Goal: Task Accomplishment & Management: Use online tool/utility

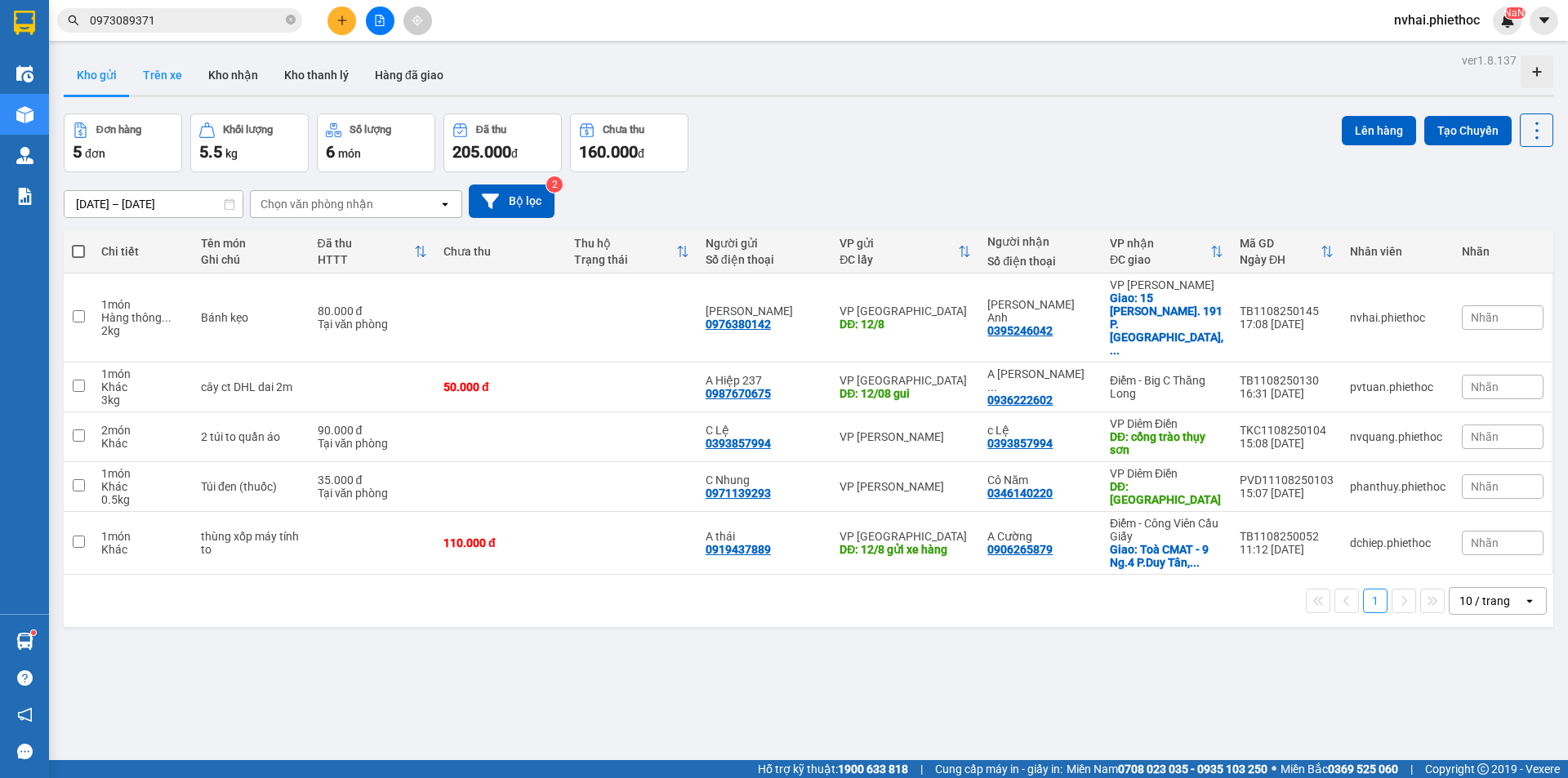
click at [146, 58] on button "Trên xe" at bounding box center [162, 75] width 65 height 39
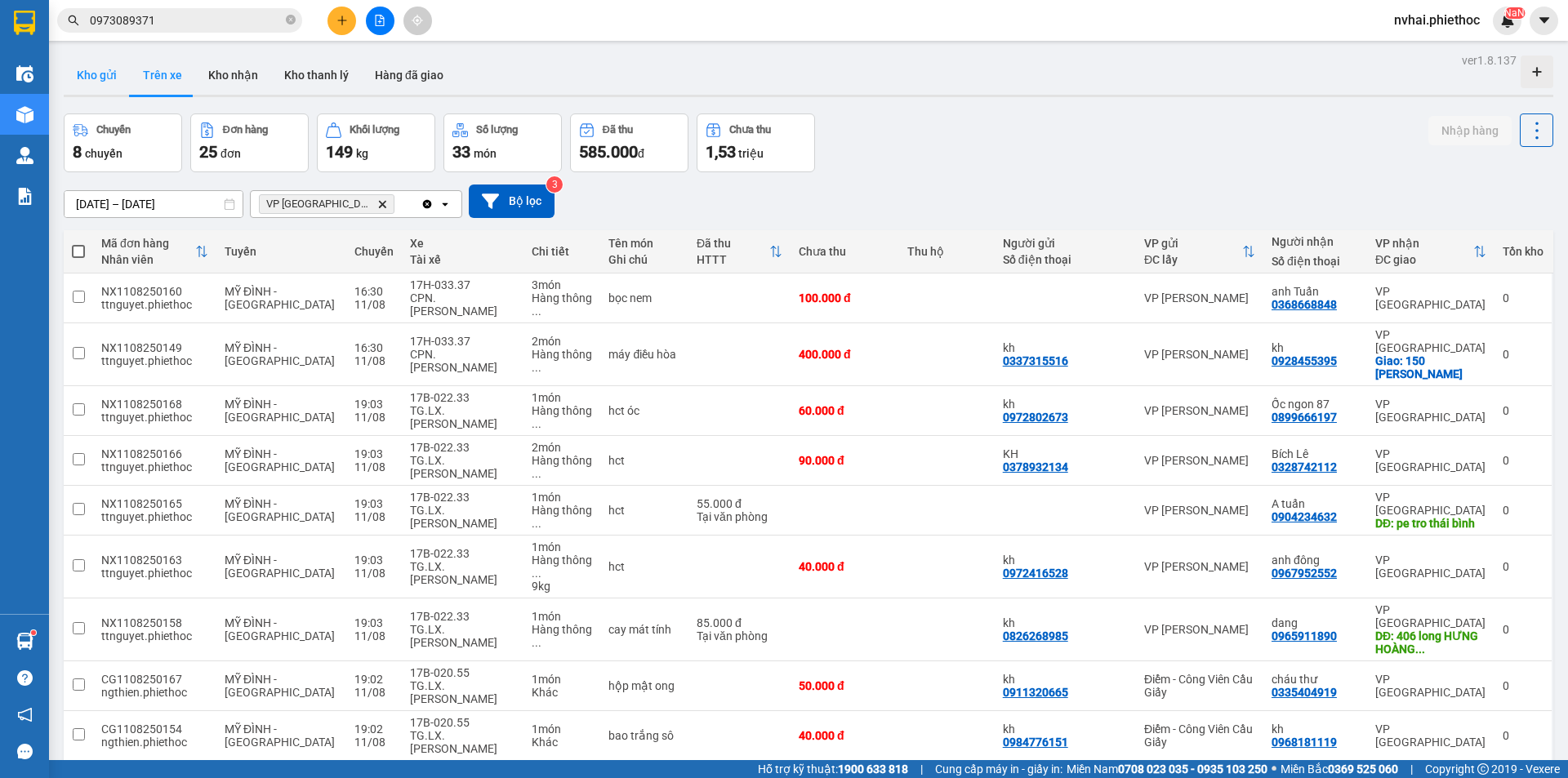
click at [102, 70] on button "Kho gửi" at bounding box center [96, 75] width 66 height 39
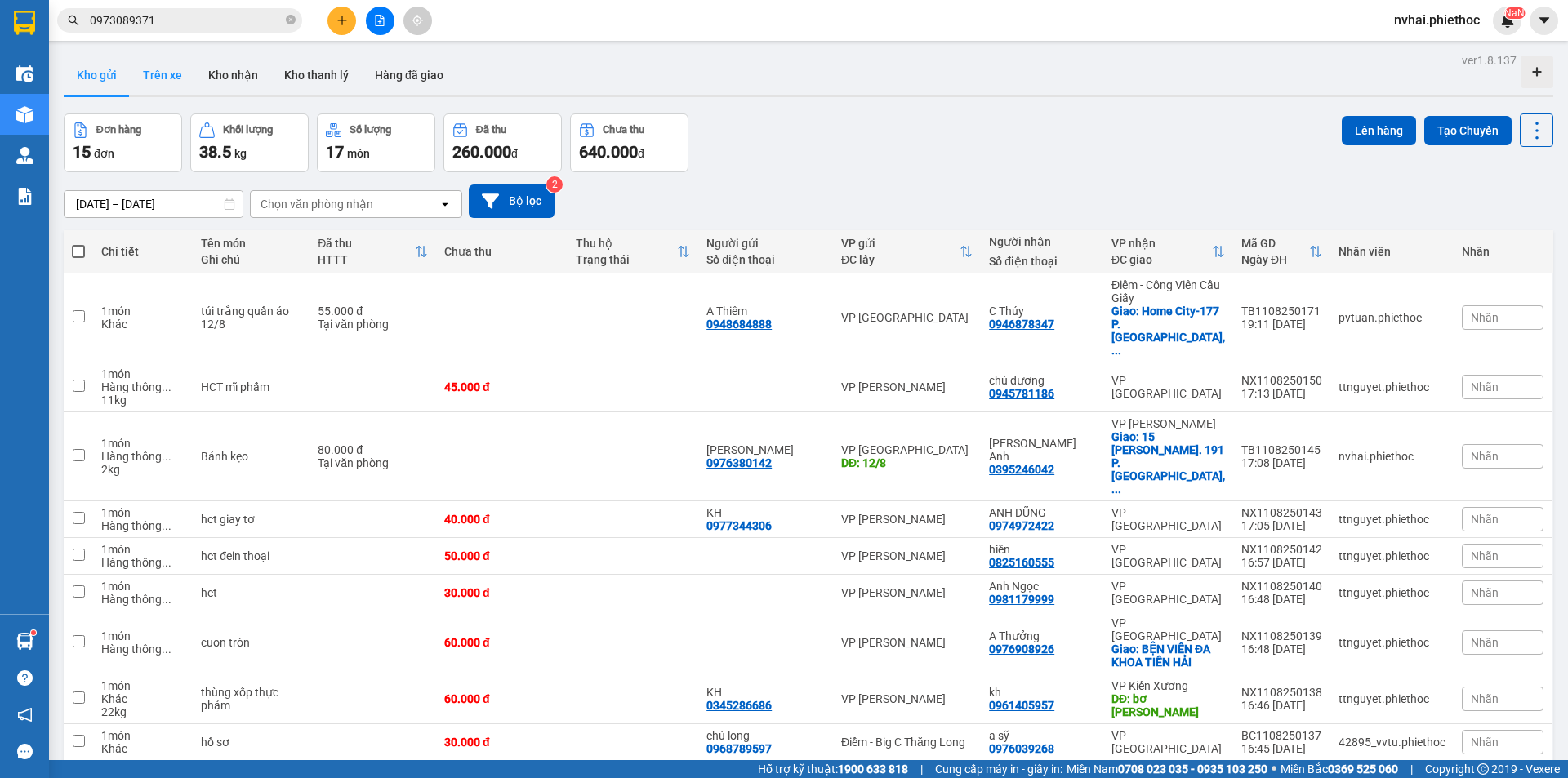
click at [168, 60] on button "Trên xe" at bounding box center [162, 75] width 65 height 39
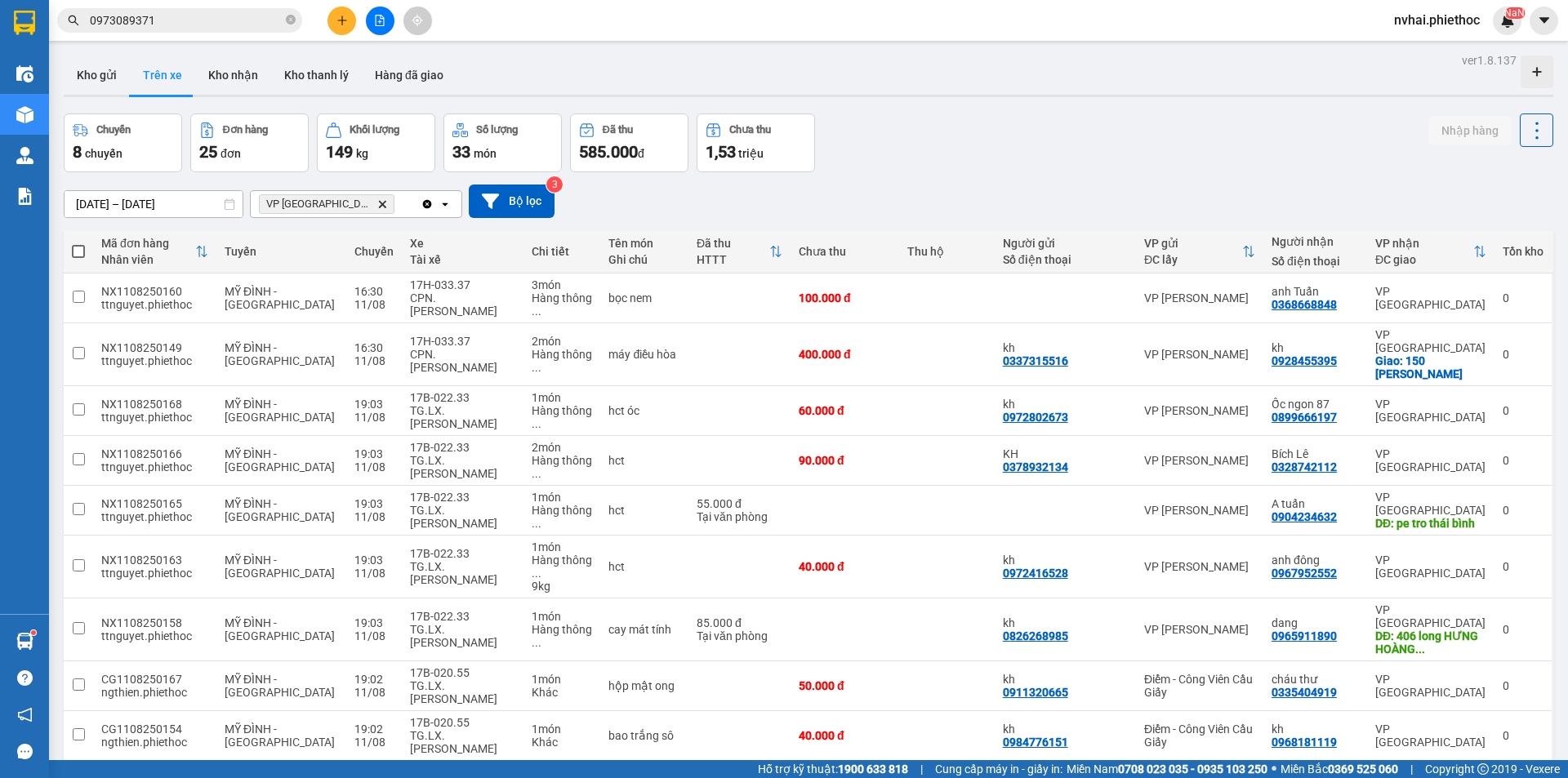
click at [377, 206] on icon "Delete" at bounding box center [382, 205] width 10 height 10
click at [349, 198] on div "Chọn văn phòng nhận" at bounding box center [316, 205] width 113 height 17
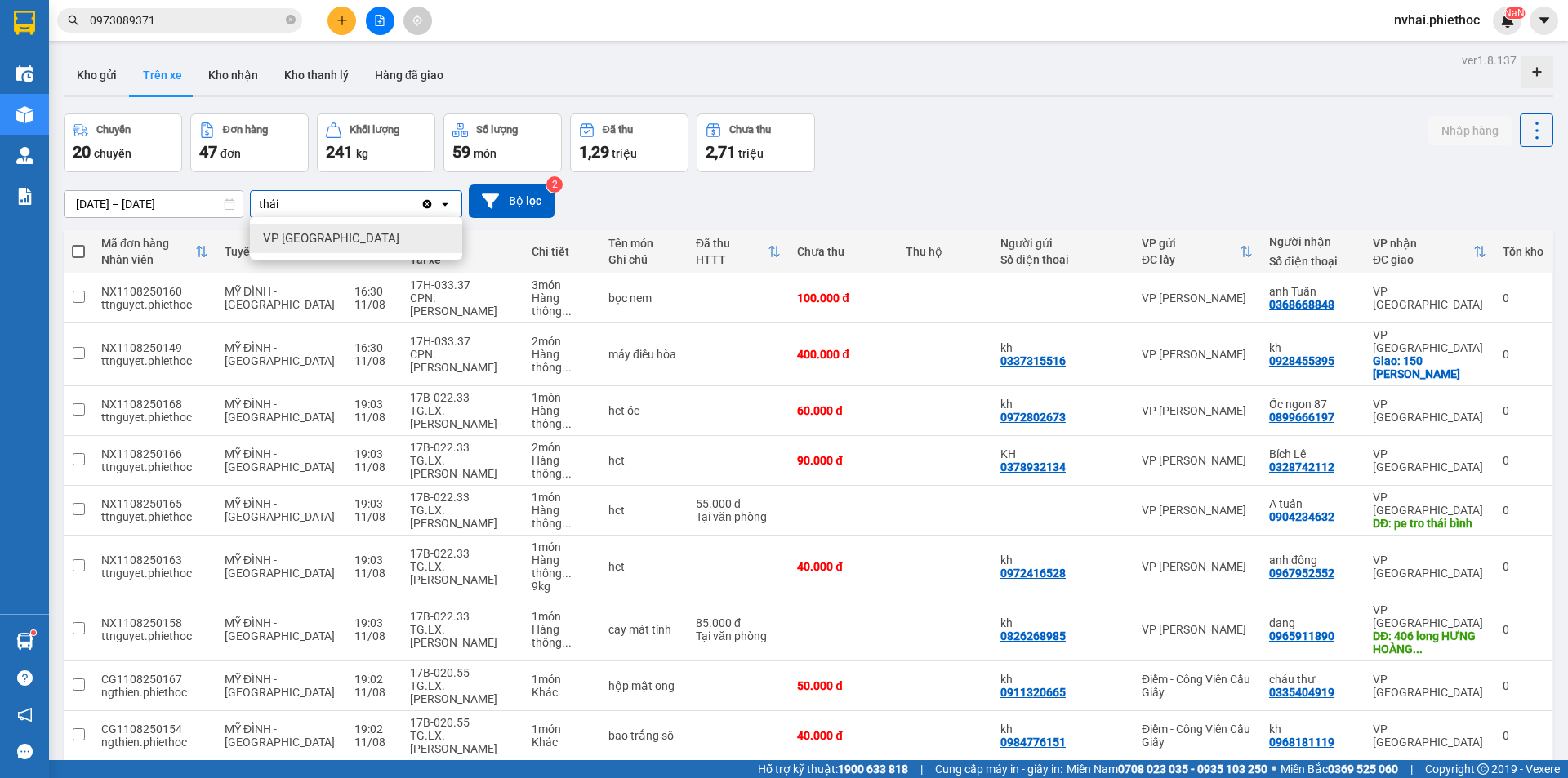
type input "thái"
click at [321, 244] on span "VP [GEOGRAPHIC_DATA]" at bounding box center [331, 239] width 136 height 17
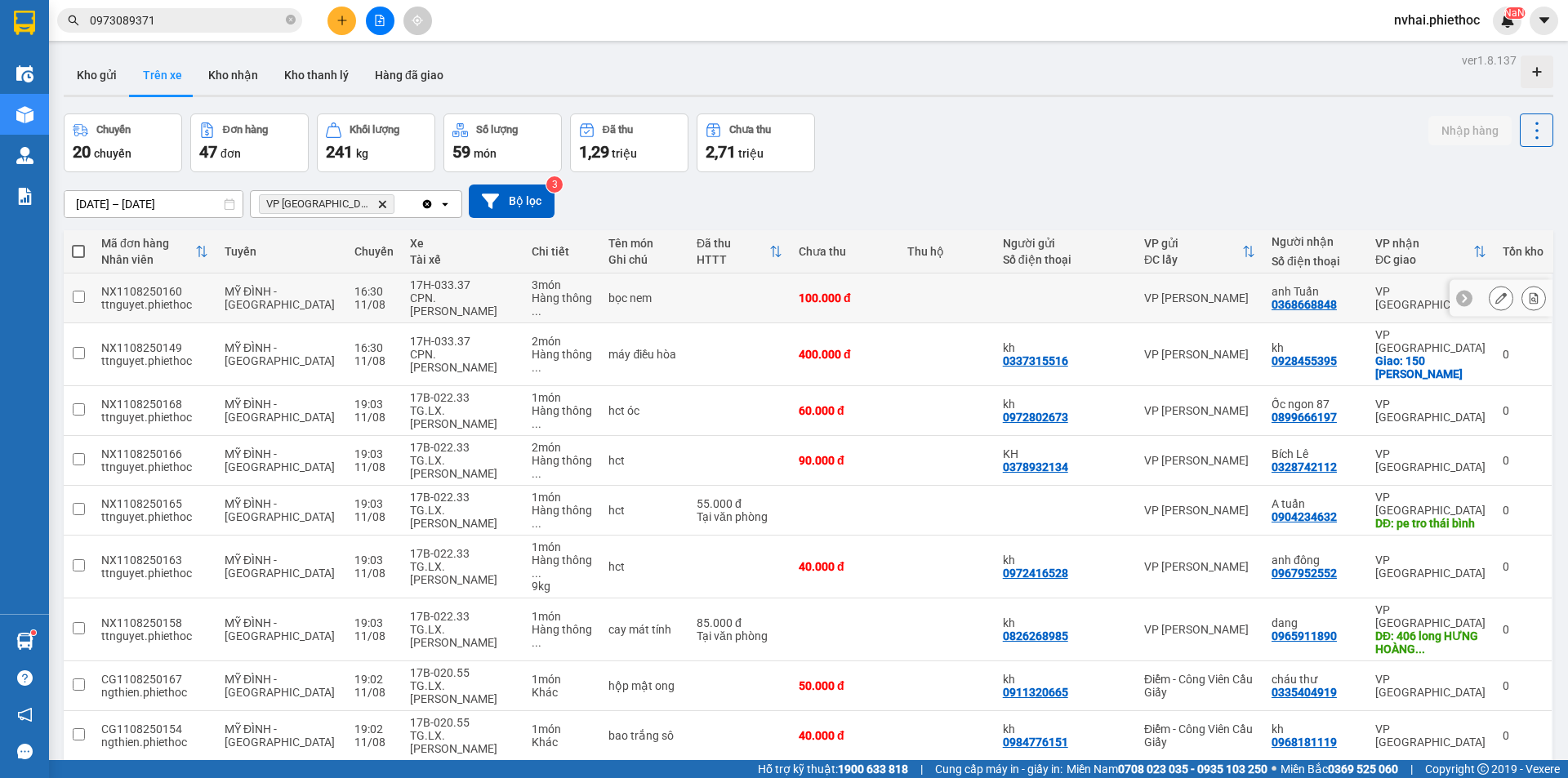
click at [1528, 296] on icon at bounding box center [1534, 298] width 12 height 12
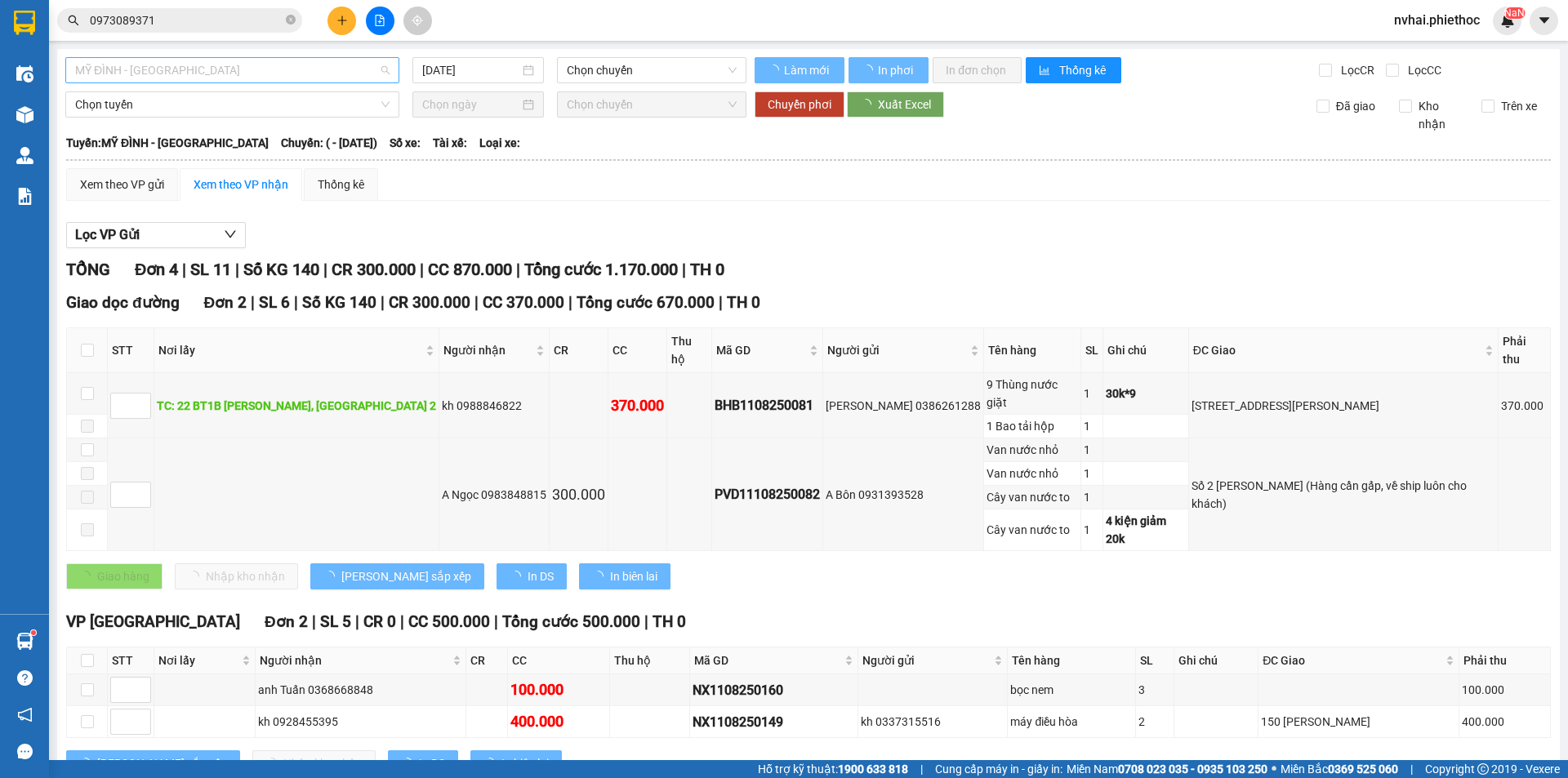
click at [190, 75] on span "MỸ ĐÌNH - [GEOGRAPHIC_DATA]" at bounding box center [232, 69] width 315 height 24
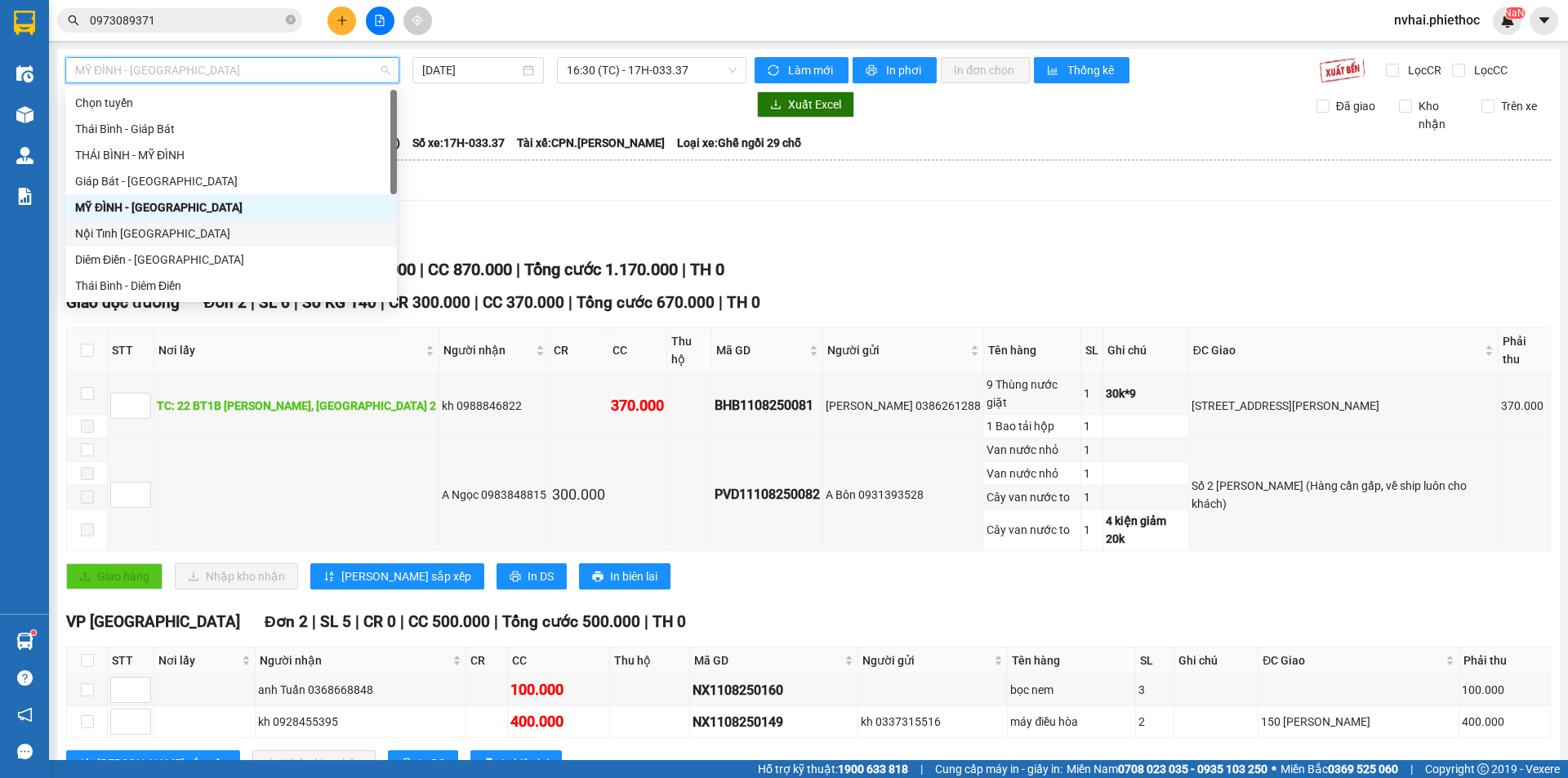
scroll to position [183, 0]
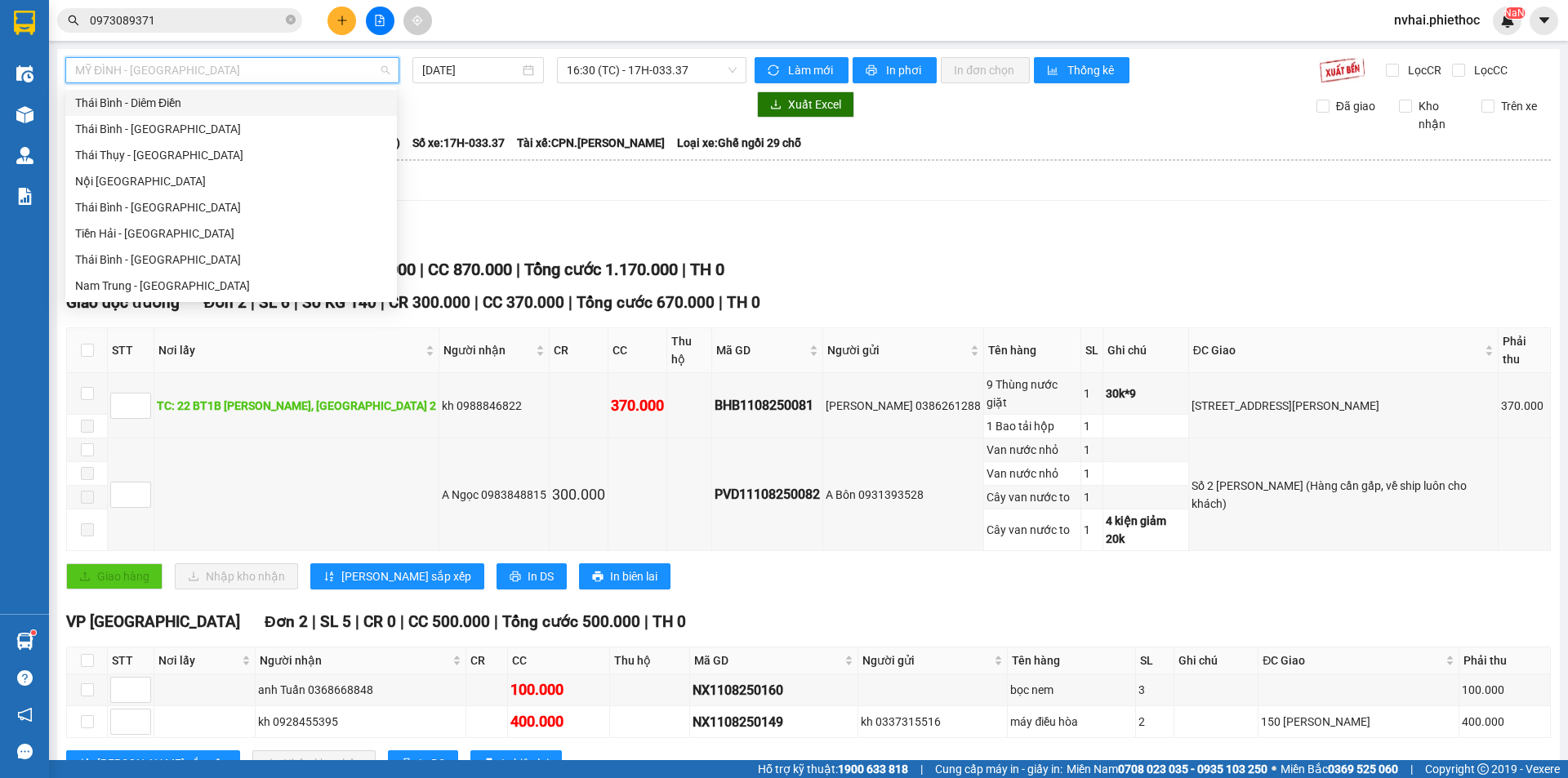
click at [154, 104] on div "Thái Bình - Diêm Điền" at bounding box center [231, 103] width 312 height 18
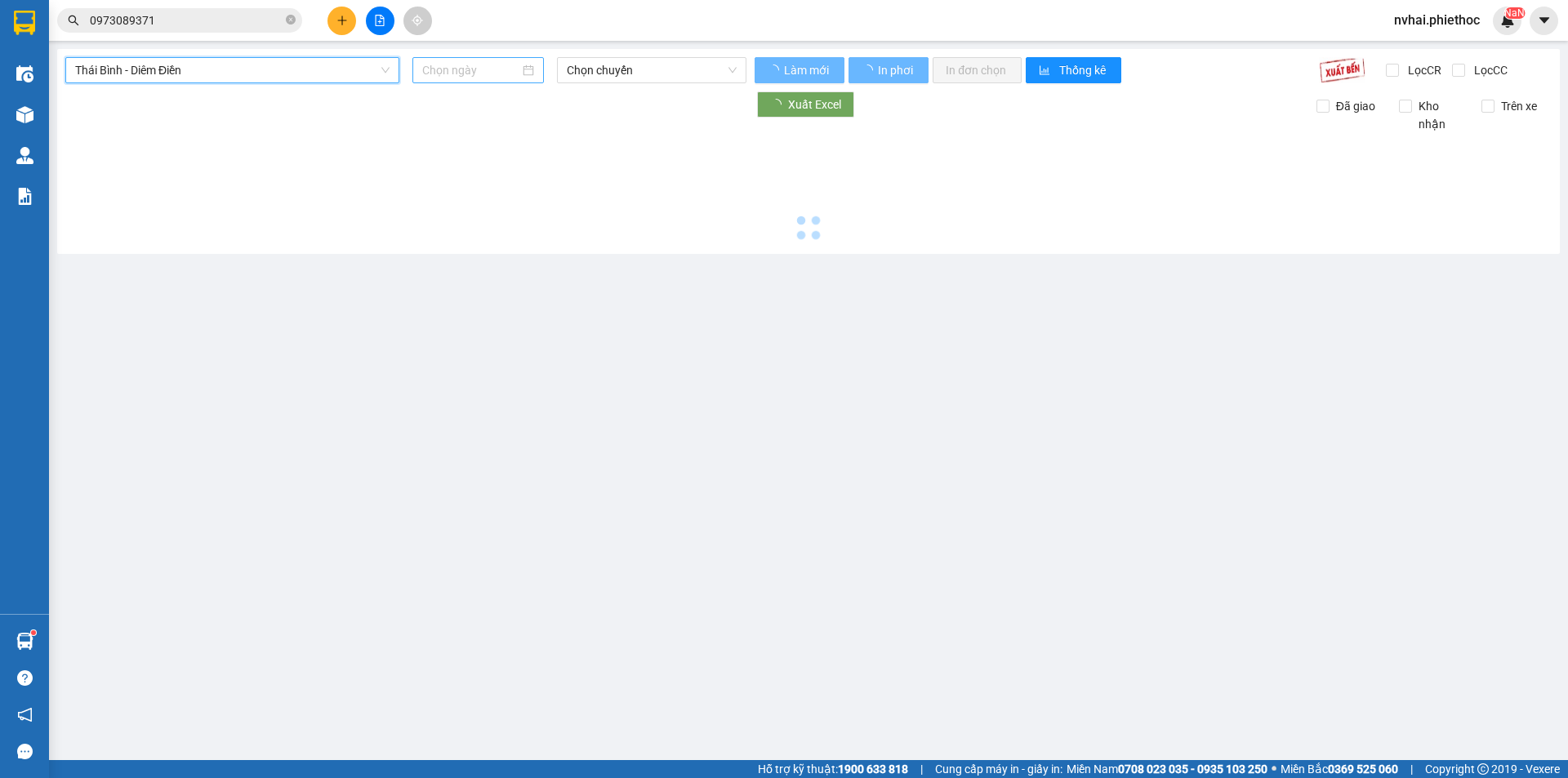
type input "[DATE]"
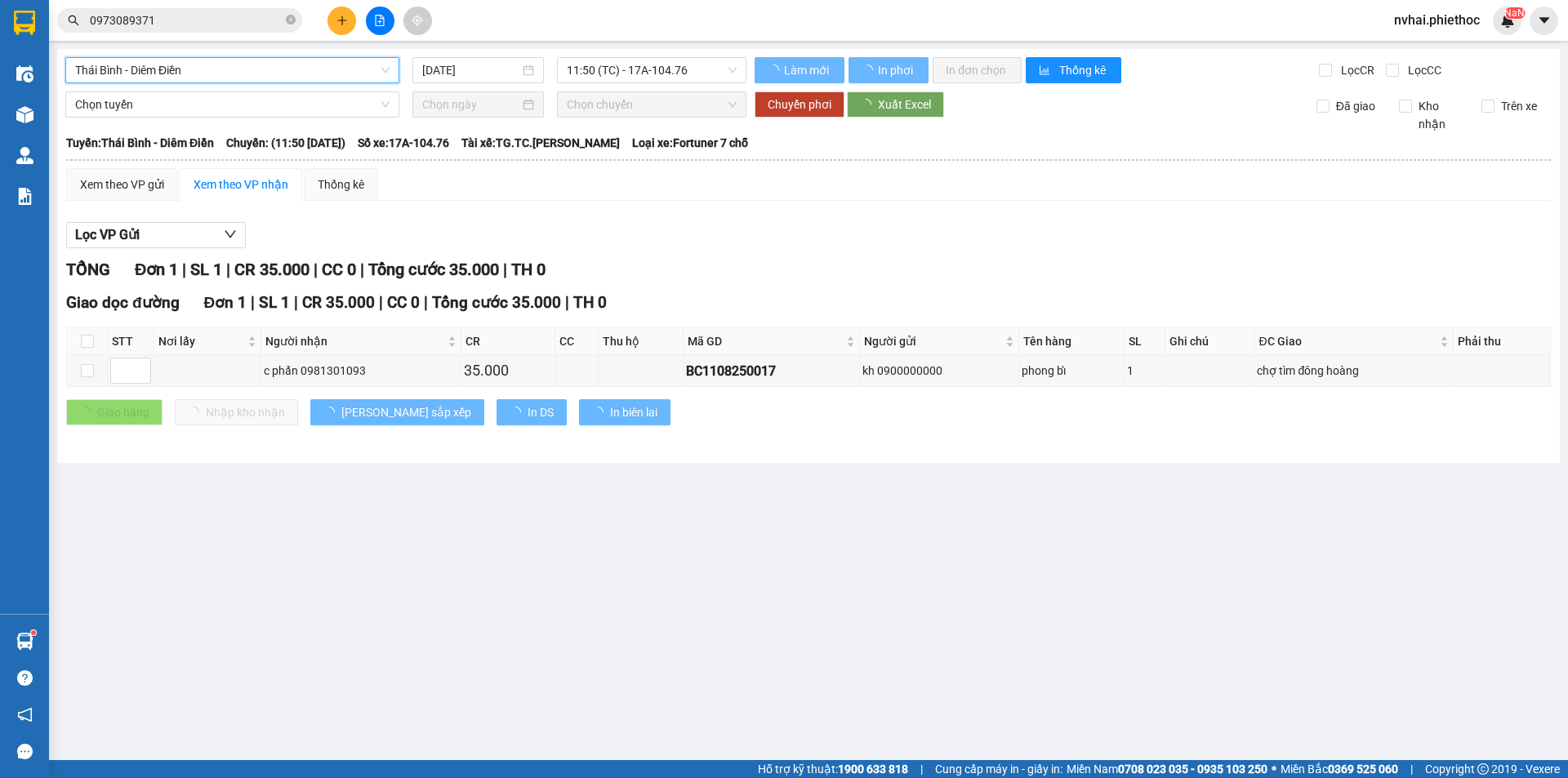
click at [627, 56] on div "Thái Bình - Diêm Điền [GEOGRAPHIC_DATA] - [GEOGRAPHIC_DATA] Điền [DATE] 11:50 (…" at bounding box center [807, 256] width 1502 height 414
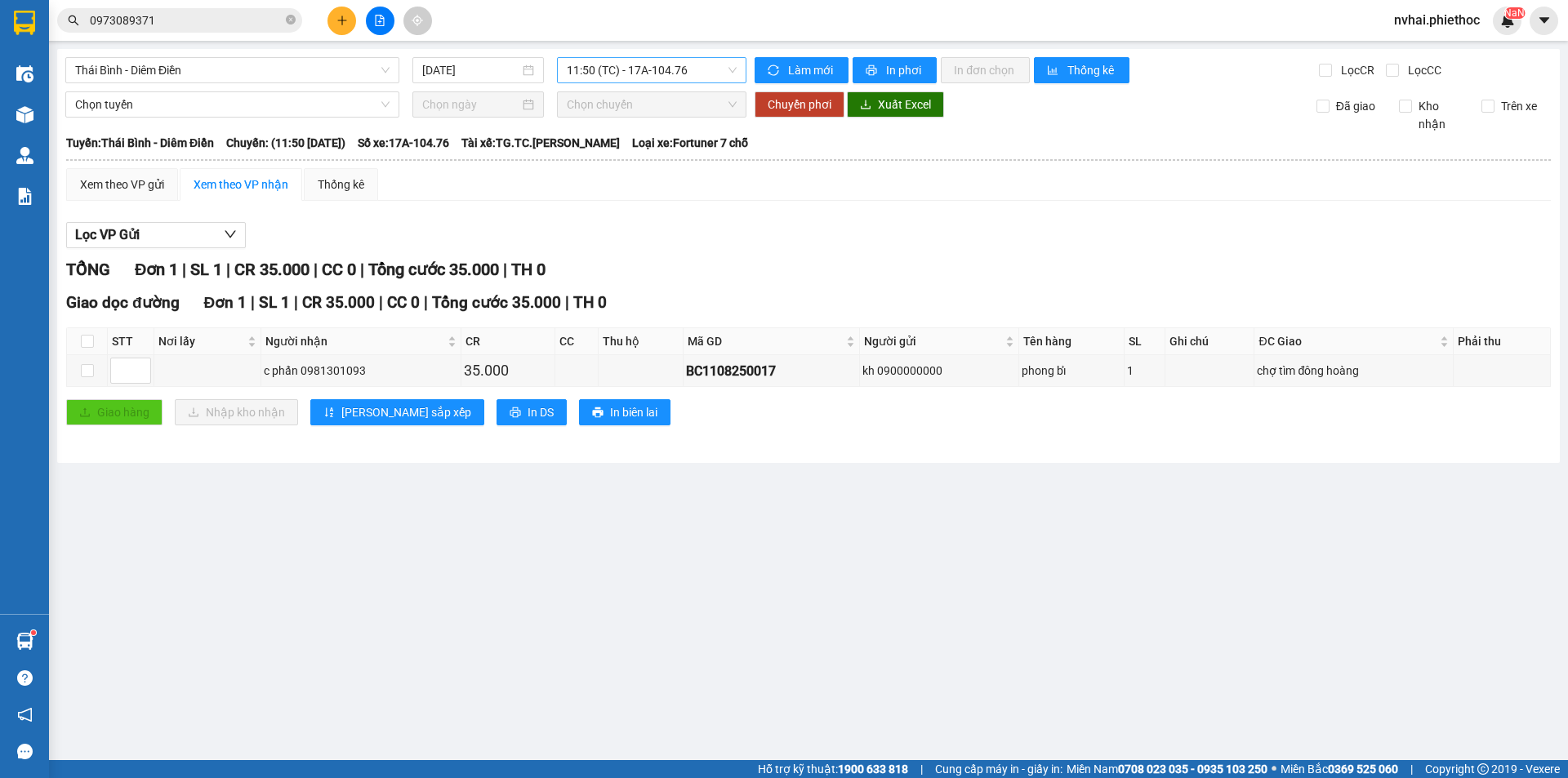
click at [648, 71] on span "11:50 (TC) - 17A-104.76" at bounding box center [651, 69] width 169 height 24
click at [668, 187] on div "19:00 (TC) - 17B-019.78" at bounding box center [630, 181] width 128 height 18
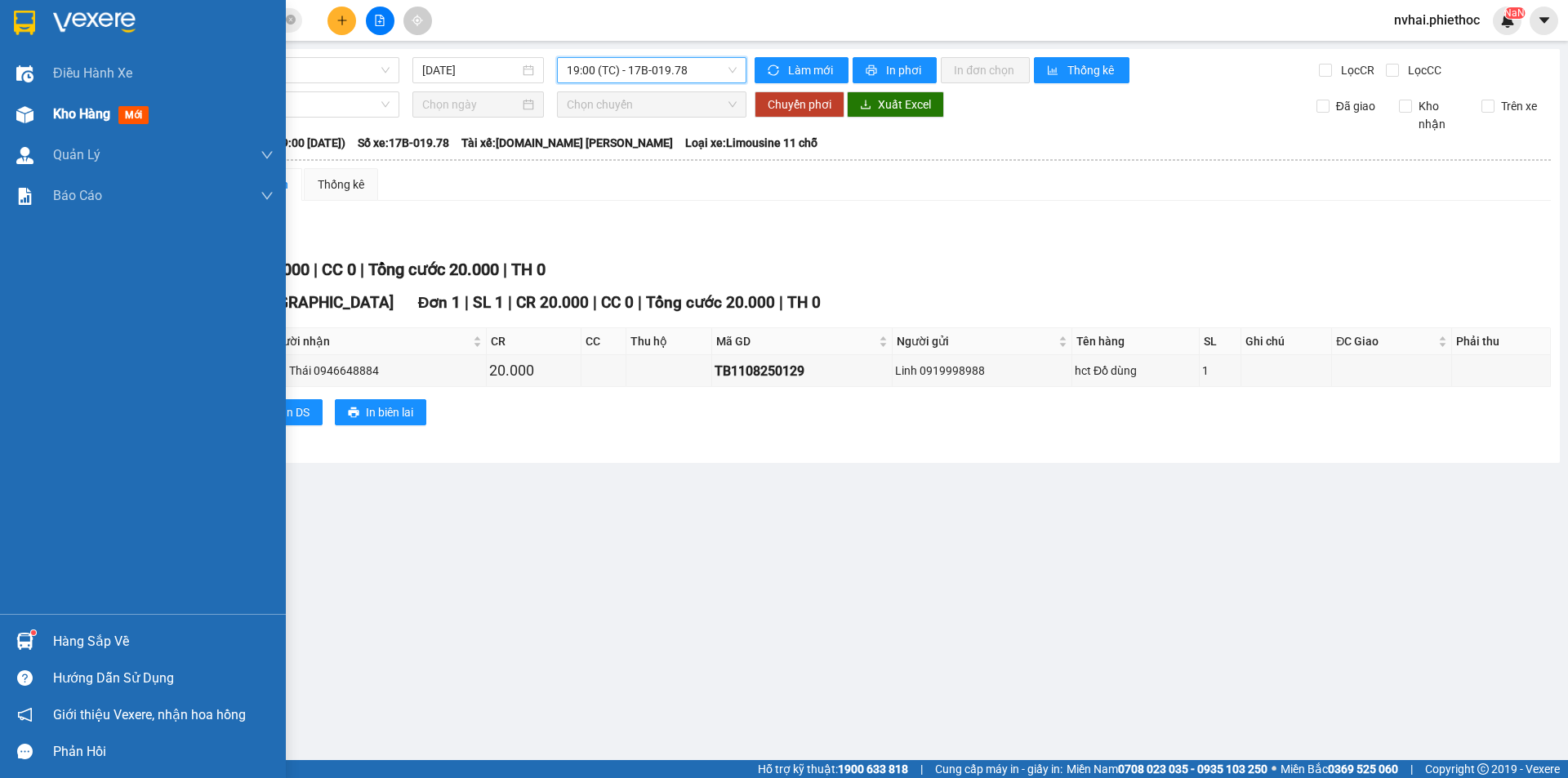
click at [18, 127] on div at bounding box center [25, 114] width 28 height 28
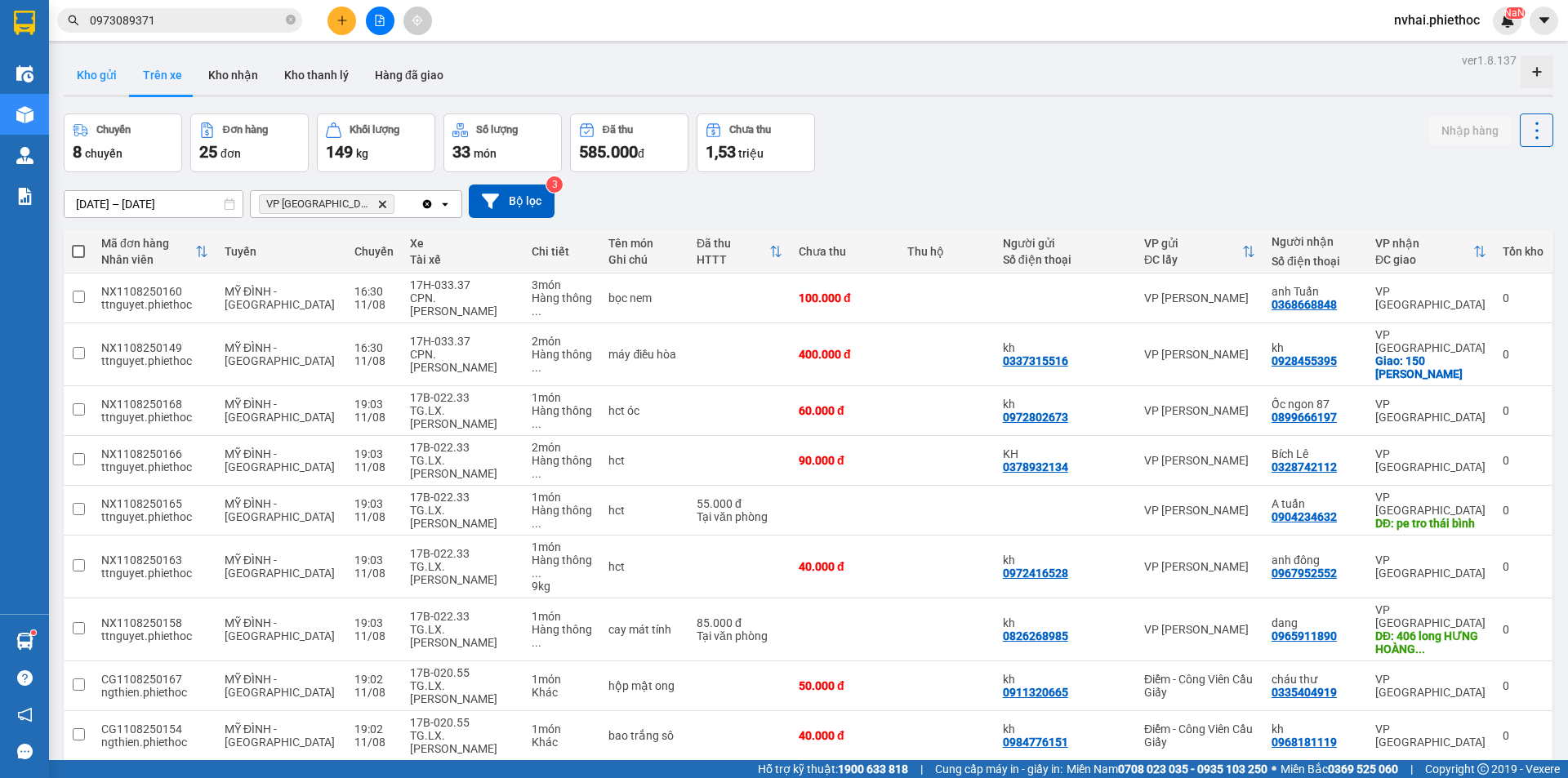
click at [90, 60] on button "Kho gửi" at bounding box center [96, 75] width 66 height 39
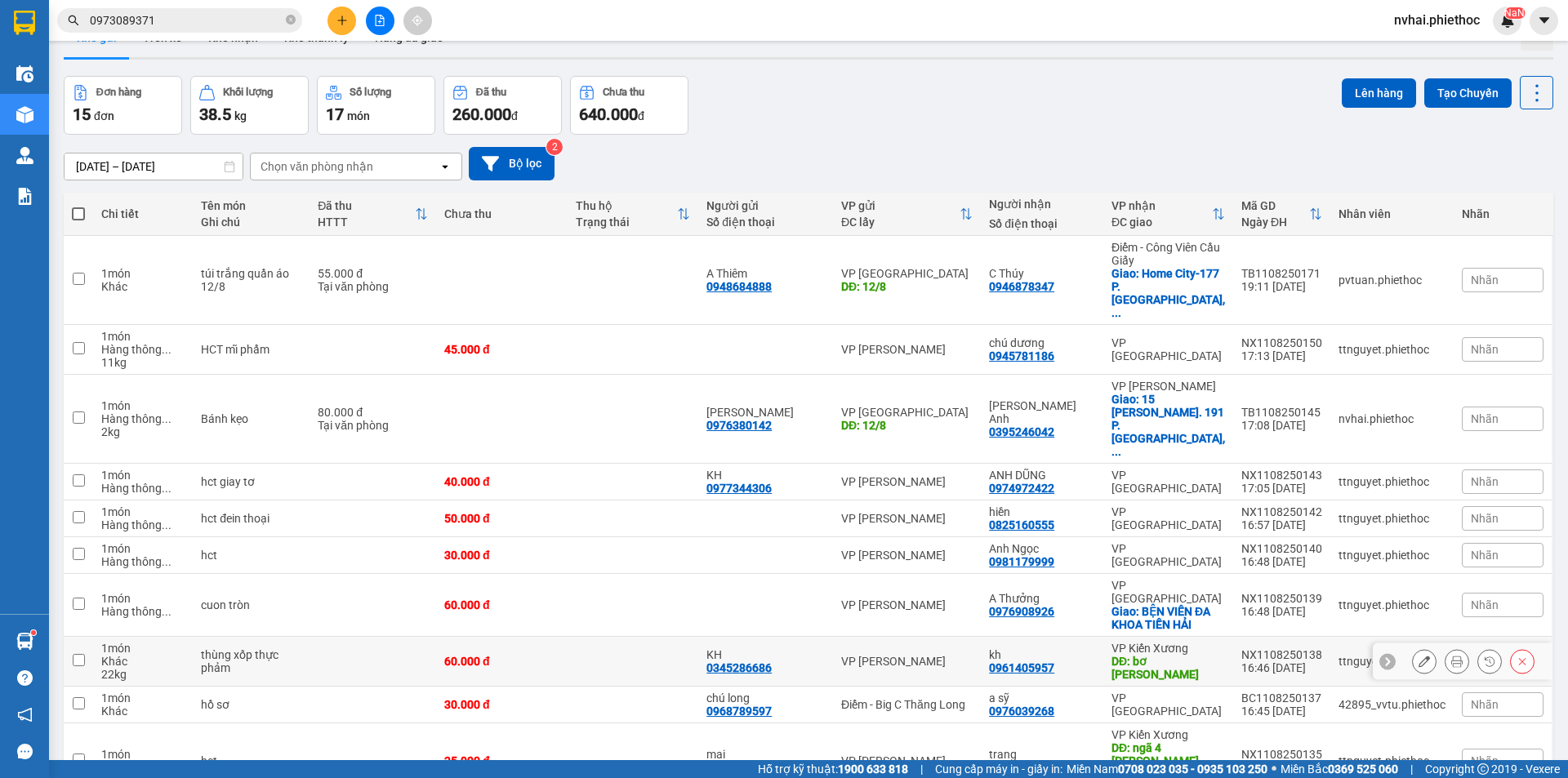
scroll to position [75, 0]
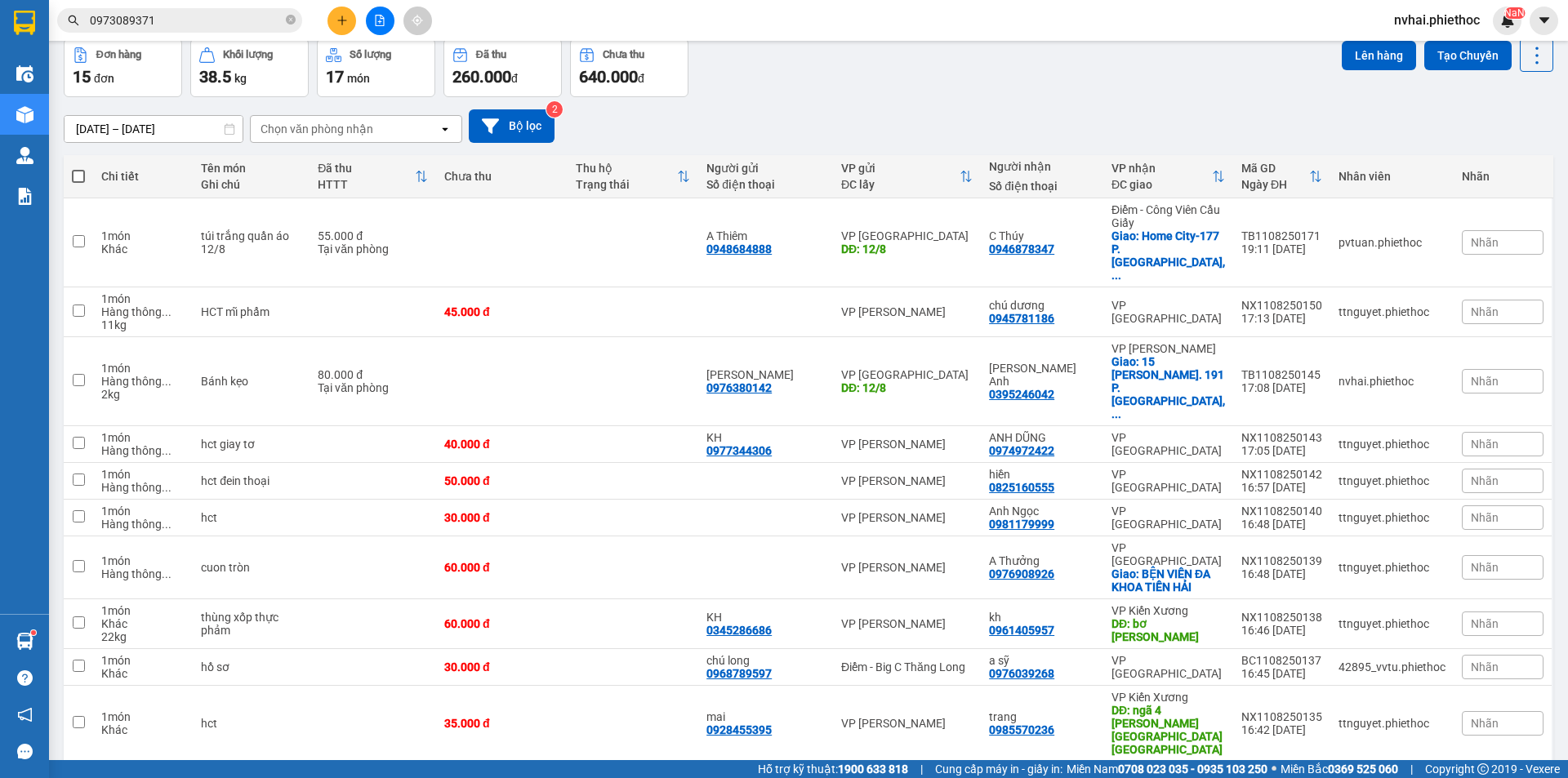
click at [1477, 777] on div "10 / trang" at bounding box center [1485, 788] width 51 height 17
click at [1485, 554] on span "20 / trang" at bounding box center [1475, 559] width 53 height 17
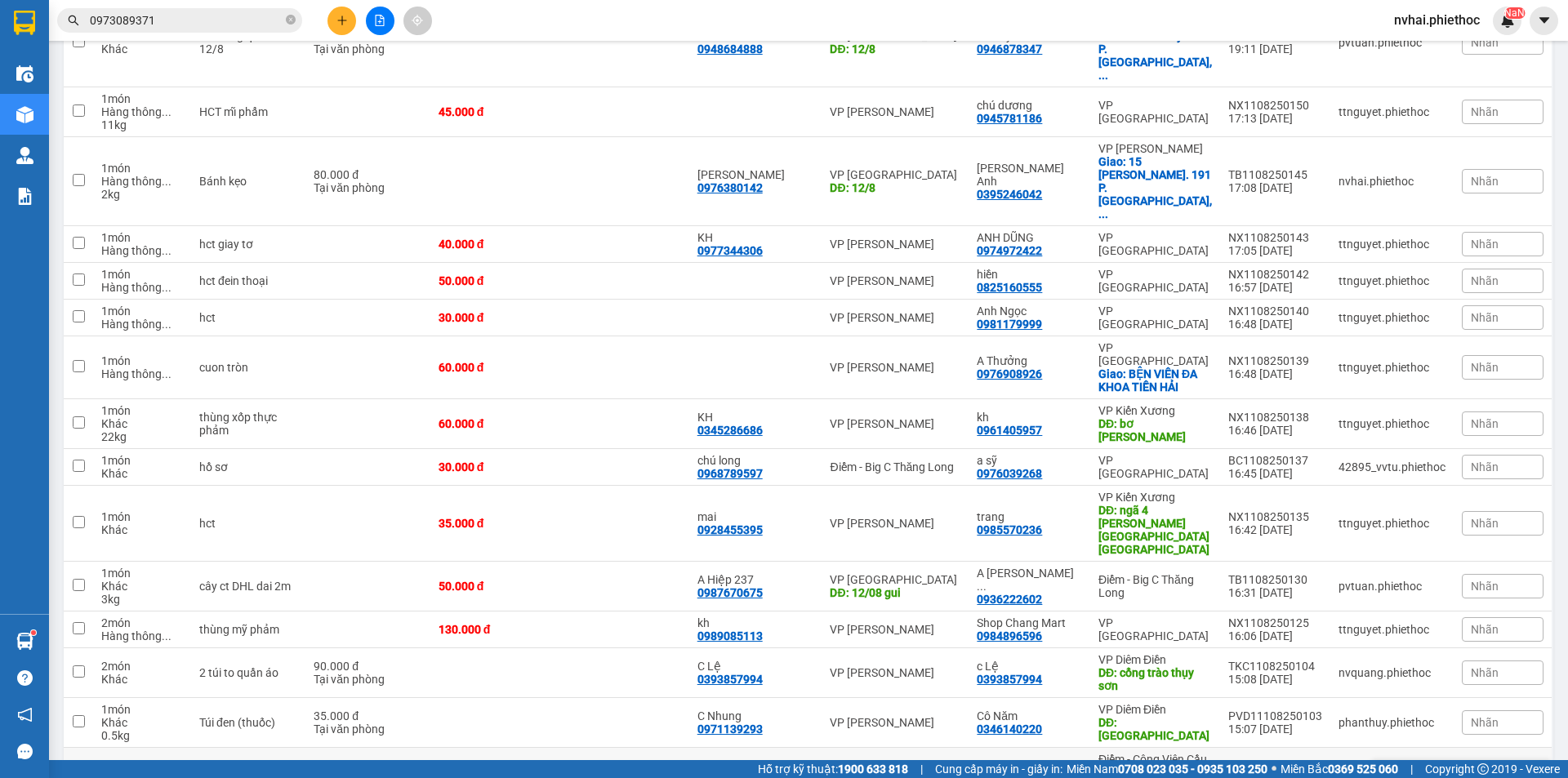
scroll to position [288, 0]
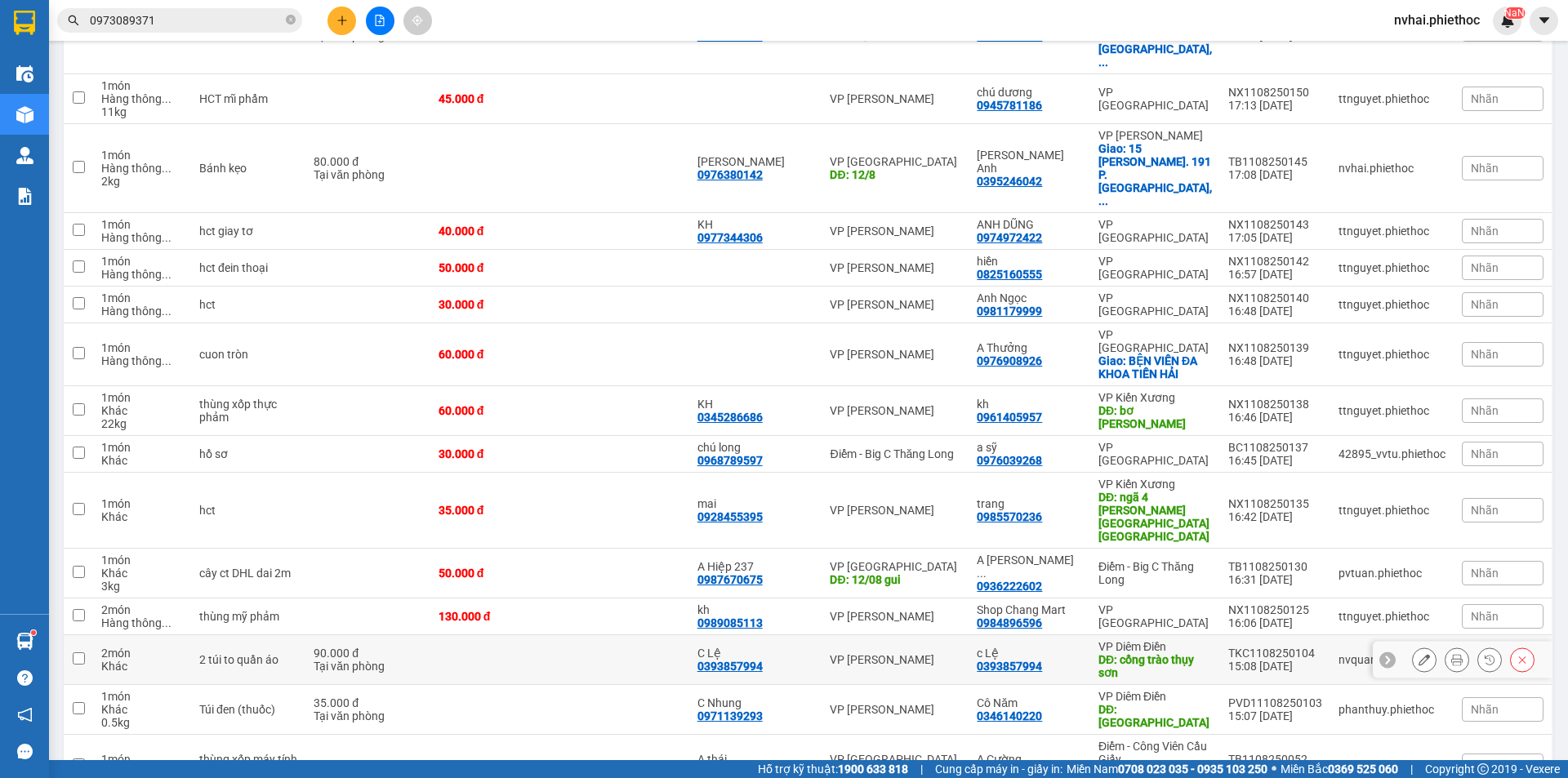
click at [1220, 635] on td "TKC1108250104 15:08 [DATE]" at bounding box center [1275, 660] width 110 height 50
checkbox input "true"
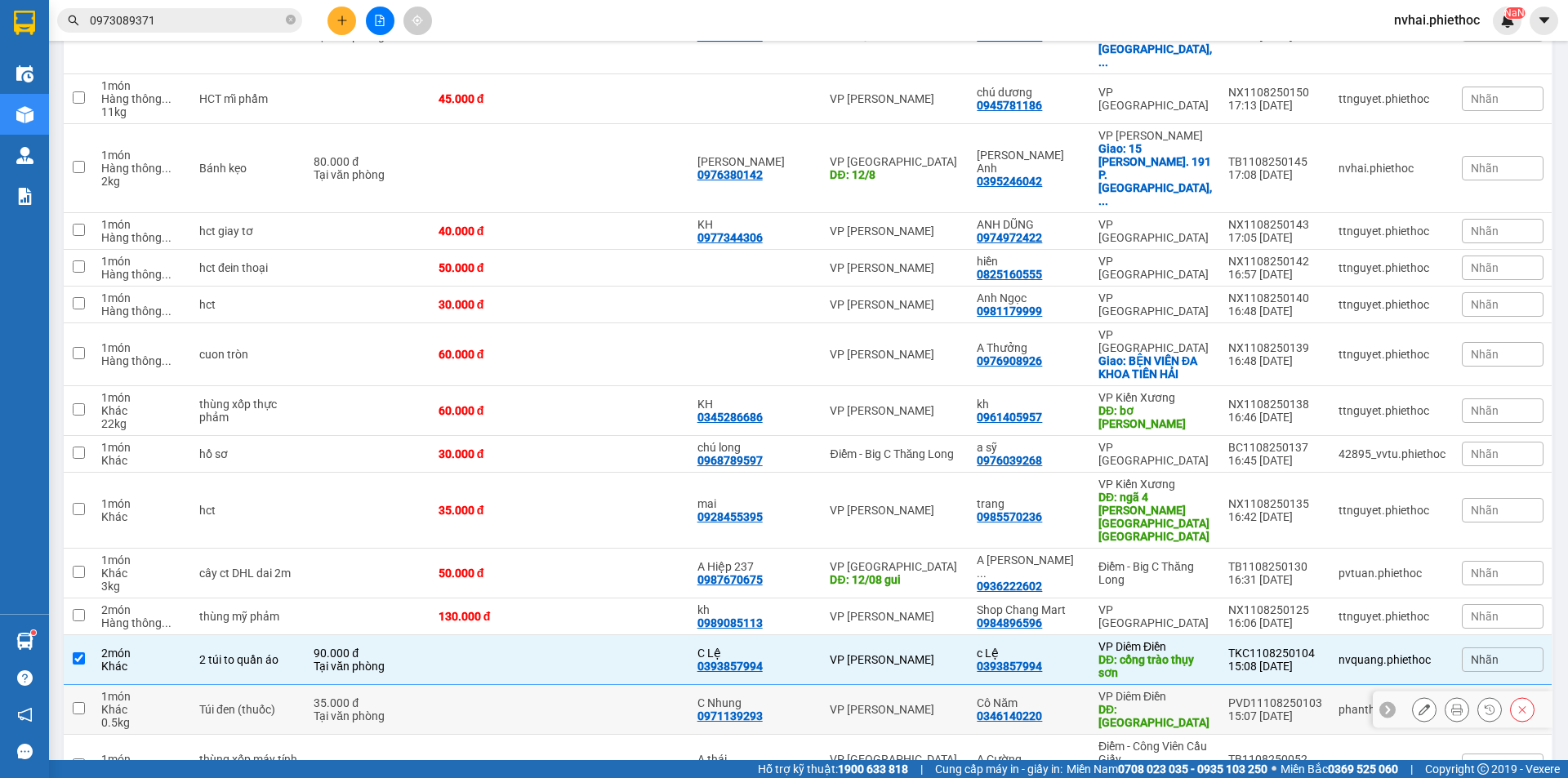
click at [1220, 685] on td "PVD11108250103 15:07 [DATE]" at bounding box center [1275, 710] width 110 height 50
checkbox input "true"
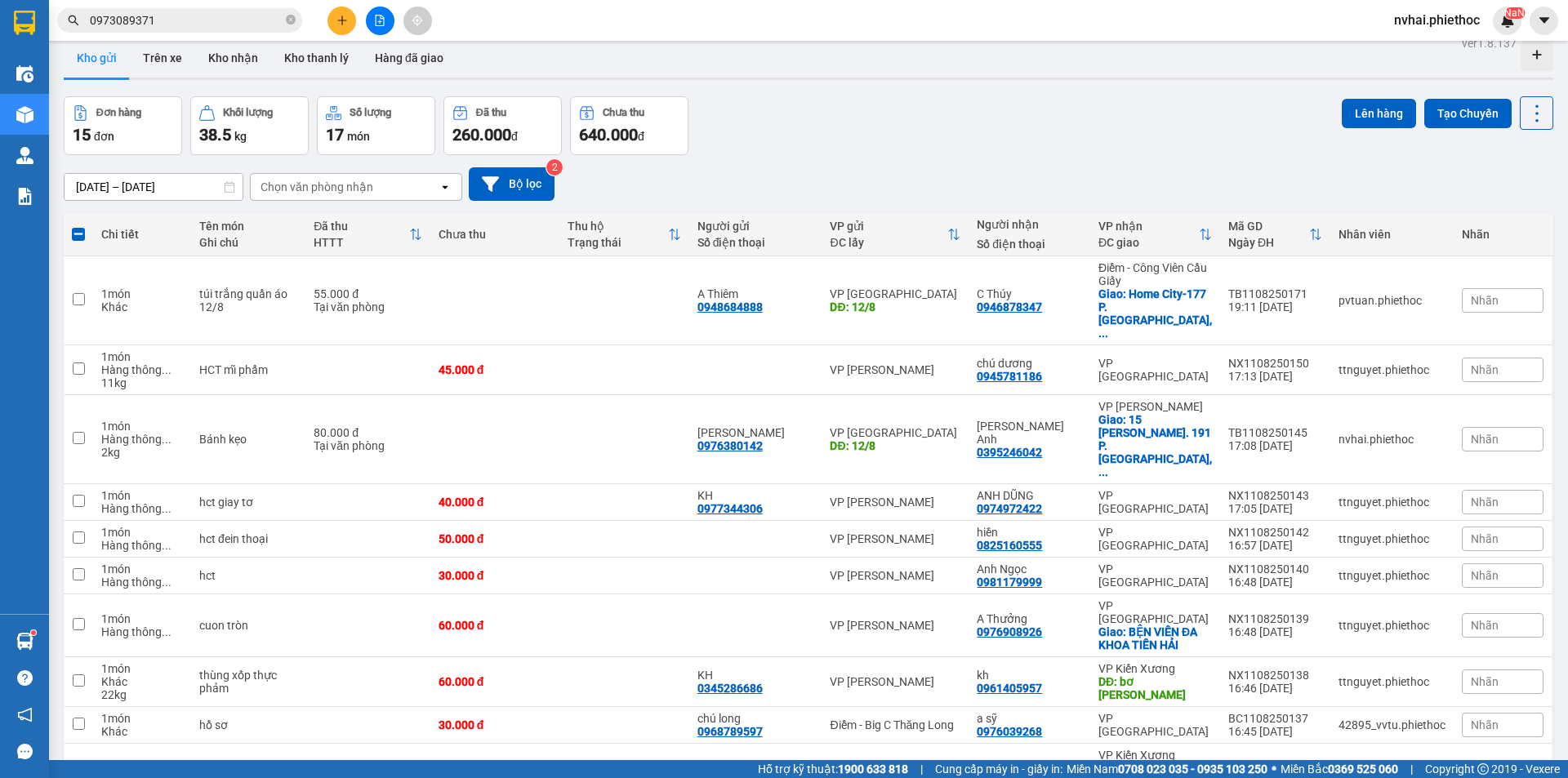
scroll to position [17, 0]
click at [1382, 111] on button "Lên hàng" at bounding box center [1378, 114] width 74 height 29
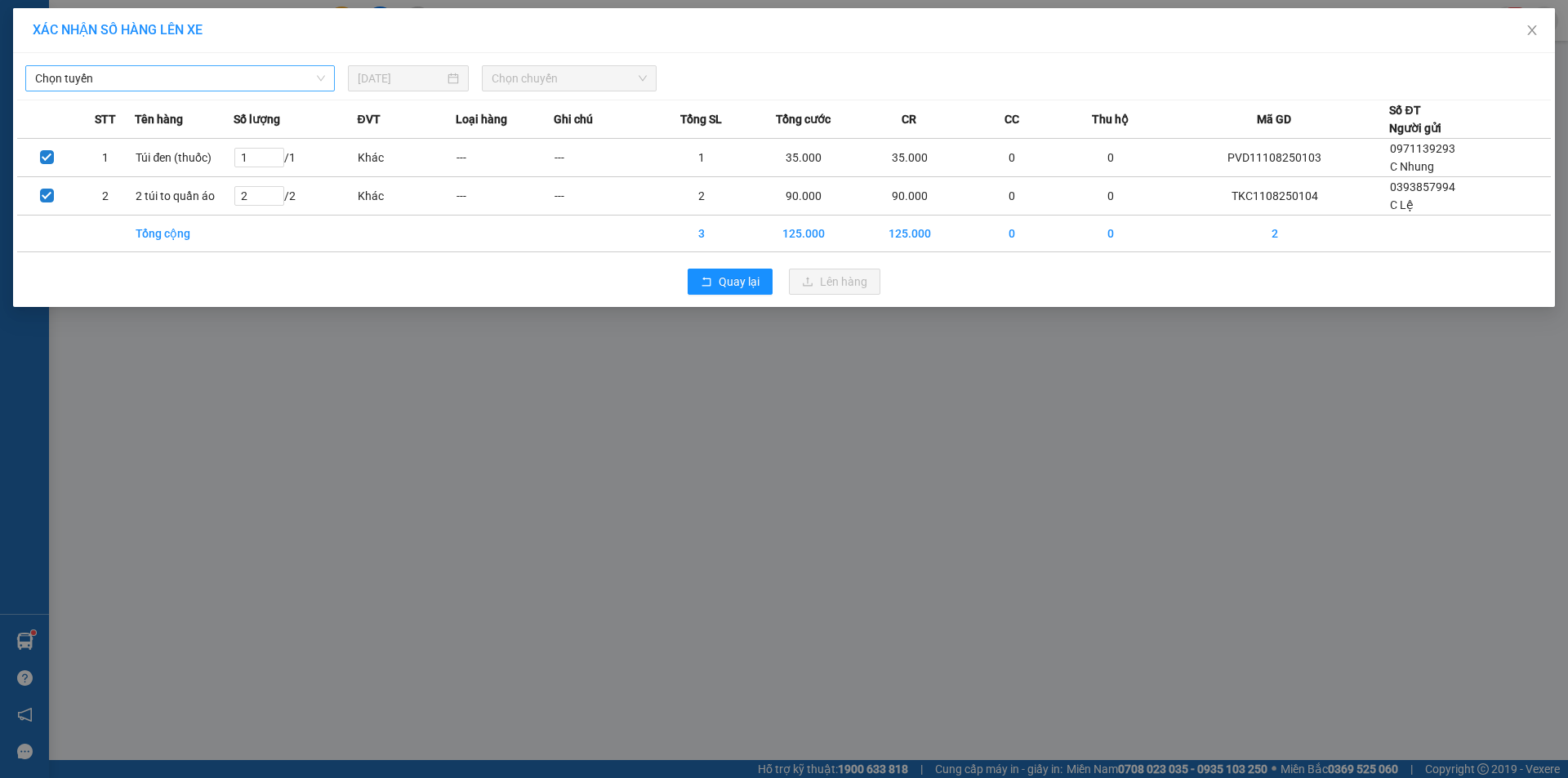
click at [235, 69] on span "Chọn tuyến" at bounding box center [180, 78] width 290 height 24
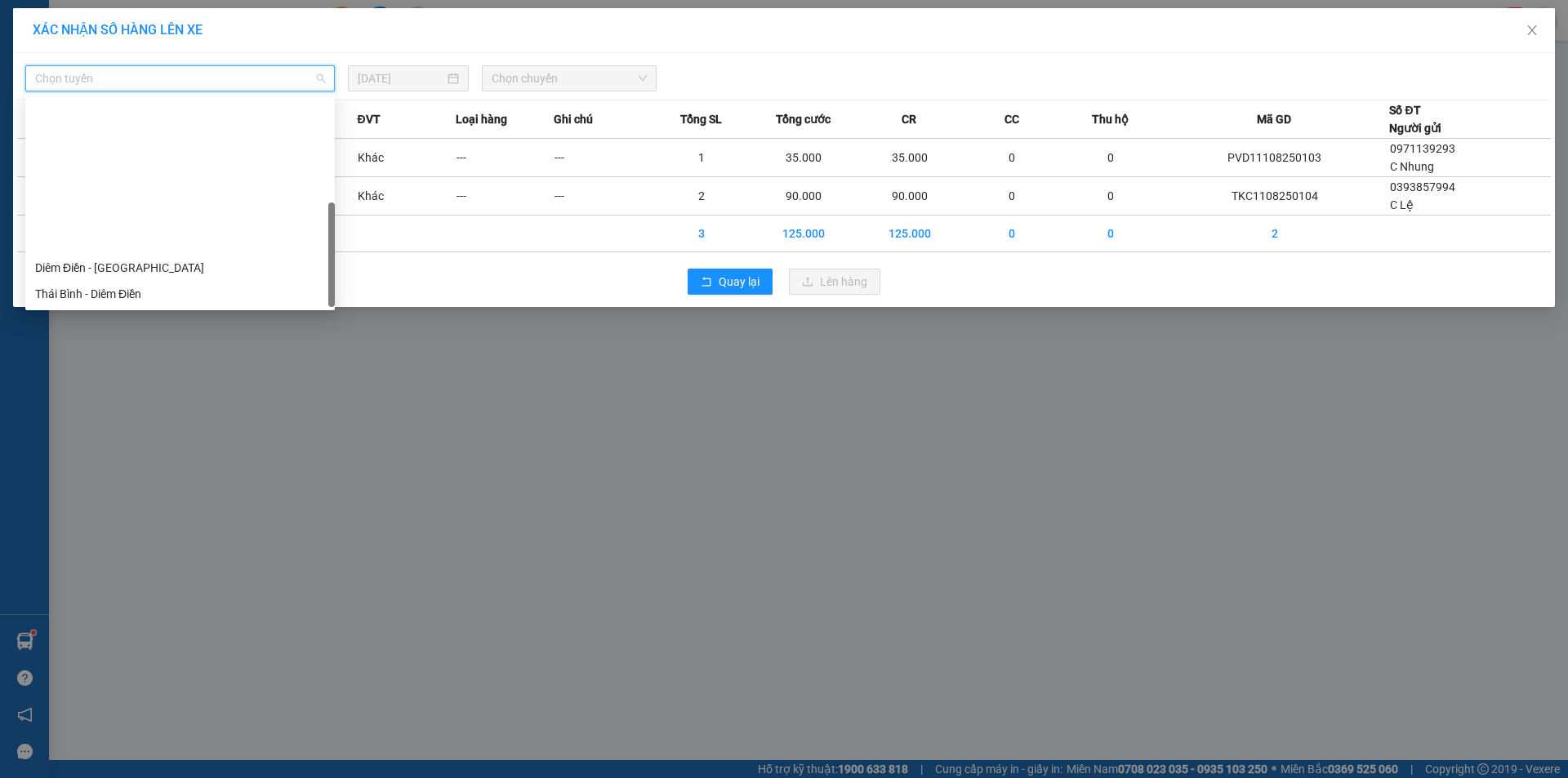
scroll to position [183, 0]
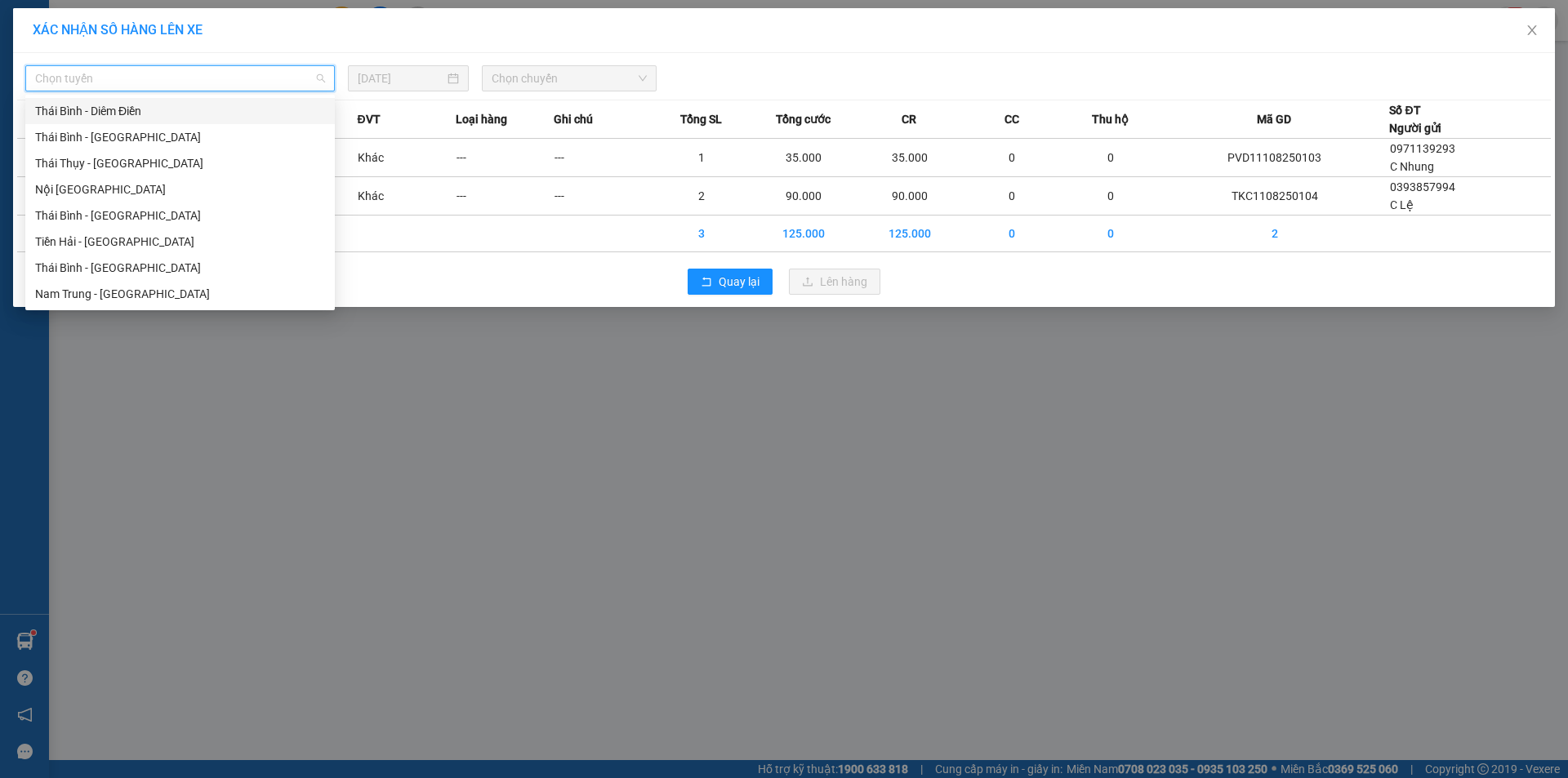
click at [117, 113] on div "Thái Bình - Diêm Điền" at bounding box center [180, 111] width 290 height 18
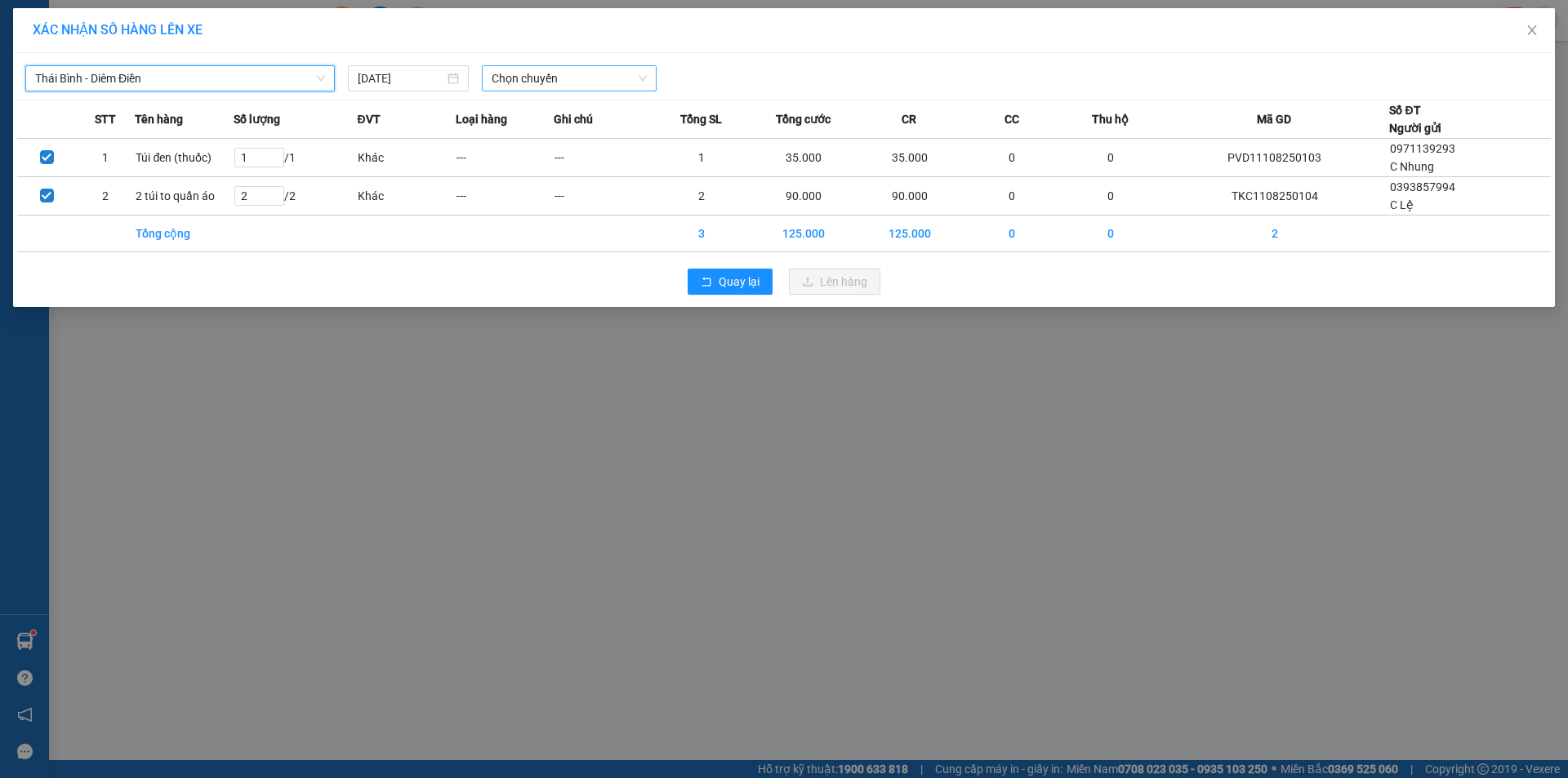
click at [535, 74] on span "Chọn chuyến" at bounding box center [569, 78] width 155 height 24
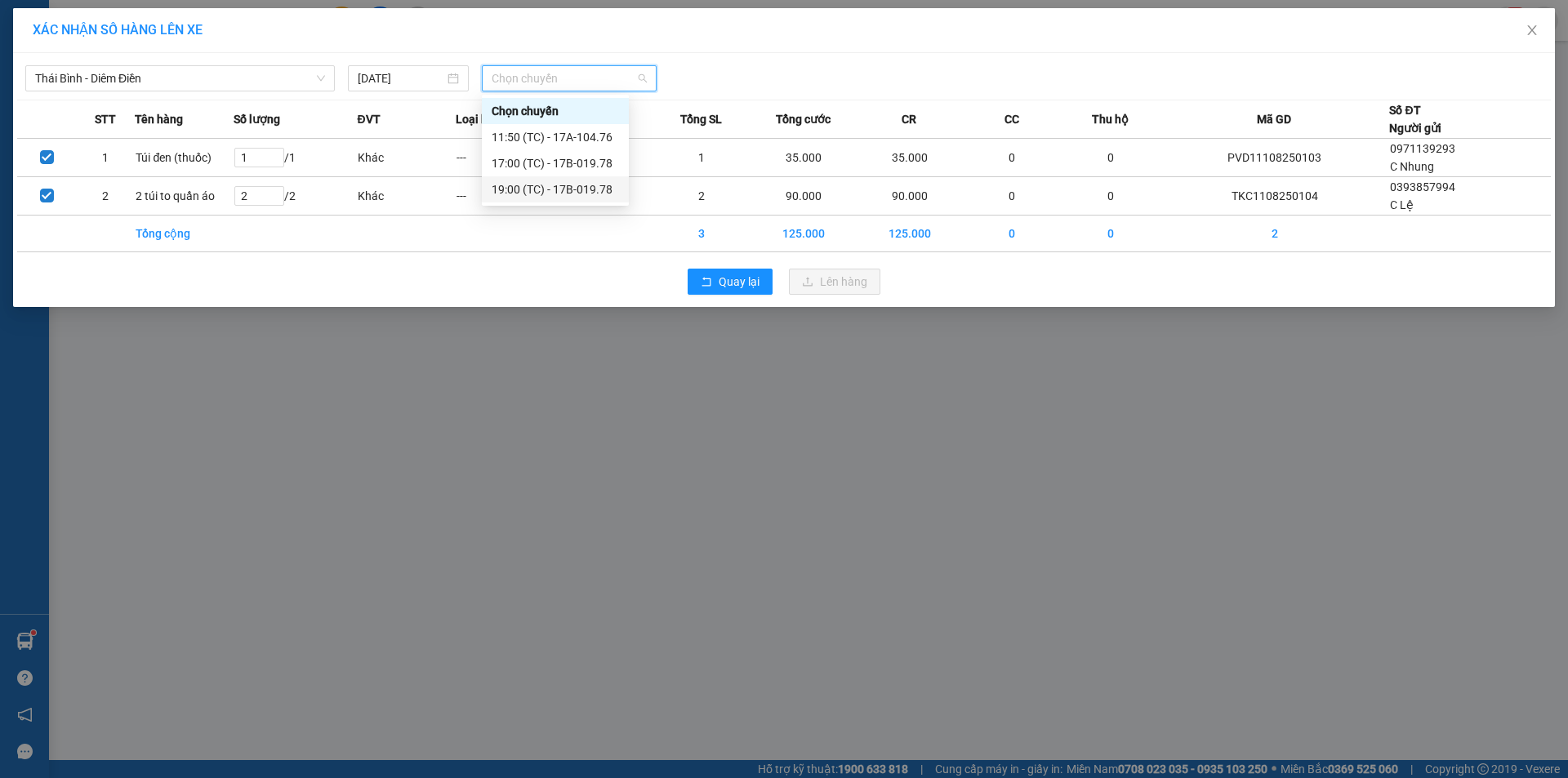
click at [563, 185] on div "19:00 (TC) - 17B-019.78" at bounding box center [555, 189] width 128 height 18
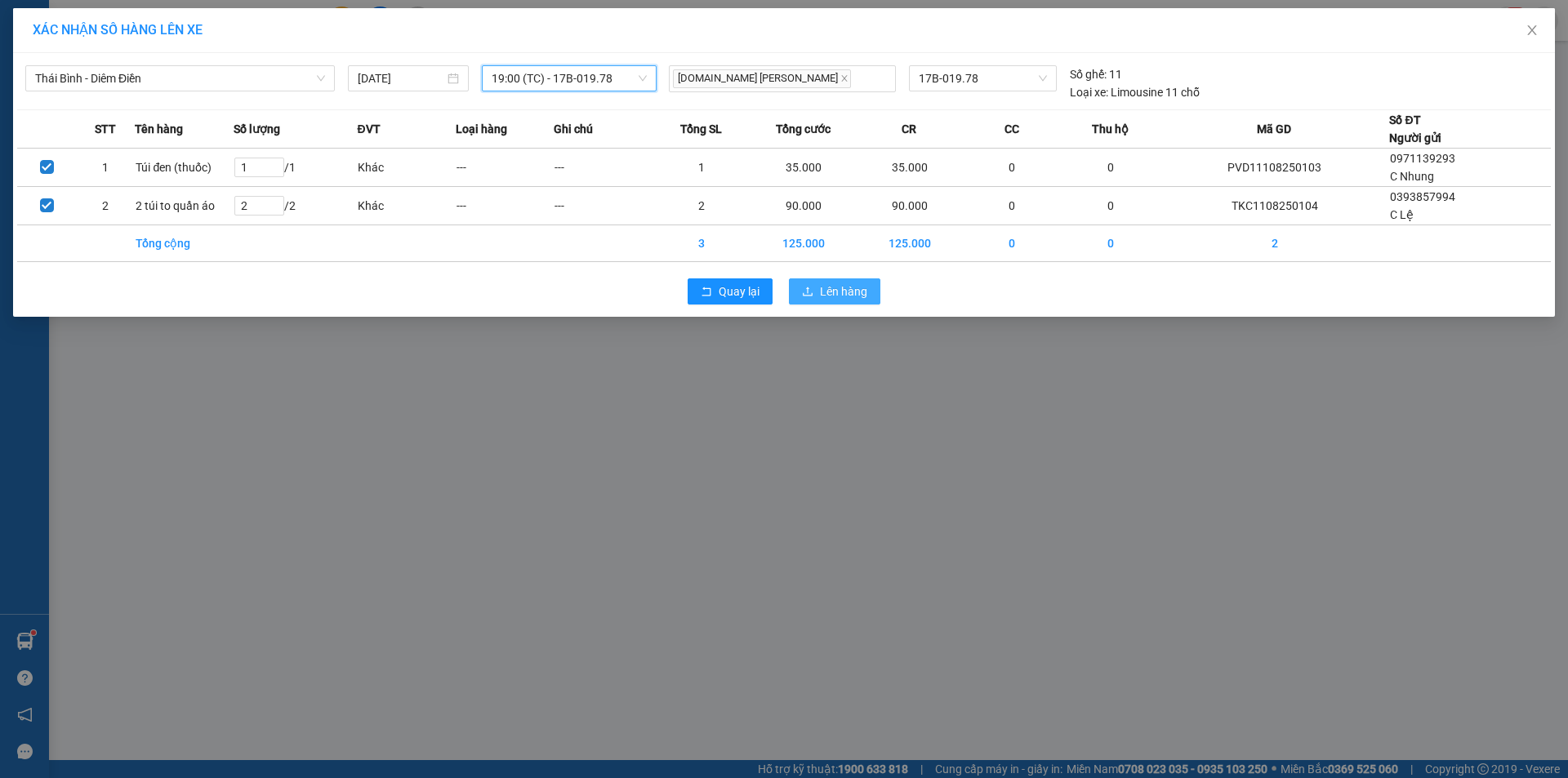
click at [833, 292] on span "Lên hàng" at bounding box center [843, 291] width 48 height 18
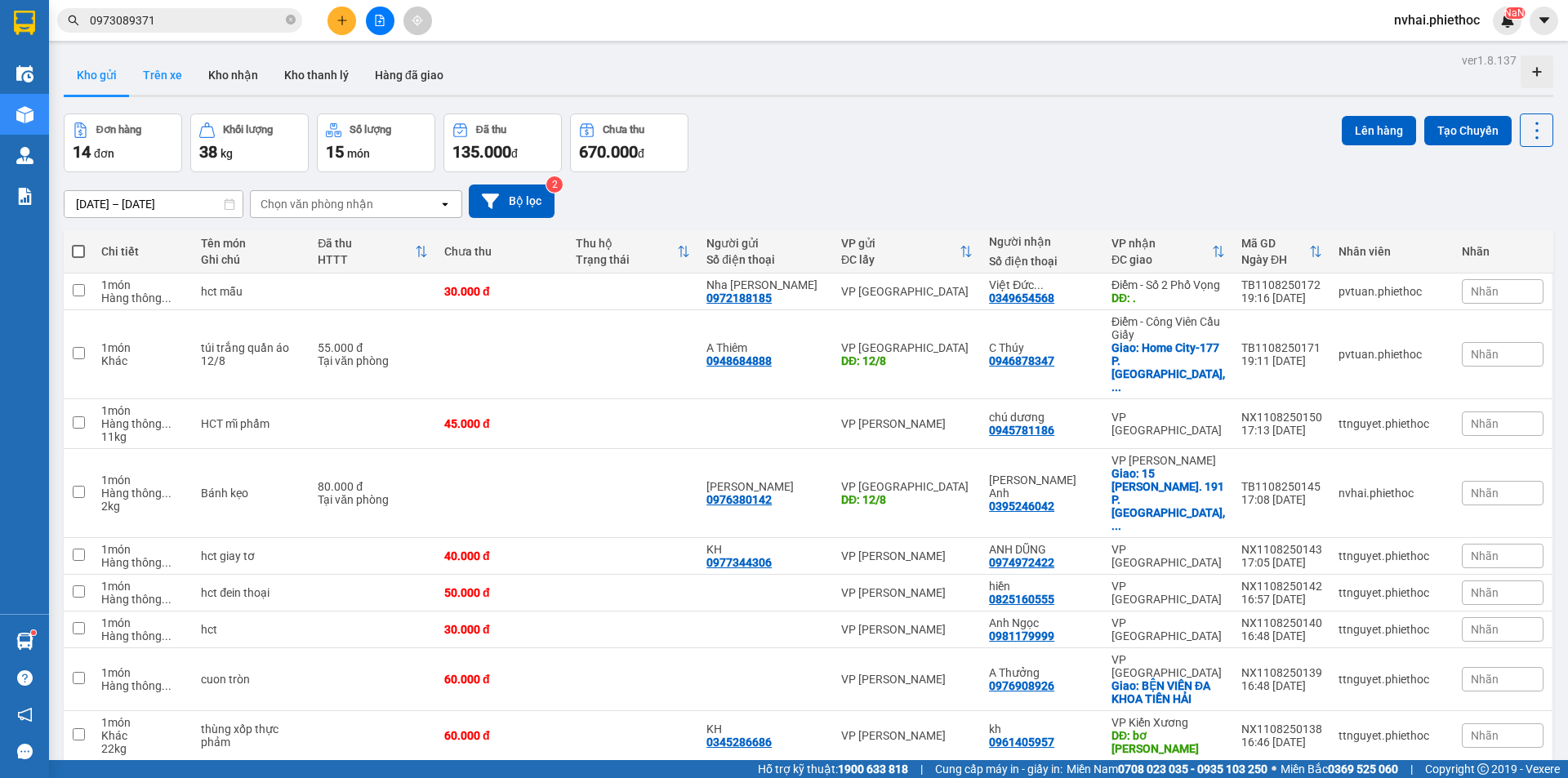
click at [144, 71] on button "Trên xe" at bounding box center [162, 75] width 65 height 39
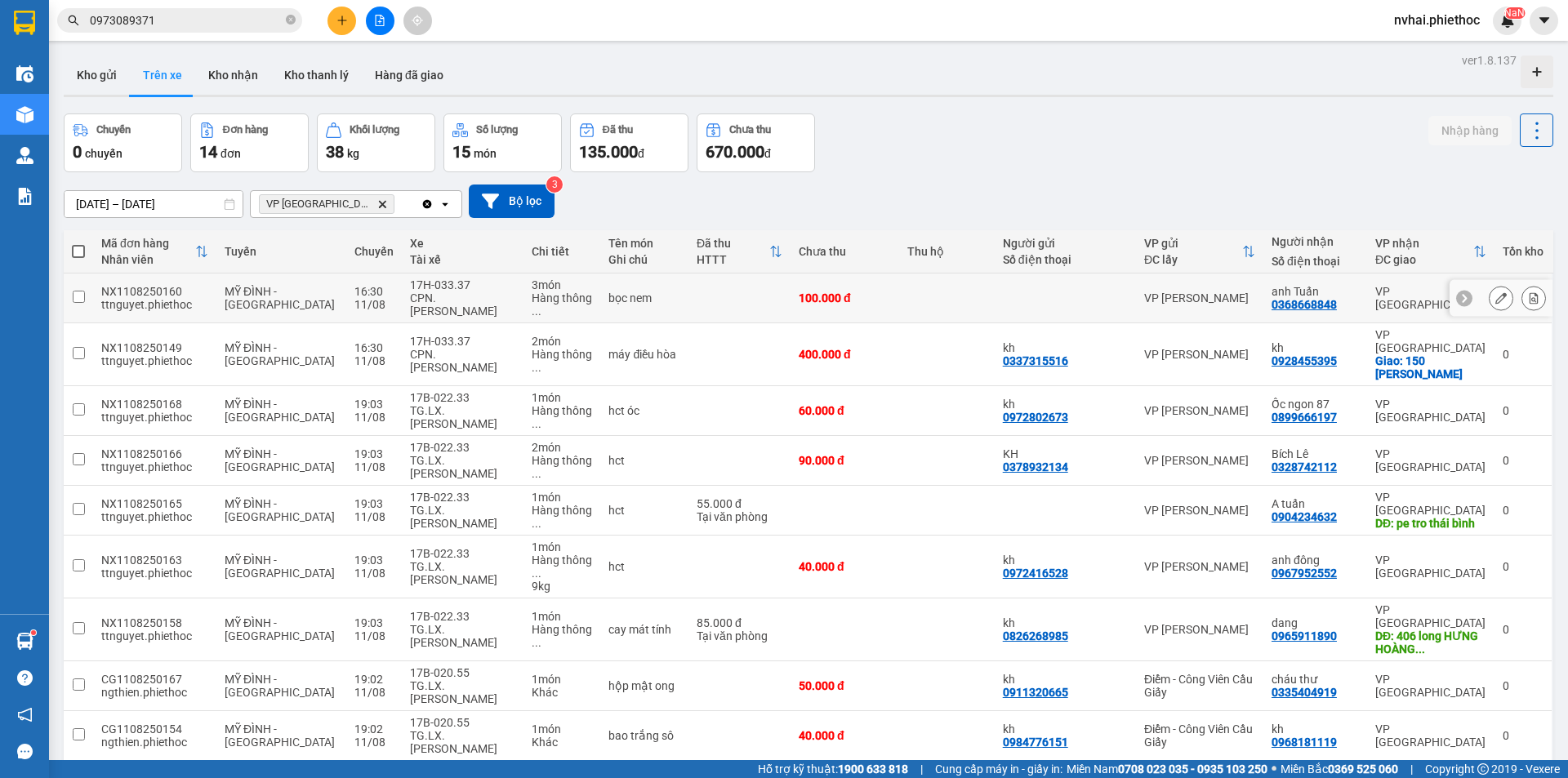
click at [1529, 292] on button at bounding box center [1533, 298] width 23 height 28
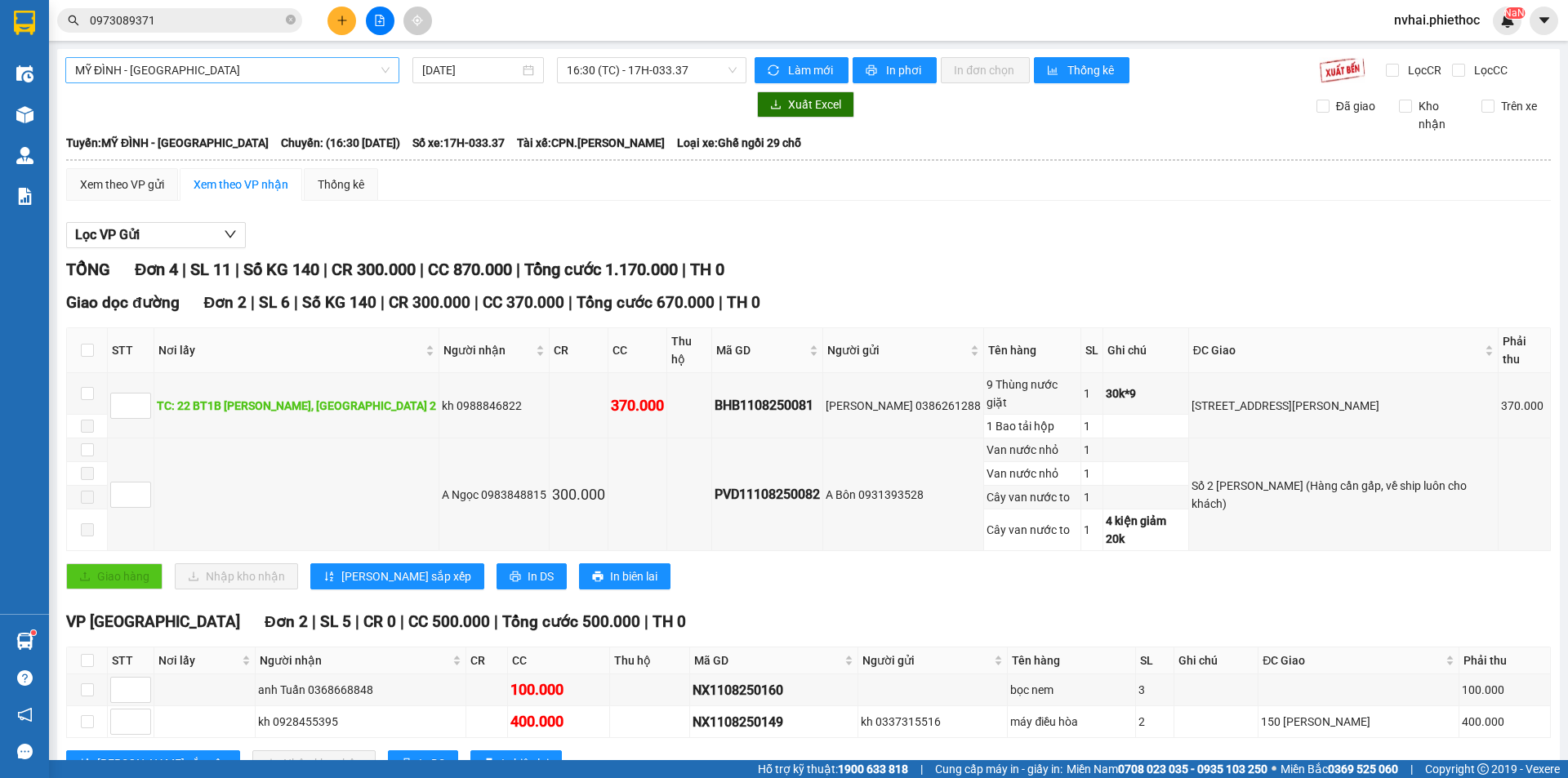
click at [209, 70] on span "MỸ ĐÌNH - [GEOGRAPHIC_DATA]" at bounding box center [232, 69] width 315 height 24
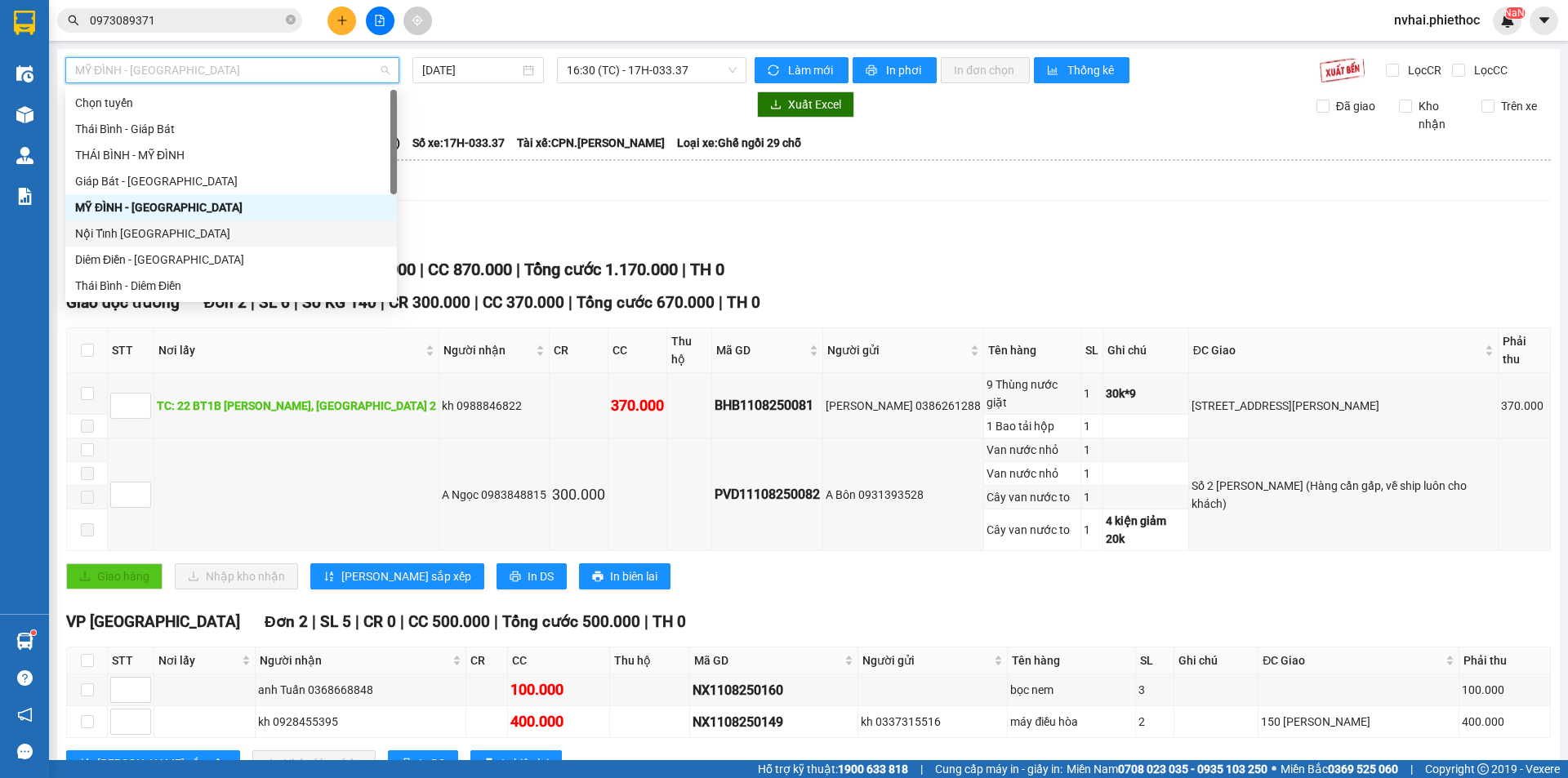
scroll to position [183, 0]
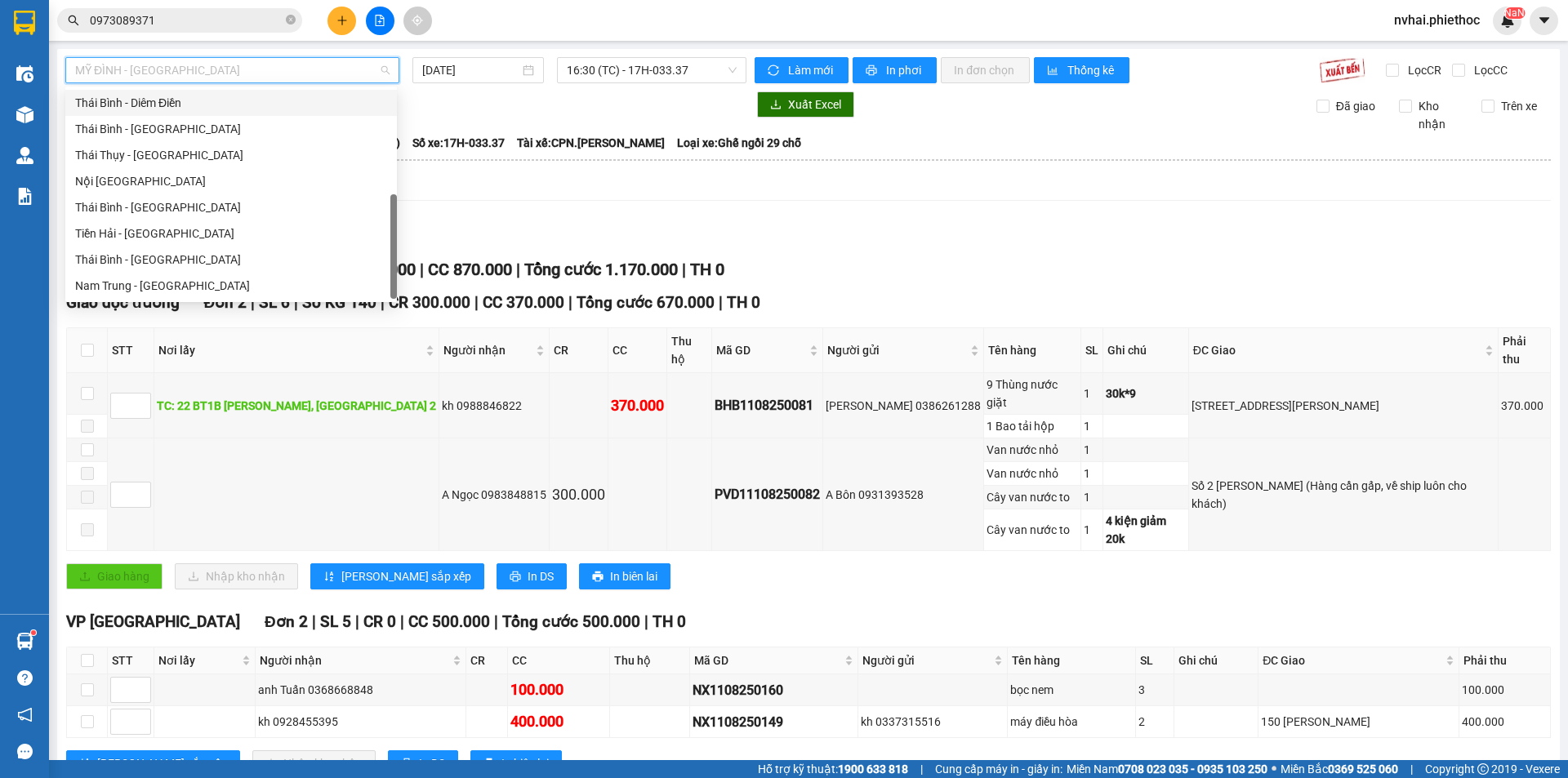
click at [164, 103] on div "Thái Bình - Diêm Điền" at bounding box center [231, 103] width 312 height 18
type input "[DATE]"
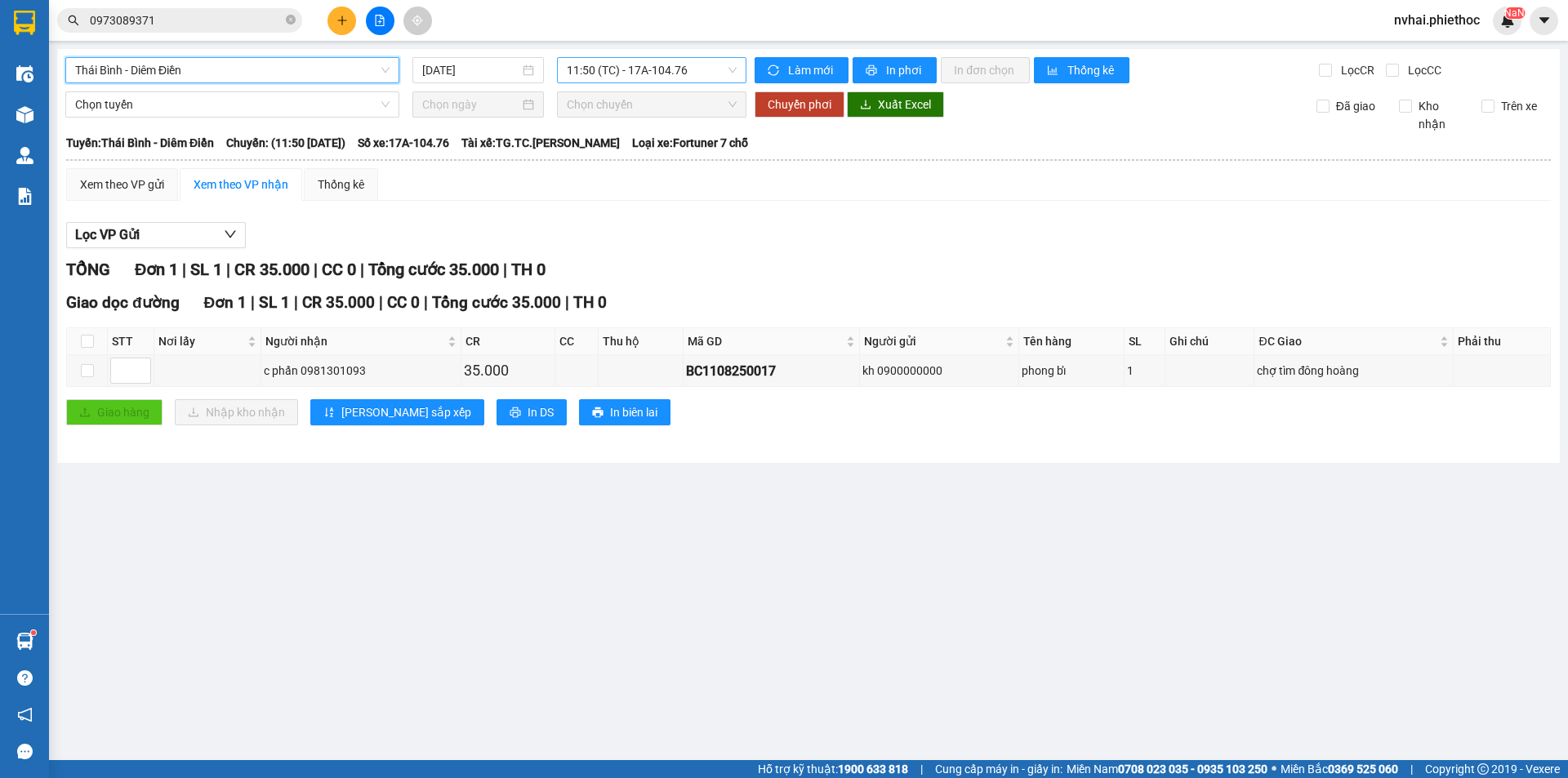
drag, startPoint x: 568, startPoint y: 56, endPoint x: 594, endPoint y: 62, distance: 26.7
click at [574, 56] on div "Thái Bình - Diêm Điền [GEOGRAPHIC_DATA] - [GEOGRAPHIC_DATA] Điền [DATE] 11:50 (…" at bounding box center [807, 256] width 1502 height 414
click at [605, 63] on span "11:50 (TC) - 17A-104.76" at bounding box center [651, 69] width 169 height 24
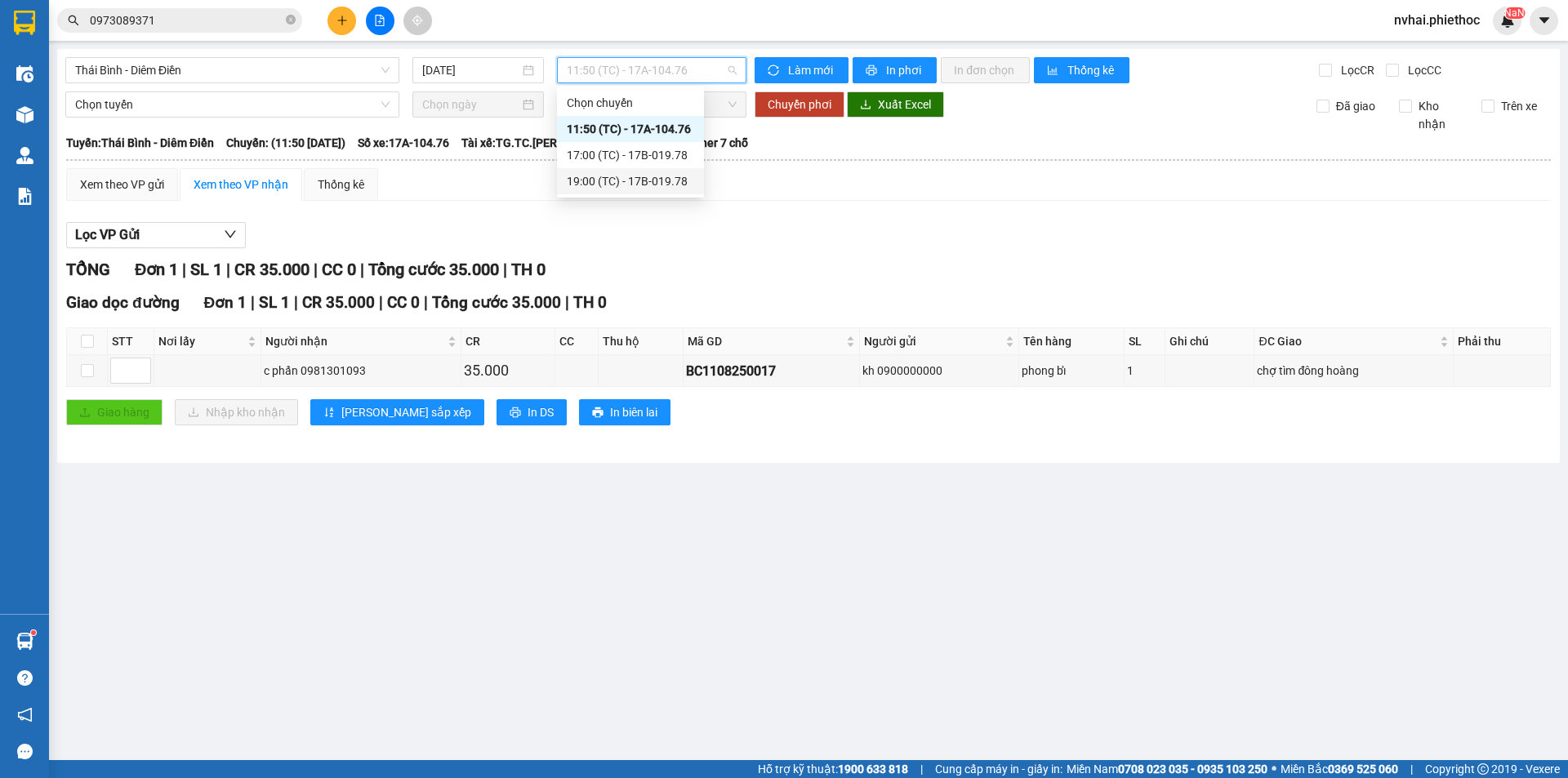
click at [649, 177] on div "19:00 (TC) - 17B-019.78" at bounding box center [630, 181] width 128 height 18
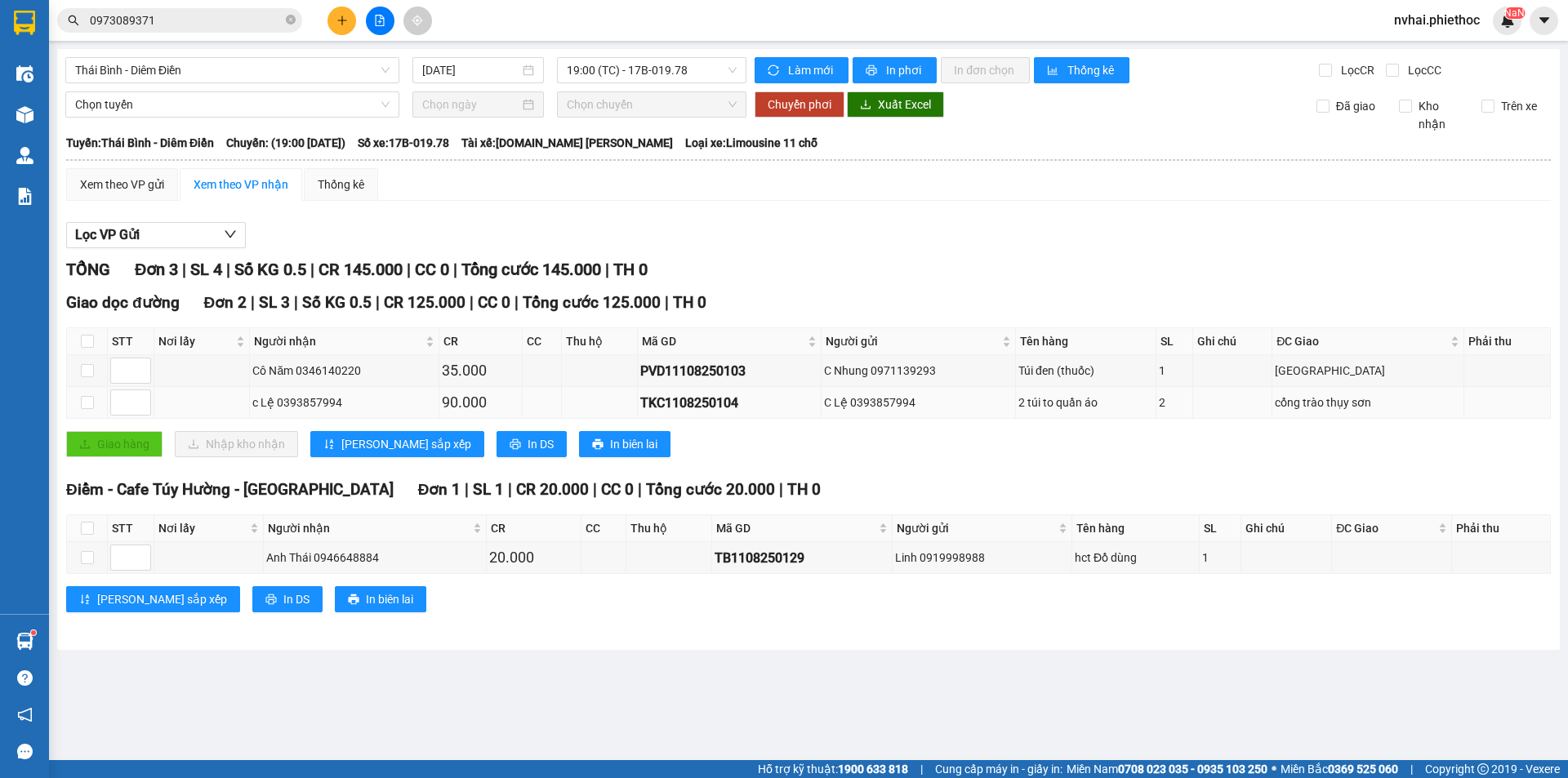
drag, startPoint x: 328, startPoint y: 401, endPoint x: 339, endPoint y: 403, distance: 11.2
click at [327, 402] on div "c Lệ 0393857994" at bounding box center [343, 402] width 183 height 18
drag, startPoint x: 333, startPoint y: 408, endPoint x: 278, endPoint y: 408, distance: 55.0
click at [278, 408] on div "c Lệ 0393857994" at bounding box center [343, 402] width 183 height 18
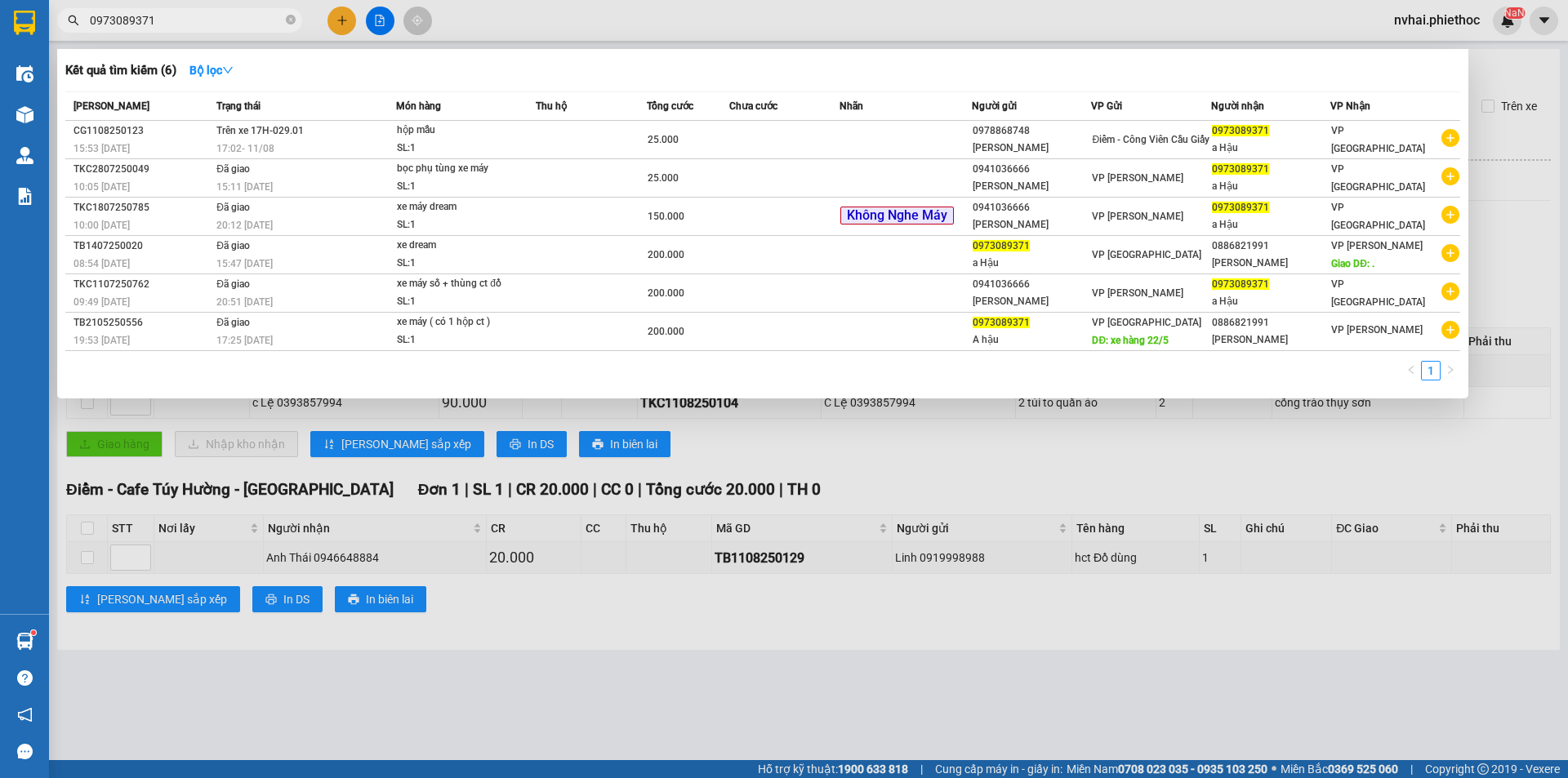
click at [261, 21] on input "0973089371" at bounding box center [186, 21] width 193 height 18
click at [261, 19] on input "0973089371" at bounding box center [186, 21] width 193 height 18
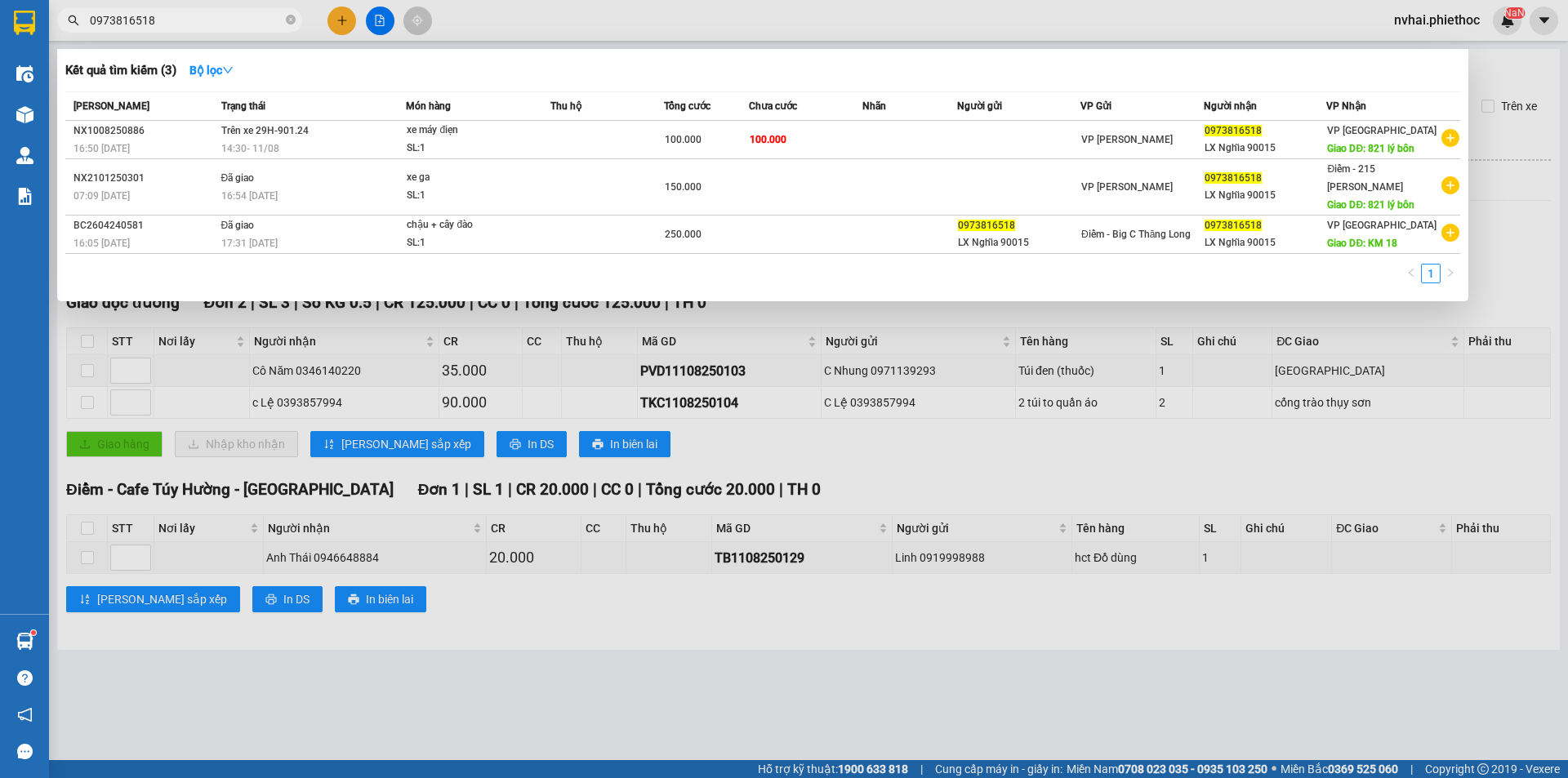
type input "0973816518"
click at [904, 138] on td at bounding box center [909, 140] width 94 height 38
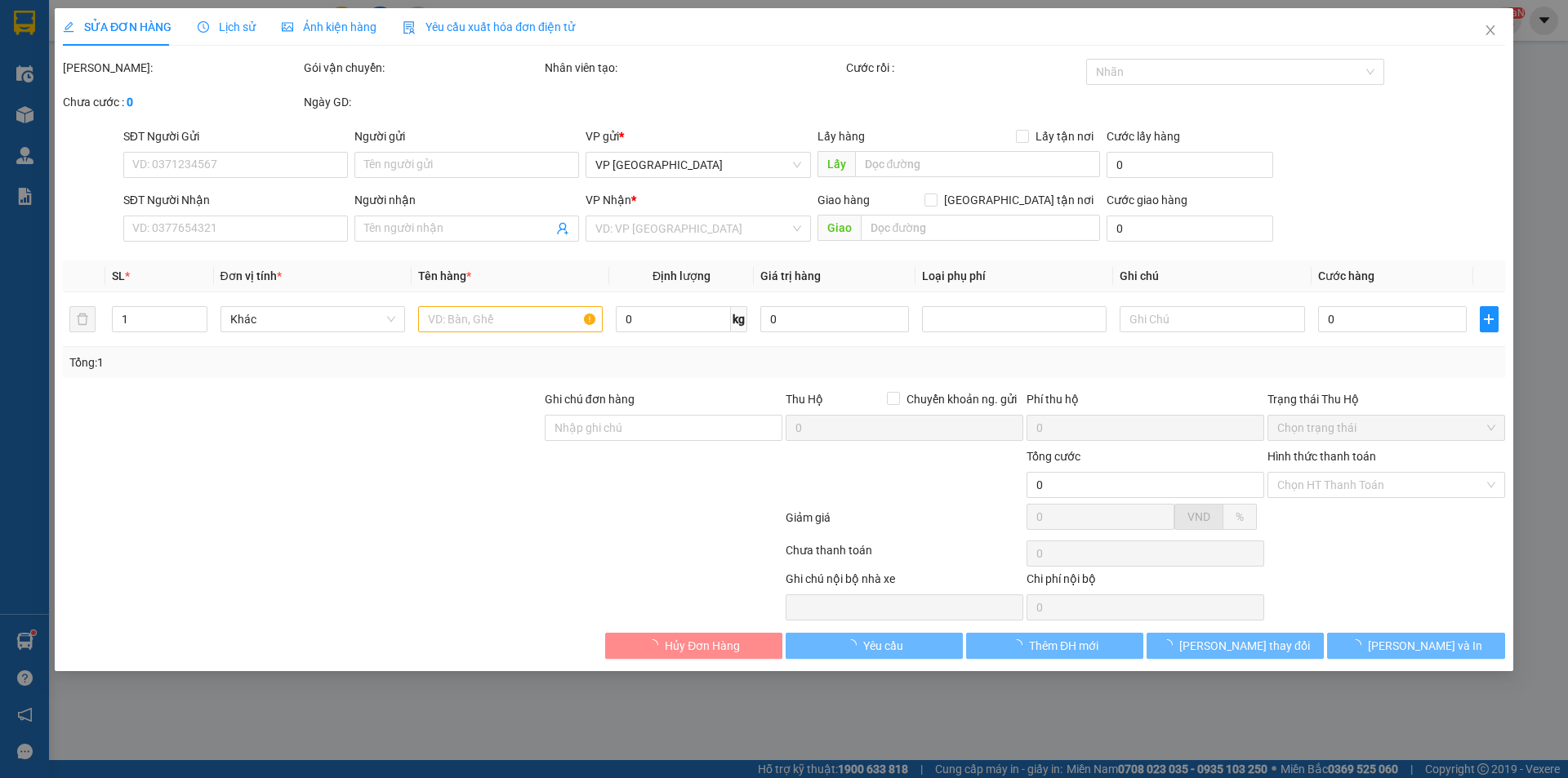
type input "0973816518"
type input "LX Nghĩa 90015"
type input "821 lý bôn"
type input "100.000"
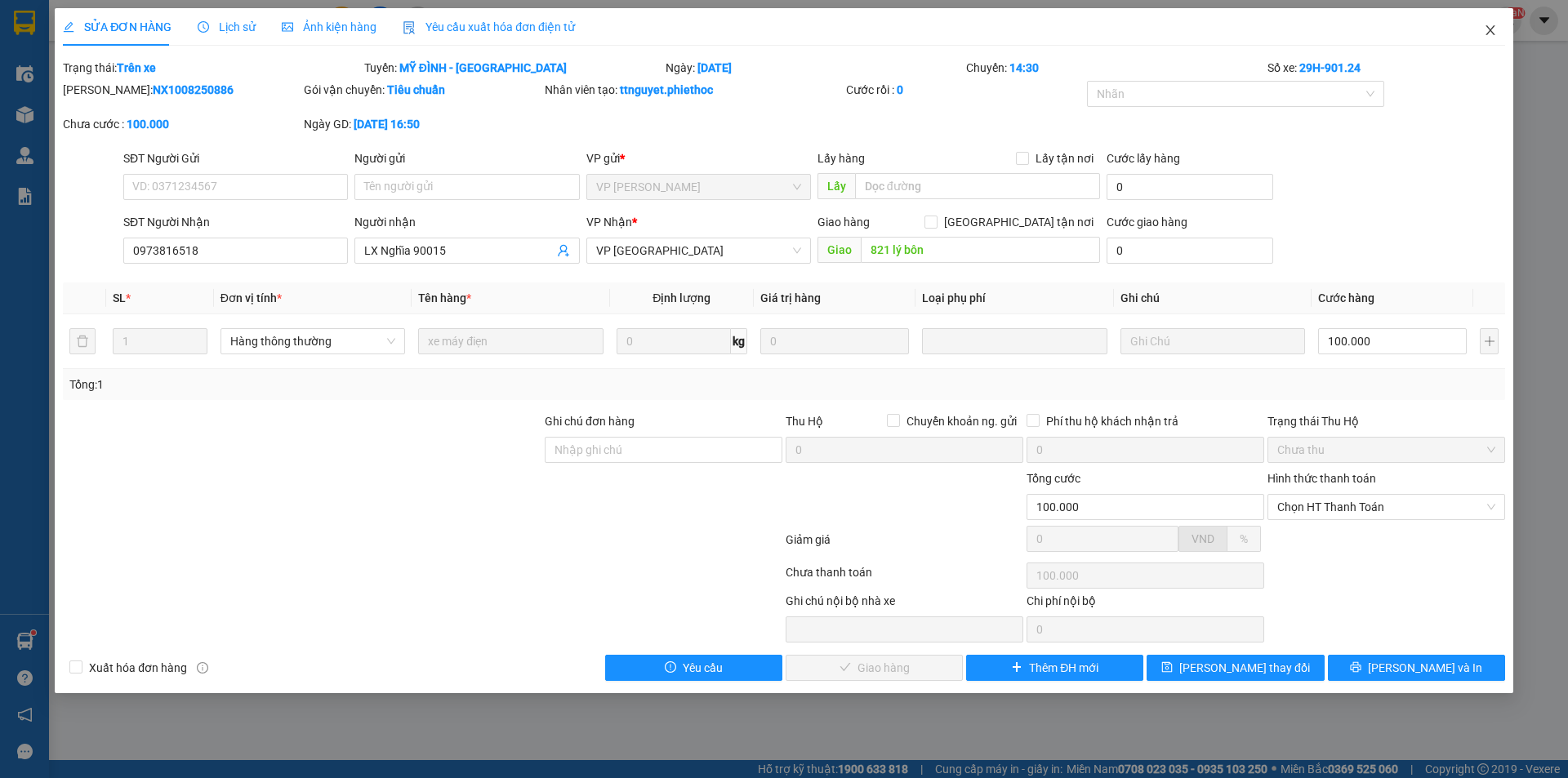
click at [1485, 31] on icon "close" at bounding box center [1490, 30] width 13 height 13
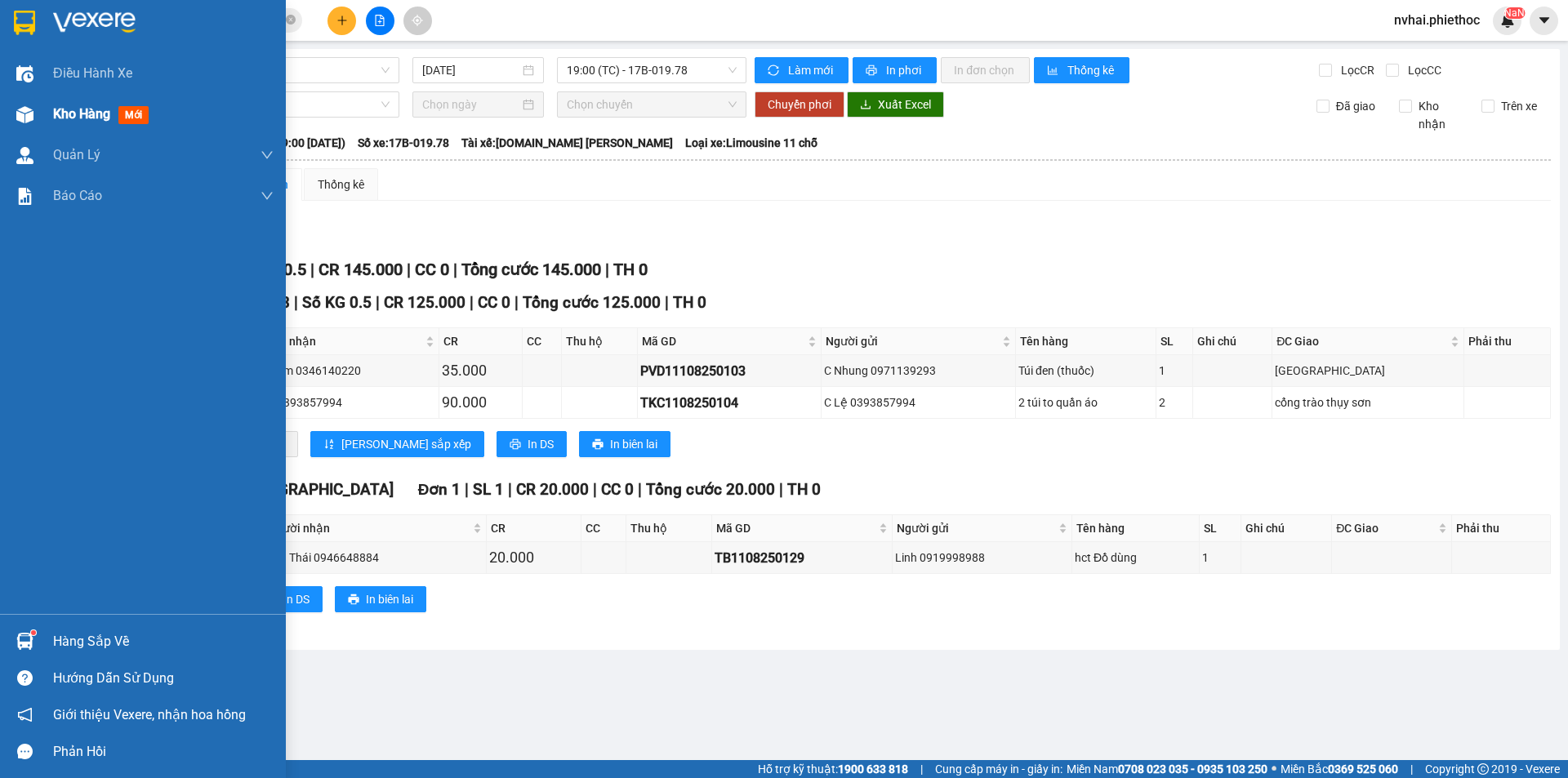
click at [30, 121] on img at bounding box center [25, 114] width 18 height 18
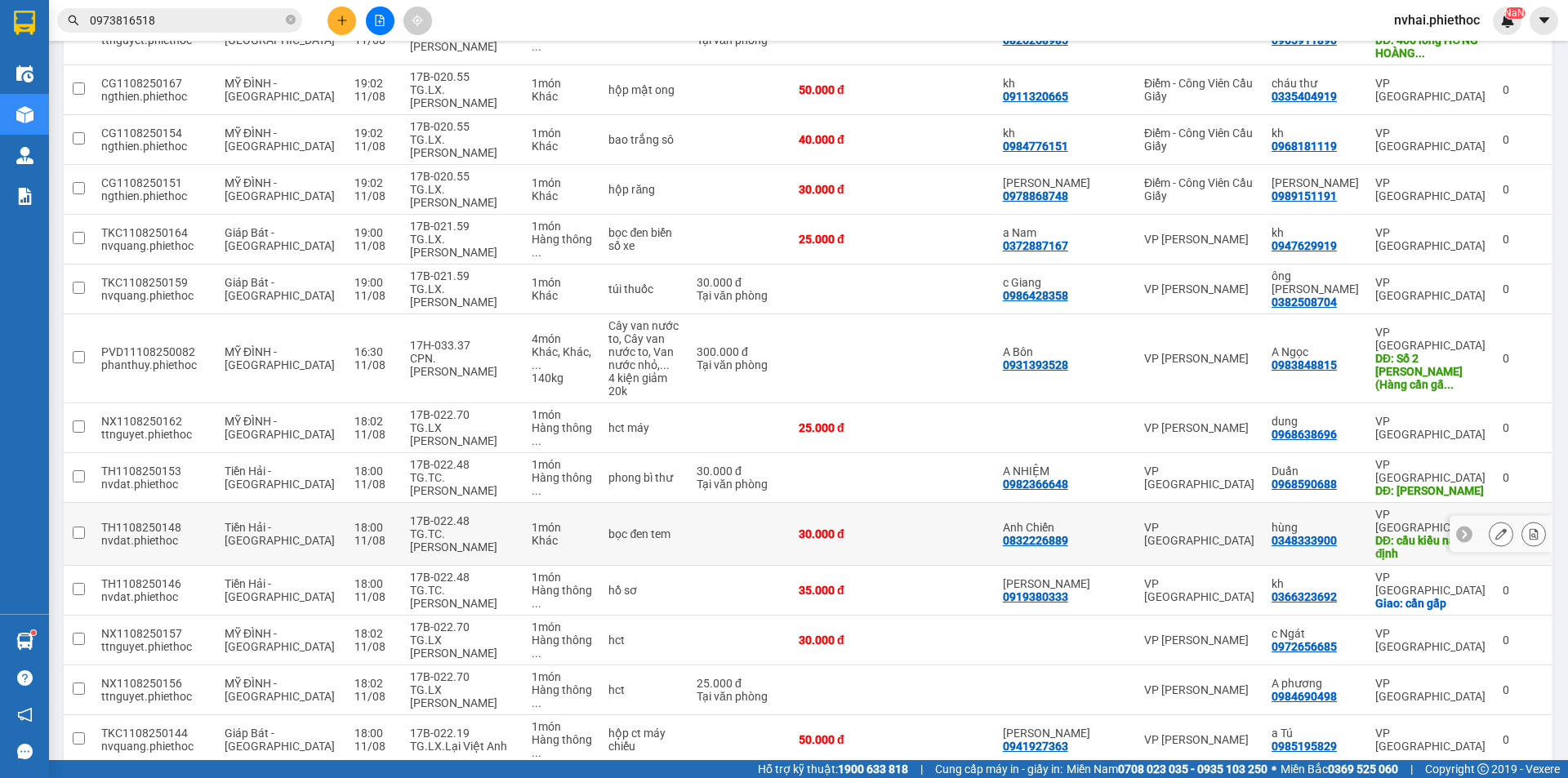
scroll to position [695, 0]
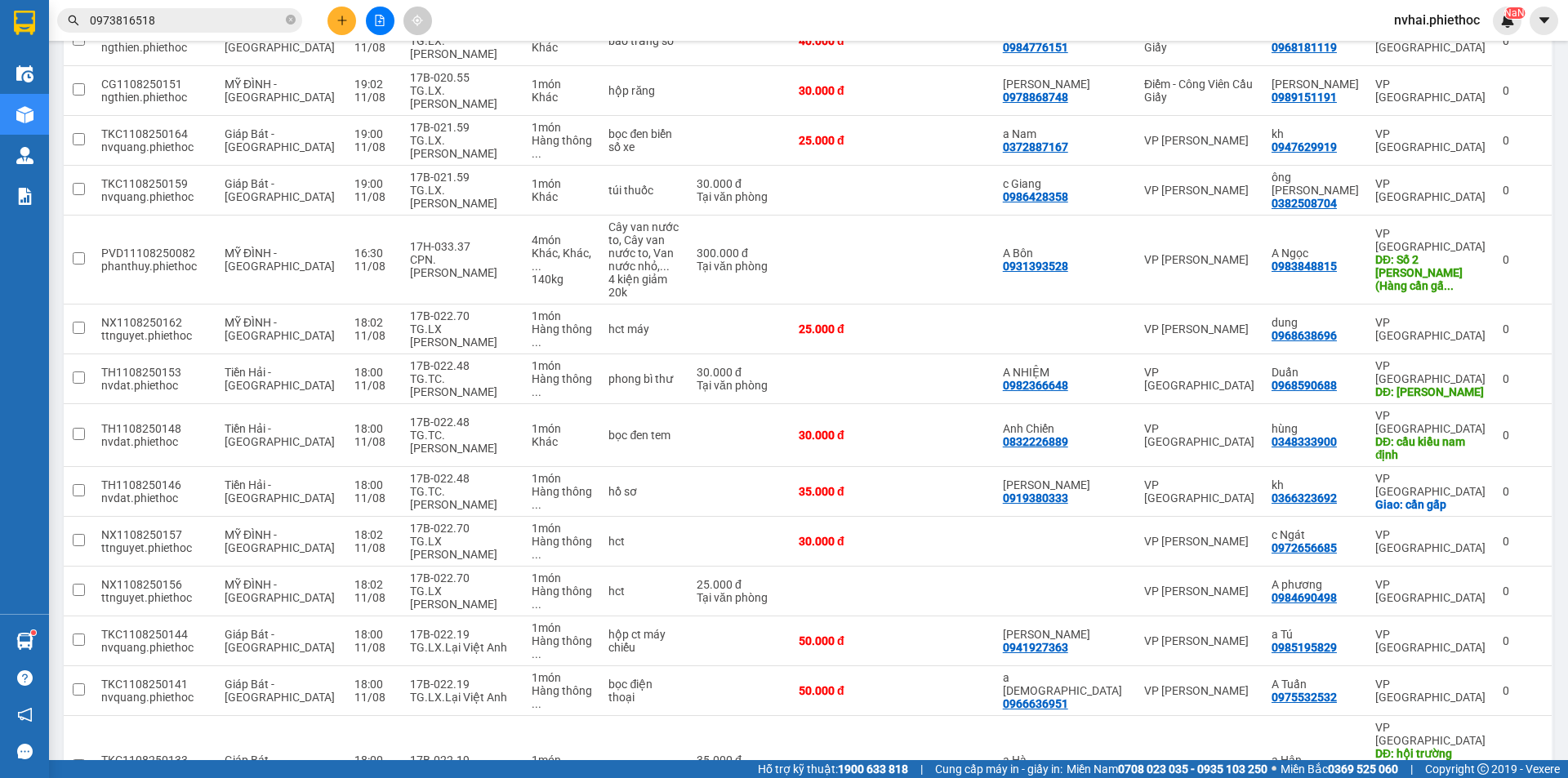
checkbox input "true"
click at [473, 754] on div "17B-022.19" at bounding box center [463, 760] width 106 height 13
checkbox input "true"
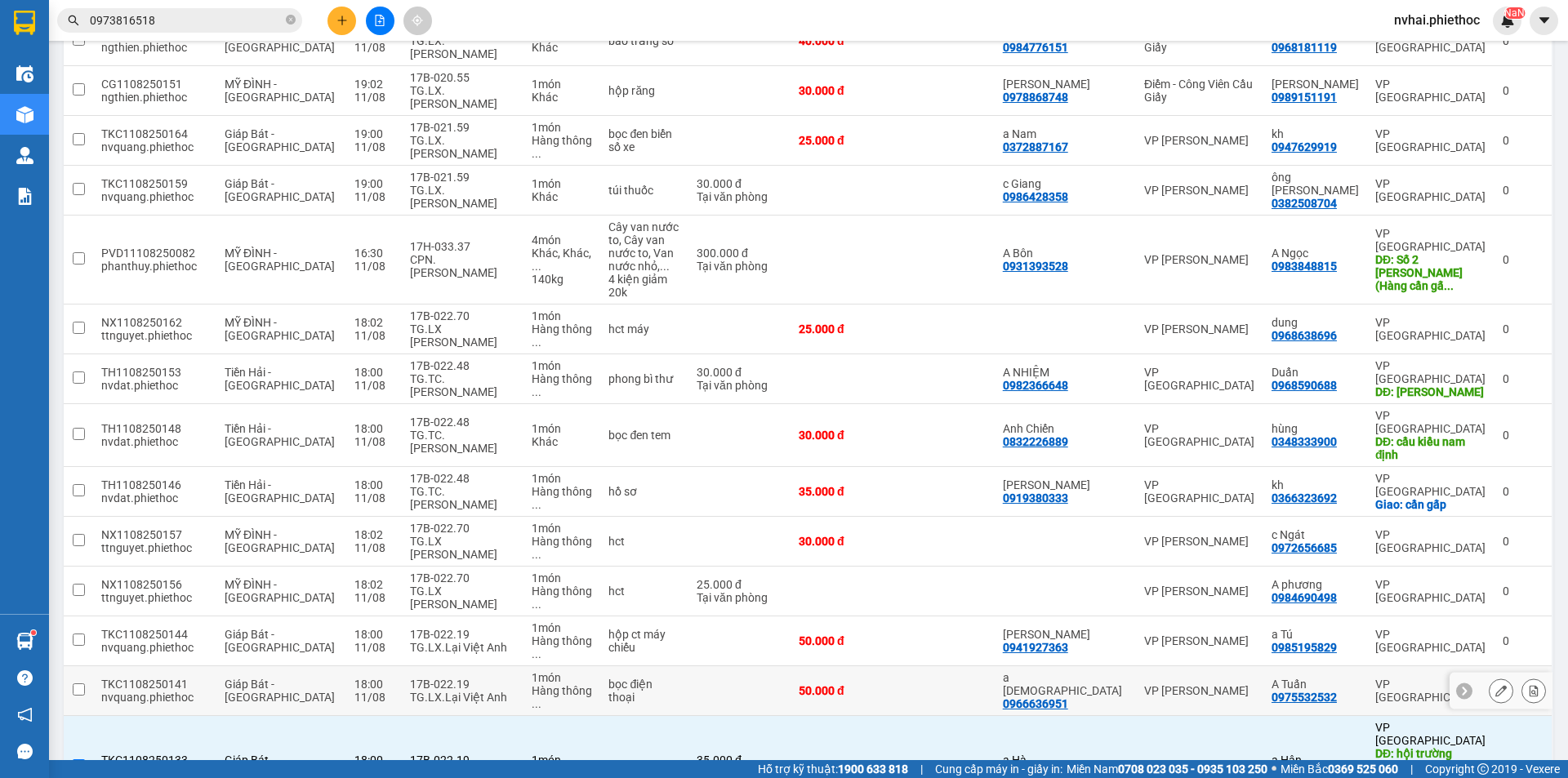
click at [454, 678] on div "17B-022.19" at bounding box center [463, 685] width 106 height 13
checkbox input "true"
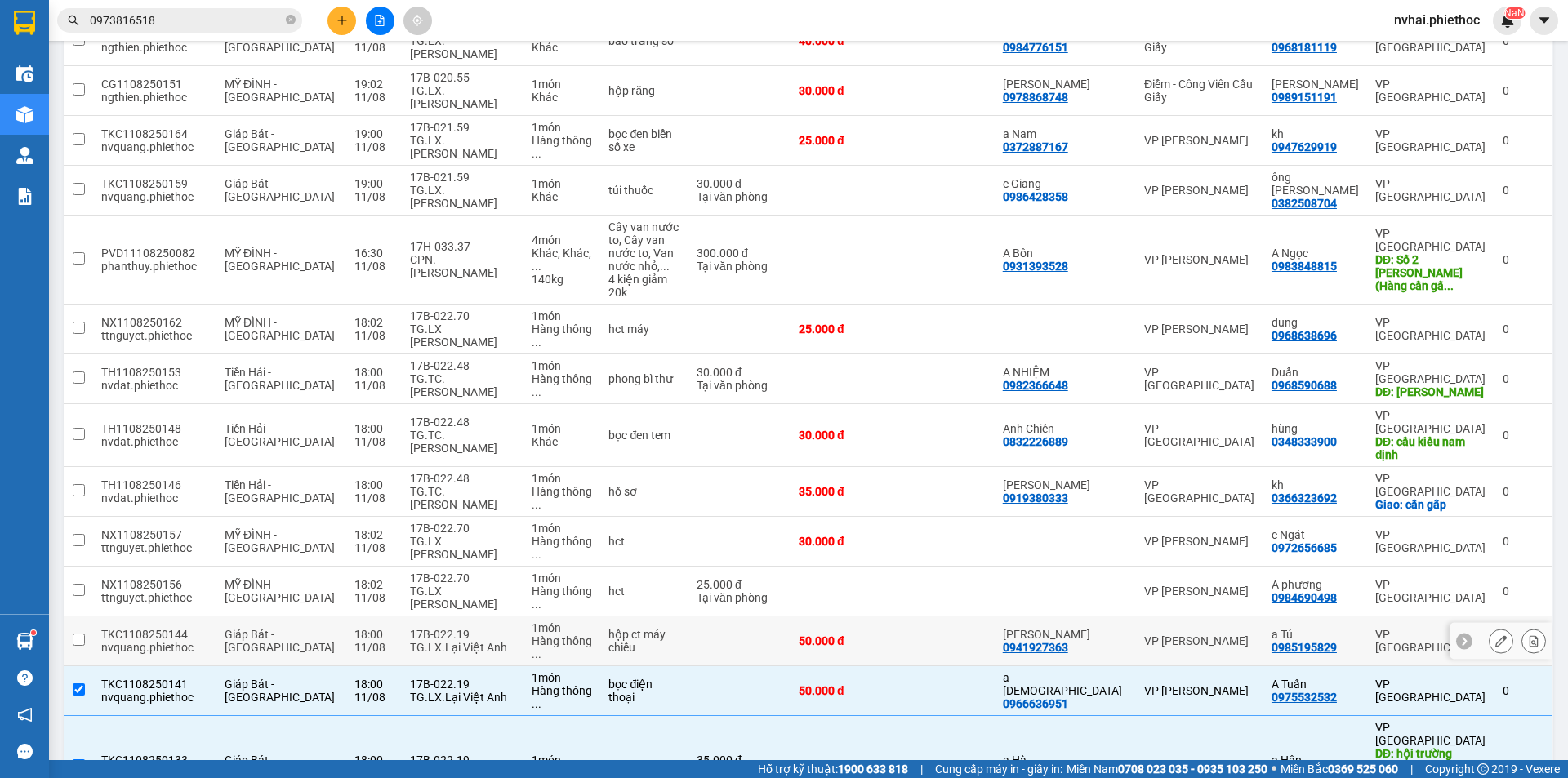
click at [454, 628] on div "17B-022.19" at bounding box center [463, 634] width 106 height 13
checkbox input "true"
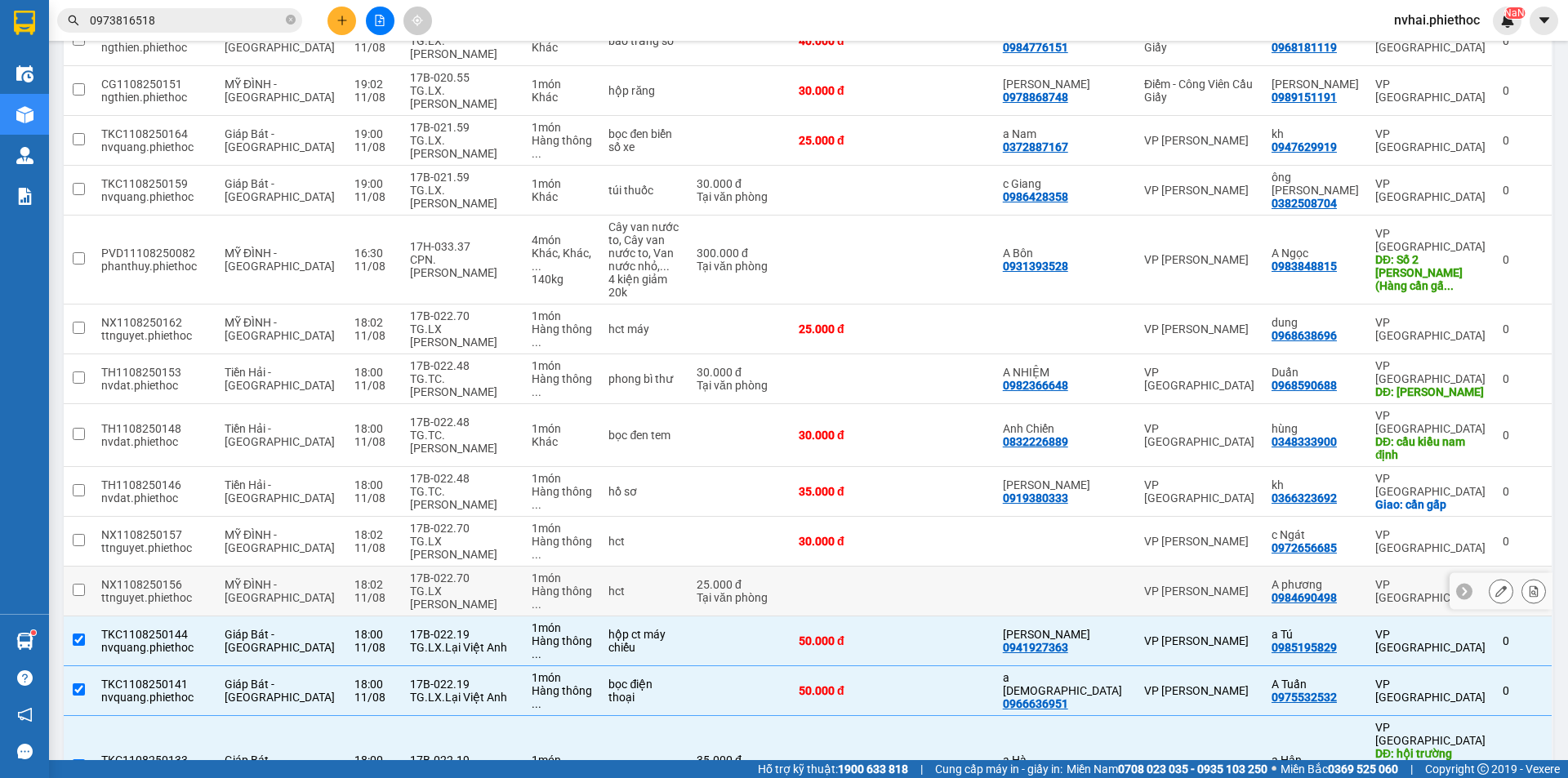
drag, startPoint x: 449, startPoint y: 399, endPoint x: 444, endPoint y: 371, distance: 28.4
click at [449, 572] on div "17B-022.70" at bounding box center [463, 578] width 106 height 13
checkbox input "true"
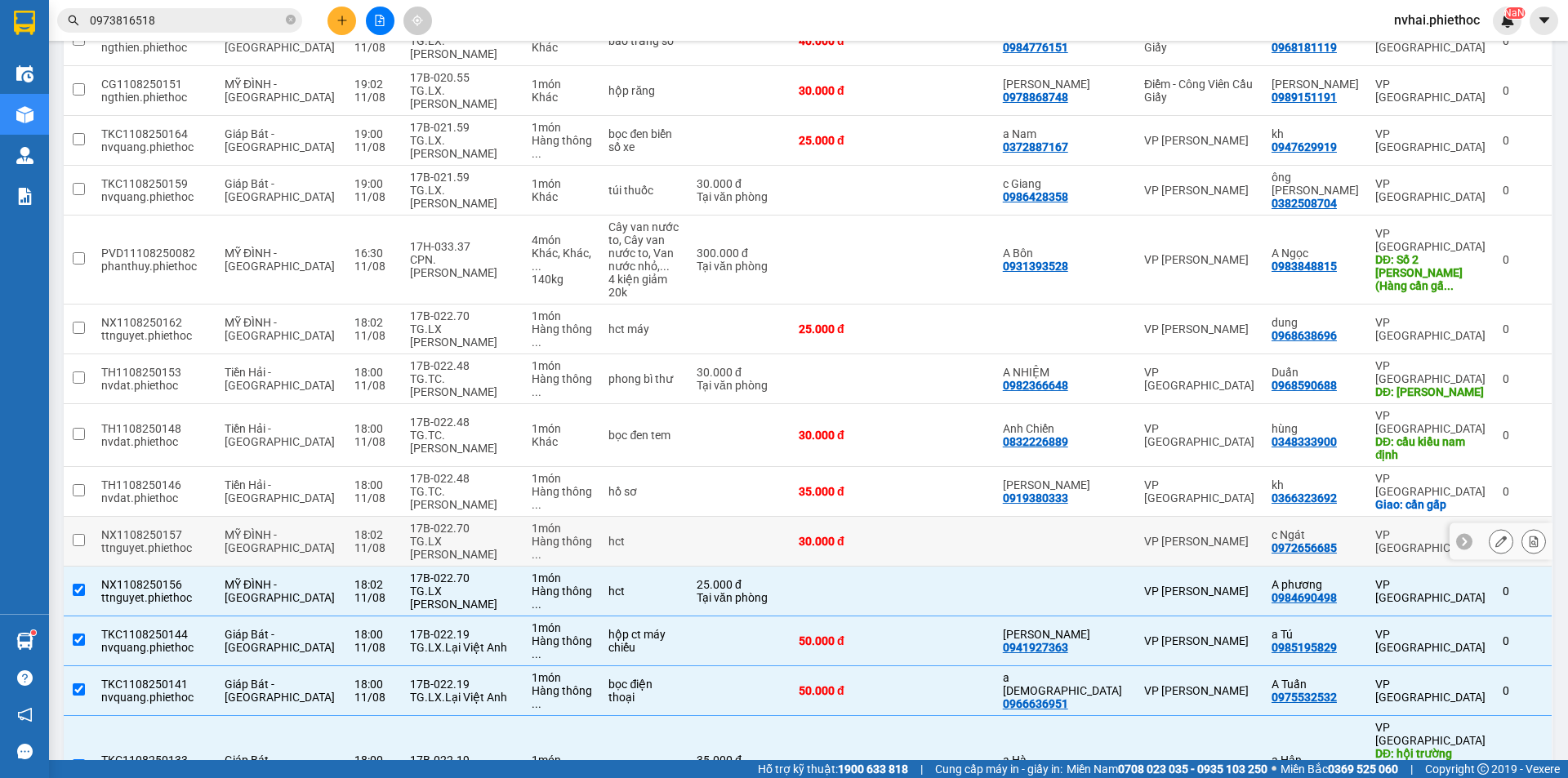
click at [444, 535] on div "TG.LX [PERSON_NAME]" at bounding box center [463, 548] width 106 height 26
checkbox input "true"
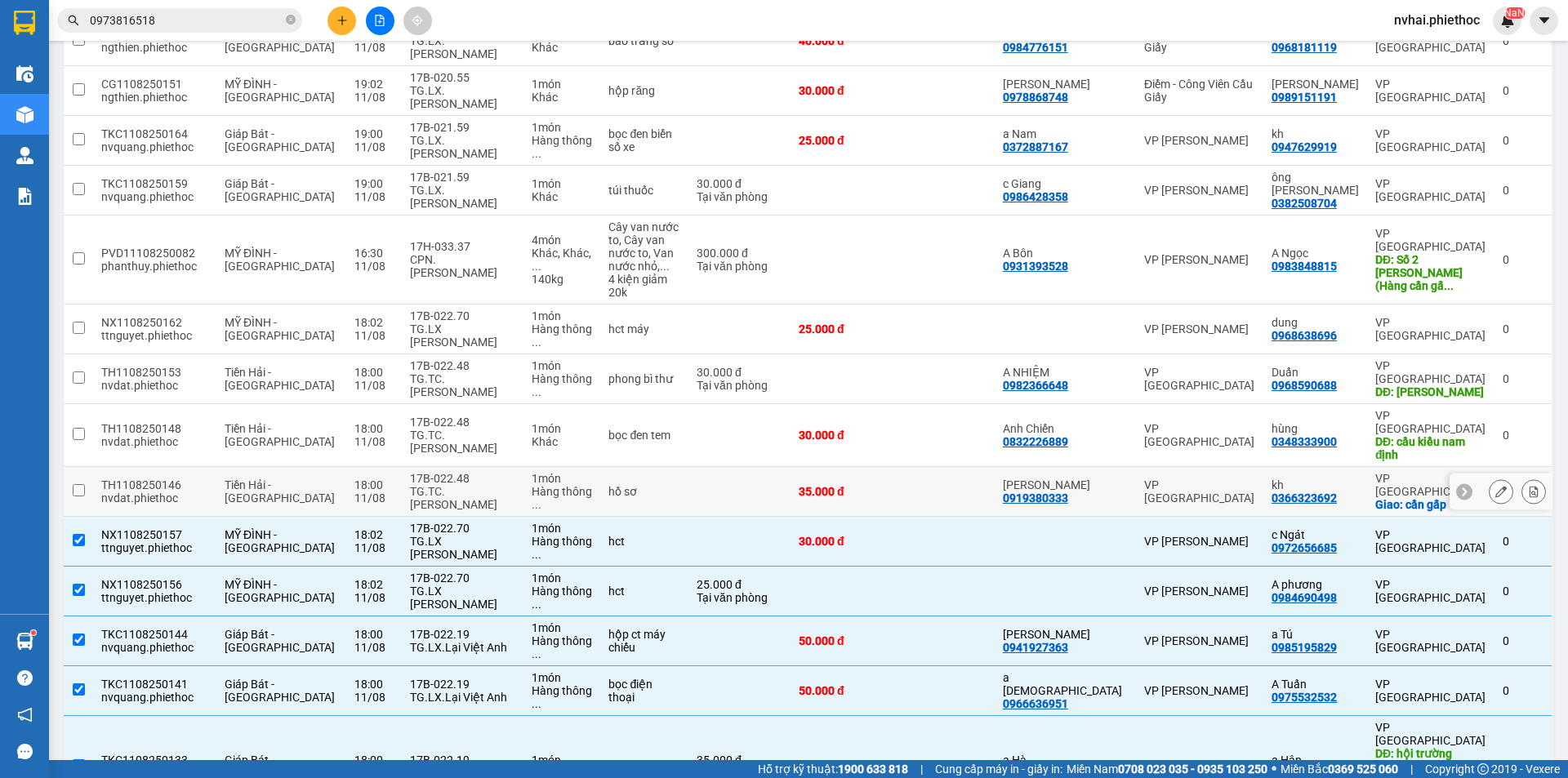
click at [443, 485] on div "TG.TC.[PERSON_NAME]" at bounding box center [463, 498] width 106 height 26
checkbox input "true"
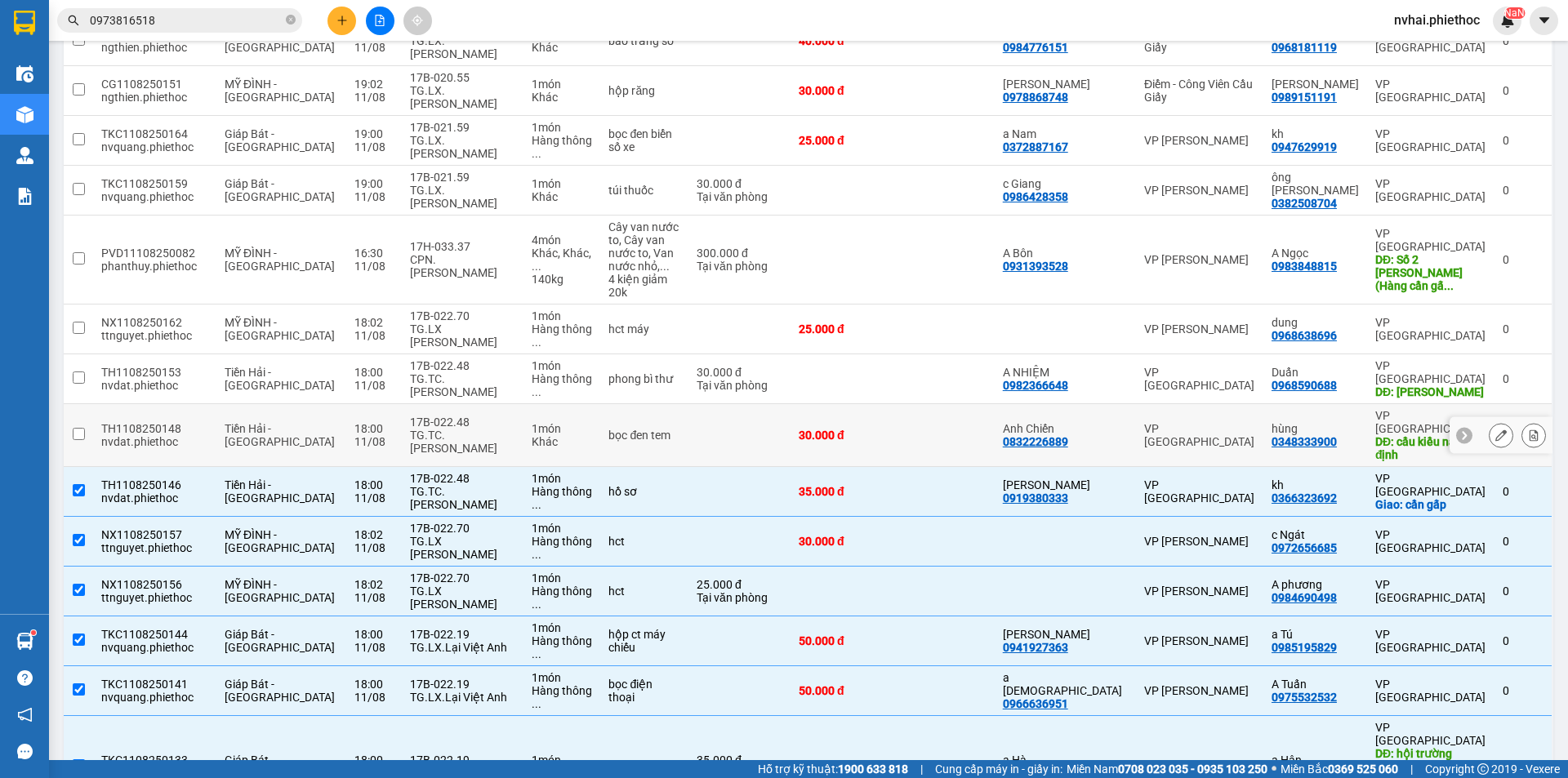
click at [447, 428] on div "TG.TC.[PERSON_NAME]" at bounding box center [463, 441] width 106 height 26
checkbox input "true"
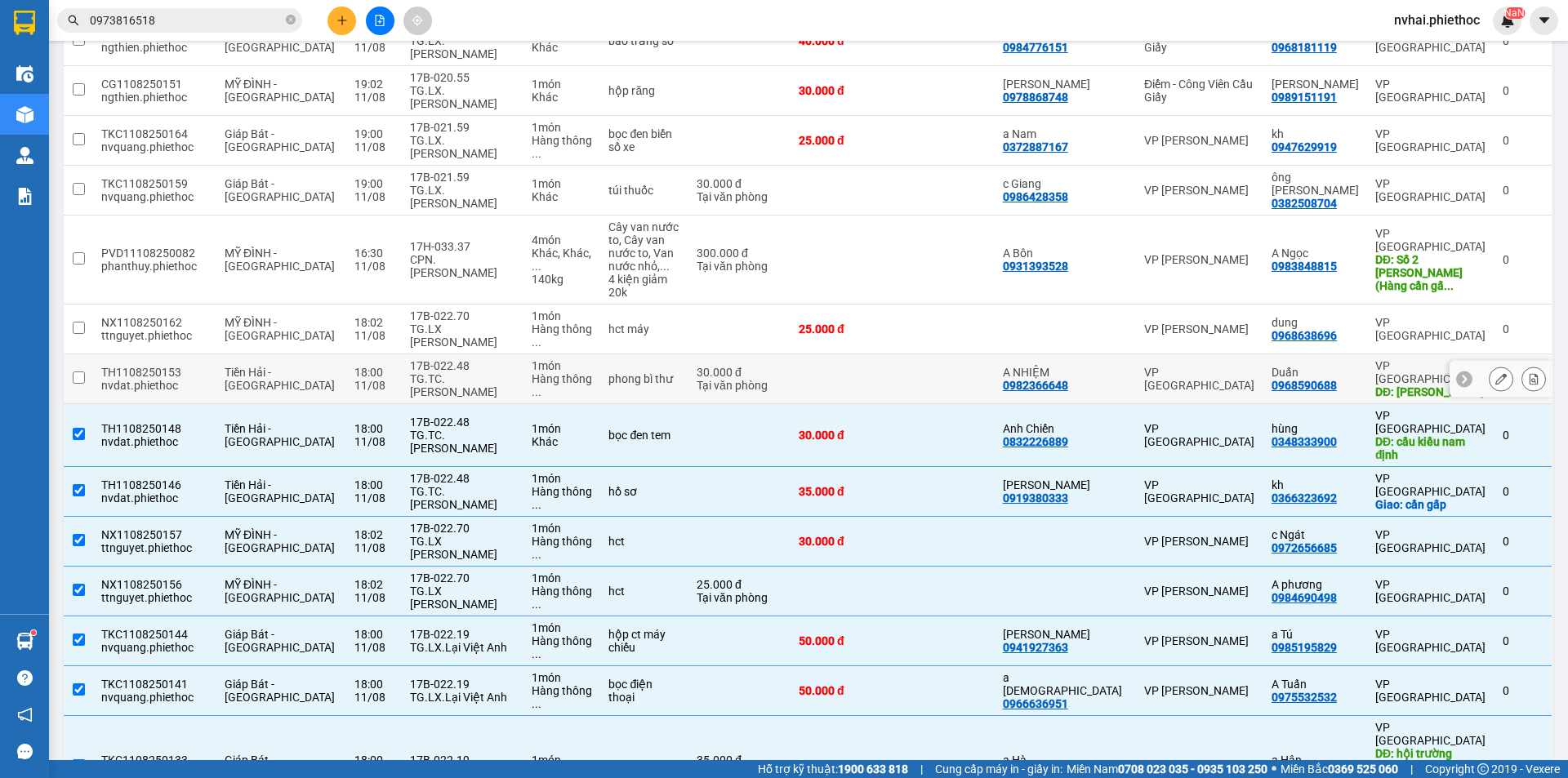
click at [448, 359] on div "17B-022.48" at bounding box center [463, 366] width 106 height 13
checkbox input "true"
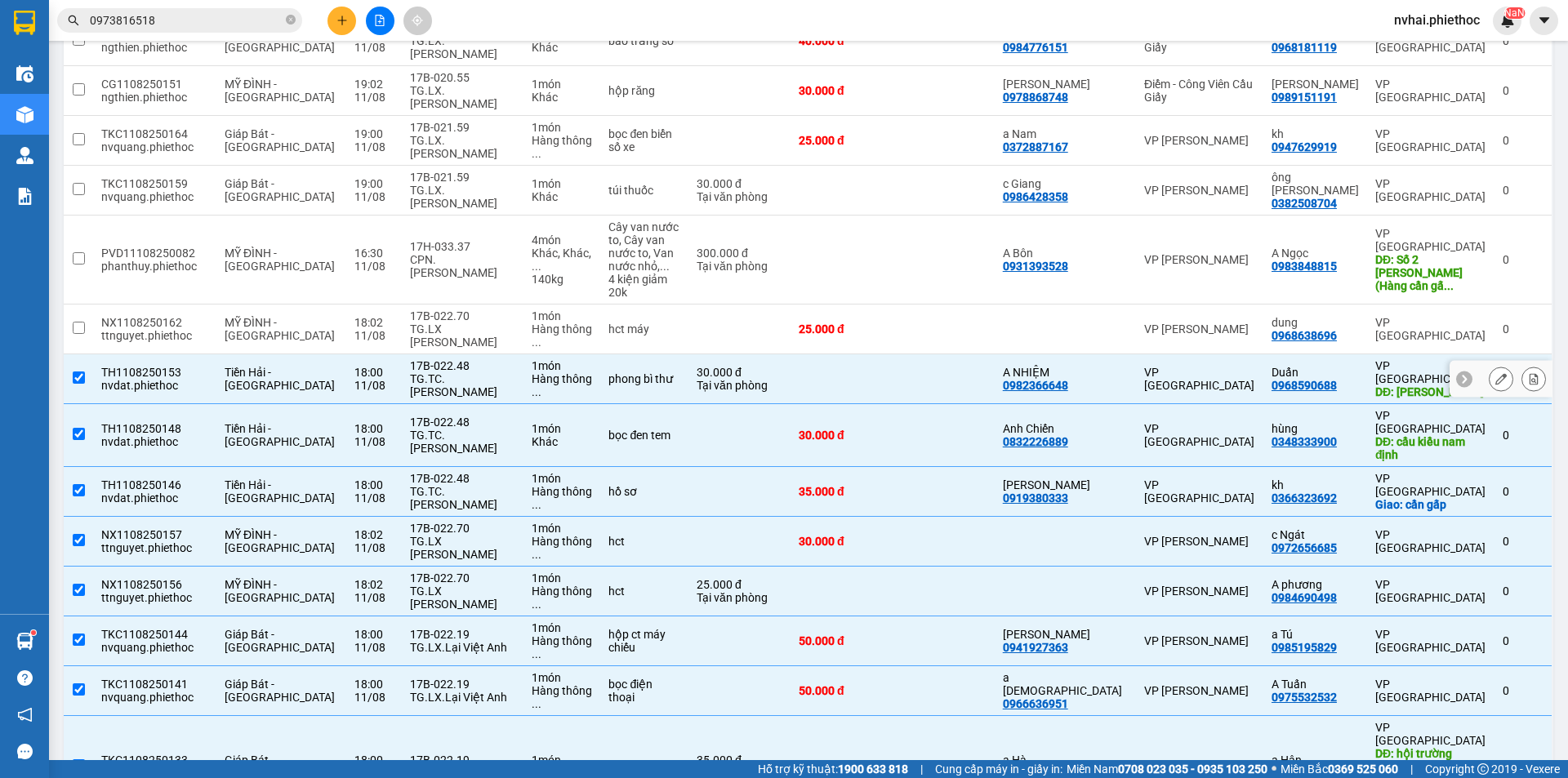
click at [449, 310] on div "17B-022.70" at bounding box center [463, 316] width 106 height 13
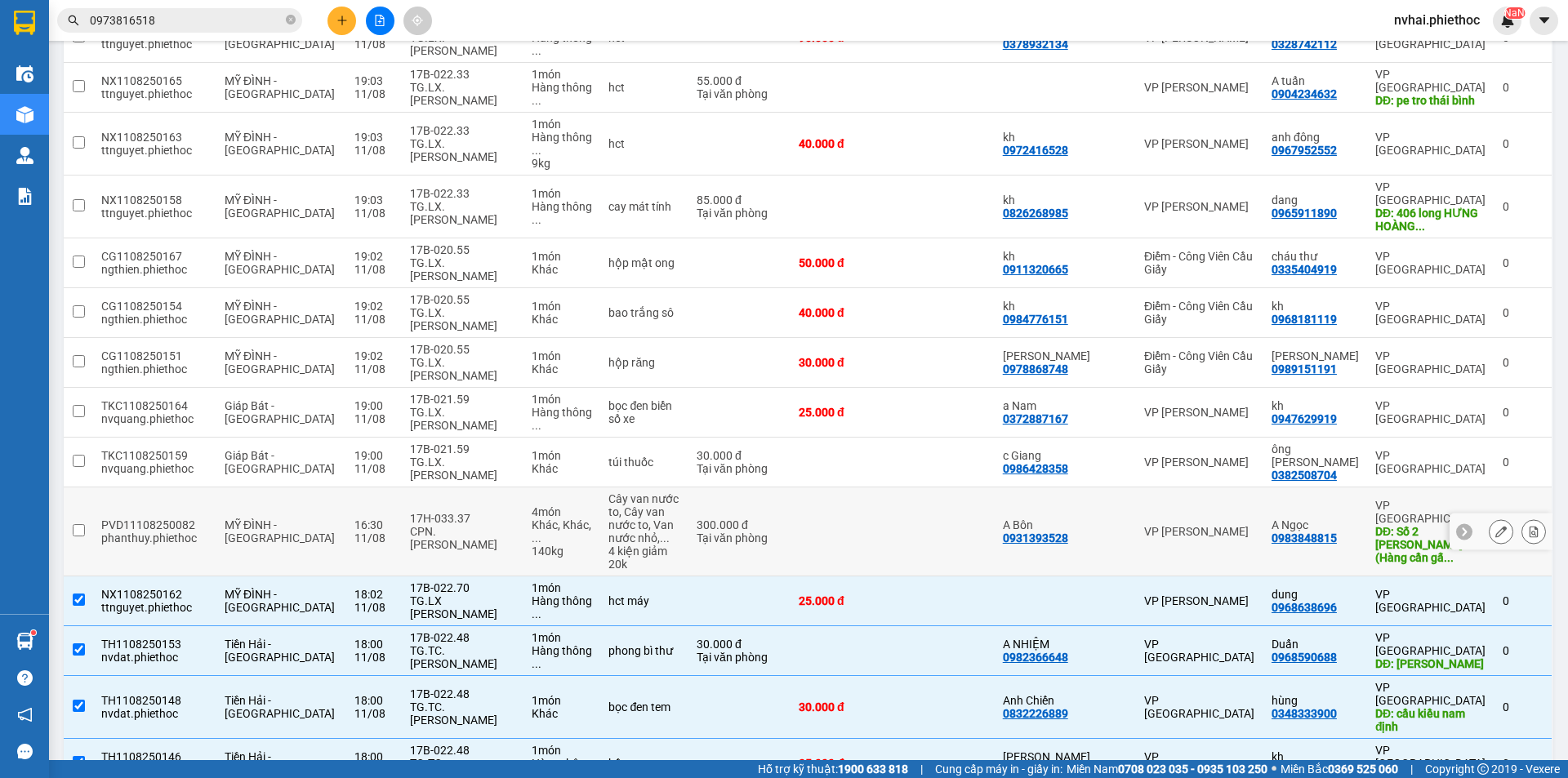
scroll to position [286, 0]
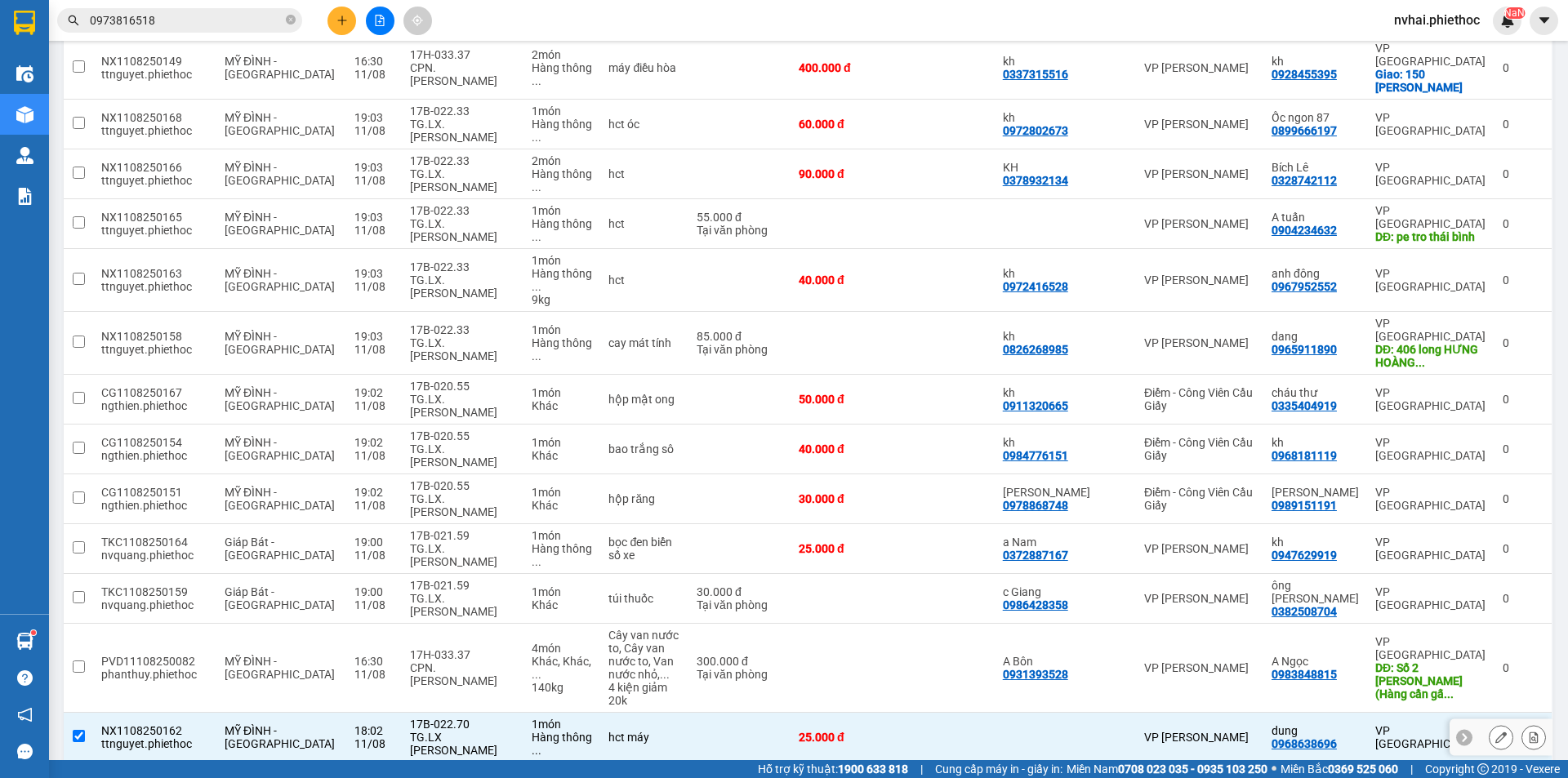
drag, startPoint x: 164, startPoint y: 612, endPoint x: 183, endPoint y: 630, distance: 26.2
click at [167, 737] on div "ttnguyet.phiethoc" at bounding box center [154, 744] width 107 height 13
checkbox input "false"
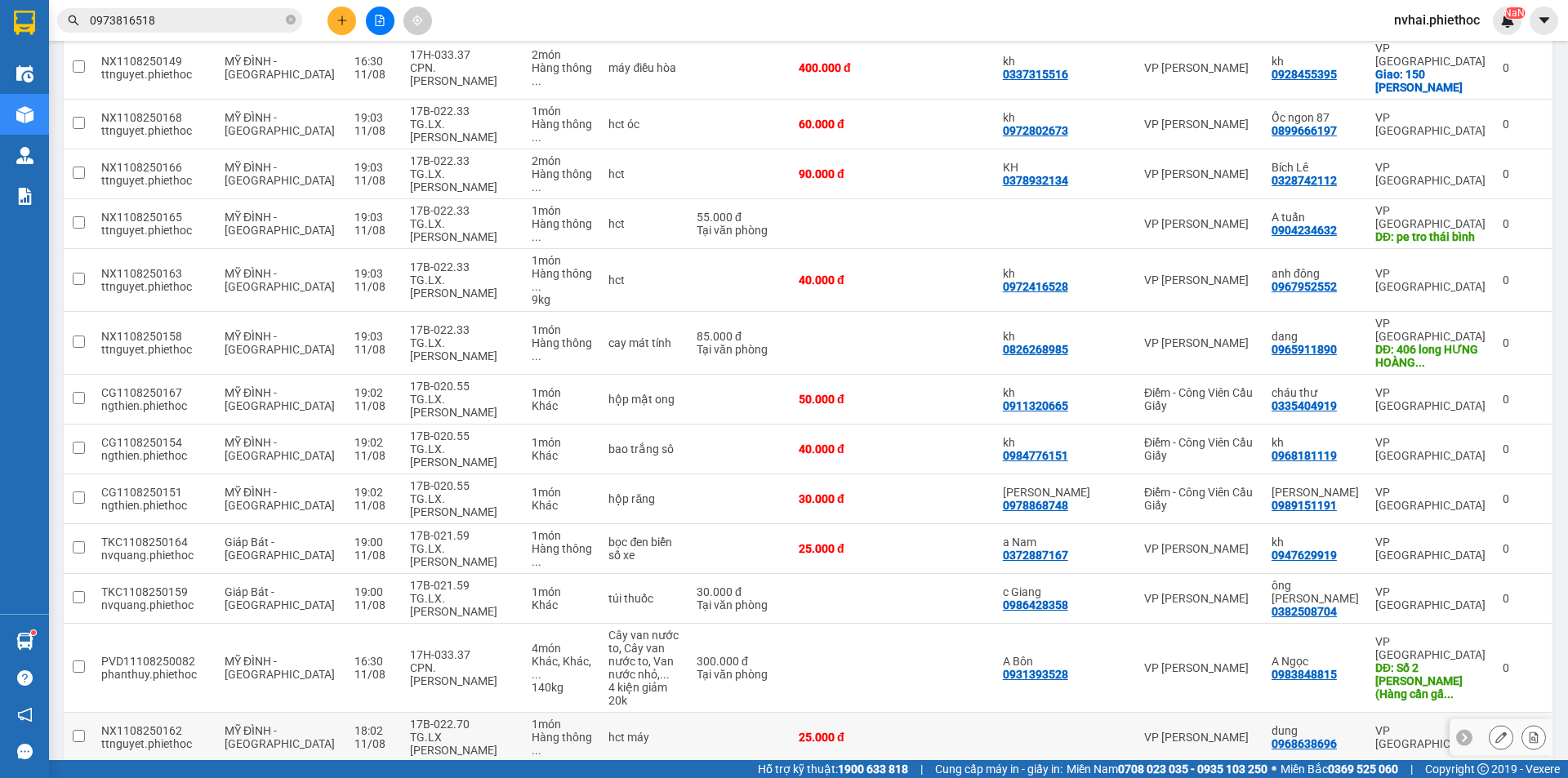
checkbox input "false"
drag, startPoint x: 197, startPoint y: 692, endPoint x: 202, endPoint y: 712, distance: 20.6
checkbox input "false"
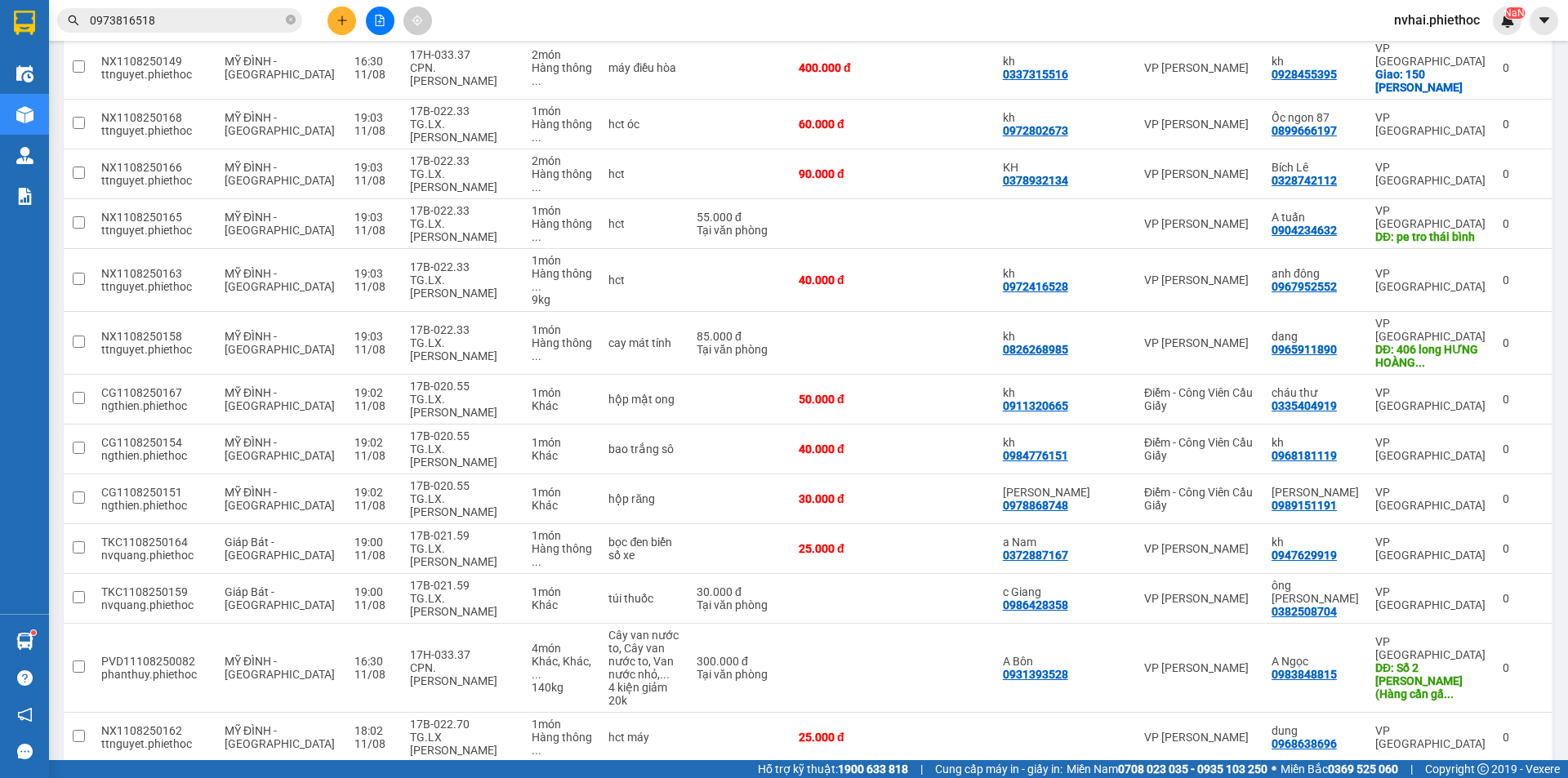
checkbox input "false"
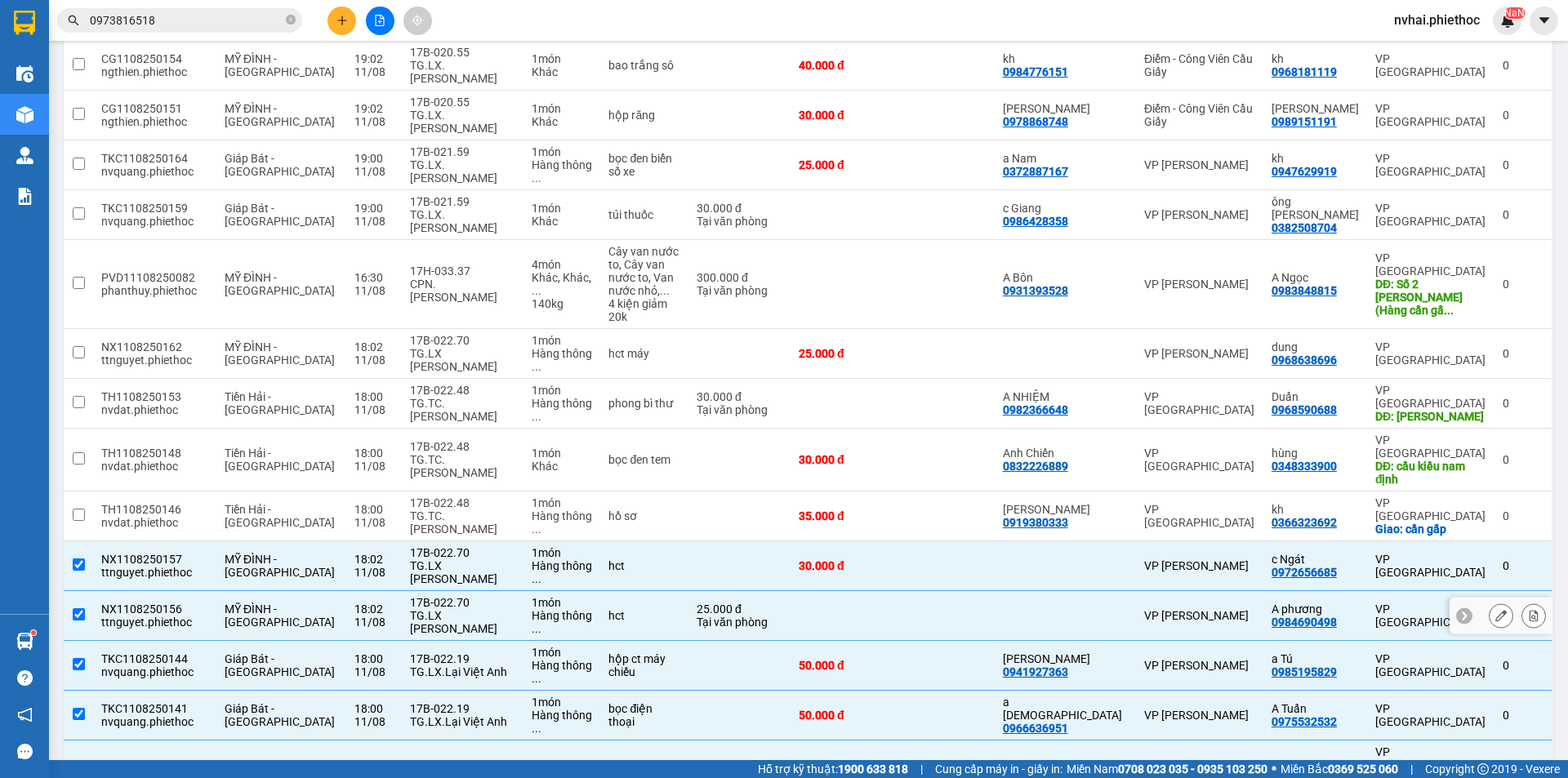
scroll to position [695, 0]
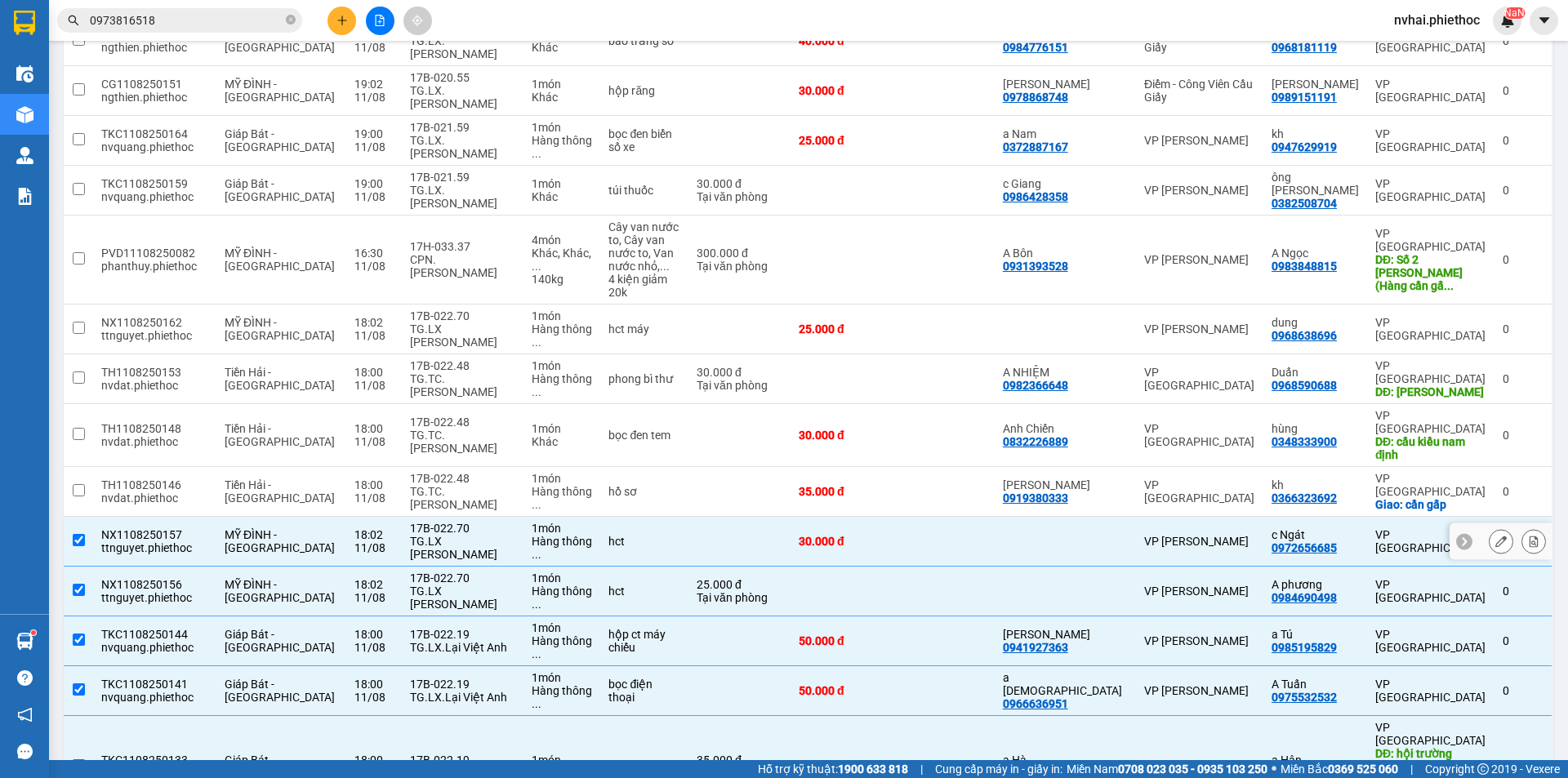
drag, startPoint x: 269, startPoint y: 380, endPoint x: 269, endPoint y: 368, distance: 12.0
click at [269, 517] on td "MỸ ĐÌNH - [GEOGRAPHIC_DATA]" at bounding box center [281, 542] width 129 height 50
checkbox input "false"
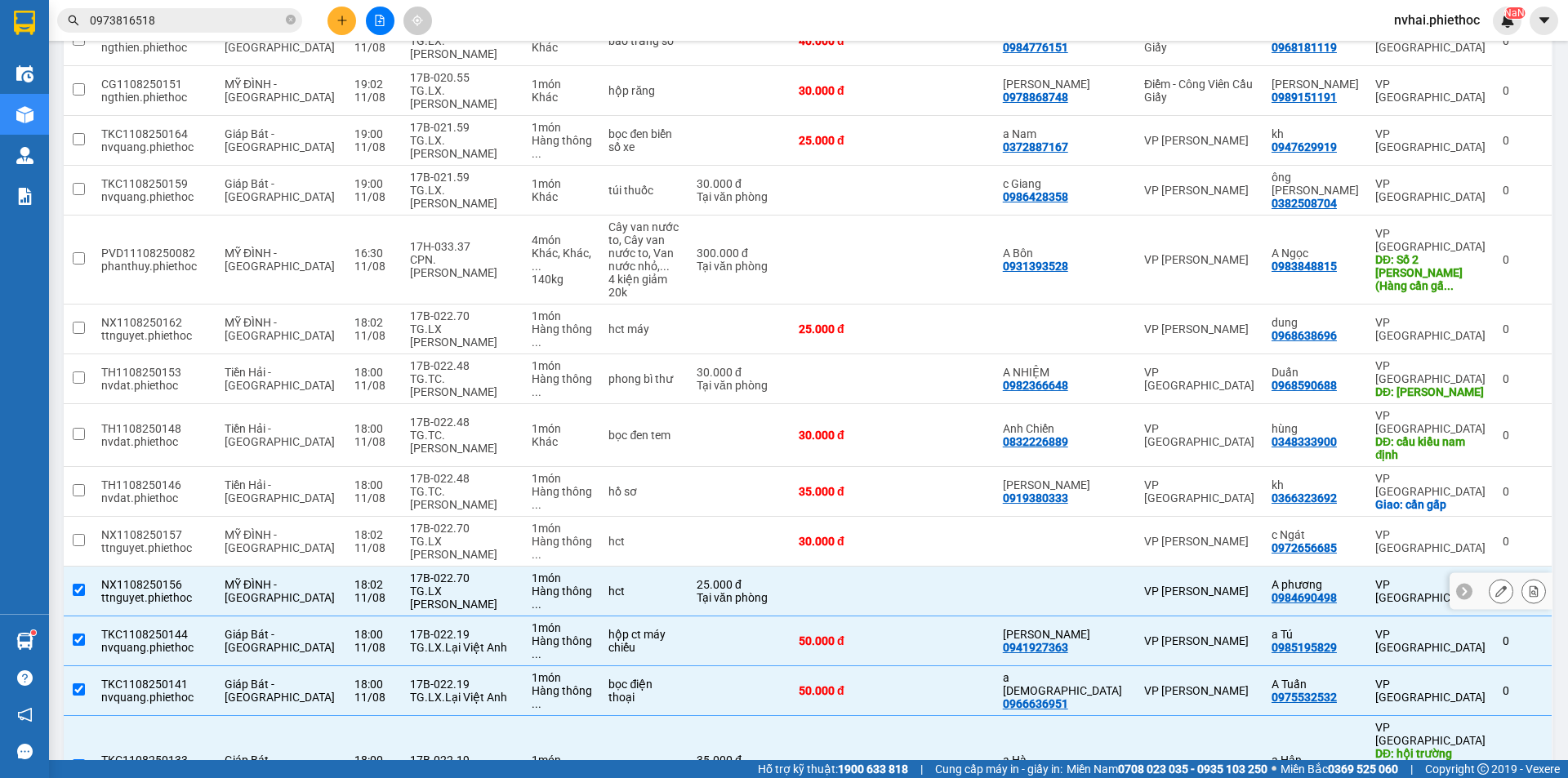
click at [269, 578] on div "MỸ ĐÌNH - [GEOGRAPHIC_DATA]" at bounding box center [281, 590] width 114 height 26
checkbox input "false"
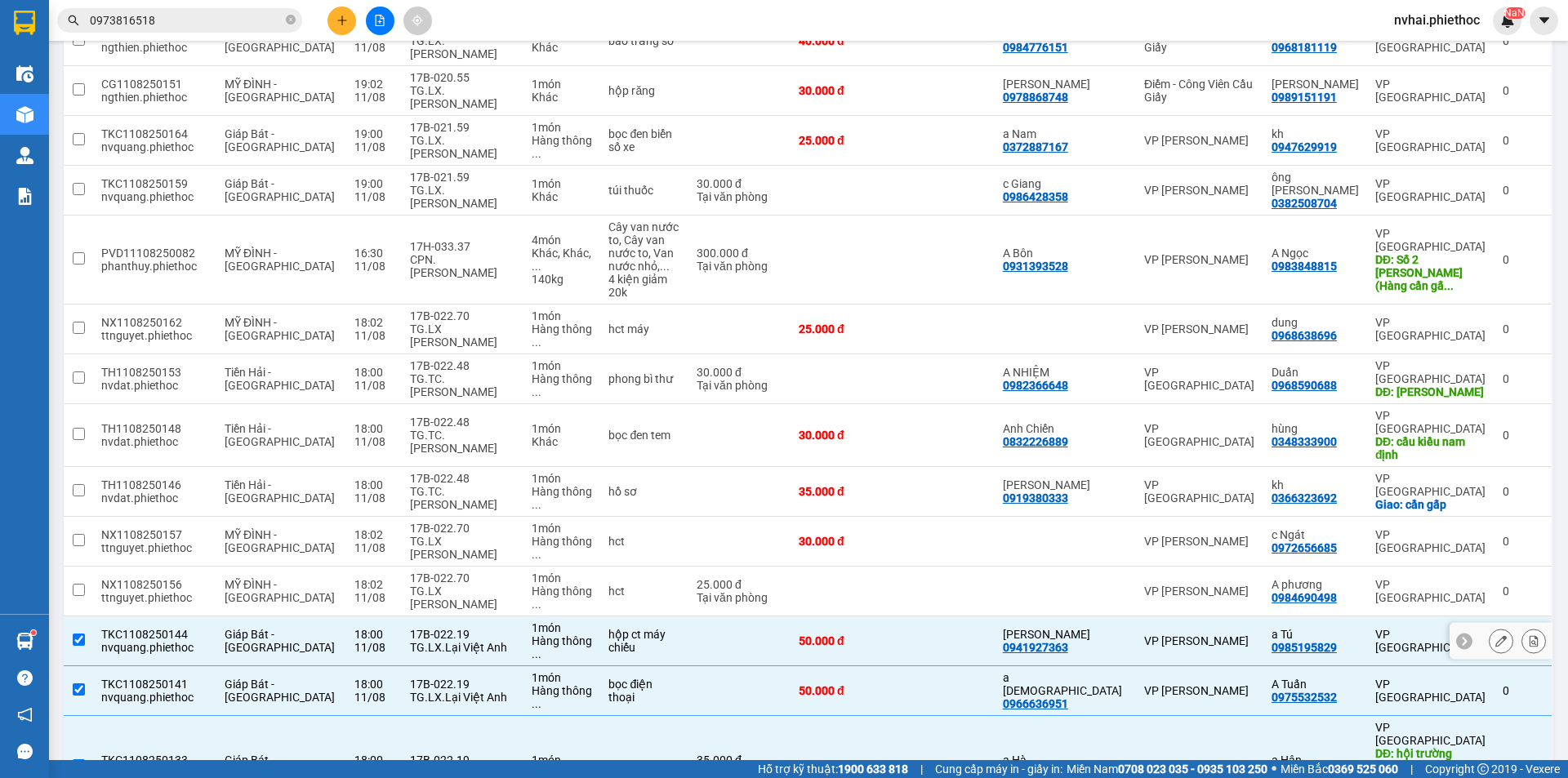
click at [273, 628] on div "Giáp Bát - [GEOGRAPHIC_DATA]" at bounding box center [281, 640] width 114 height 26
checkbox input "false"
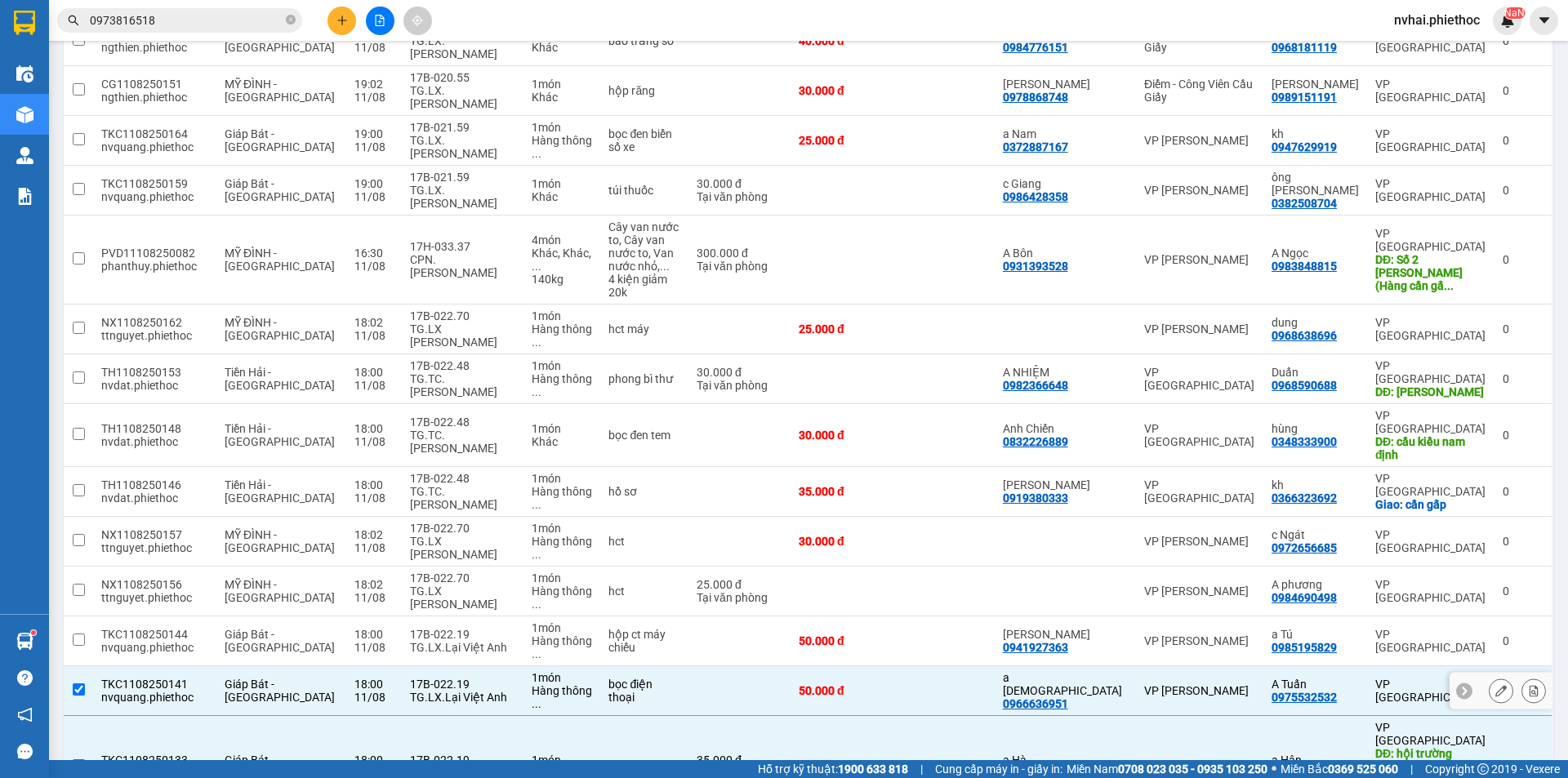
click at [272, 678] on span "Giáp Bát - [GEOGRAPHIC_DATA]" at bounding box center [280, 690] width 110 height 26
checkbox input "false"
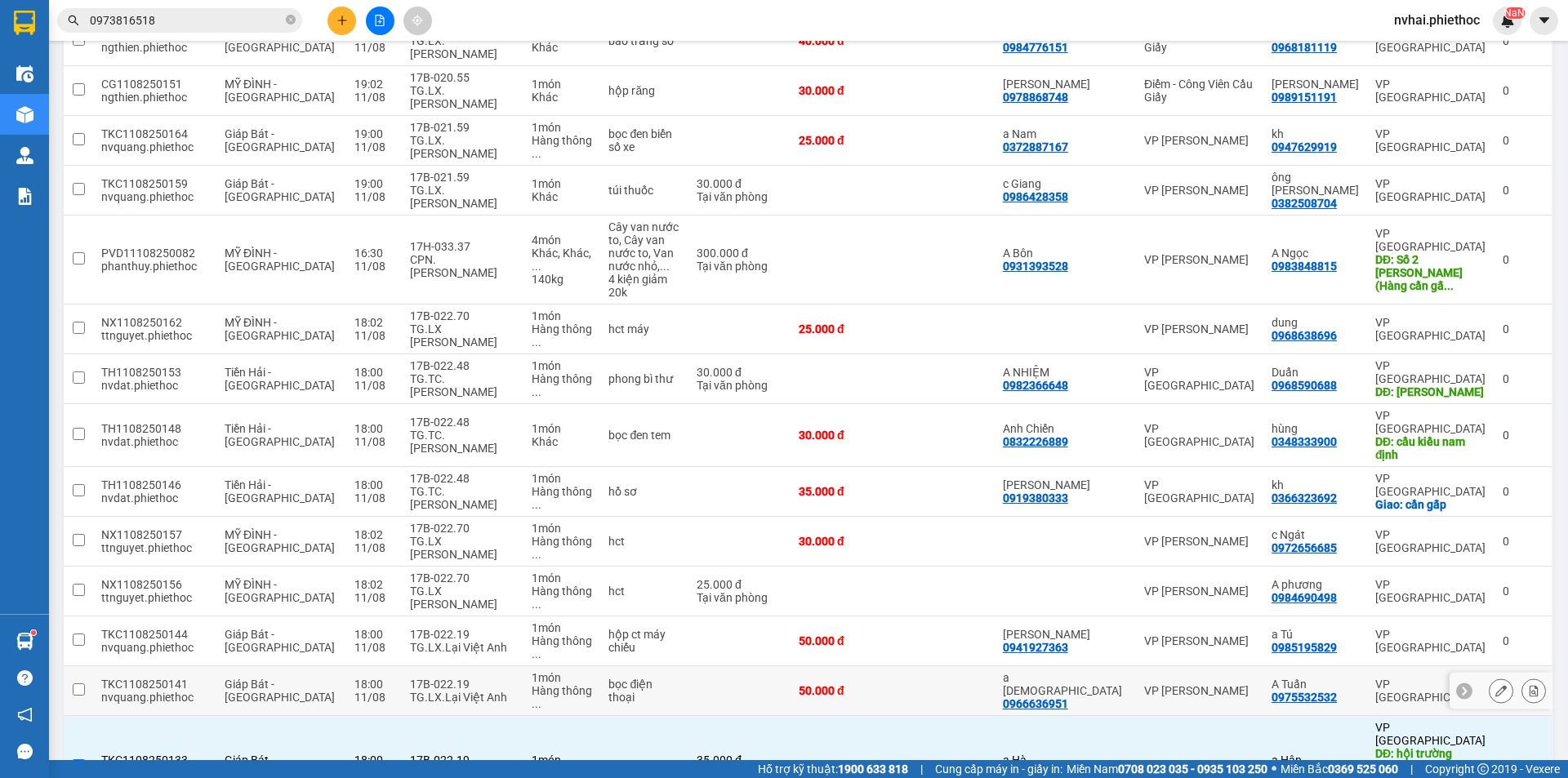
click at [269, 754] on span "Giáp Bát - [GEOGRAPHIC_DATA]" at bounding box center [280, 766] width 110 height 26
checkbox input "false"
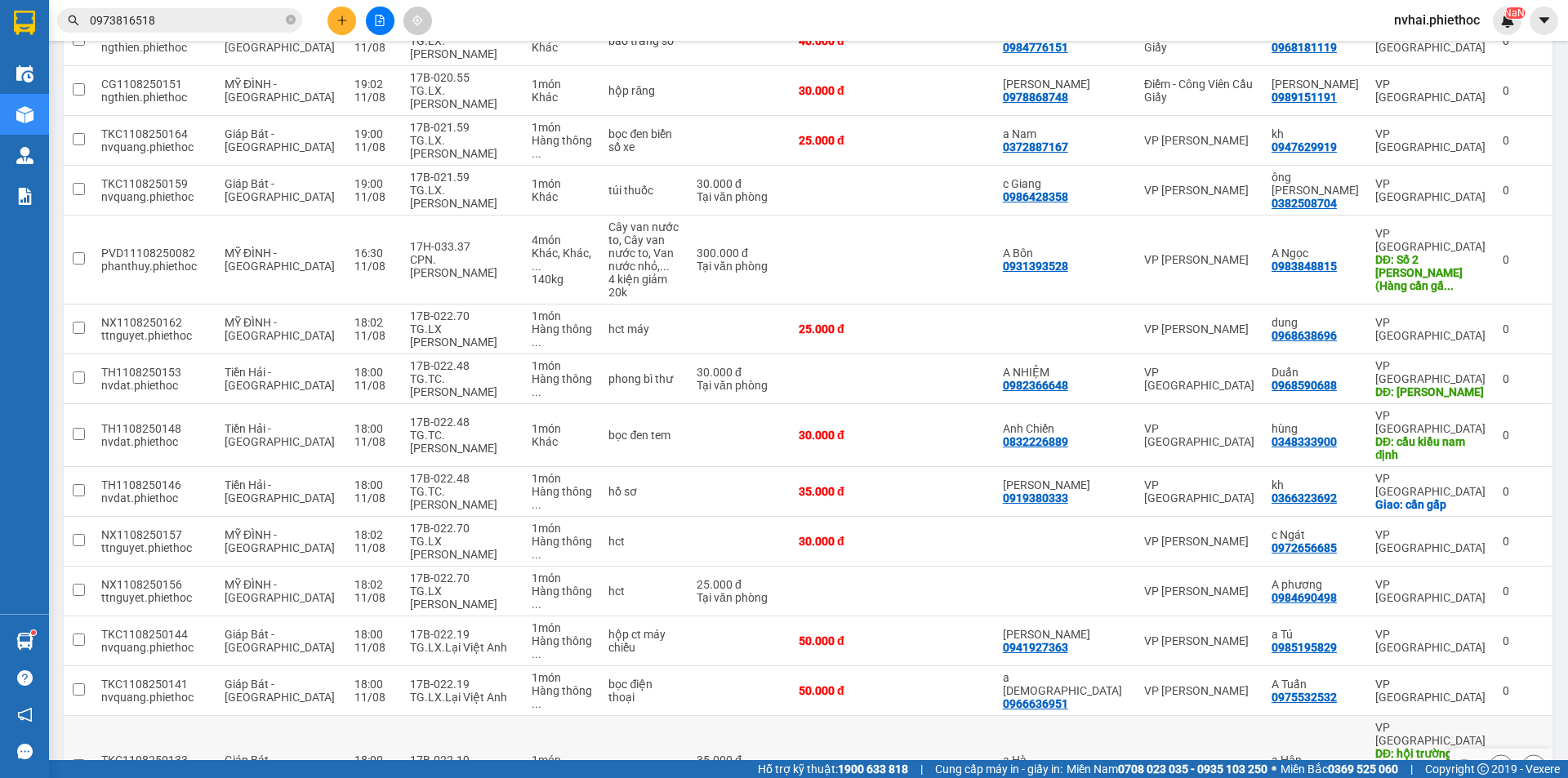
checkbox input "false"
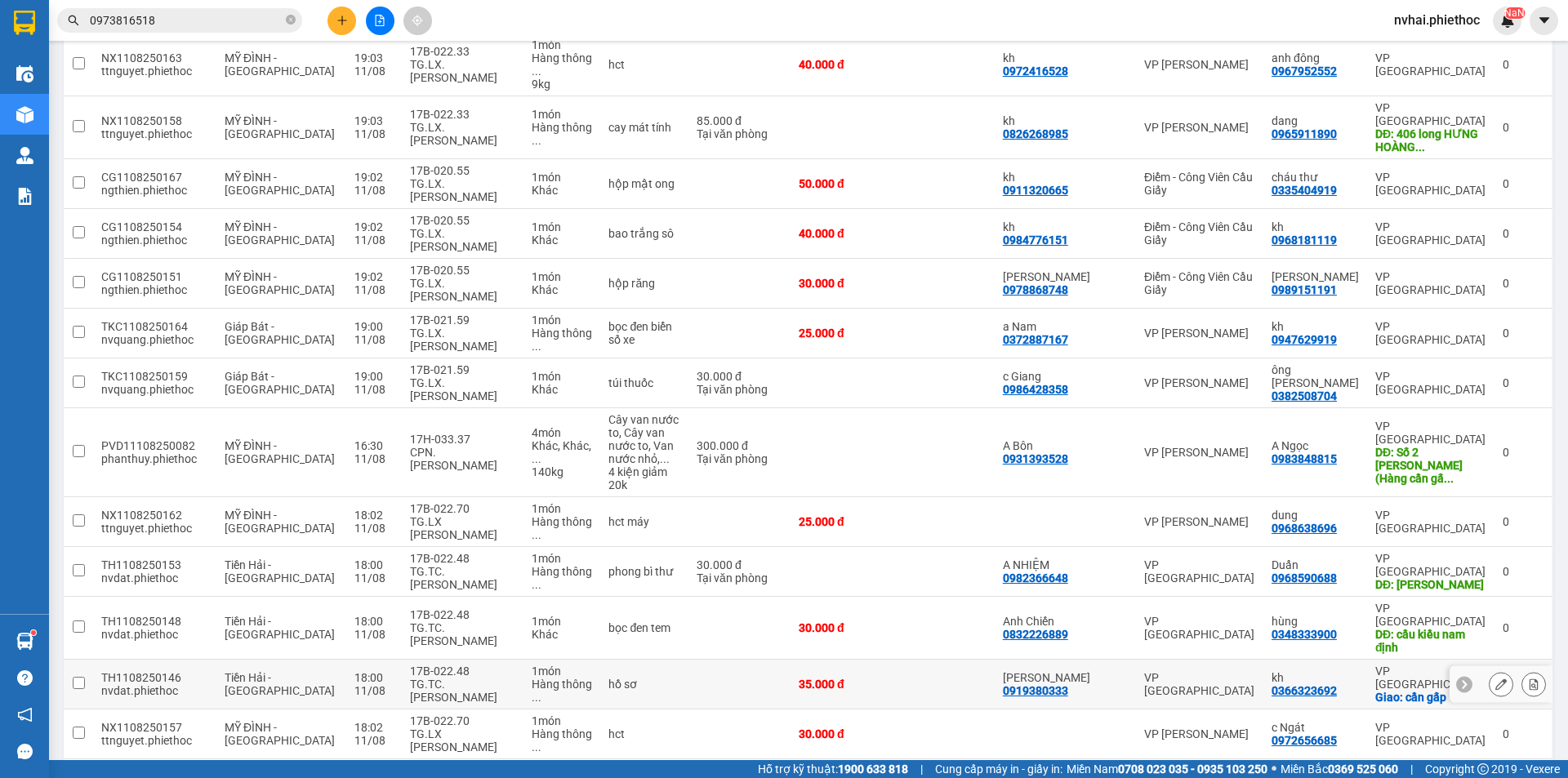
scroll to position [558, 0]
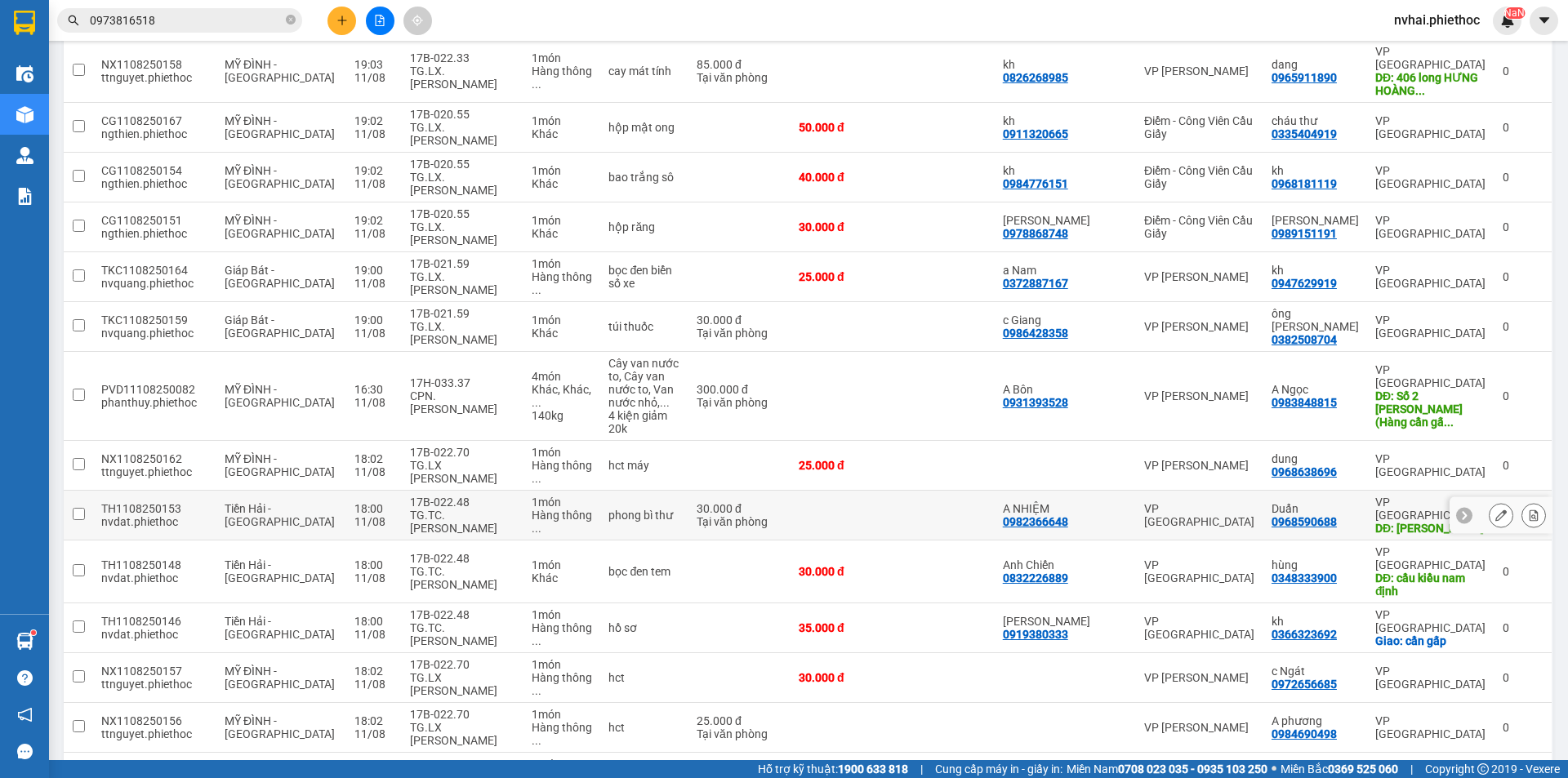
click at [1239, 502] on div "VP [GEOGRAPHIC_DATA]" at bounding box center [1199, 514] width 111 height 26
checkbox input "true"
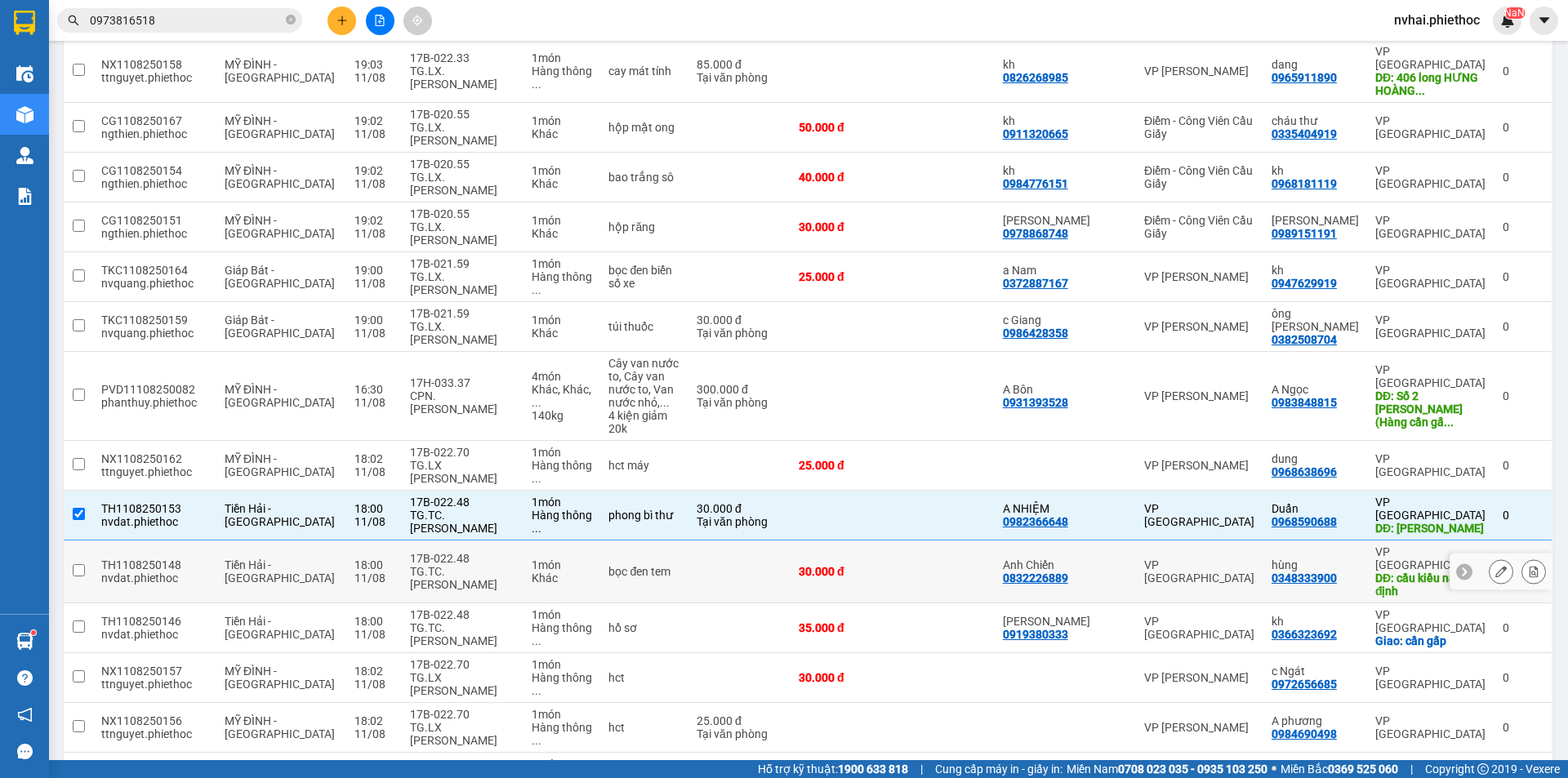
click at [1248, 558] on div "VP [GEOGRAPHIC_DATA]" at bounding box center [1199, 571] width 111 height 26
checkbox input "true"
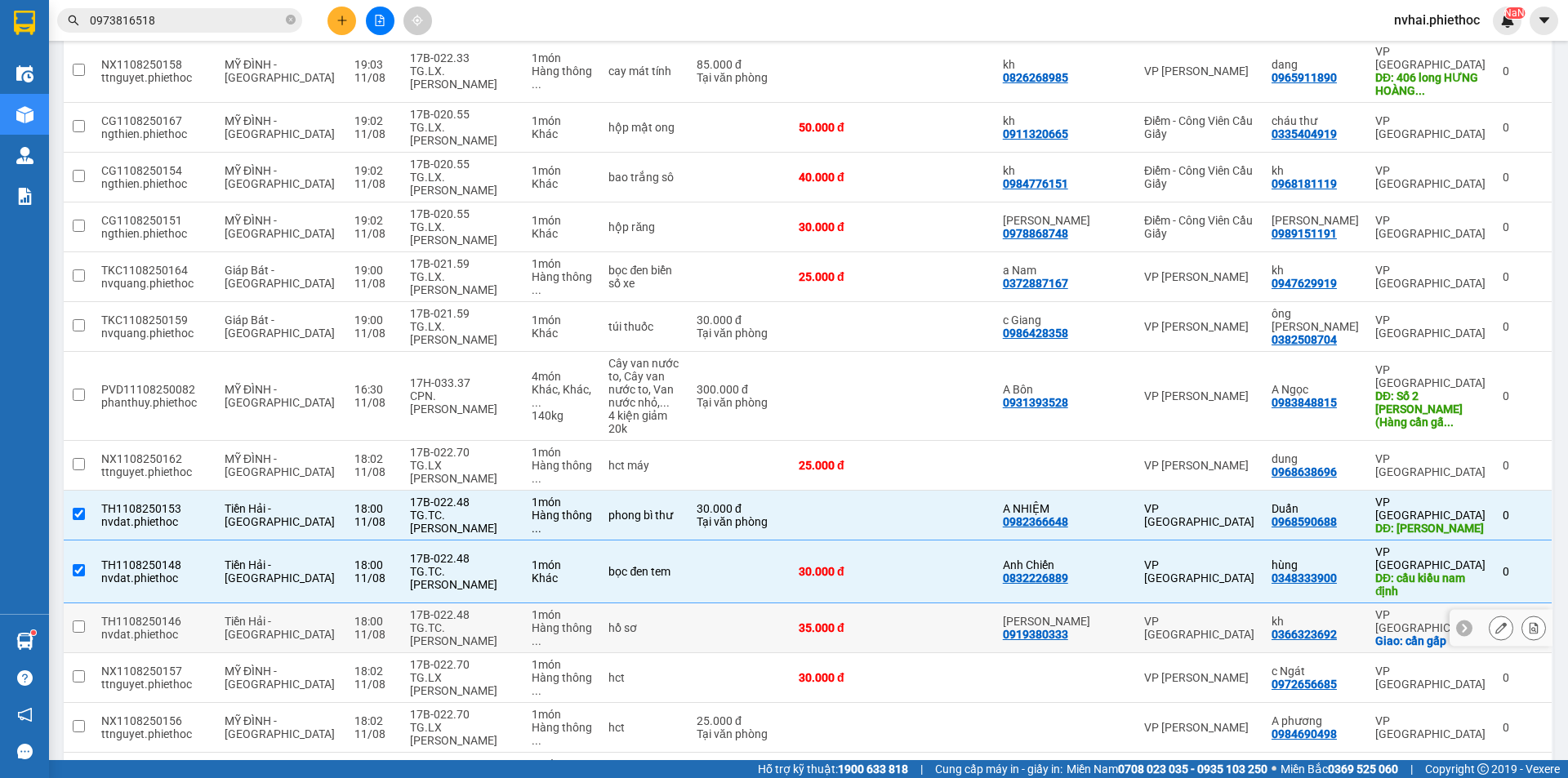
click at [1189, 614] on div "VP [GEOGRAPHIC_DATA]" at bounding box center [1199, 627] width 111 height 26
checkbox input "true"
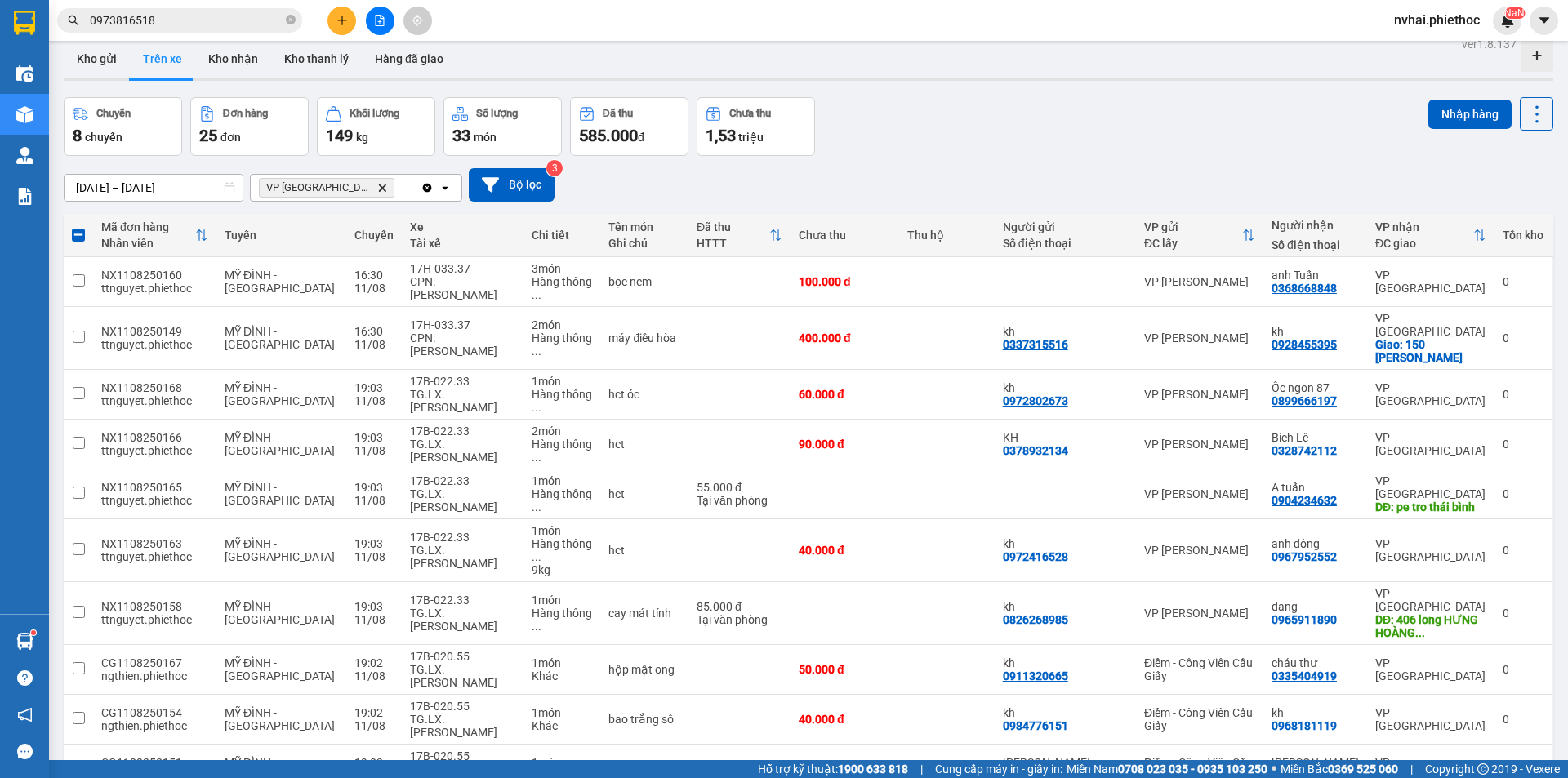
scroll to position [0, 0]
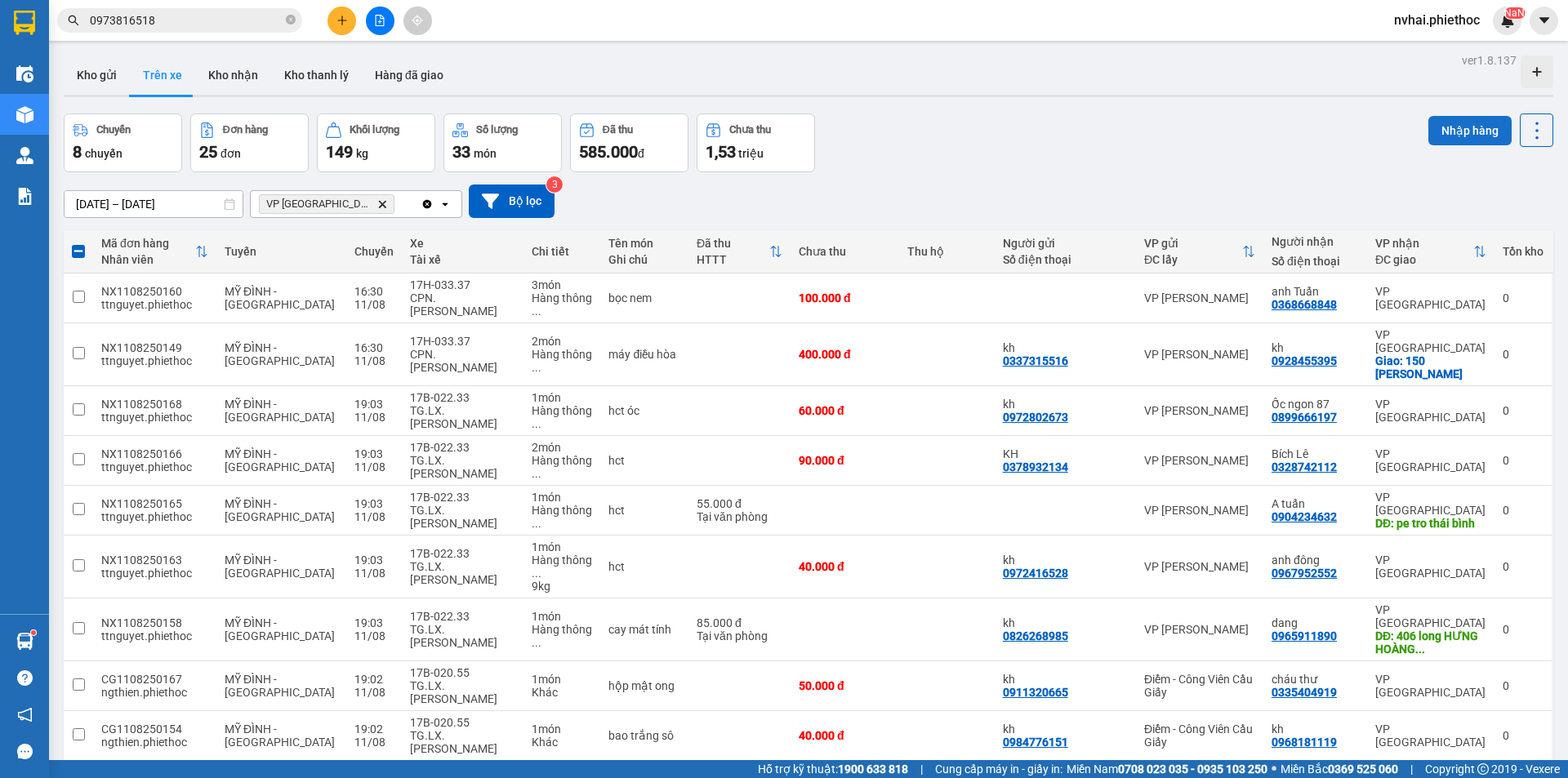
click at [1430, 129] on button "Nhập hàng" at bounding box center [1469, 130] width 83 height 29
checkbox input "false"
click at [101, 71] on button "Kho gửi" at bounding box center [96, 75] width 66 height 39
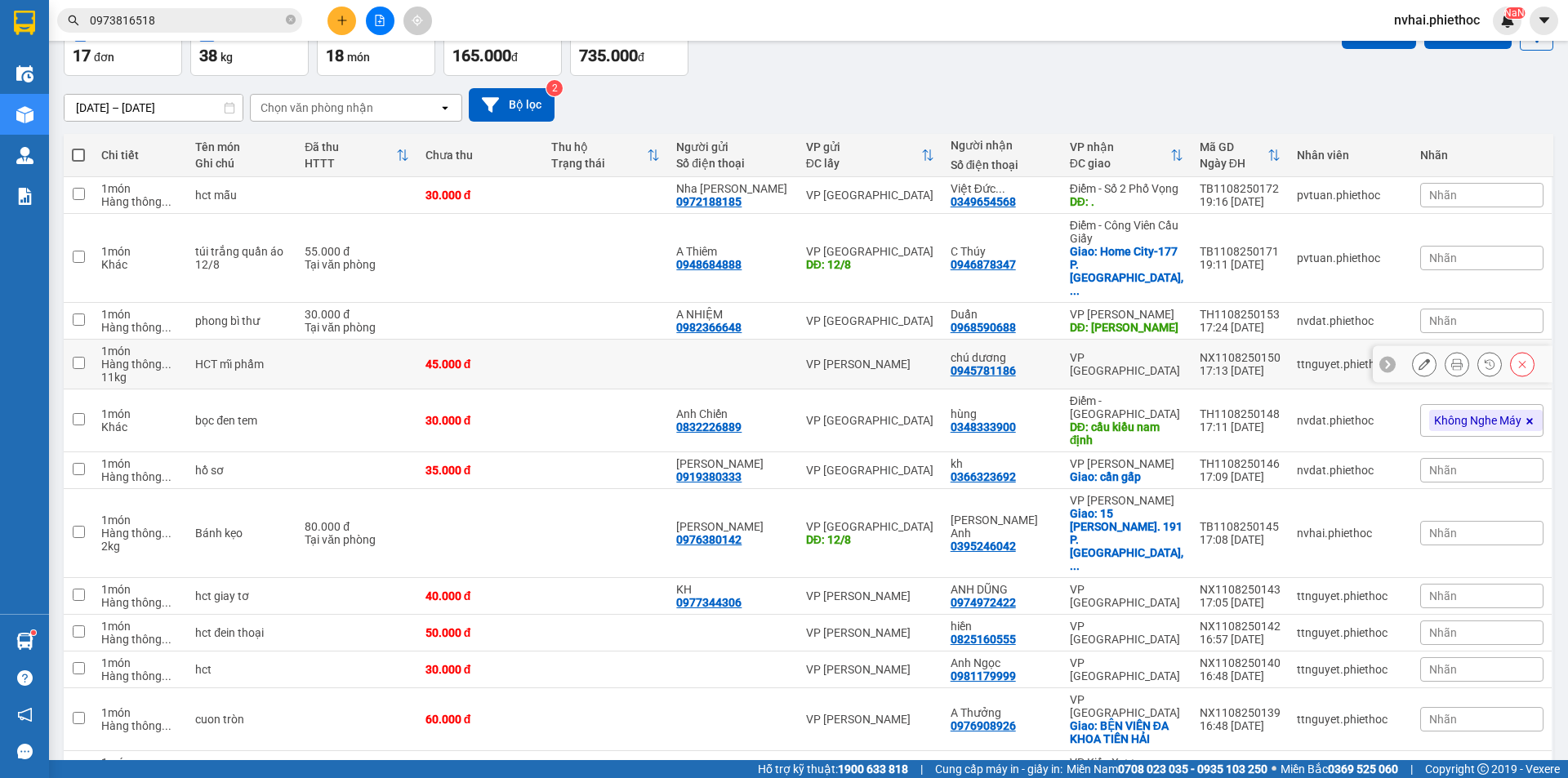
scroll to position [136, 0]
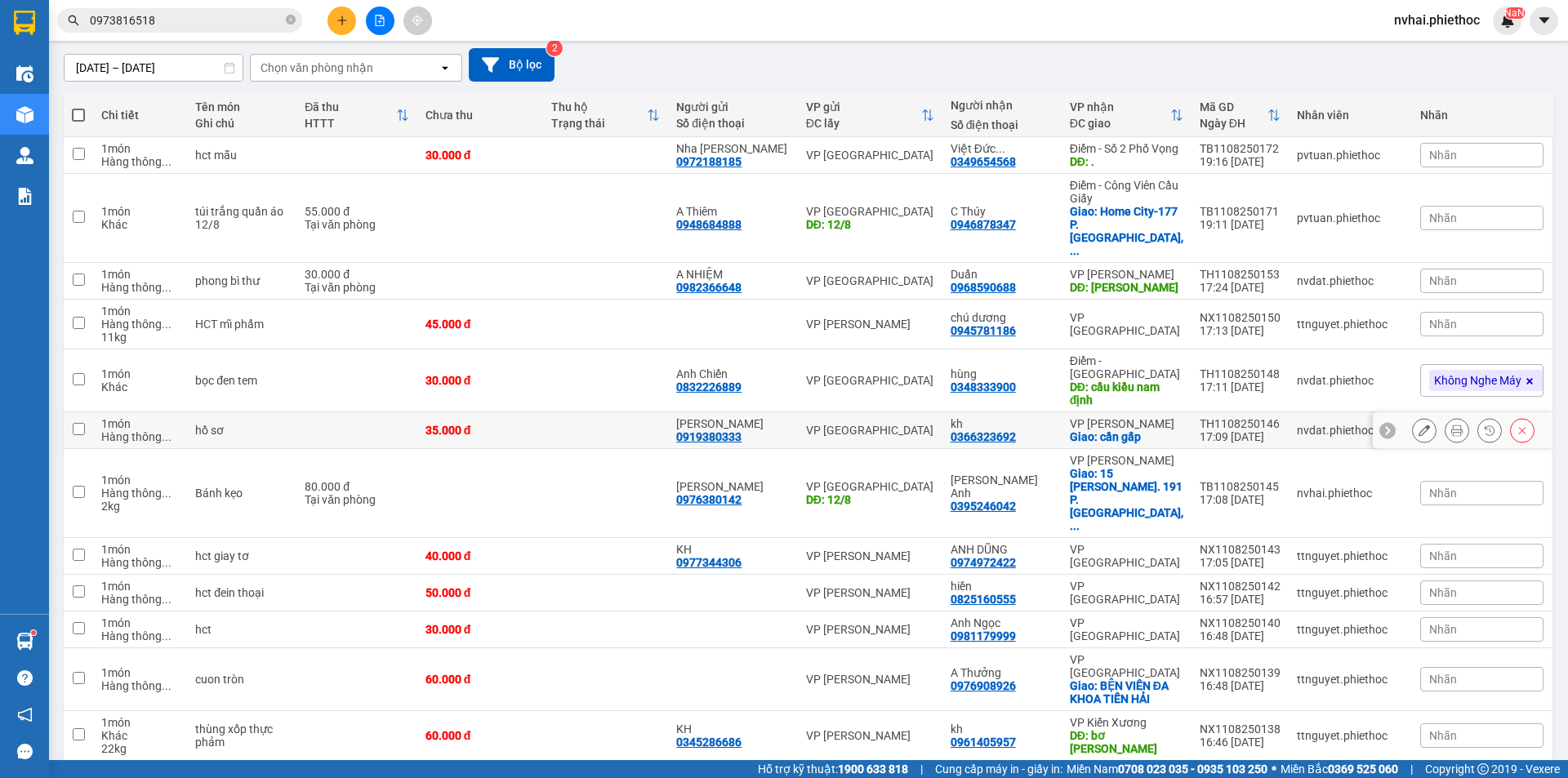
click at [1191, 412] on td "TH1108250146 17:09 [DATE]" at bounding box center [1240, 431] width 97 height 37
checkbox input "true"
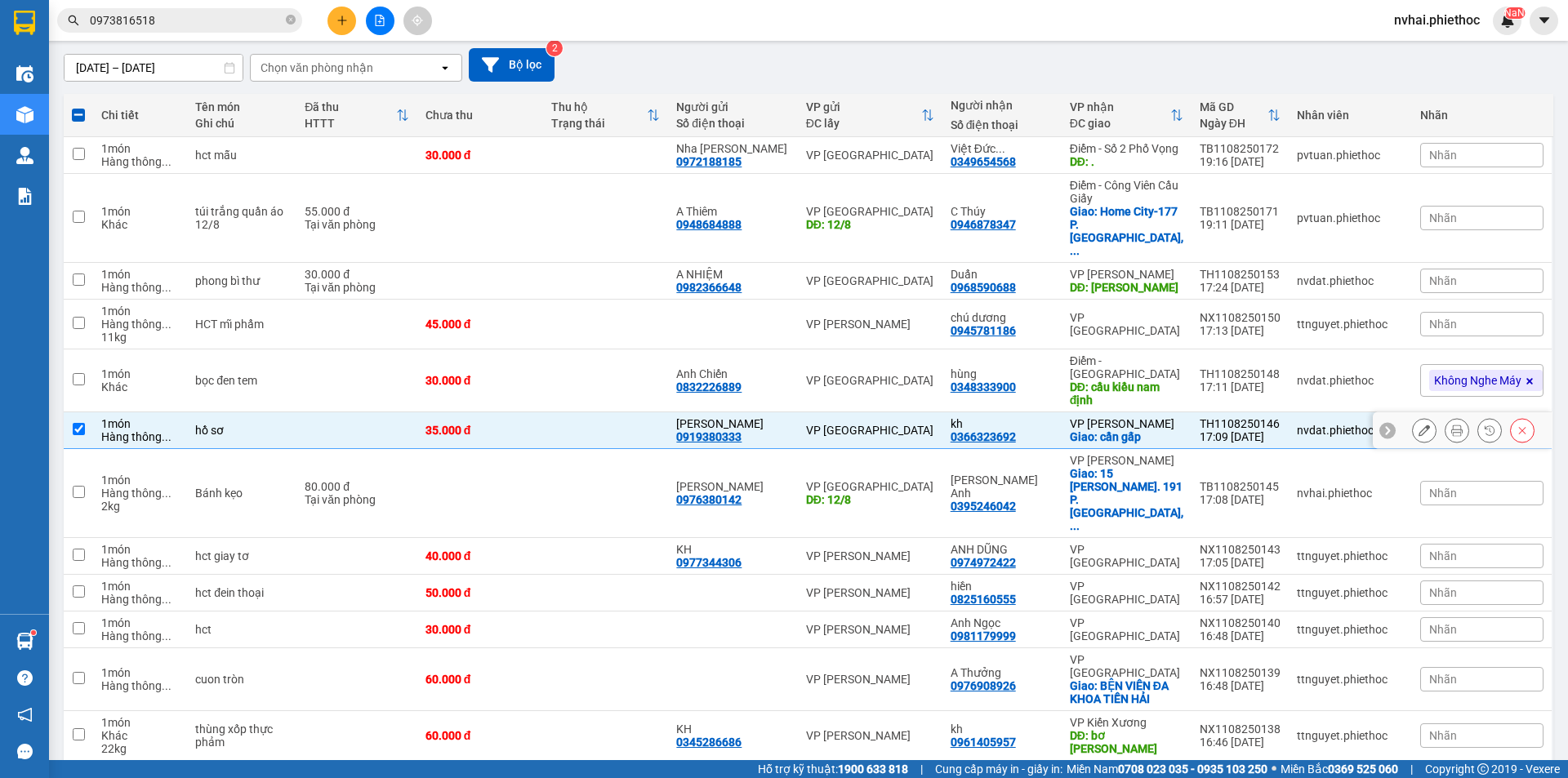
scroll to position [0, 0]
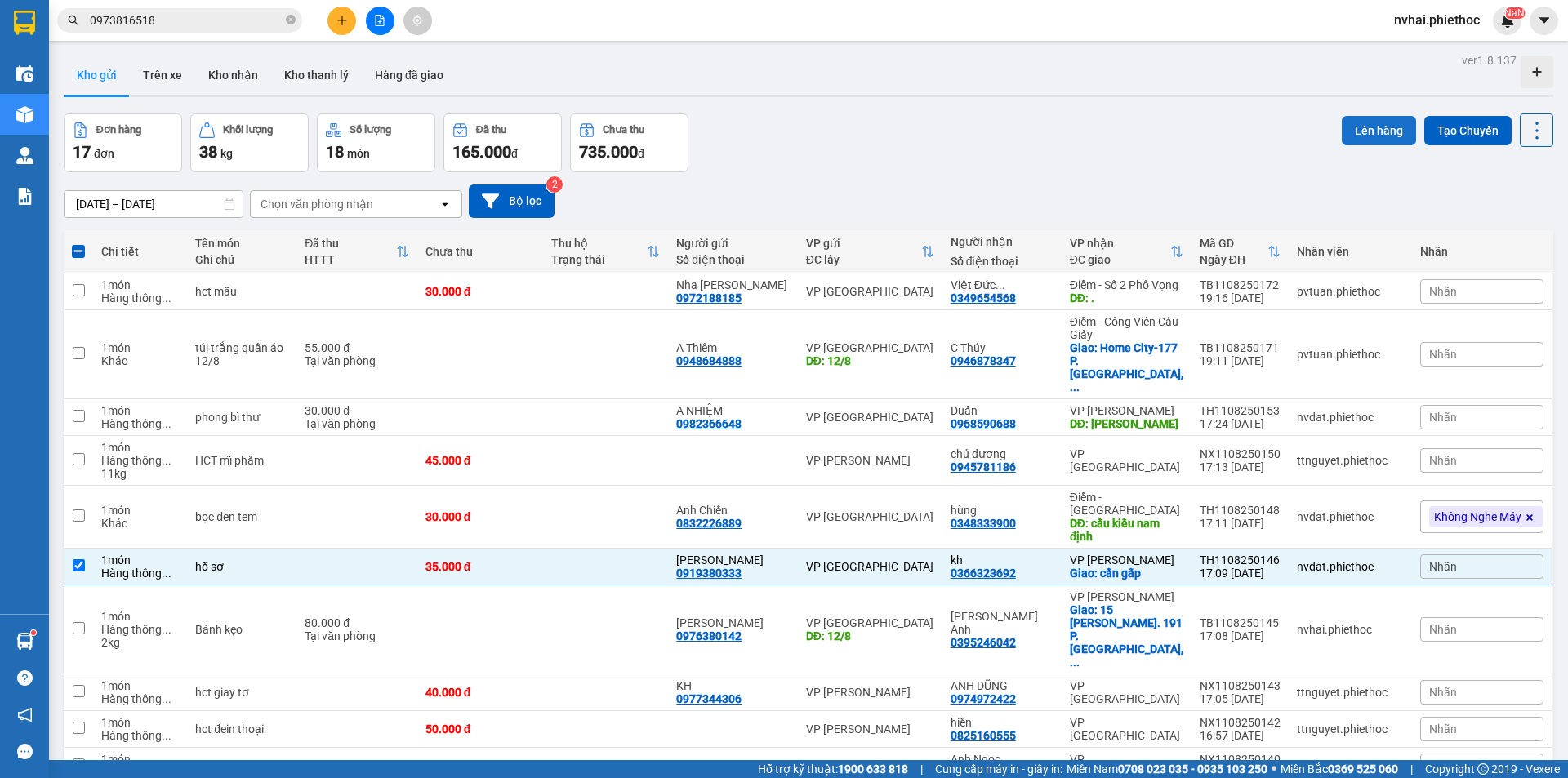
click at [1342, 124] on button "Lên hàng" at bounding box center [1378, 130] width 74 height 29
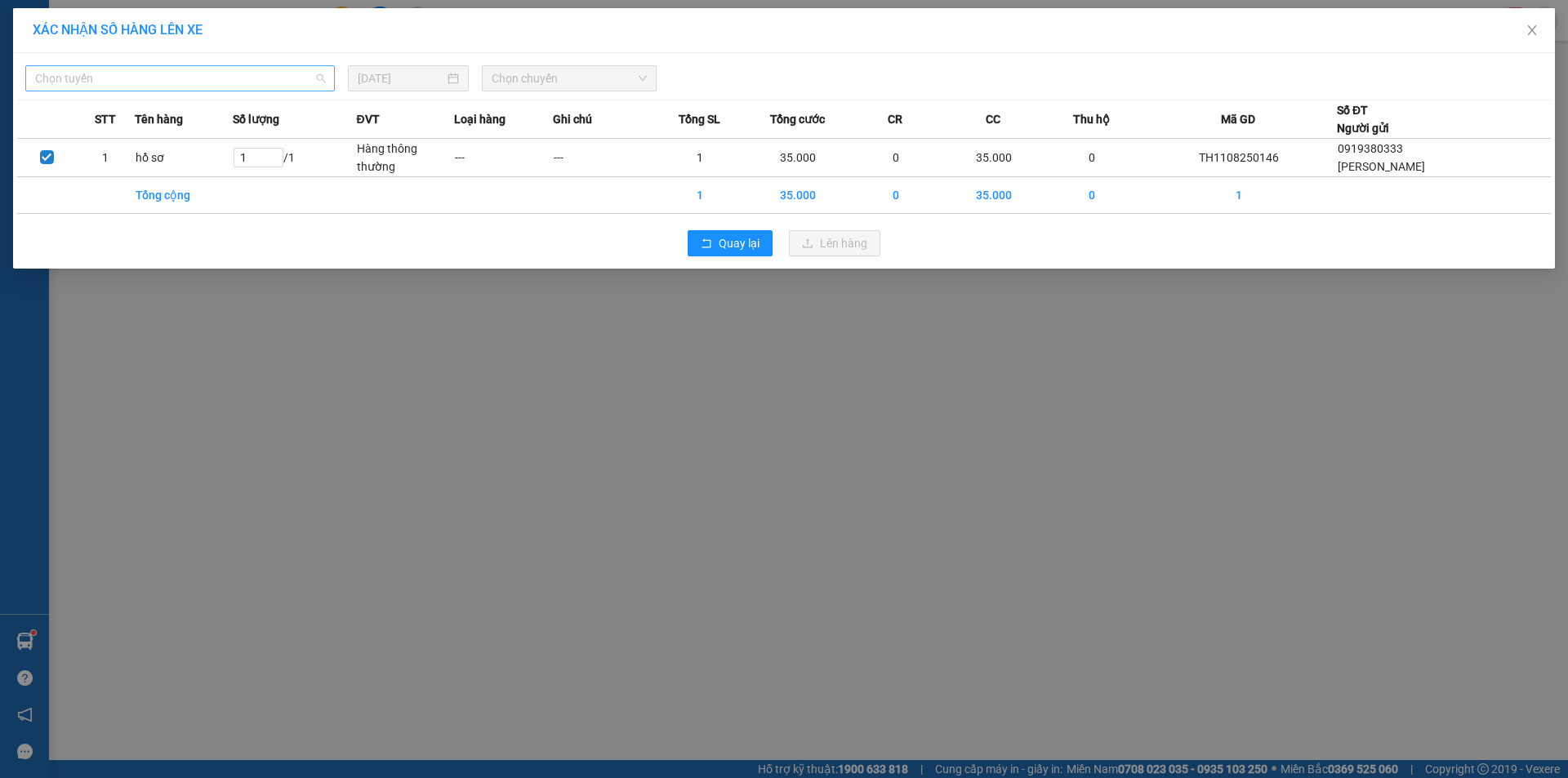
click at [99, 75] on span "Chọn tuyến" at bounding box center [180, 78] width 290 height 24
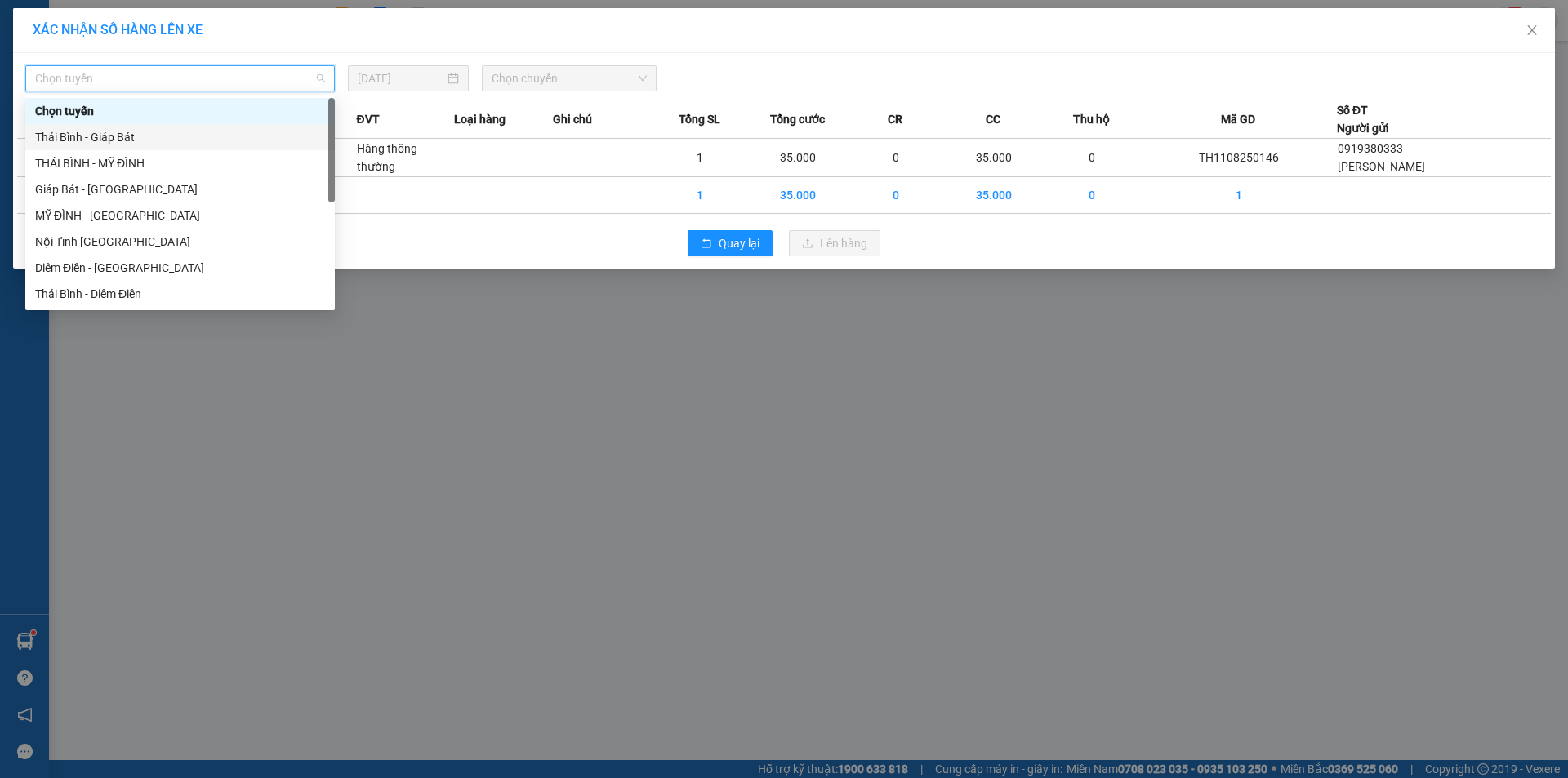
click at [119, 123] on div "Chọn tuyến" at bounding box center [180, 110] width 310 height 26
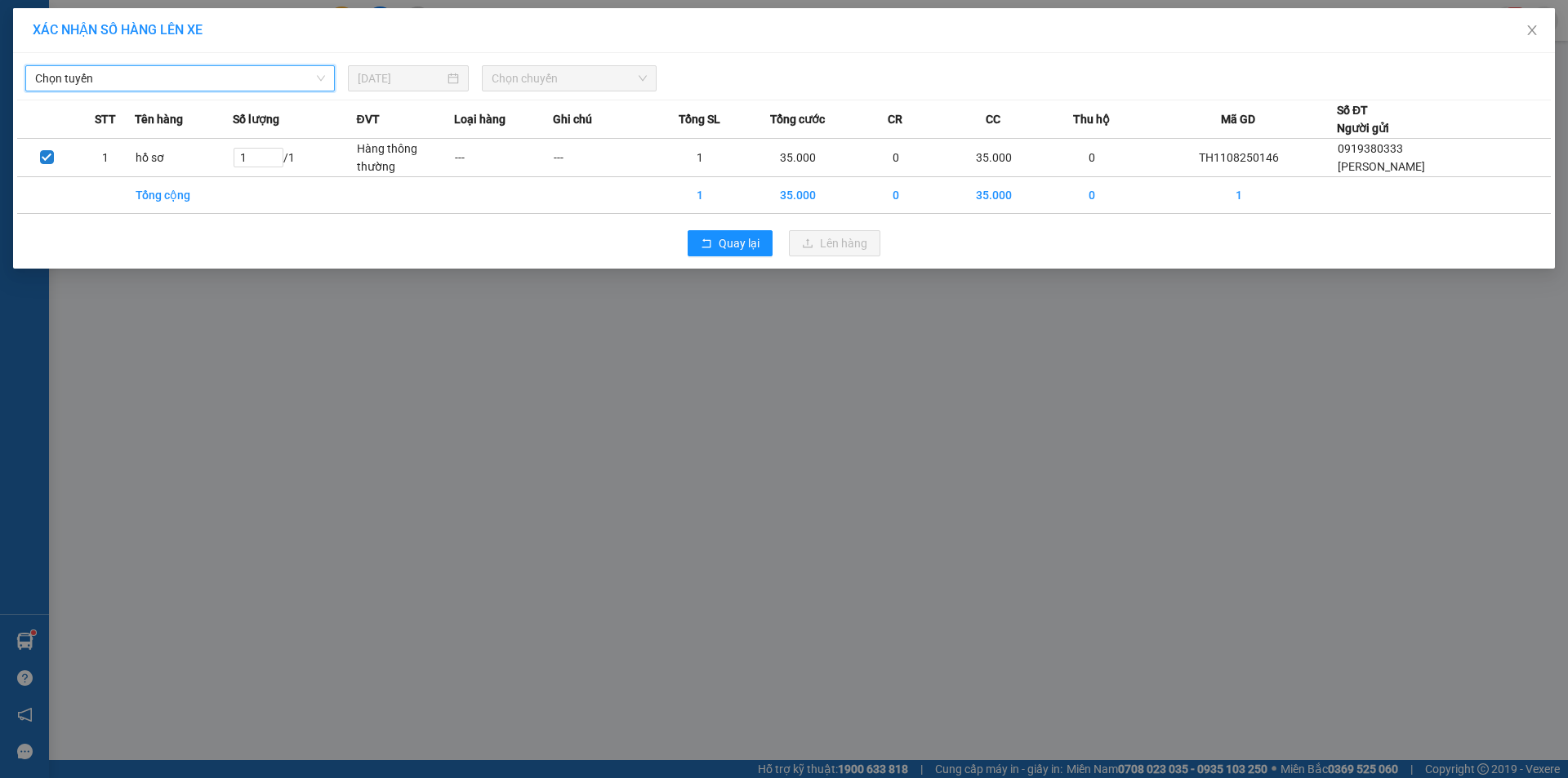
click at [554, 68] on span "Chọn chuyến" at bounding box center [569, 78] width 155 height 24
click at [260, 77] on span "Chọn tuyến" at bounding box center [180, 78] width 290 height 24
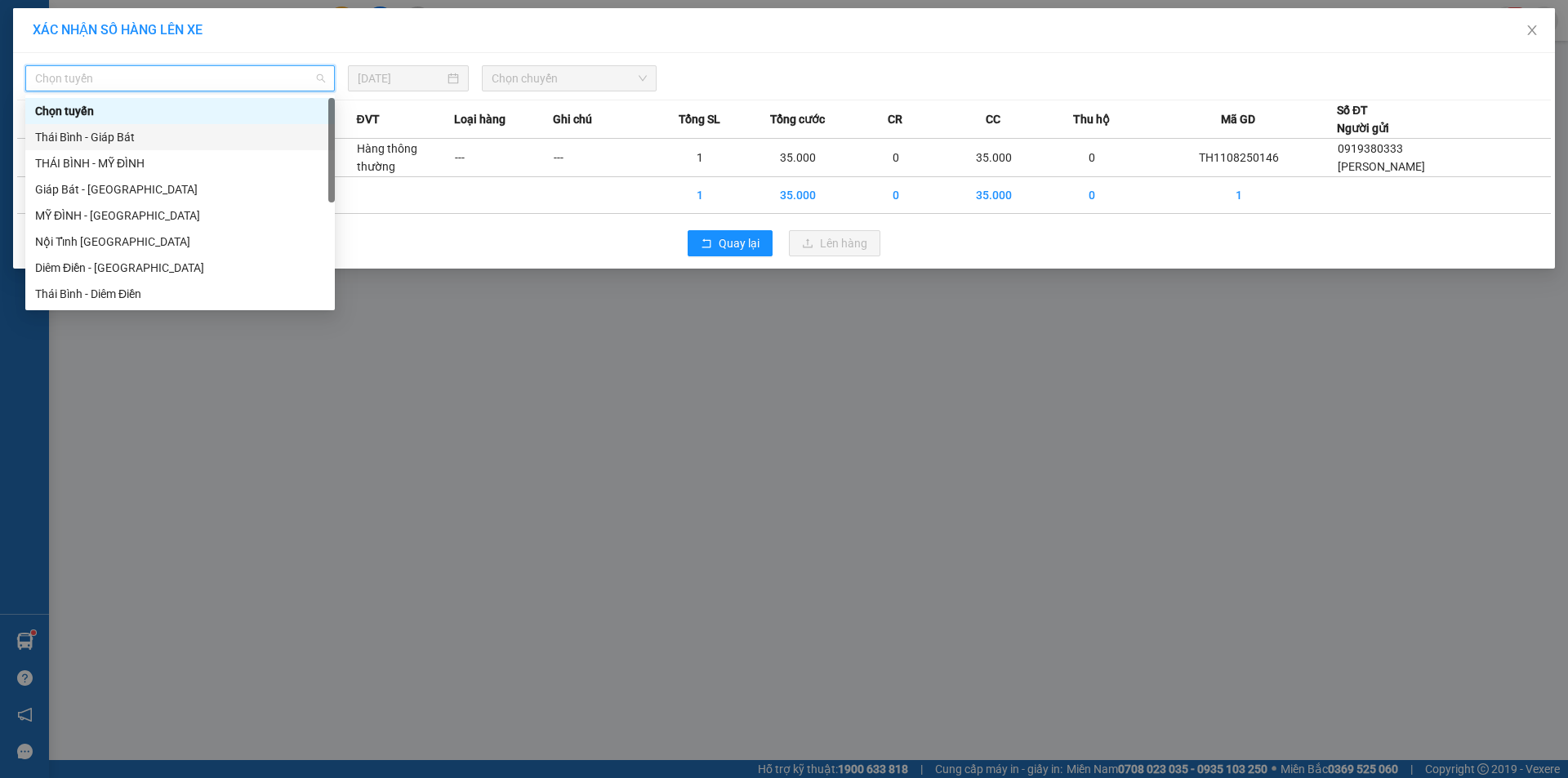
click at [129, 139] on div "Thái Bình - Giáp Bát" at bounding box center [180, 138] width 290 height 18
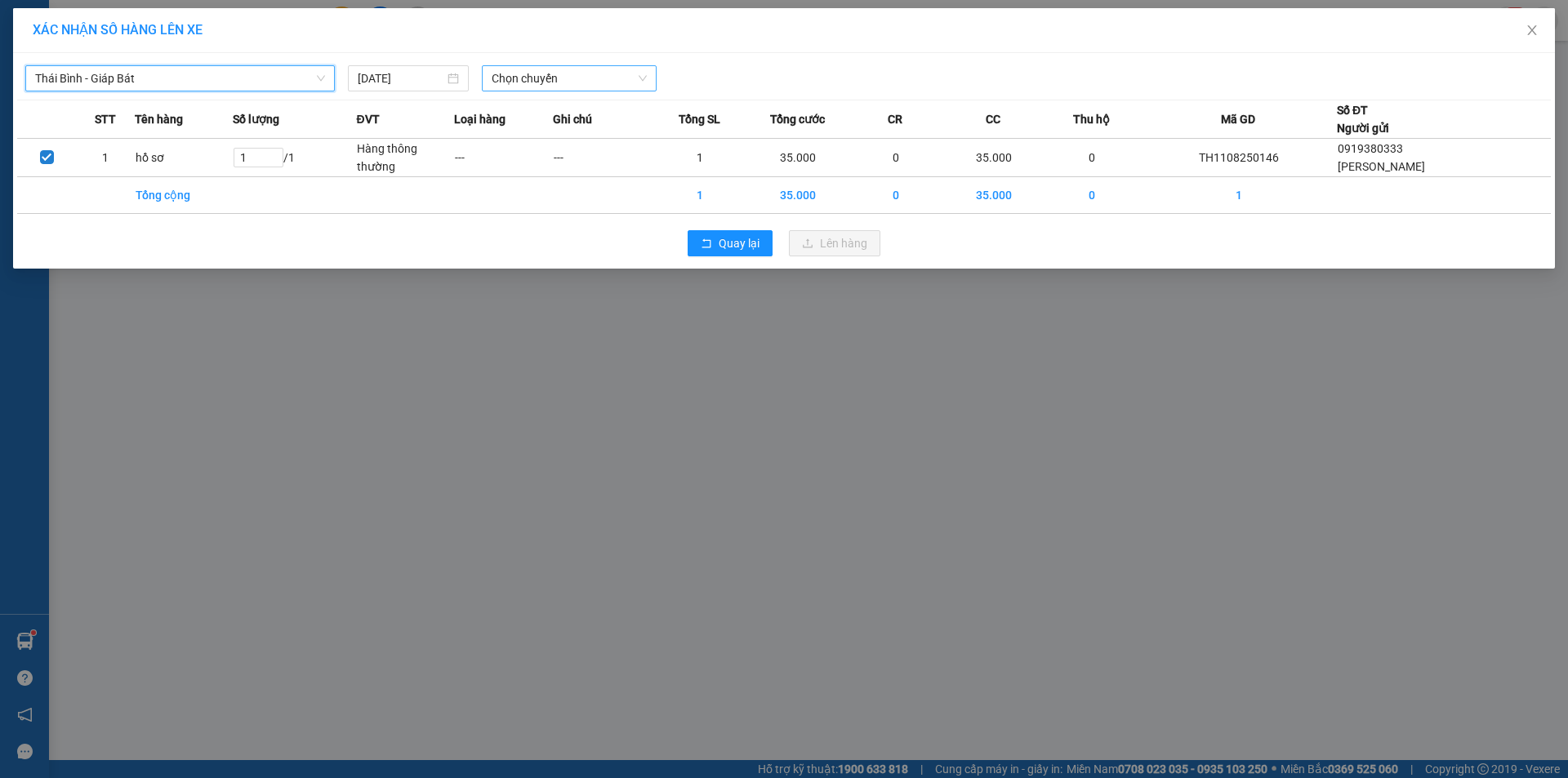
click at [591, 73] on span "Chọn chuyến" at bounding box center [569, 78] width 155 height 24
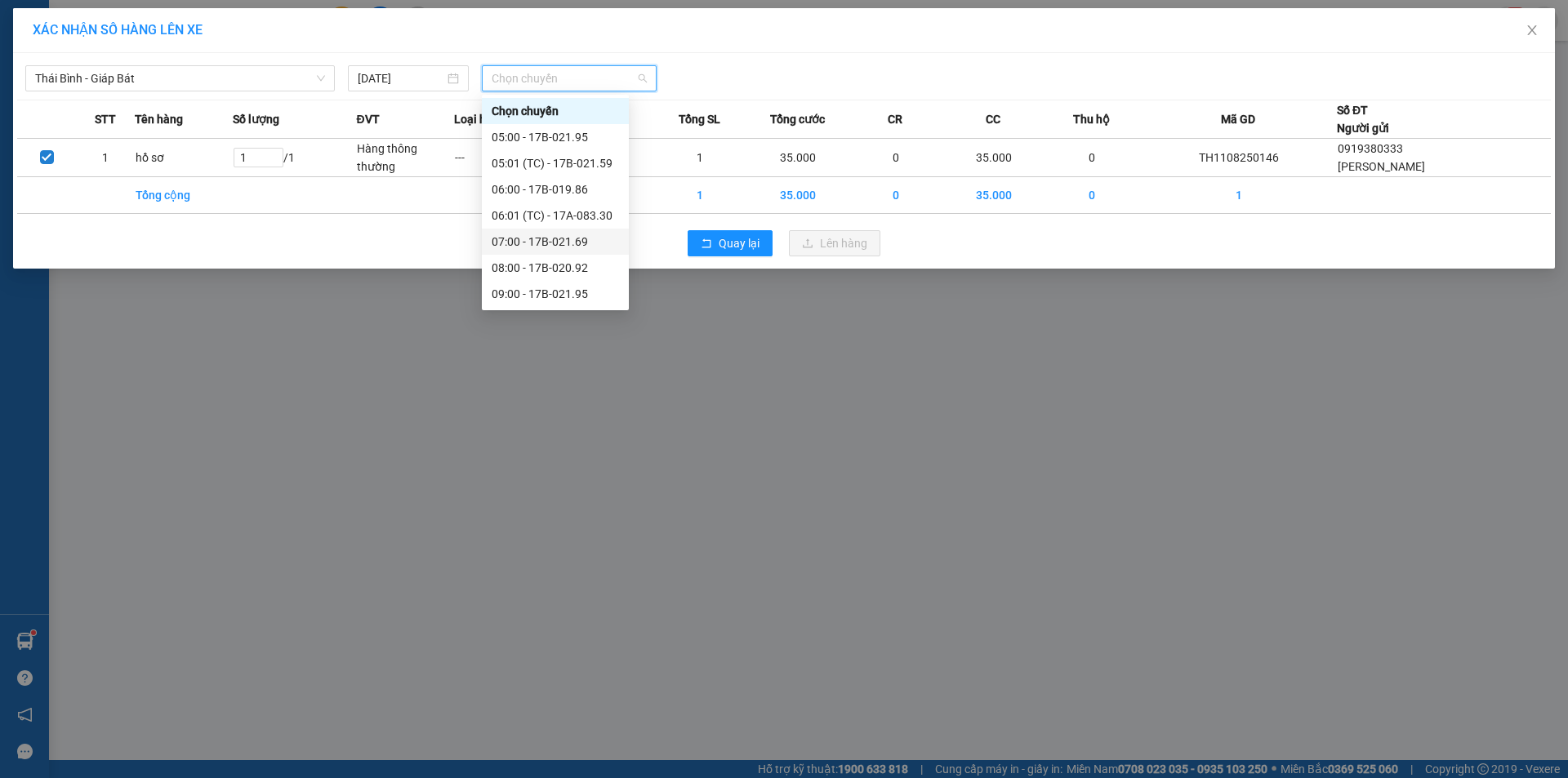
scroll to position [287, 0]
click at [579, 266] on div "19:00 - 17B-021.69" at bounding box center [555, 268] width 128 height 18
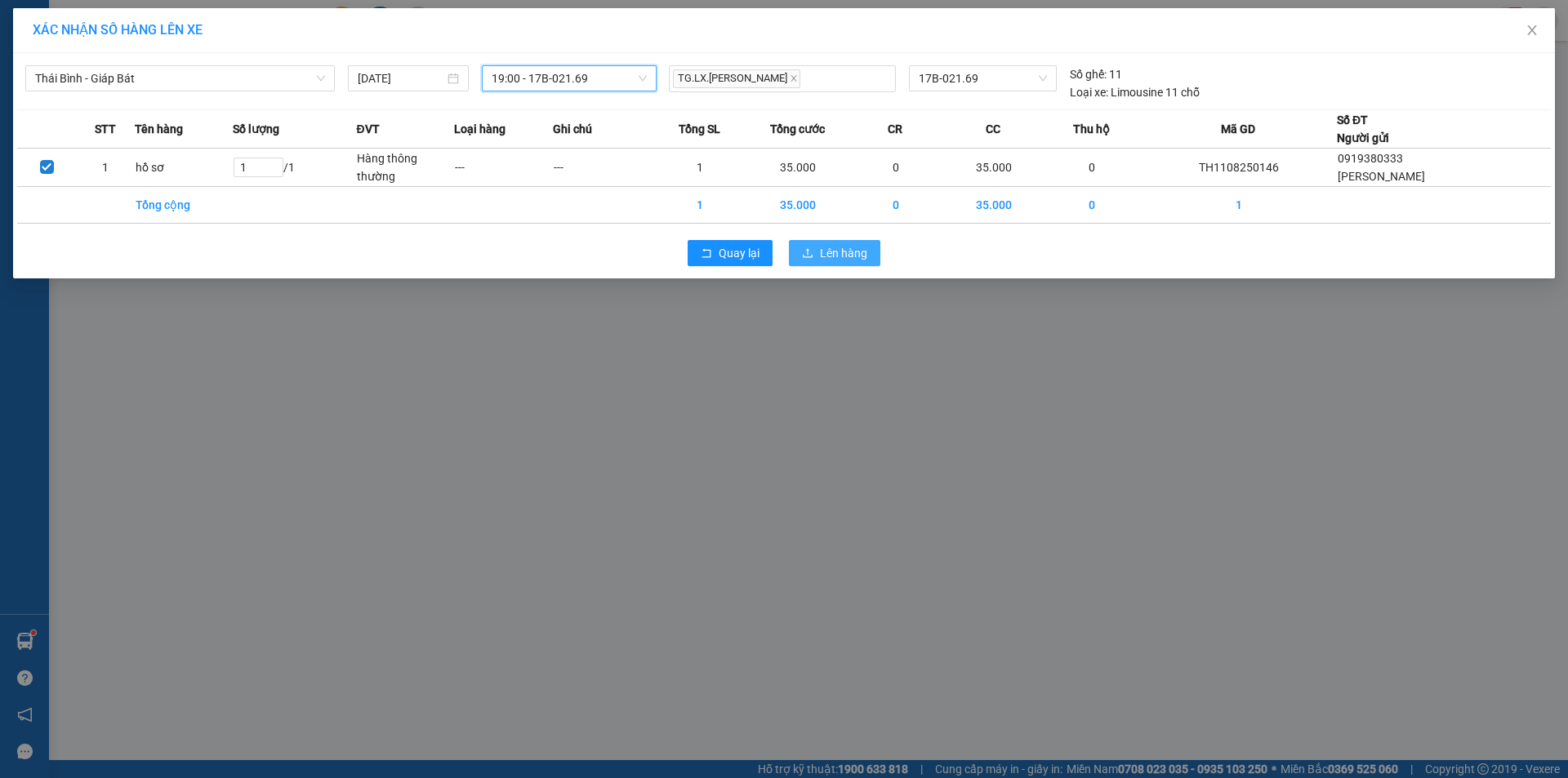
click at [804, 250] on icon "upload" at bounding box center [807, 253] width 12 height 12
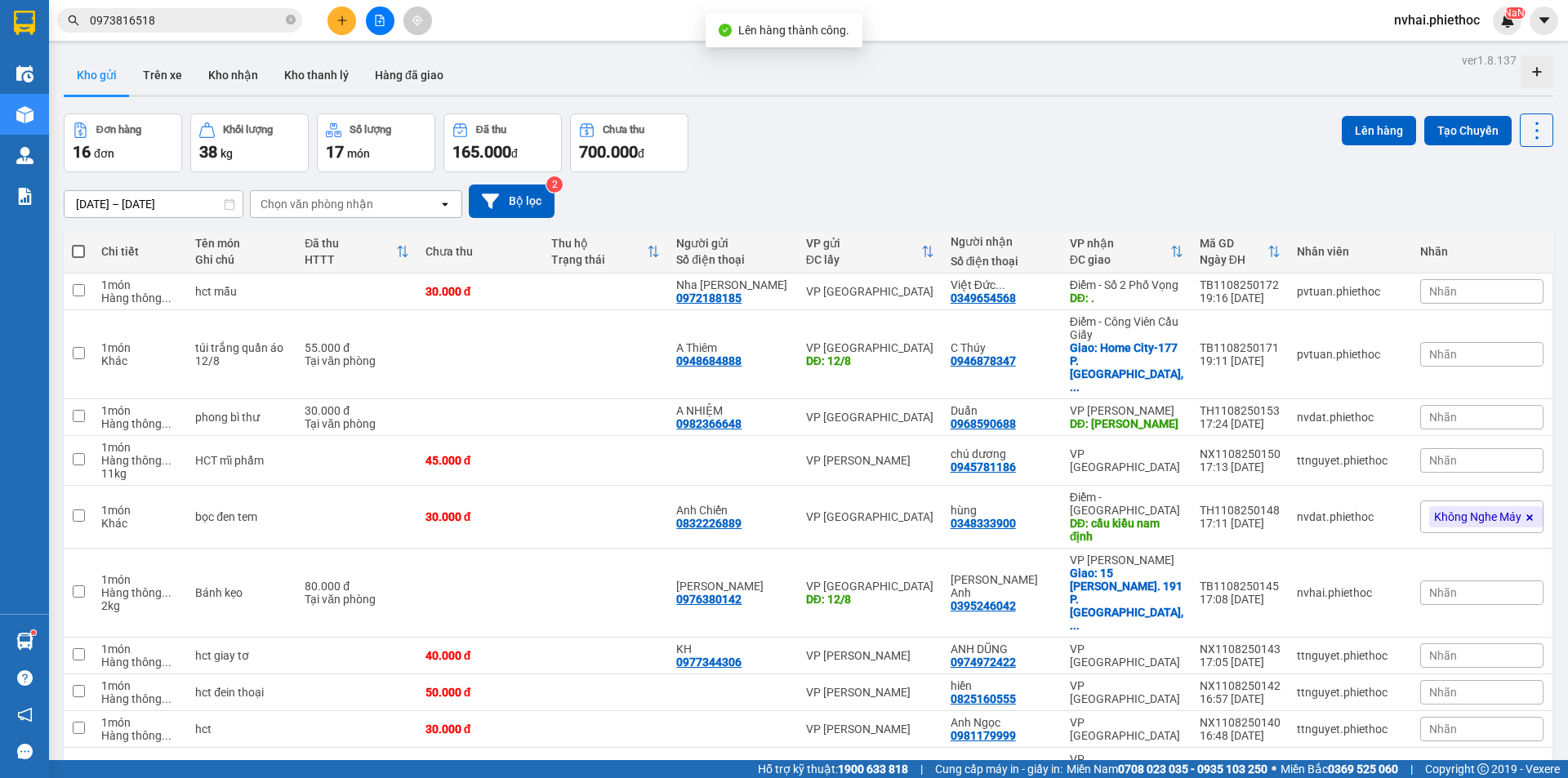
drag, startPoint x: 150, startPoint y: 73, endPoint x: 575, endPoint y: 199, distance: 443.3
click at [151, 73] on button "Trên xe" at bounding box center [162, 75] width 65 height 39
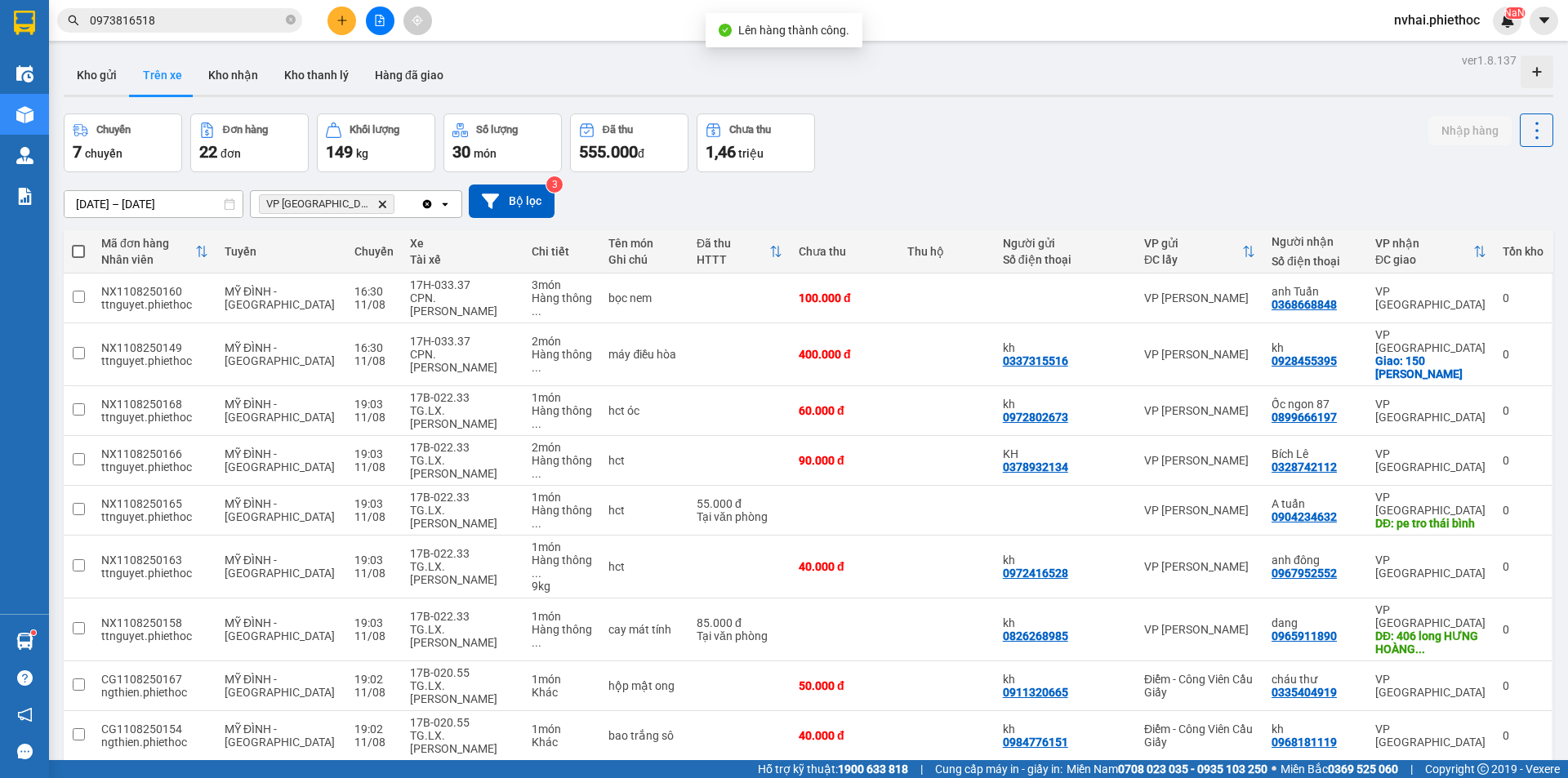
click at [431, 199] on icon "Clear all" at bounding box center [427, 205] width 13 height 13
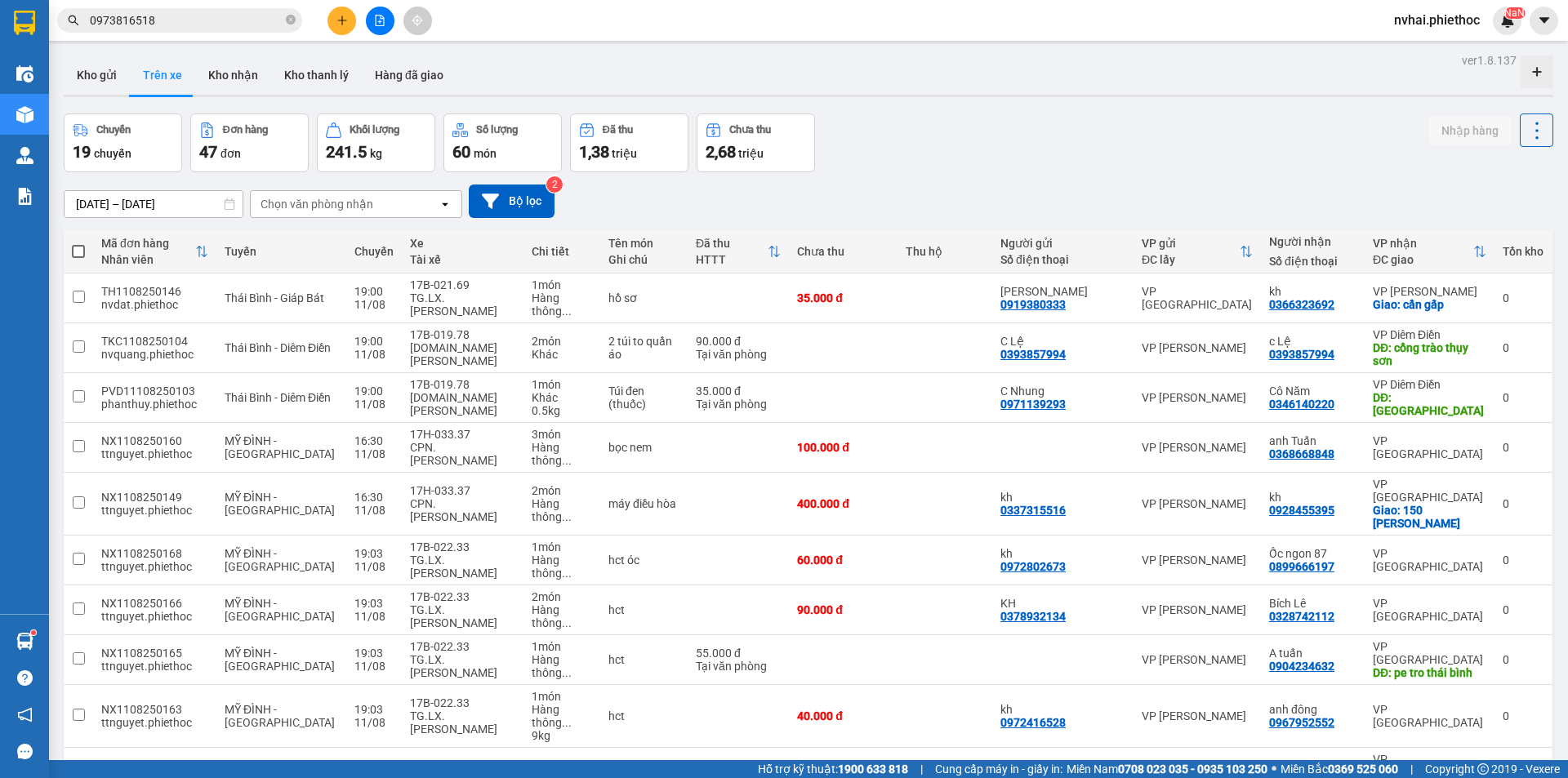
click at [387, 197] on div "Chọn văn phòng nhận" at bounding box center [344, 204] width 188 height 26
type input "thái"
click at [311, 239] on span "VP [GEOGRAPHIC_DATA]" at bounding box center [331, 239] width 136 height 17
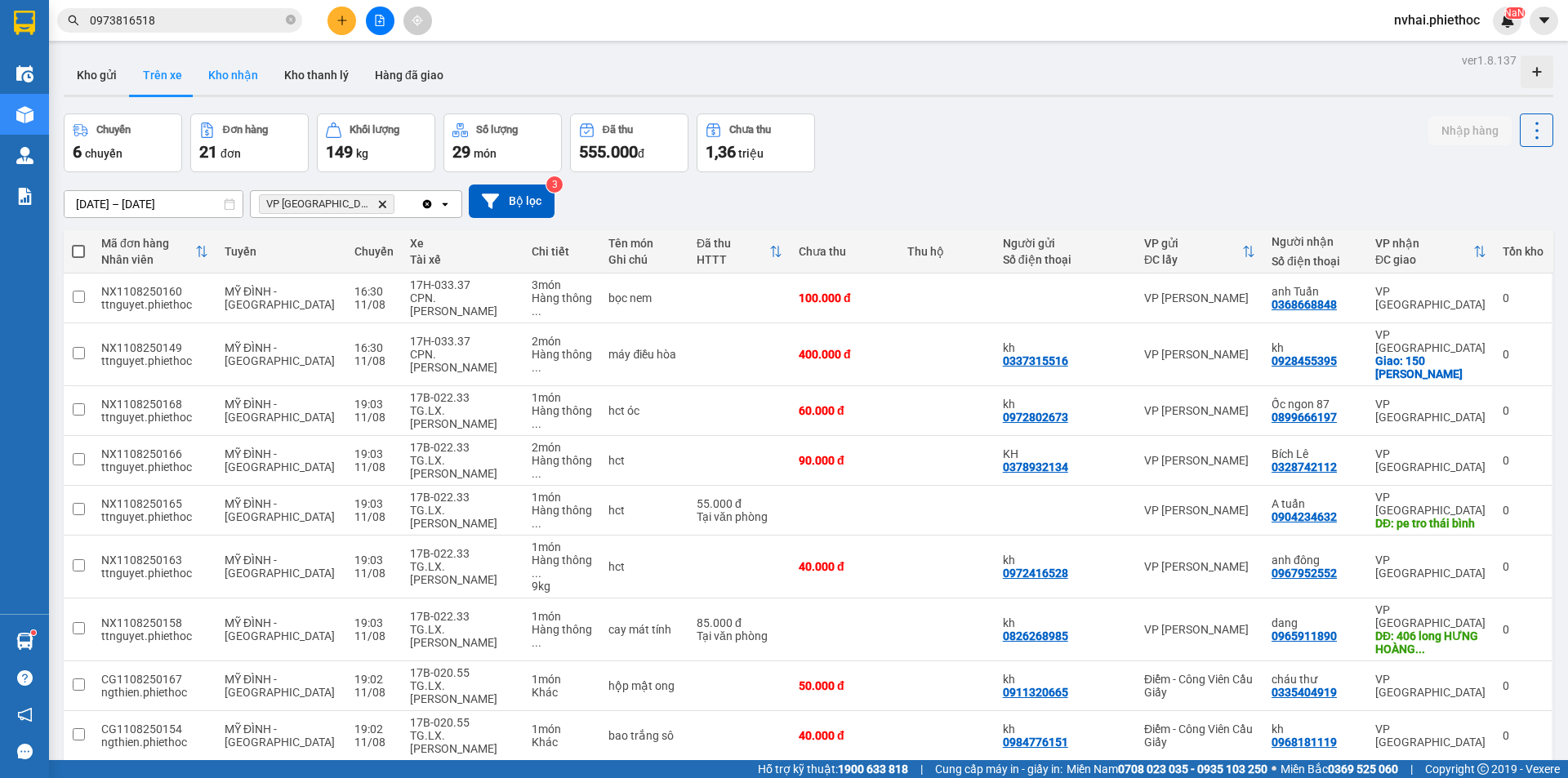
click at [246, 71] on button "Kho nhận" at bounding box center [233, 75] width 76 height 39
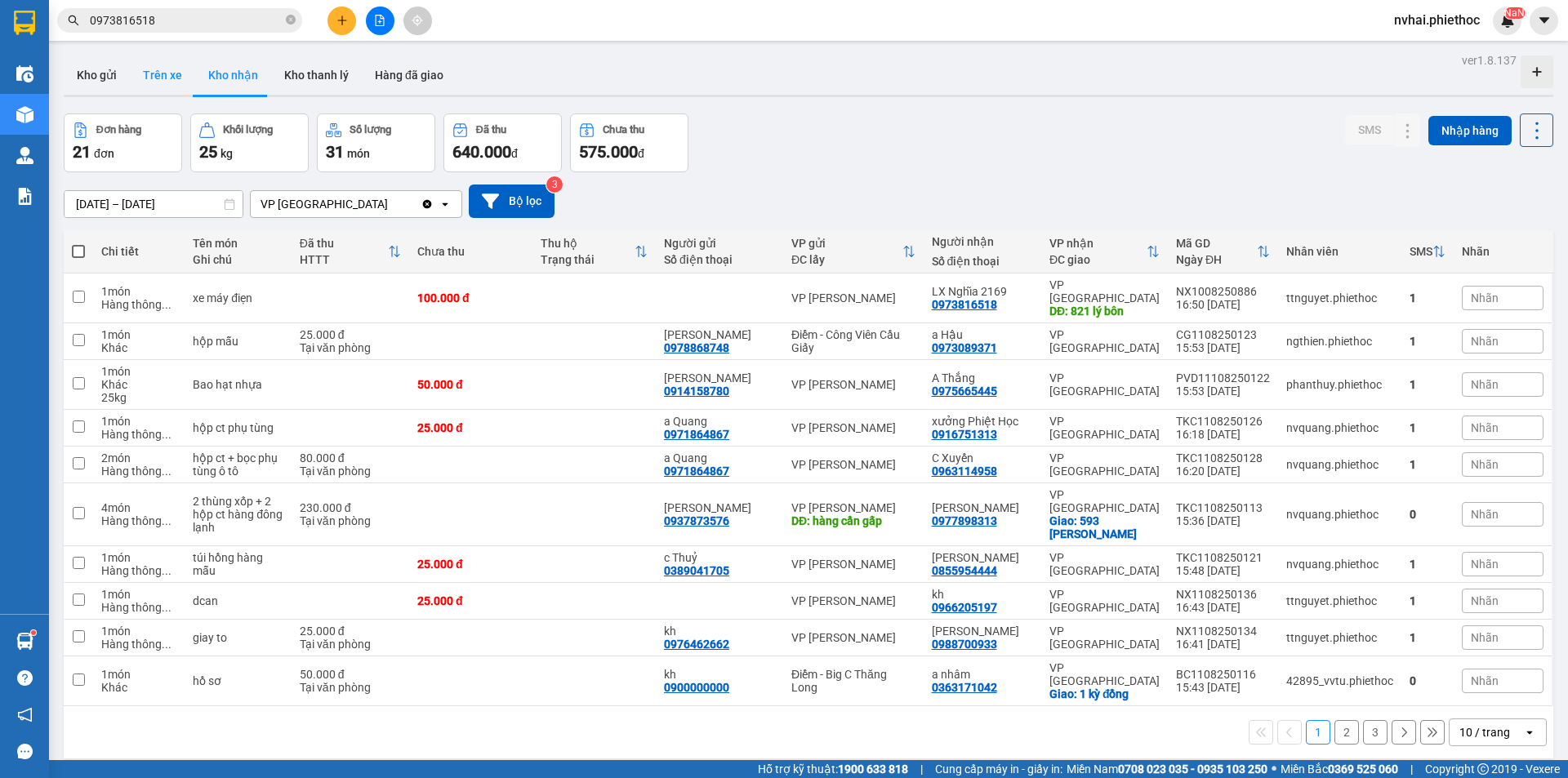
click at [170, 83] on button "Trên xe" at bounding box center [162, 75] width 65 height 39
type input "[DATE] – [DATE]"
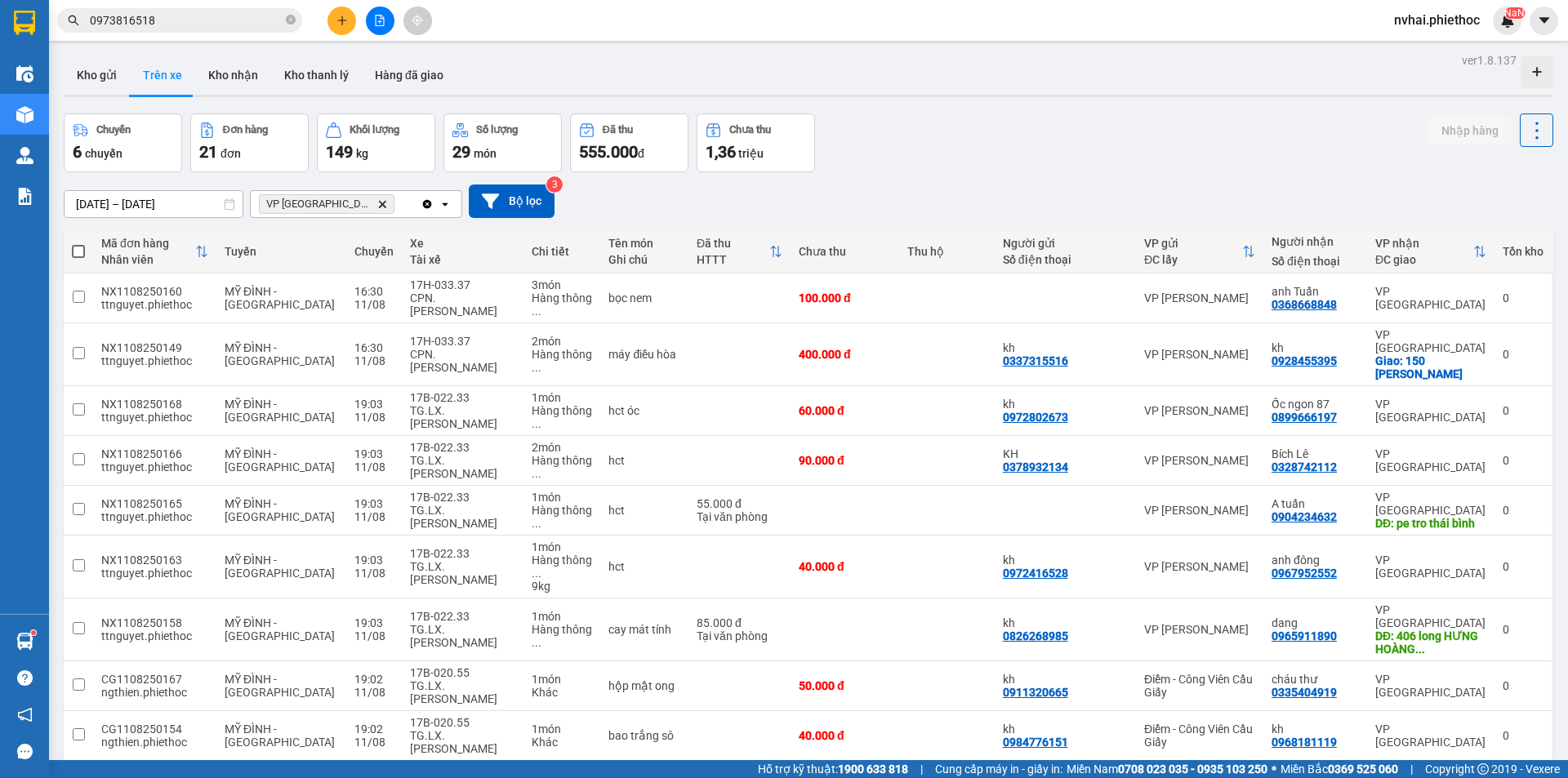
click at [377, 204] on icon "Delete" at bounding box center [382, 205] width 10 height 10
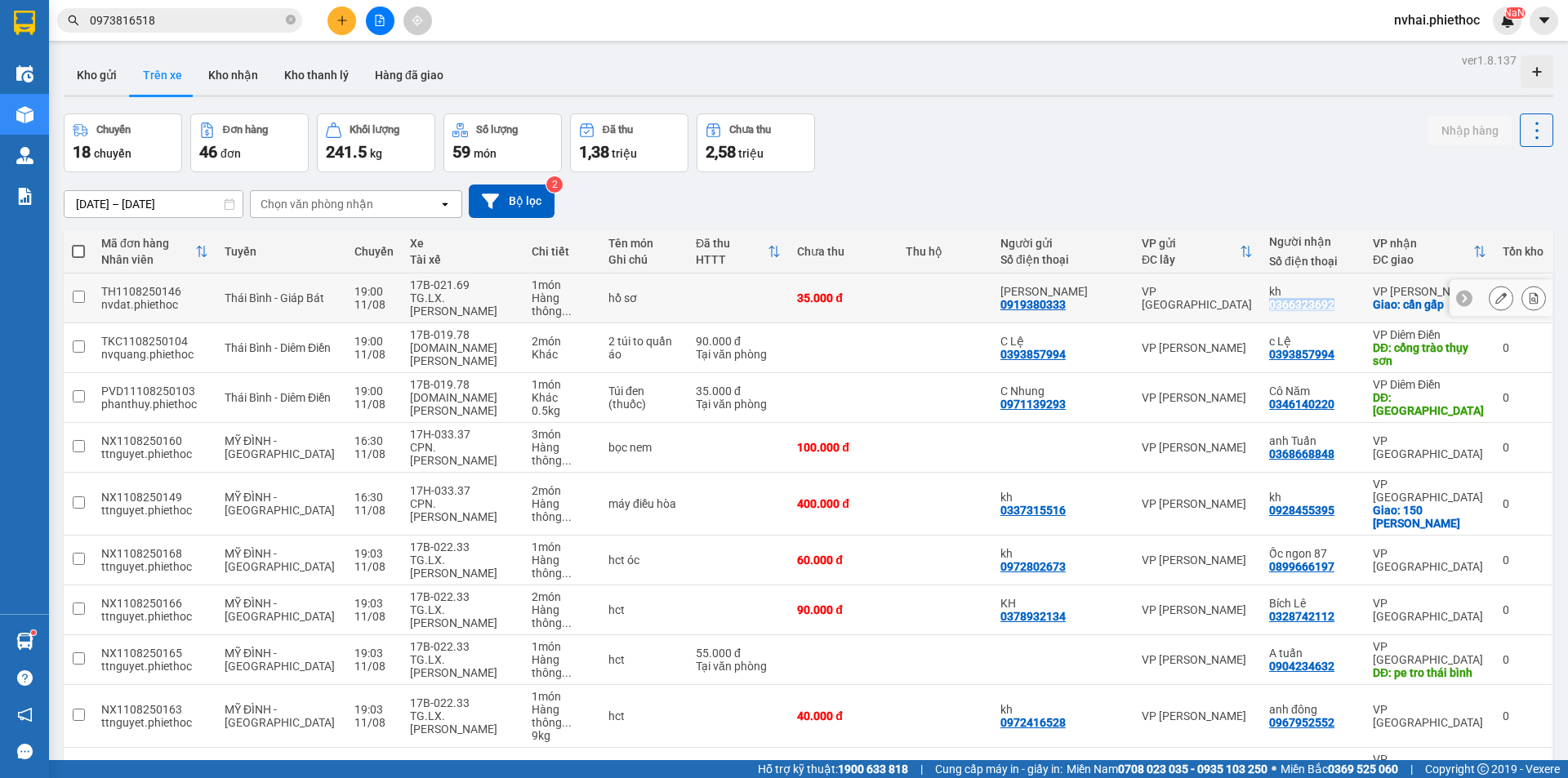
drag, startPoint x: 1348, startPoint y: 297, endPoint x: 1277, endPoint y: 297, distance: 71.0
click at [1277, 297] on div "kh 0366323692" at bounding box center [1313, 297] width 88 height 26
checkbox input "true"
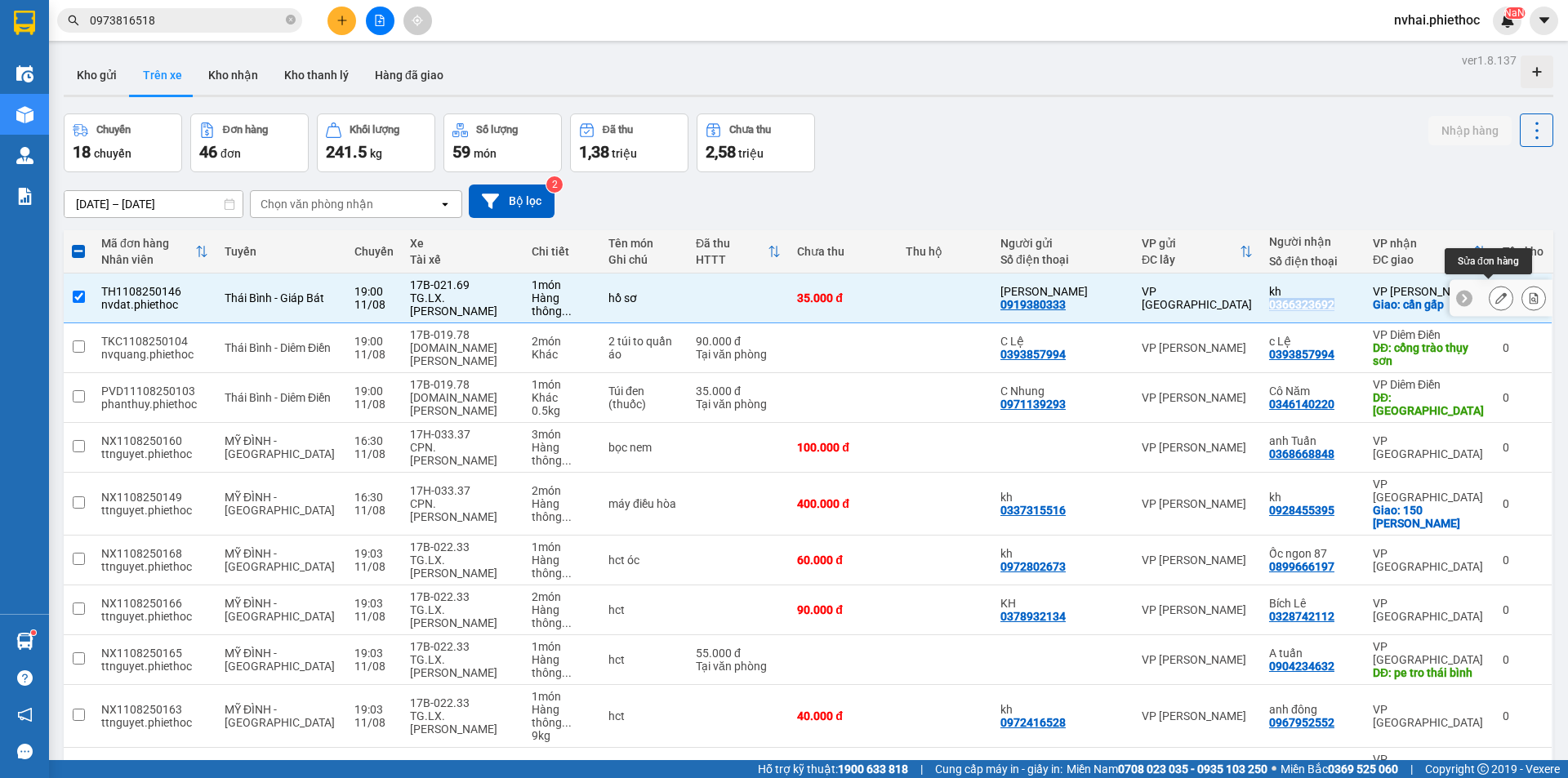
click at [1495, 294] on icon at bounding box center [1501, 298] width 12 height 12
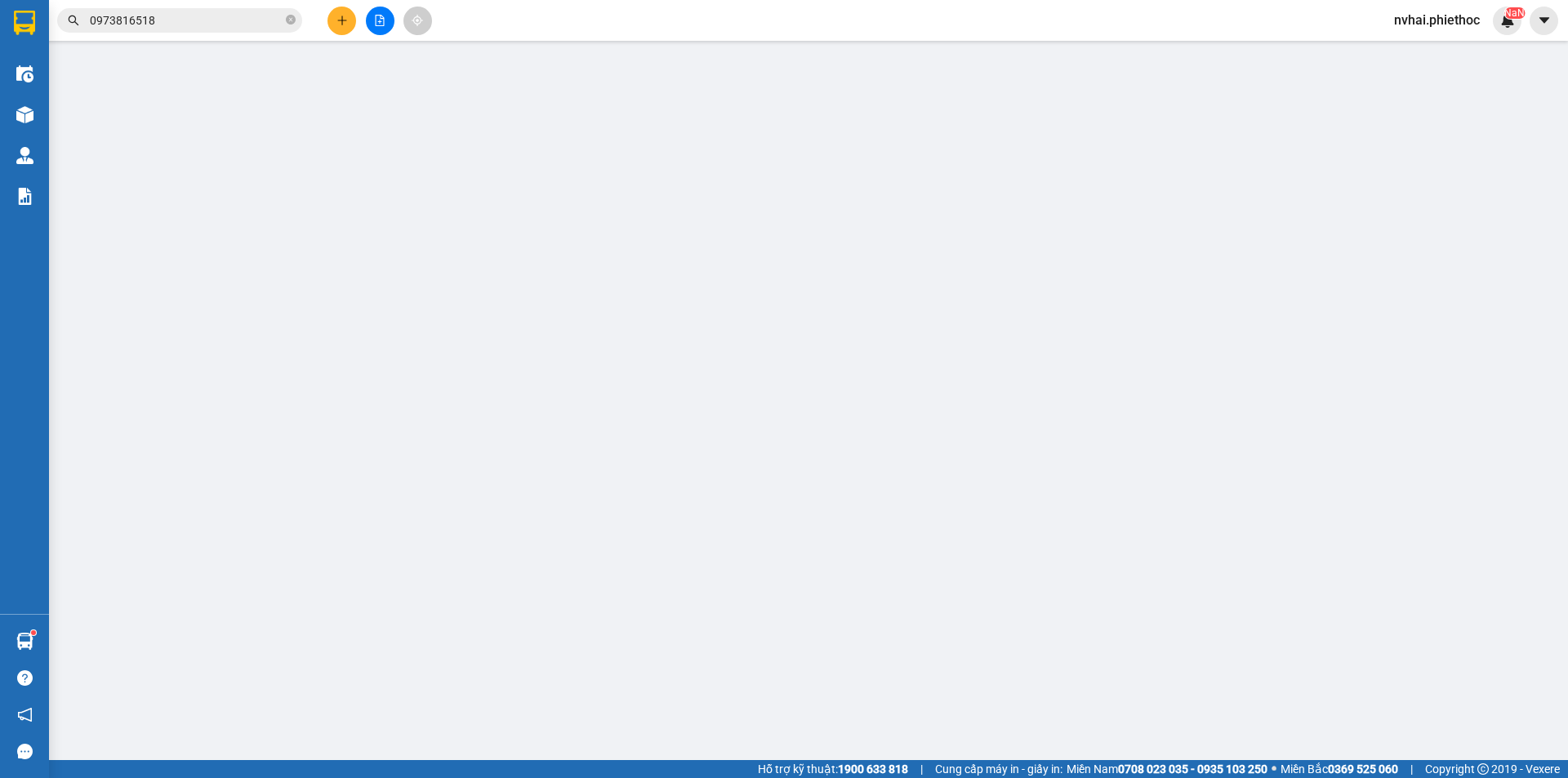
type input "0919380333"
type input "[PERSON_NAME]"
type input "0366323692"
type input "kh"
checkbox input "true"
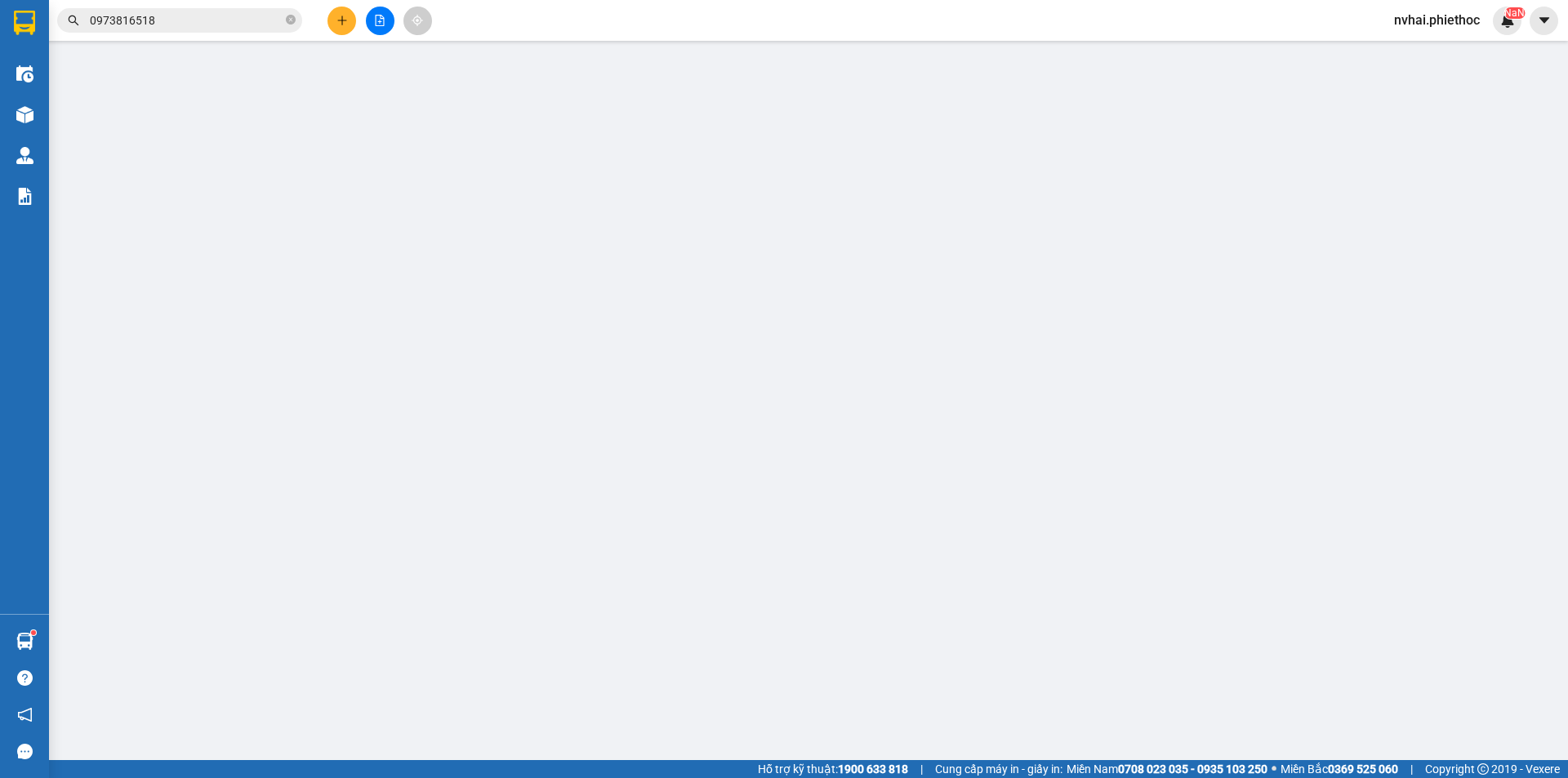
type input "cần gấp"
type input "35.000"
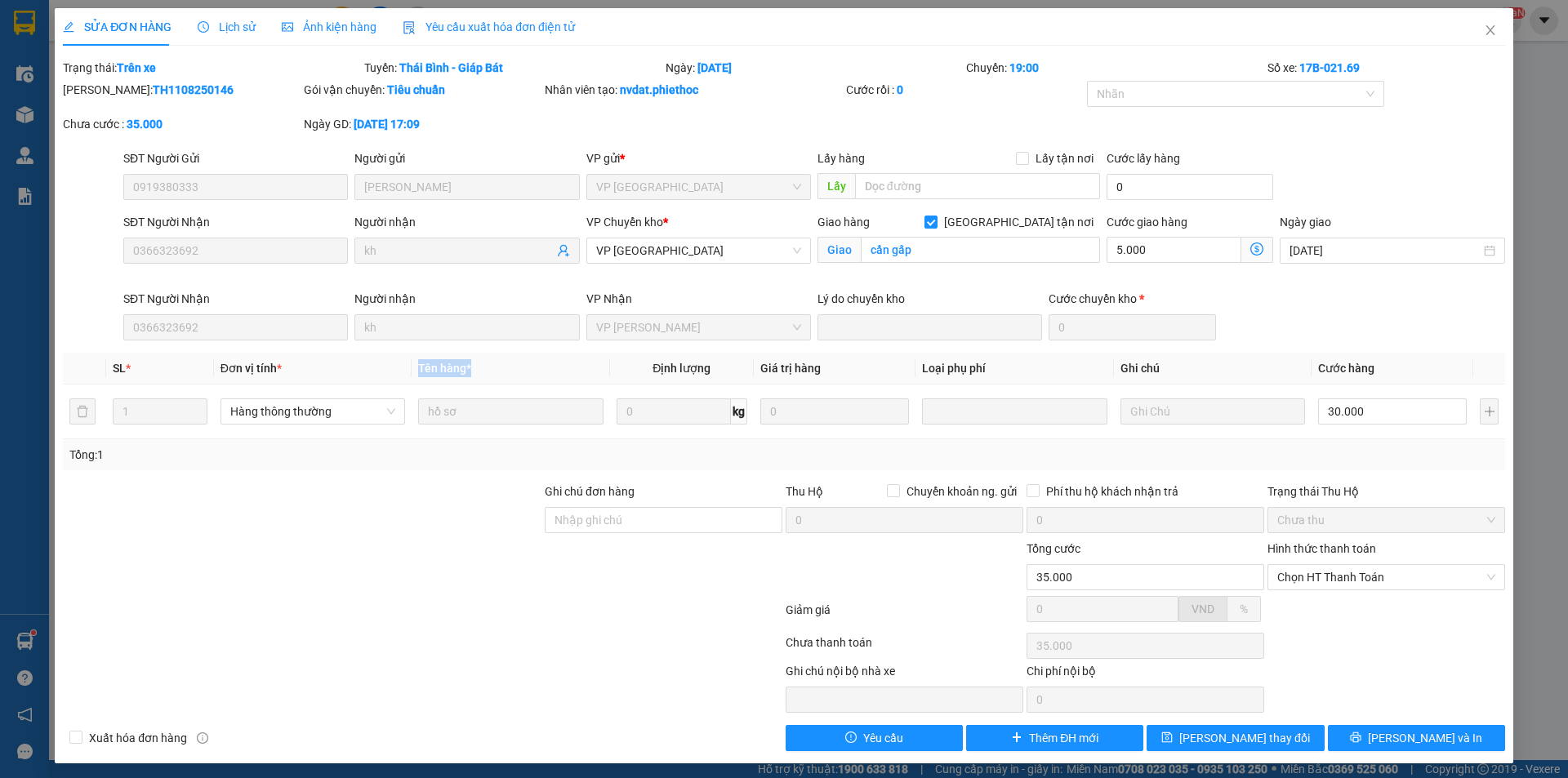
drag, startPoint x: 473, startPoint y: 373, endPoint x: 414, endPoint y: 370, distance: 59.1
click at [414, 370] on th "Tên hàng *" at bounding box center [510, 368] width 198 height 32
click at [500, 376] on th "Tên hàng *" at bounding box center [510, 368] width 198 height 32
drag, startPoint x: 478, startPoint y: 371, endPoint x: 415, endPoint y: 372, distance: 63.0
click at [415, 372] on th "Tên hàng *" at bounding box center [510, 368] width 198 height 32
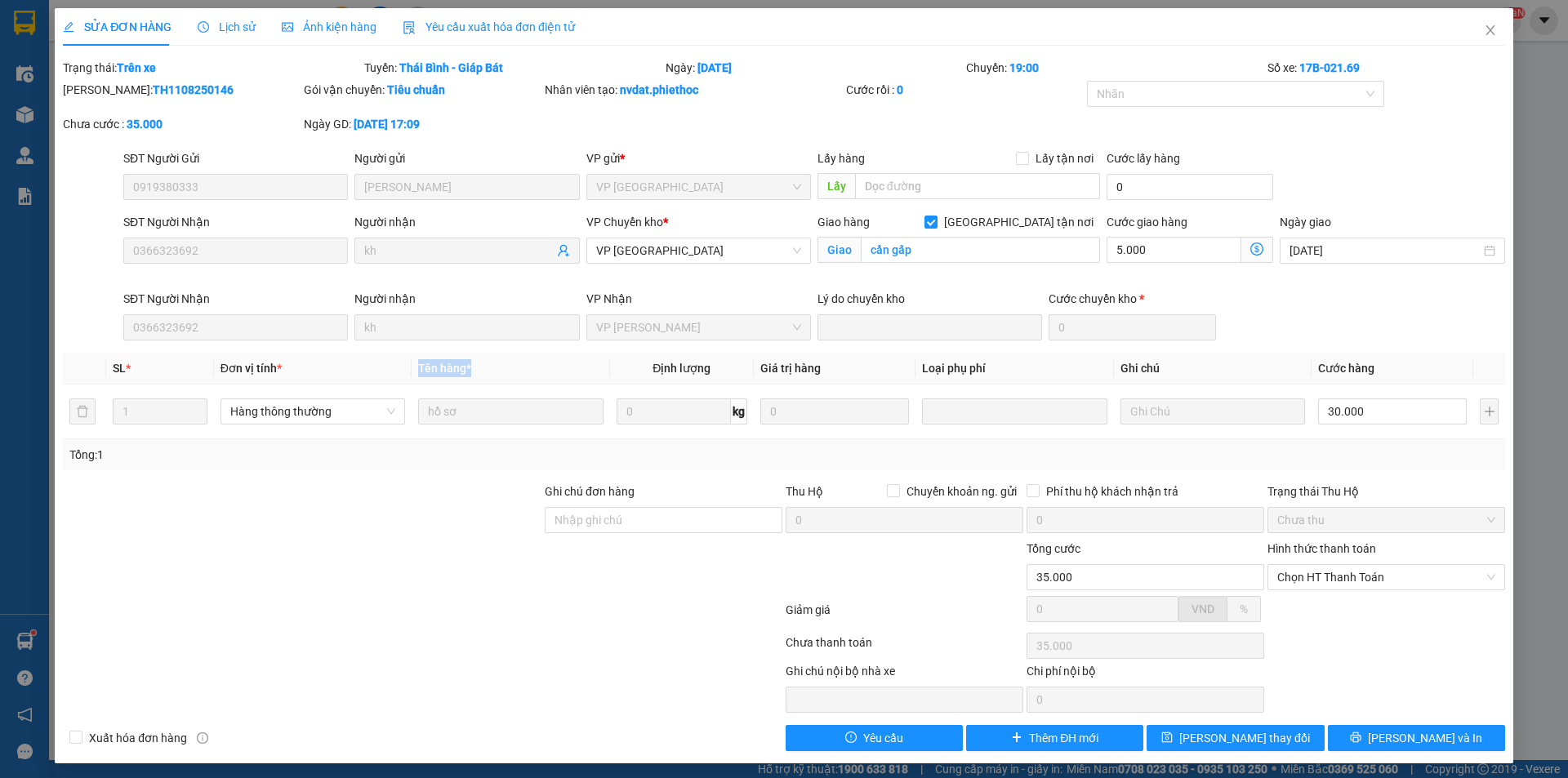
click at [488, 368] on th "Tên hàng *" at bounding box center [510, 368] width 198 height 32
drag, startPoint x: 488, startPoint y: 368, endPoint x: 415, endPoint y: 370, distance: 73.0
click at [415, 370] on th "Tên hàng *" at bounding box center [510, 368] width 198 height 32
click at [471, 374] on th "Tên hàng *" at bounding box center [510, 368] width 198 height 32
drag, startPoint x: 474, startPoint y: 371, endPoint x: 417, endPoint y: 371, distance: 57.0
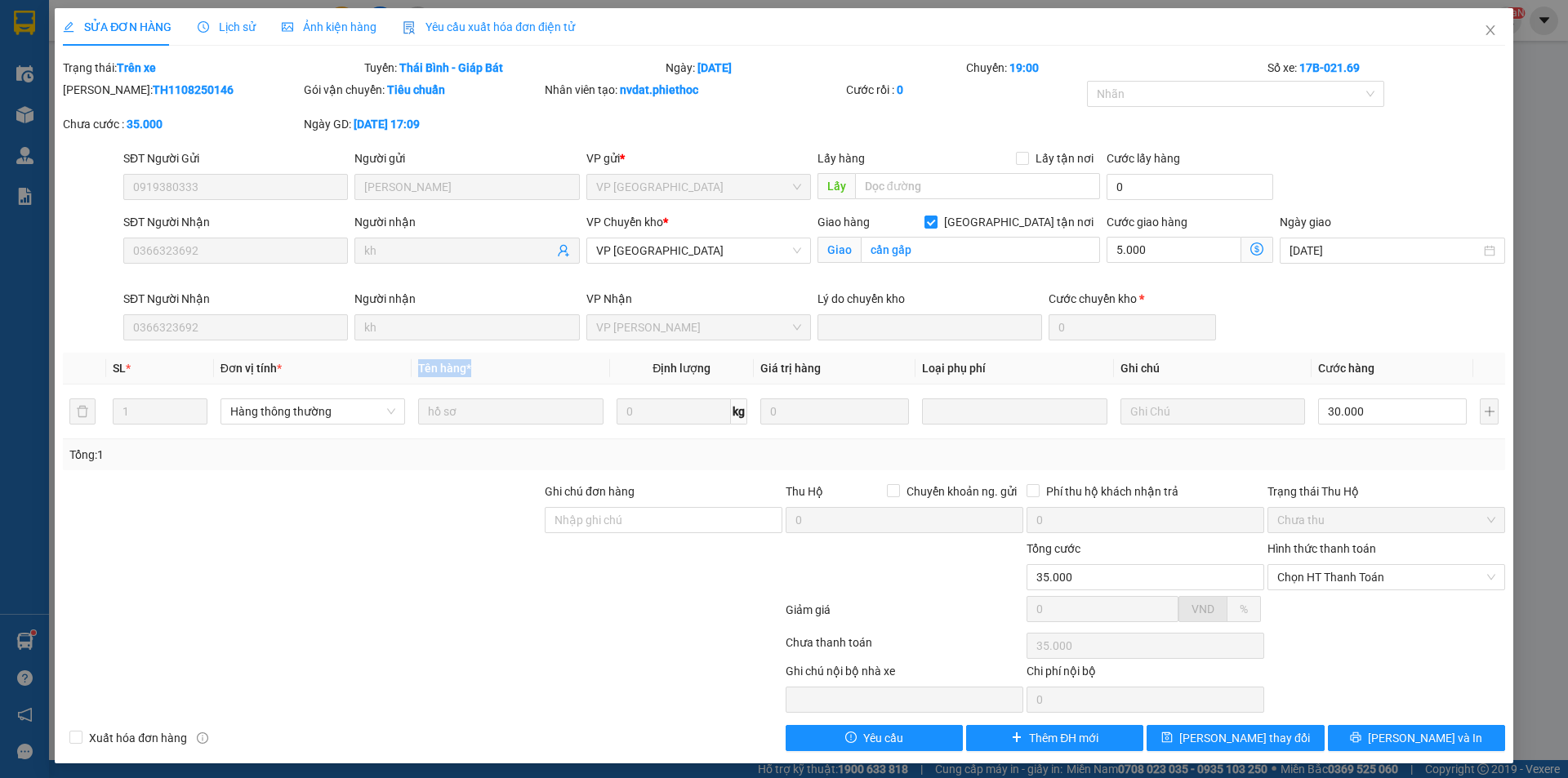
click at [417, 371] on th "Tên hàng *" at bounding box center [510, 368] width 198 height 32
click at [496, 368] on th "Tên hàng *" at bounding box center [510, 368] width 198 height 32
drag, startPoint x: 473, startPoint y: 365, endPoint x: 416, endPoint y: 366, distance: 57.0
click at [416, 366] on th "Tên hàng *" at bounding box center [510, 368] width 198 height 32
click at [518, 373] on th "Tên hàng *" at bounding box center [510, 368] width 198 height 32
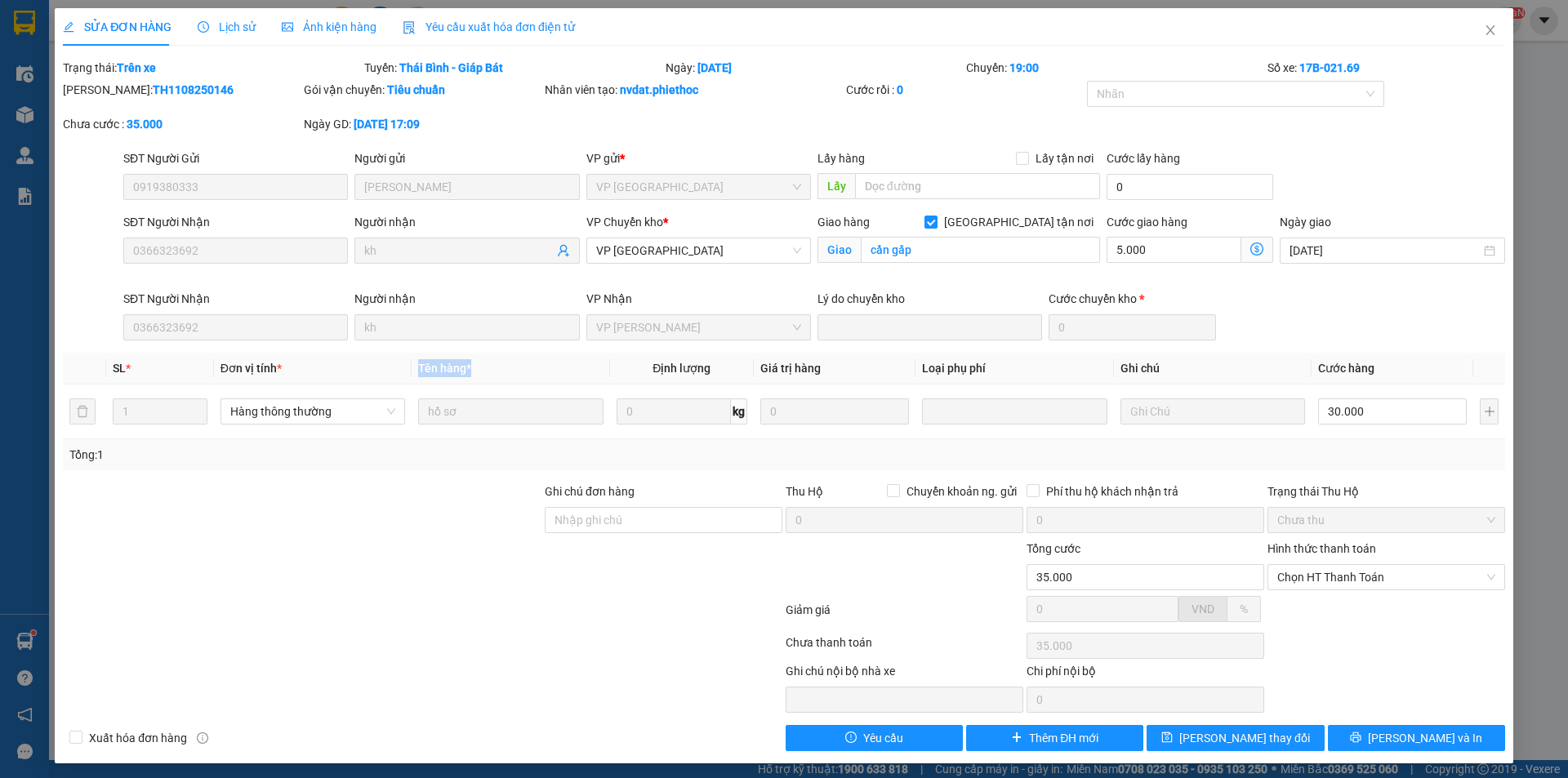
drag, startPoint x: 483, startPoint y: 373, endPoint x: 417, endPoint y: 373, distance: 66.0
click at [417, 373] on th "Tên hàng *" at bounding box center [510, 368] width 198 height 32
click at [477, 369] on th "Tên hàng *" at bounding box center [510, 368] width 198 height 32
drag, startPoint x: 481, startPoint y: 369, endPoint x: 415, endPoint y: 369, distance: 66.0
click at [415, 369] on th "Tên hàng *" at bounding box center [510, 368] width 198 height 32
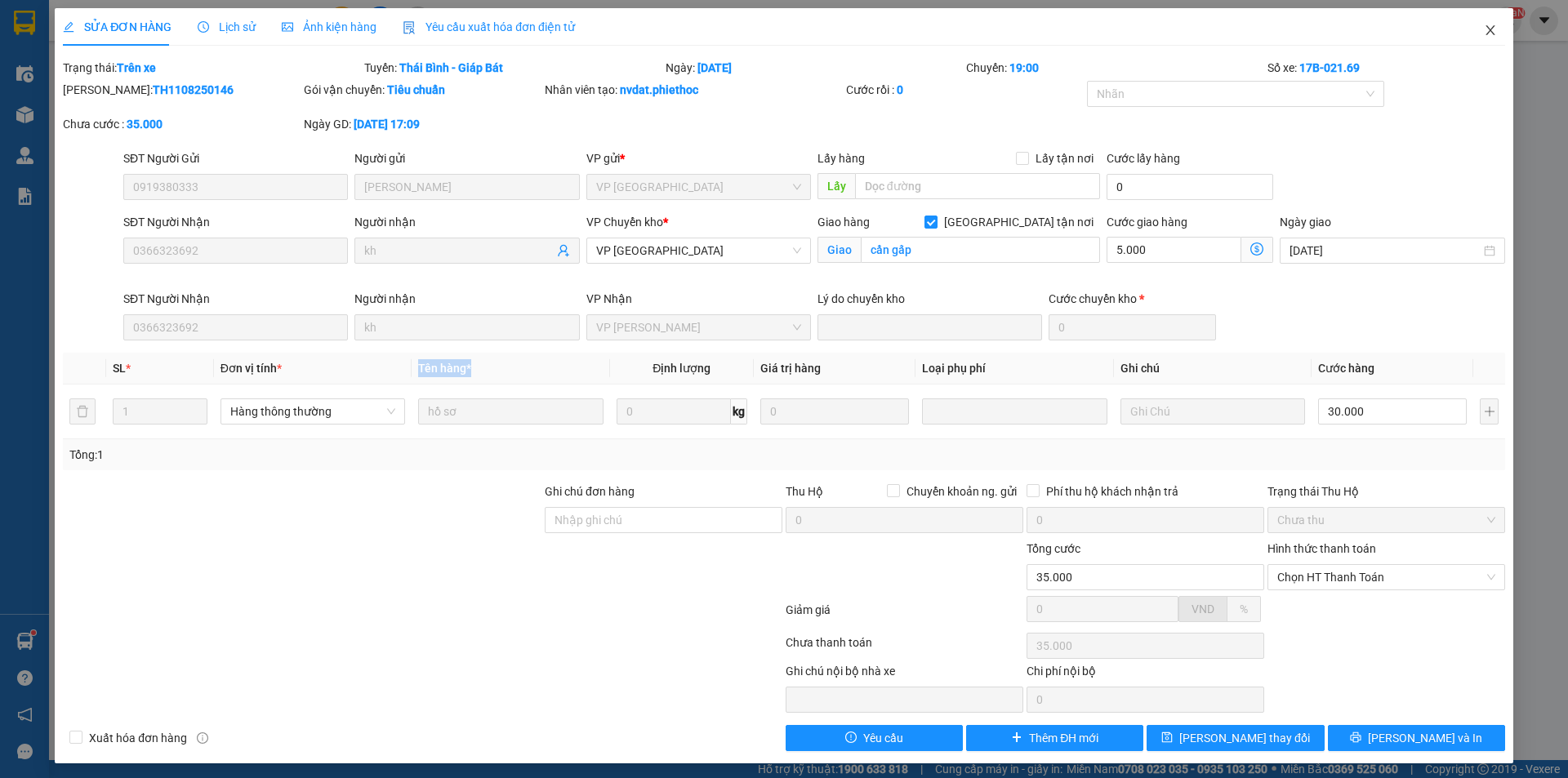
click at [1484, 37] on icon "close" at bounding box center [1490, 30] width 13 height 13
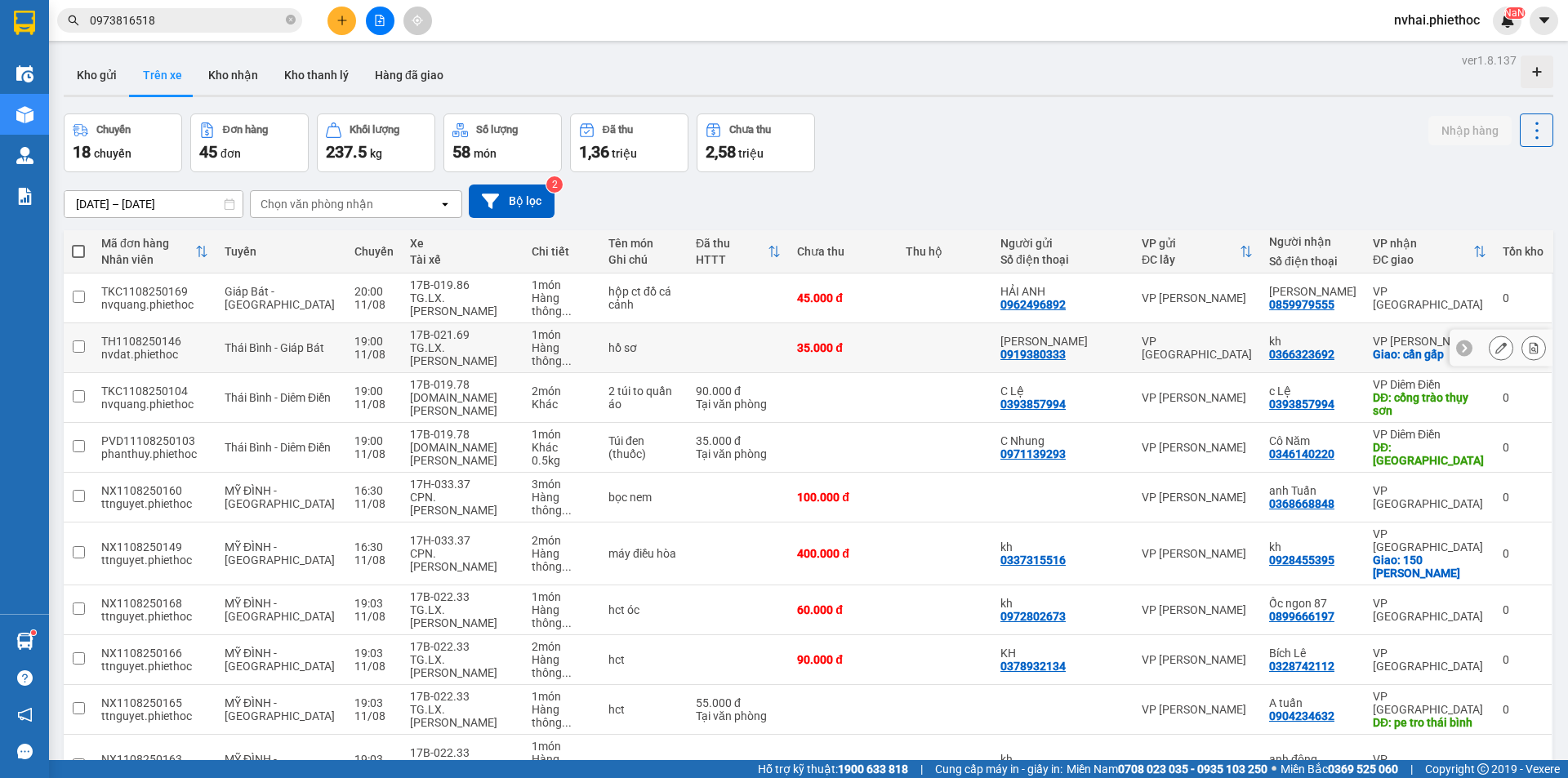
click at [657, 341] on div "hồ sơ" at bounding box center [644, 348] width 71 height 13
checkbox input "true"
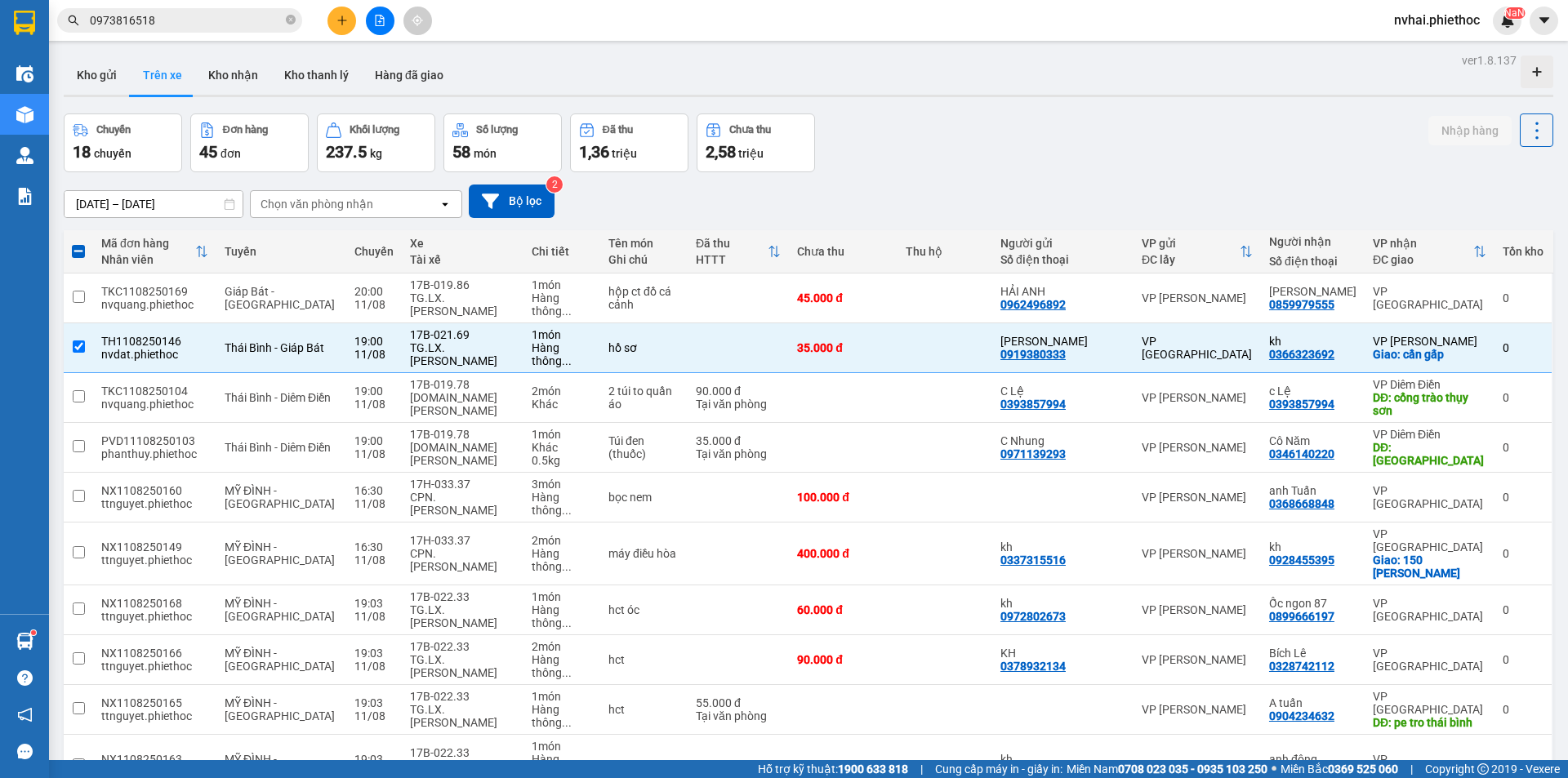
click at [397, 213] on div "Chọn văn phòng nhận" at bounding box center [344, 204] width 188 height 26
type input "thái"
click at [369, 231] on div "VP [GEOGRAPHIC_DATA]" at bounding box center [356, 238] width 212 height 29
checkbox input "false"
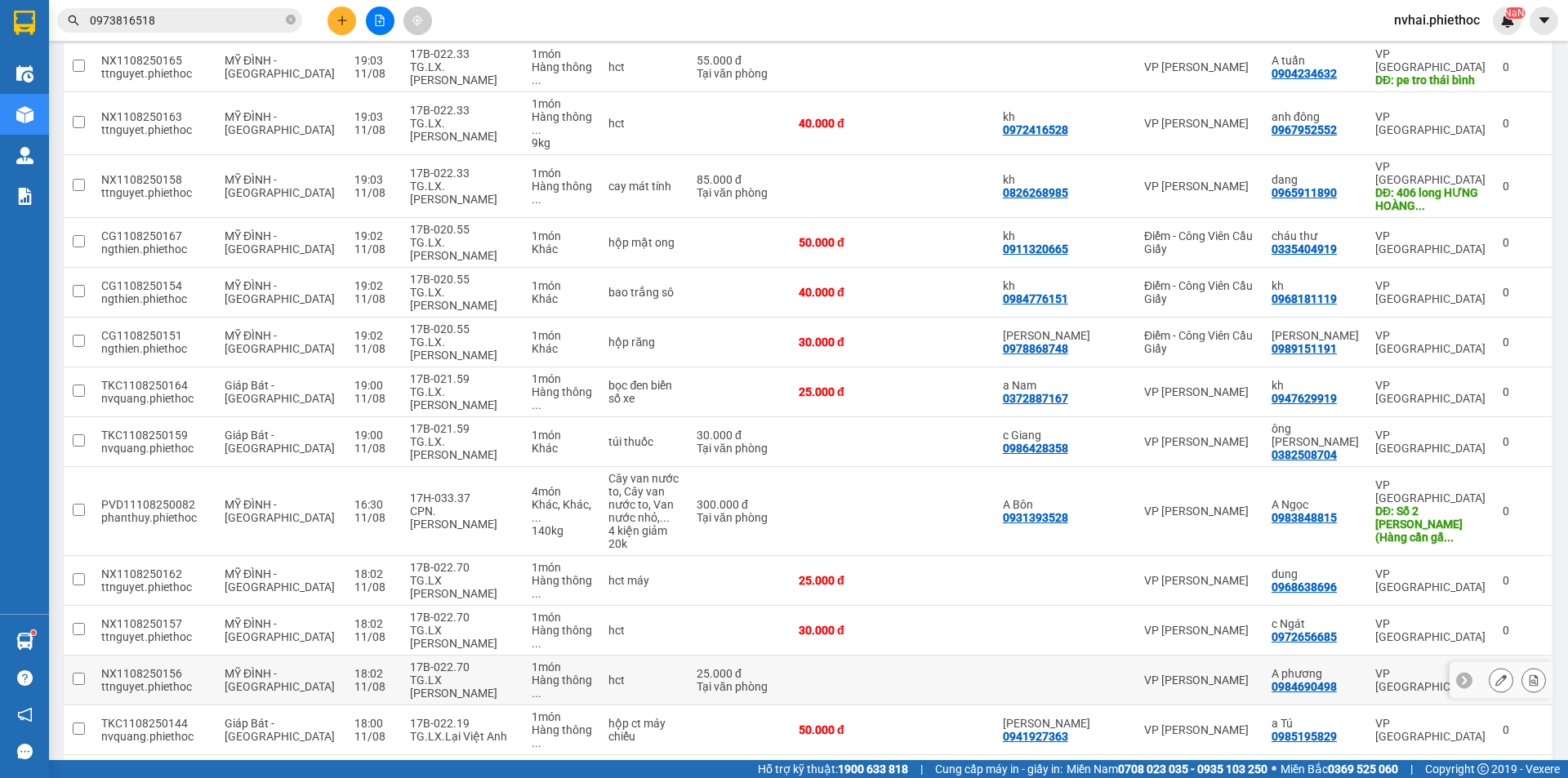
scroll to position [558, 0]
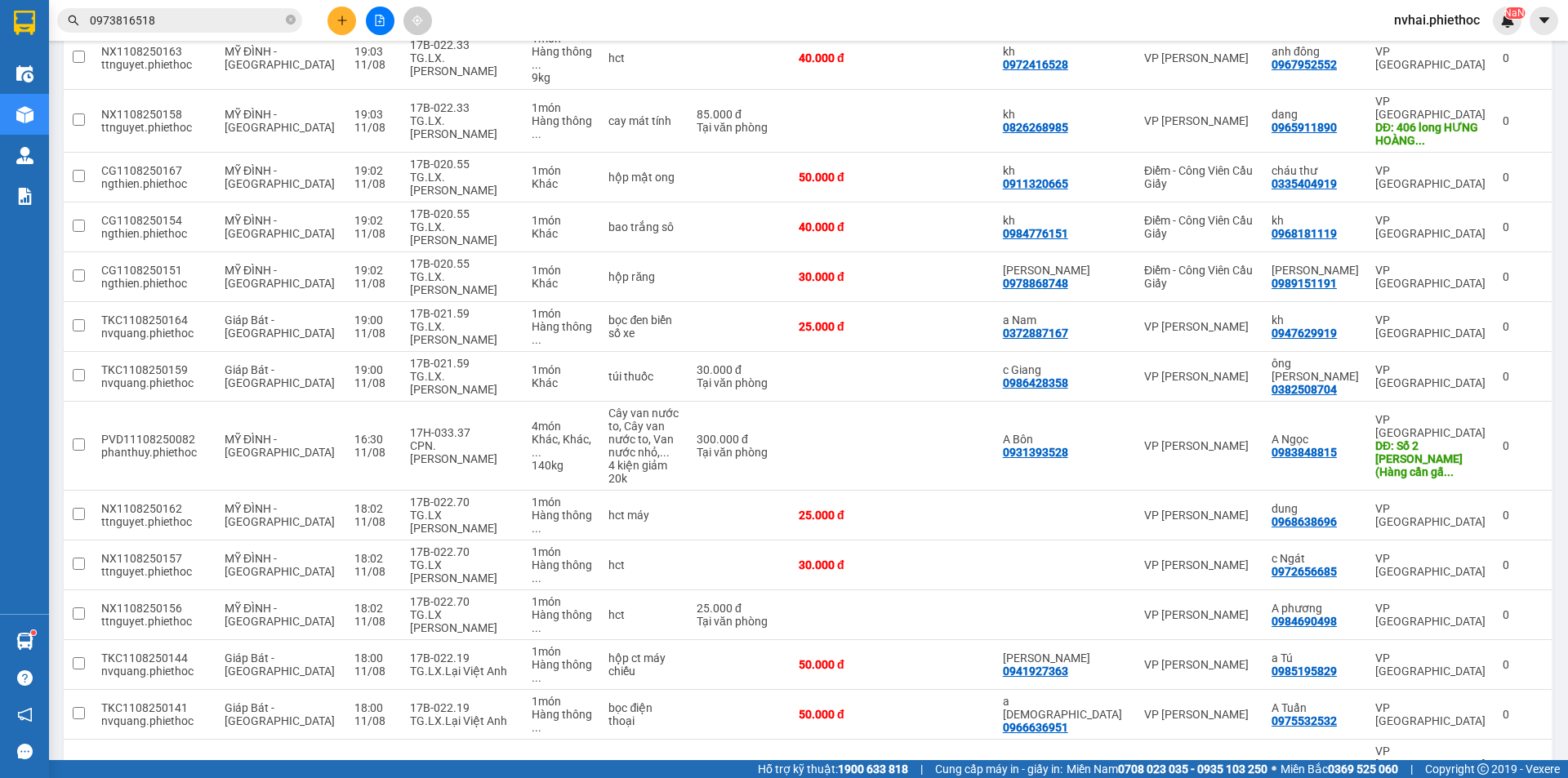
checkbox input "true"
click at [442, 777] on div "17B-022.19" at bounding box center [463, 784] width 106 height 13
checkbox input "true"
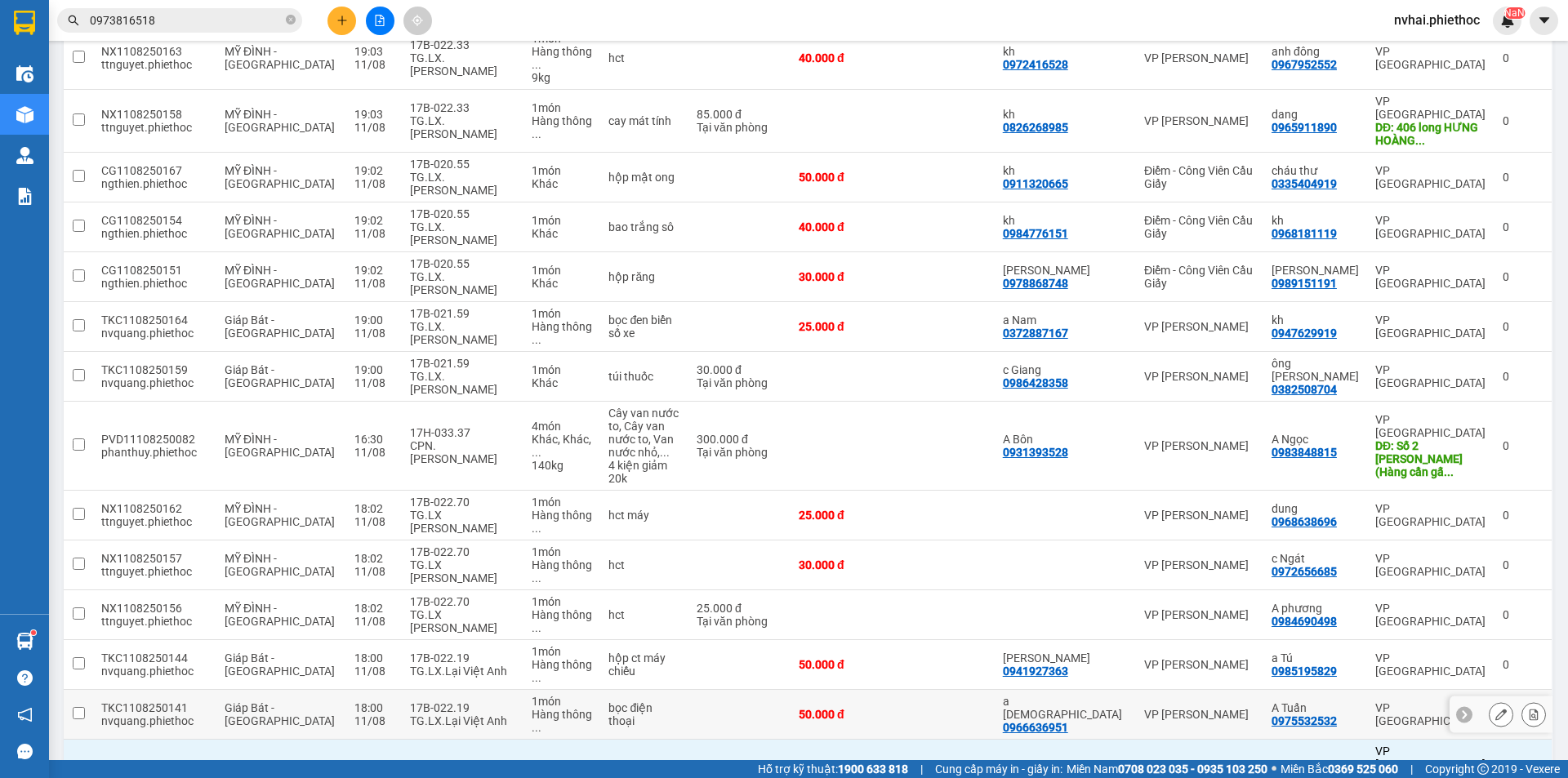
click at [456, 701] on div "17B-022.19" at bounding box center [463, 708] width 106 height 13
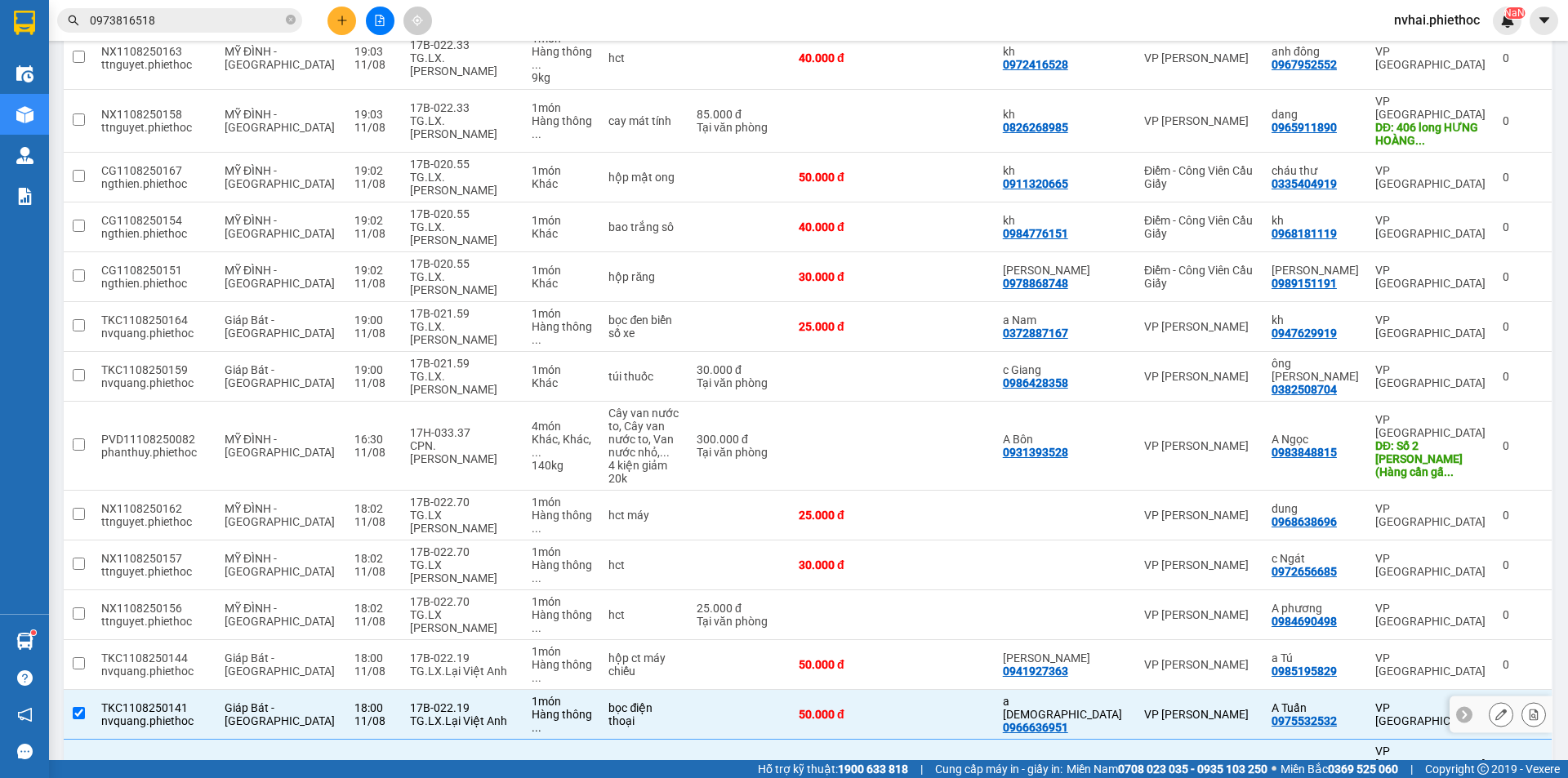
checkbox input "true"
click at [459, 651] on div "17B-022.19" at bounding box center [463, 658] width 106 height 13
checkbox input "true"
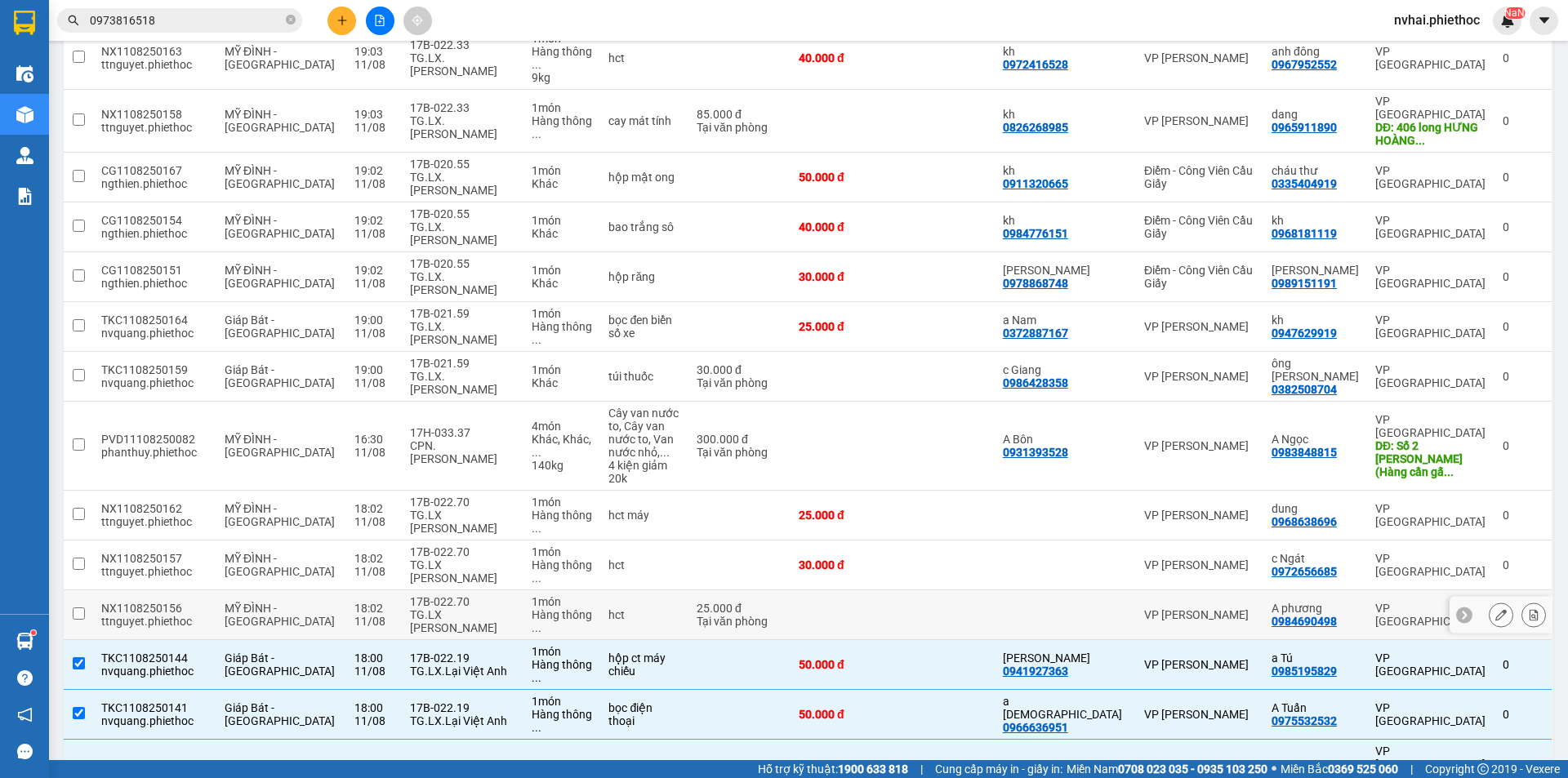
click at [453, 609] on div "TG.LX [PERSON_NAME]" at bounding box center [463, 621] width 106 height 26
checkbox input "true"
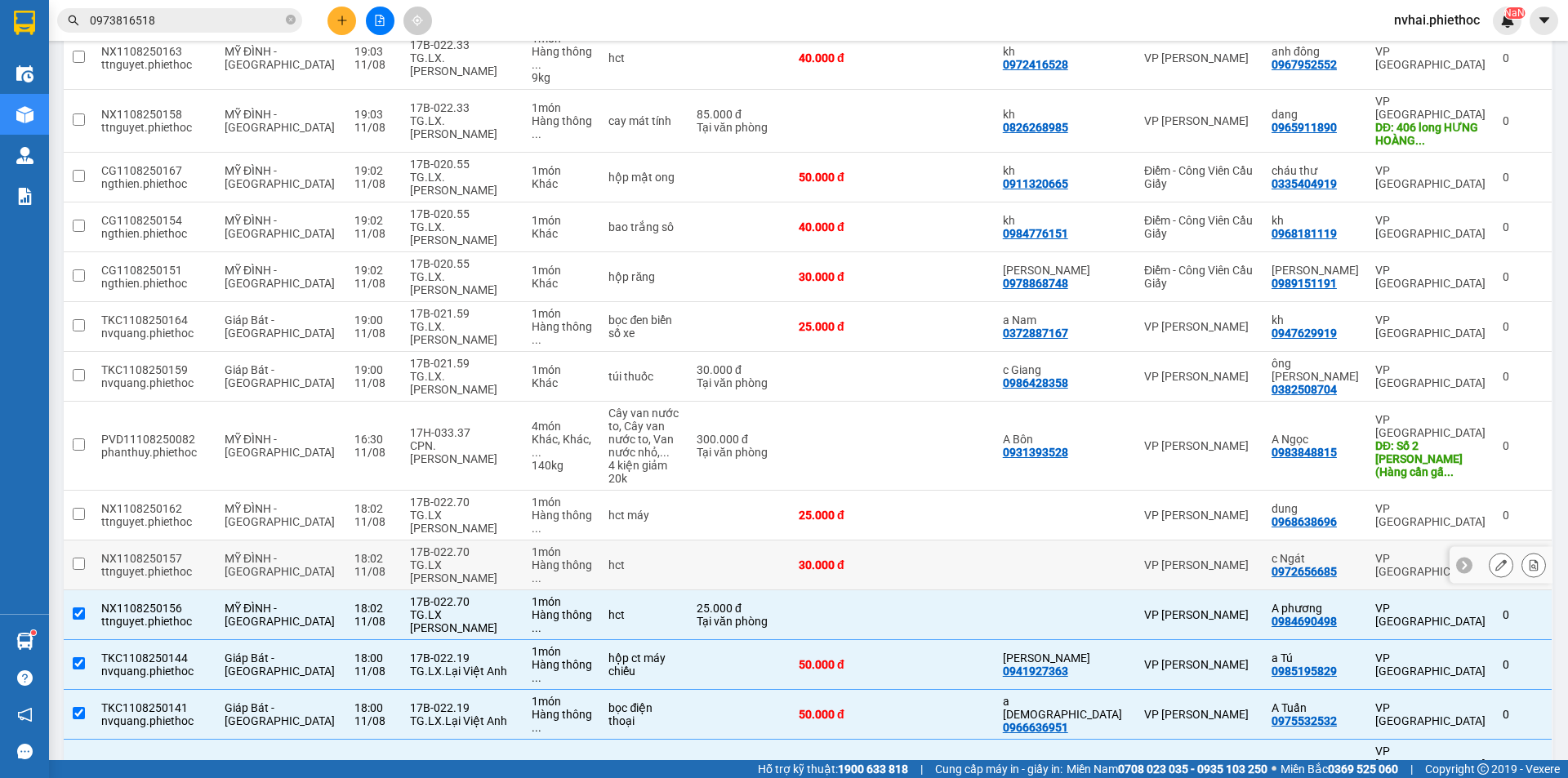
click at [448, 558] on div "TG.LX [PERSON_NAME]" at bounding box center [463, 571] width 106 height 26
checkbox input "true"
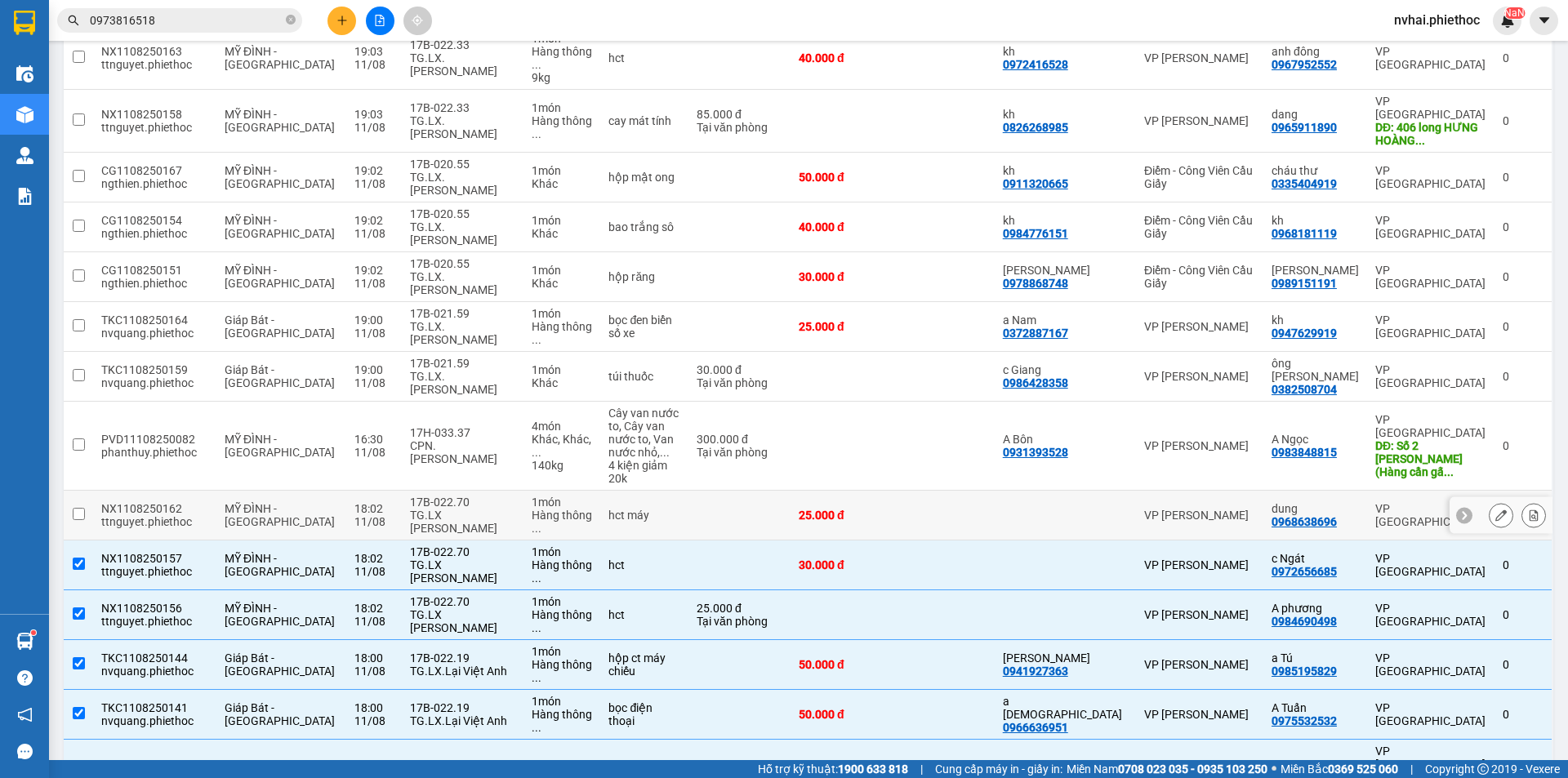
click at [445, 508] on div "TG.LX [PERSON_NAME]" at bounding box center [463, 521] width 106 height 26
checkbox input "true"
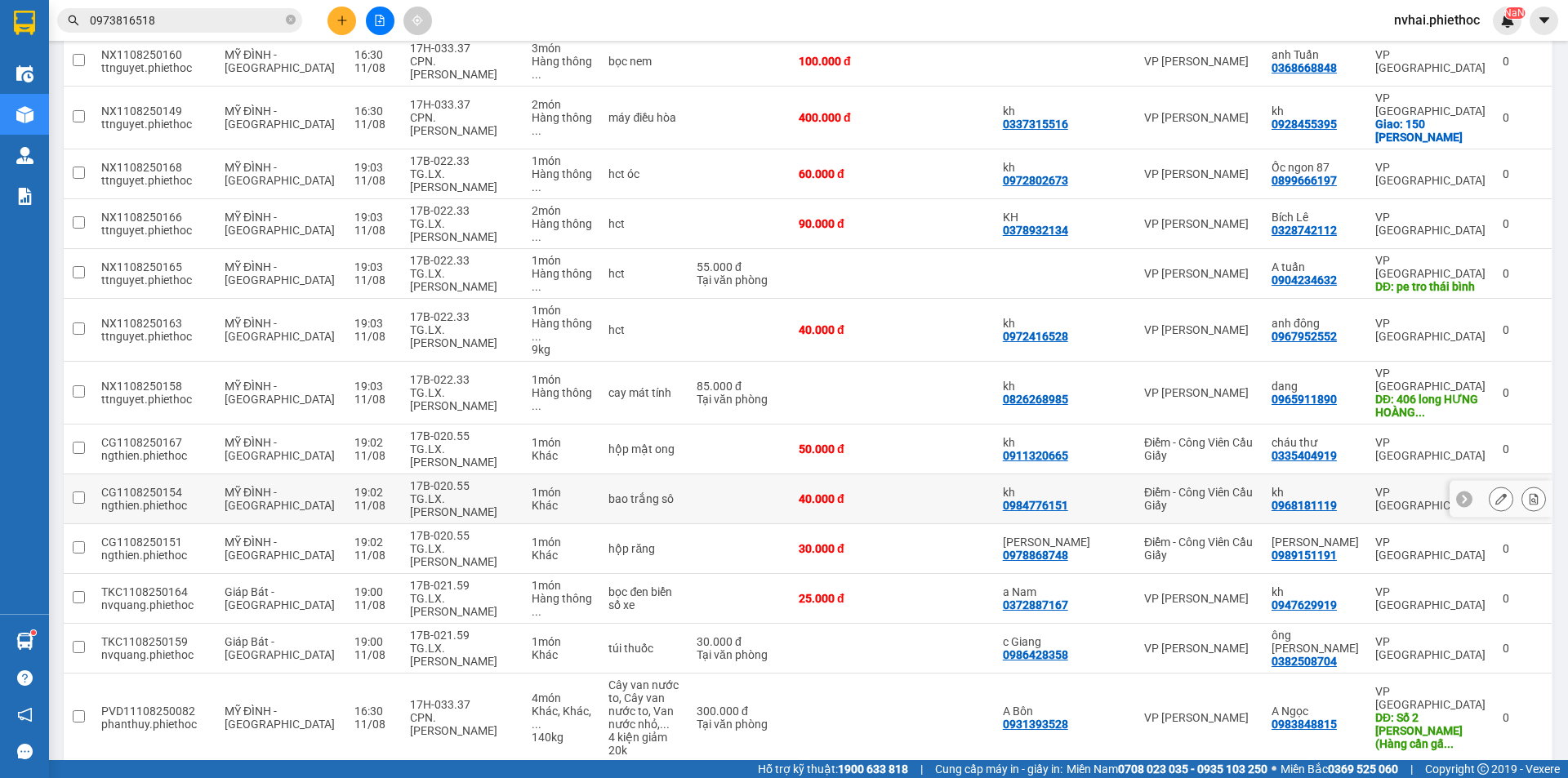
scroll to position [150, 0]
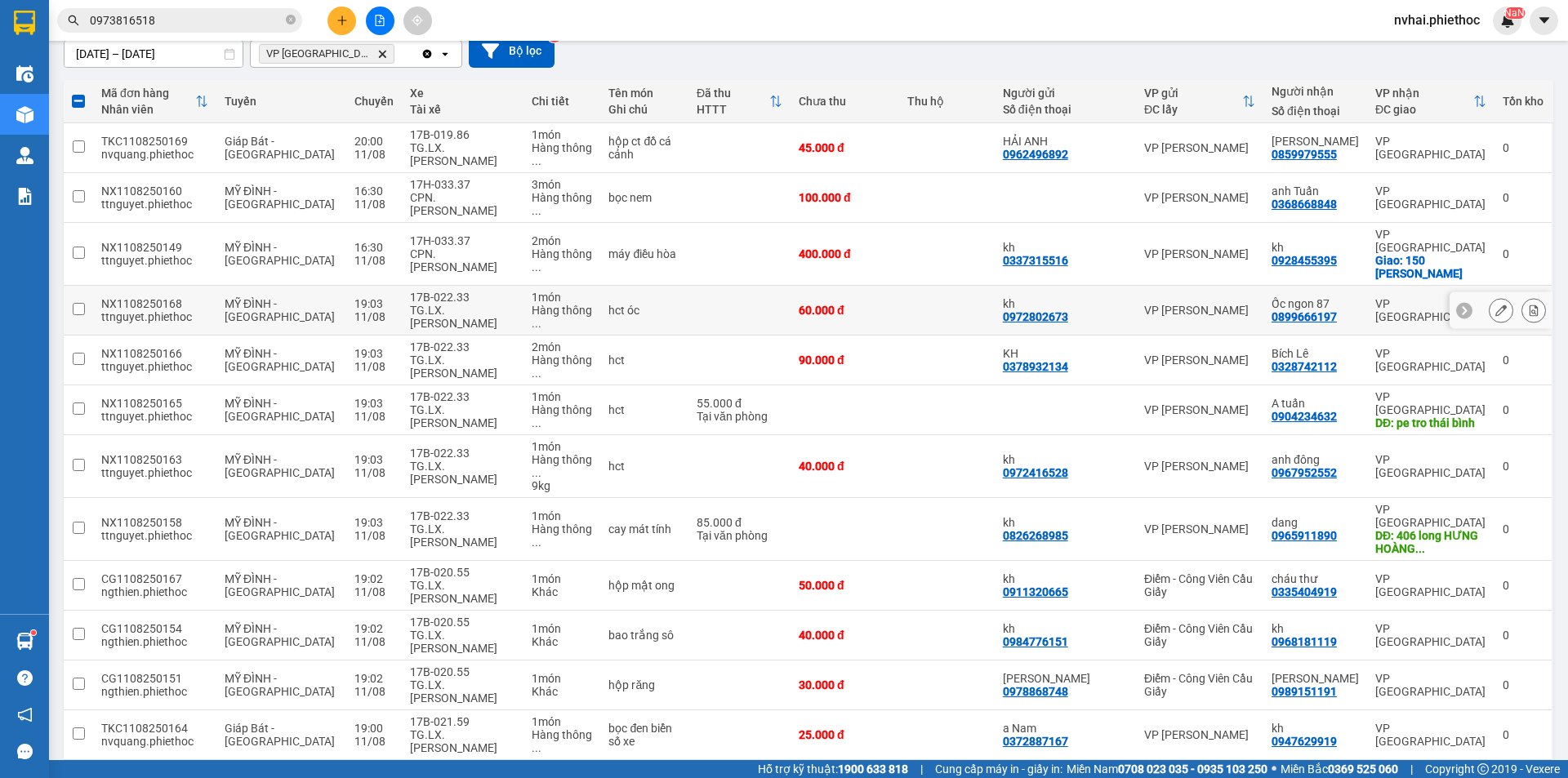
click at [447, 290] on div "17B-022.33" at bounding box center [463, 297] width 106 height 13
checkbox input "true"
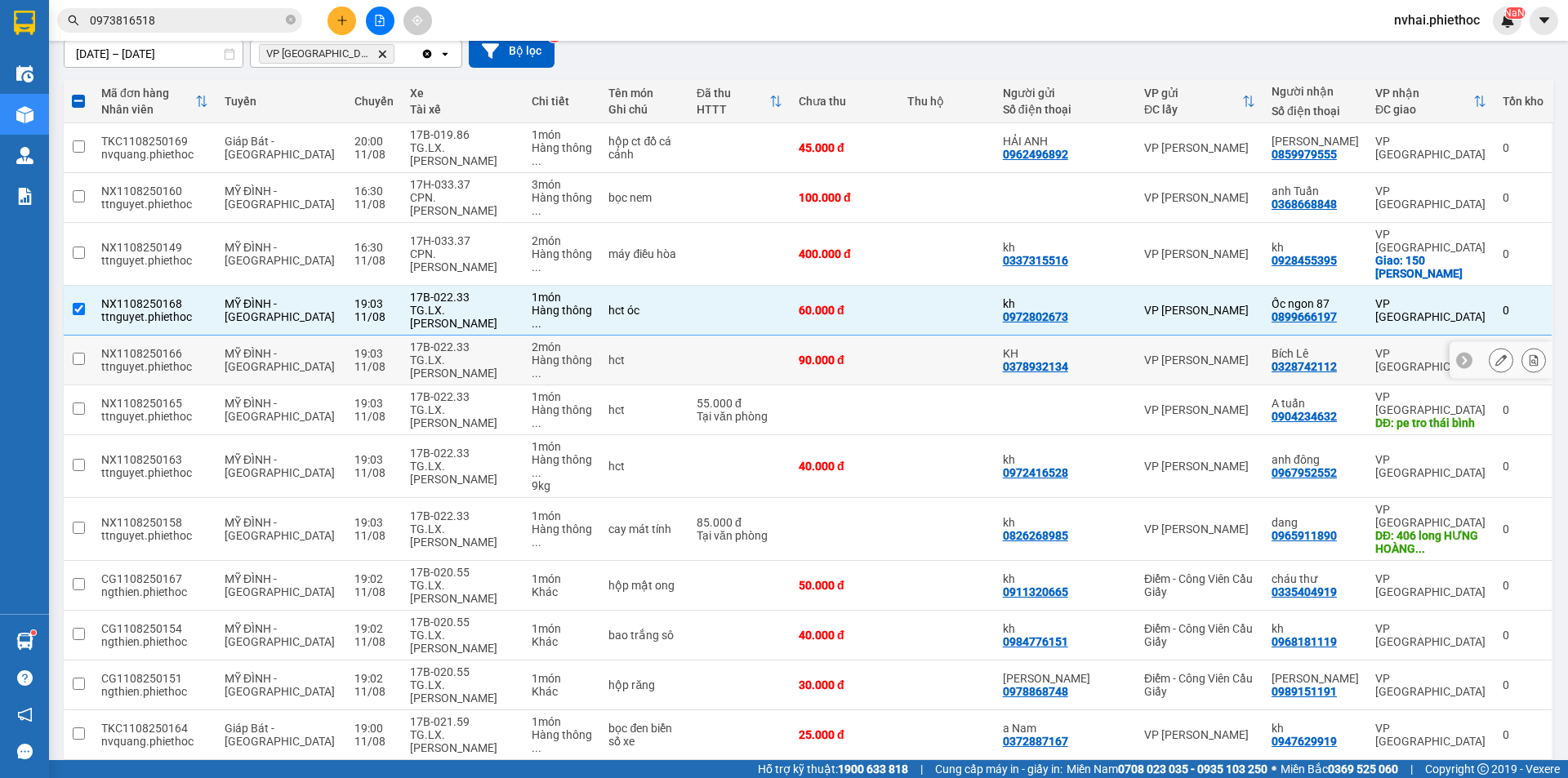
click at [442, 353] on div "TG.LX.[PERSON_NAME]" at bounding box center [463, 366] width 106 height 26
checkbox input "true"
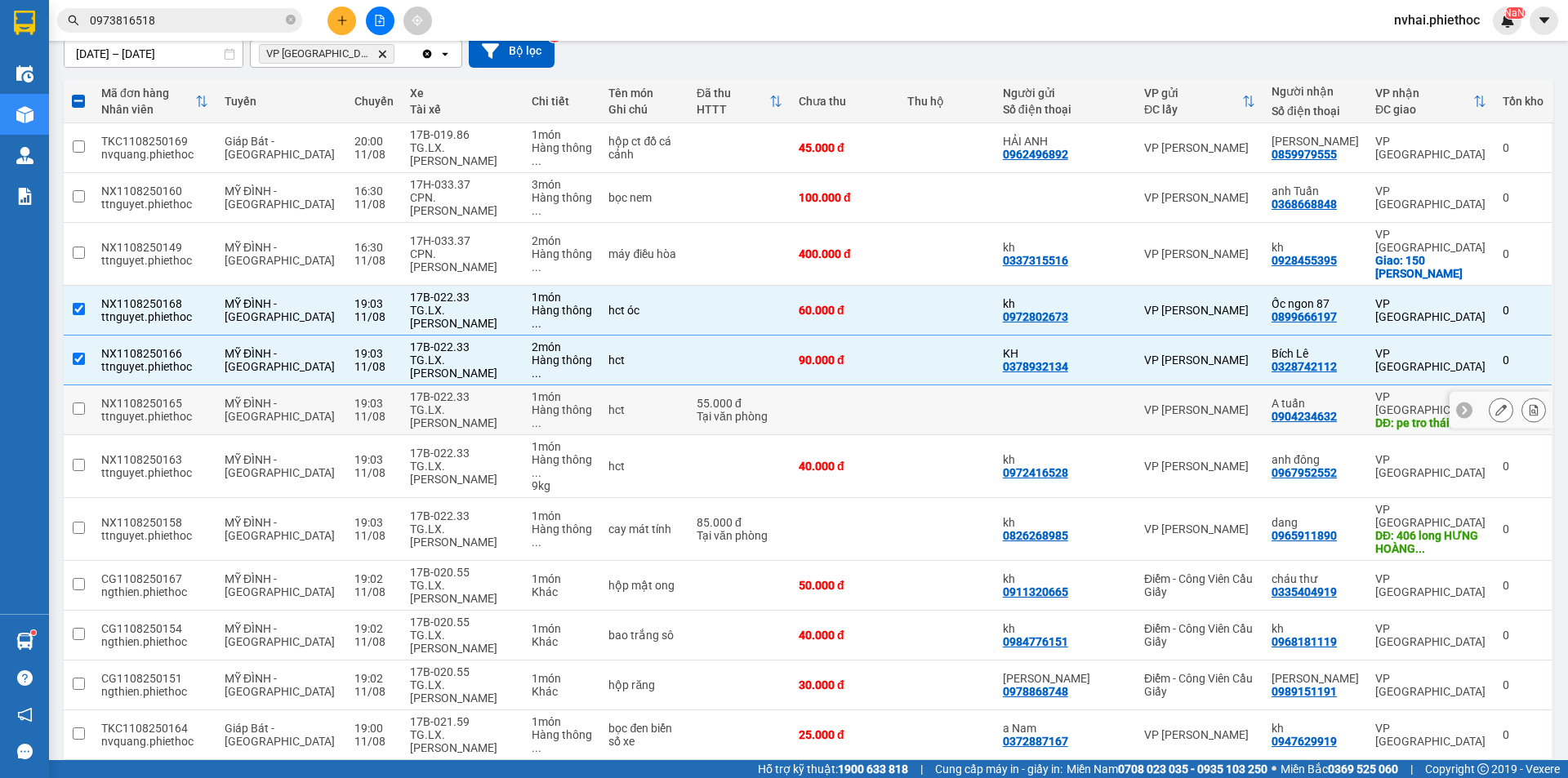
click at [434, 403] on div "TG.LX.[PERSON_NAME]" at bounding box center [463, 416] width 106 height 26
checkbox input "true"
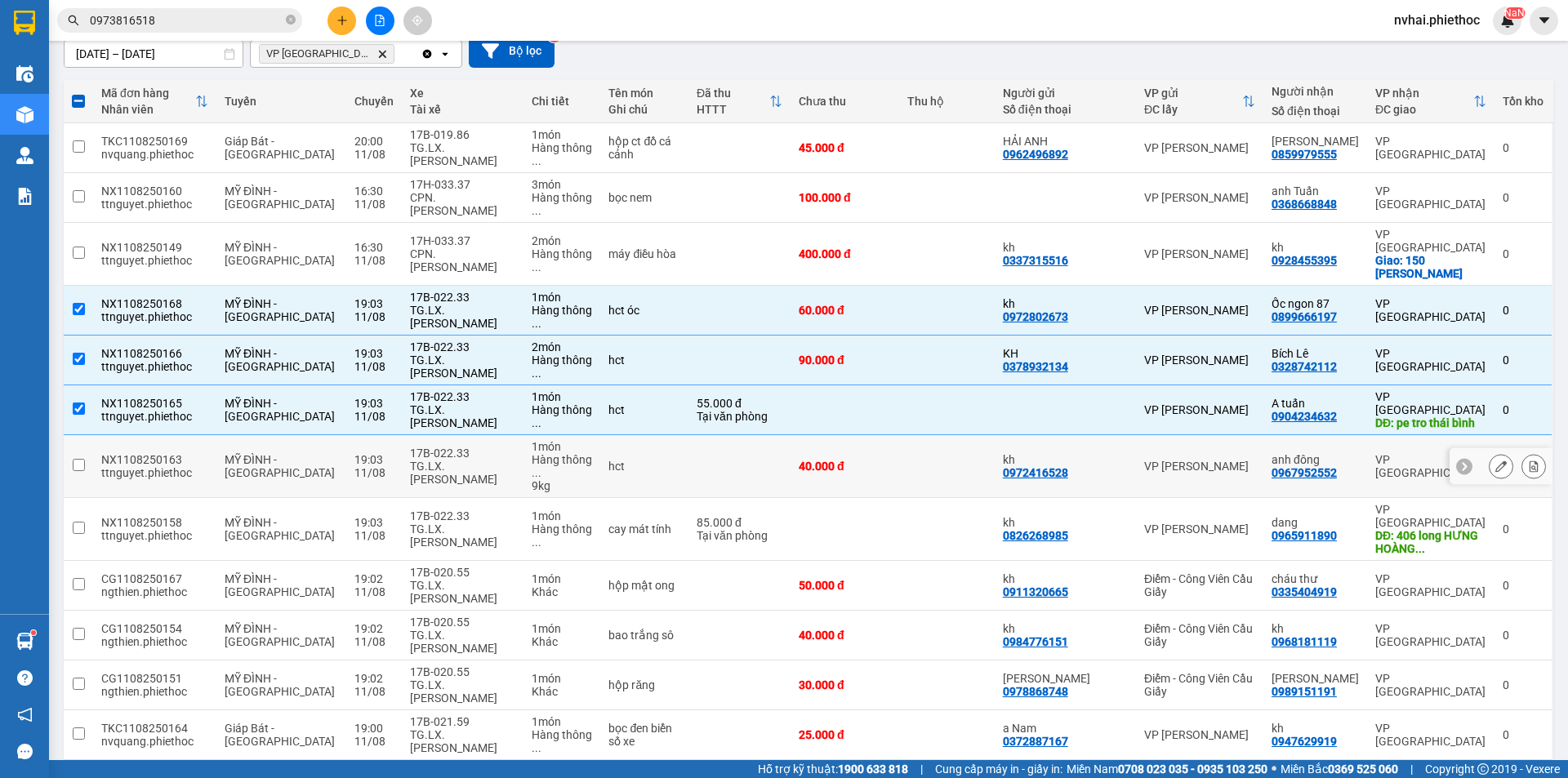
click at [438, 447] on div "17B-022.33" at bounding box center [463, 453] width 106 height 13
checkbox input "true"
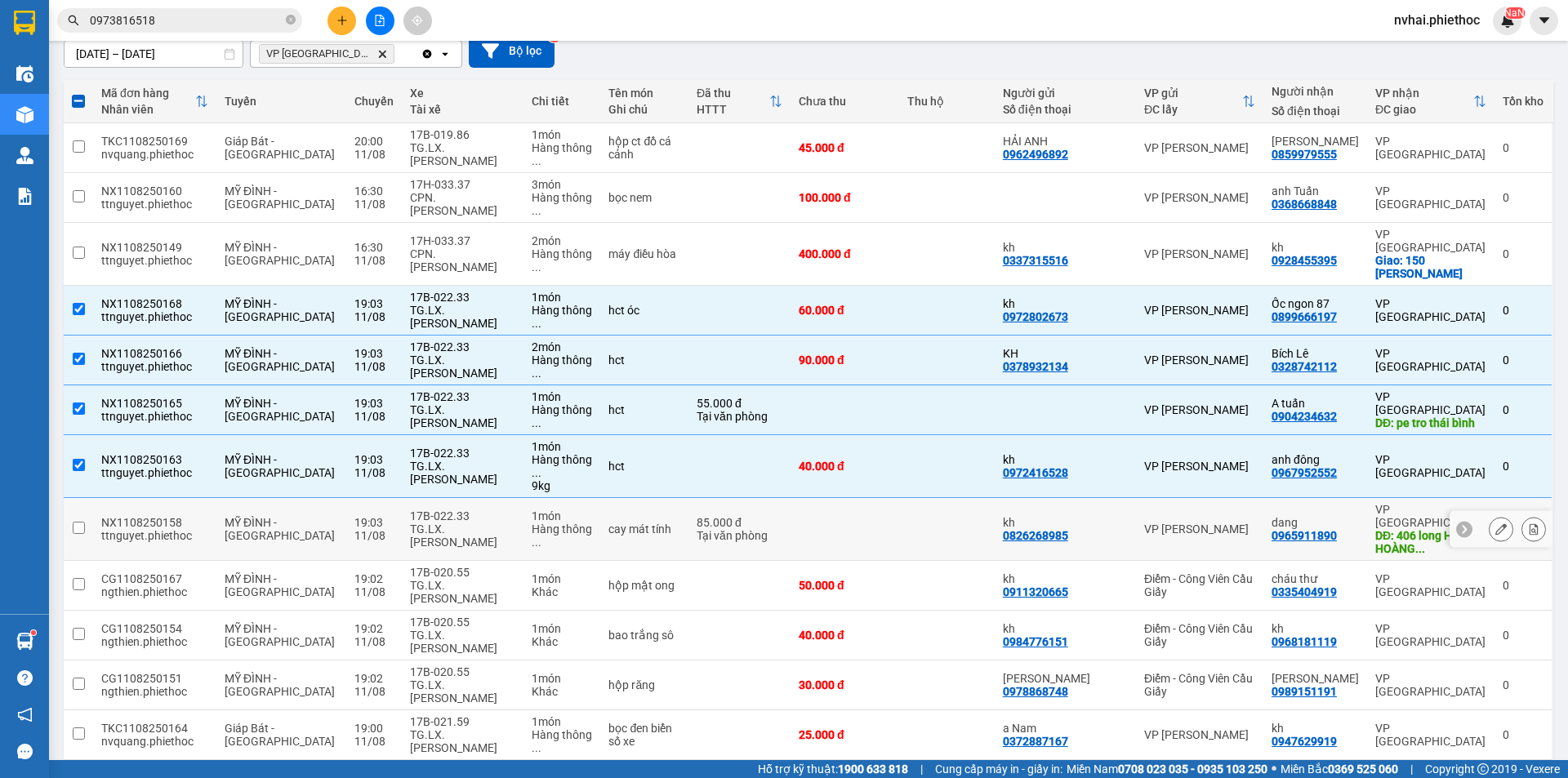
click at [462, 523] on div "TG.LX.[PERSON_NAME]" at bounding box center [463, 535] width 106 height 26
checkbox input "true"
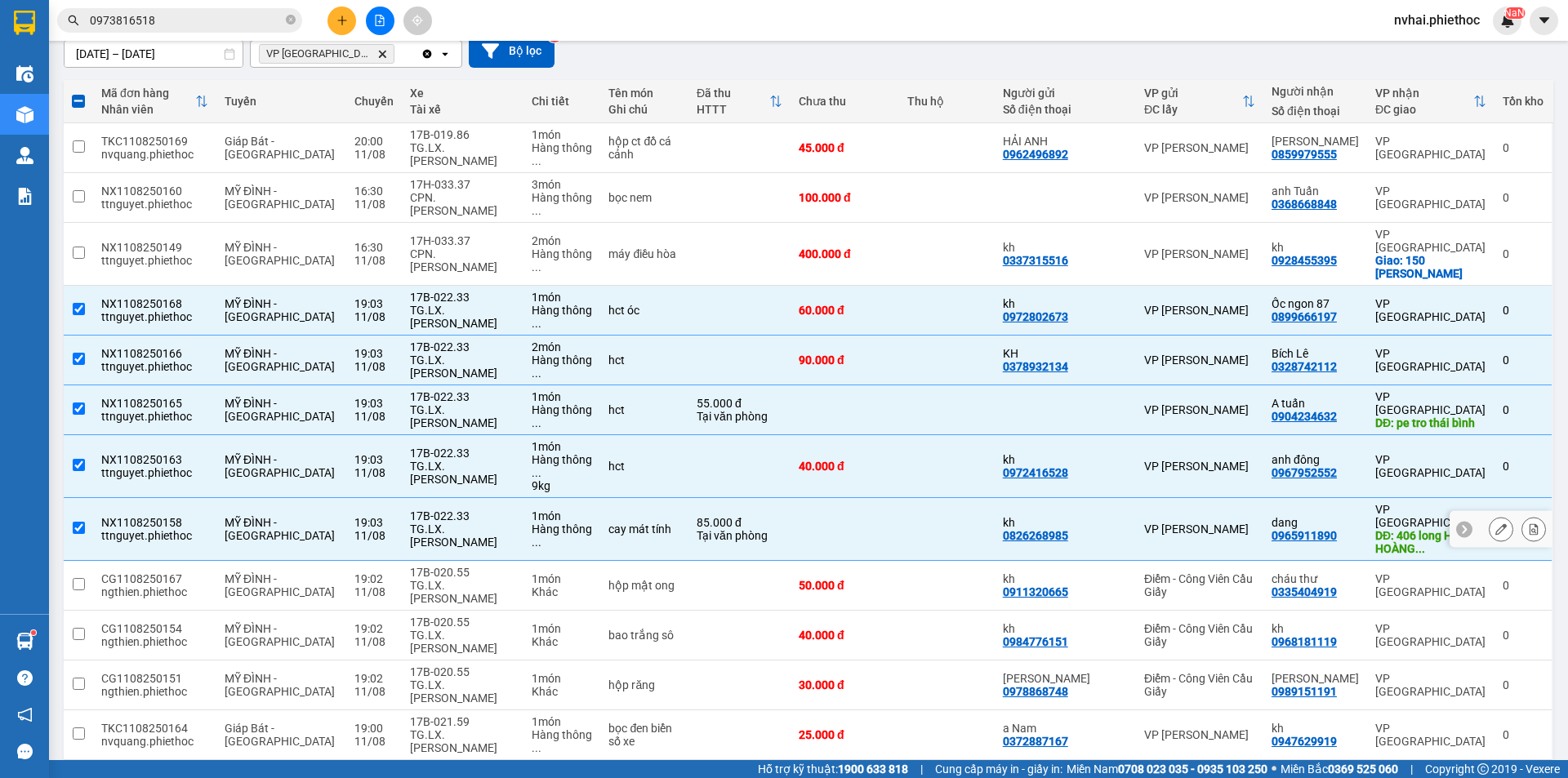
click at [446, 578] on div "TG.LX.[PERSON_NAME]" at bounding box center [463, 591] width 106 height 26
checkbox input "true"
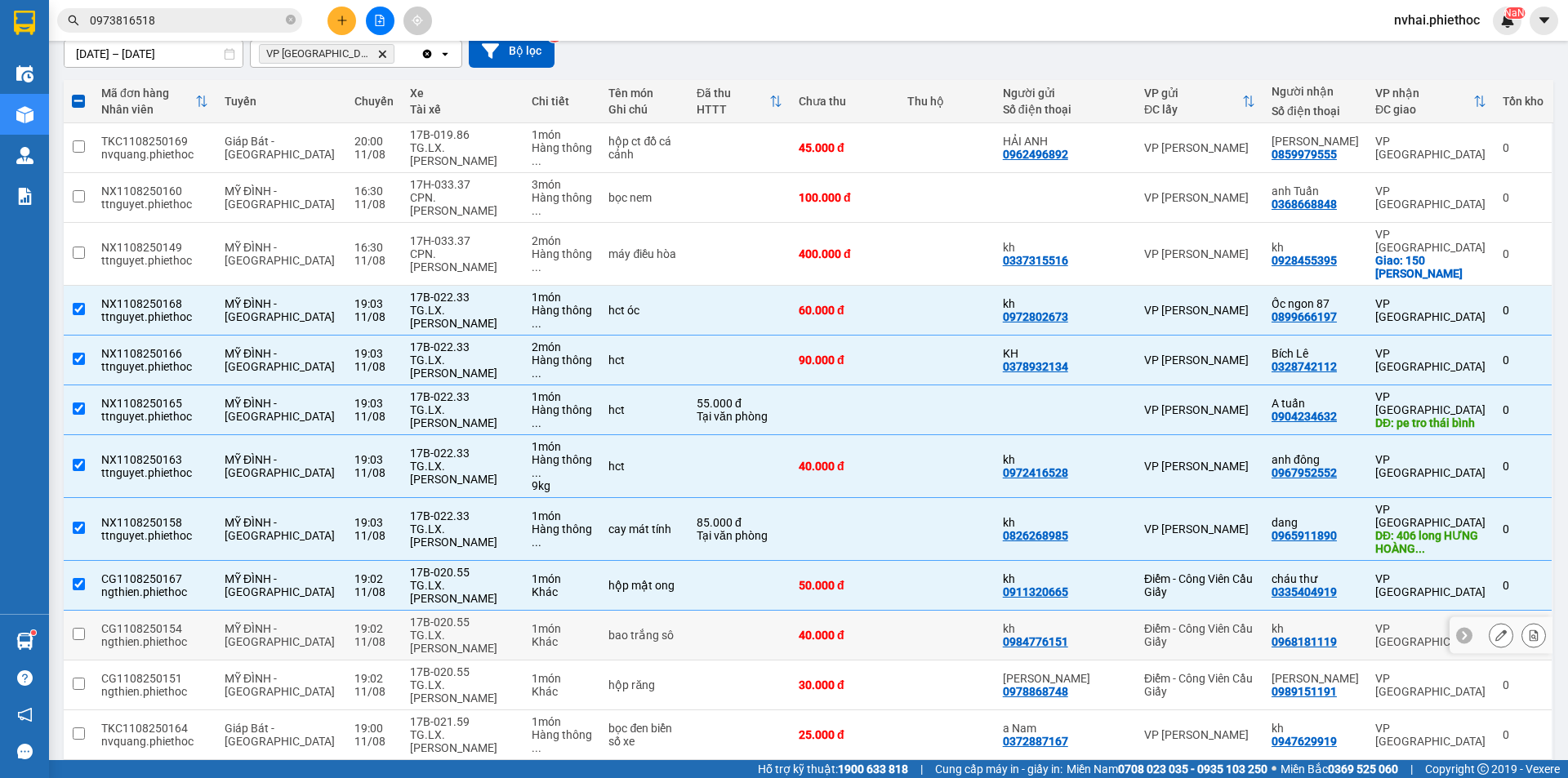
click at [444, 615] on div "17B-020.55" at bounding box center [463, 622] width 106 height 13
checkbox input "true"
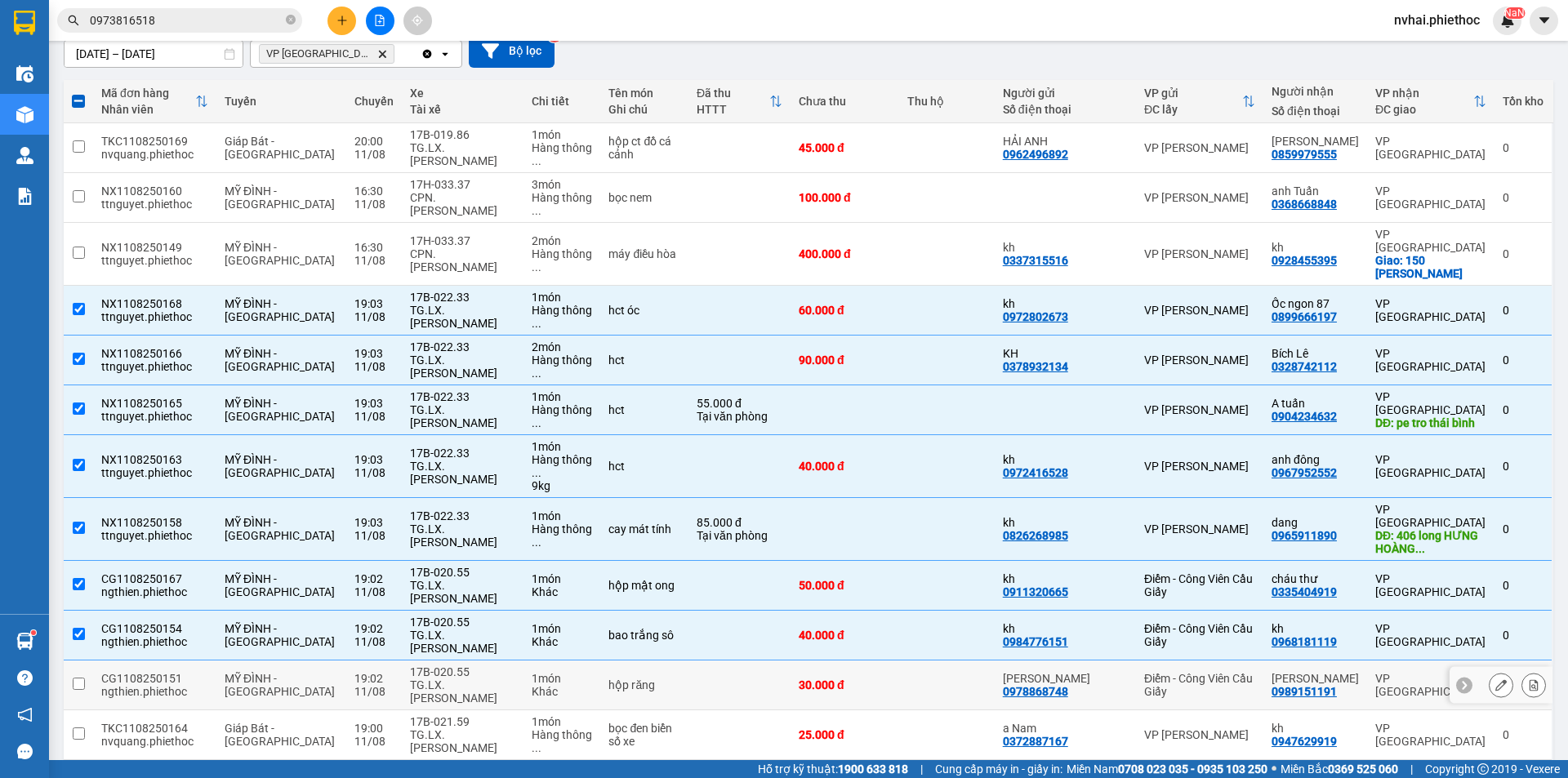
click at [444, 665] on div "17B-020.55" at bounding box center [463, 672] width 106 height 13
checkbox input "true"
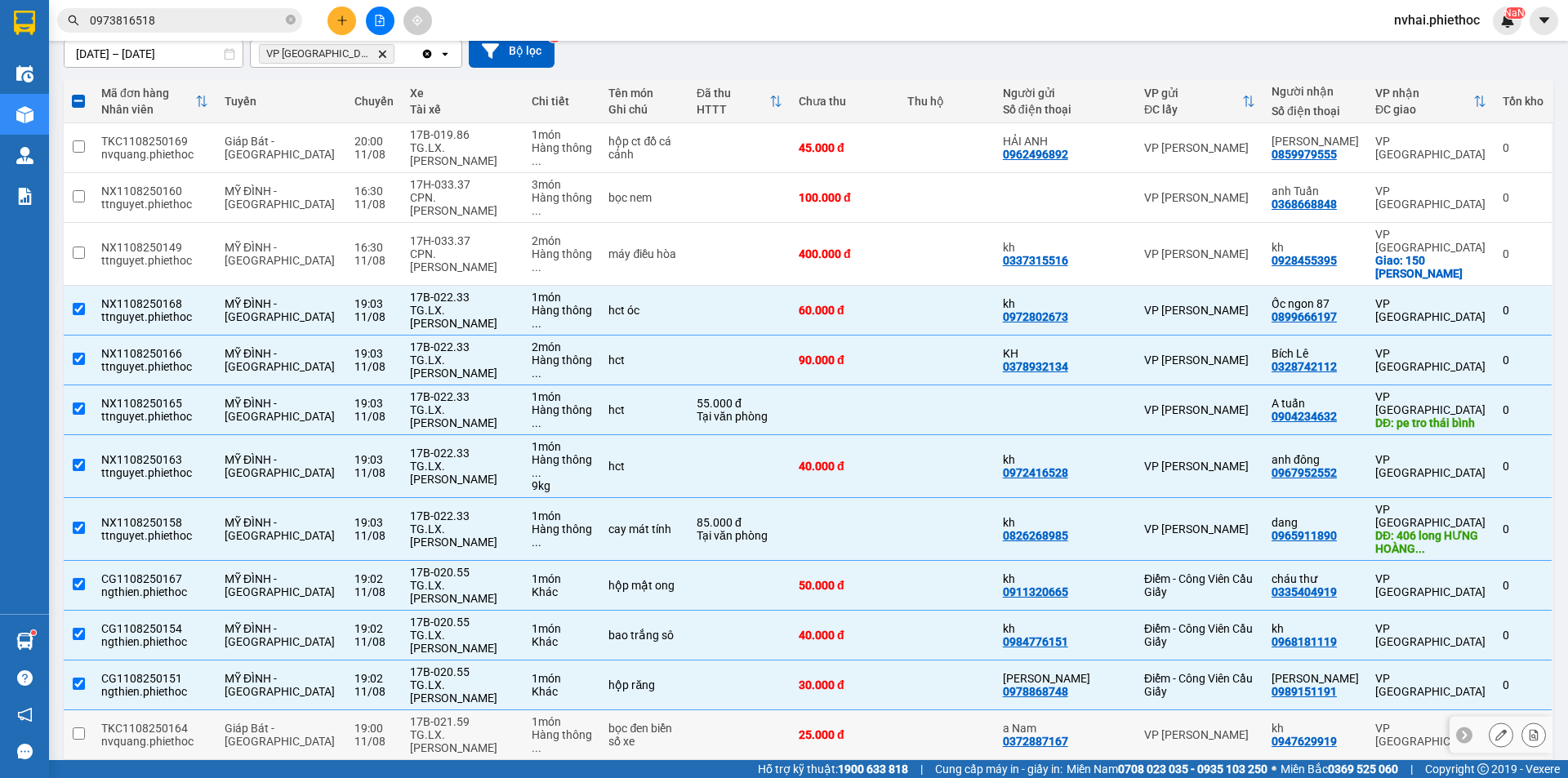
click at [439, 715] on div "17B-021.59" at bounding box center [463, 722] width 106 height 13
checkbox input "true"
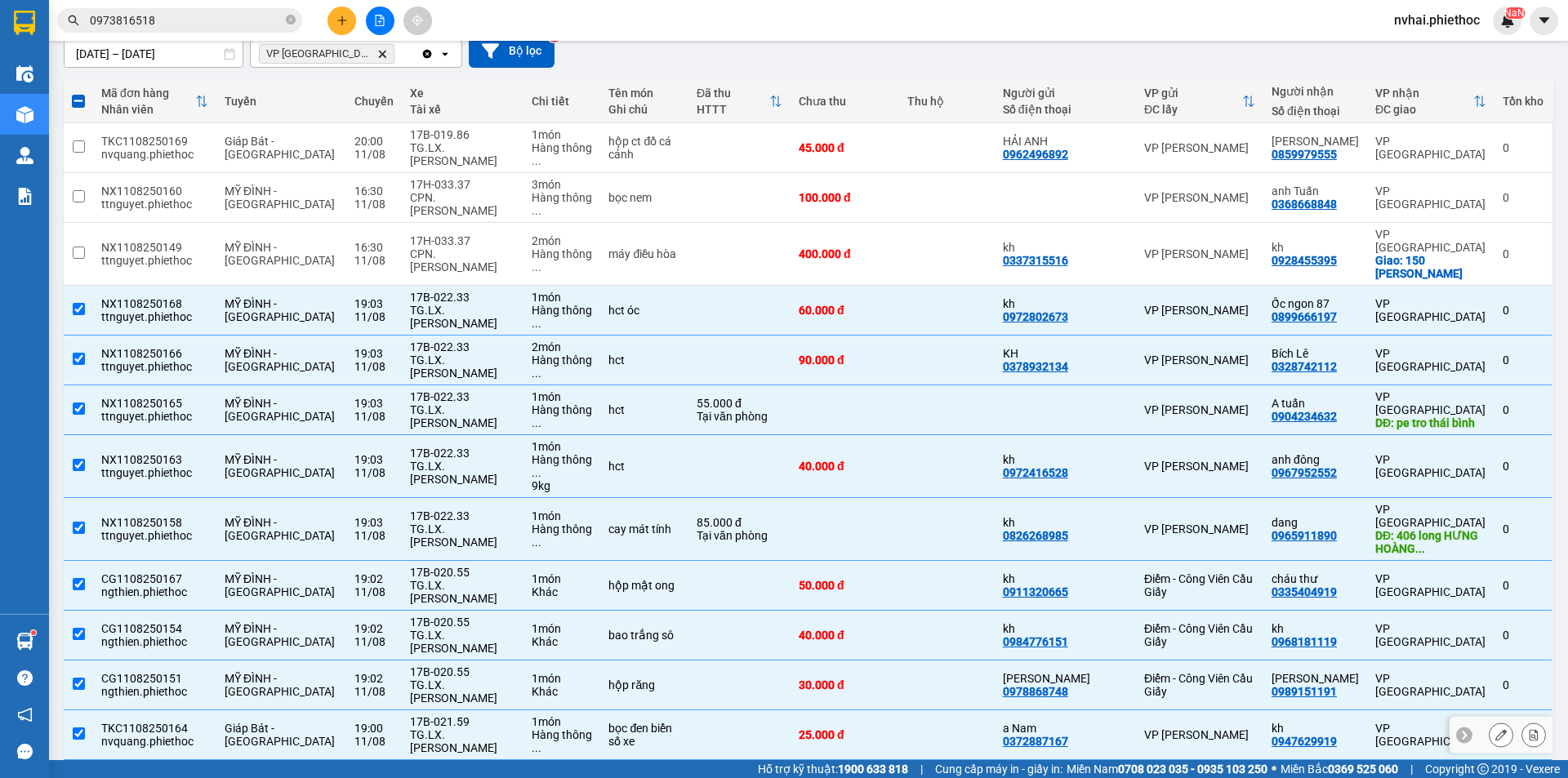
scroll to position [286, 0]
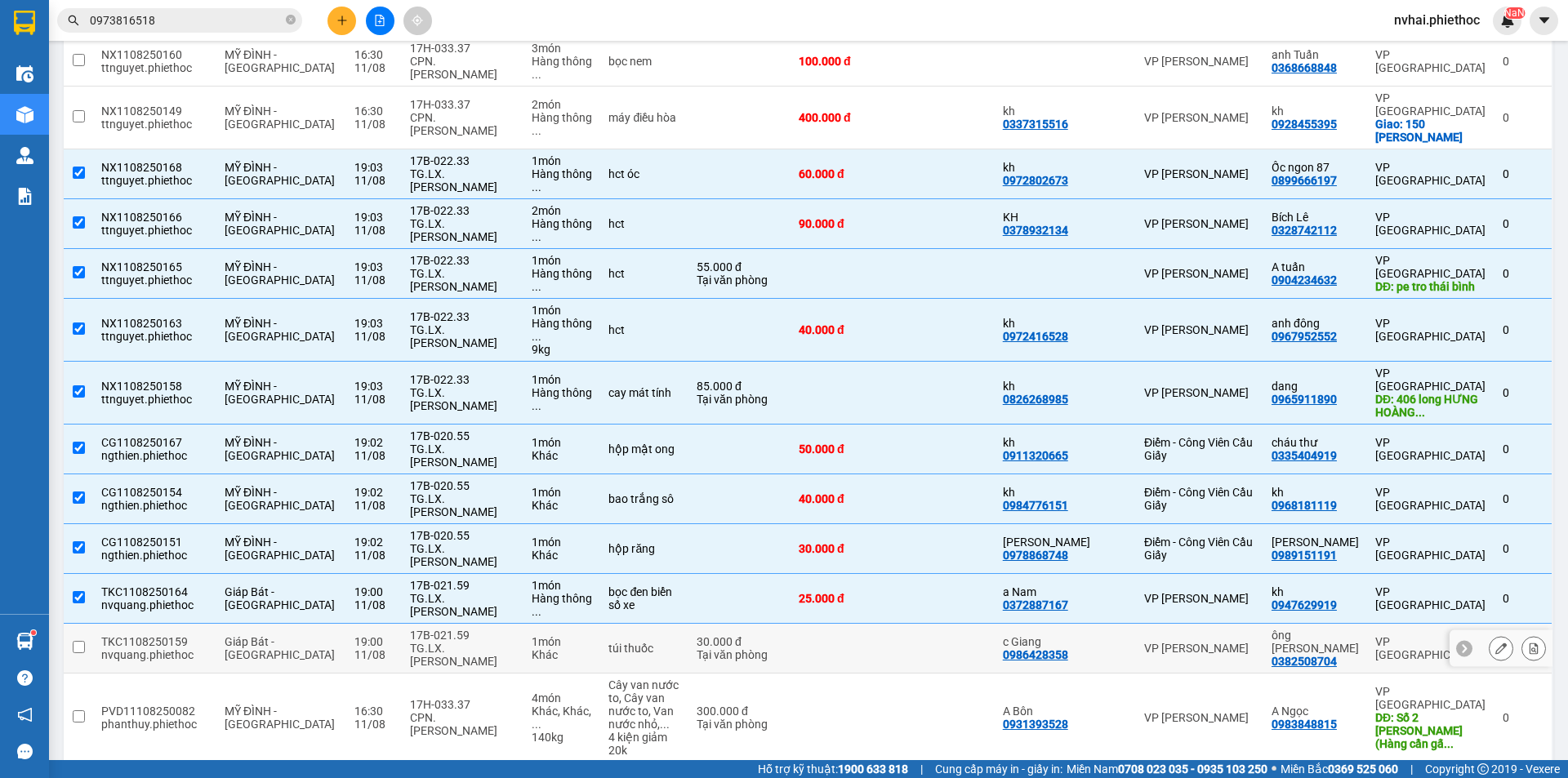
click at [446, 642] on div "TG.LX.[PERSON_NAME]" at bounding box center [463, 654] width 106 height 26
checkbox input "true"
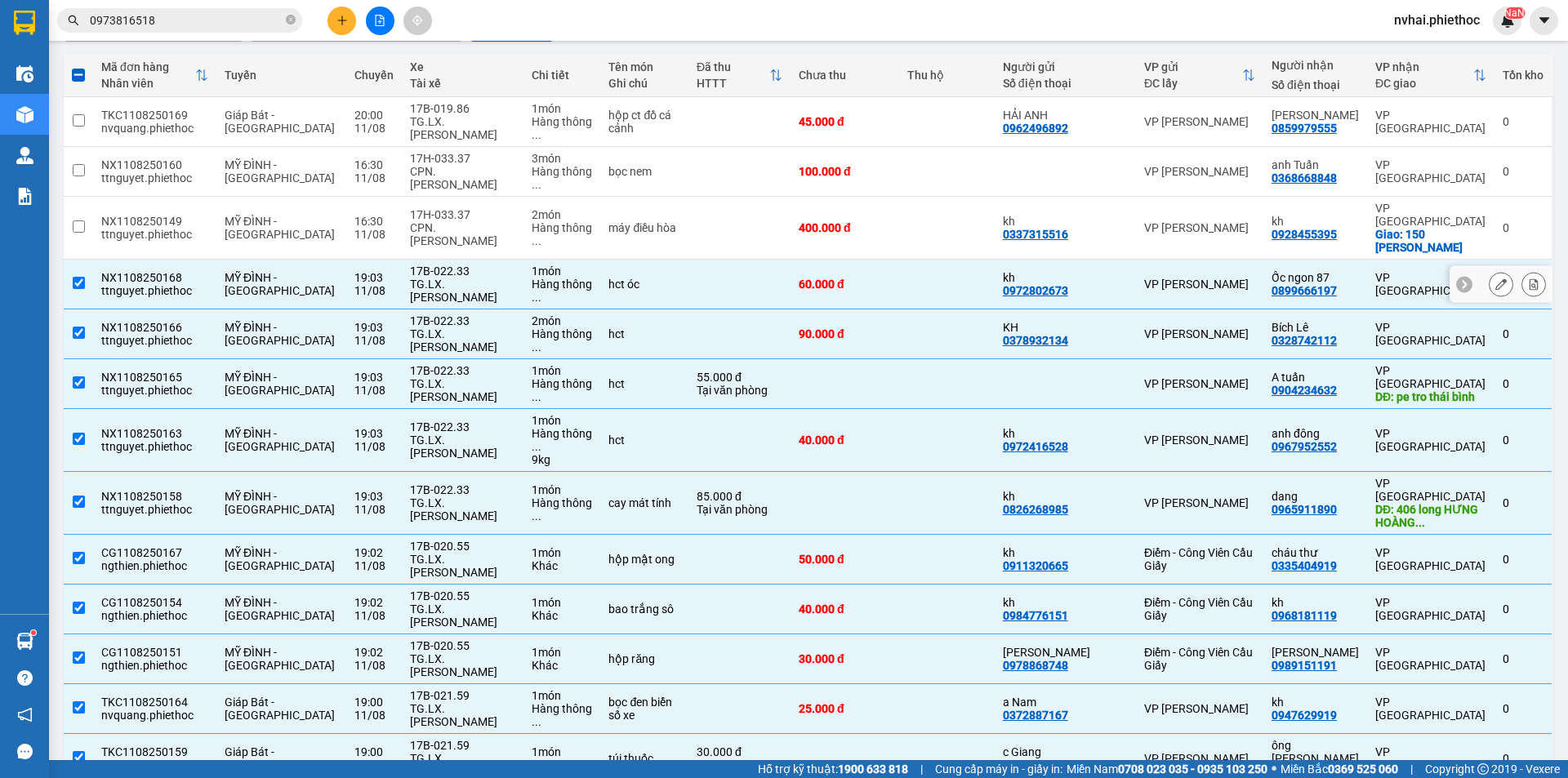
scroll to position [0, 0]
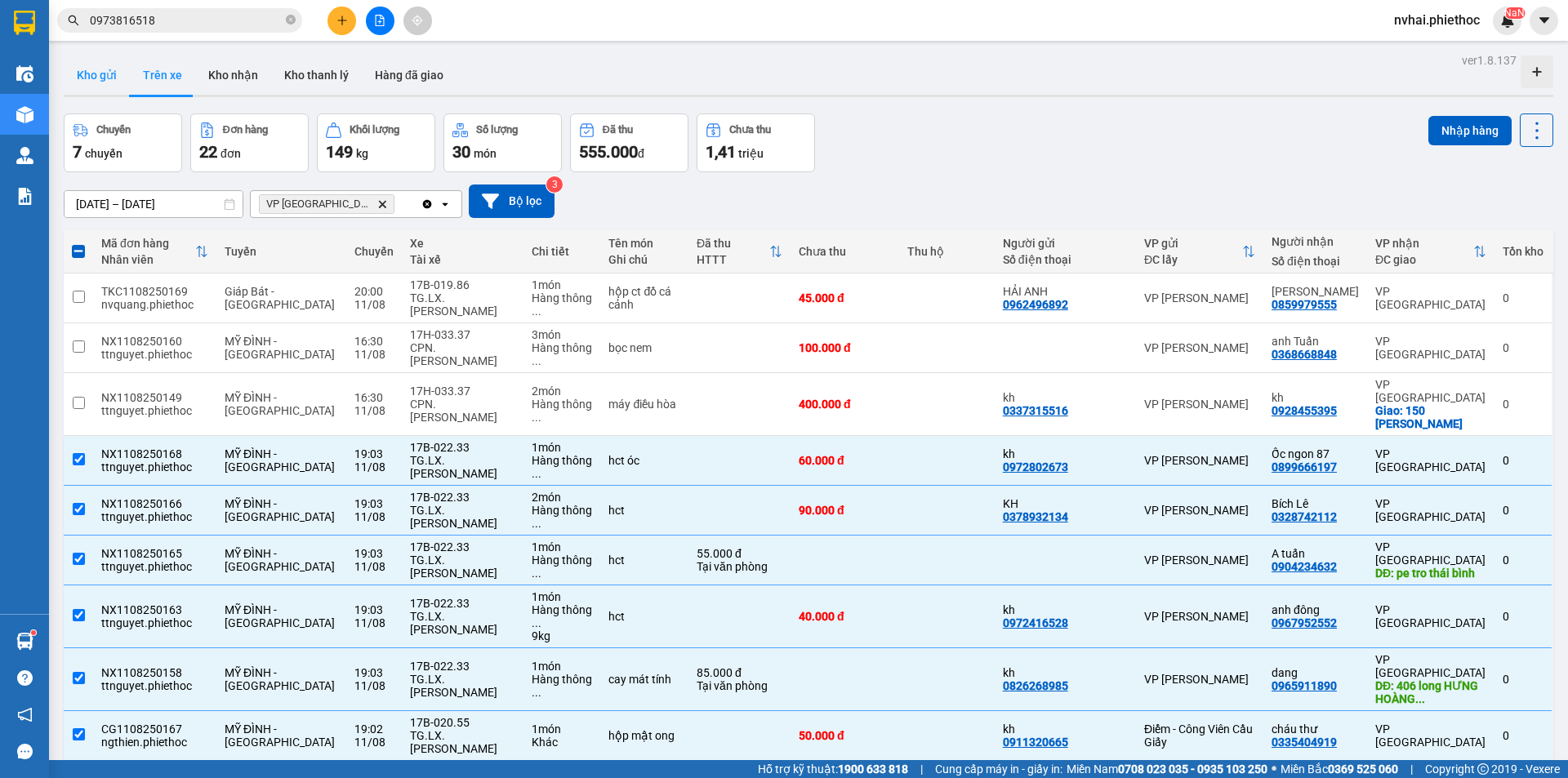
click at [83, 74] on button "Kho gửi" at bounding box center [96, 75] width 66 height 39
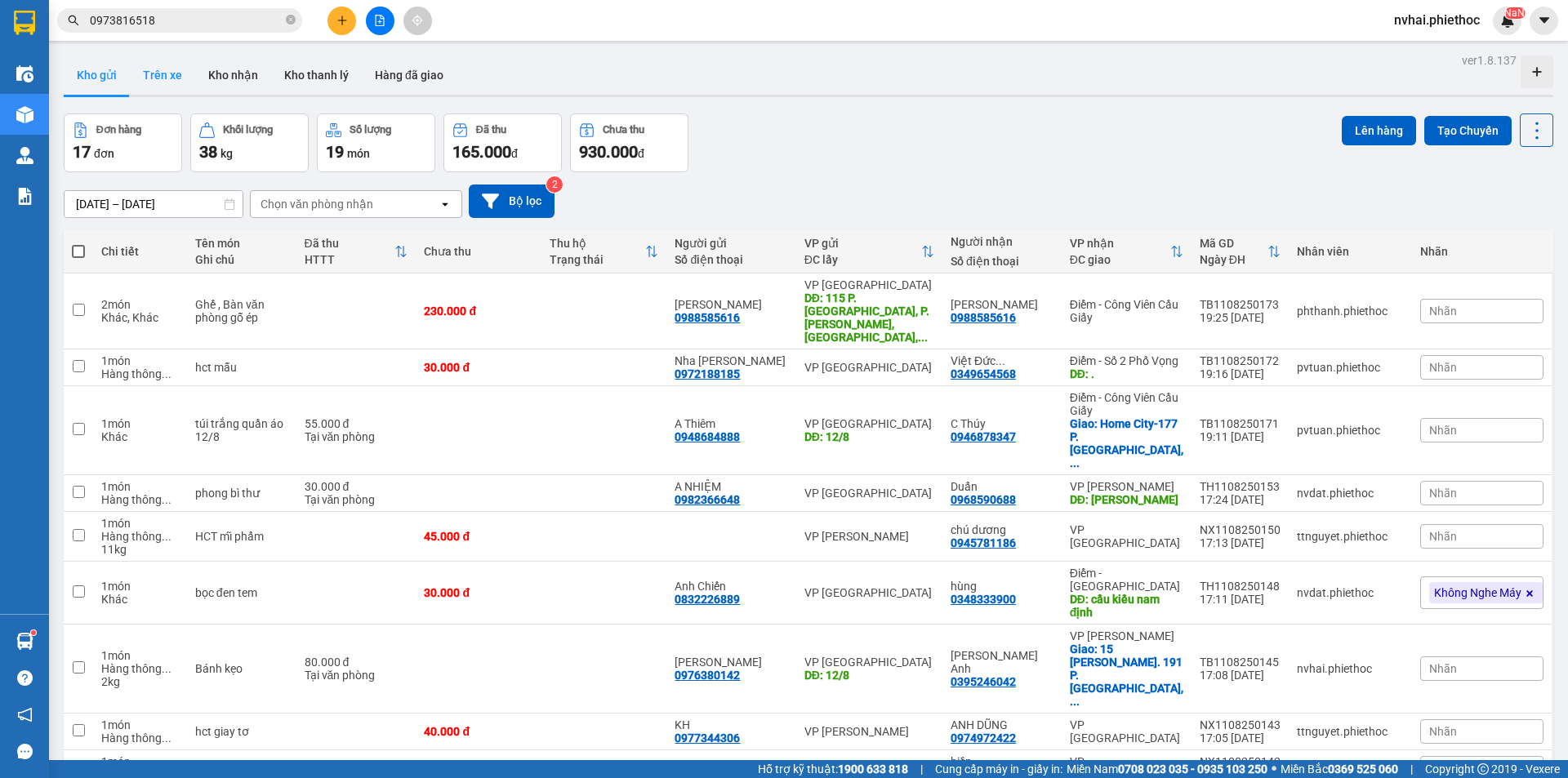
click at [167, 88] on button "Trên xe" at bounding box center [162, 75] width 65 height 39
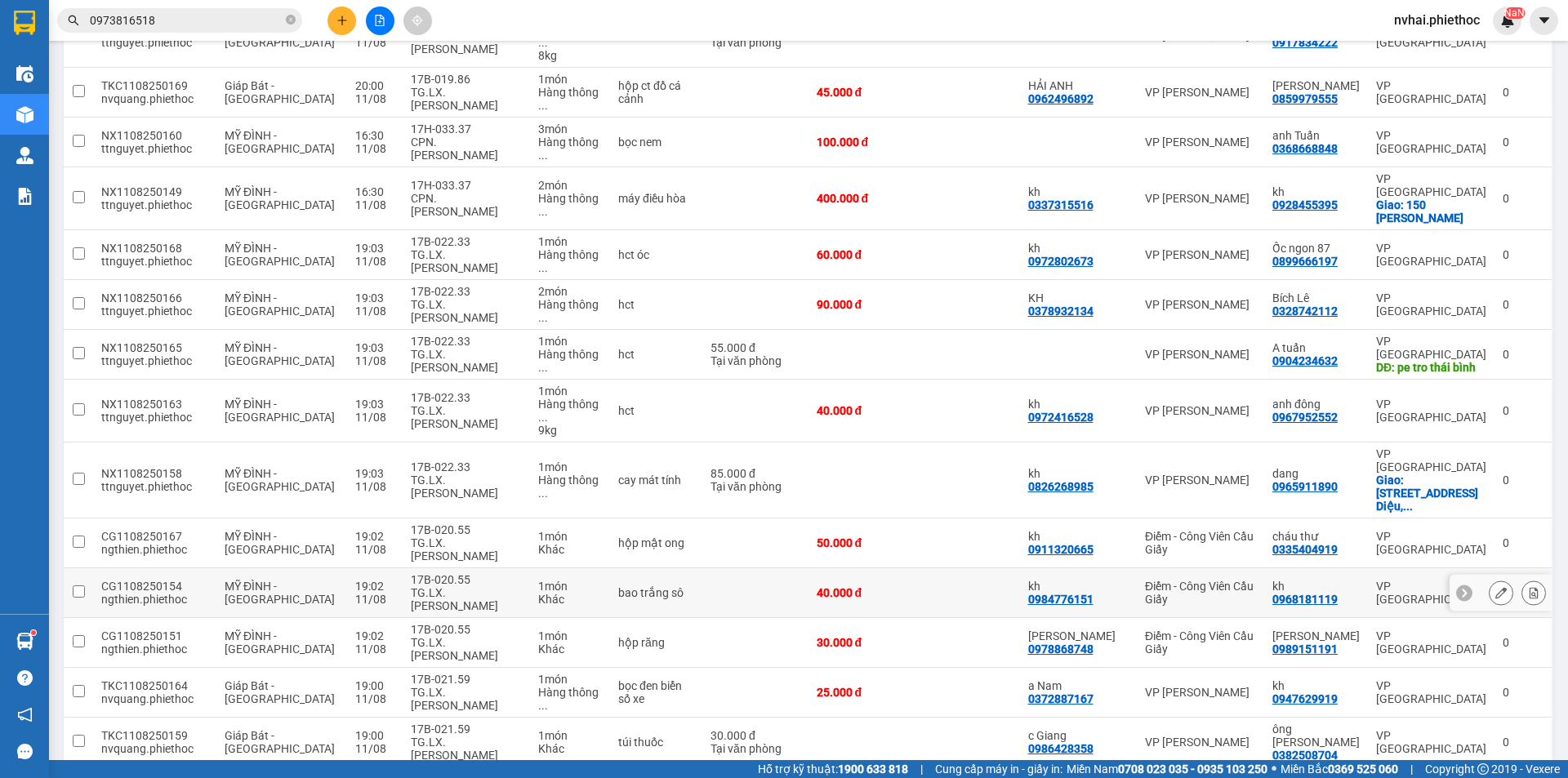
scroll to position [412, 0]
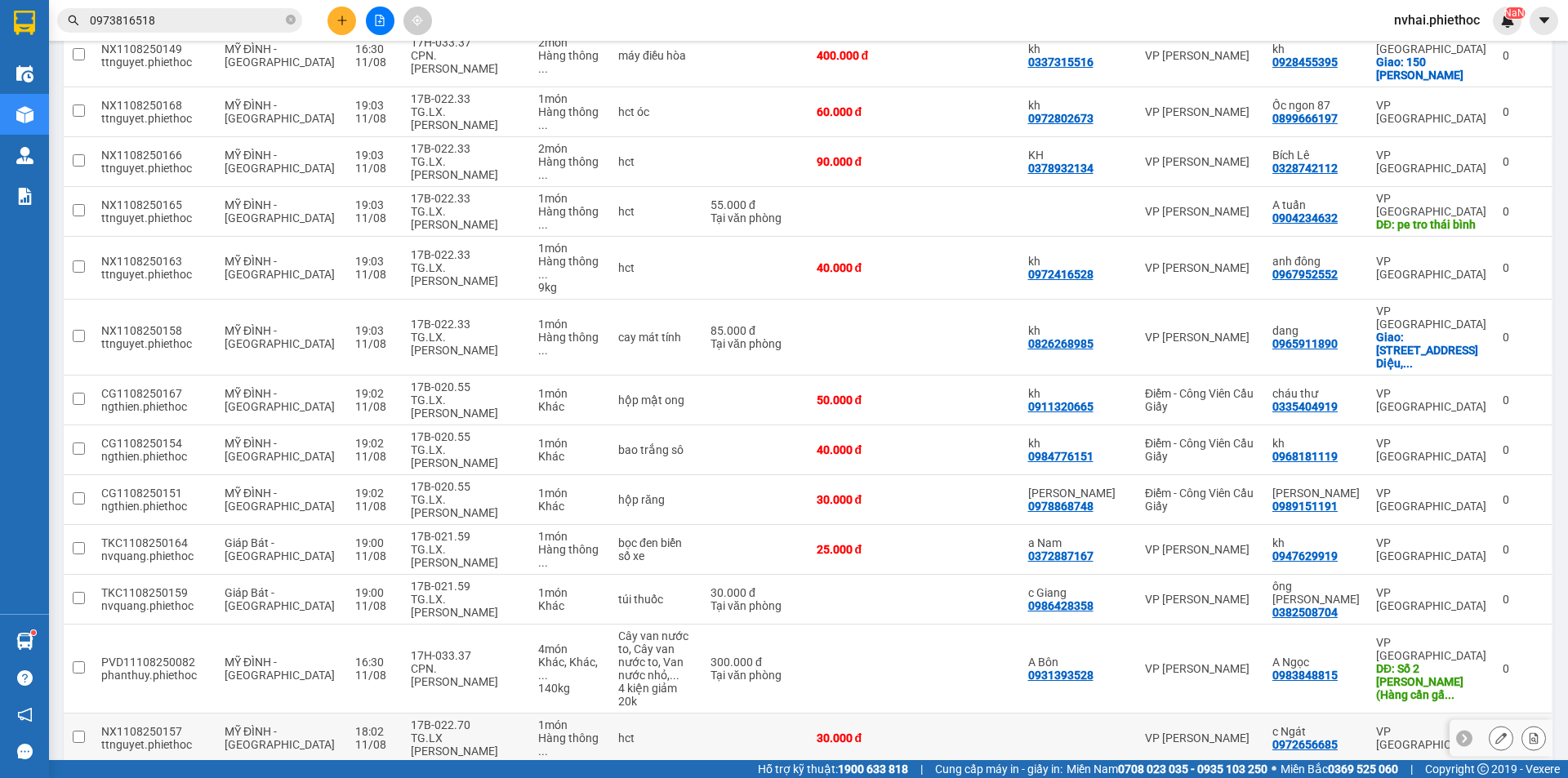
click at [489, 719] on div "17B-022.70" at bounding box center [466, 725] width 111 height 13
checkbox input "true"
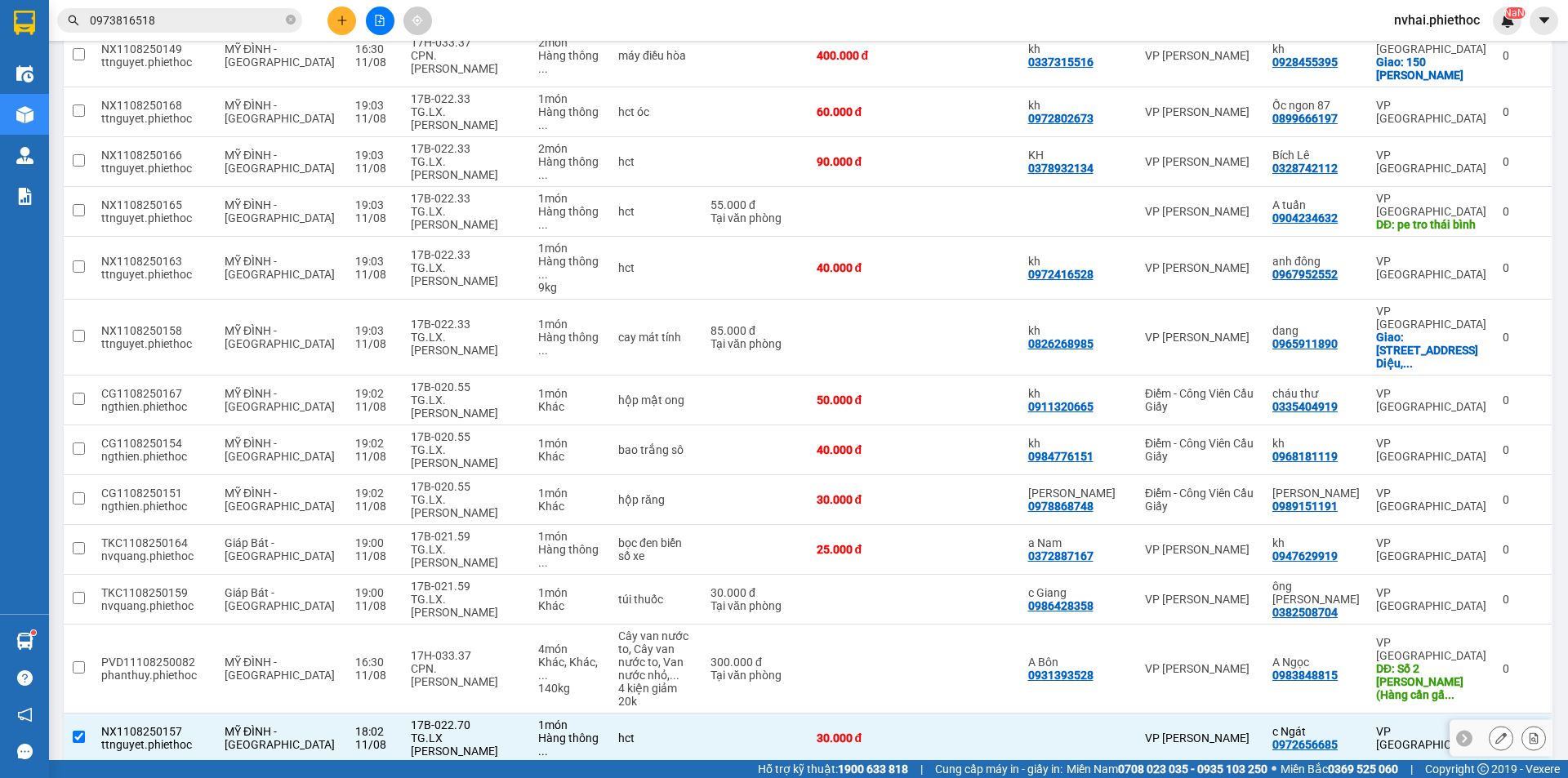
click at [485, 768] on div "17B-022.70" at bounding box center [466, 775] width 111 height 13
checkbox input "true"
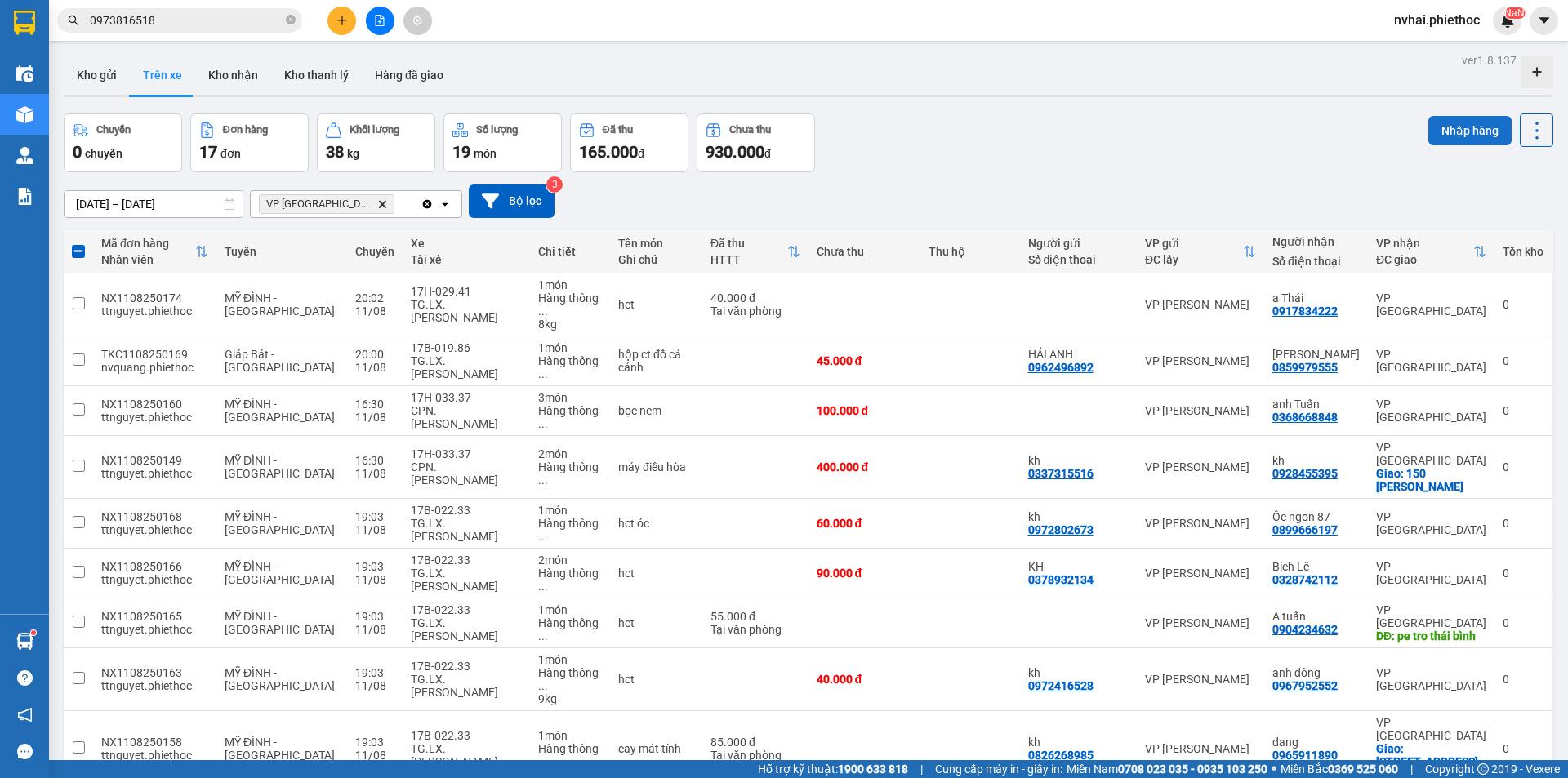
click at [1439, 123] on button "Nhập hàng" at bounding box center [1469, 130] width 83 height 29
checkbox input "false"
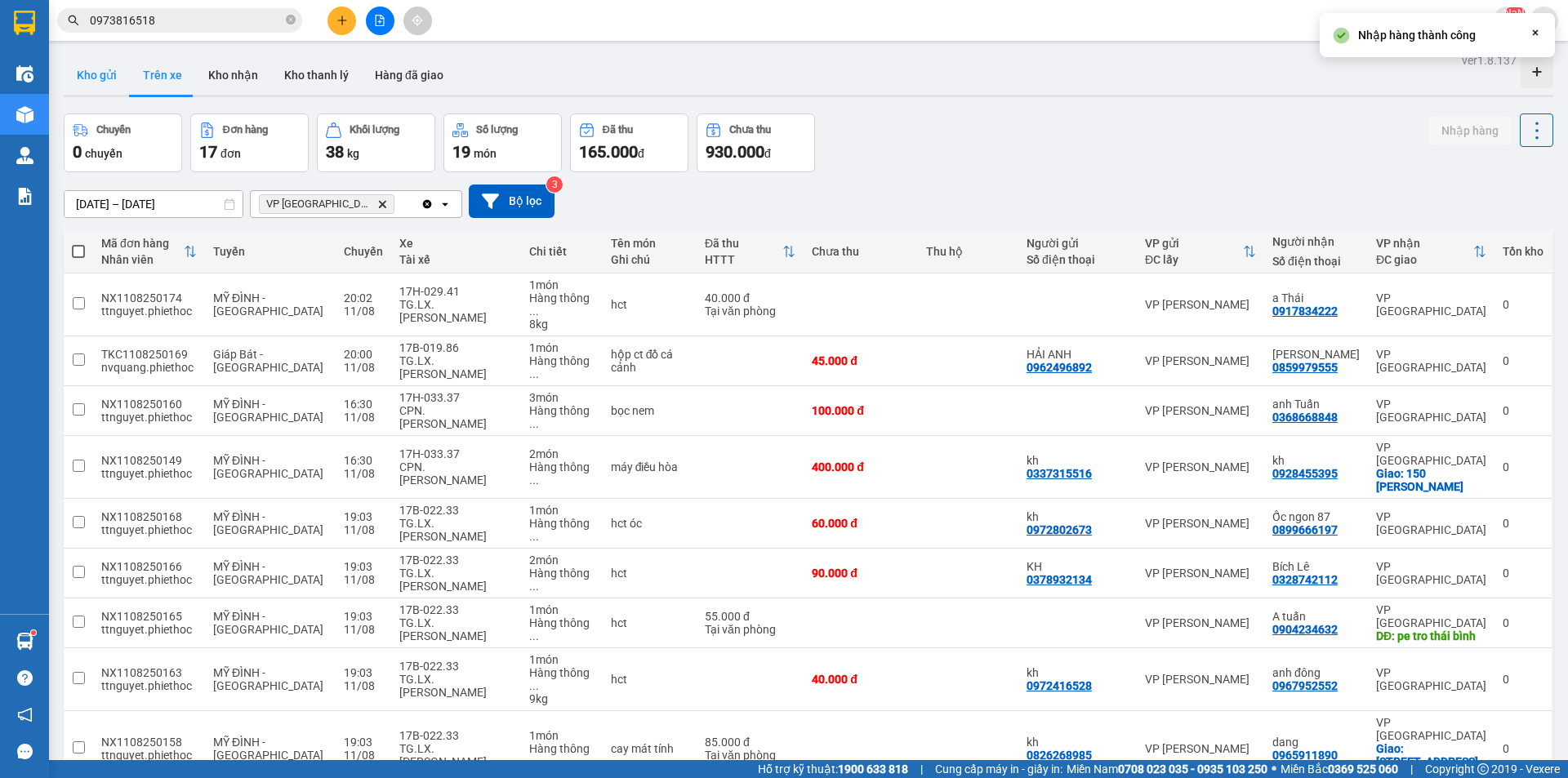
click at [111, 68] on button "Kho gửi" at bounding box center [96, 75] width 66 height 39
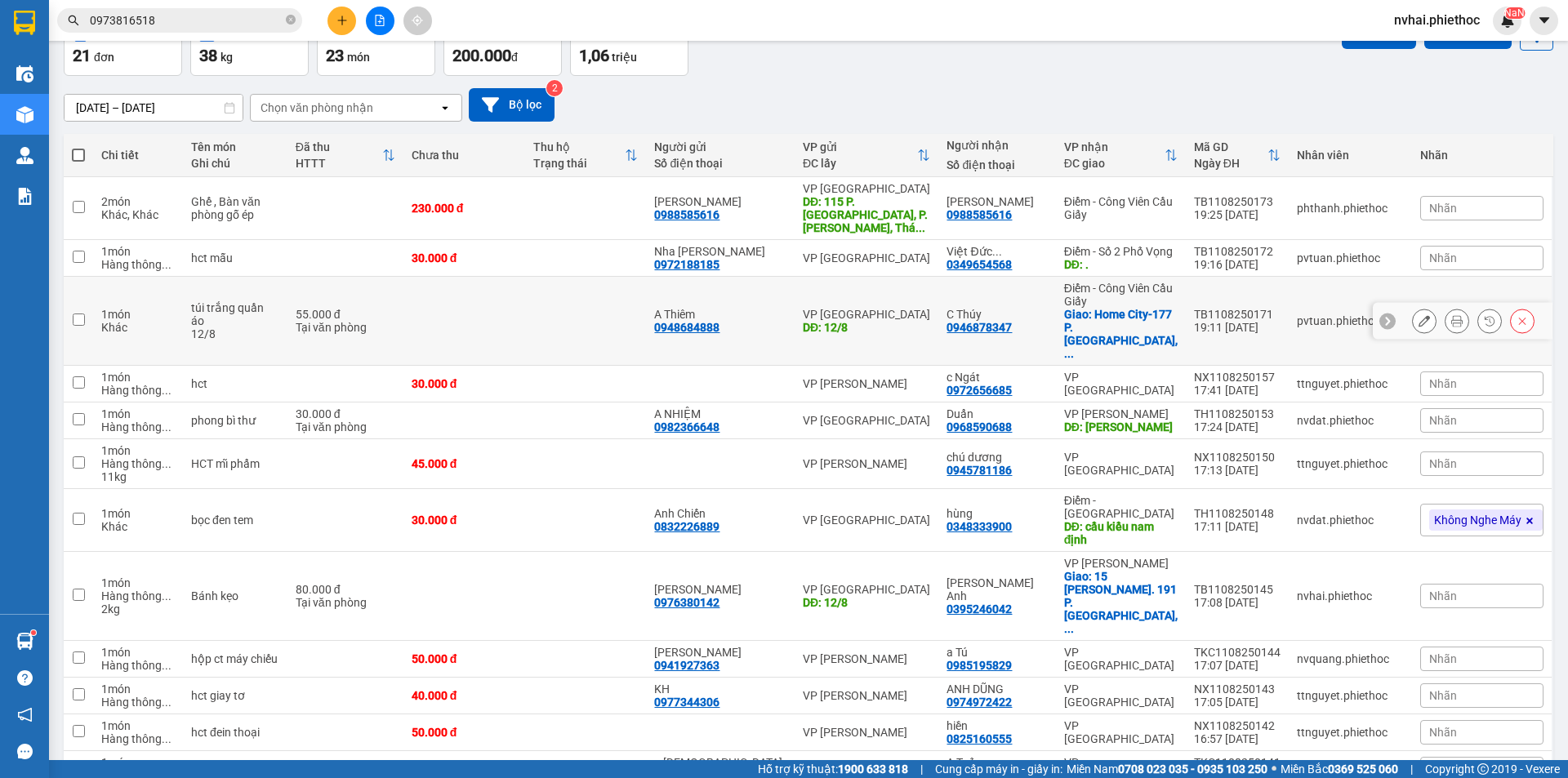
scroll to position [136, 0]
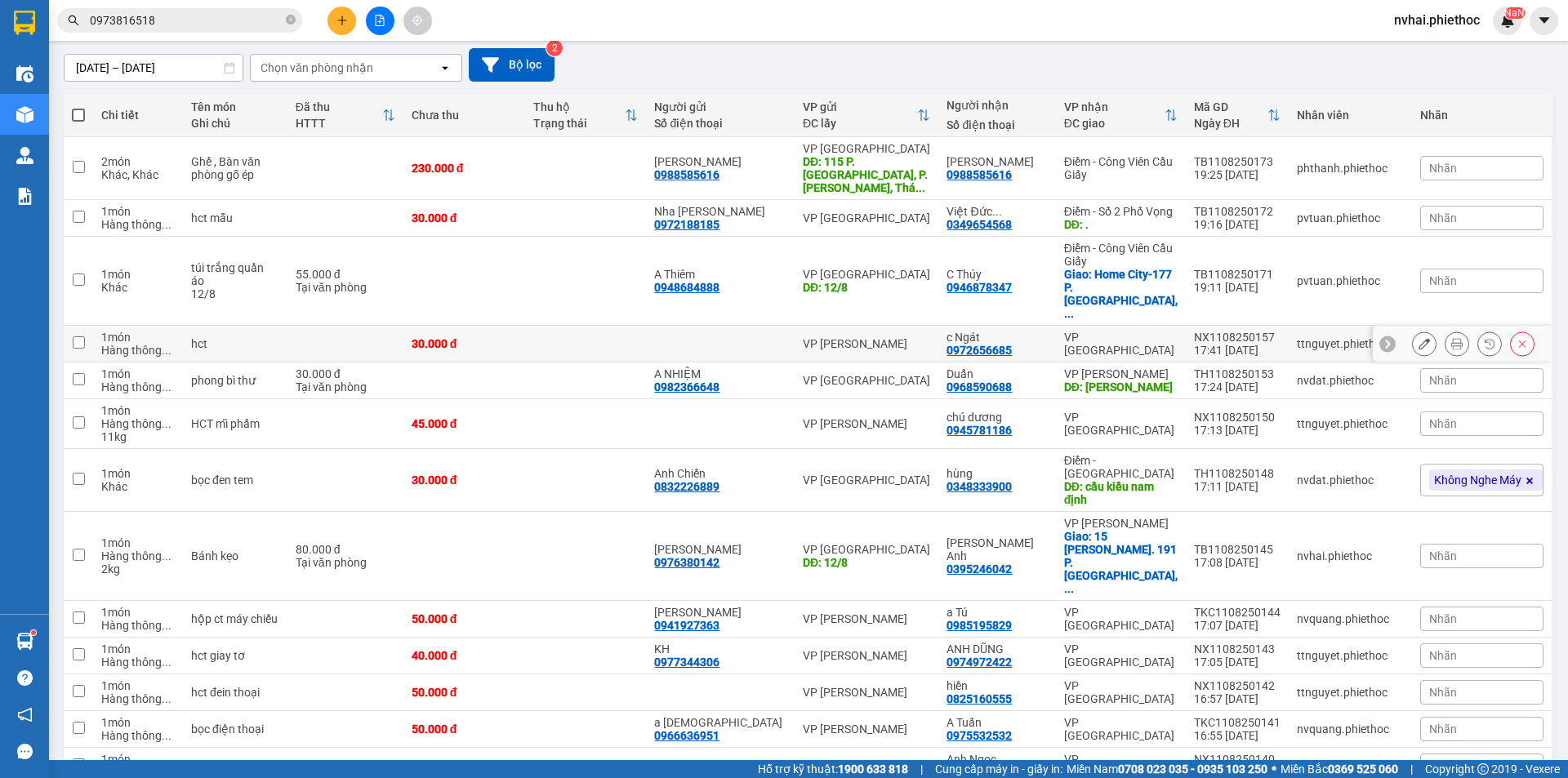
click at [1194, 331] on div "NX1108250157" at bounding box center [1237, 337] width 87 height 13
checkbox input "true"
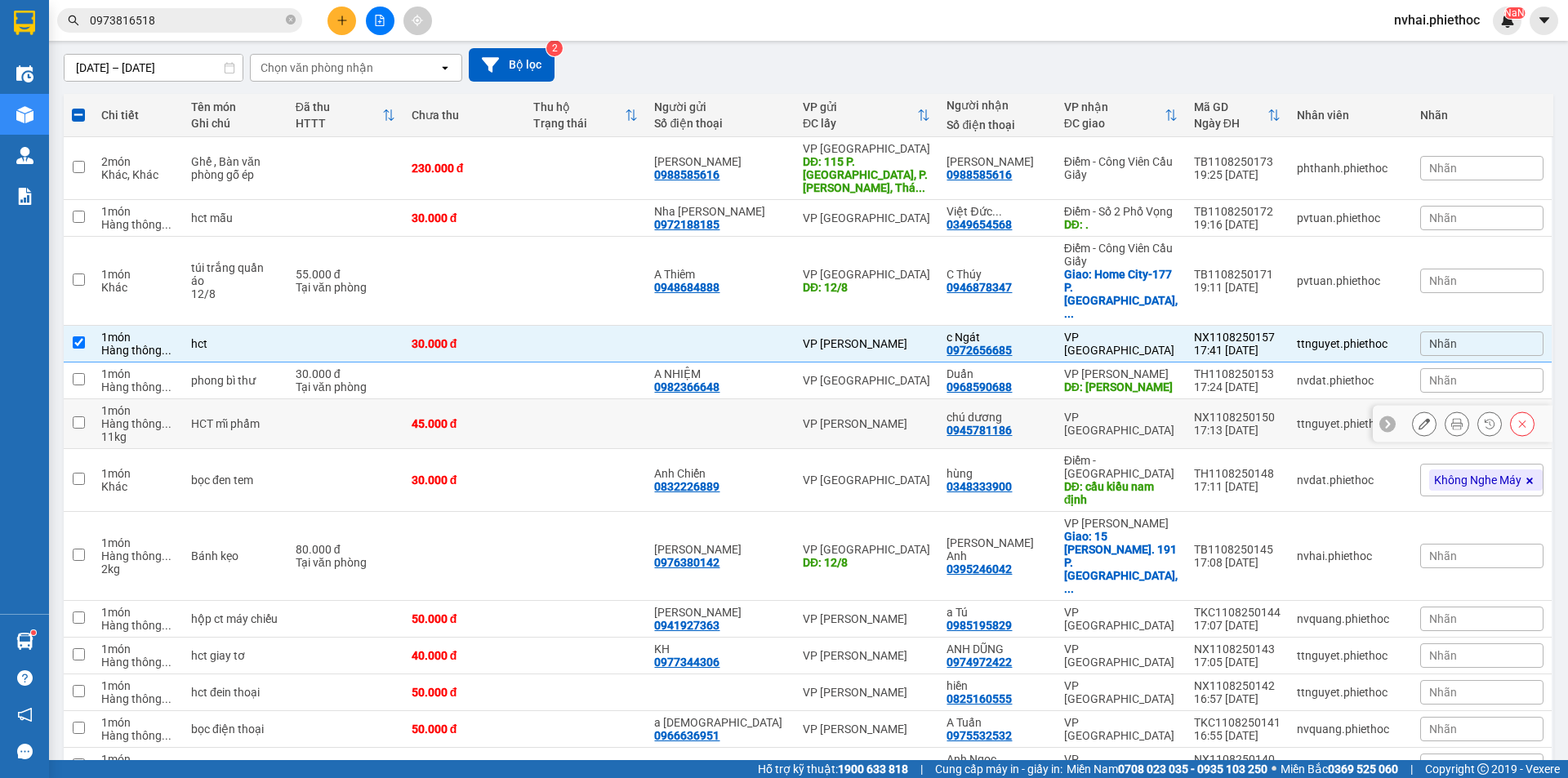
click at [1202, 411] on div "NX1108250150" at bounding box center [1237, 417] width 87 height 13
checkbox input "true"
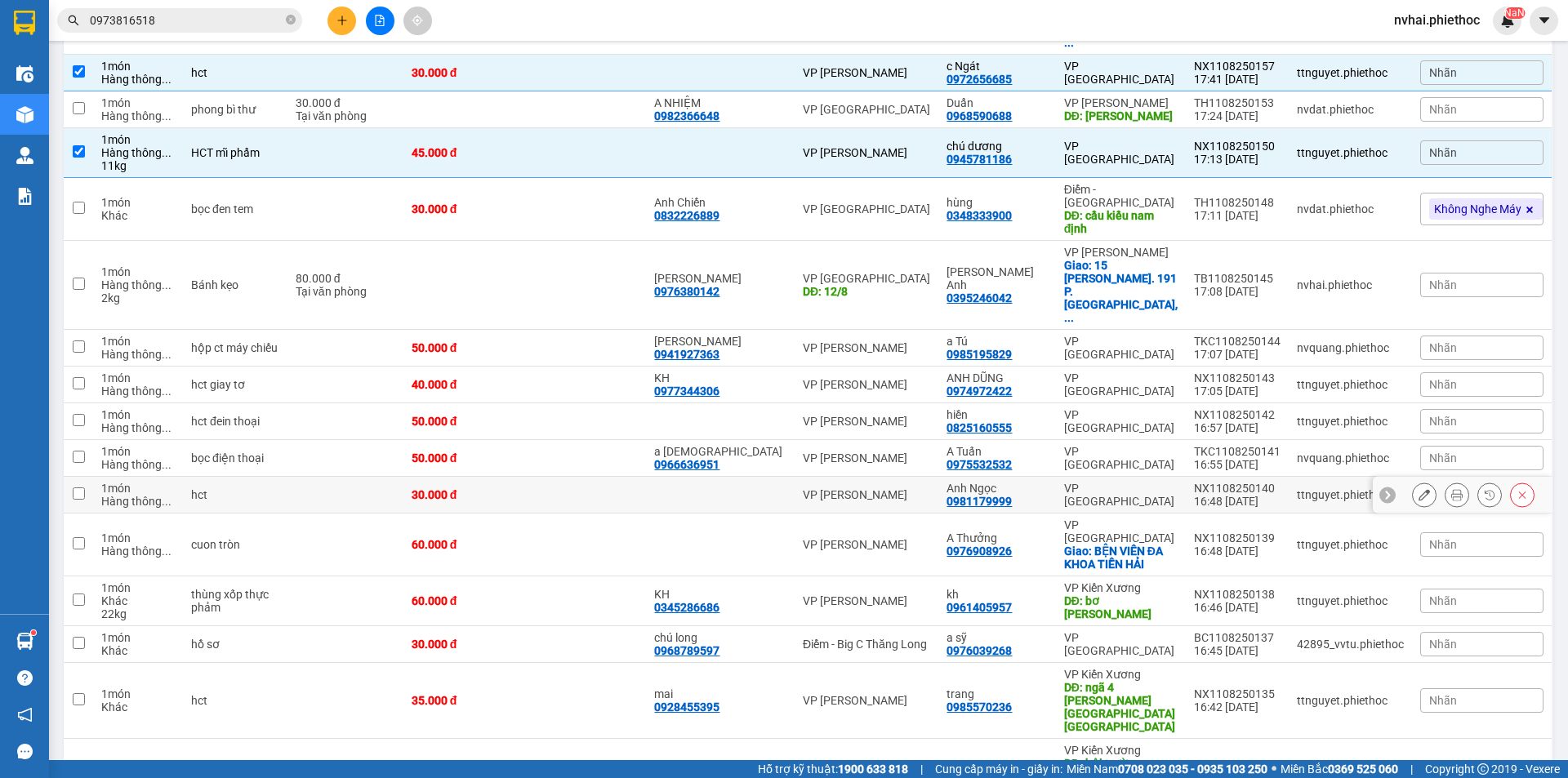
scroll to position [408, 0]
click at [1152, 334] on div "VP [GEOGRAPHIC_DATA]" at bounding box center [1120, 346] width 114 height 26
checkbox input "true"
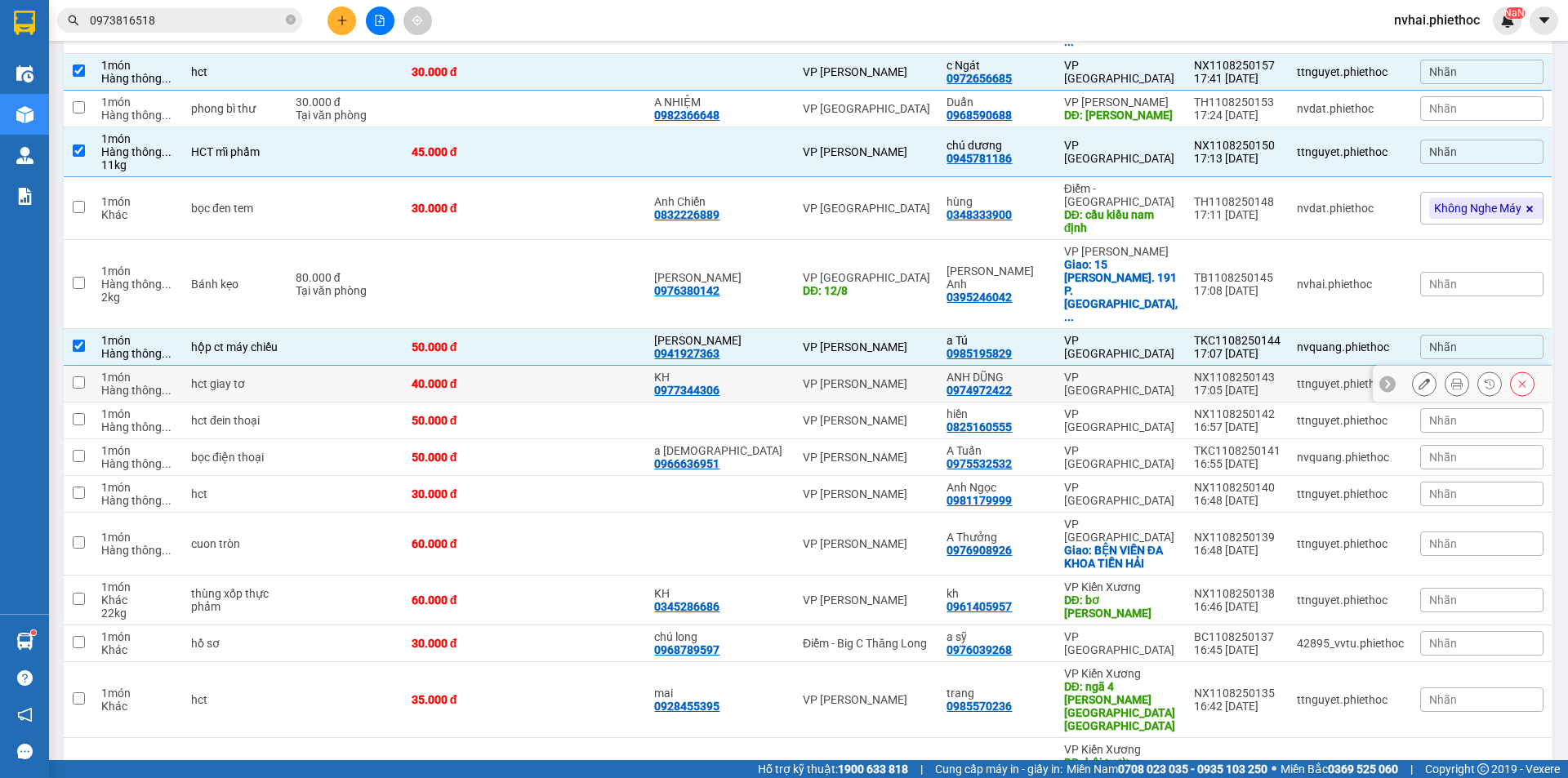
click at [1155, 371] on div "VP [GEOGRAPHIC_DATA]" at bounding box center [1120, 383] width 114 height 26
checkbox input "true"
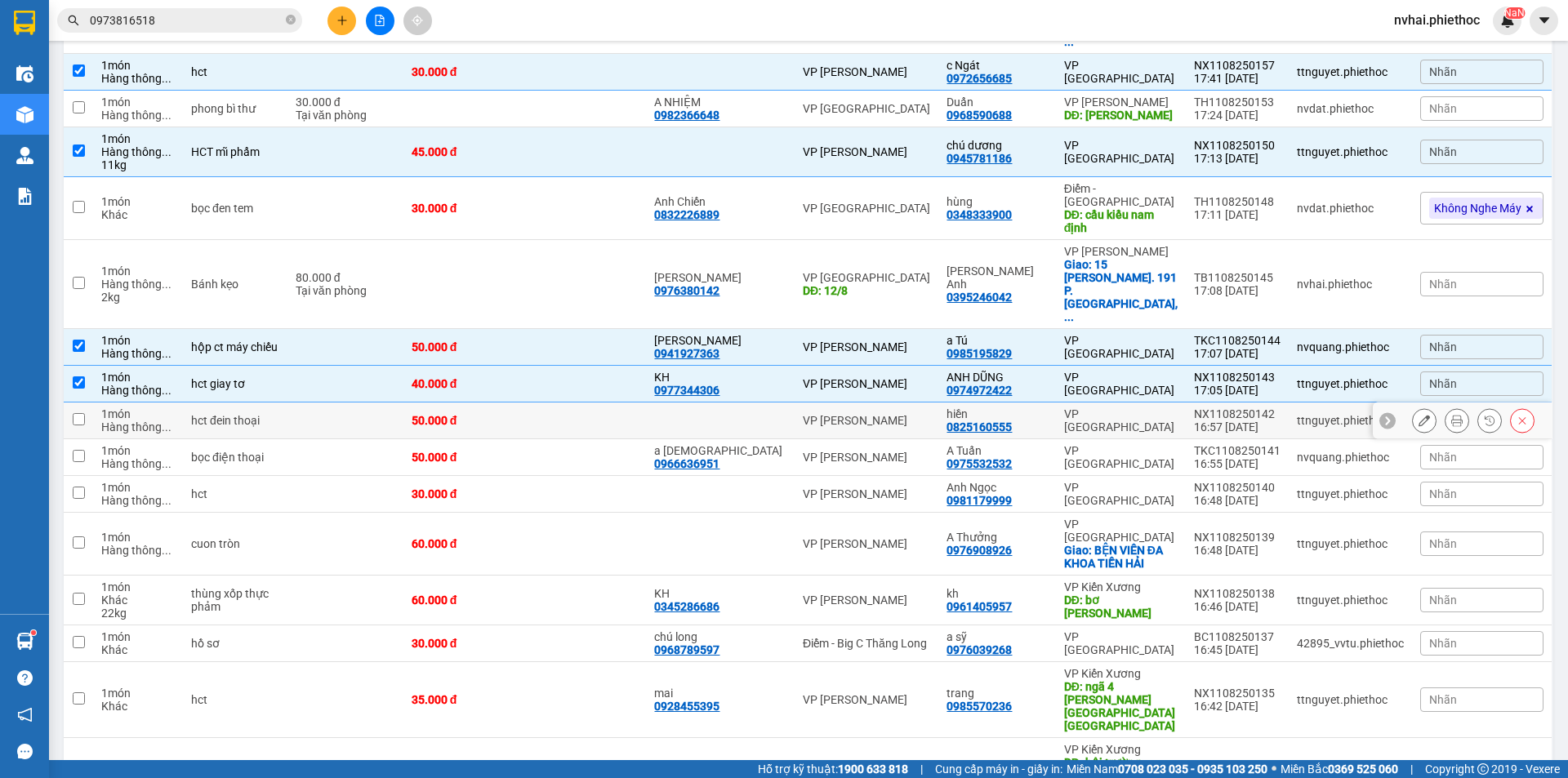
click at [1149, 407] on div "VP [GEOGRAPHIC_DATA]" at bounding box center [1120, 420] width 114 height 26
checkbox input "true"
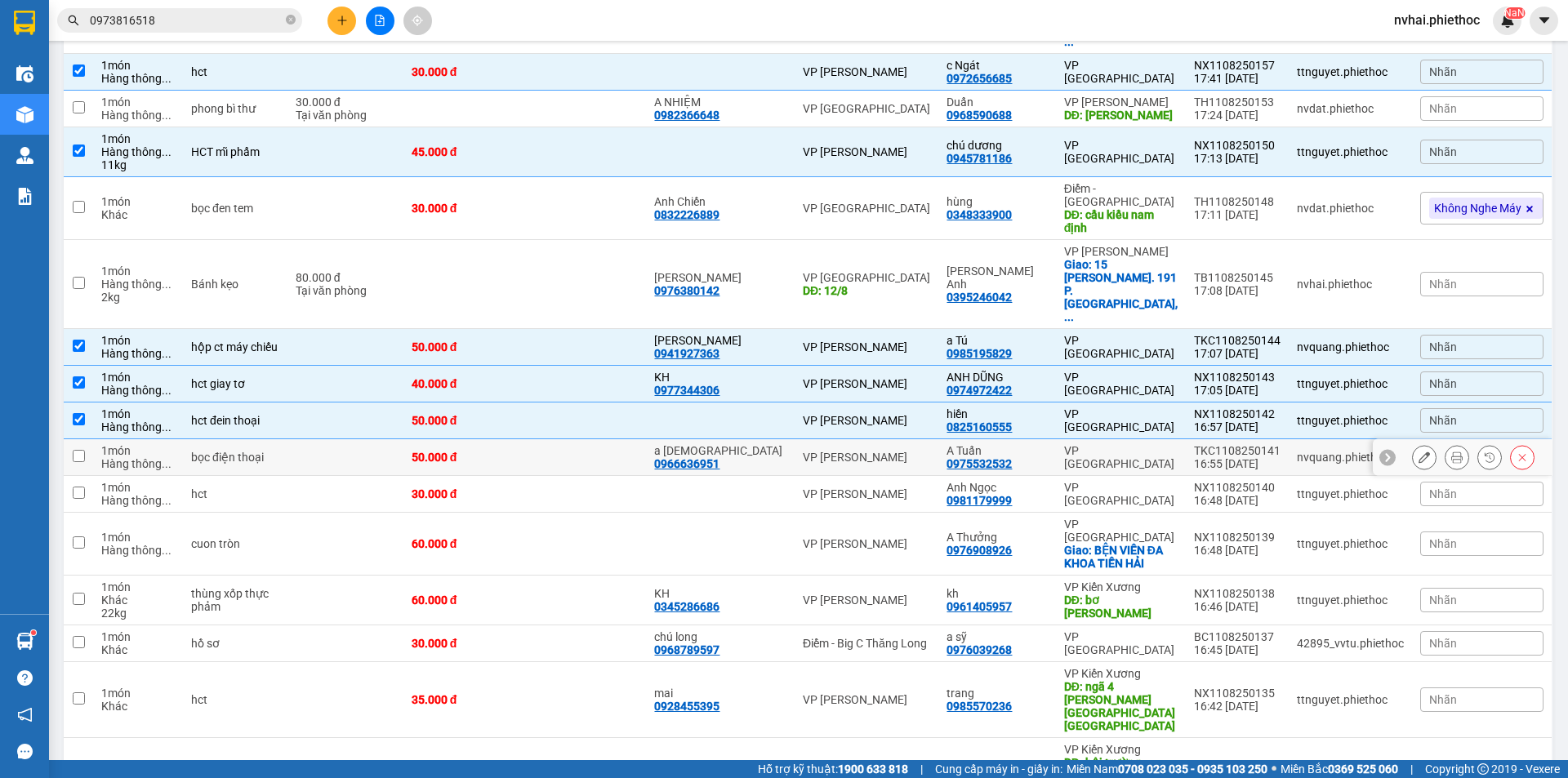
drag, startPoint x: 1143, startPoint y: 386, endPoint x: 1143, endPoint y: 402, distance: 16.0
click at [1143, 444] on div "VP [GEOGRAPHIC_DATA]" at bounding box center [1120, 457] width 114 height 26
checkbox input "true"
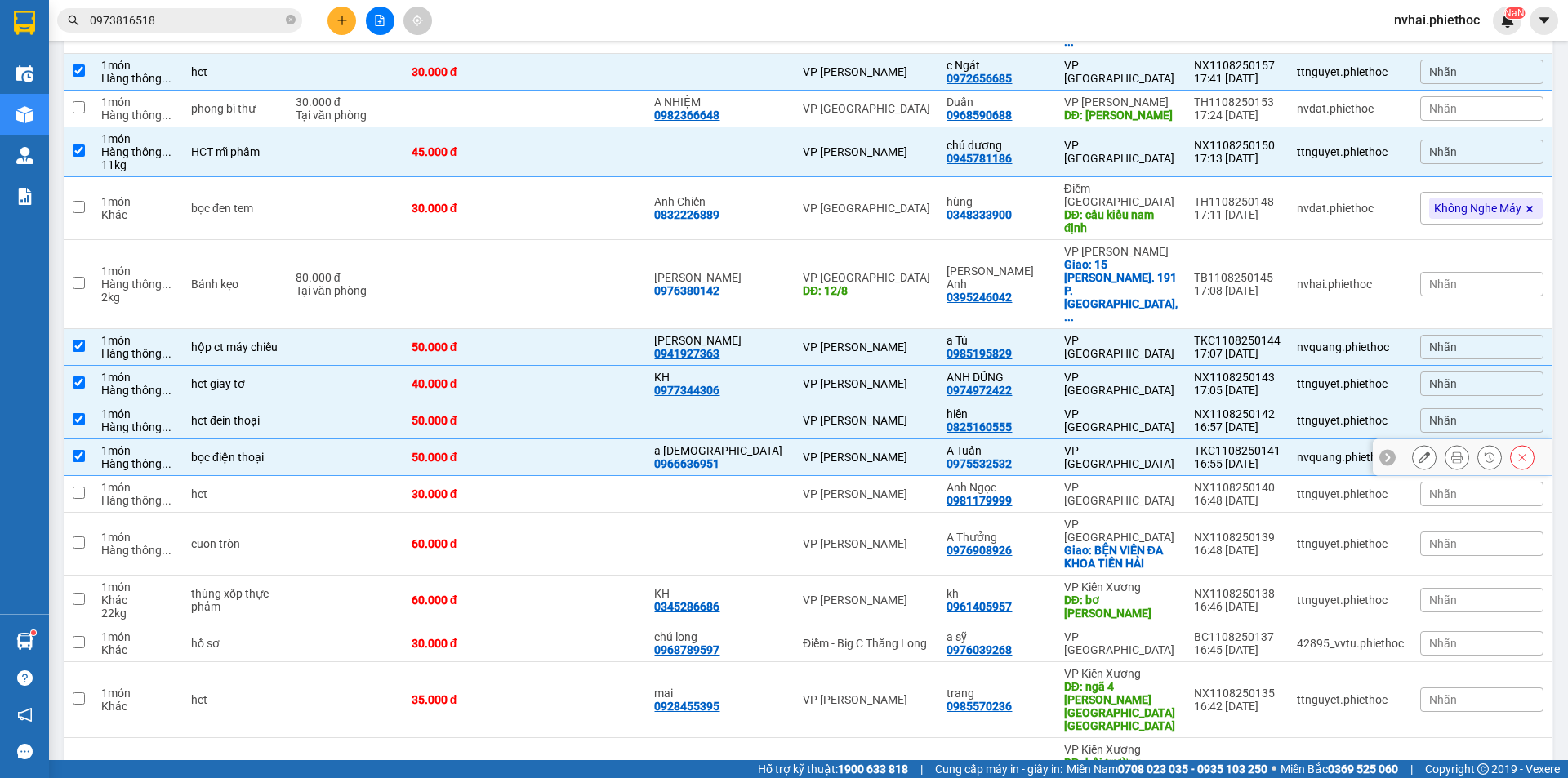
click at [1139, 476] on td "VP [GEOGRAPHIC_DATA]" at bounding box center [1120, 494] width 129 height 37
checkbox input "true"
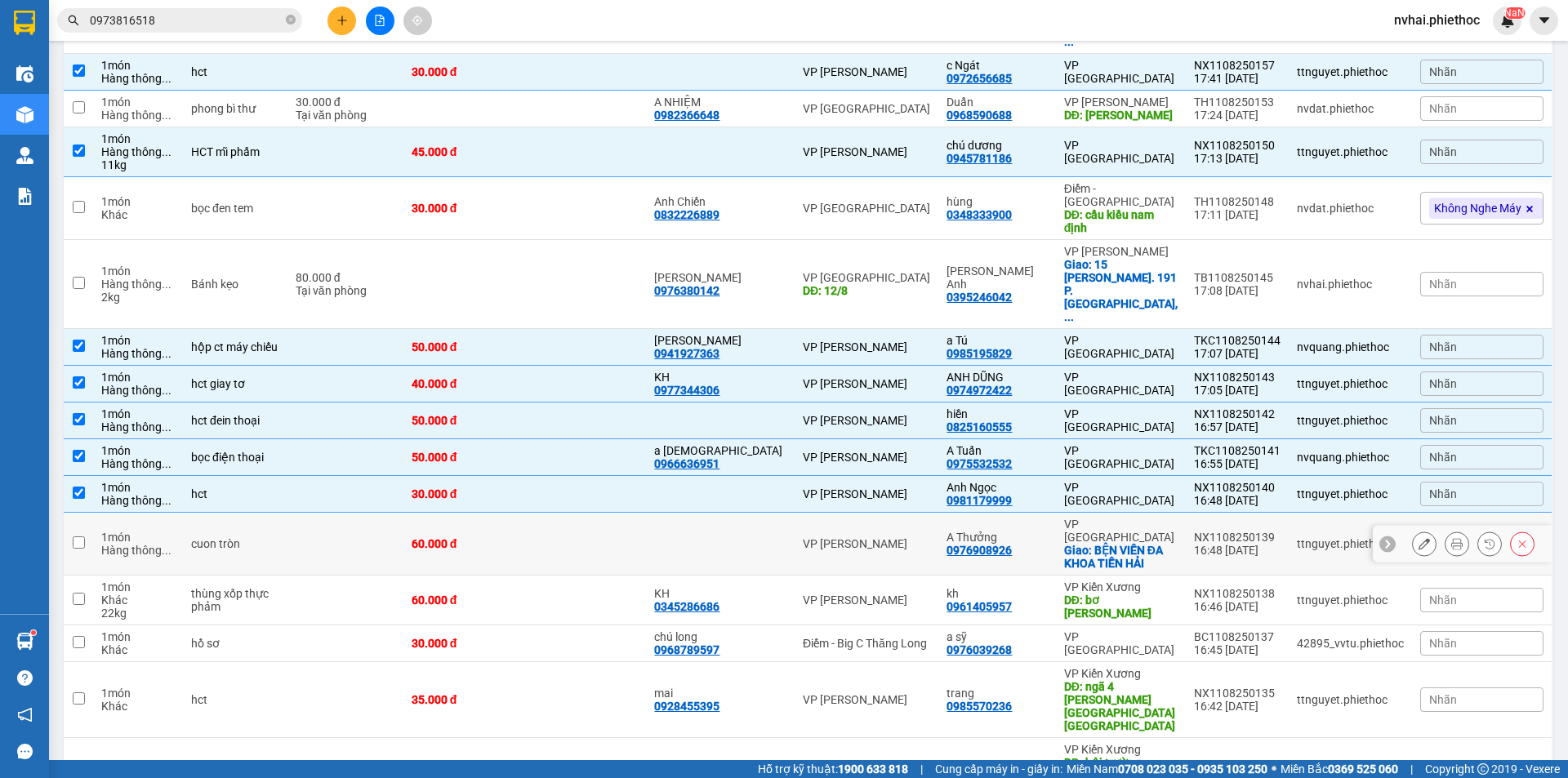
click at [1149, 513] on td "VP Tiền Hải Giao: BỆN VIÊN ĐA KHOA TIỀN HẢI" at bounding box center [1120, 543] width 129 height 63
checkbox input "true"
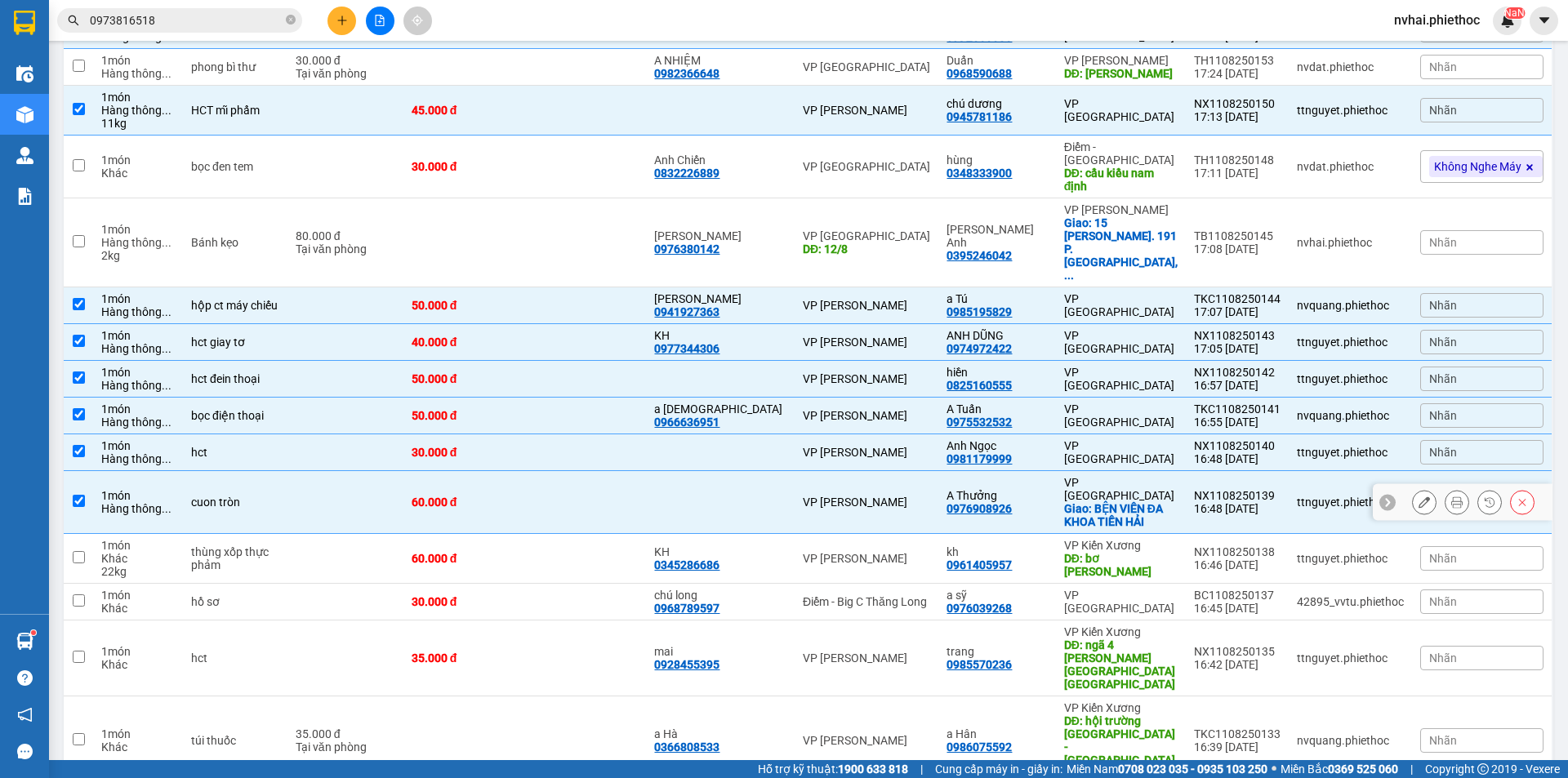
scroll to position [485, 0]
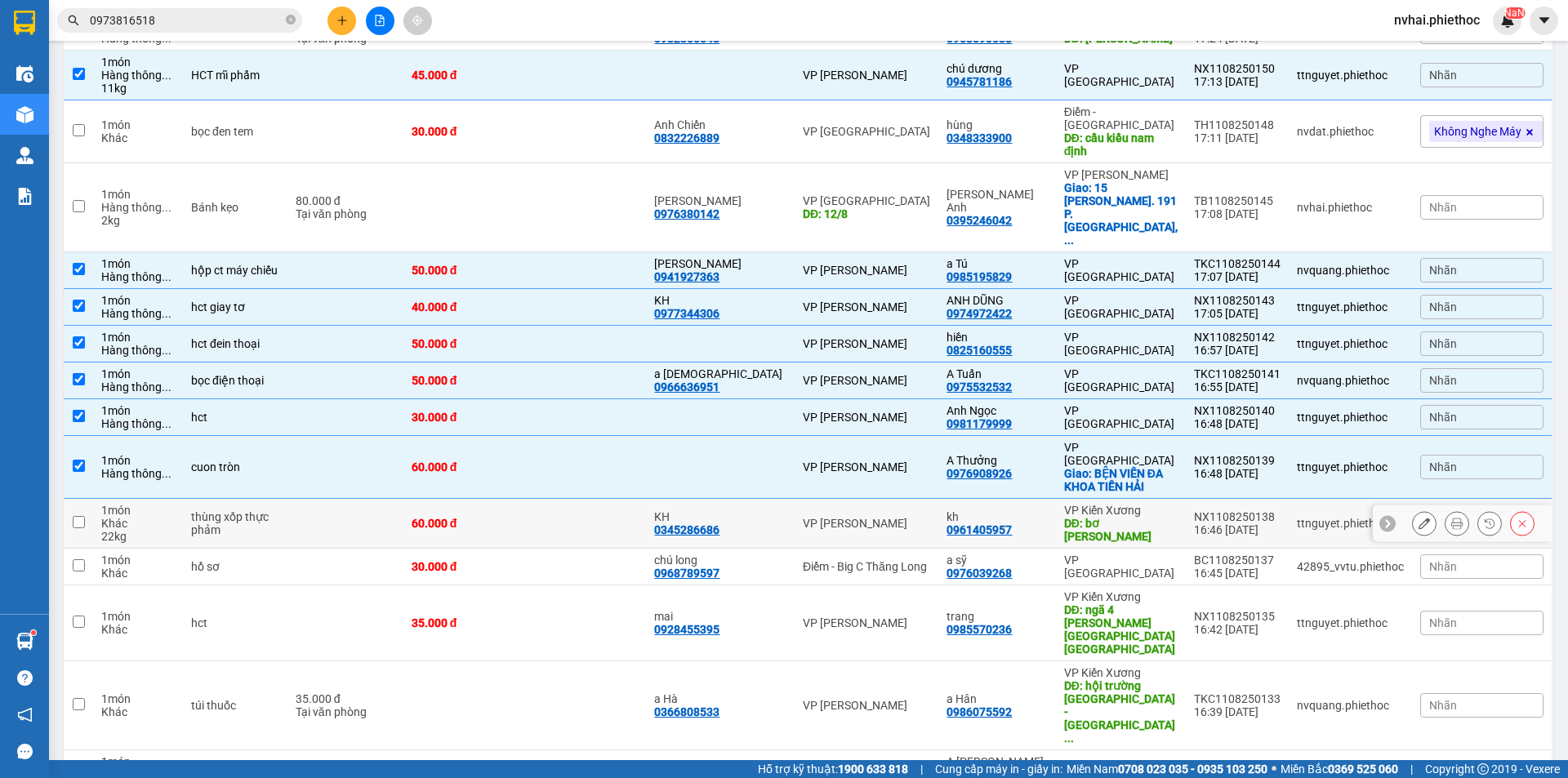
click at [1166, 517] on div "DĐ: bơ [PERSON_NAME]" at bounding box center [1120, 529] width 114 height 26
checkbox input "true"
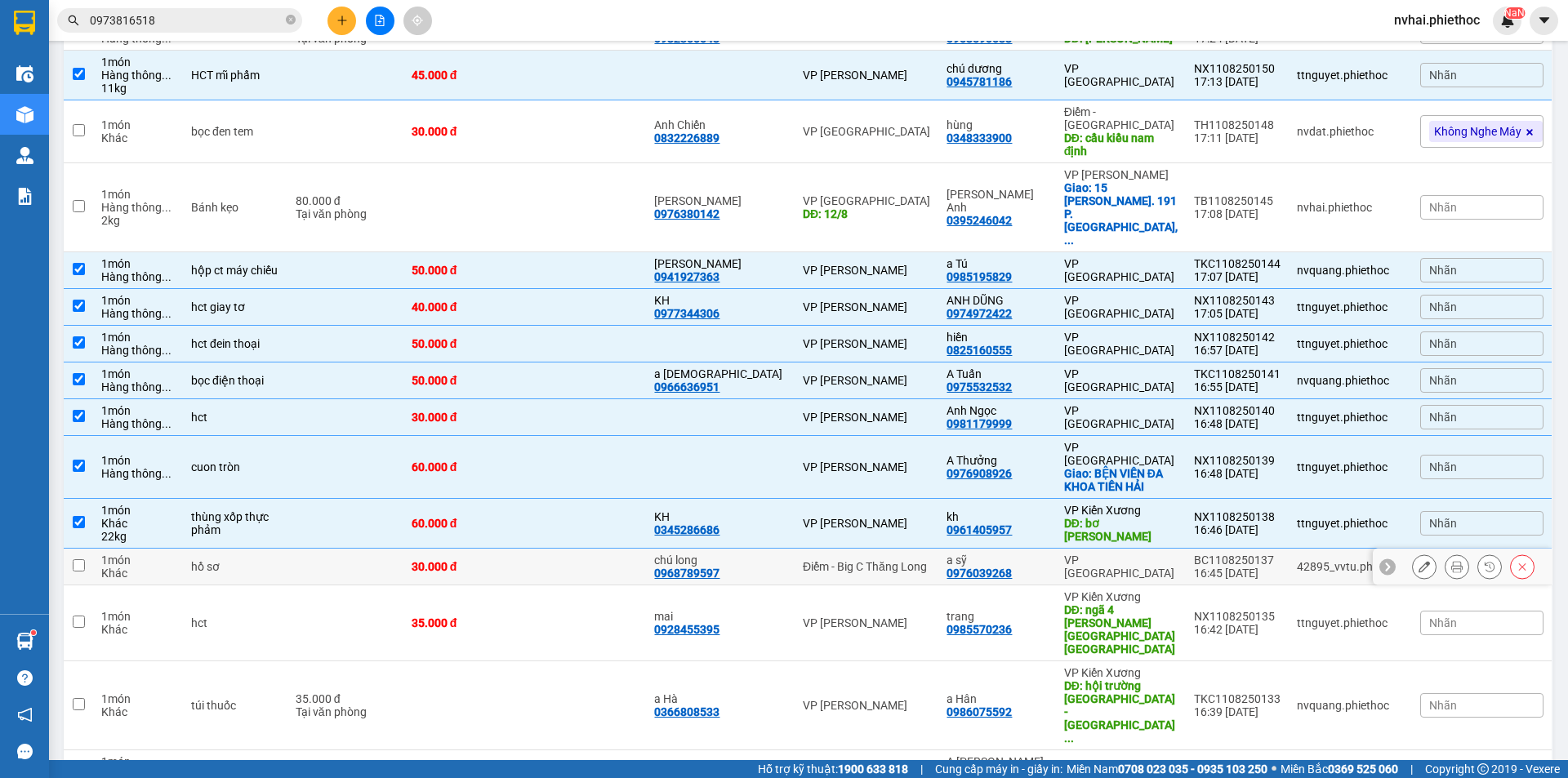
click at [1163, 553] on div "VP [GEOGRAPHIC_DATA]" at bounding box center [1120, 566] width 114 height 26
checkbox input "true"
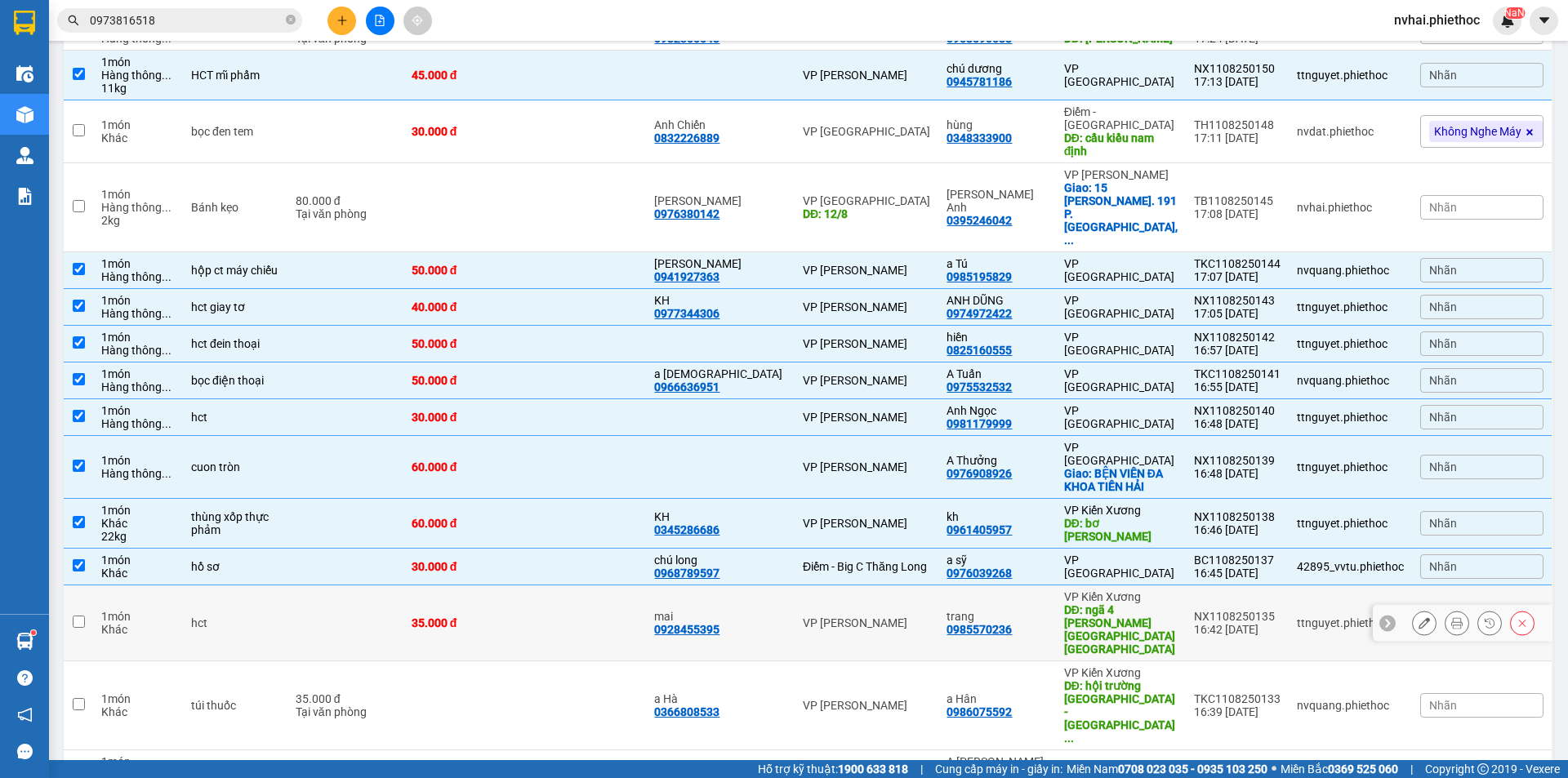
click at [1160, 590] on div "VP Kiến Xương" at bounding box center [1120, 597] width 114 height 13
checkbox input "true"
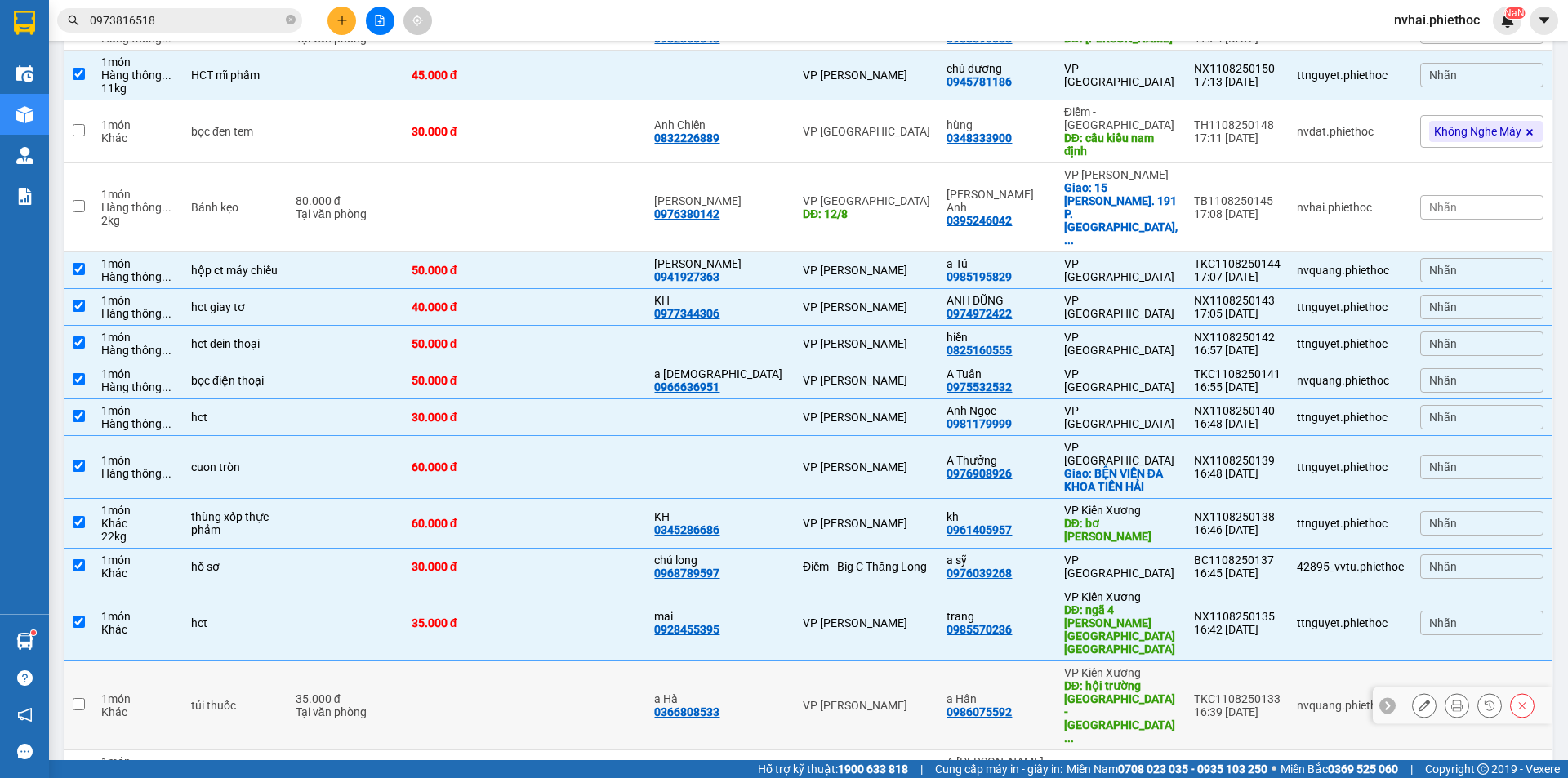
click at [1160, 666] on div "VP Kiến Xương" at bounding box center [1120, 673] width 114 height 13
checkbox input "true"
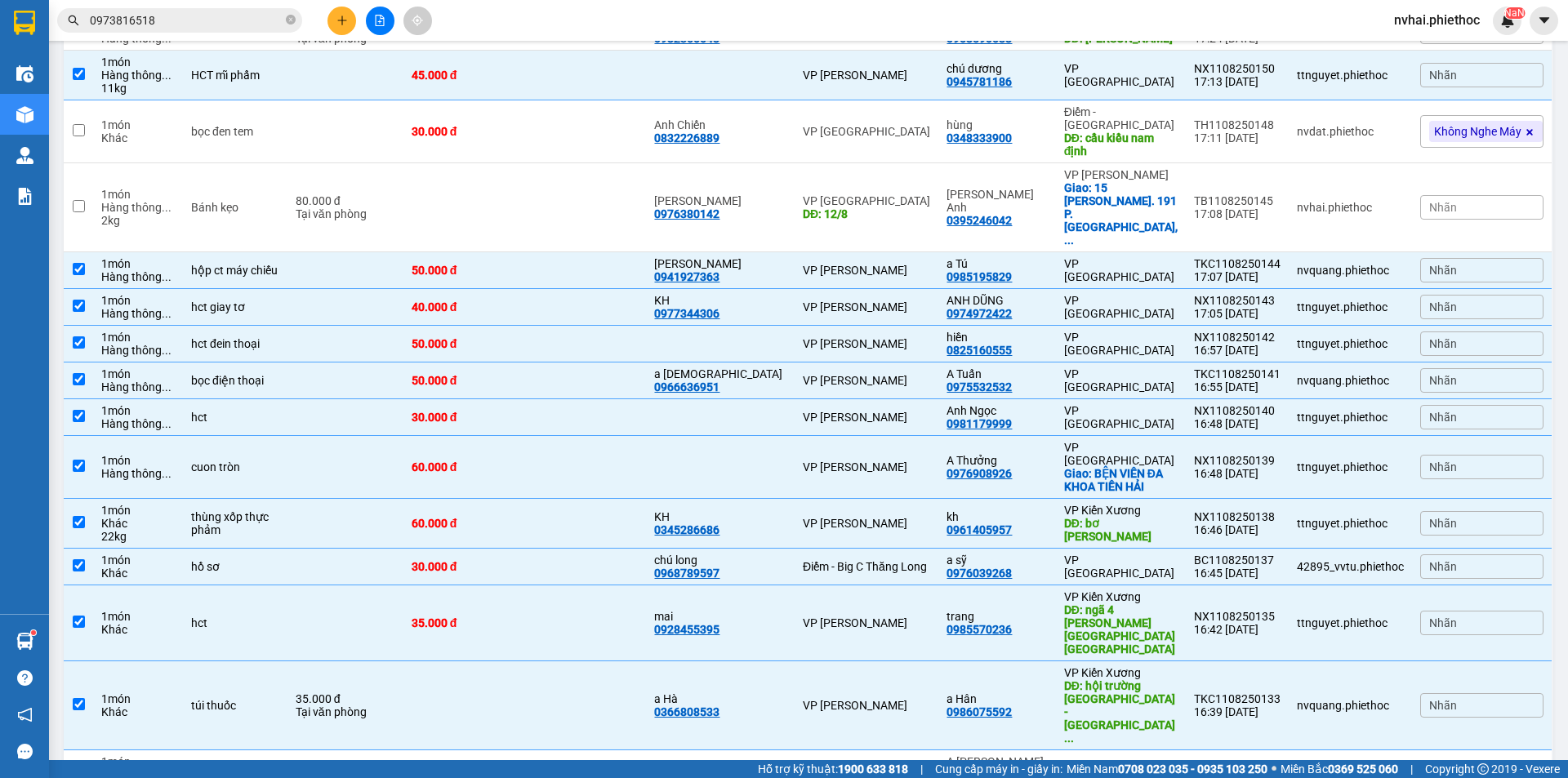
checkbox input "true"
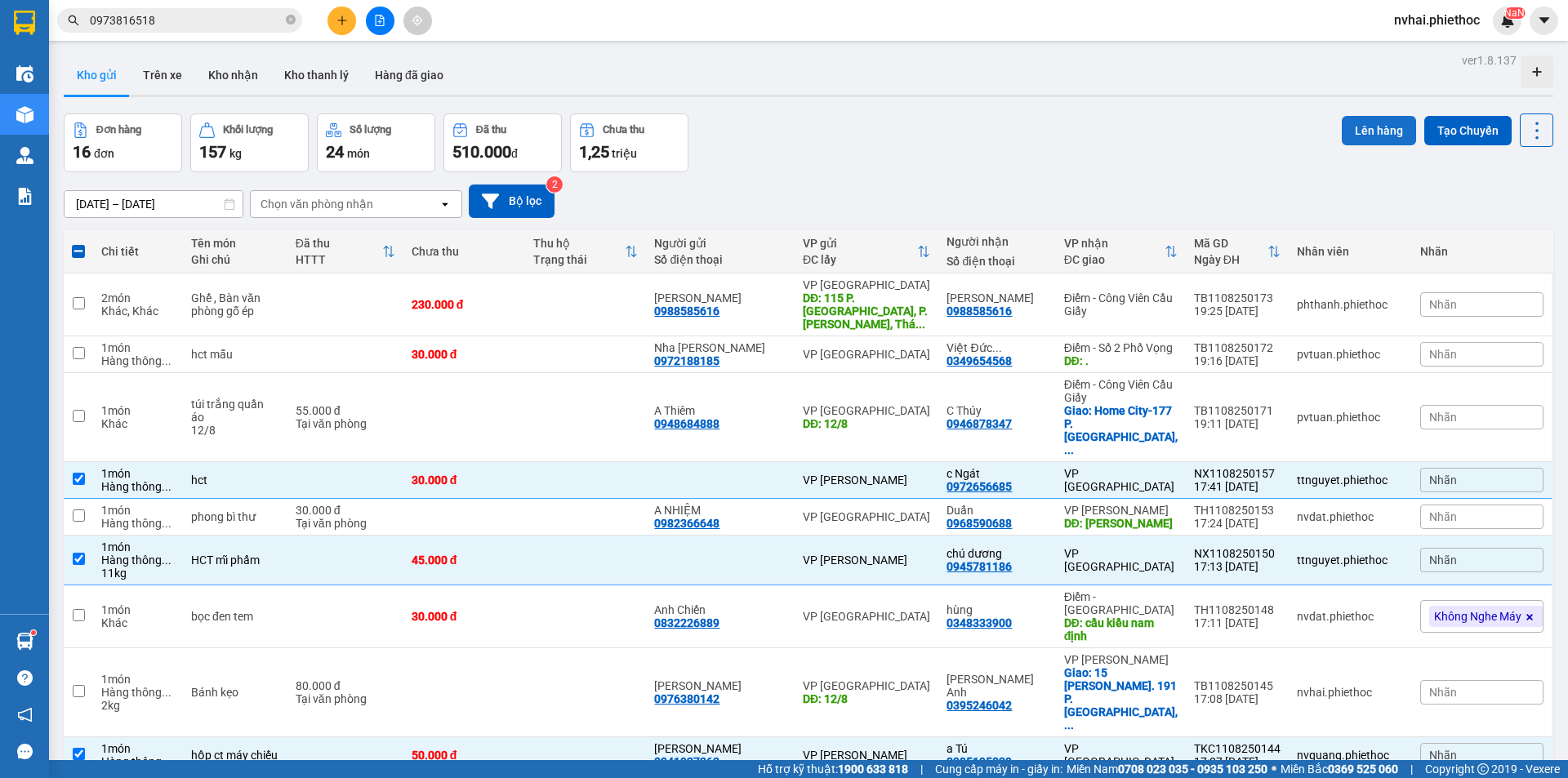
click at [1374, 136] on button "Lên hàng" at bounding box center [1378, 130] width 74 height 29
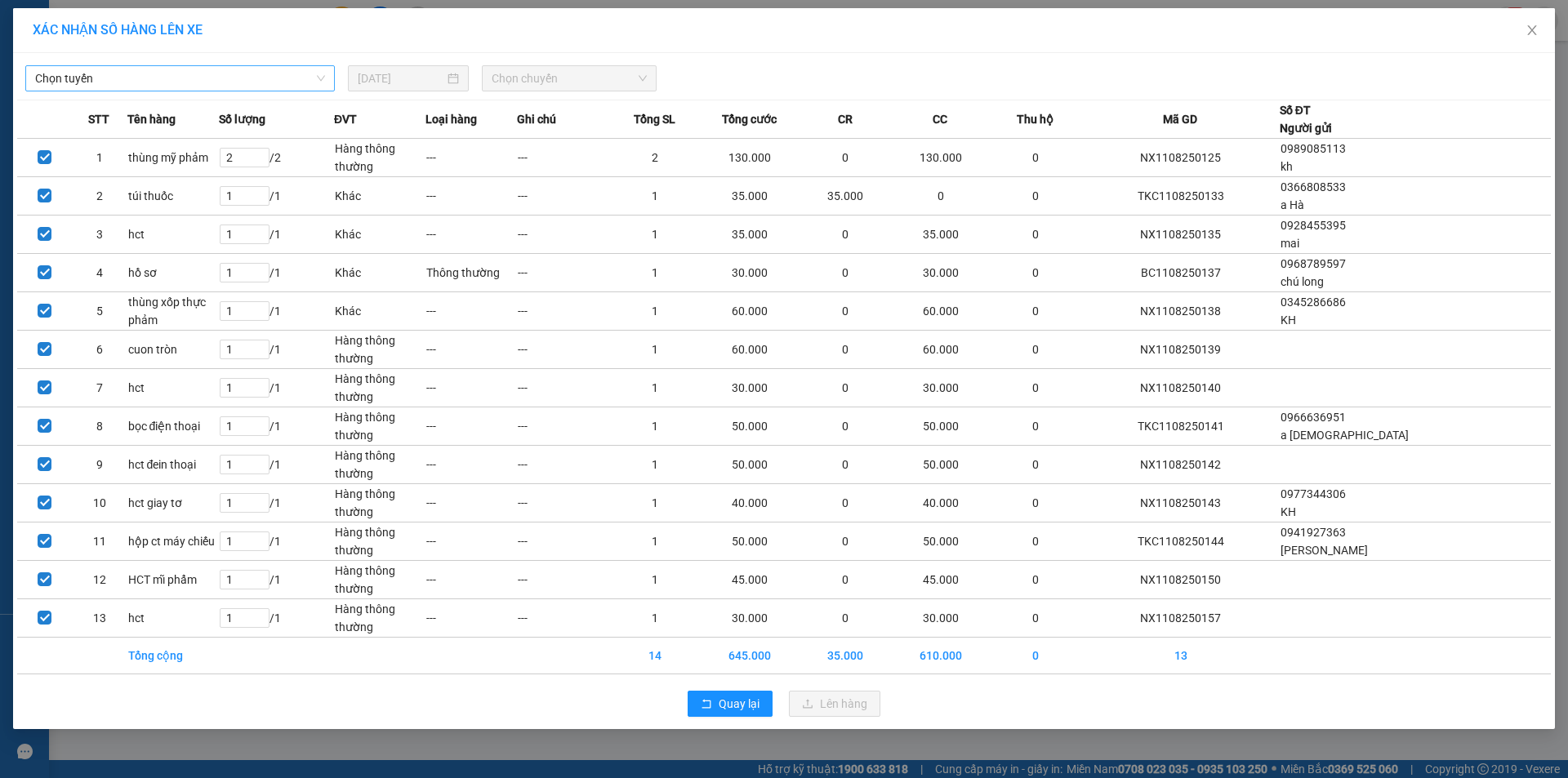
click at [118, 84] on span "Chọn tuyến" at bounding box center [180, 78] width 290 height 24
click at [192, 78] on span "Chọn tuyến" at bounding box center [180, 78] width 290 height 24
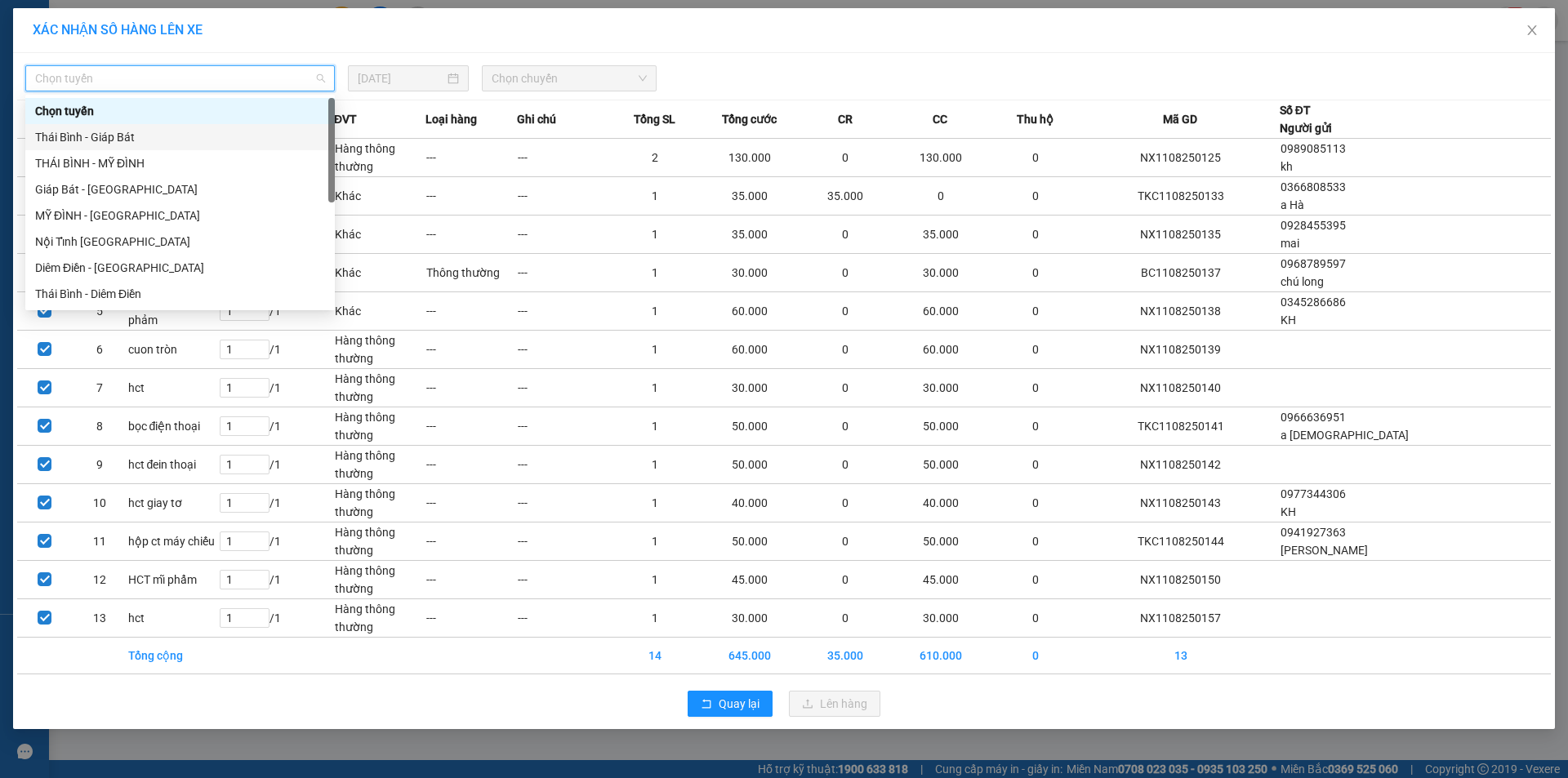
scroll to position [183, 0]
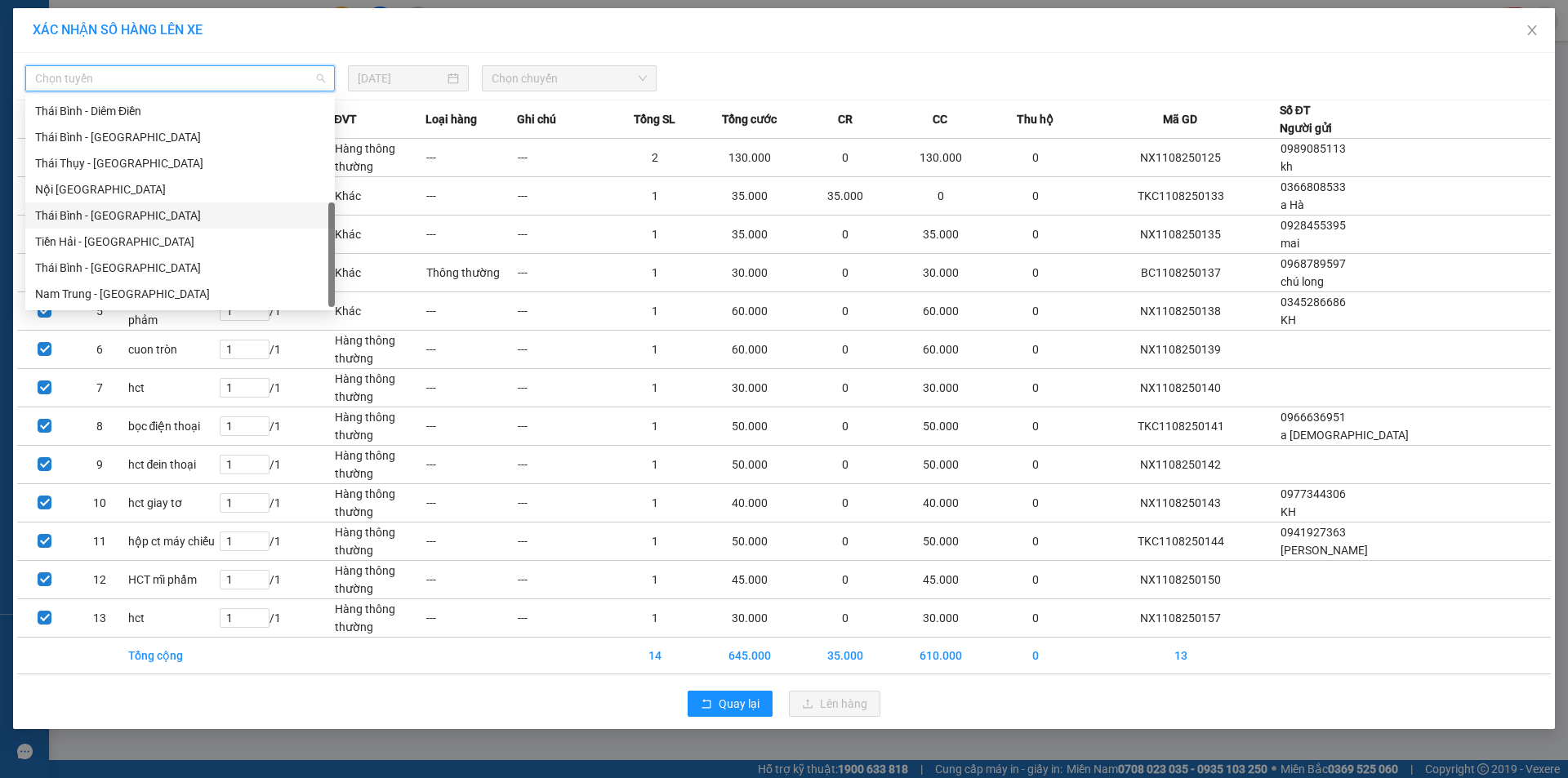
click at [124, 215] on div "Thái Bình - [GEOGRAPHIC_DATA]" at bounding box center [180, 215] width 290 height 18
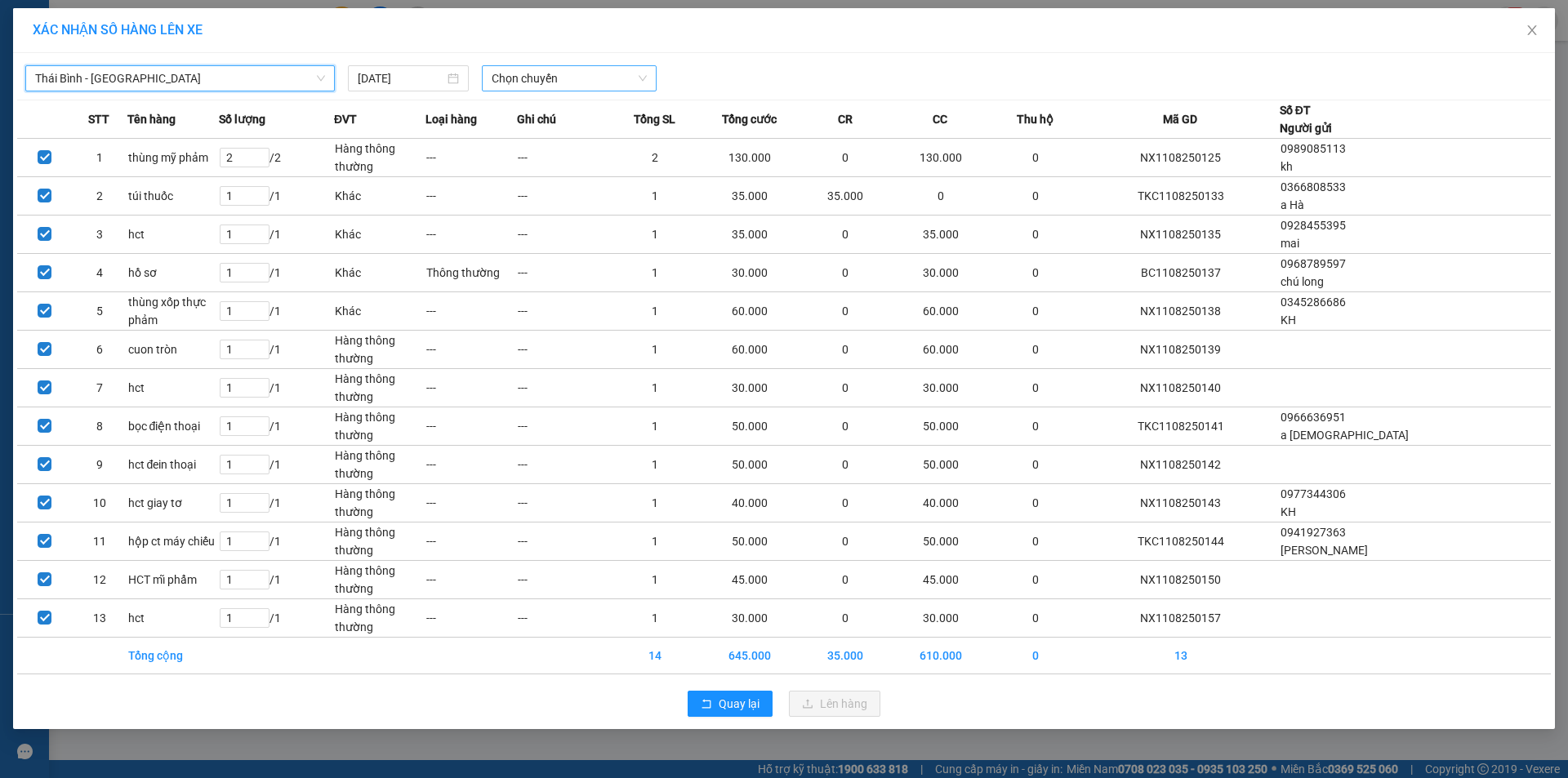
click at [529, 79] on span "Chọn chuyến" at bounding box center [569, 78] width 155 height 24
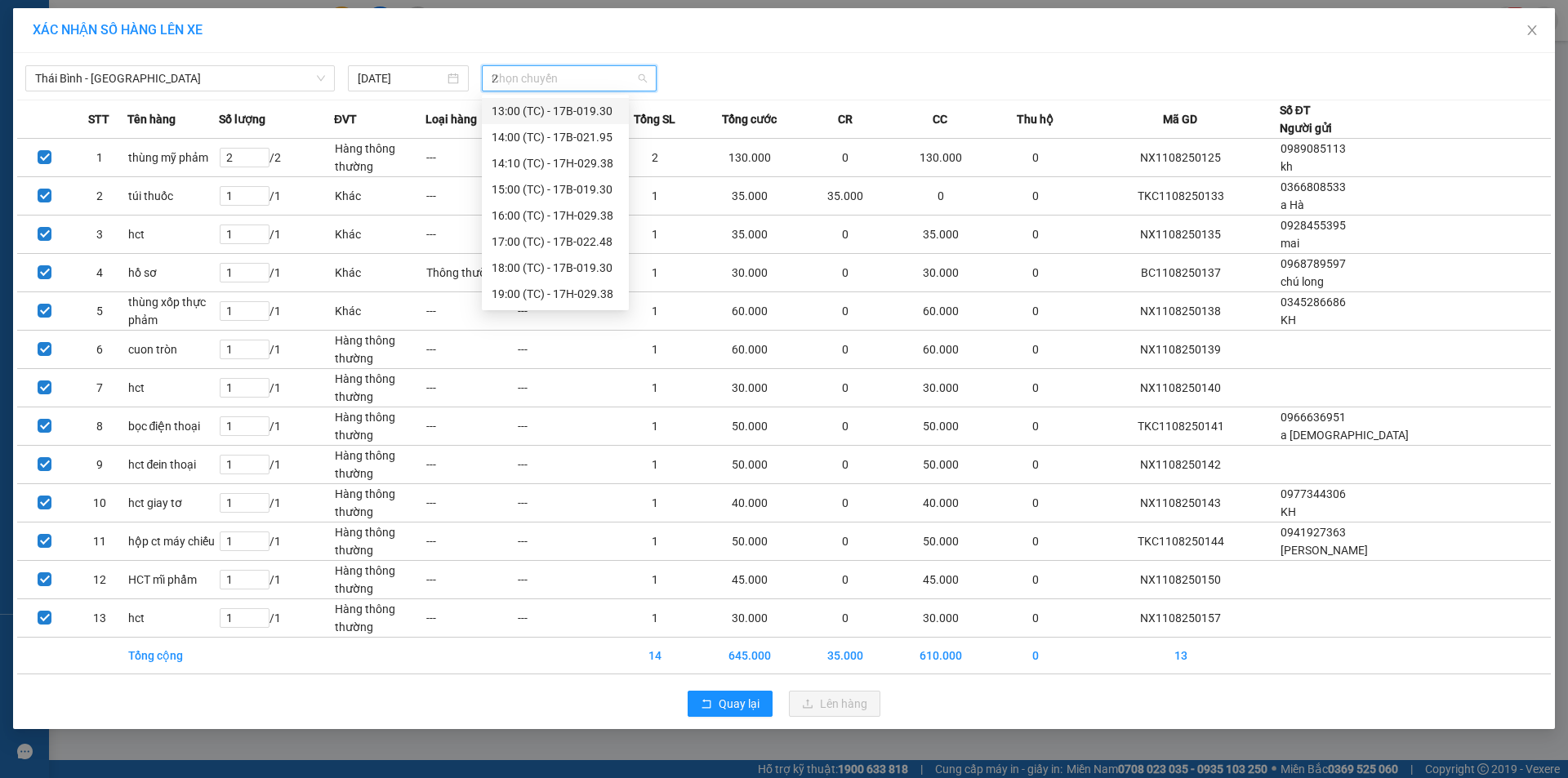
scroll to position [0, 0]
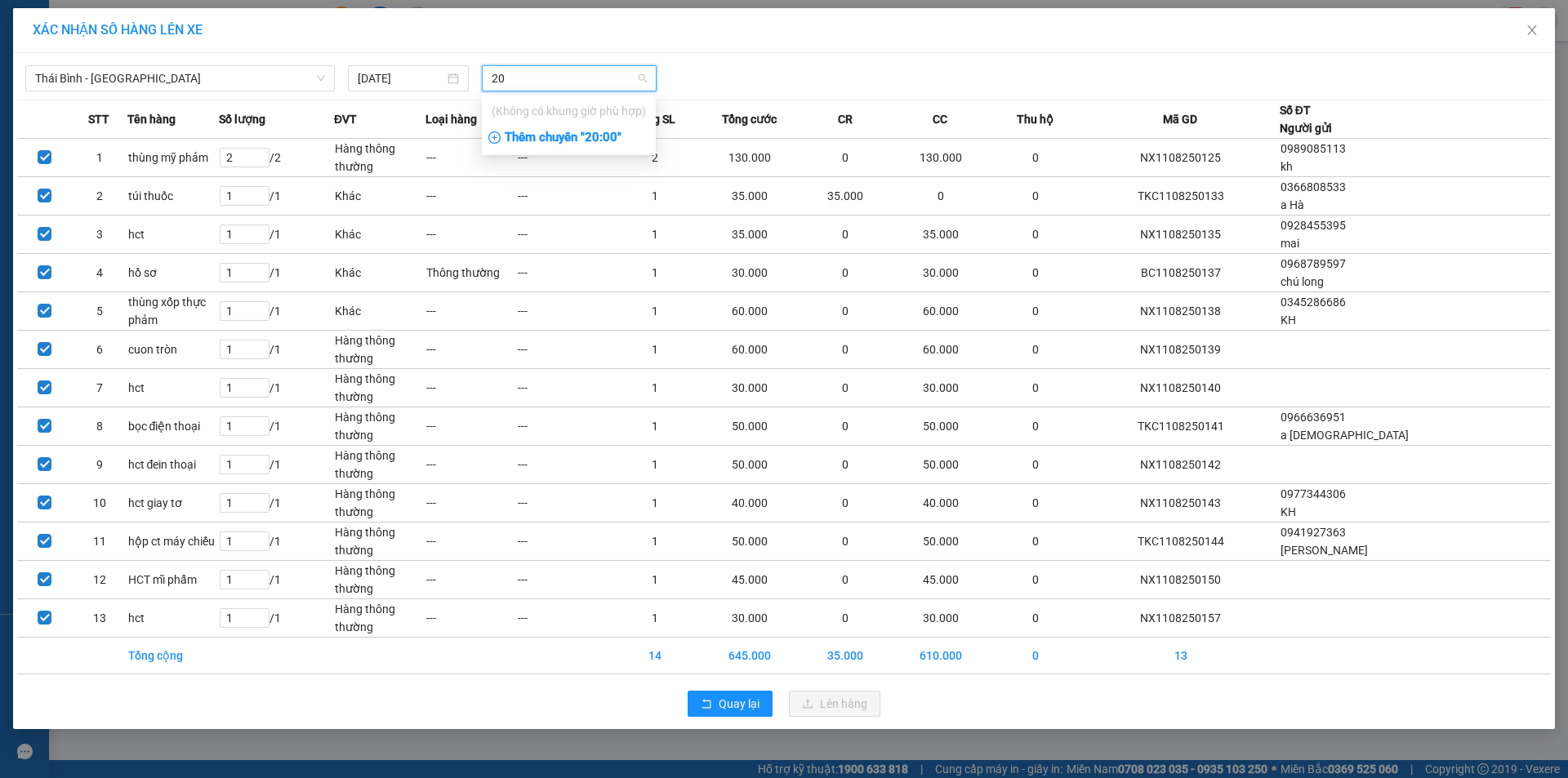
type input "20"
click at [623, 133] on div "Thêm chuyến " 20:00 "" at bounding box center [569, 138] width 174 height 28
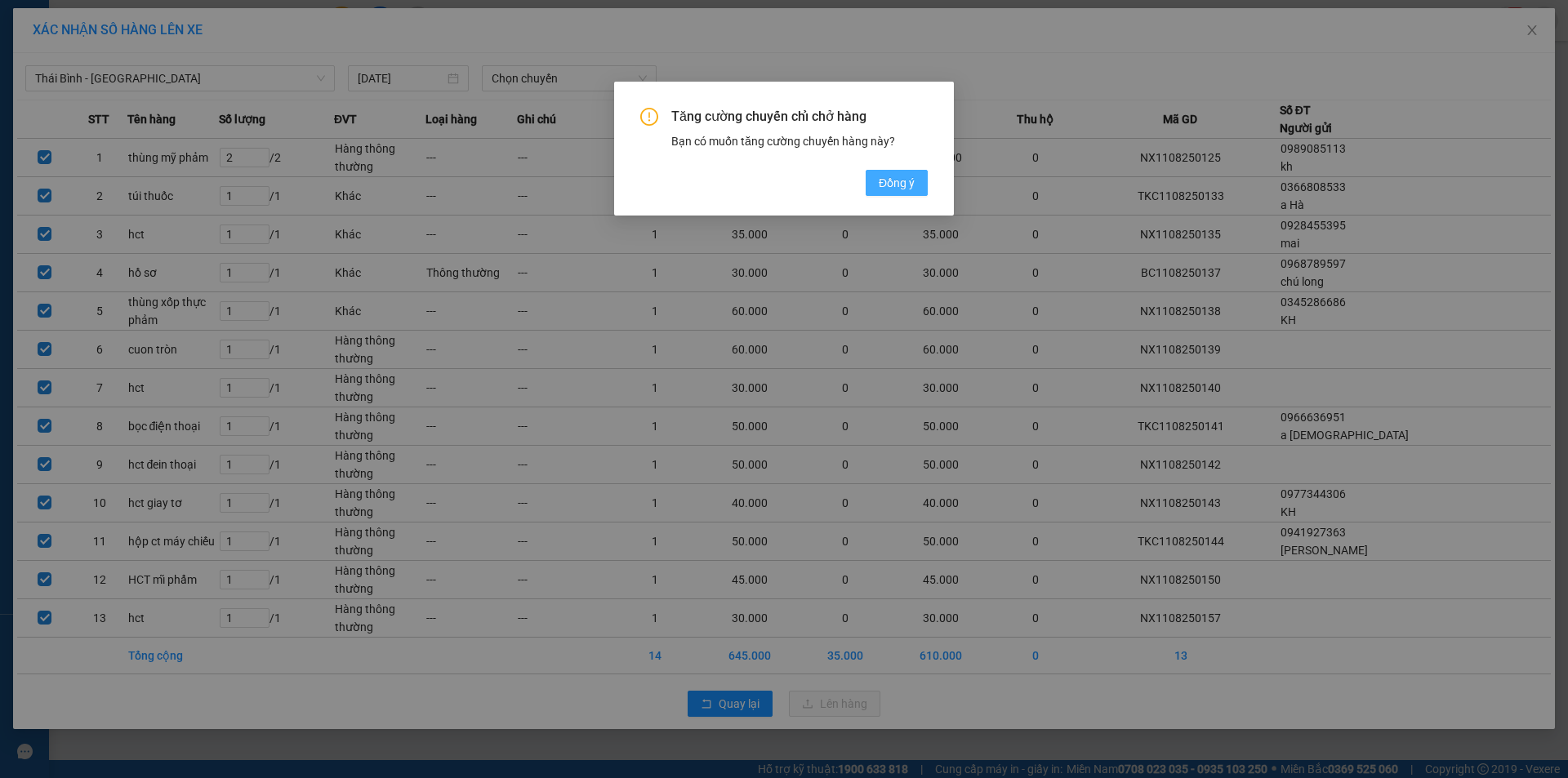
click at [904, 181] on span "Đồng ý" at bounding box center [896, 183] width 36 height 18
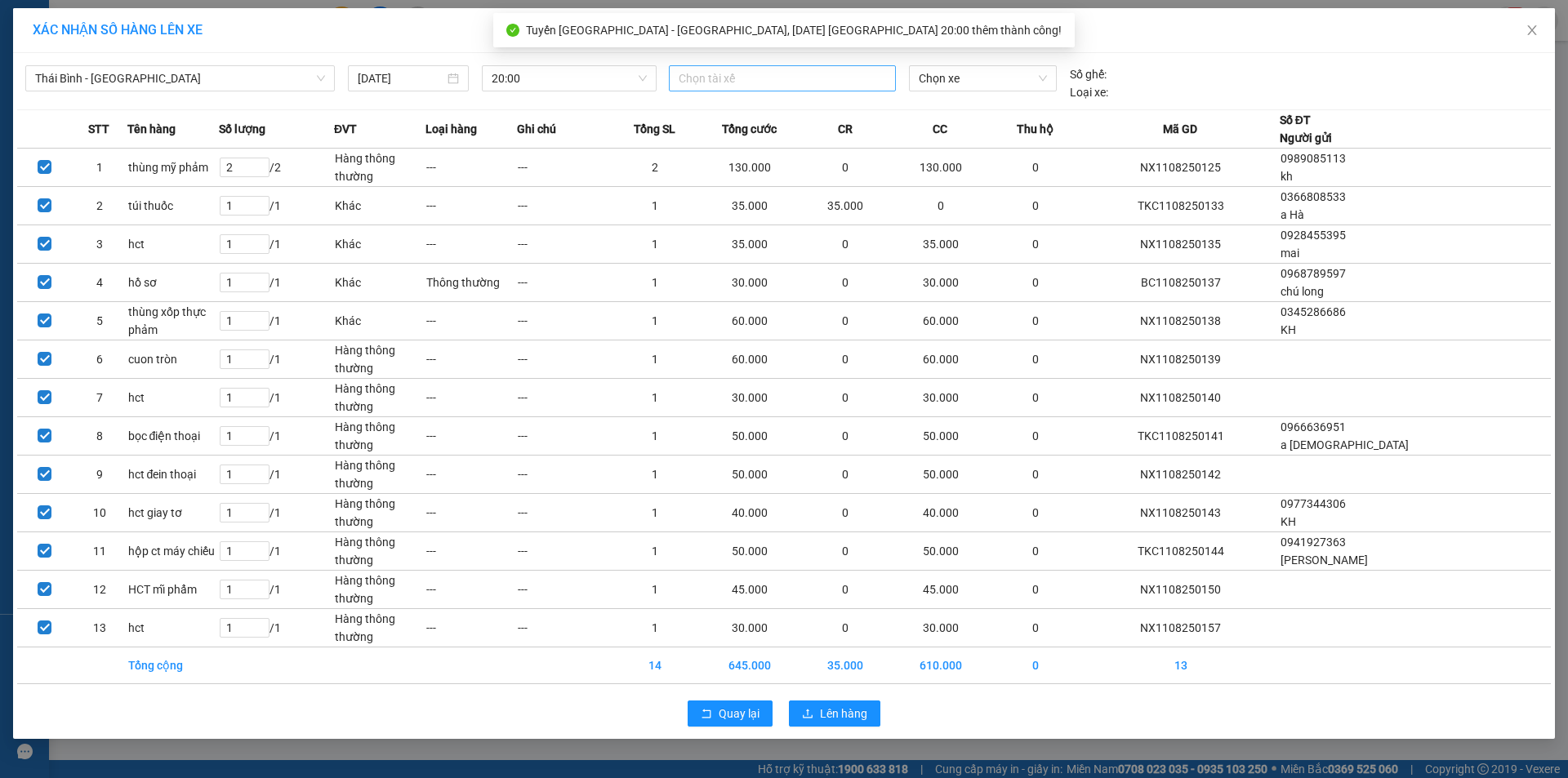
click at [802, 88] on div "Chọn tài xế" at bounding box center [782, 78] width 227 height 26
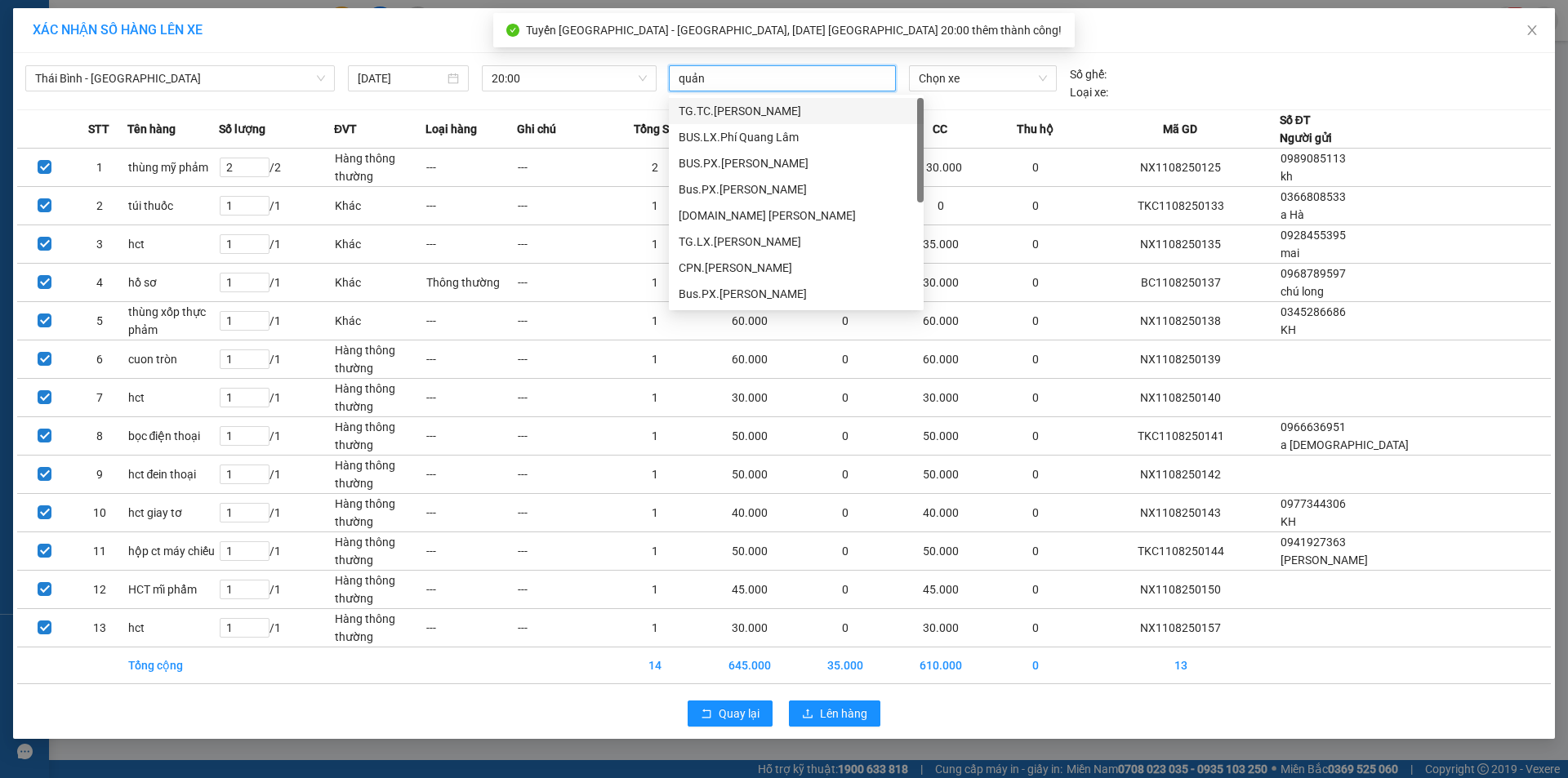
type input "quảng"
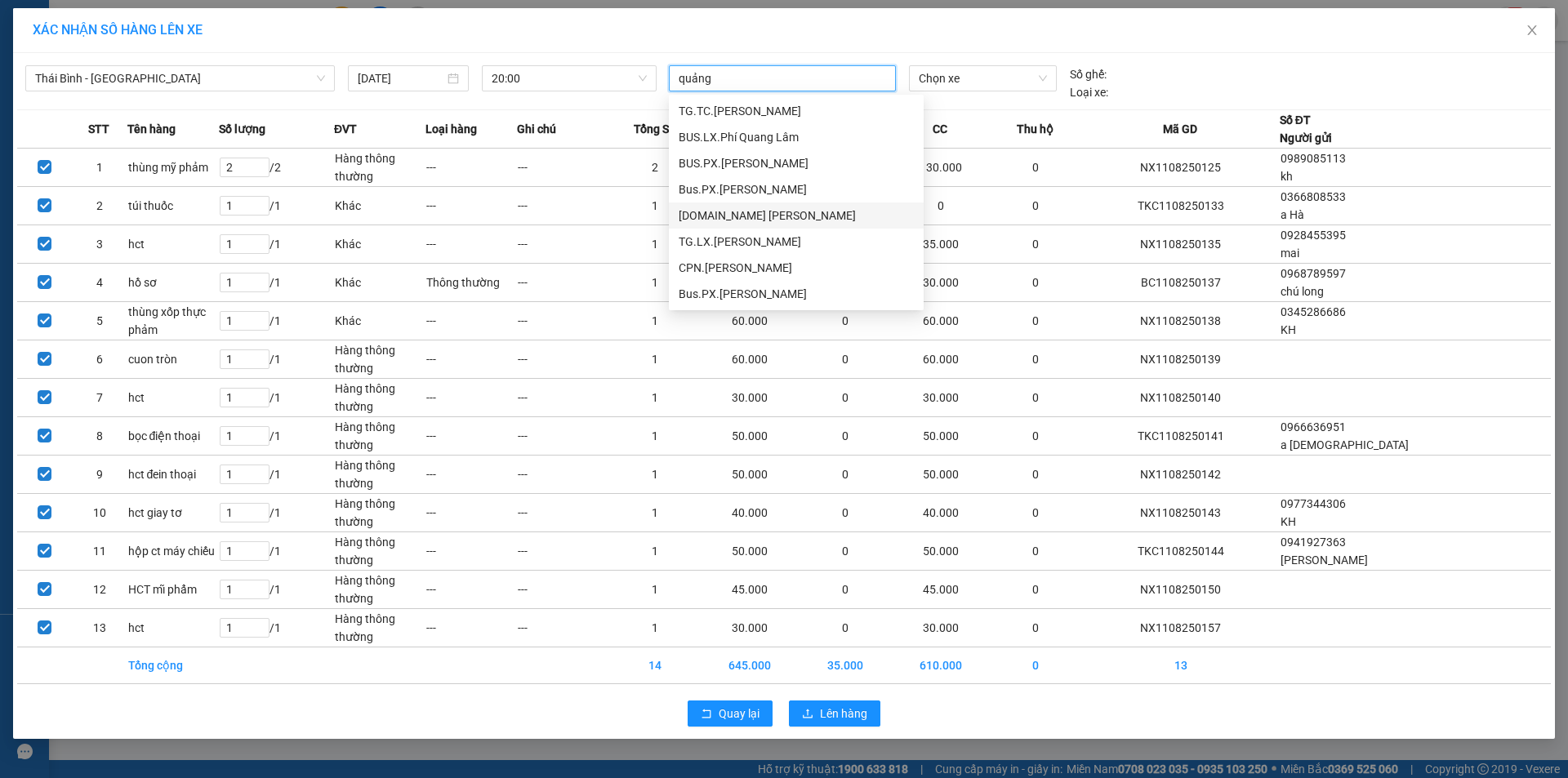
click at [761, 211] on div "[DOMAIN_NAME] [PERSON_NAME]" at bounding box center [797, 215] width 235 height 18
click at [964, 73] on span "Chọn xe" at bounding box center [982, 78] width 128 height 24
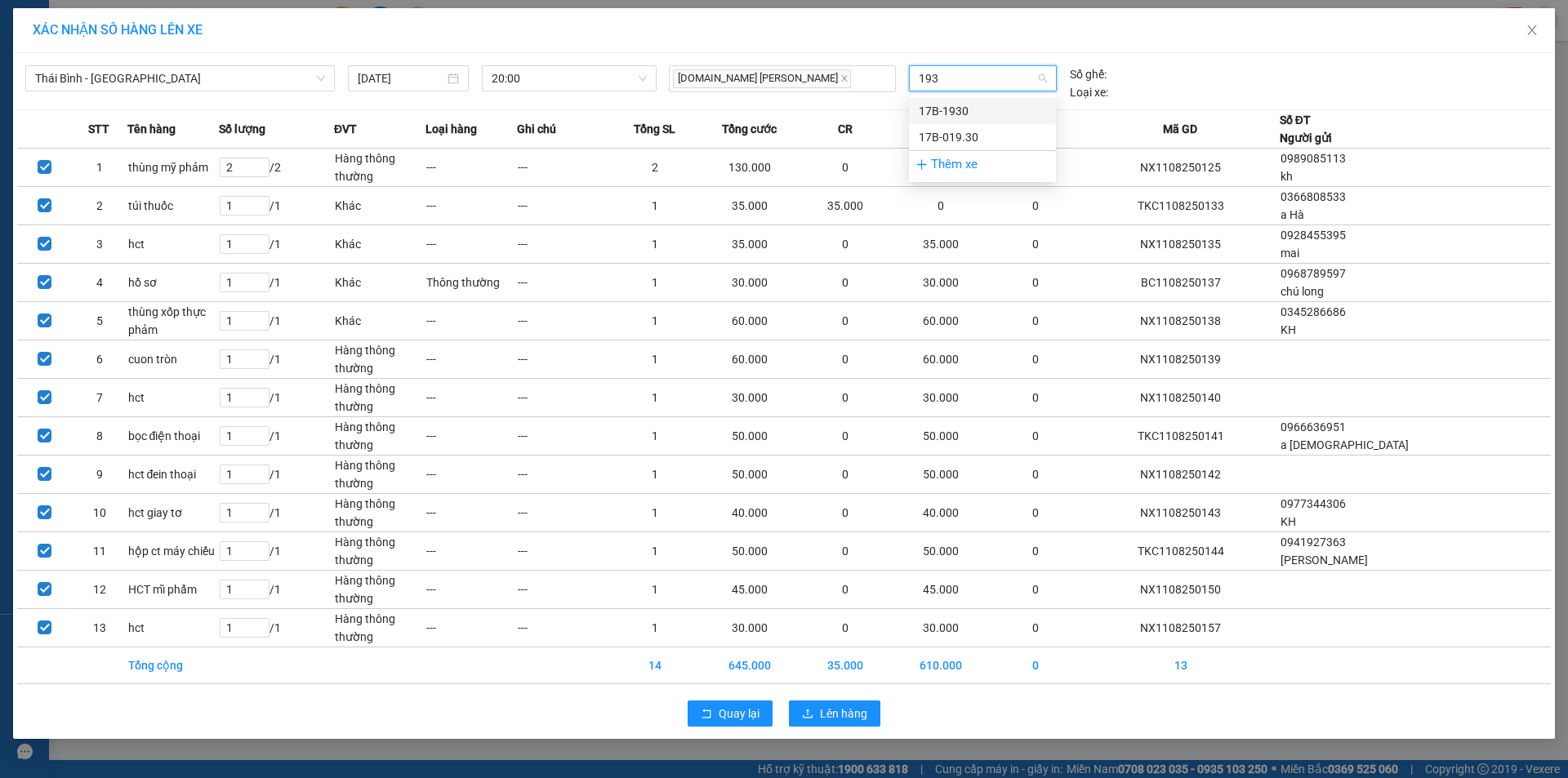
type input "1930"
click at [970, 134] on div "17B-019.30" at bounding box center [982, 138] width 128 height 18
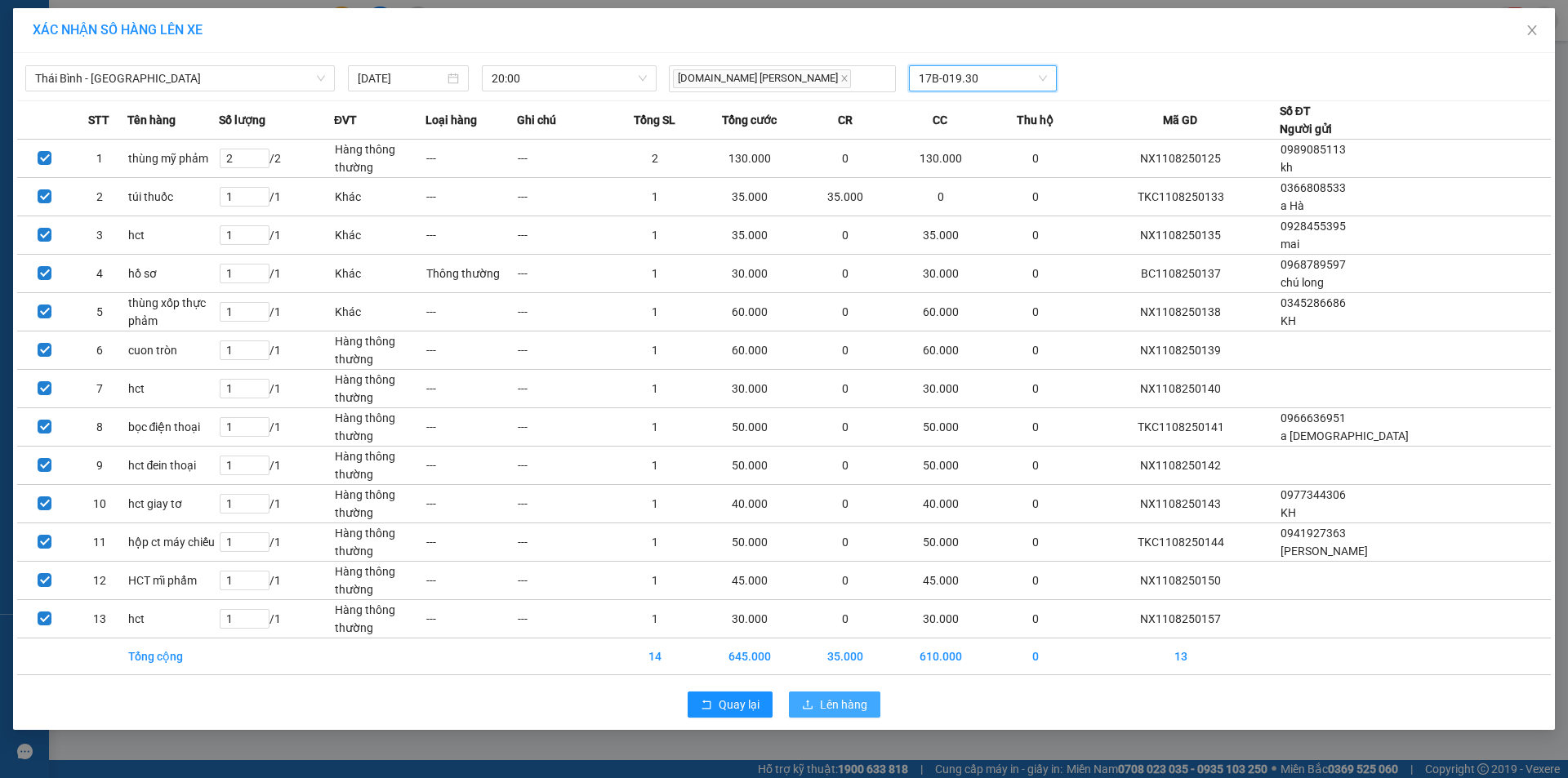
click at [850, 708] on span "Lên hàng" at bounding box center [843, 705] width 48 height 18
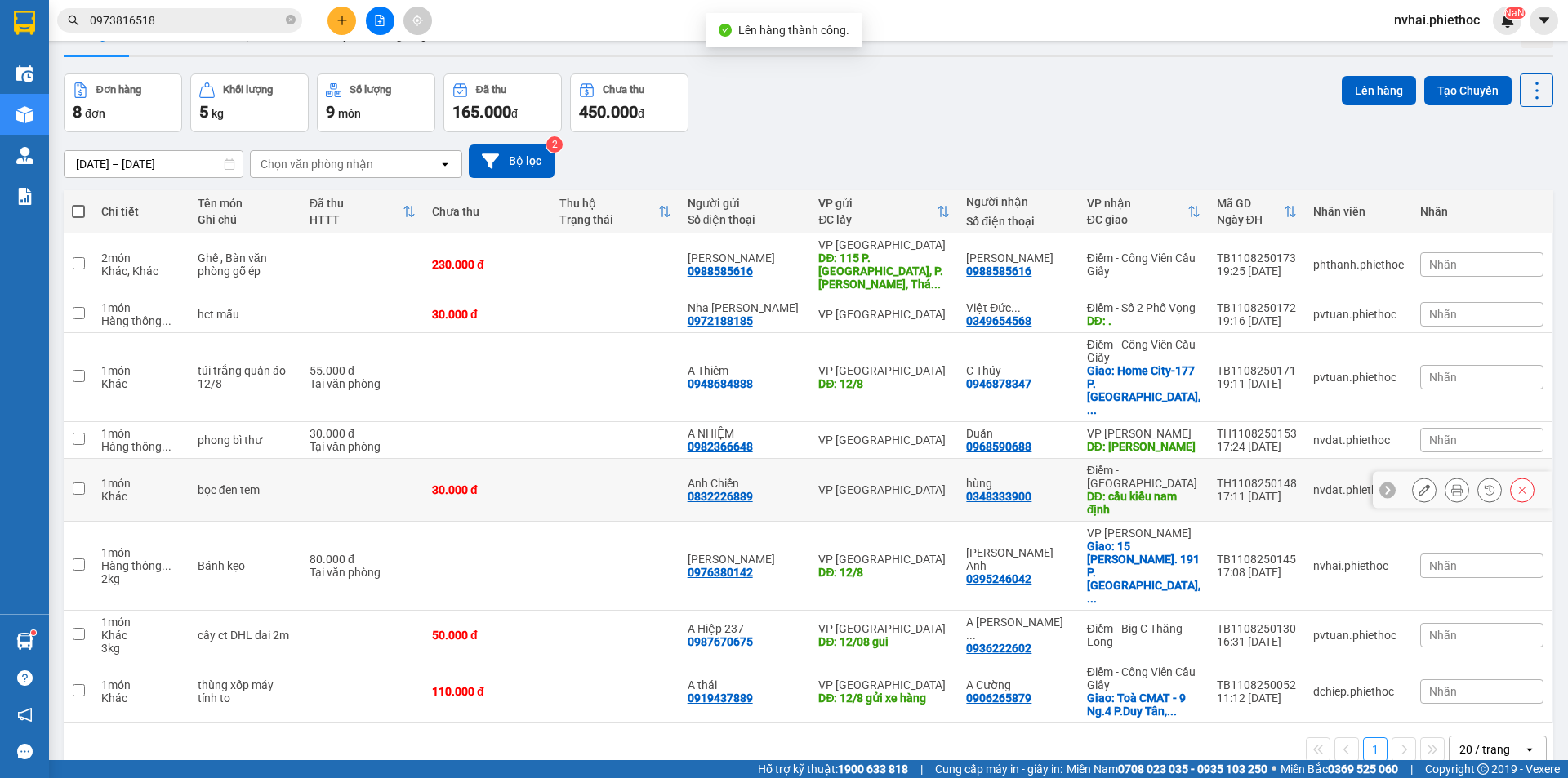
scroll to position [75, 0]
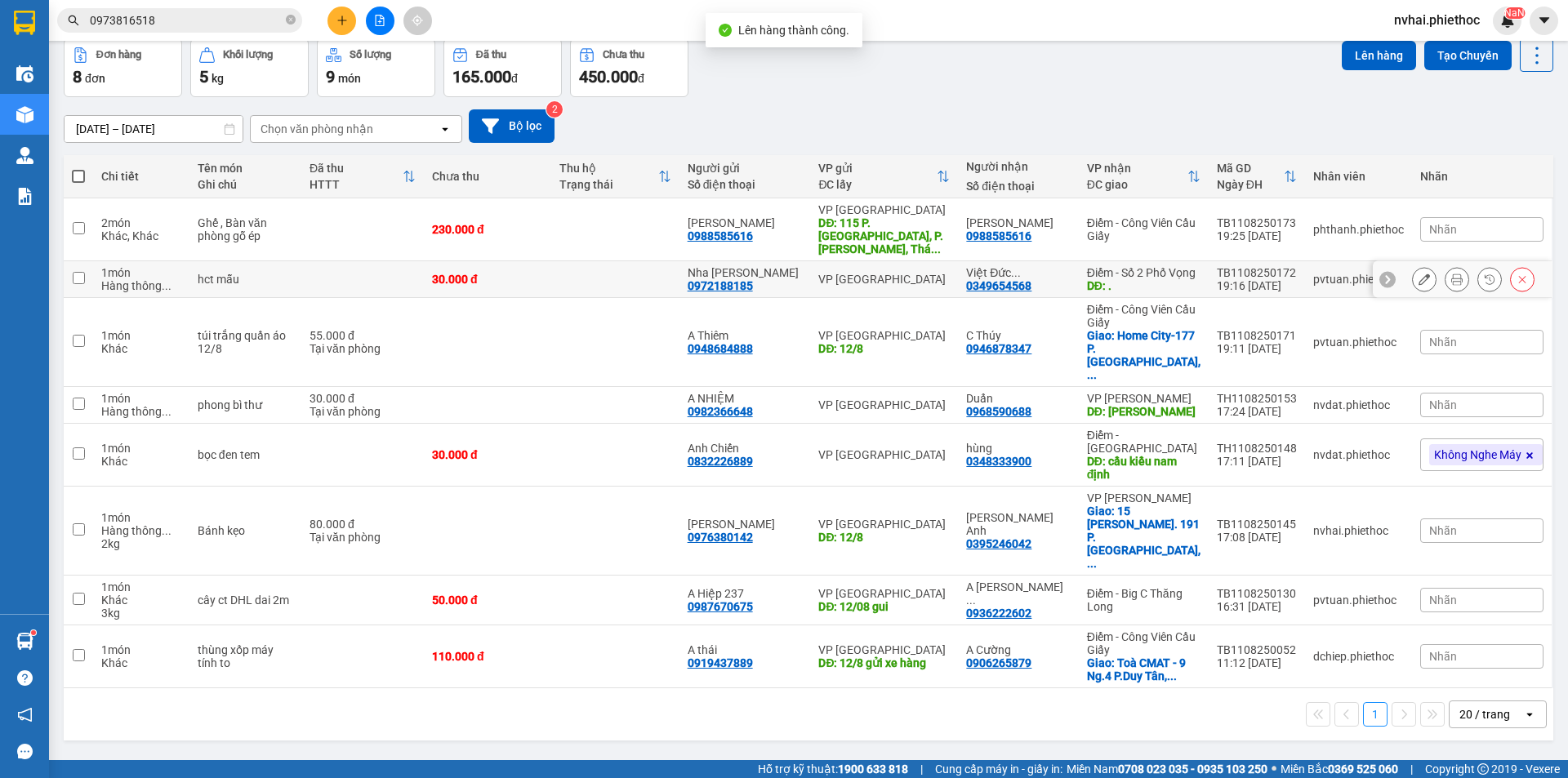
click at [1117, 279] on div "Điểm - Số 2 Phố Vọng" at bounding box center [1144, 273] width 114 height 13
checkbox input "true"
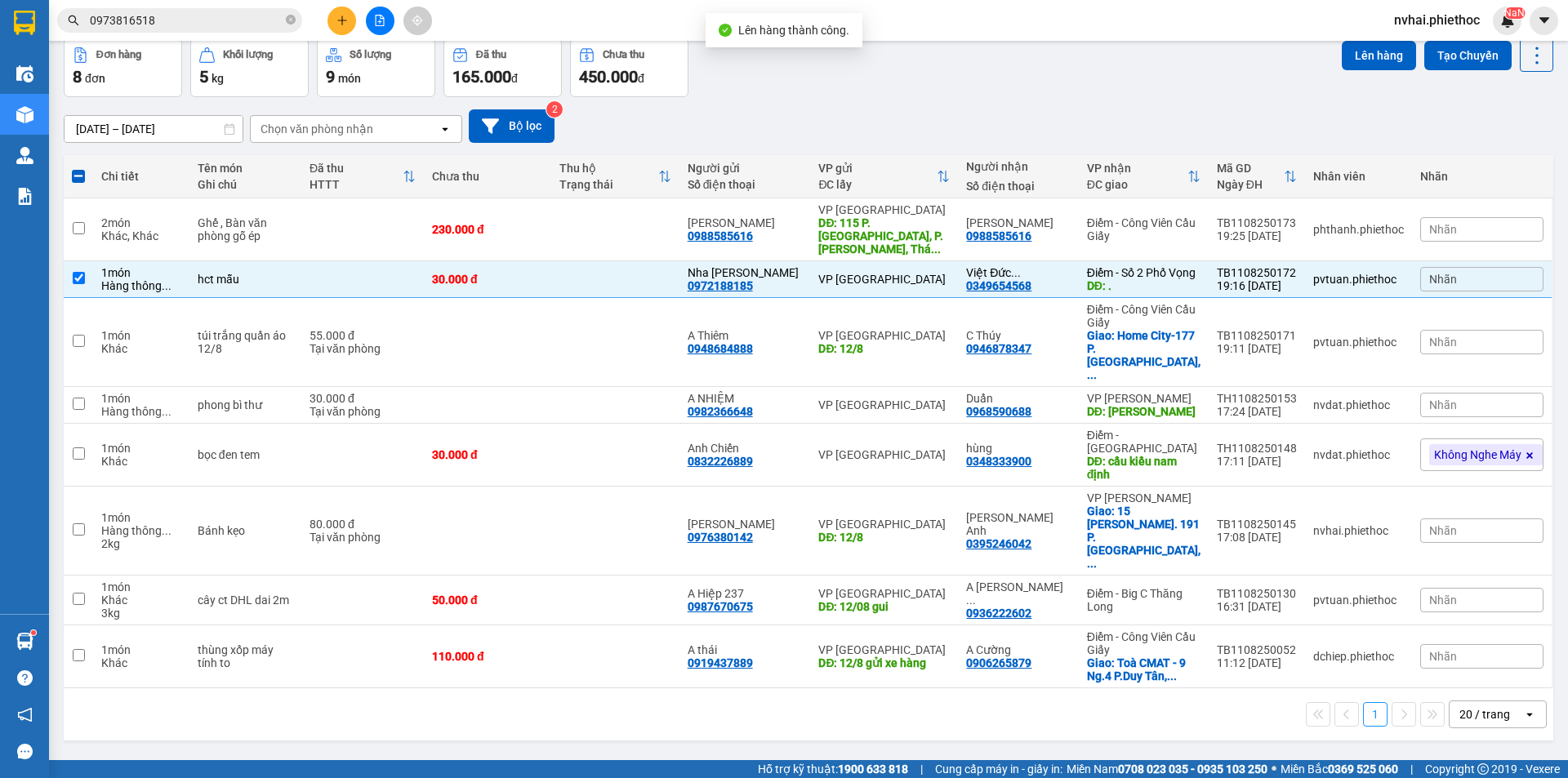
scroll to position [0, 0]
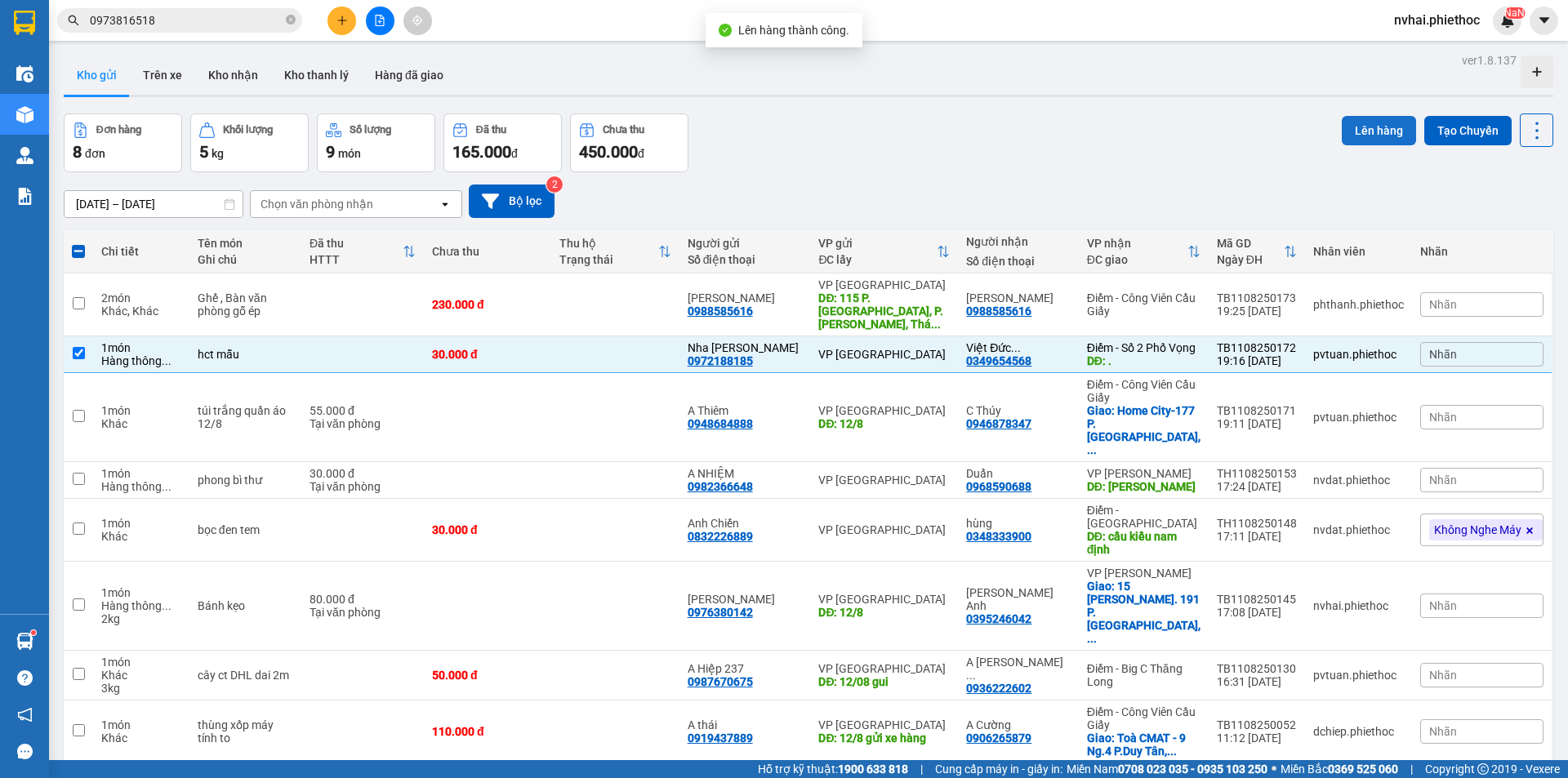
click at [1356, 130] on button "Lên hàng" at bounding box center [1378, 130] width 74 height 29
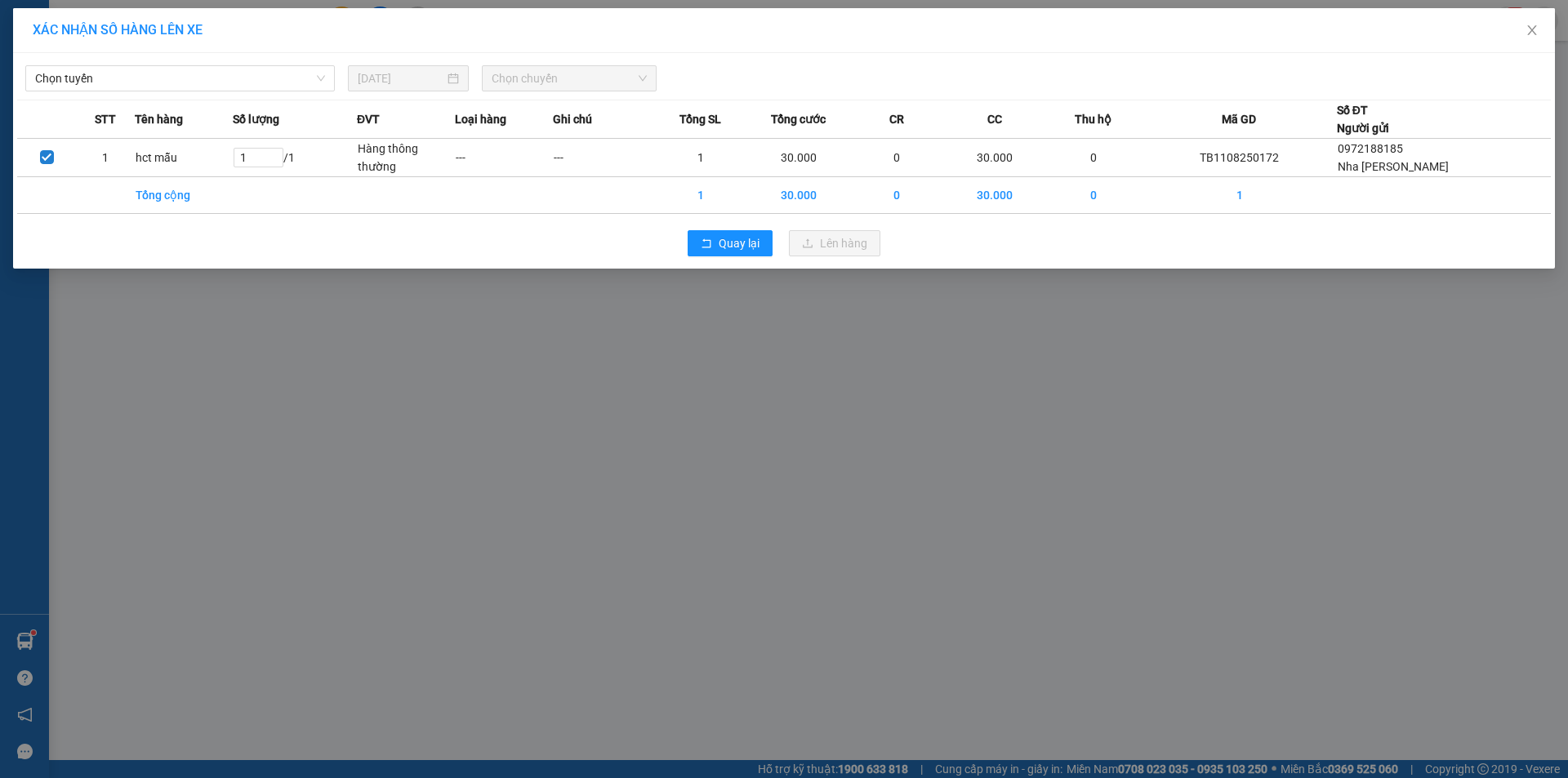
click at [203, 63] on div "Chọn tuyến [DATE] Chọn chuyến" at bounding box center [784, 73] width 1534 height 34
click at [201, 74] on span "Chọn tuyến" at bounding box center [180, 78] width 290 height 24
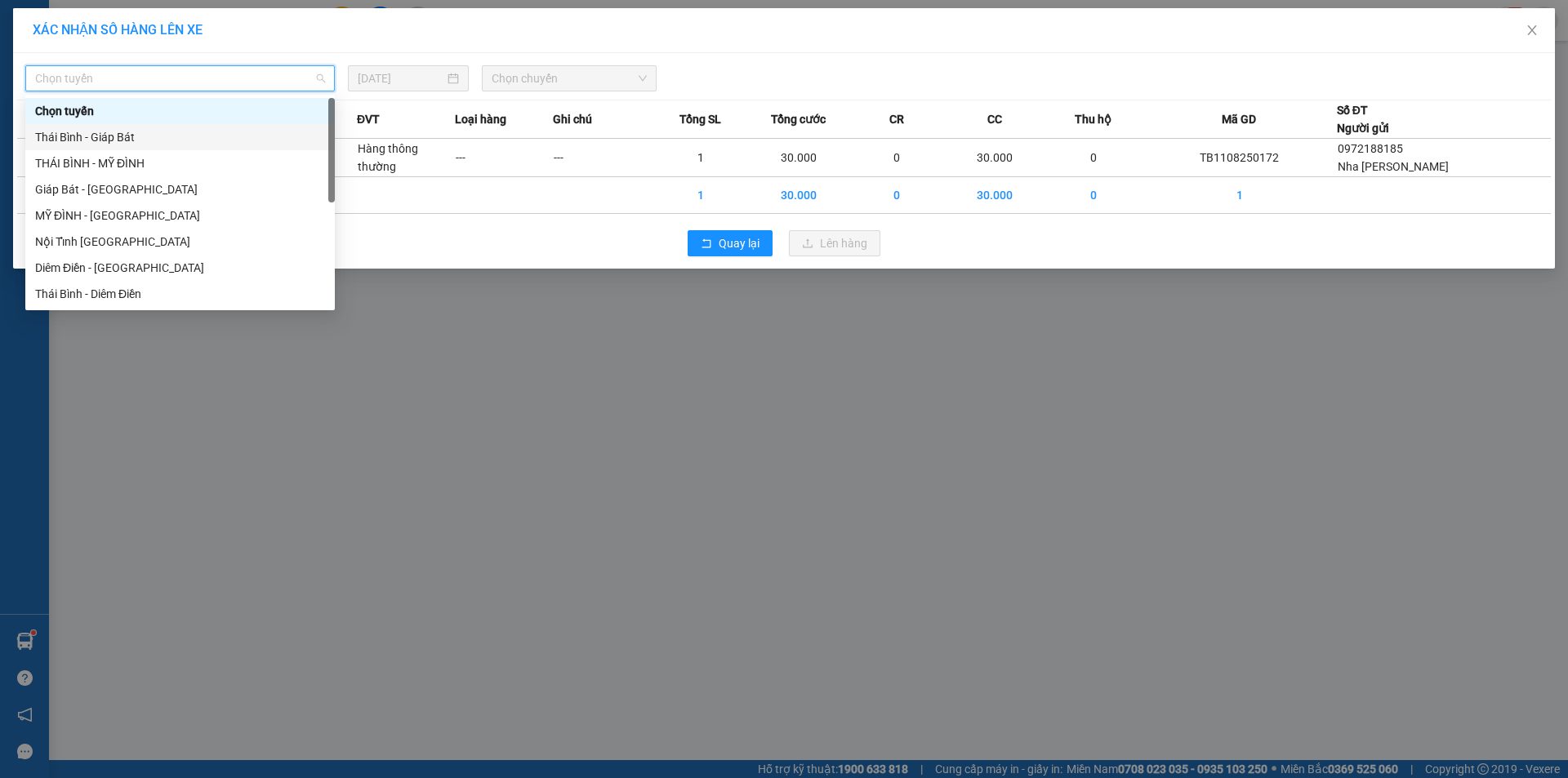
click at [119, 140] on div "Thái Bình - Giáp Bát" at bounding box center [180, 138] width 290 height 18
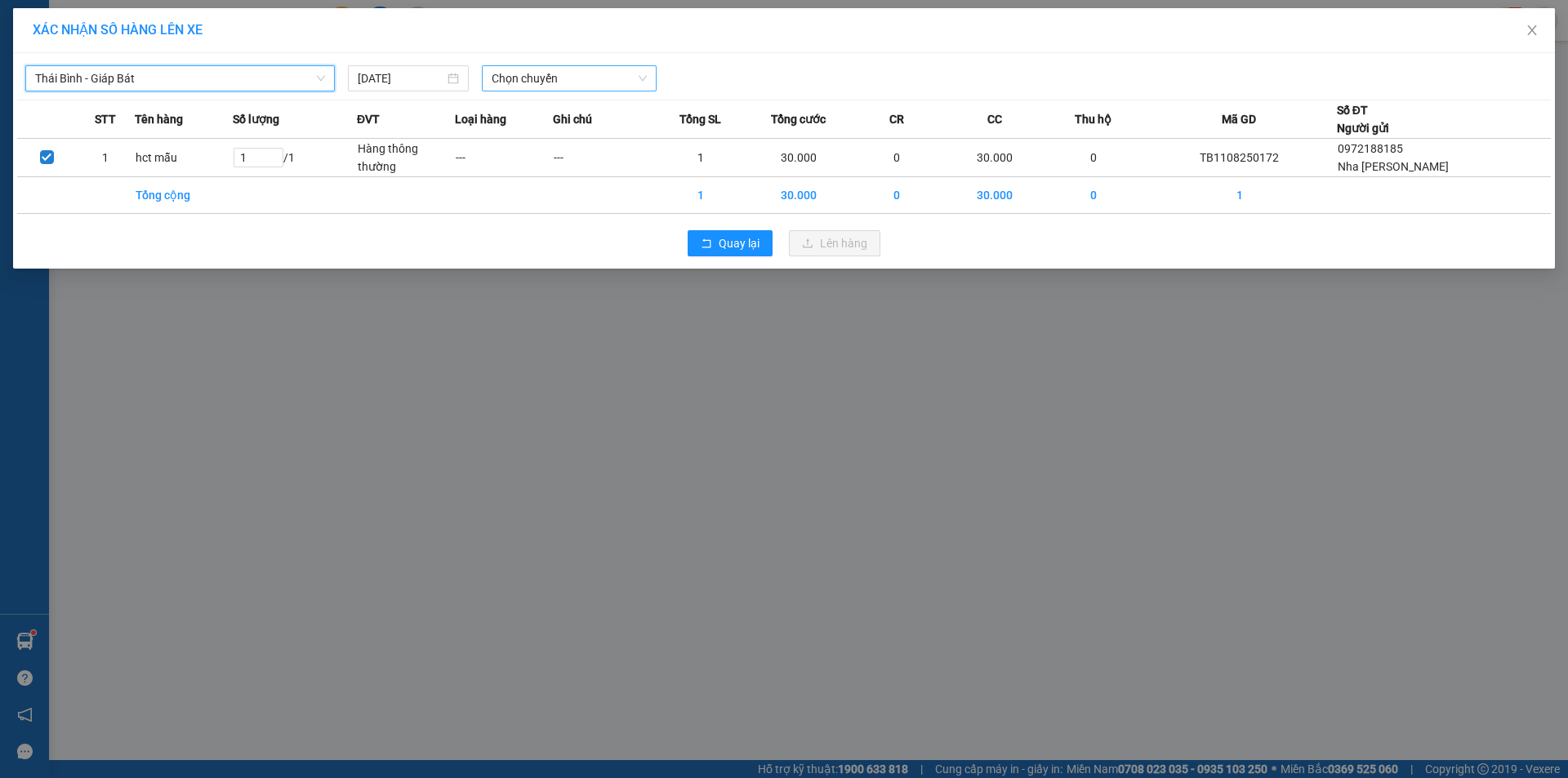
click at [539, 82] on span "Chọn chuyến" at bounding box center [569, 78] width 155 height 24
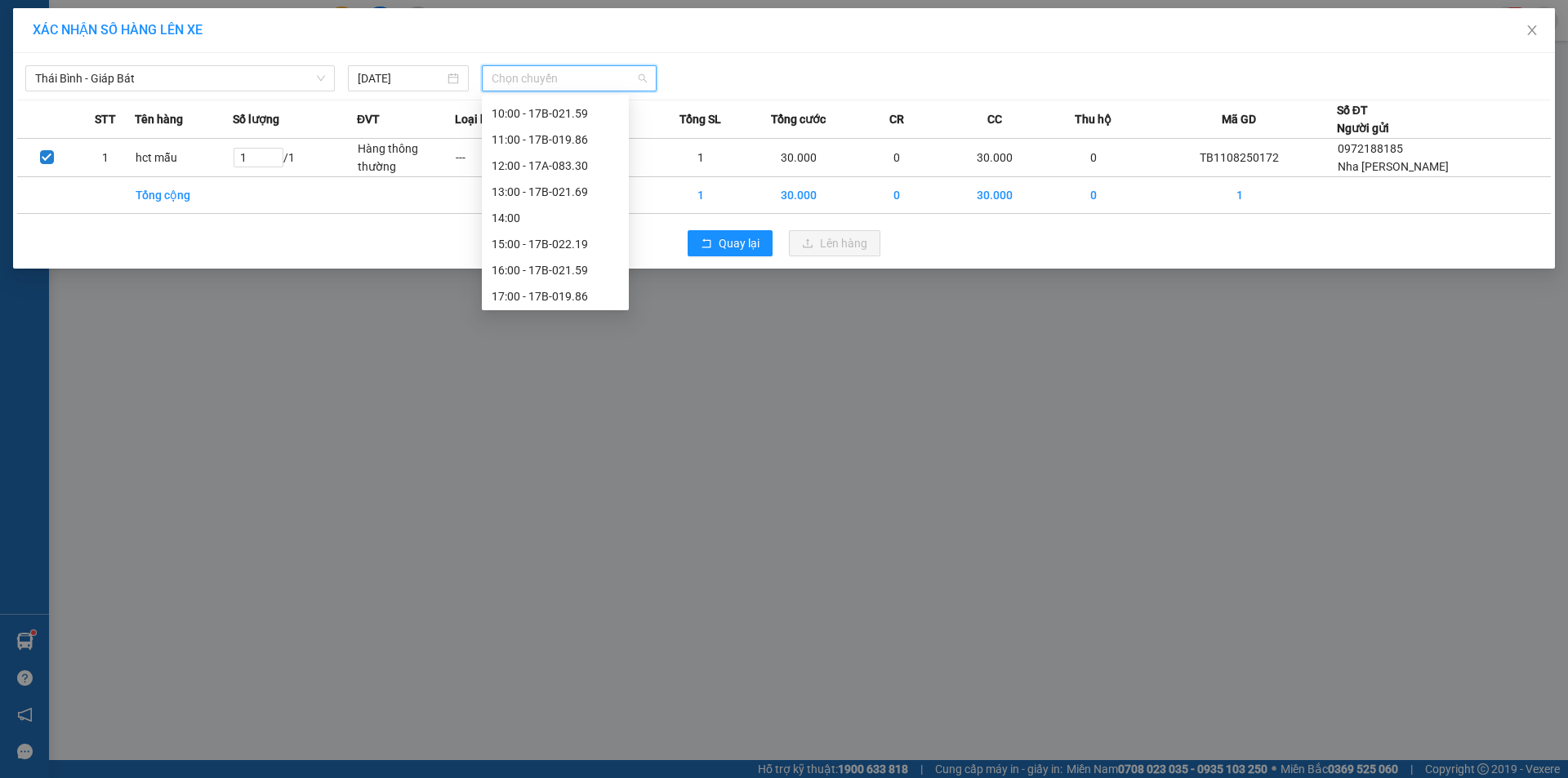
scroll to position [287, 0]
click at [588, 295] on div "20:00 - 17B-022.19" at bounding box center [555, 294] width 128 height 18
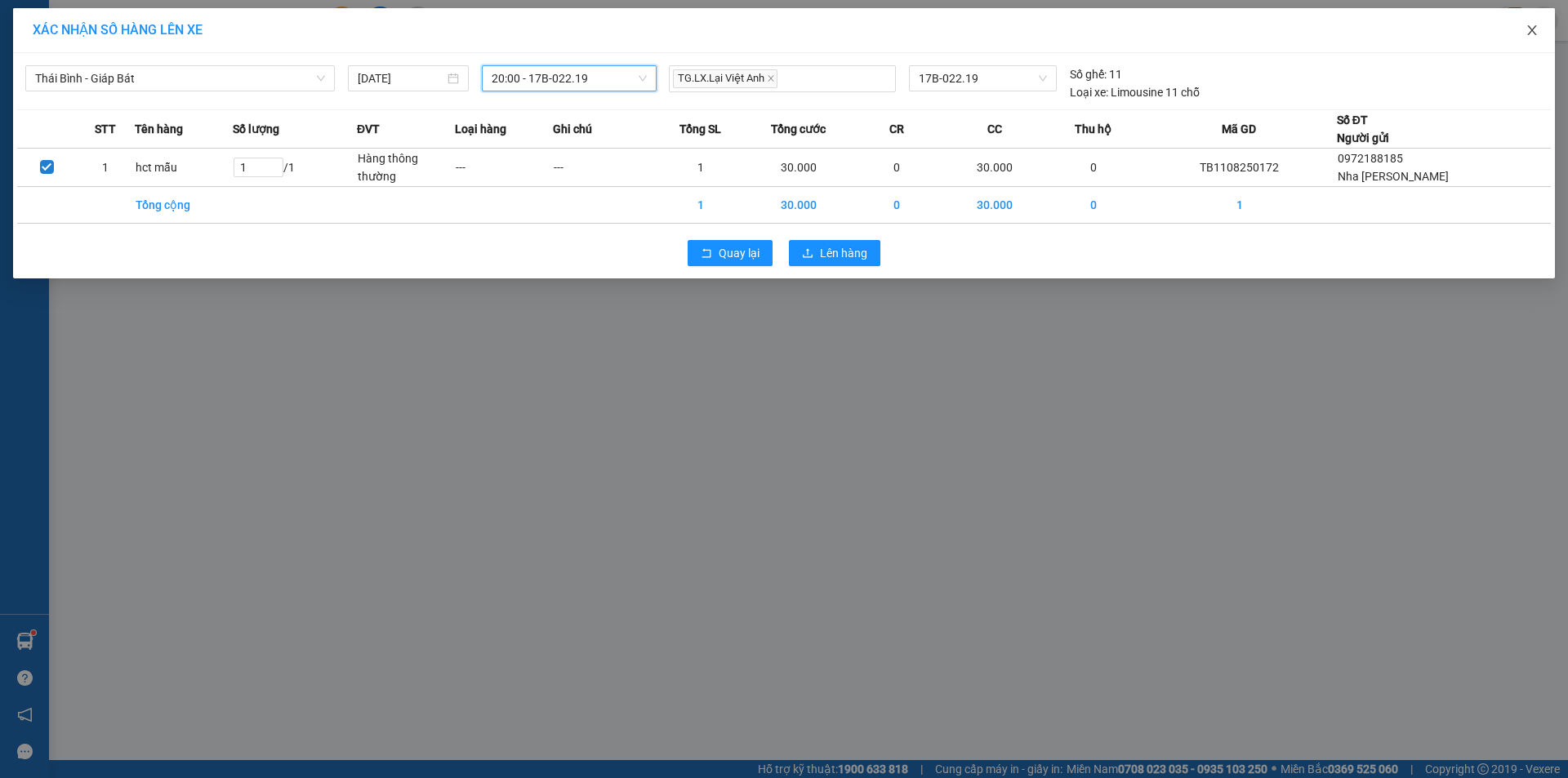
click at [1534, 25] on icon "close" at bounding box center [1532, 30] width 13 height 13
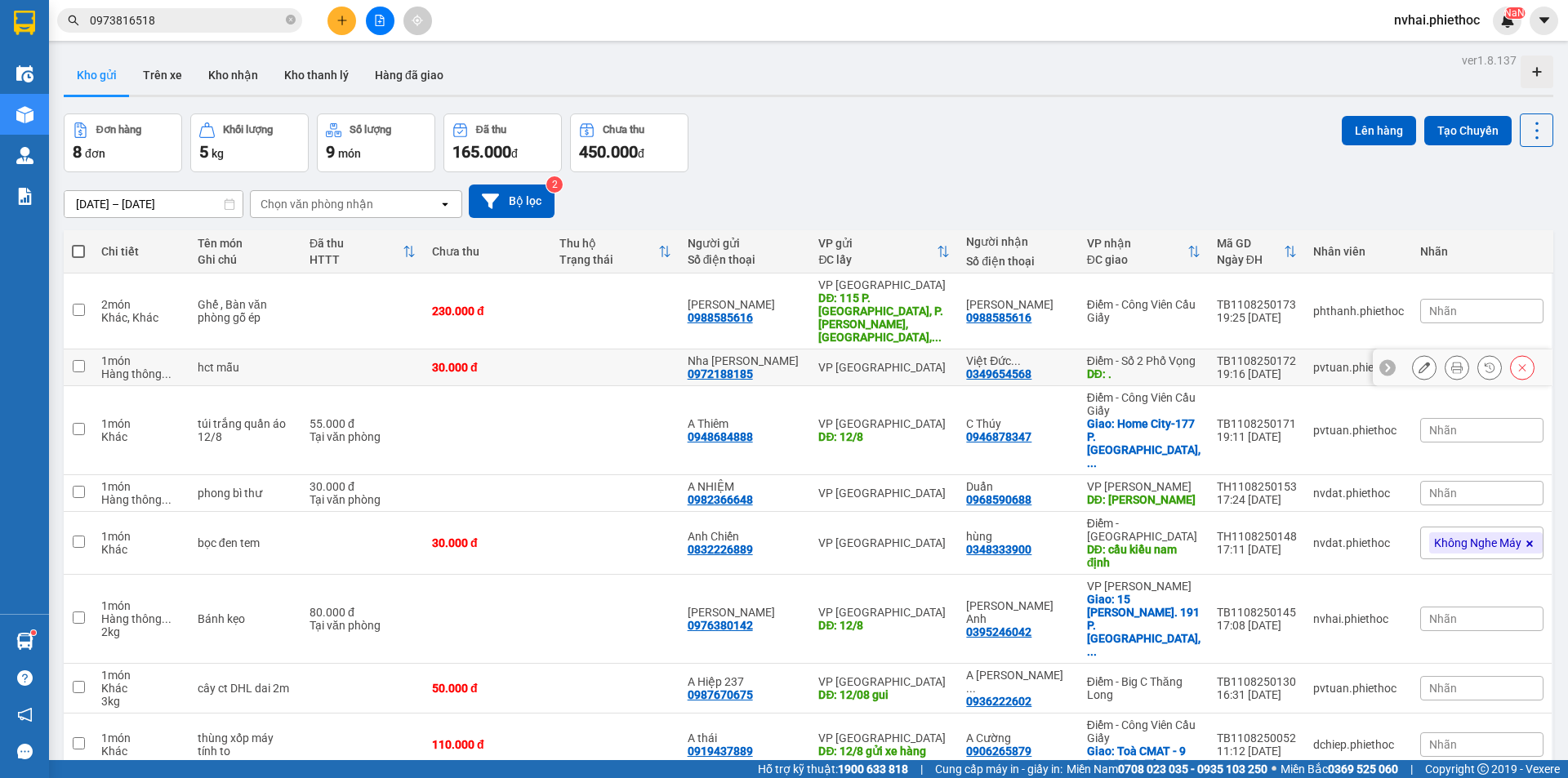
click at [1110, 354] on div "Điểm - Số 2 Phố Vọng" at bounding box center [1144, 361] width 114 height 13
checkbox input "true"
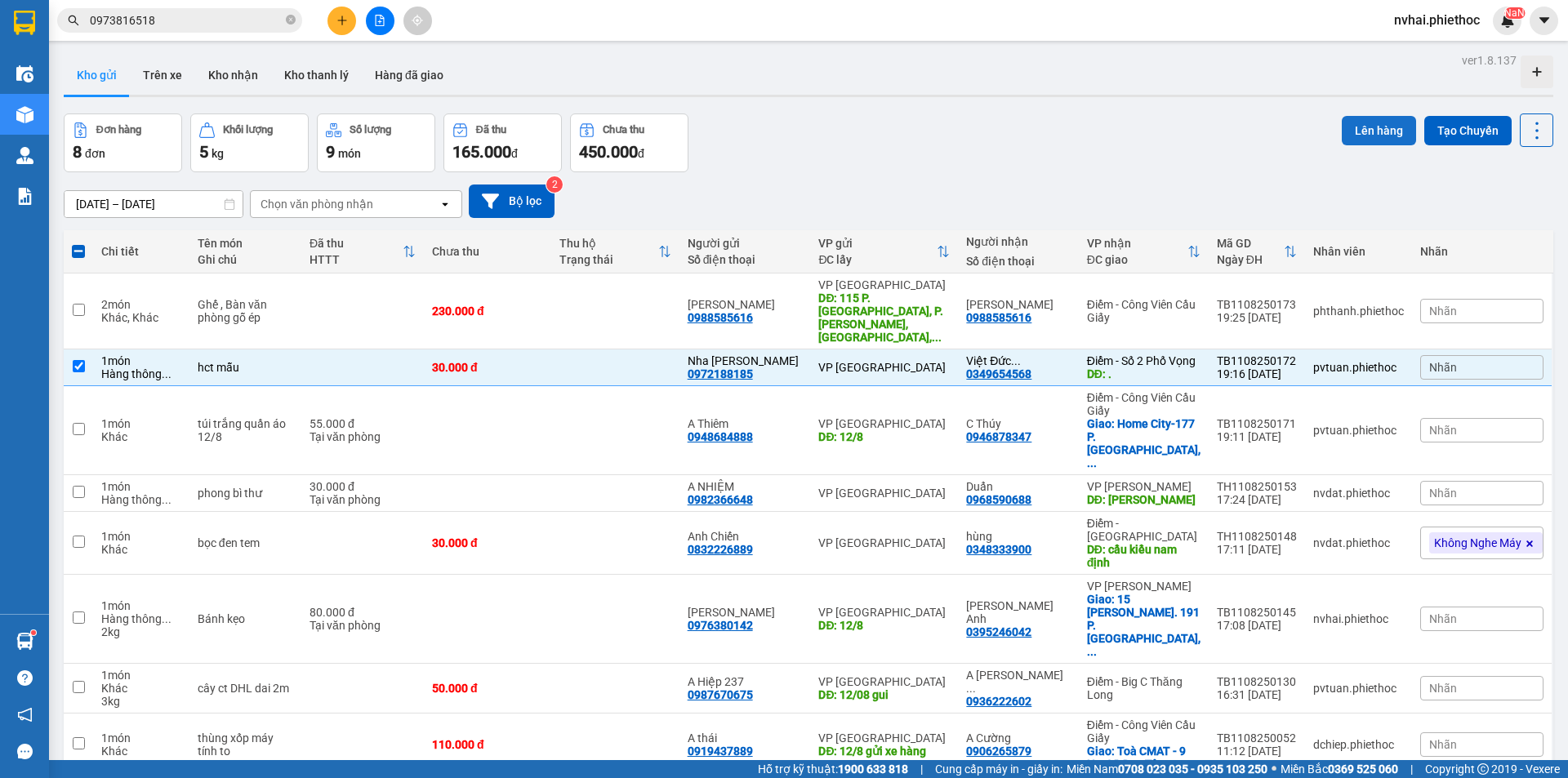
click at [1353, 129] on button "Lên hàng" at bounding box center [1378, 130] width 74 height 29
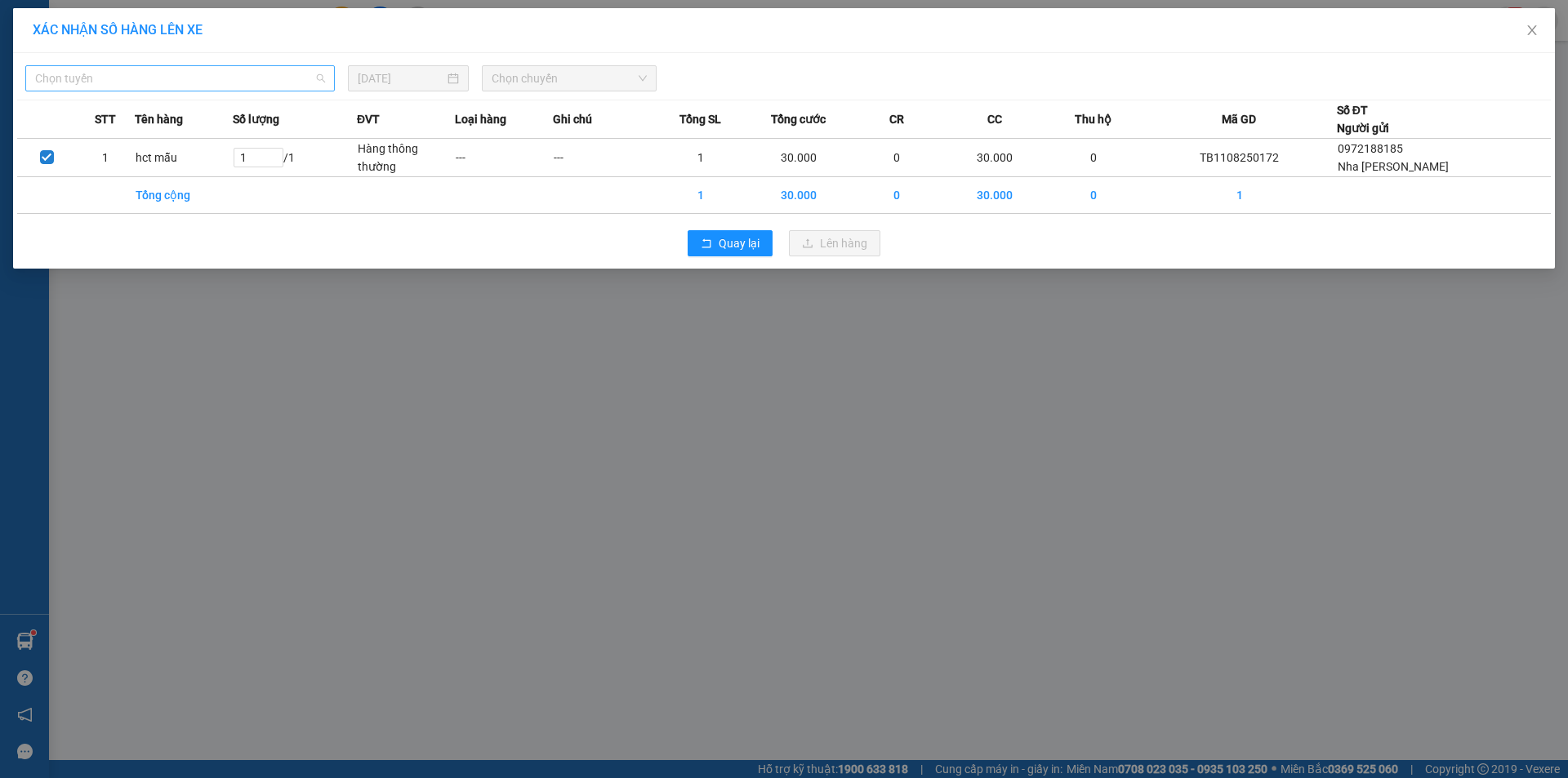
click at [124, 73] on span "Chọn tuyến" at bounding box center [180, 78] width 290 height 24
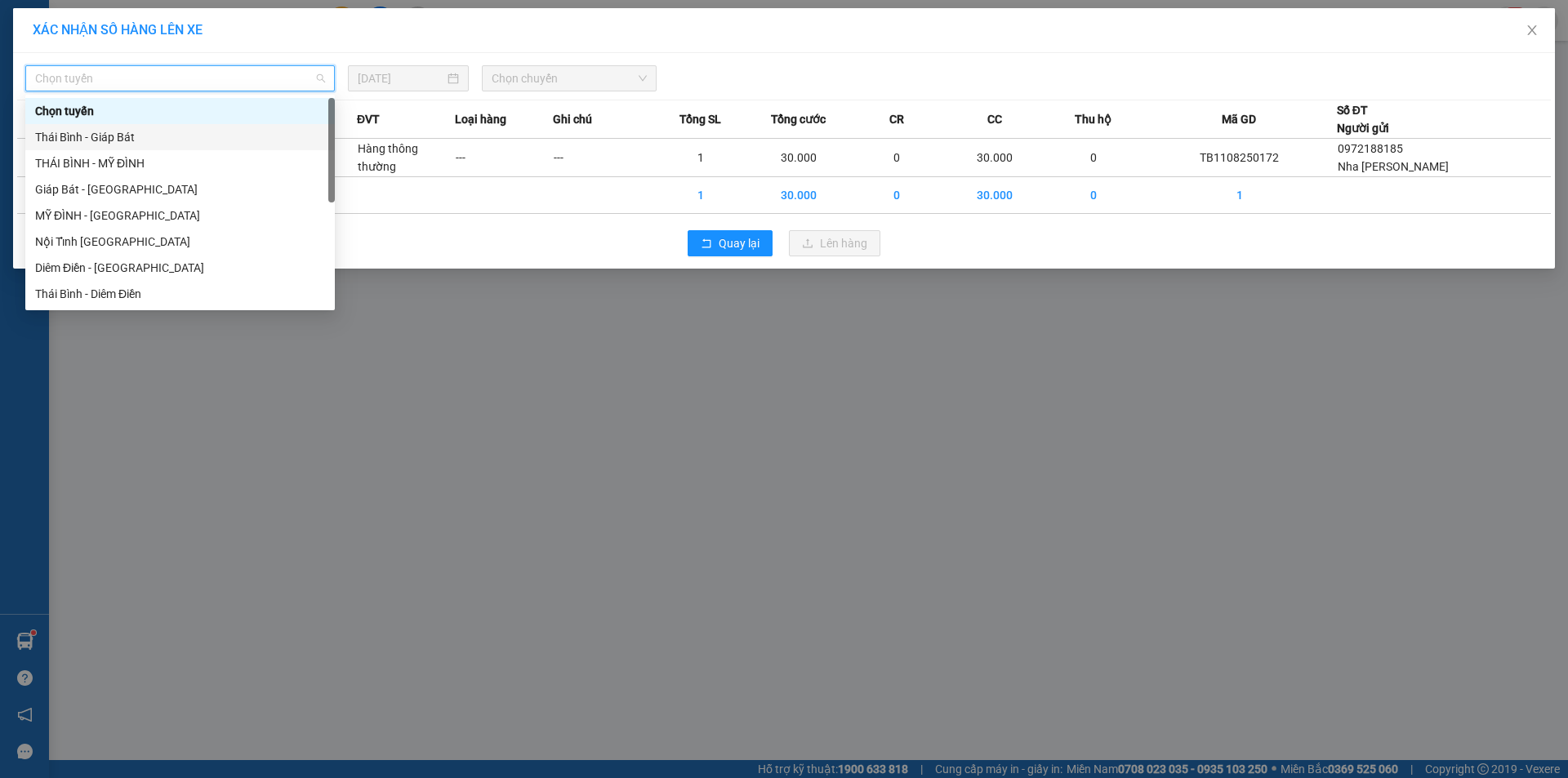
click at [129, 138] on div "Thái Bình - Giáp Bát" at bounding box center [180, 138] width 290 height 18
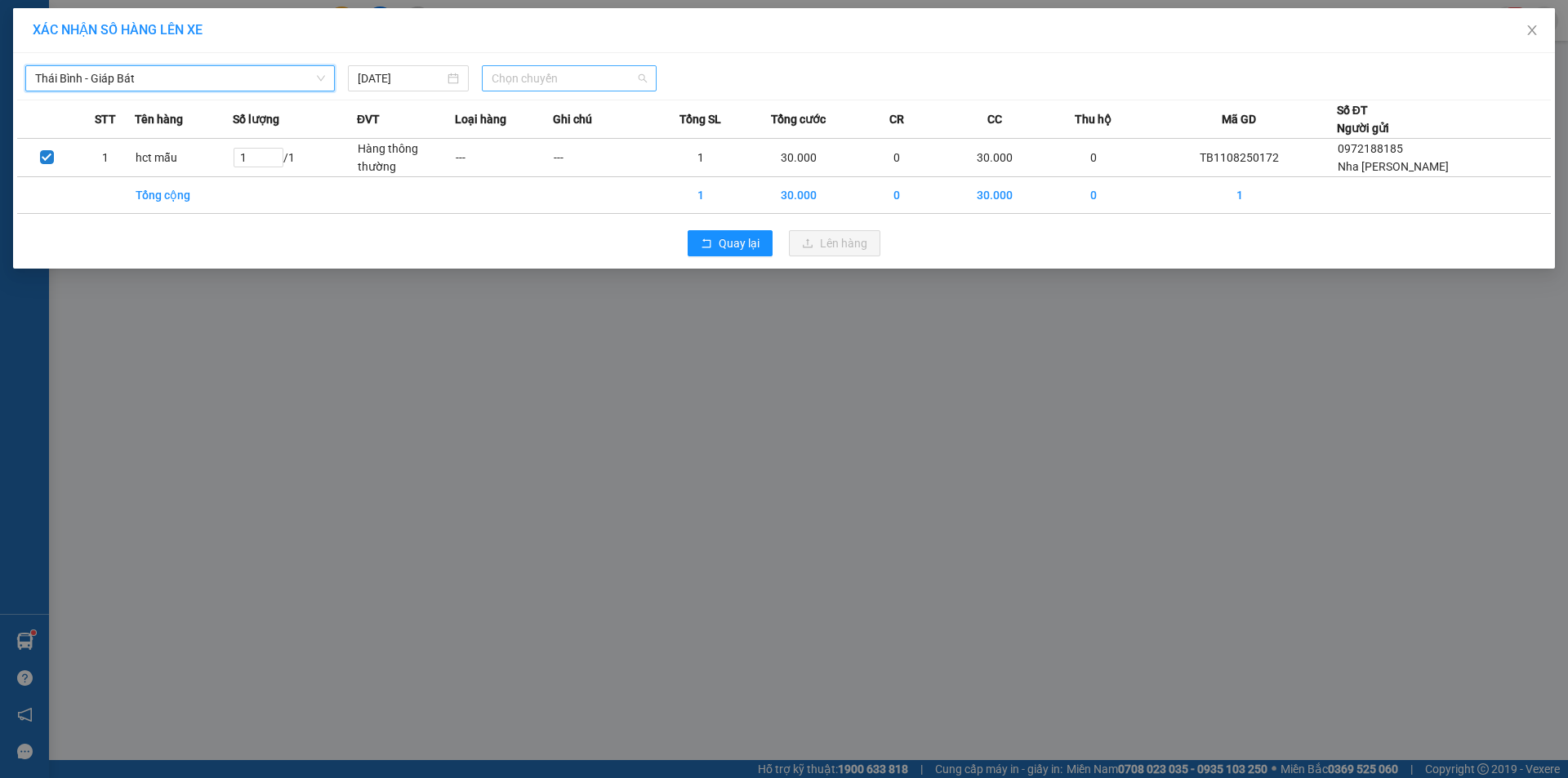
click at [537, 82] on span "Chọn chuyến" at bounding box center [569, 78] width 155 height 24
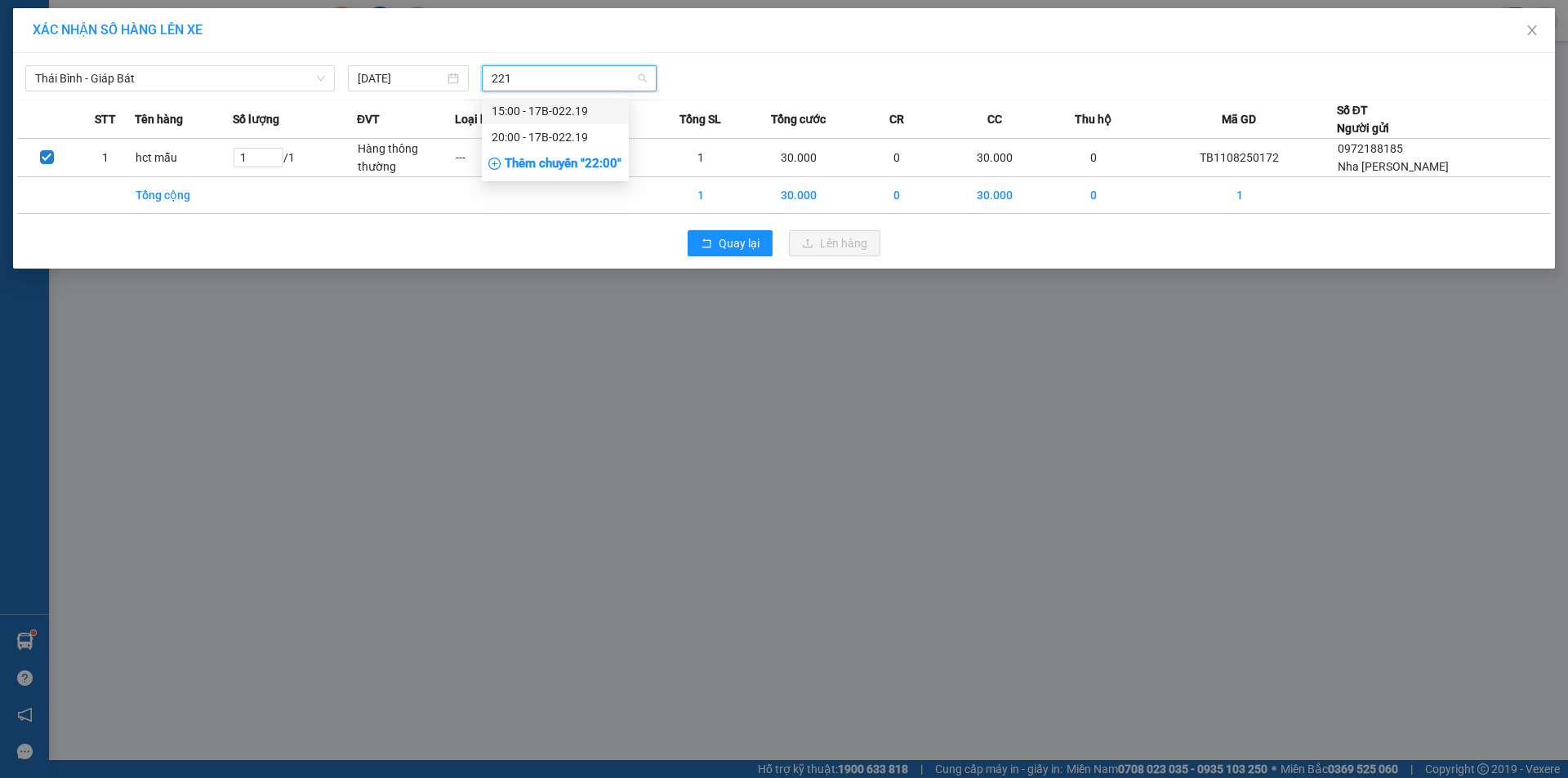
type input "2219"
click at [550, 129] on div "20:00 - 17B-022.19" at bounding box center [555, 138] width 128 height 18
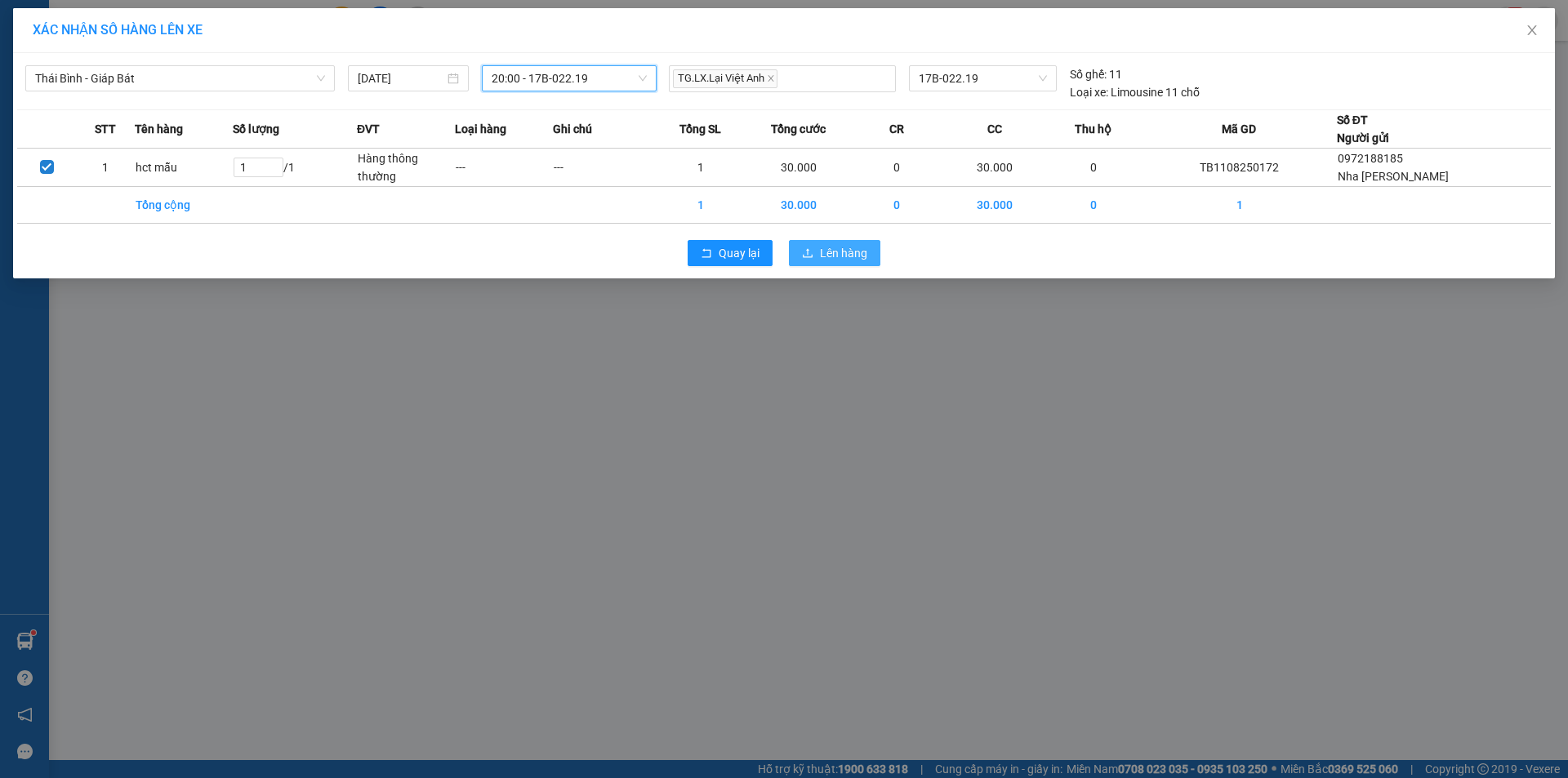
click at [808, 255] on icon "upload" at bounding box center [807, 252] width 10 height 9
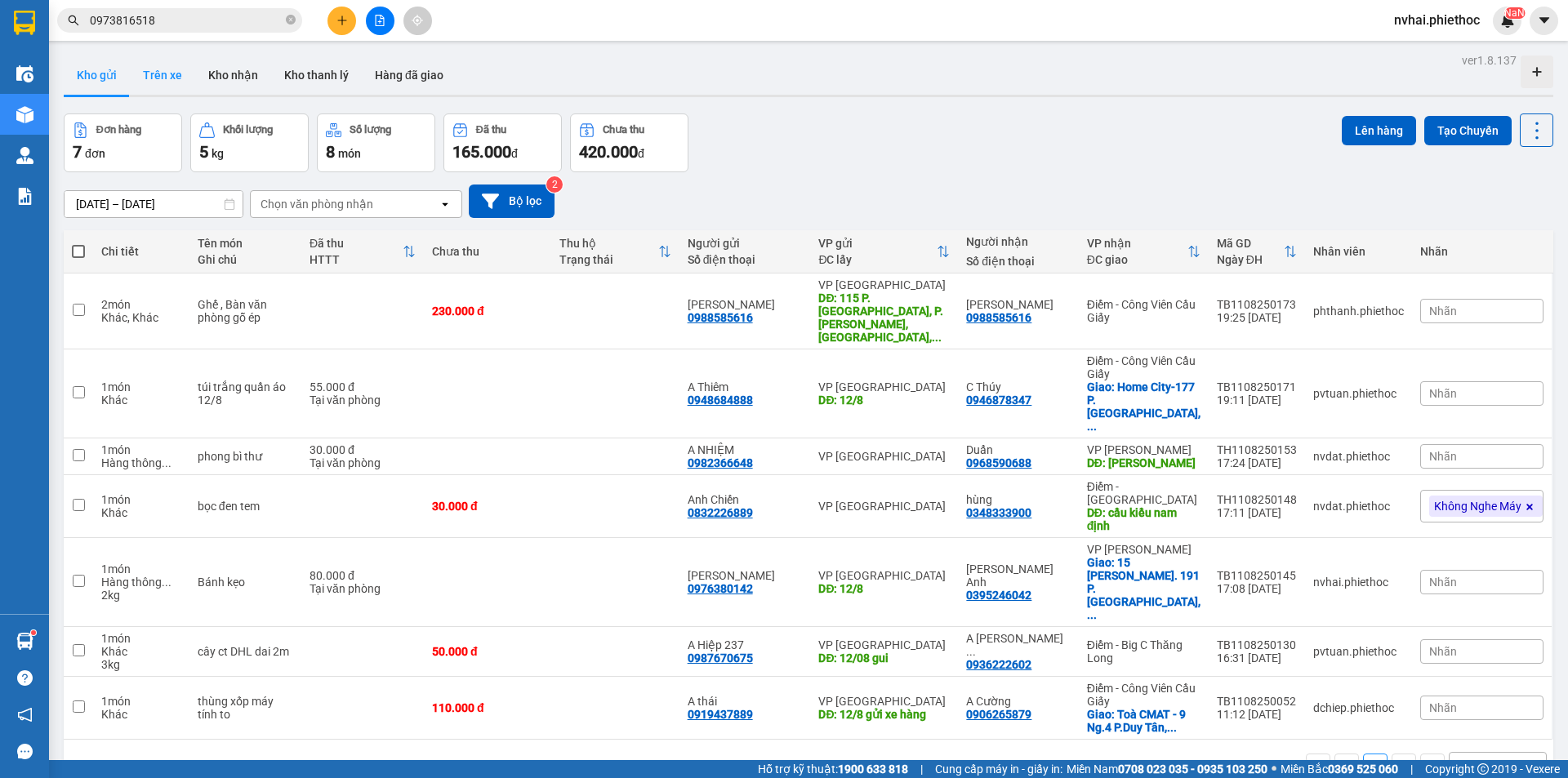
click at [146, 65] on button "Trên xe" at bounding box center [162, 75] width 65 height 39
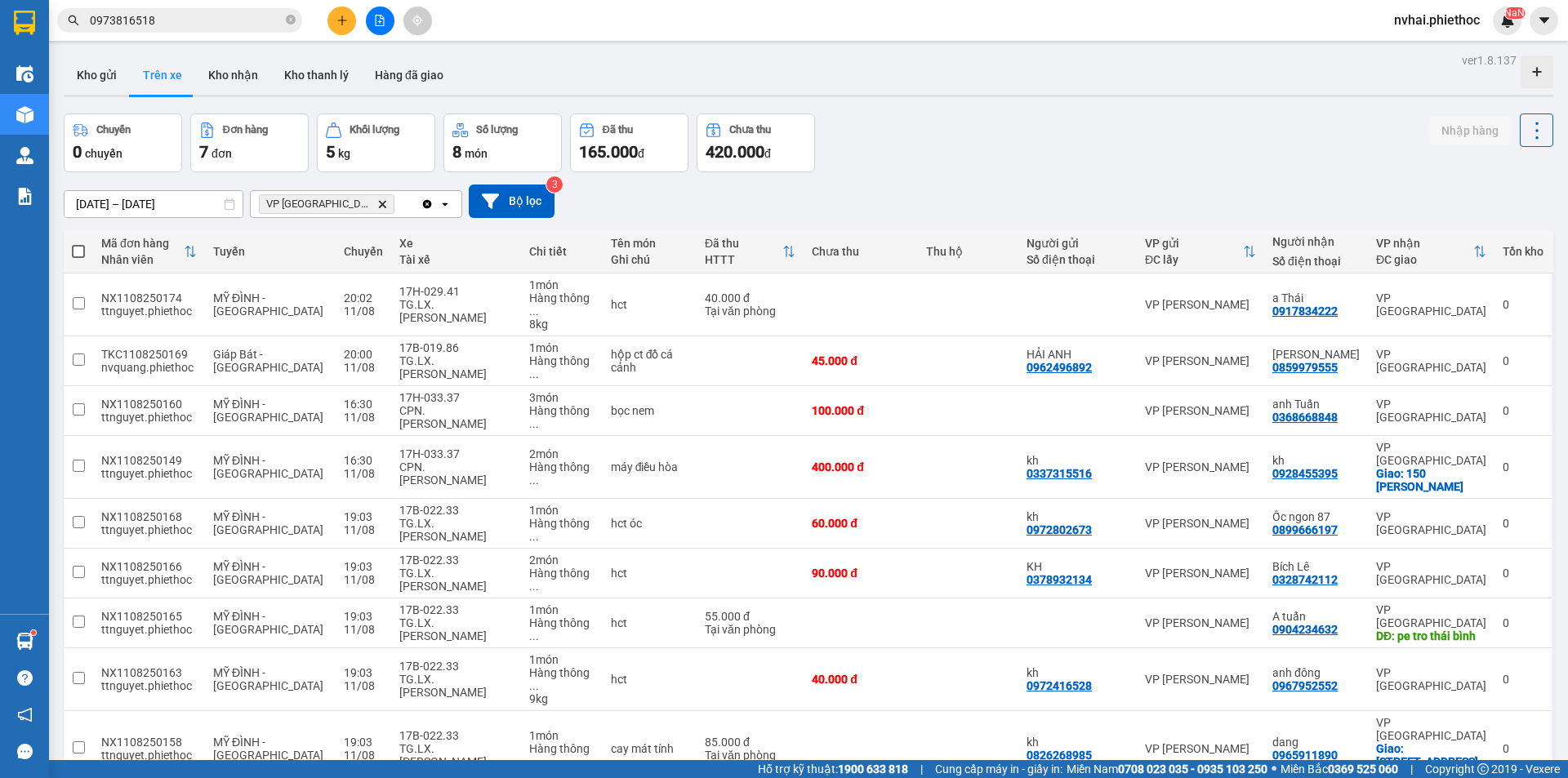
click at [377, 204] on icon "Delete" at bounding box center [382, 205] width 10 height 10
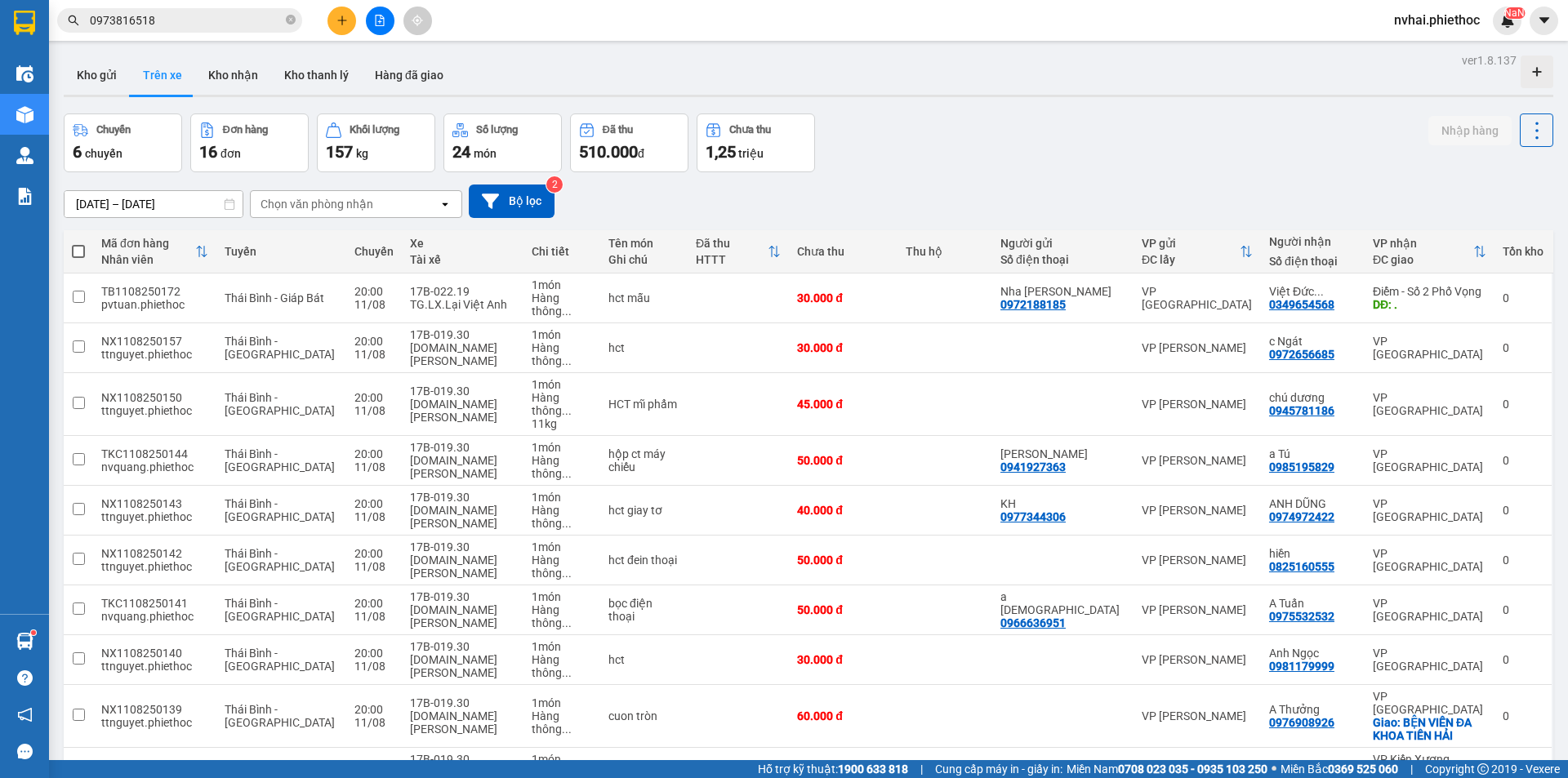
click at [351, 220] on div "[DATE] – [DATE] Press the down arrow key to interact with the calendar and sele…" at bounding box center [808, 200] width 1490 height 58
click at [361, 207] on div "Chọn văn phòng nhận" at bounding box center [316, 205] width 113 height 17
type input "thái"
click at [352, 231] on div "VP [GEOGRAPHIC_DATA]" at bounding box center [356, 238] width 212 height 29
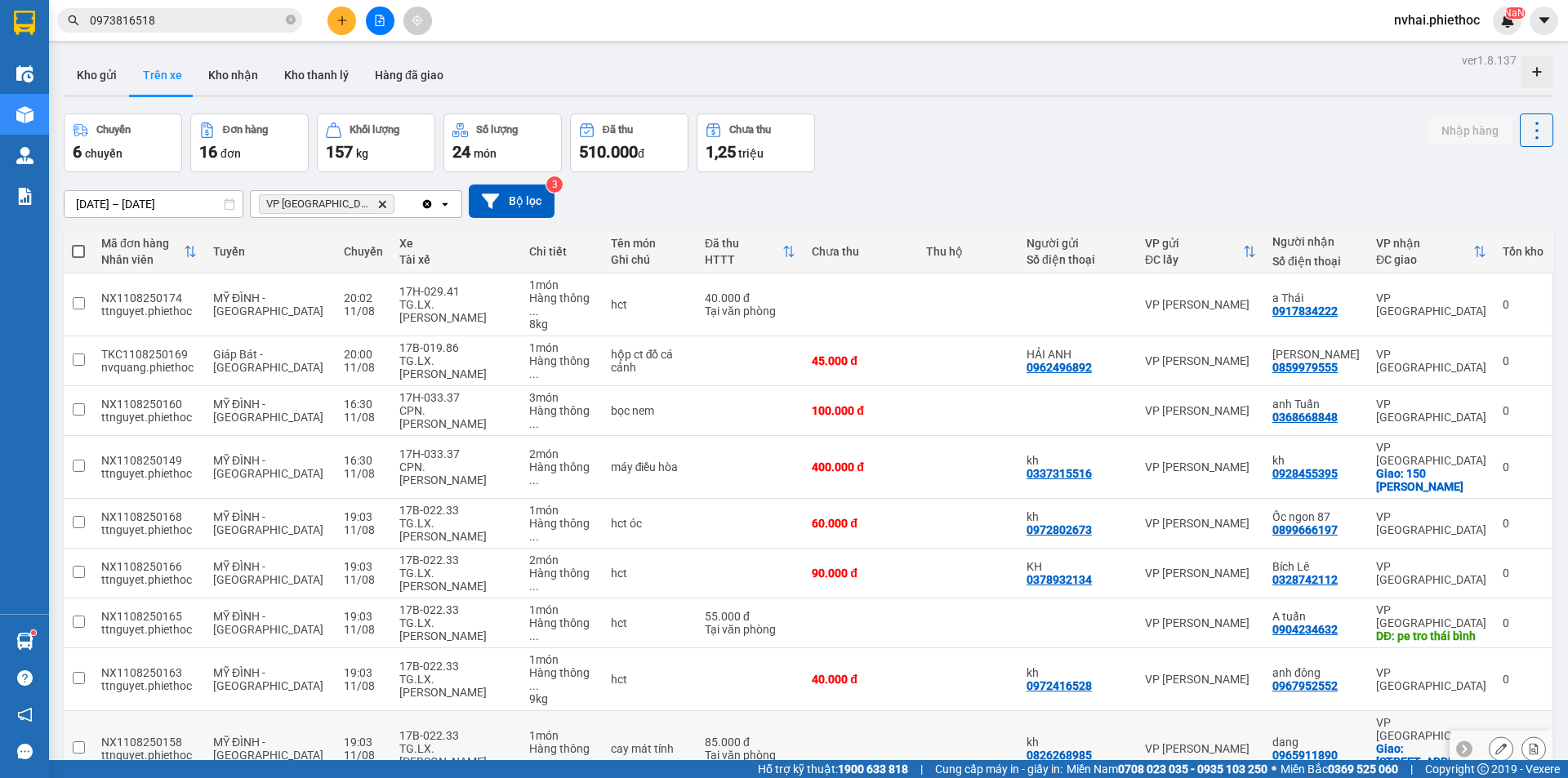
scroll to position [299, 0]
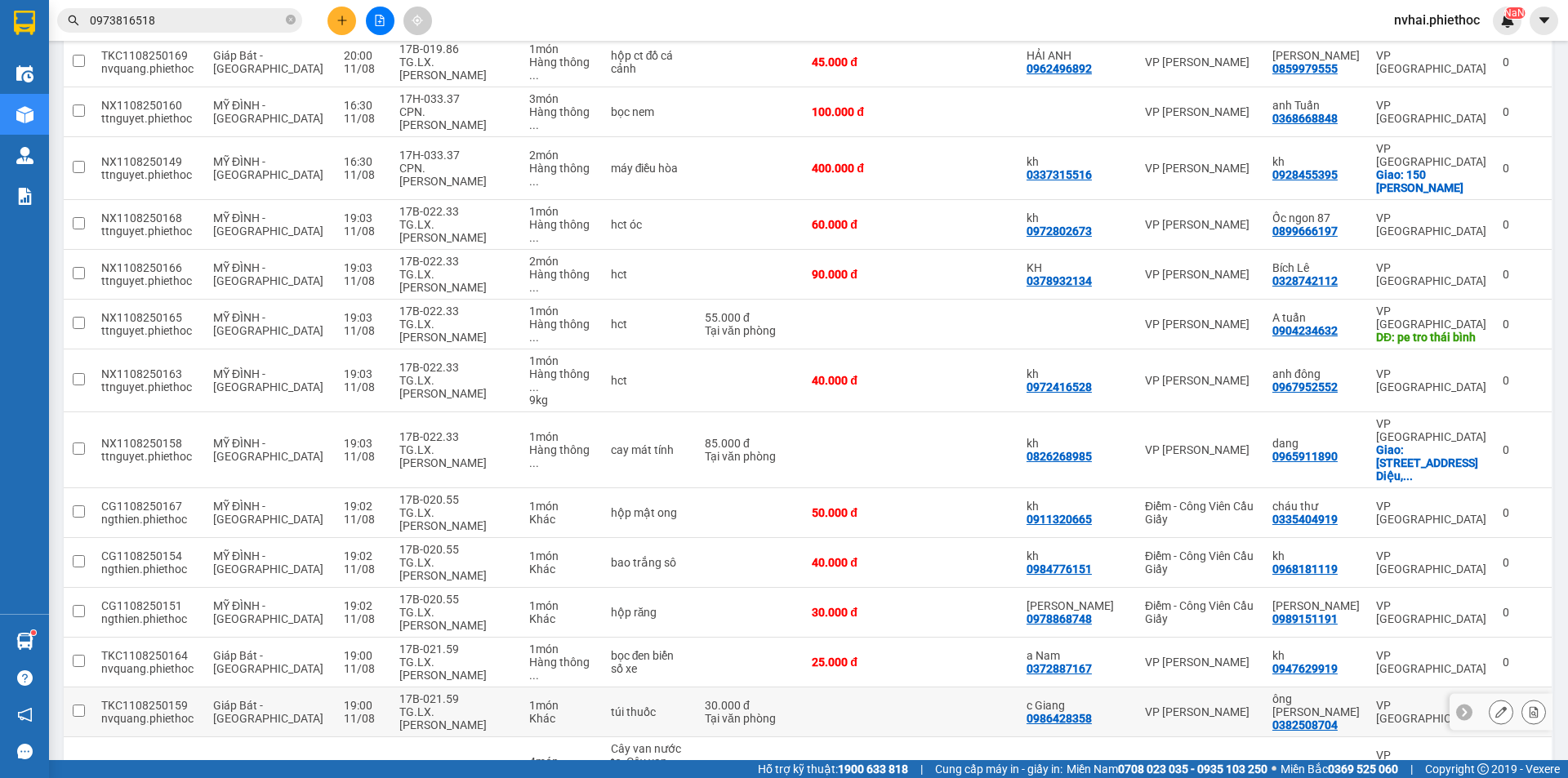
click at [453, 705] on div "TG.LX.[PERSON_NAME]" at bounding box center [455, 718] width 113 height 26
checkbox input "true"
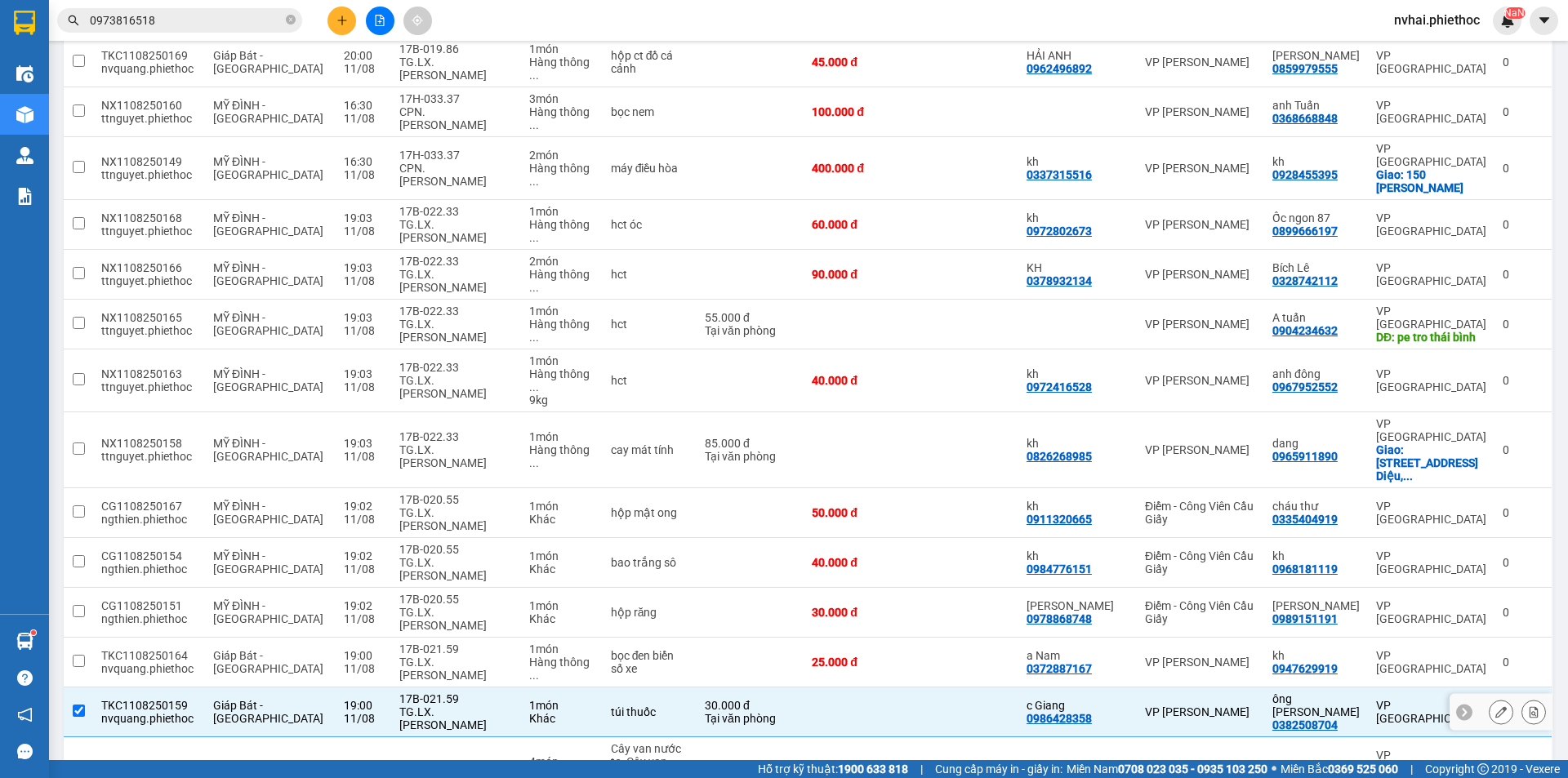
click at [462, 655] on div "TG.LX.[PERSON_NAME]" at bounding box center [455, 668] width 113 height 26
checkbox input "true"
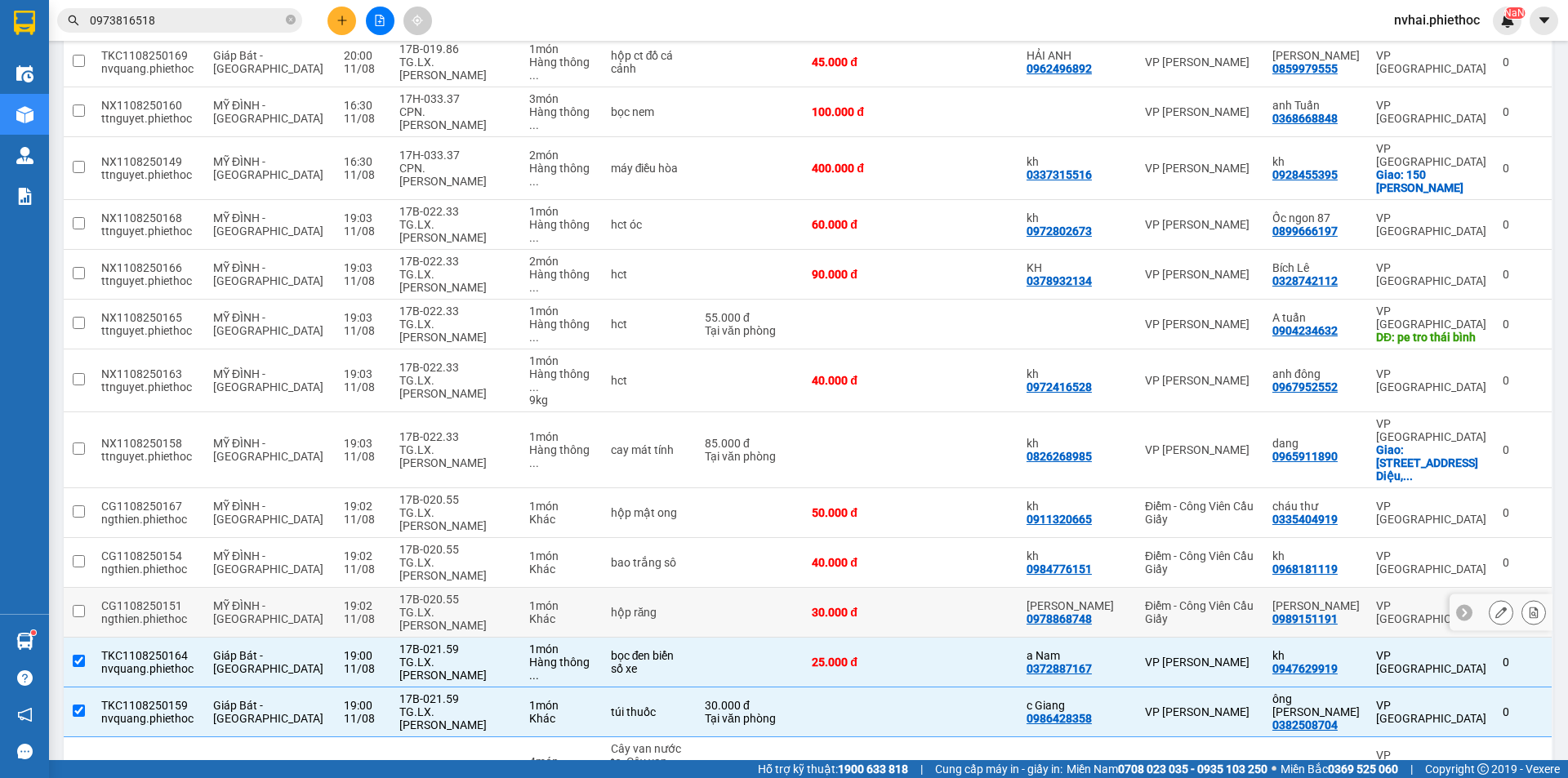
click at [457, 606] on div "TG.LX.[PERSON_NAME]" at bounding box center [455, 619] width 113 height 26
checkbox input "true"
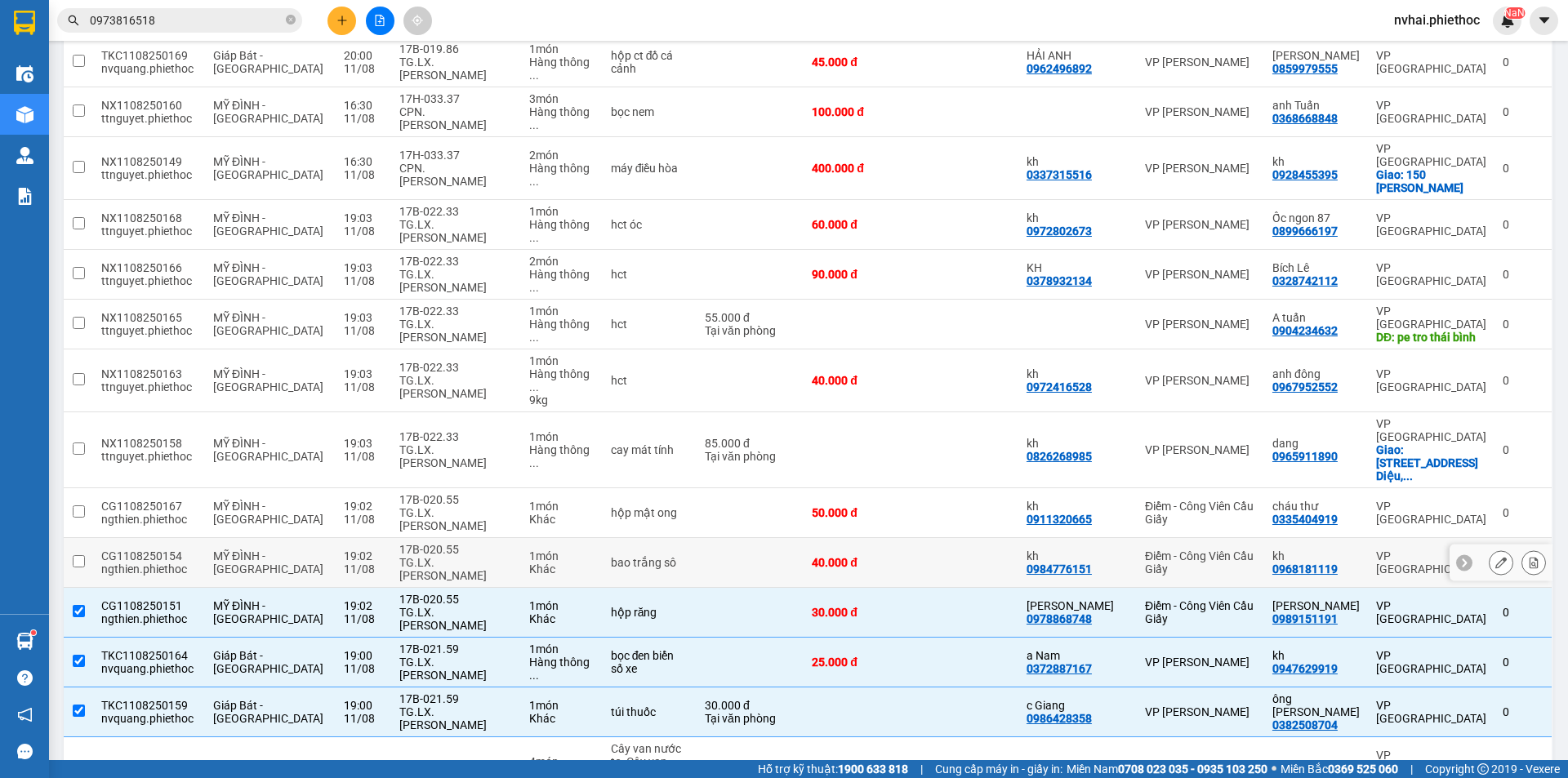
click at [448, 543] on div "17B-020.55" at bounding box center [455, 549] width 113 height 13
checkbox input "true"
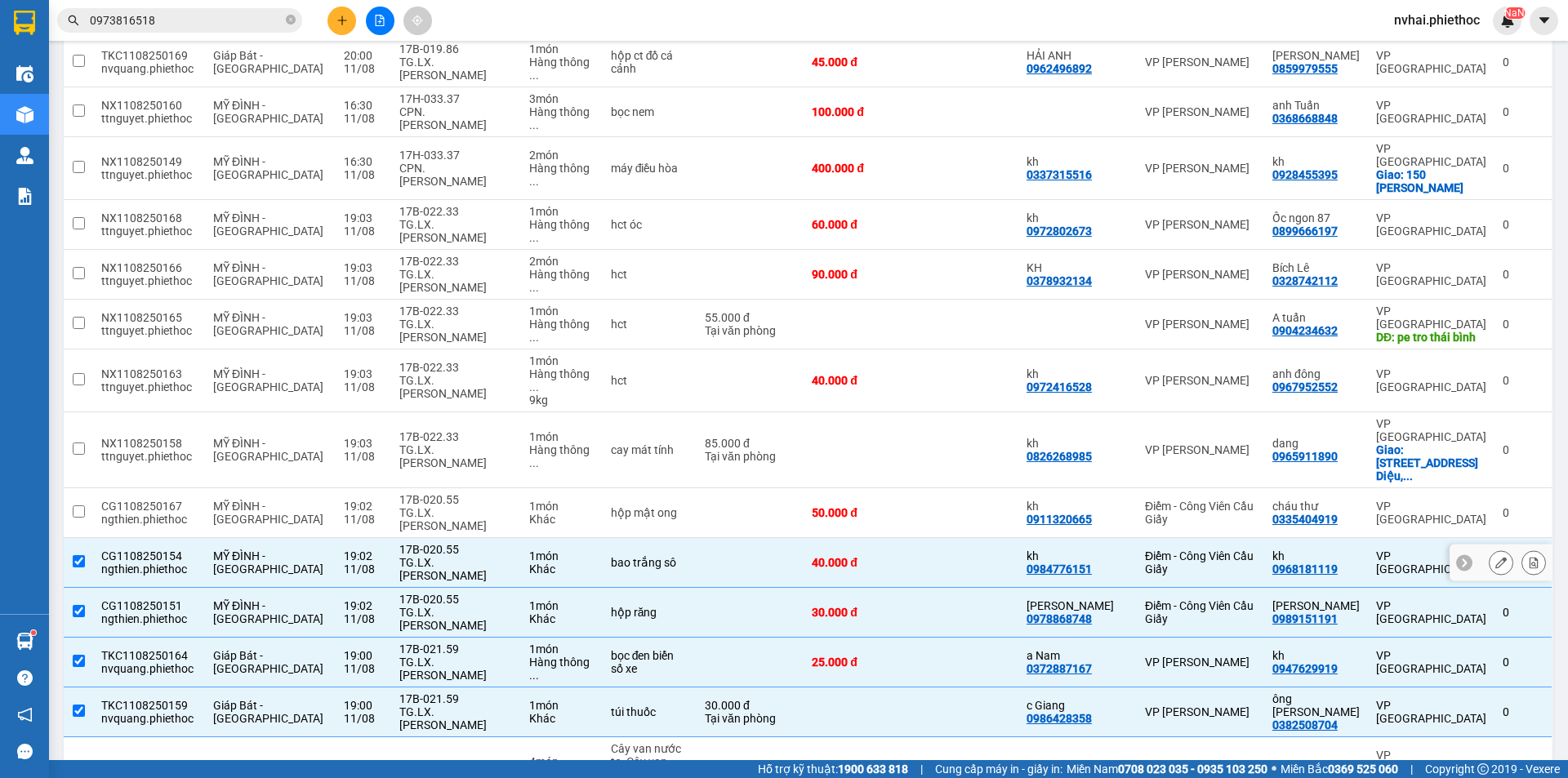
click at [448, 506] on div "TG.LX.[PERSON_NAME]" at bounding box center [455, 518] width 113 height 26
checkbox input "true"
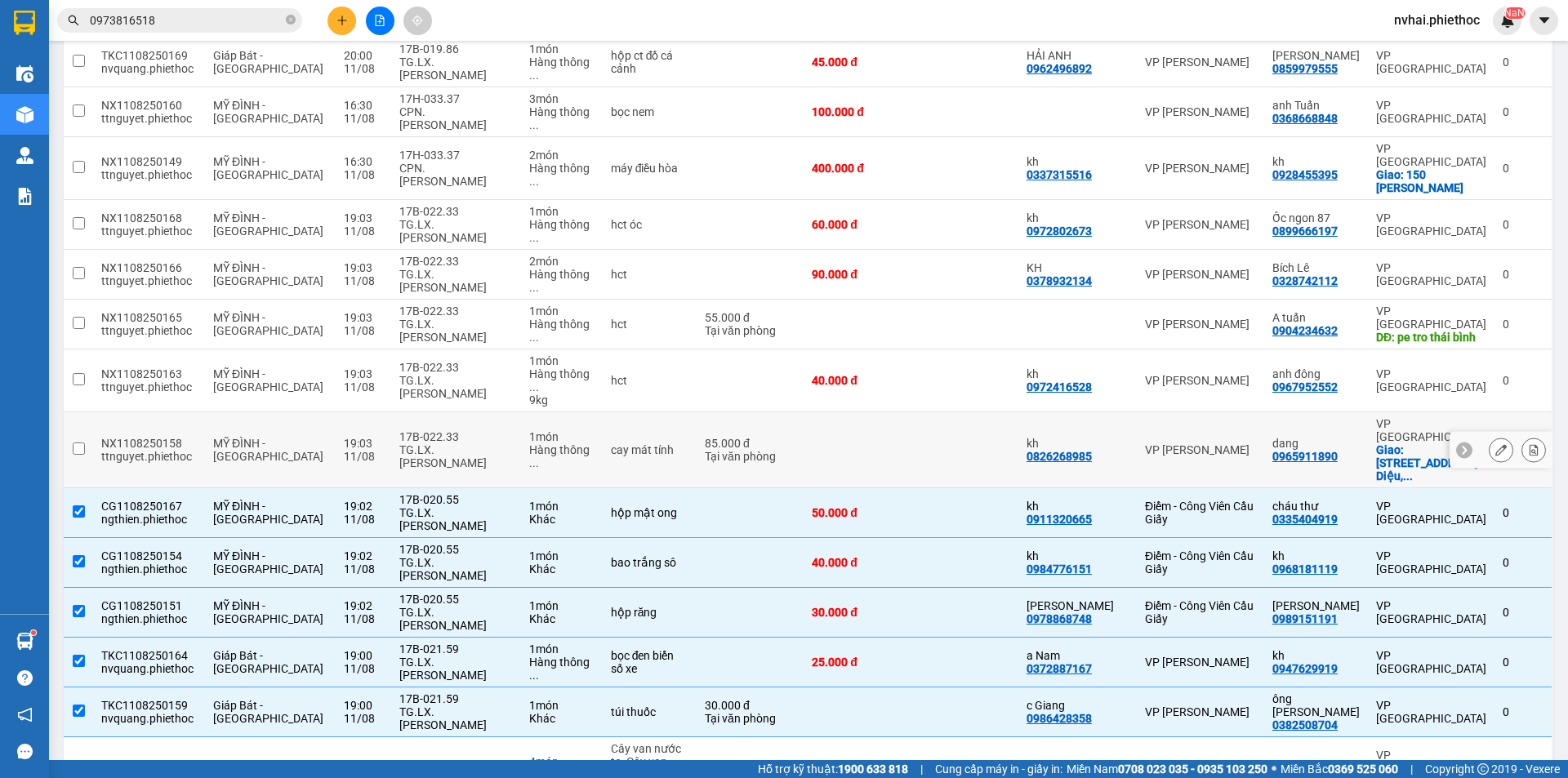
click at [448, 443] on div "TG.LX.[PERSON_NAME]" at bounding box center [455, 456] width 113 height 26
checkbox input "true"
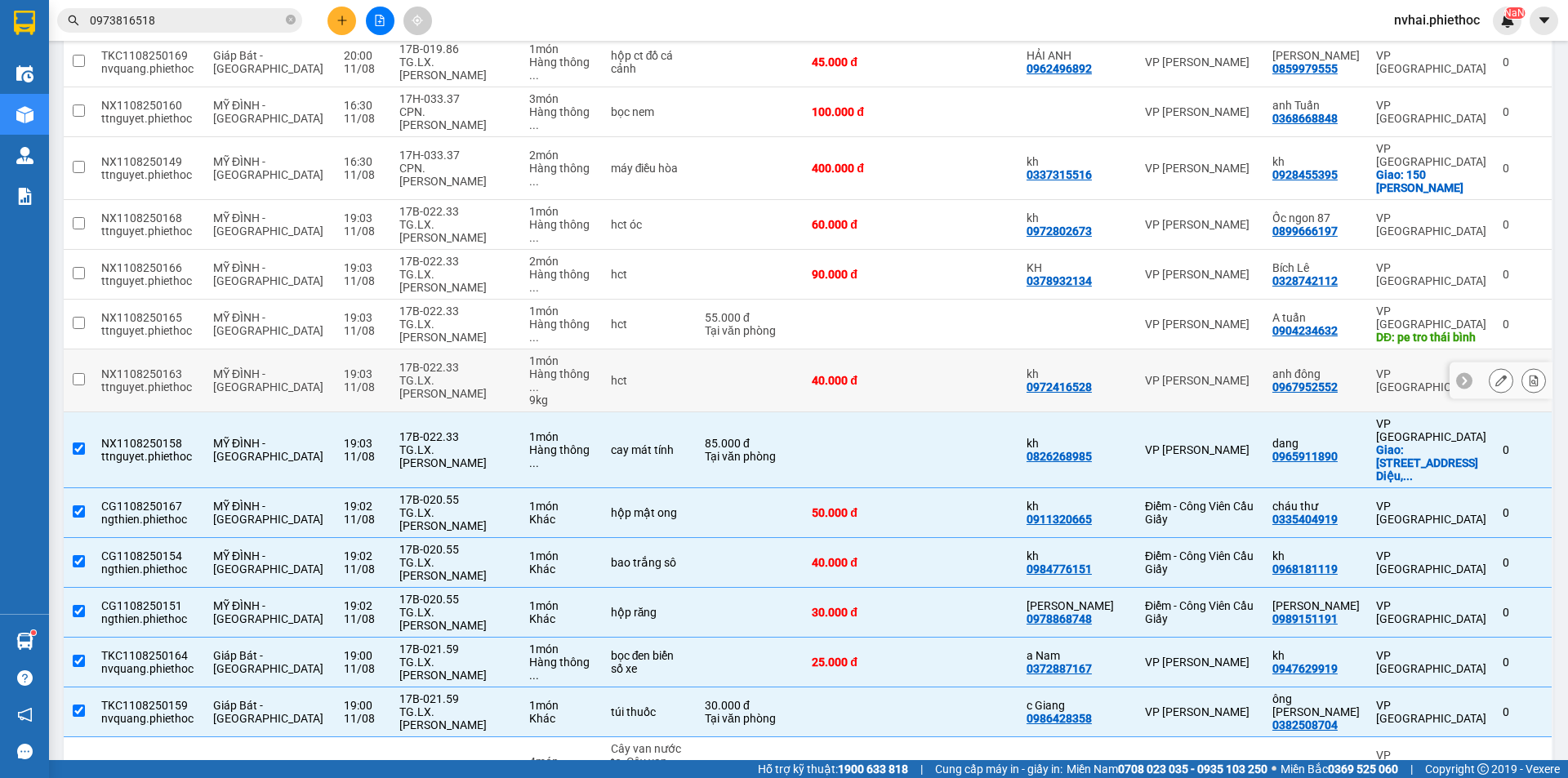
click at [432, 374] on div "TG.LX.[PERSON_NAME]" at bounding box center [455, 386] width 113 height 26
checkbox input "true"
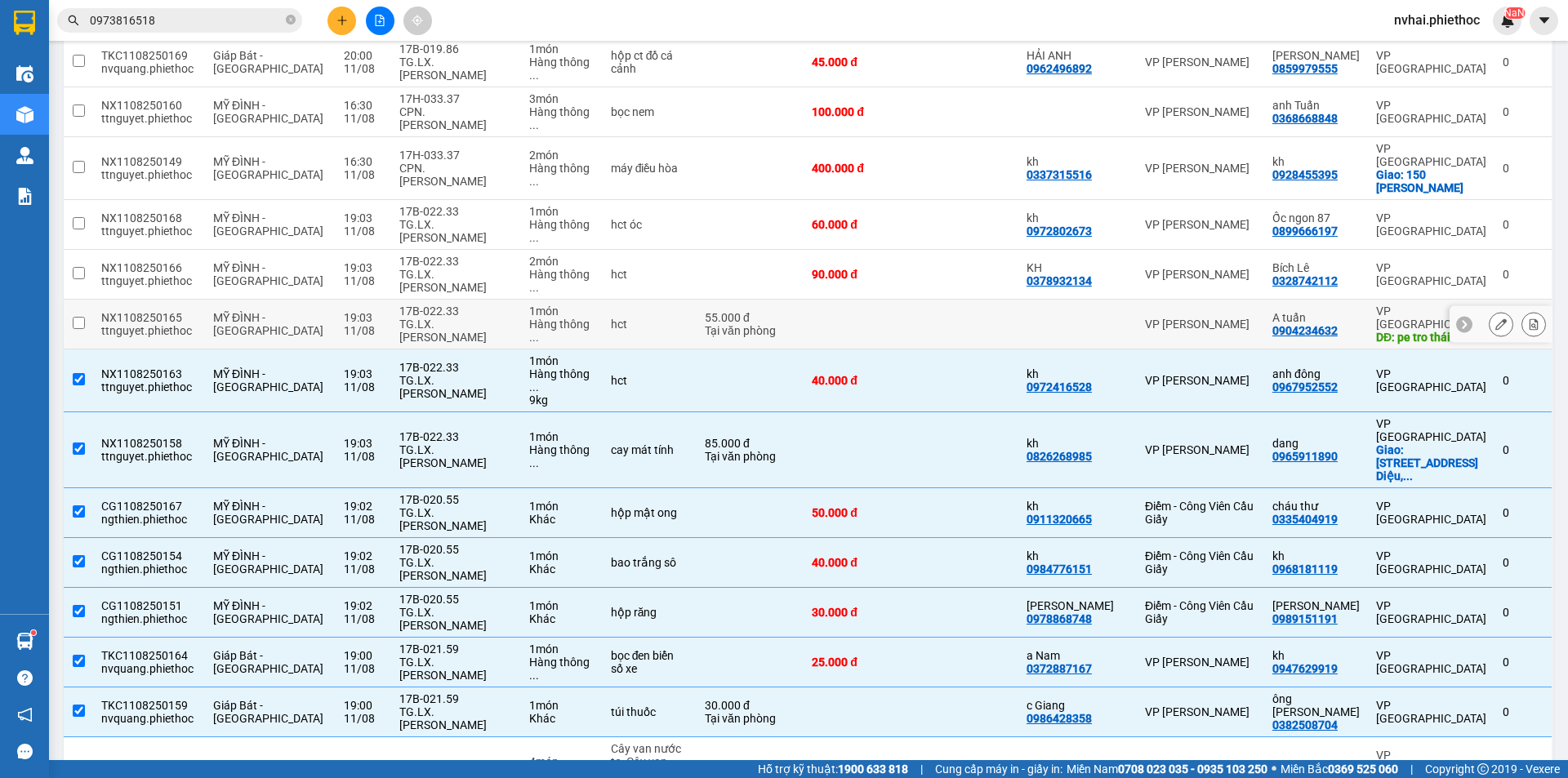
click at [429, 317] on div "TG.LX.[PERSON_NAME]" at bounding box center [455, 330] width 113 height 26
checkbox input "true"
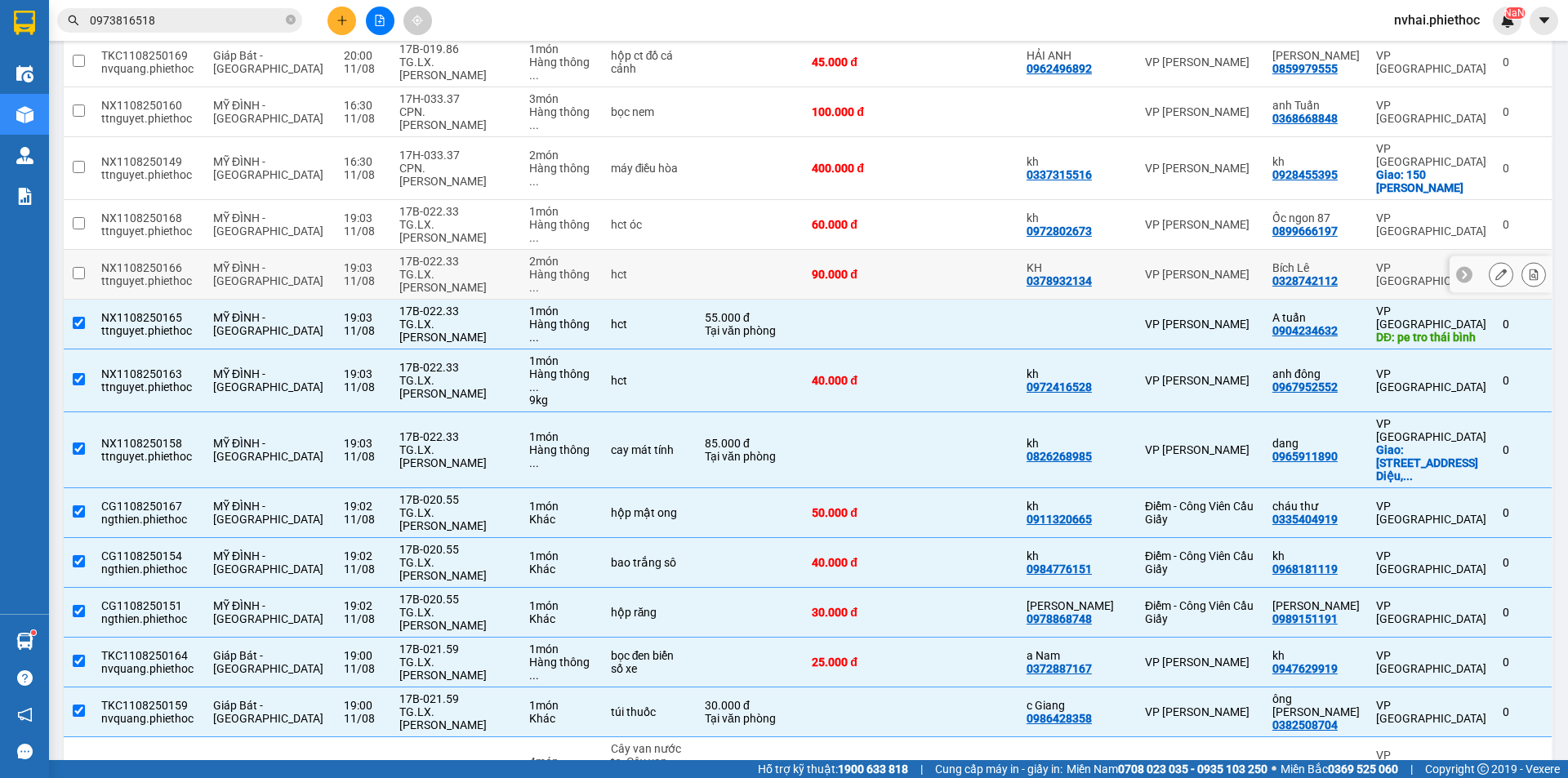
click at [427, 268] on div "TG.LX.[PERSON_NAME]" at bounding box center [455, 280] width 113 height 26
checkbox input "true"
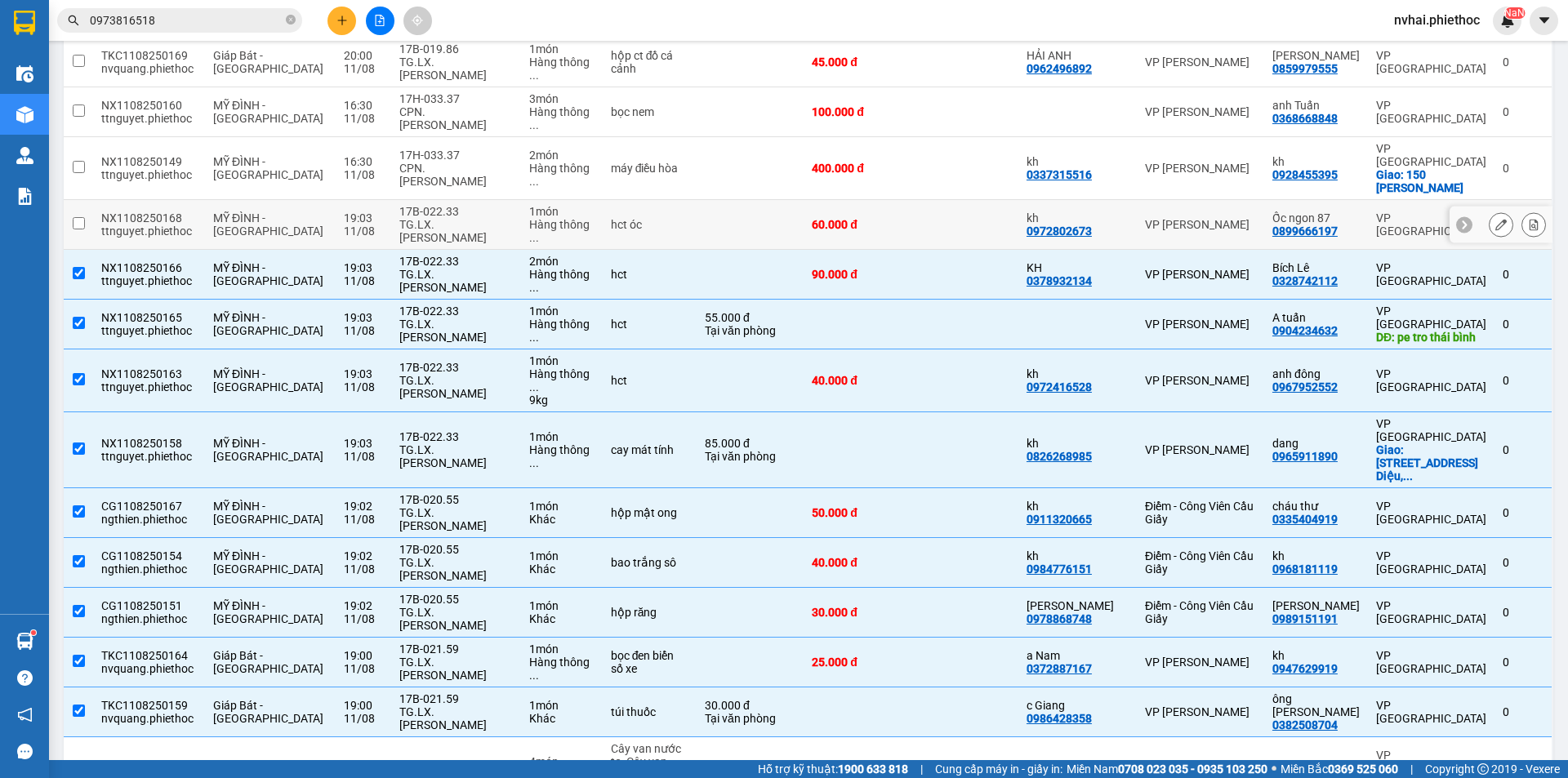
click at [426, 218] on div "TG.LX.[PERSON_NAME]" at bounding box center [455, 230] width 113 height 26
checkbox input "true"
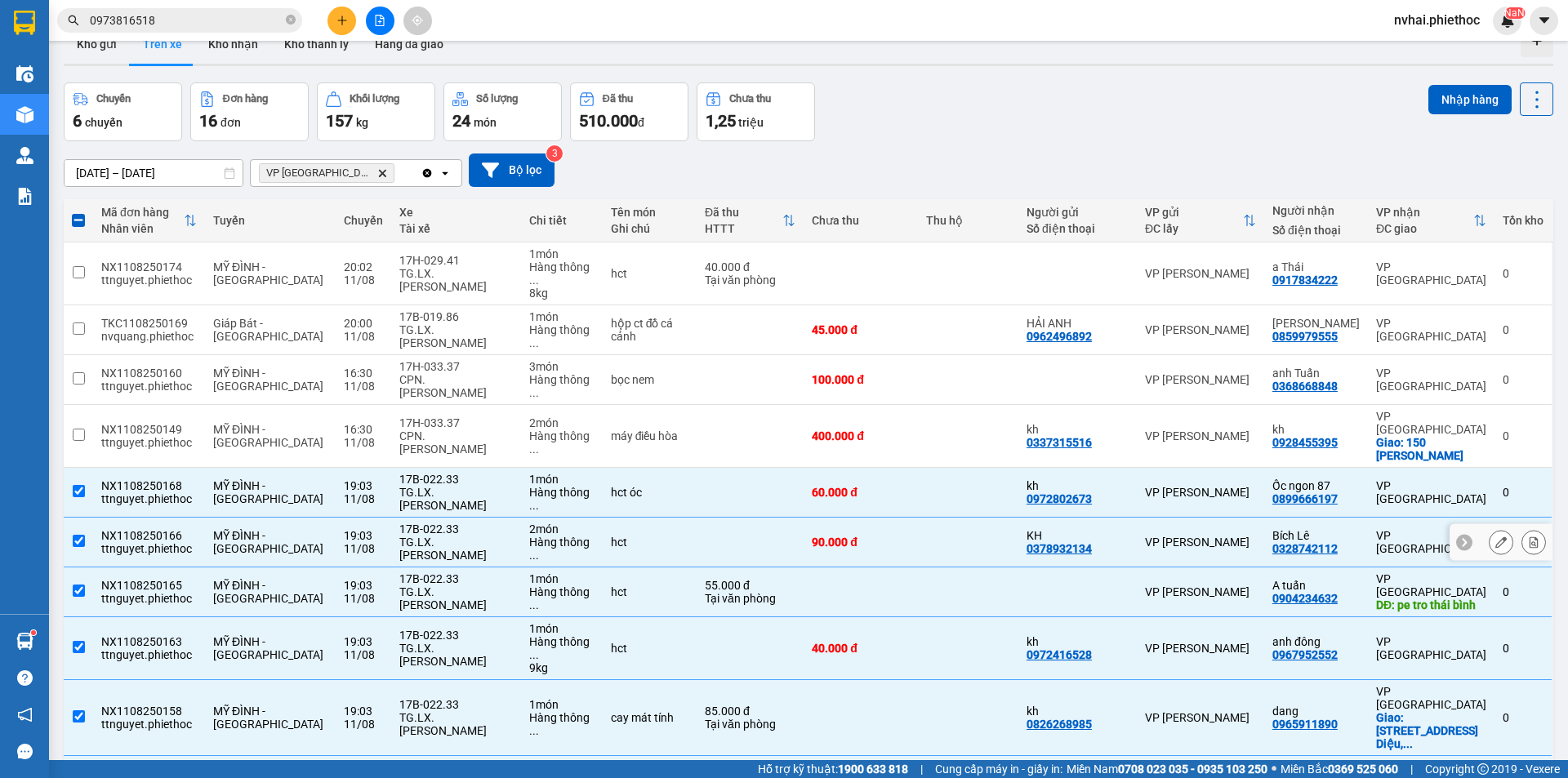
scroll to position [0, 0]
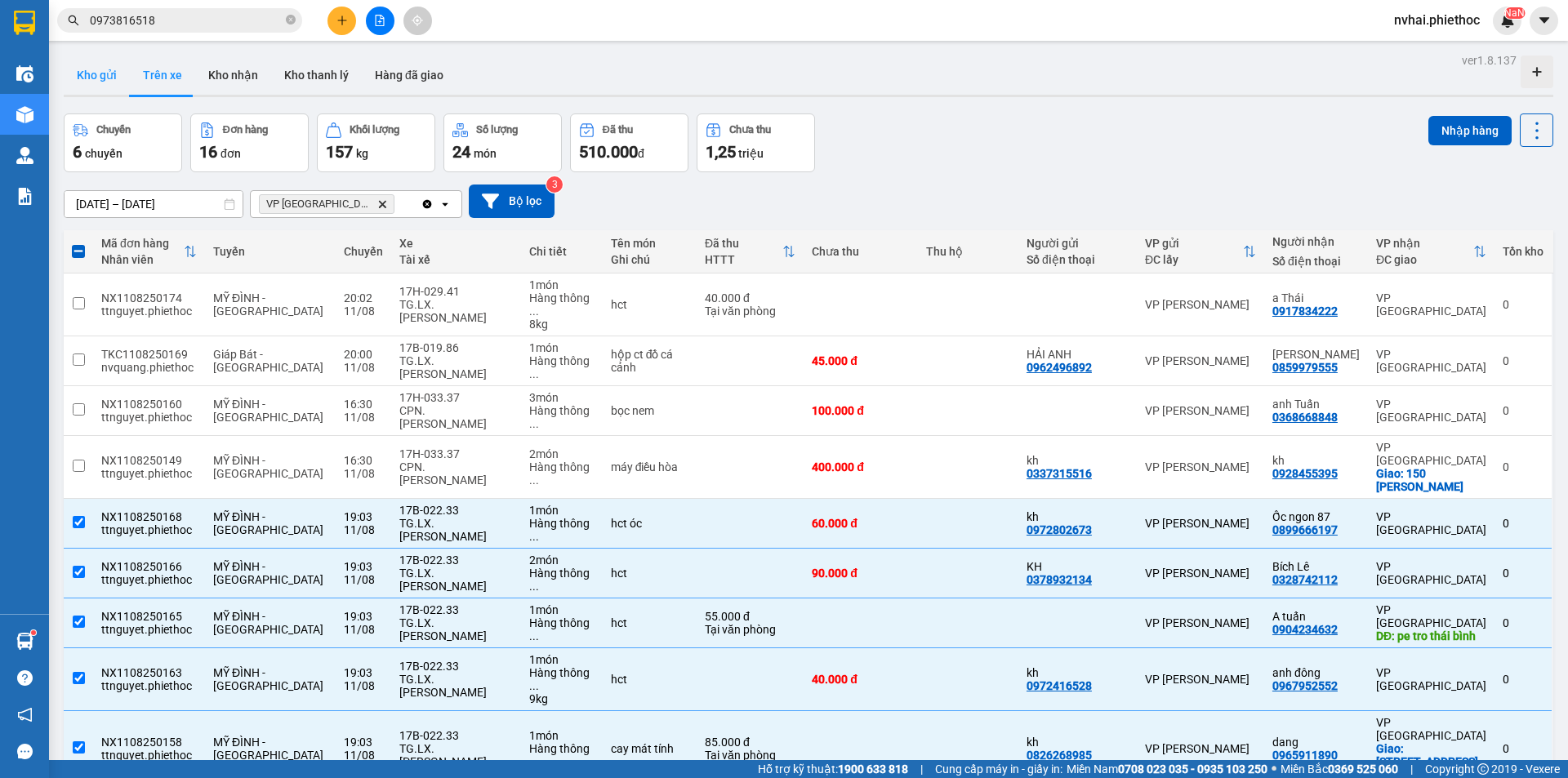
click at [99, 74] on button "Kho gửi" at bounding box center [96, 75] width 66 height 39
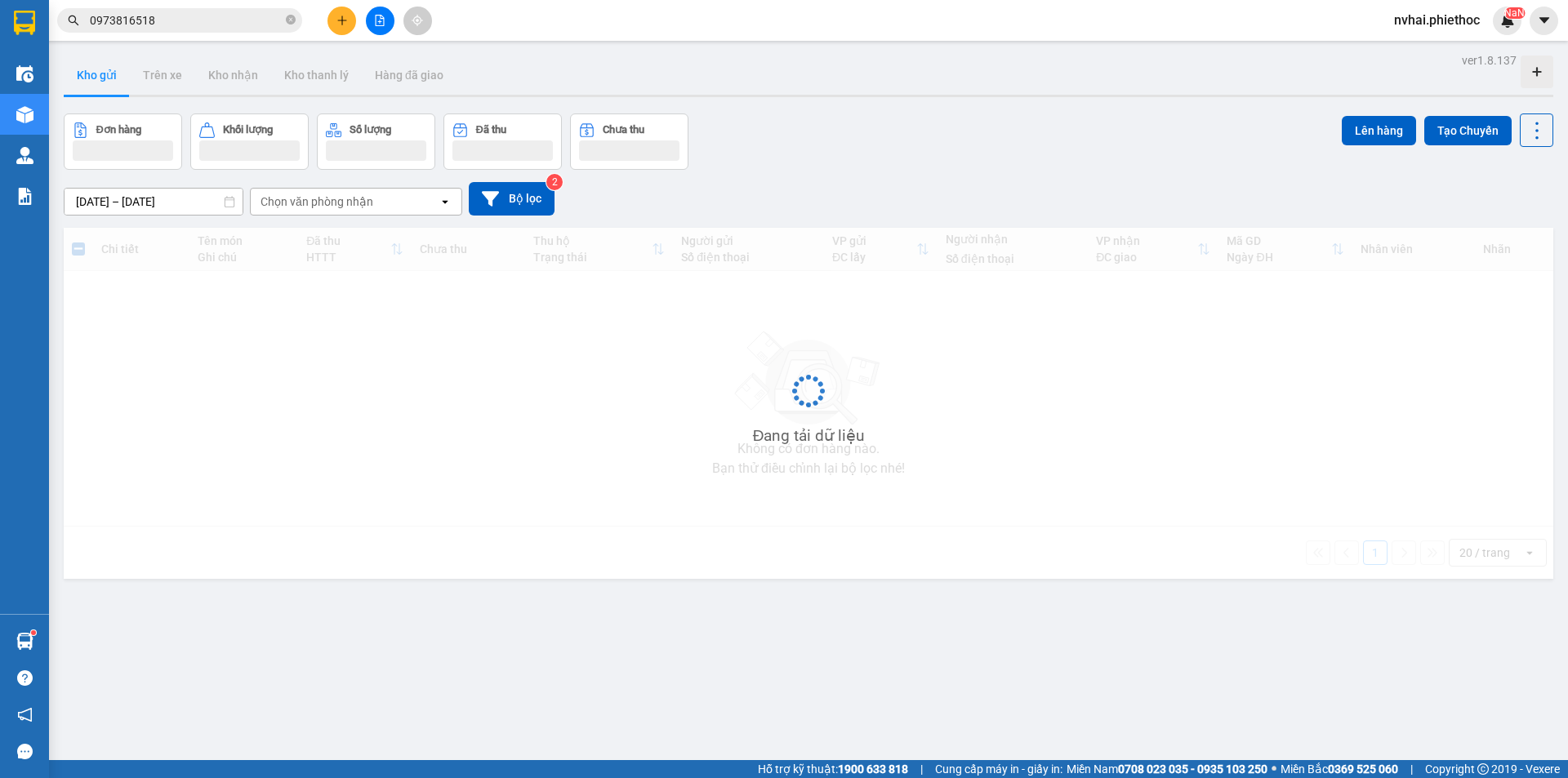
click at [165, 18] on input "0973816518" at bounding box center [186, 21] width 193 height 18
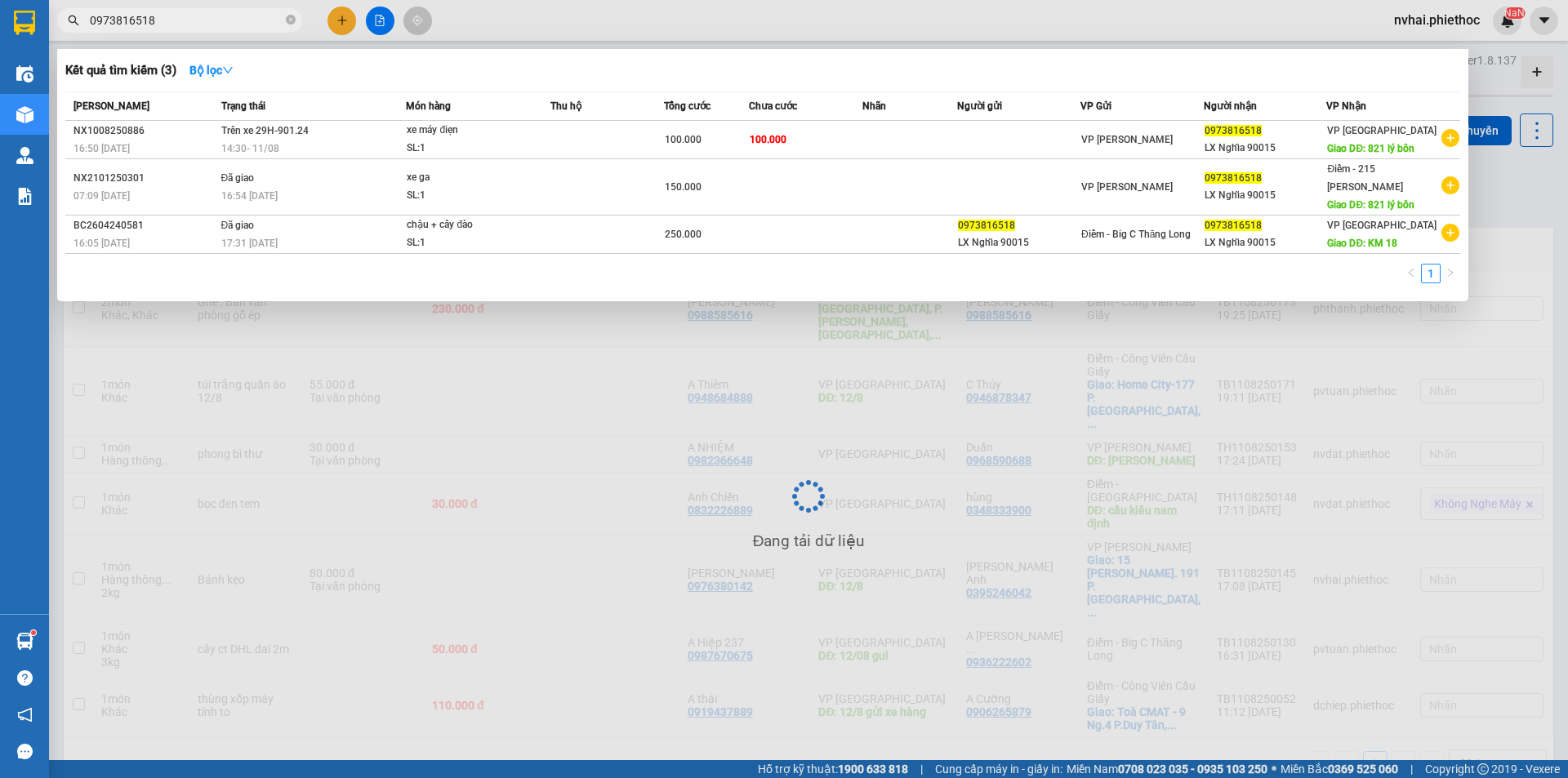
click at [165, 18] on input "0973816518" at bounding box center [186, 21] width 193 height 18
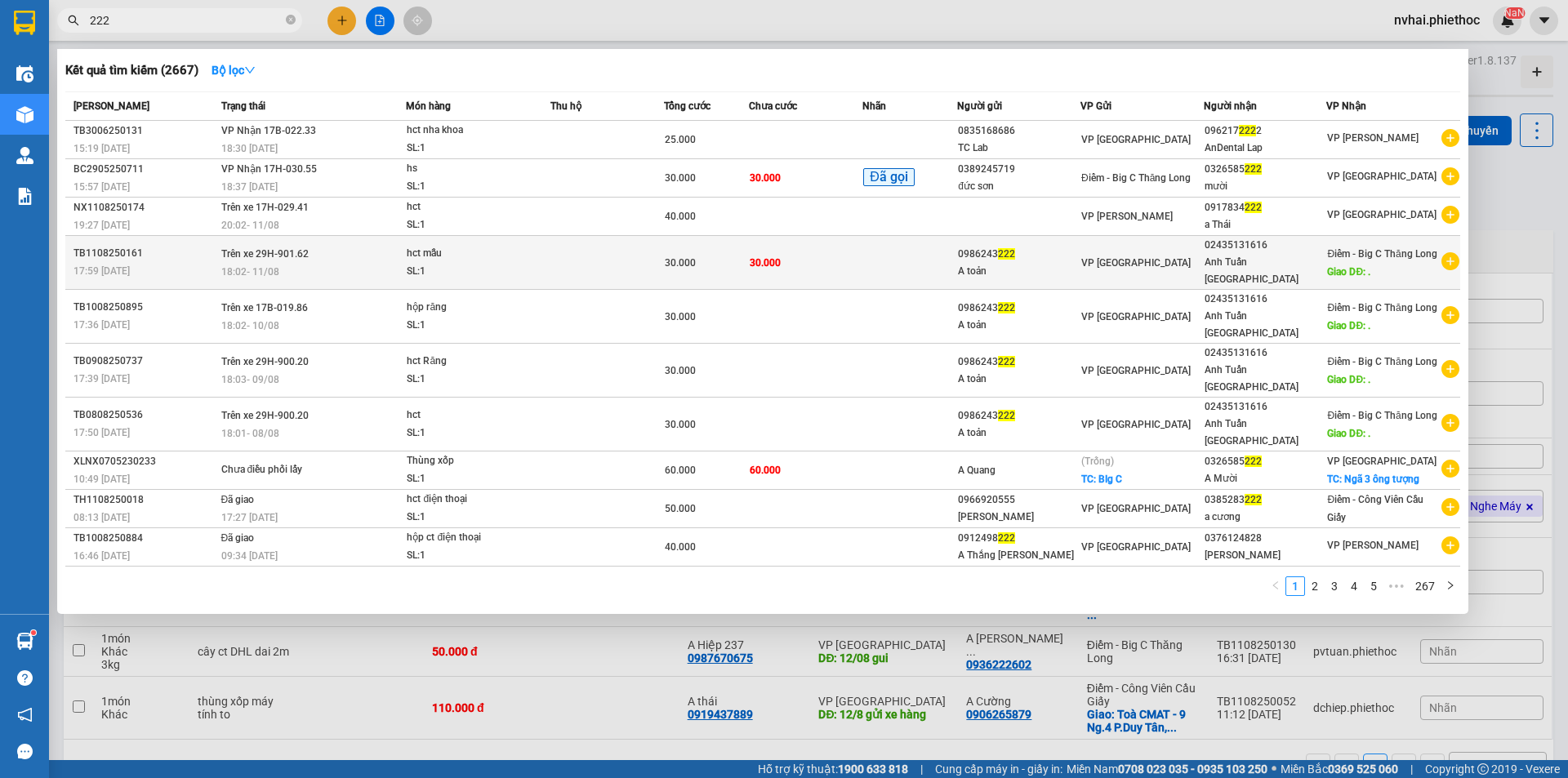
type input "222"
click at [1190, 268] on div "VP [GEOGRAPHIC_DATA]" at bounding box center [1142, 263] width 122 height 18
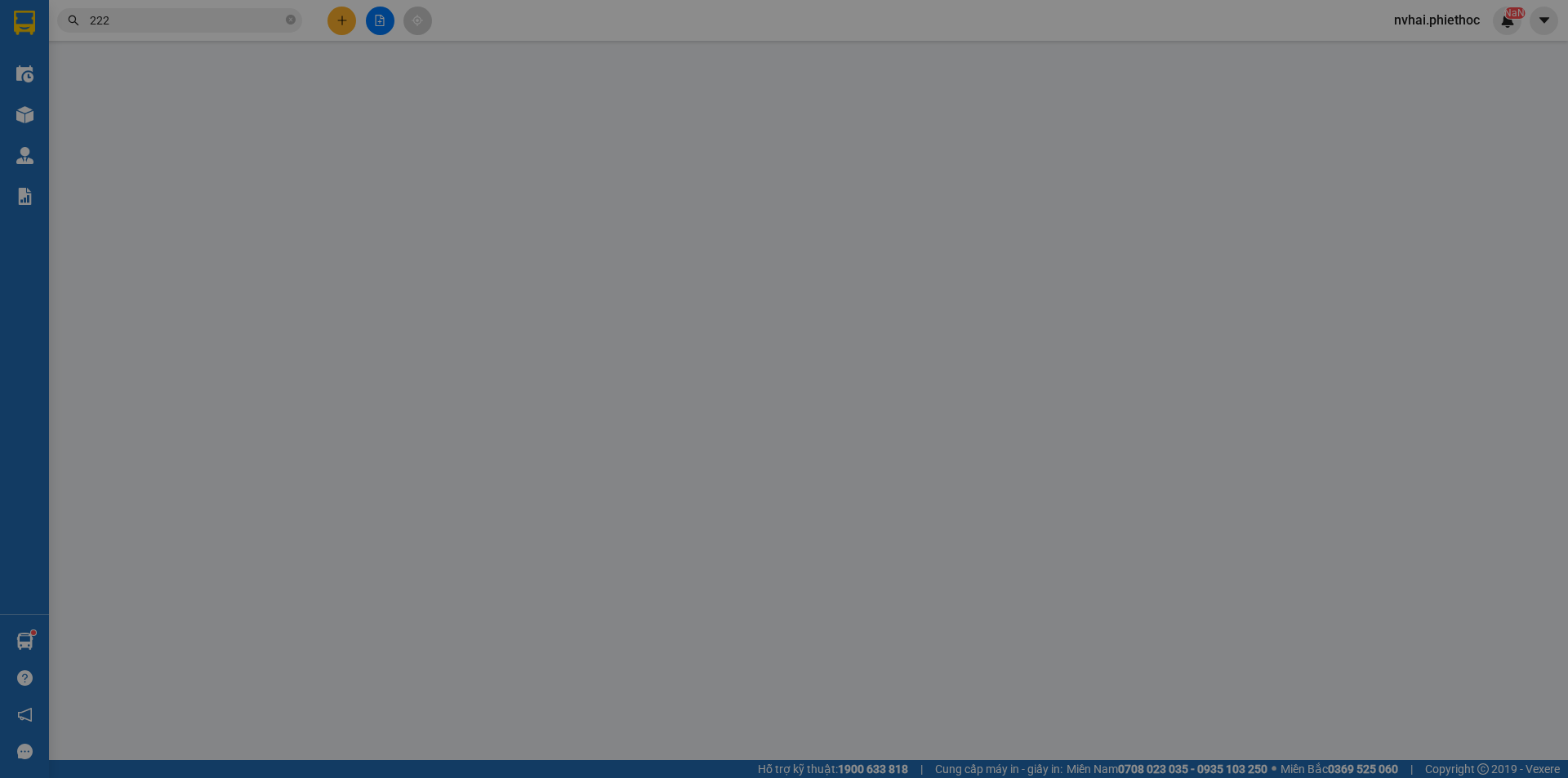
type input "0986243222"
type input "A toản"
type input "02435131616"
type input "Anh Tuấn [GEOGRAPHIC_DATA]"
type input "."
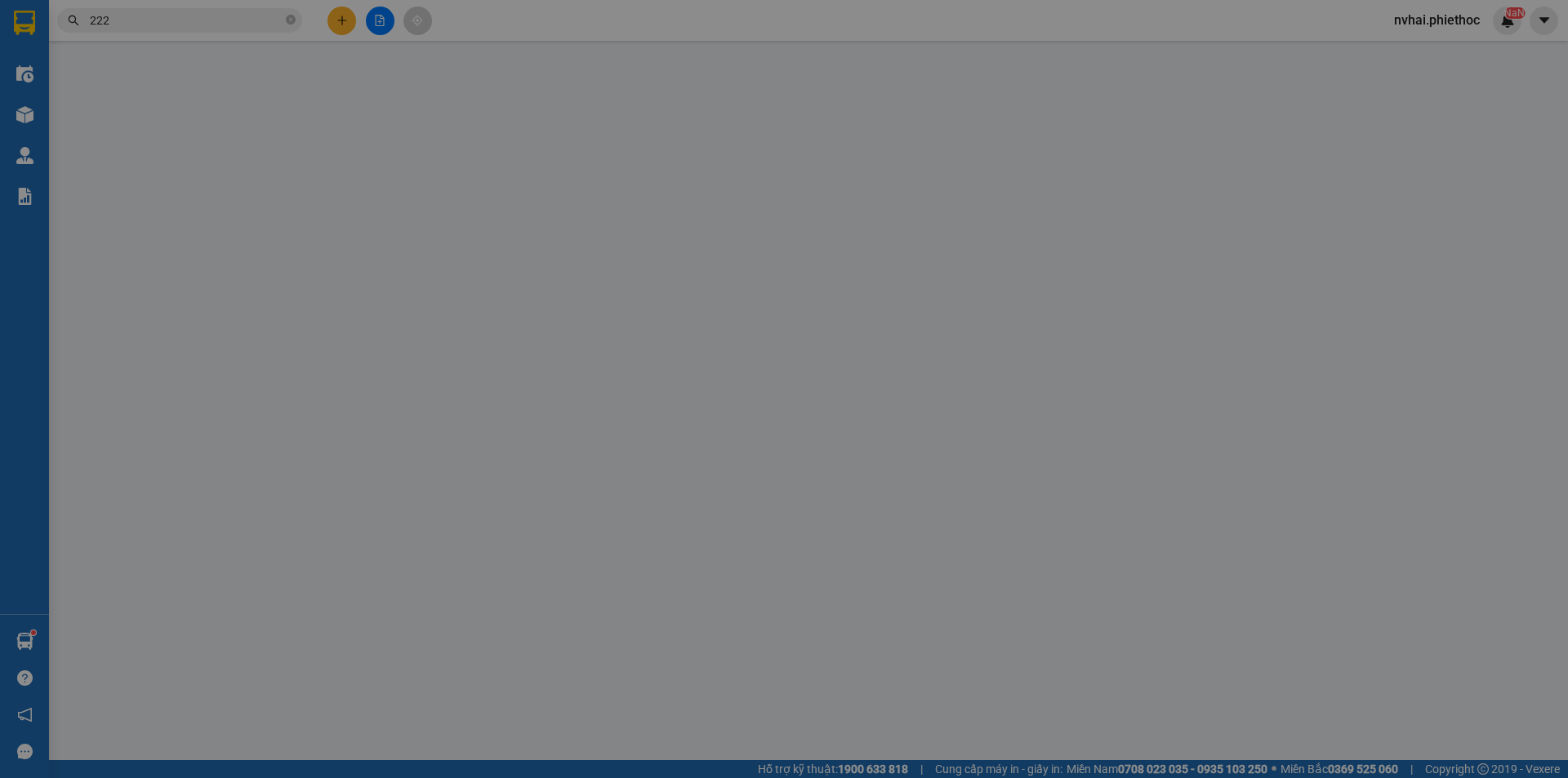
type input "5.000"
type input "30.000"
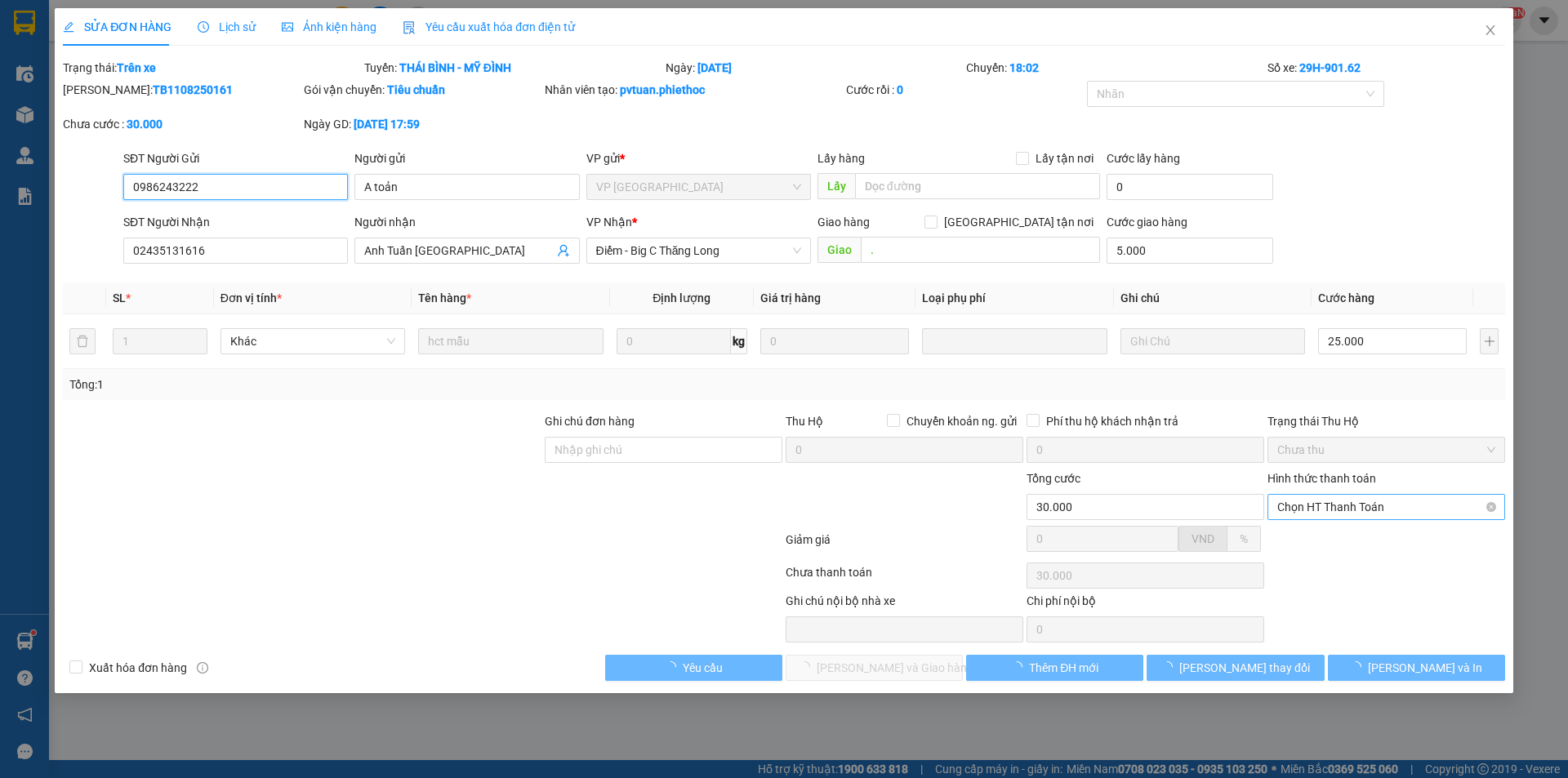
click at [1345, 516] on span "Chọn HT Thanh Toán" at bounding box center [1386, 507] width 218 height 24
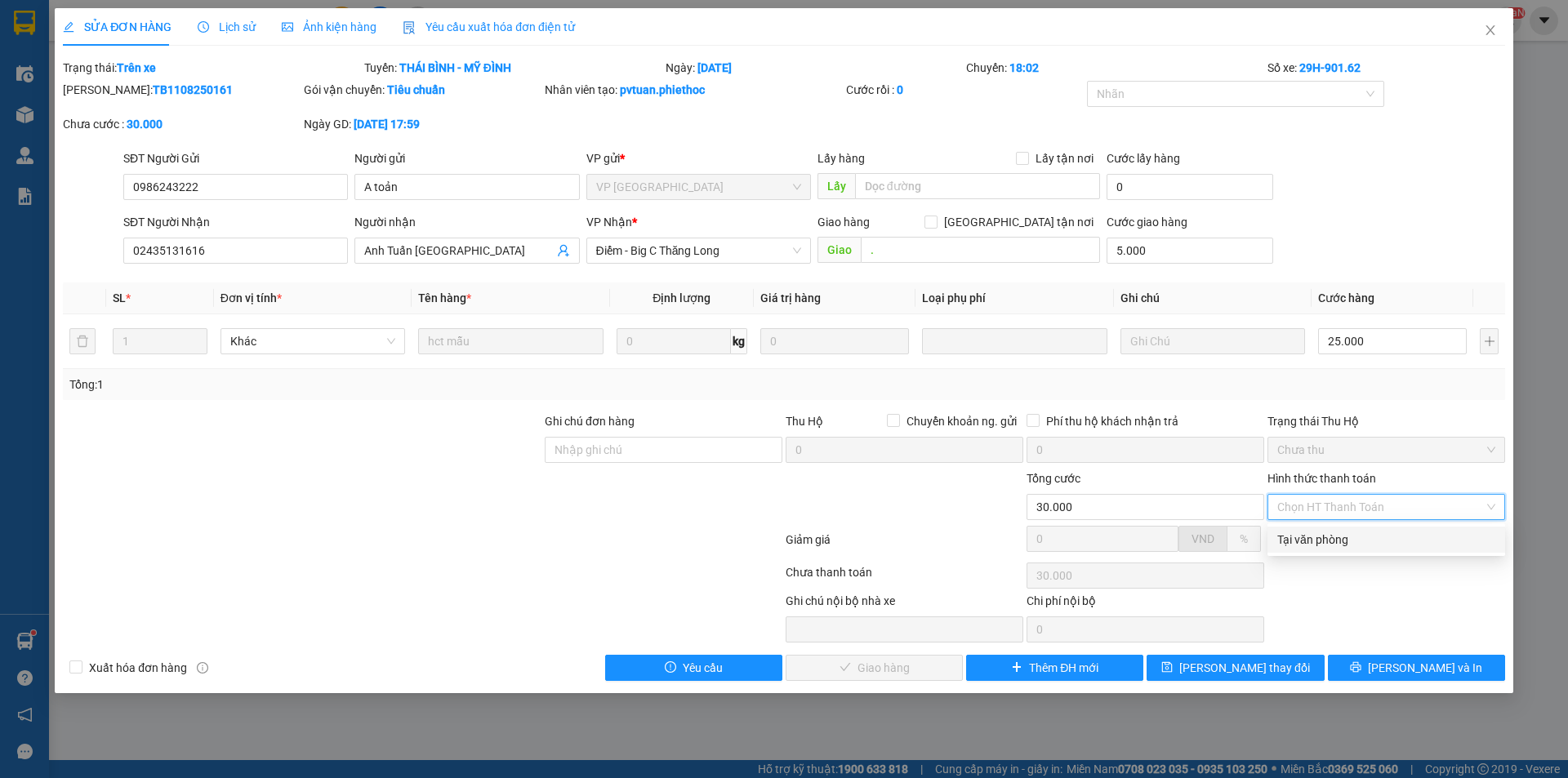
click at [1321, 535] on div "Tại văn phòng" at bounding box center [1386, 540] width 218 height 18
type input "0"
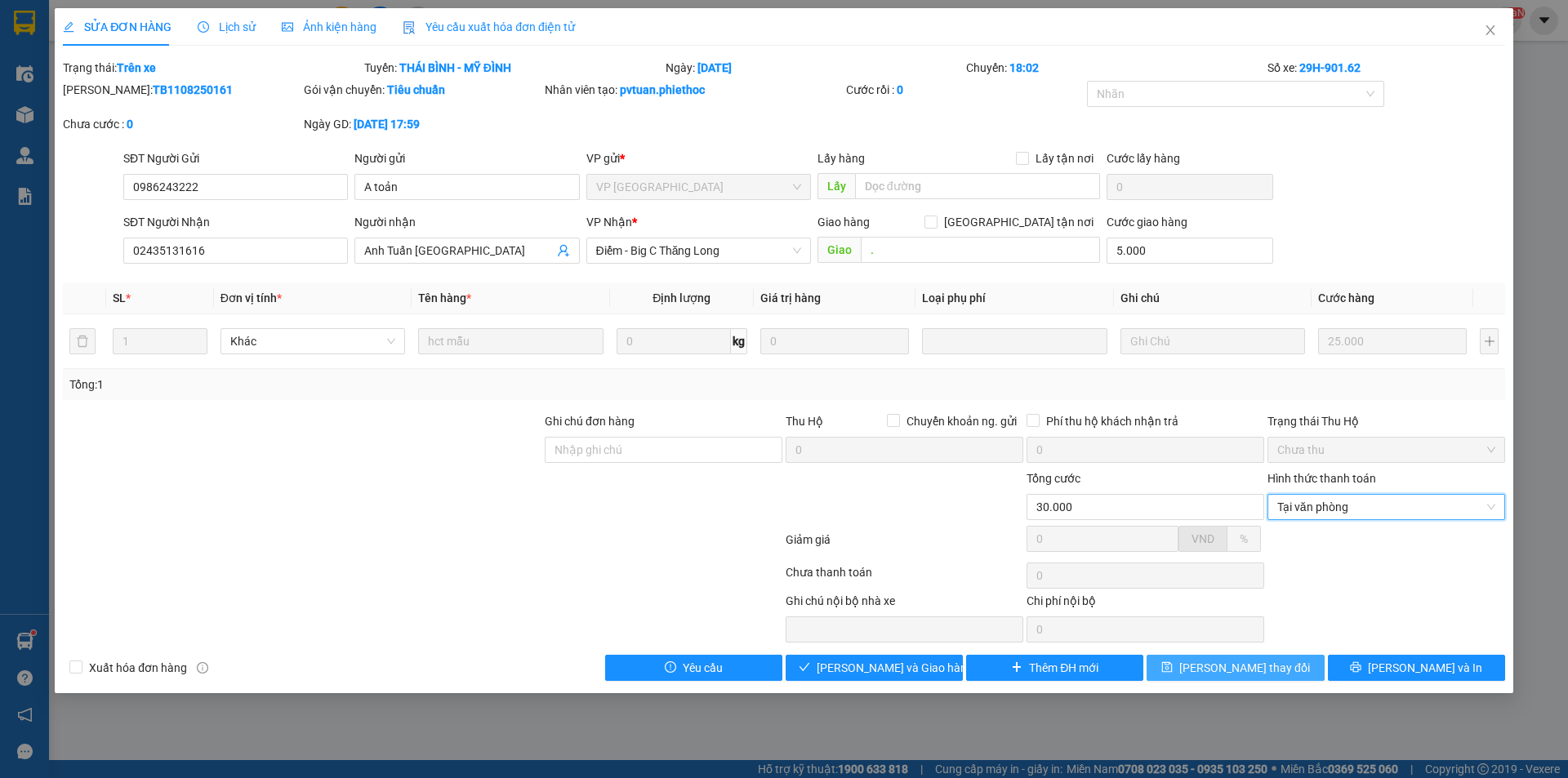
click at [1232, 667] on span "[PERSON_NAME] thay đổi" at bounding box center [1244, 668] width 130 height 18
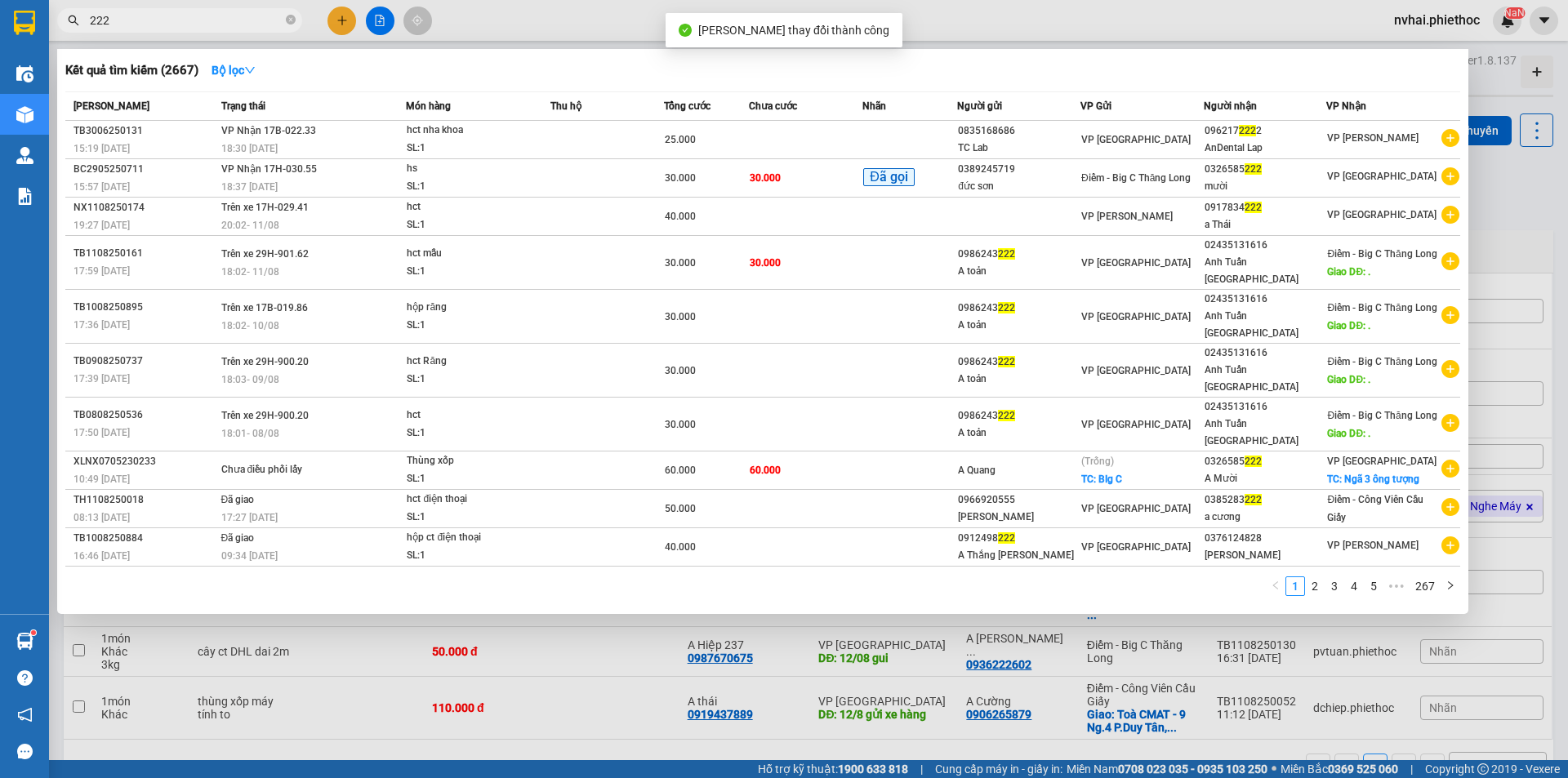
click at [213, 28] on input "222" at bounding box center [186, 21] width 193 height 18
click at [1497, 181] on div at bounding box center [784, 389] width 1568 height 778
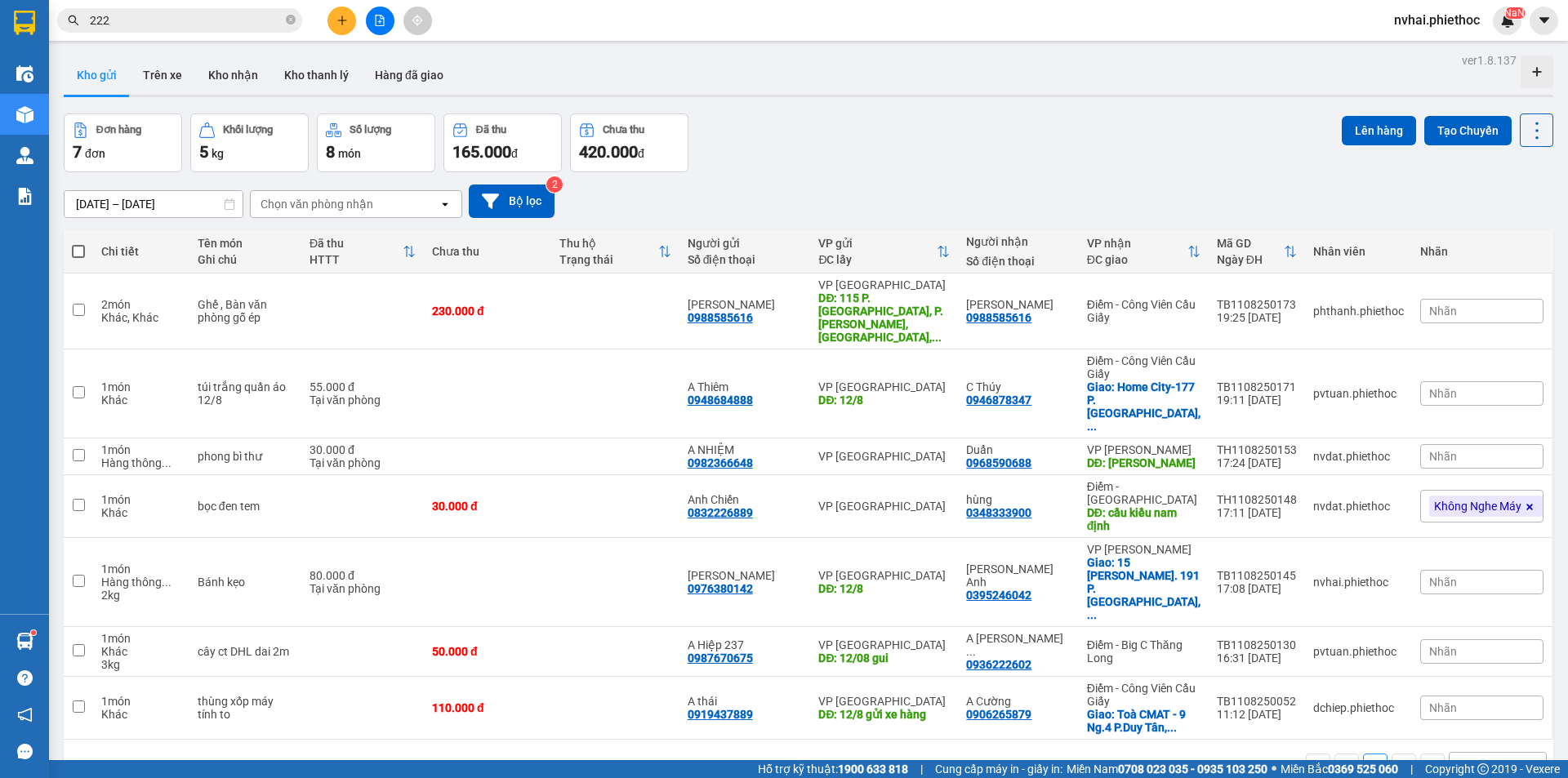
click at [117, 23] on input "222" at bounding box center [186, 21] width 193 height 18
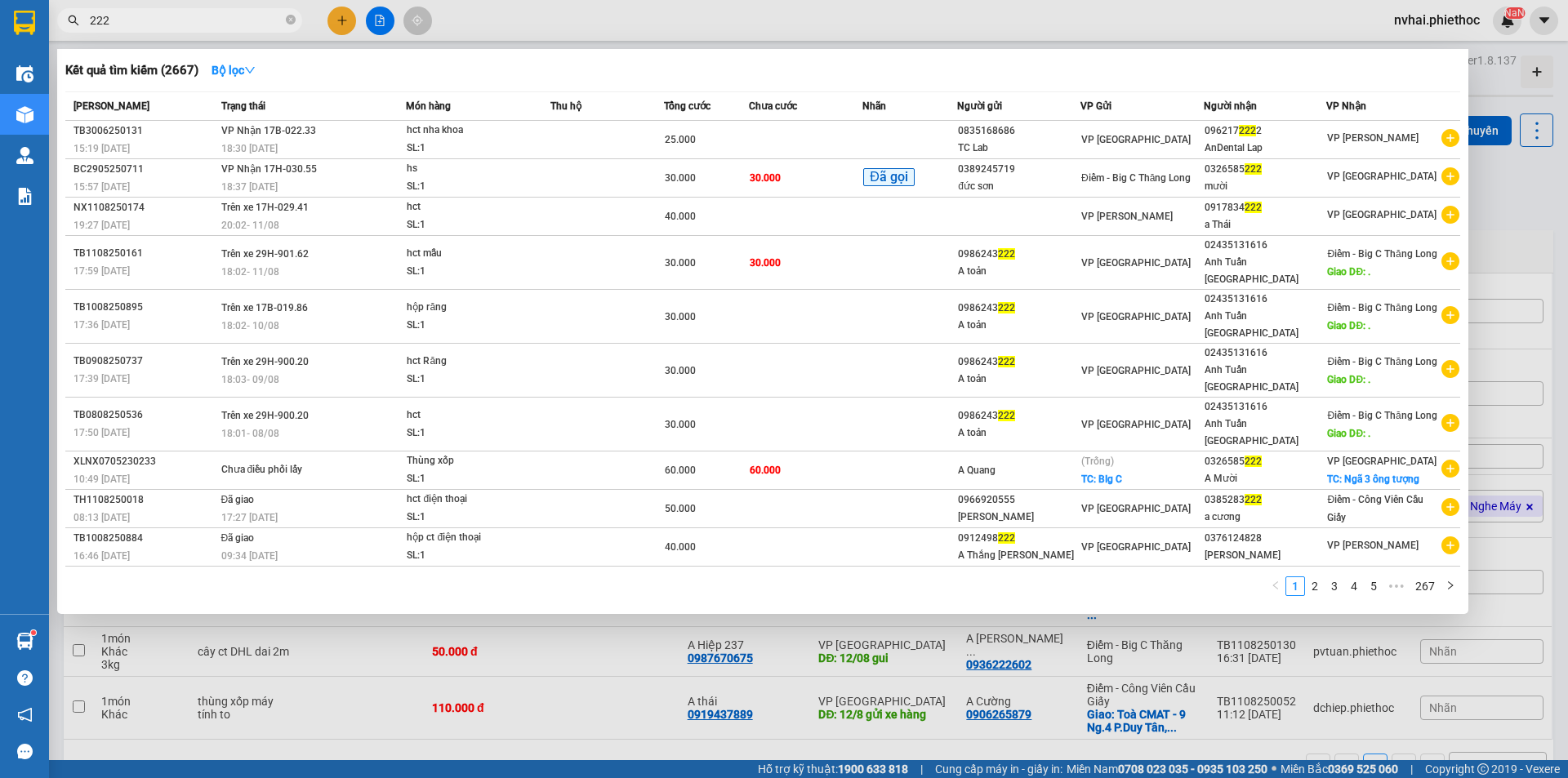
click at [117, 23] on input "222" at bounding box center [186, 21] width 193 height 18
click at [1515, 201] on div at bounding box center [784, 389] width 1568 height 778
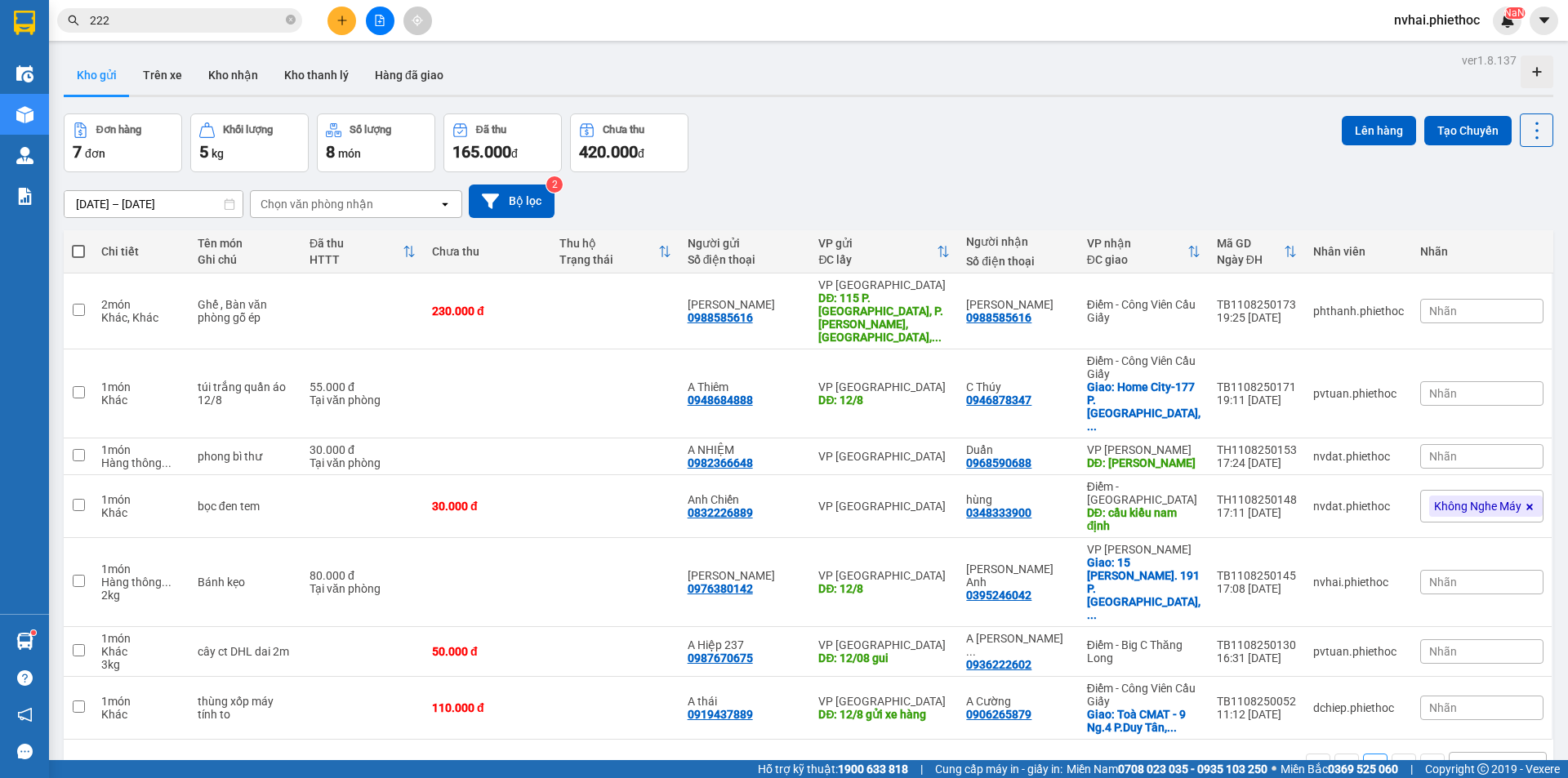
click at [220, 27] on input "222" at bounding box center [186, 21] width 193 height 18
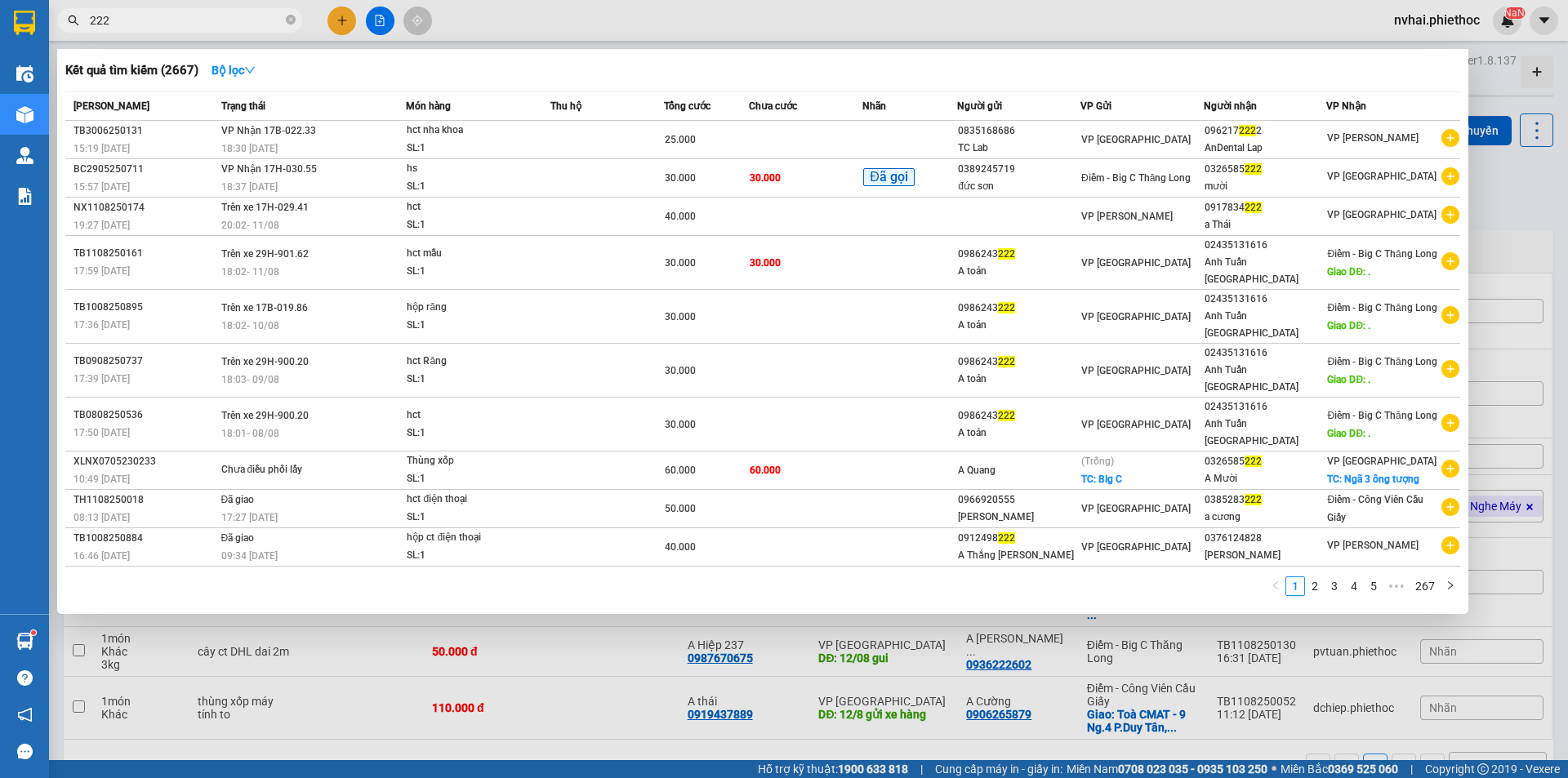
click at [220, 27] on input "222" at bounding box center [186, 21] width 193 height 18
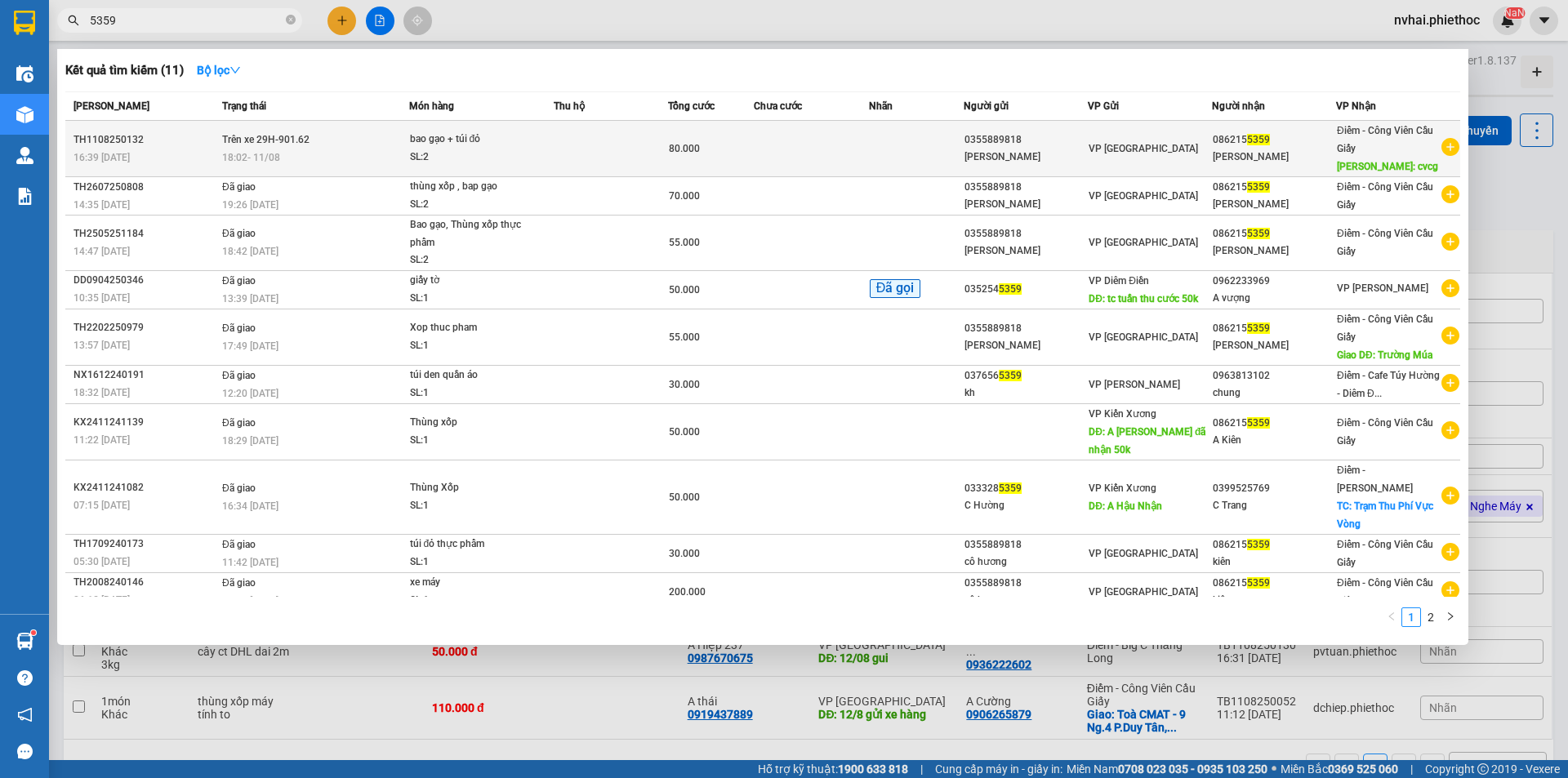
type input "5359"
click at [583, 141] on td at bounding box center [610, 149] width 114 height 56
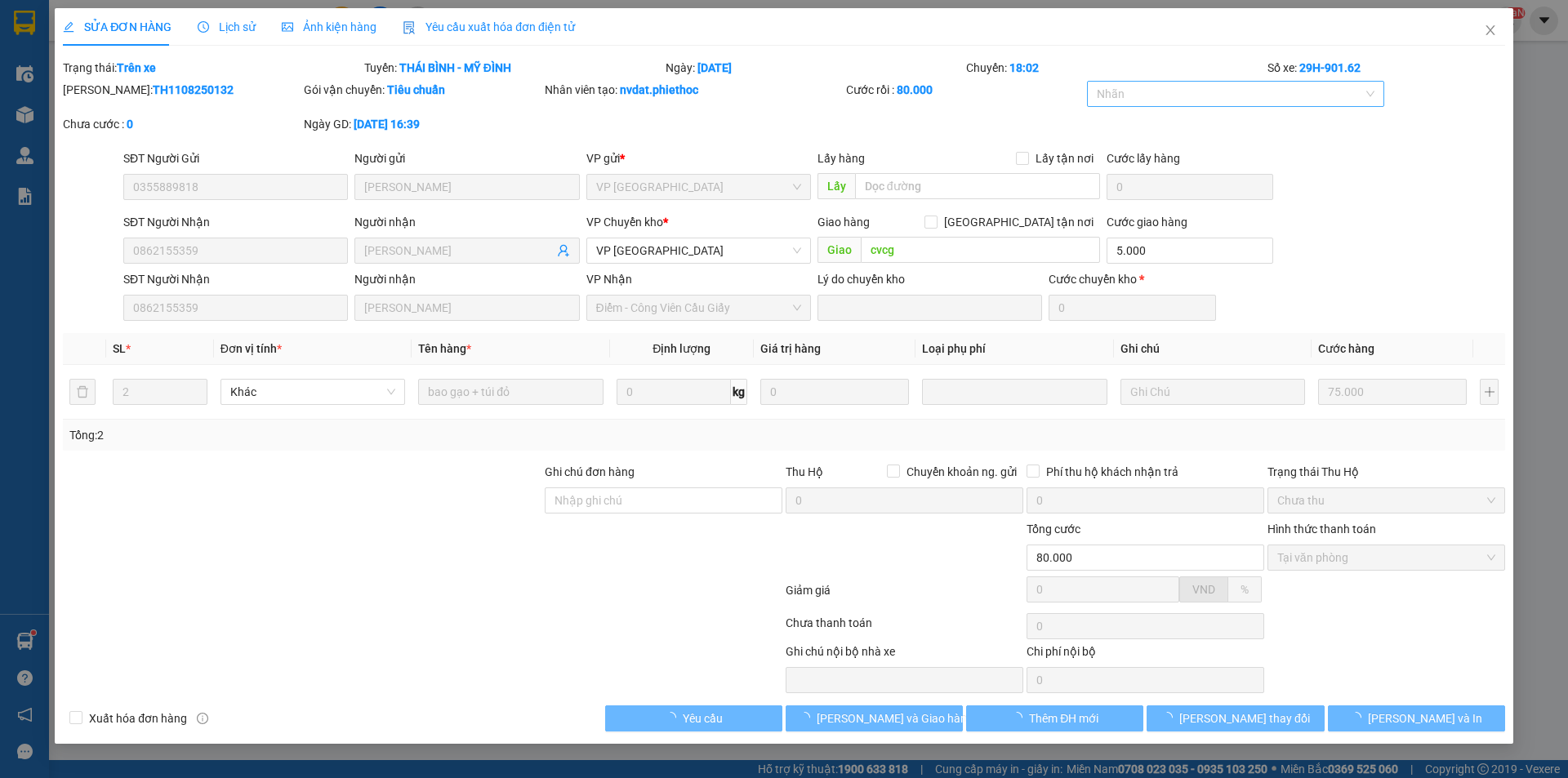
type input "0355889818"
type input "[PERSON_NAME]"
type input "0862155359"
type input "[PERSON_NAME]"
type input "cvcg"
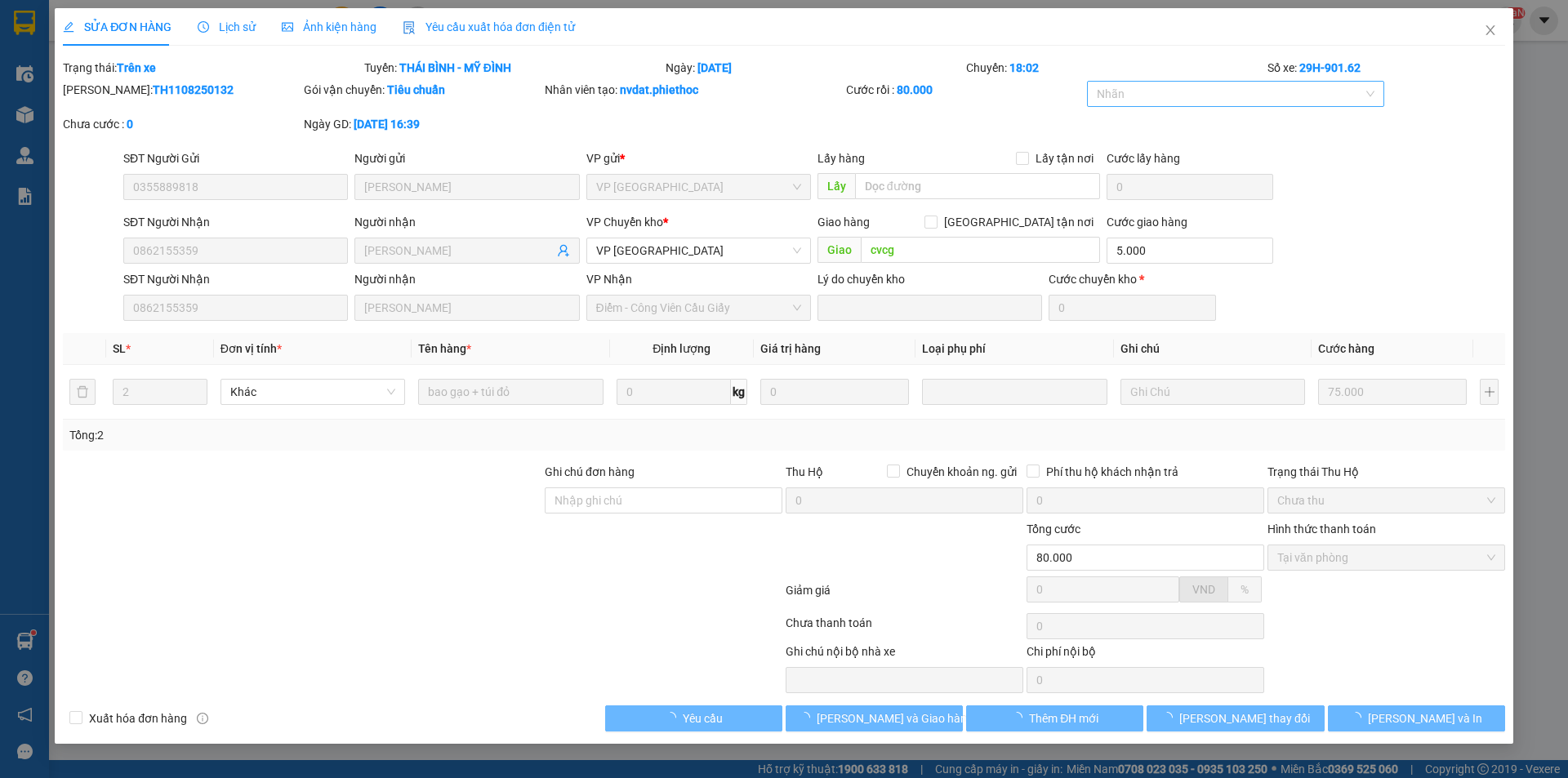
type input "5.000"
type input "80.000"
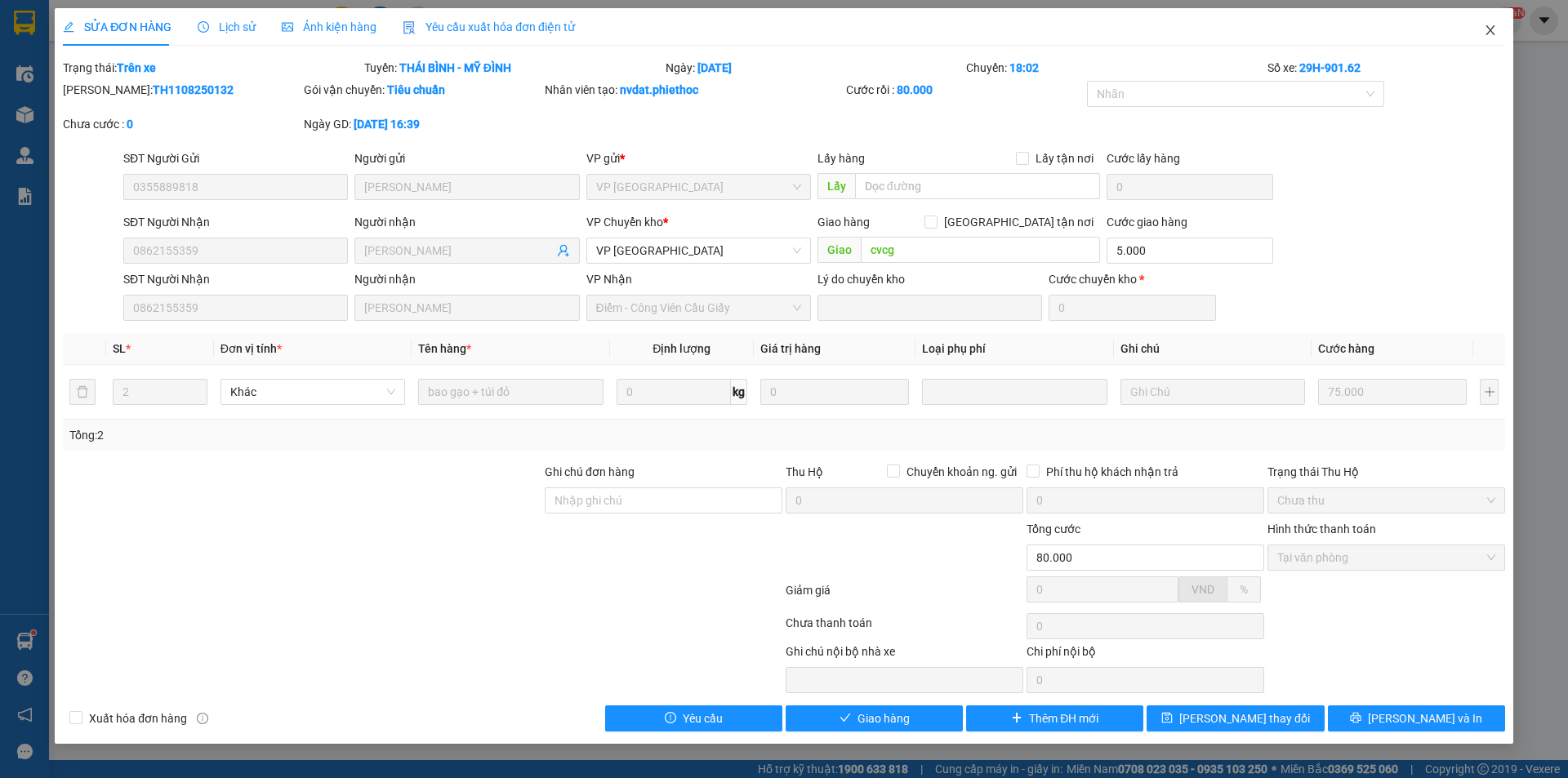
click at [1498, 33] on span "Close" at bounding box center [1490, 31] width 46 height 46
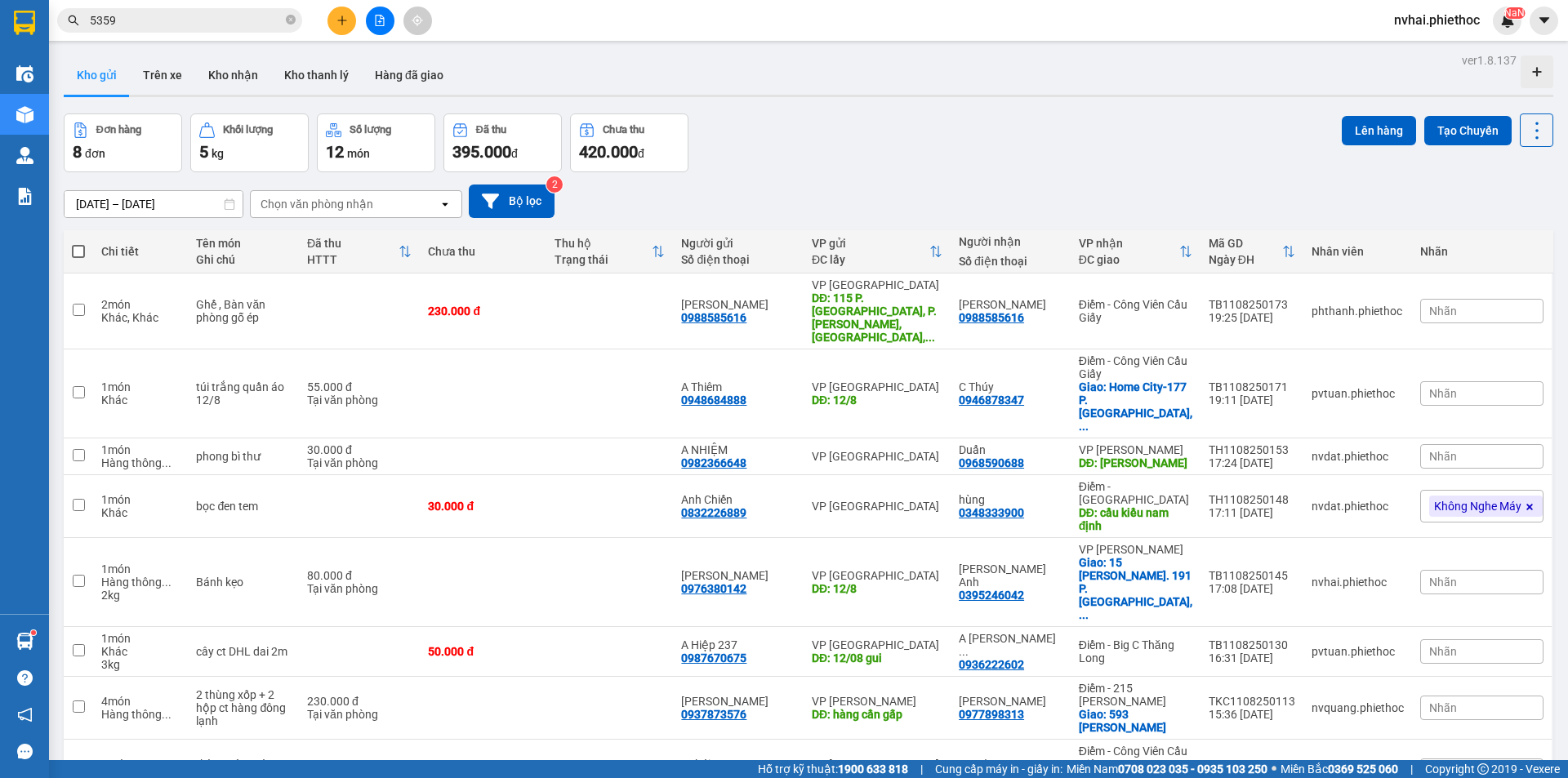
click at [185, 19] on input "5359" at bounding box center [186, 21] width 193 height 18
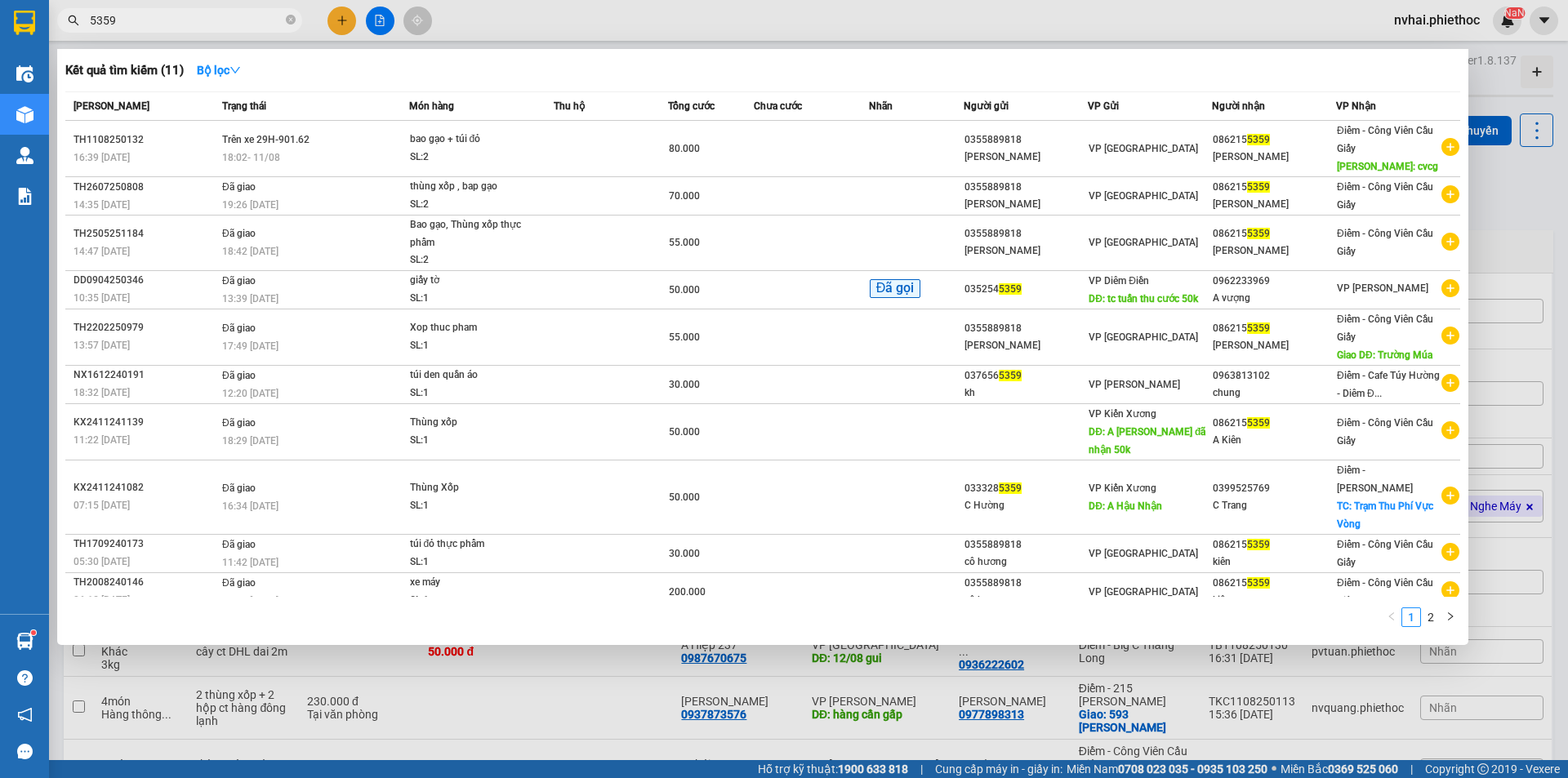
click at [649, 725] on div at bounding box center [784, 389] width 1568 height 778
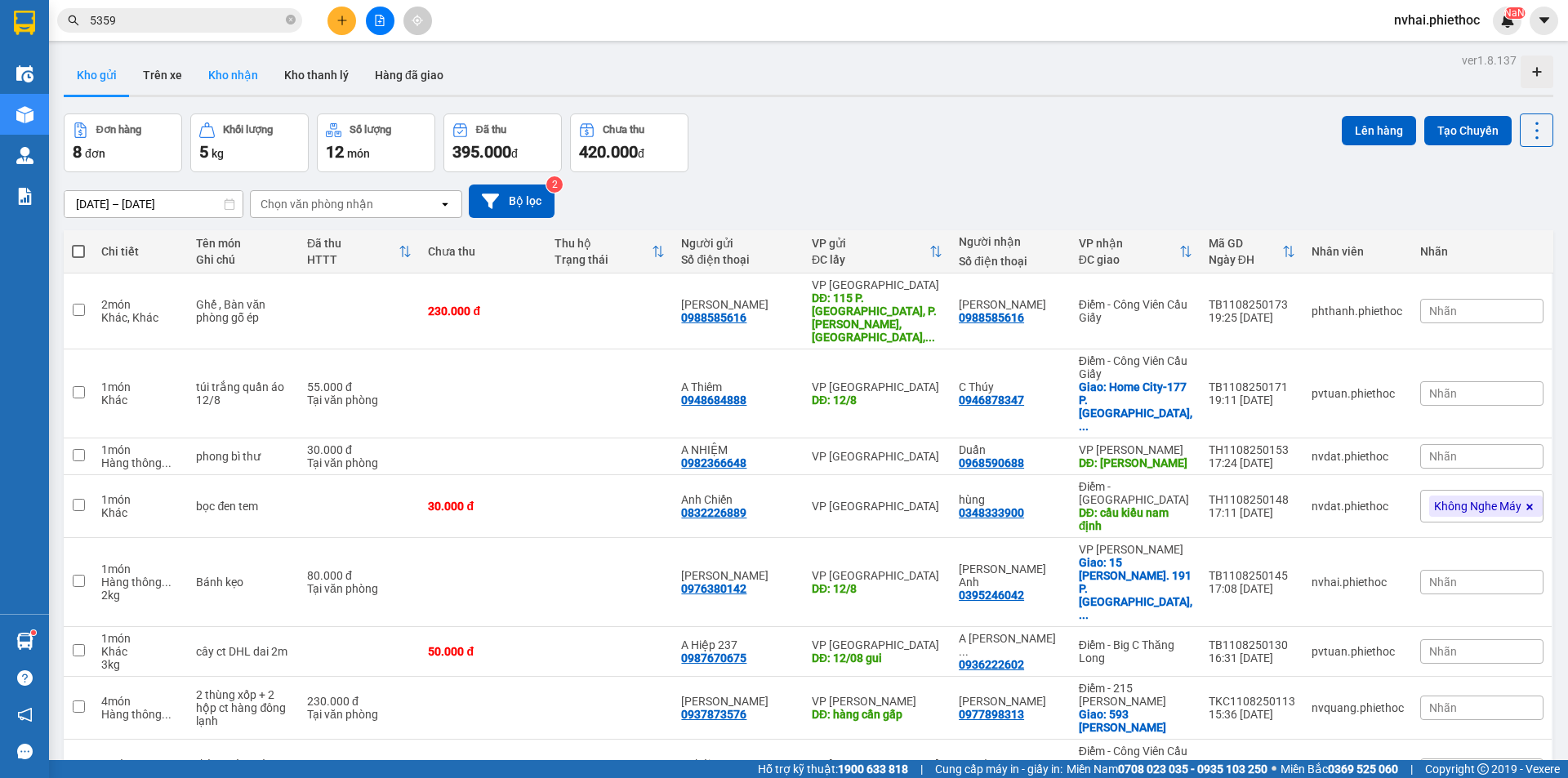
click at [228, 78] on button "Kho nhận" at bounding box center [233, 75] width 76 height 39
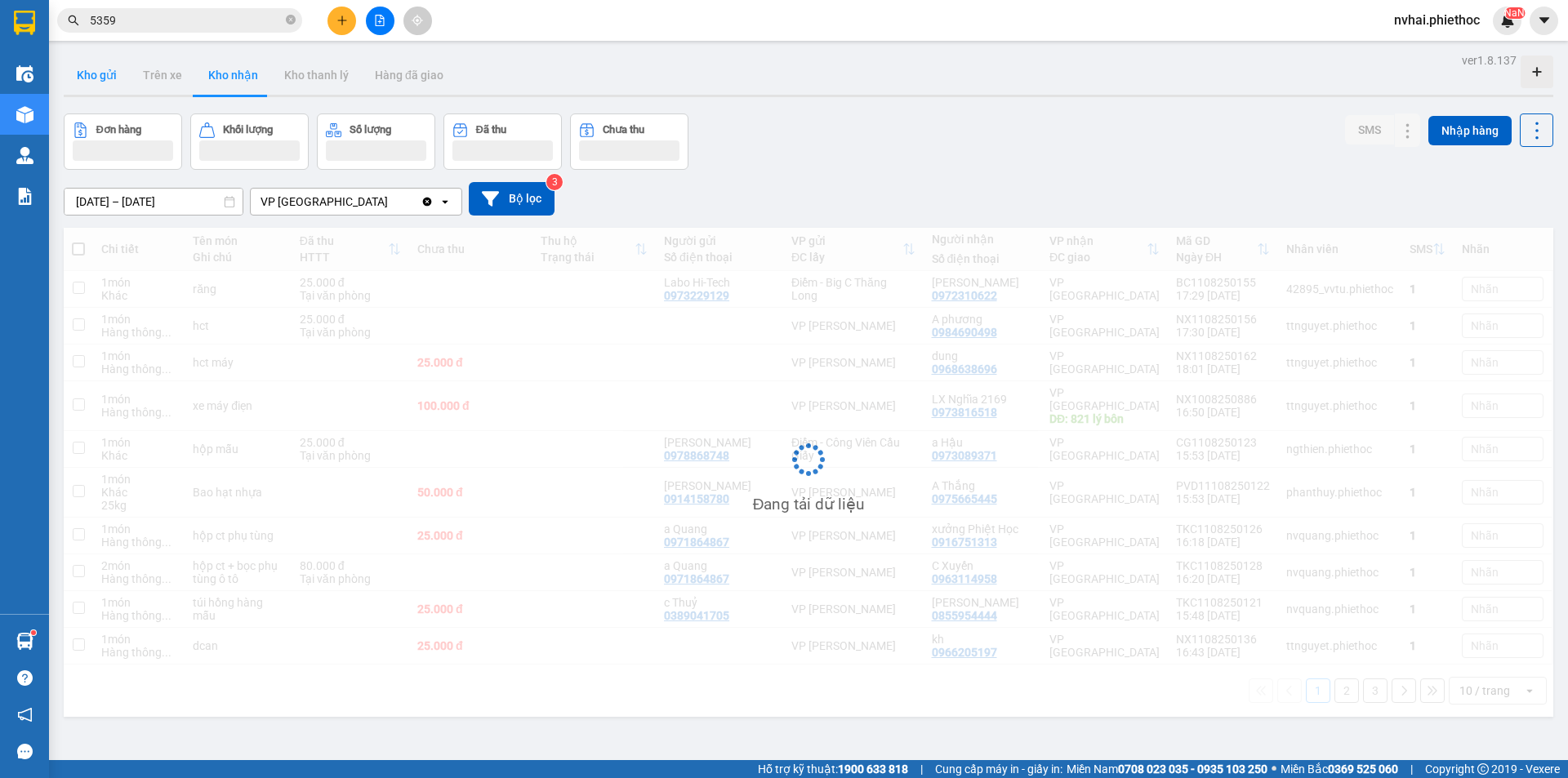
click at [97, 83] on button "Kho gửi" at bounding box center [96, 75] width 66 height 39
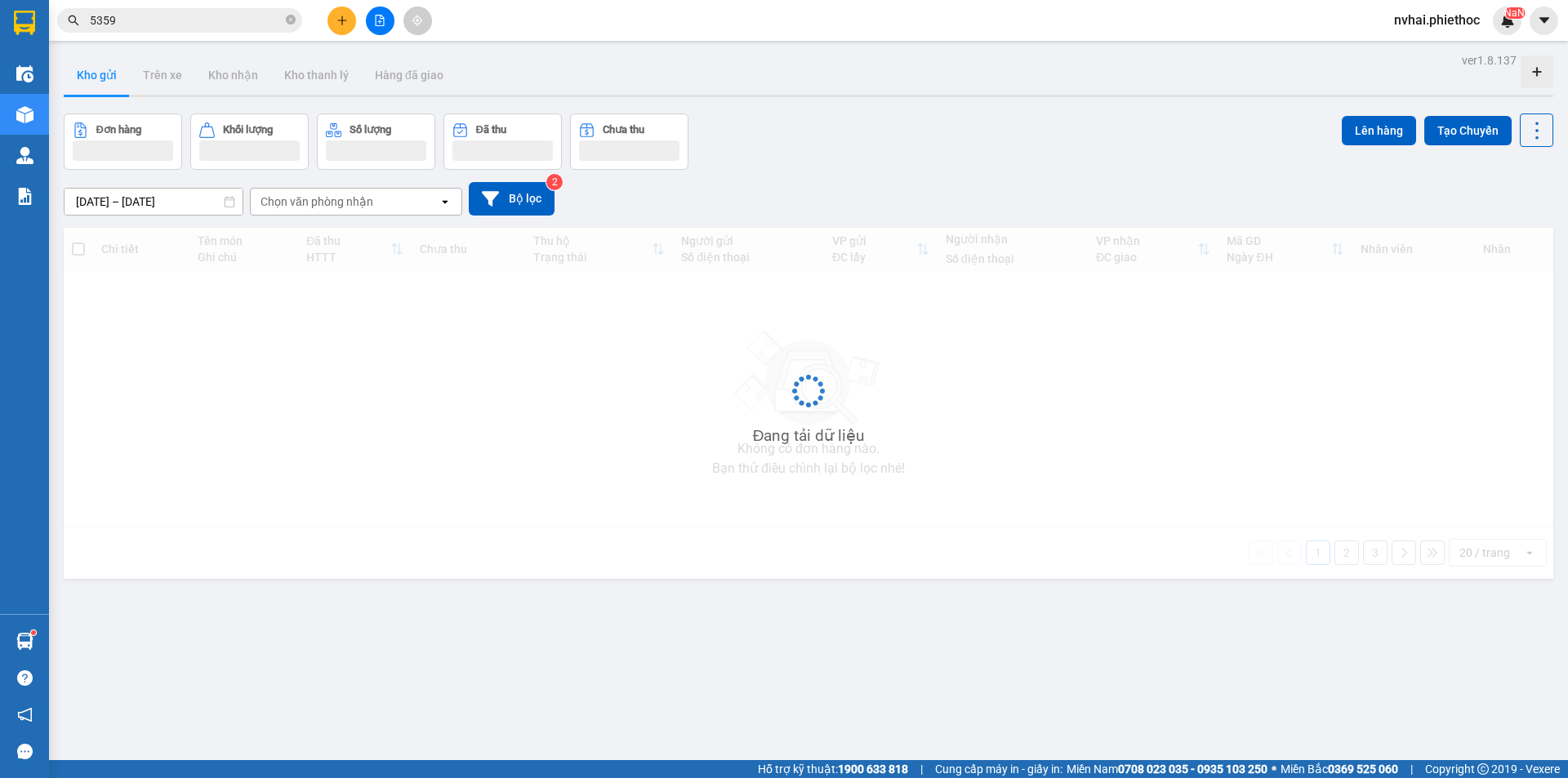
click at [97, 83] on button "Kho gửi" at bounding box center [96, 75] width 66 height 39
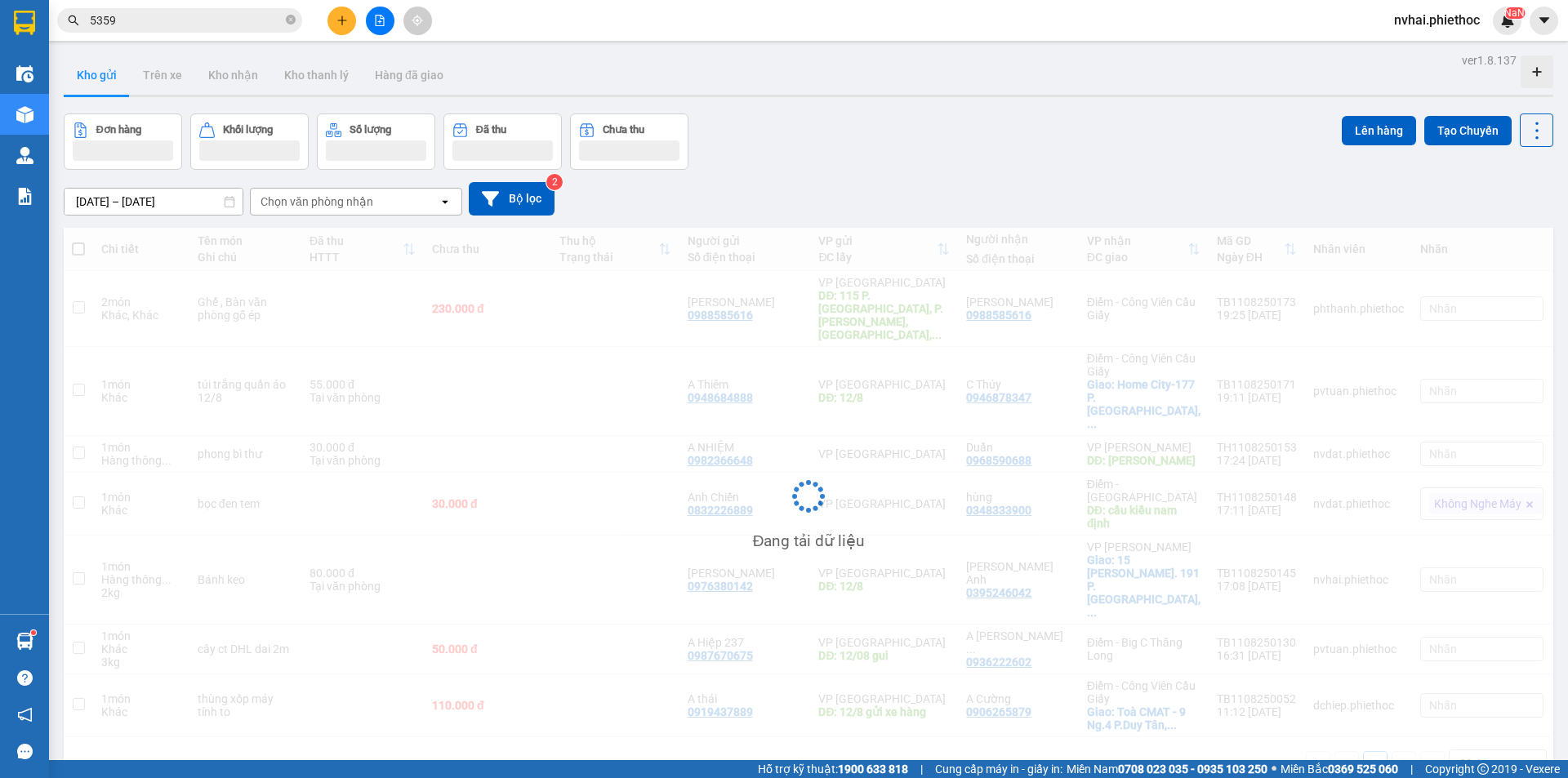
click at [97, 83] on button "Kho gửi" at bounding box center [96, 75] width 66 height 39
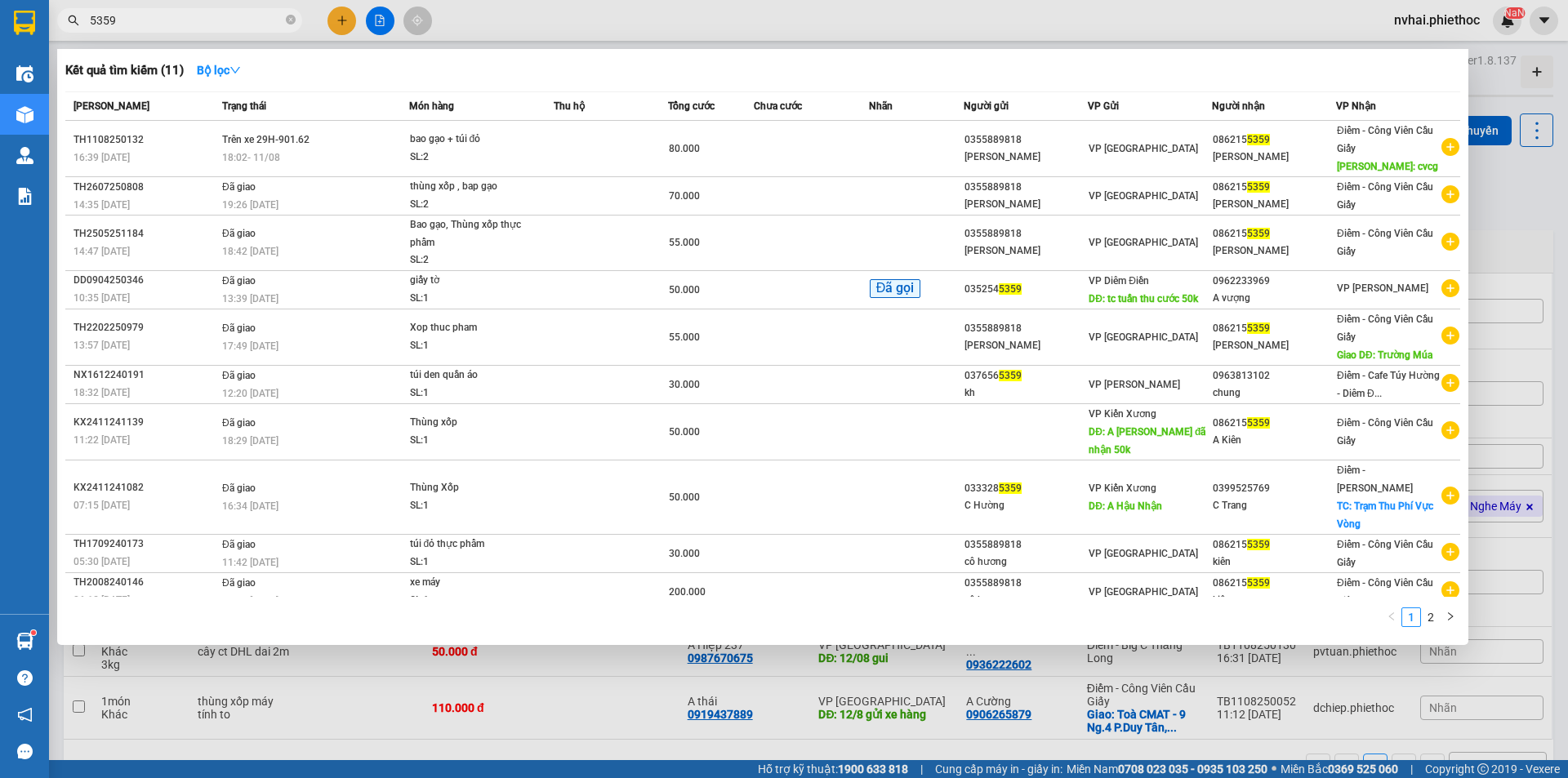
click at [131, 23] on input "5359" at bounding box center [186, 21] width 193 height 18
click at [1541, 179] on div at bounding box center [784, 389] width 1568 height 778
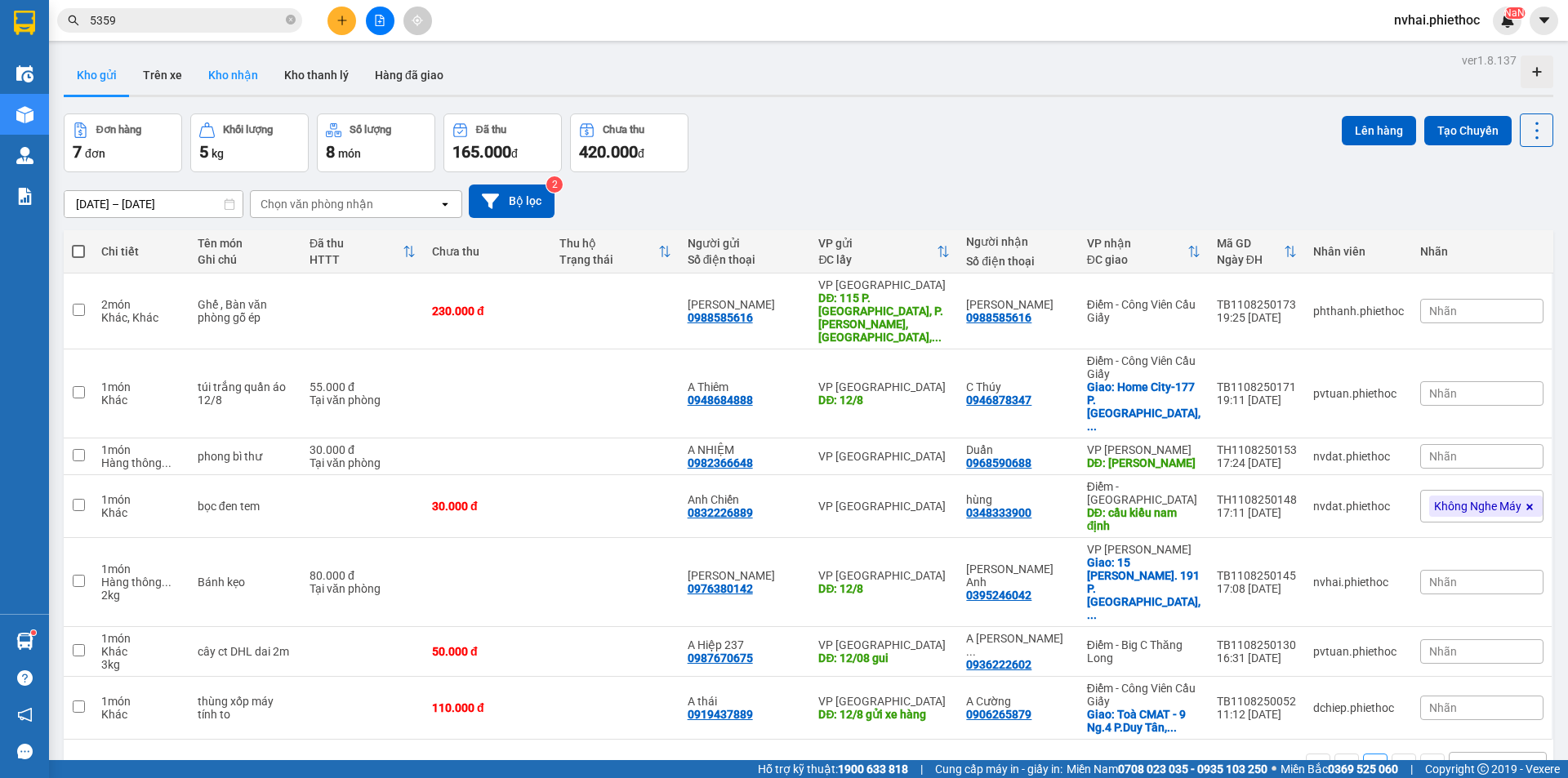
click at [235, 65] on button "Kho nhận" at bounding box center [233, 75] width 76 height 39
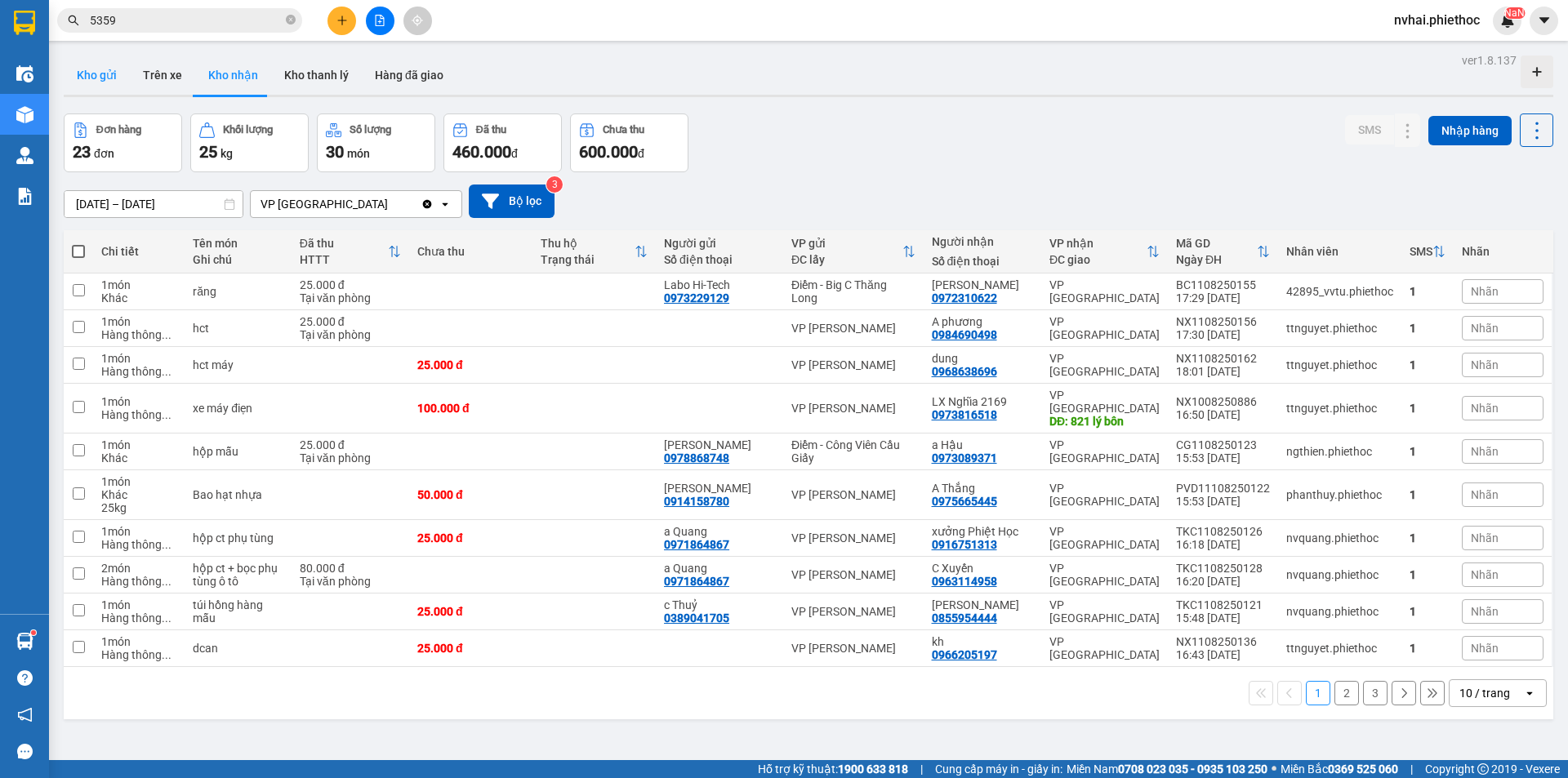
click at [101, 66] on button "Kho gửi" at bounding box center [96, 75] width 66 height 39
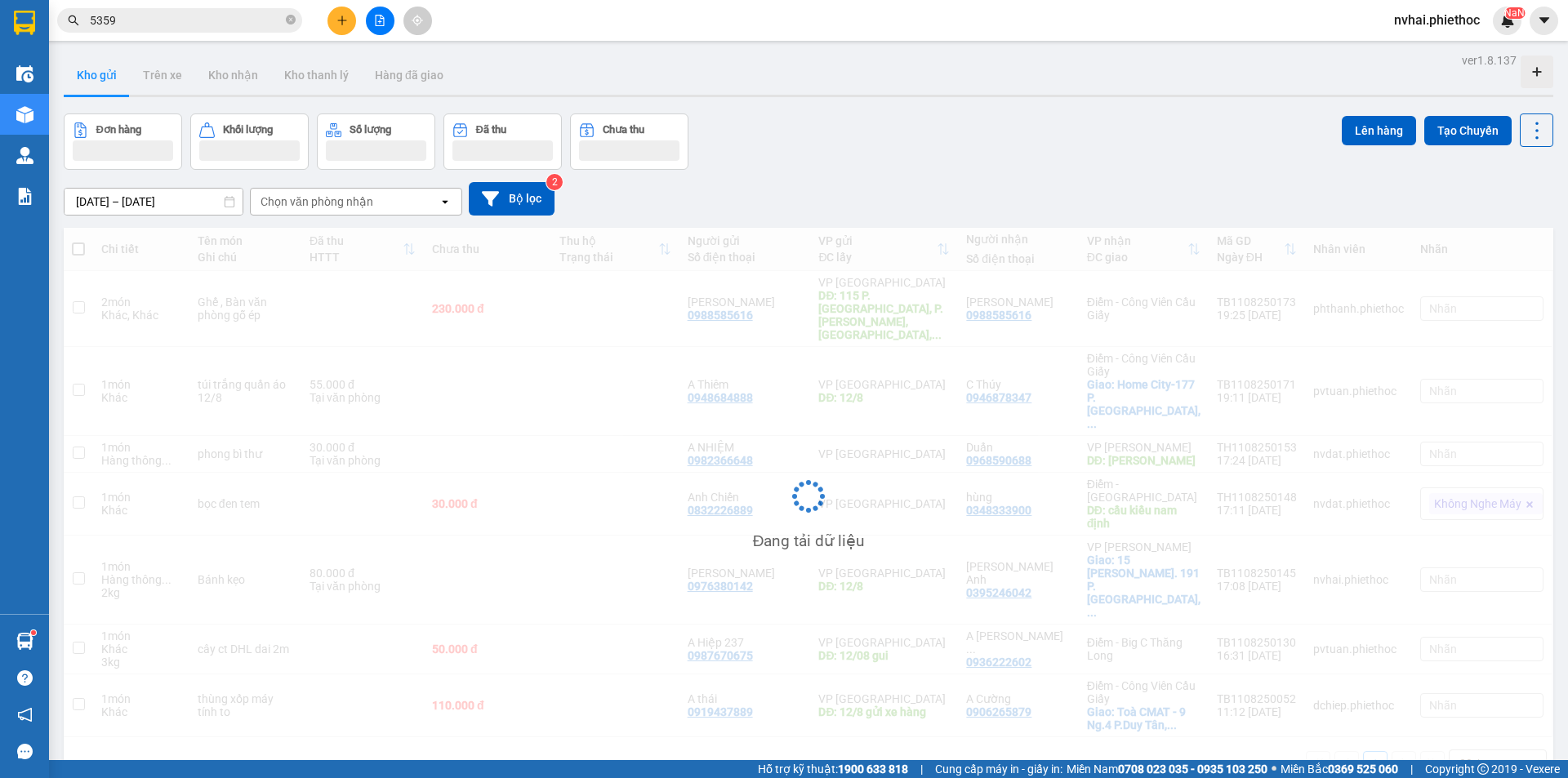
click at [162, 34] on div "Kết quả tìm kiếm ( 11 ) Bộ lọc Mã ĐH Trạng thái Món hàng Thu hộ Tổng cước Chưa …" at bounding box center [159, 21] width 318 height 28
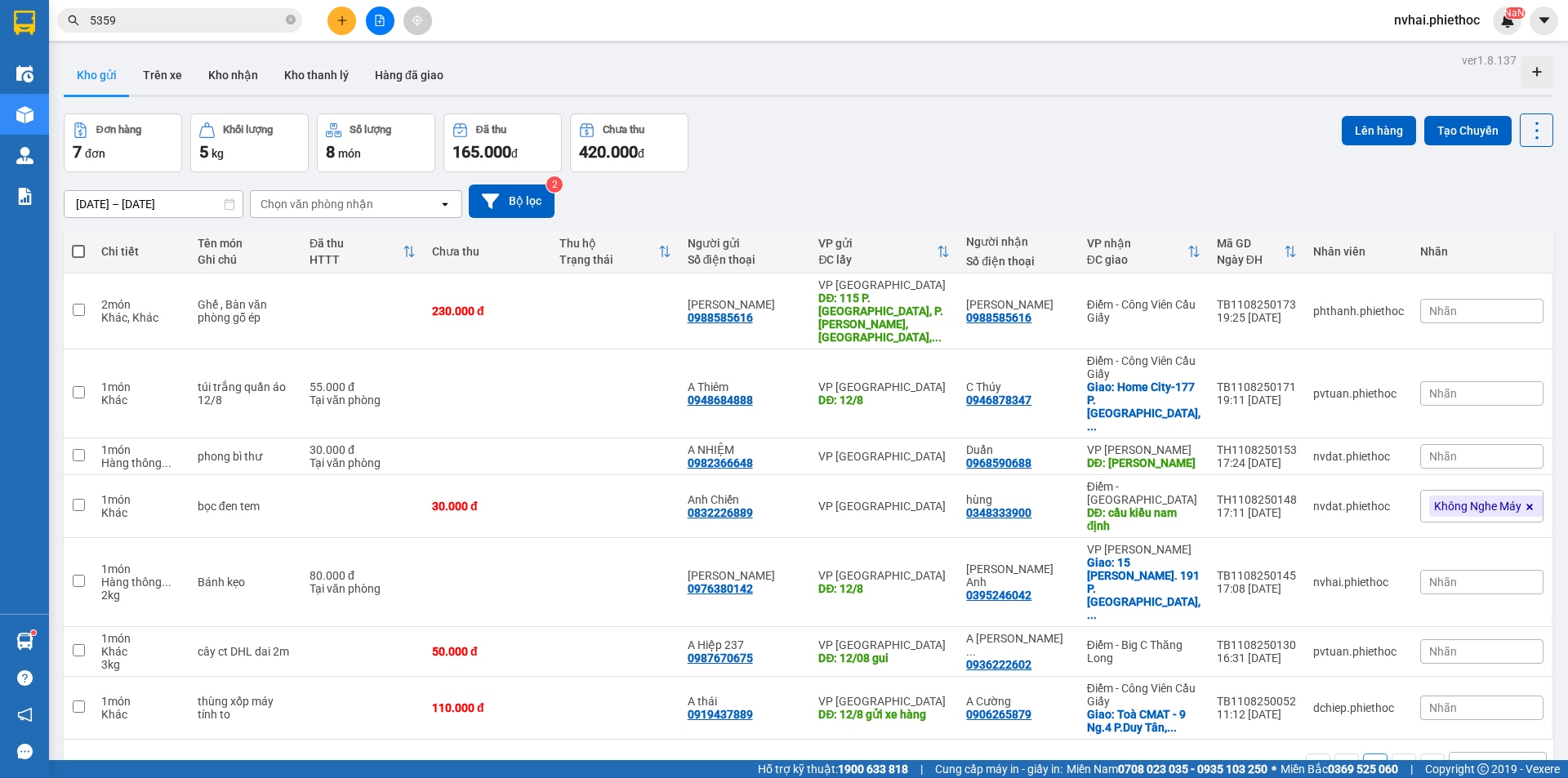
click at [162, 22] on input "5359" at bounding box center [186, 21] width 193 height 18
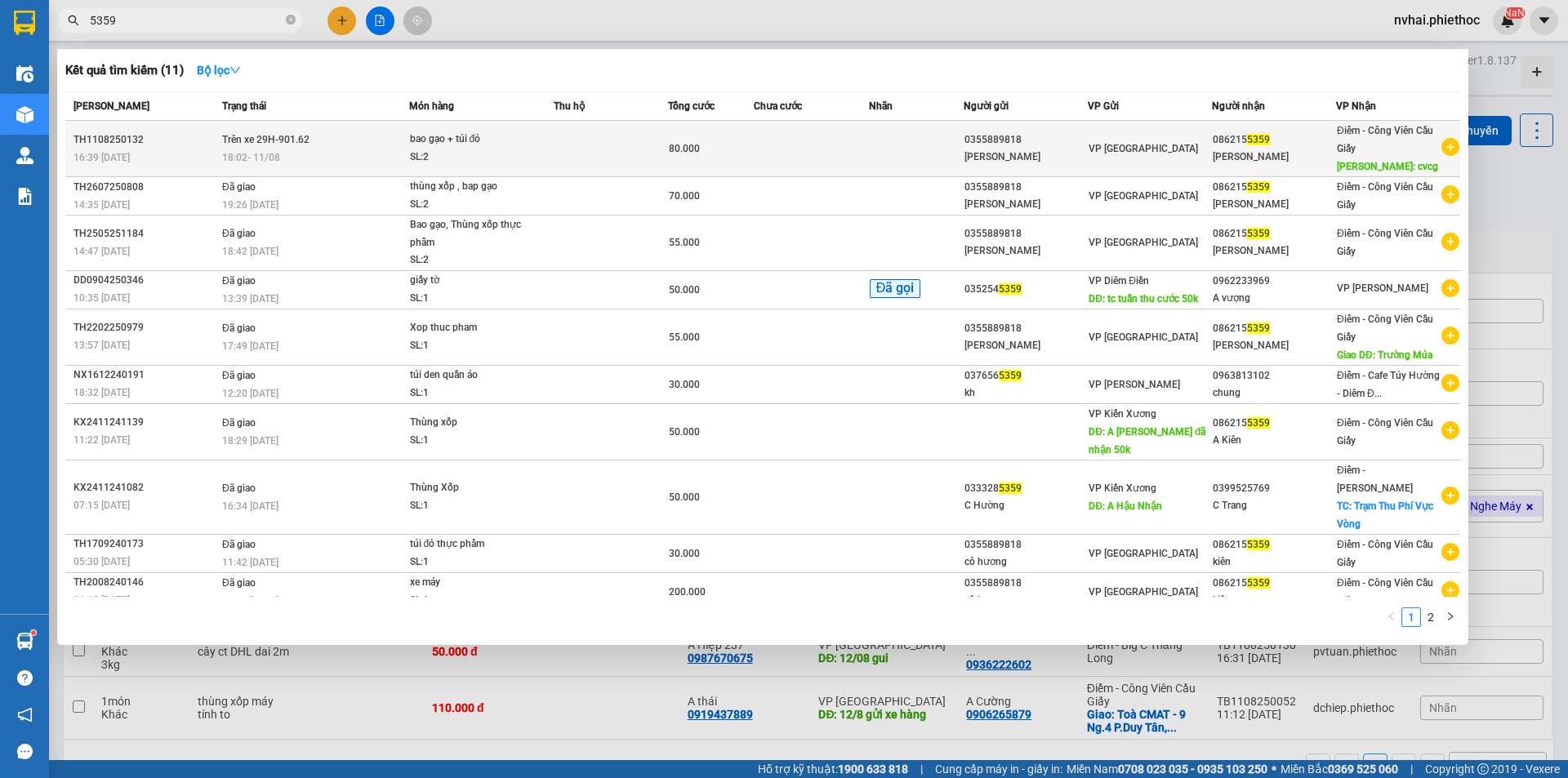
click at [359, 136] on td "Trên xe 29H-901.62 18:02 [DATE]" at bounding box center [313, 149] width 191 height 56
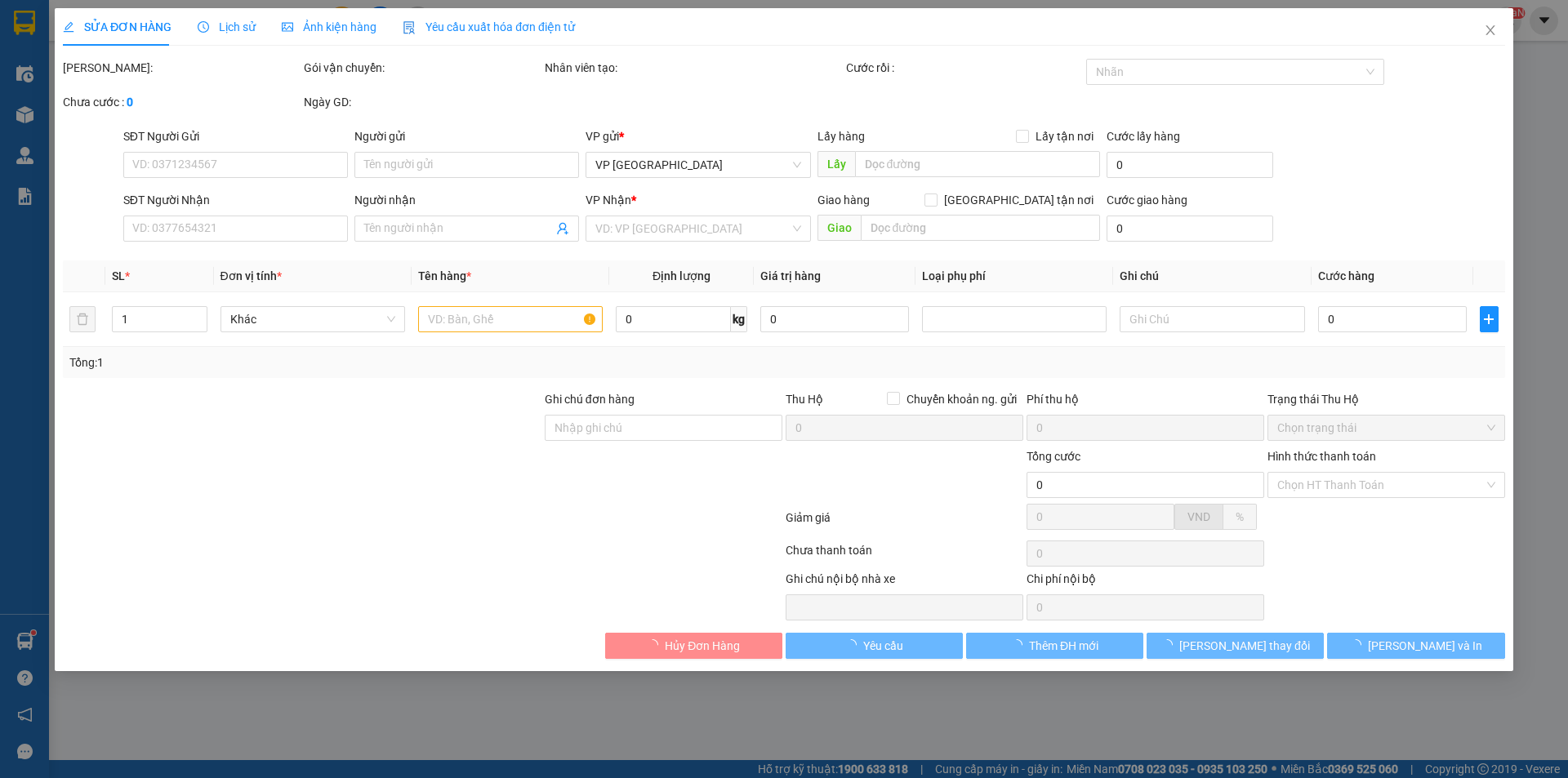
type input "0355889818"
type input "[PERSON_NAME]"
type input "0862155359"
type input "[PERSON_NAME]"
type input "cvcg"
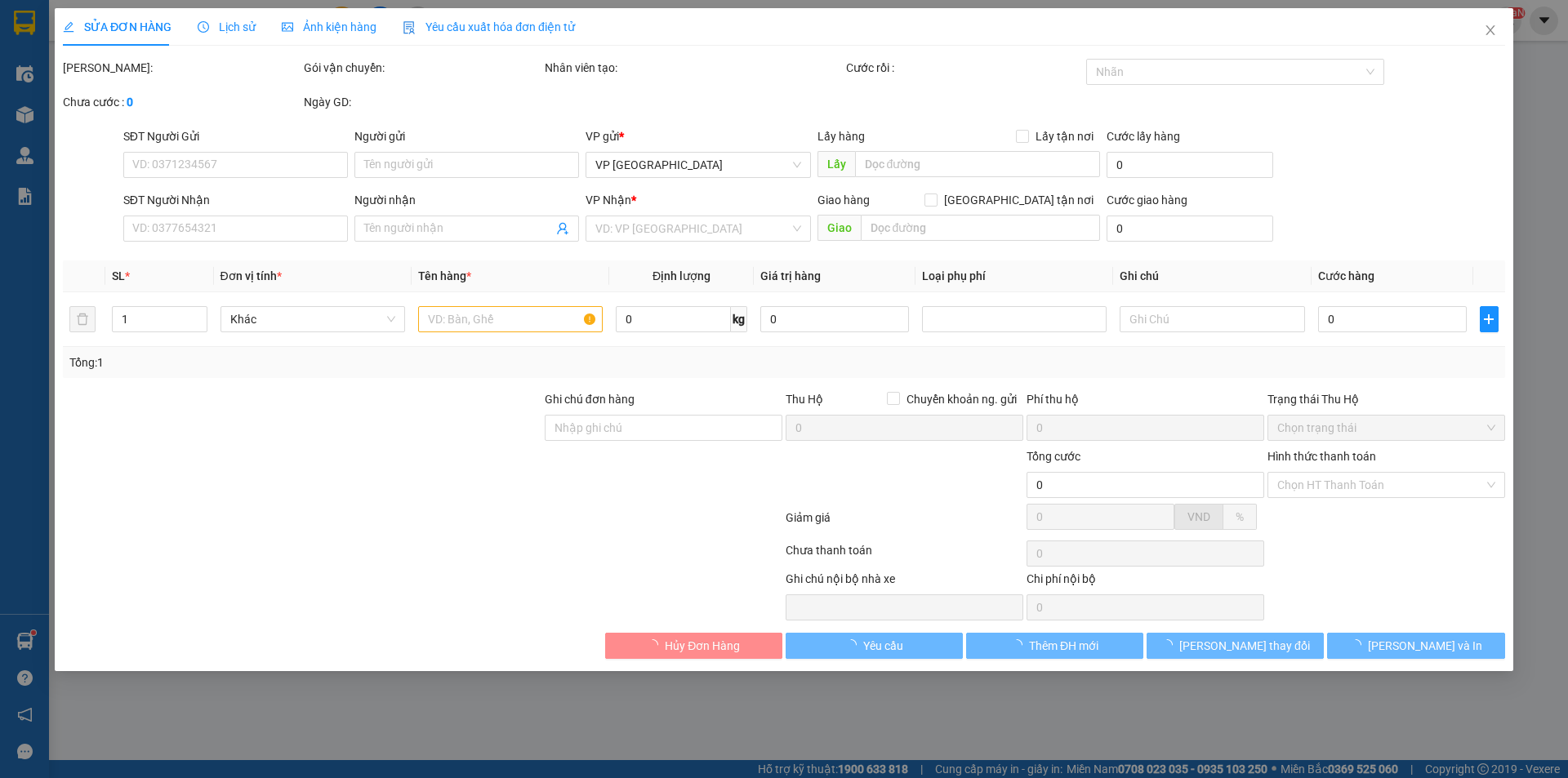
type input "5.000"
type input "80.000"
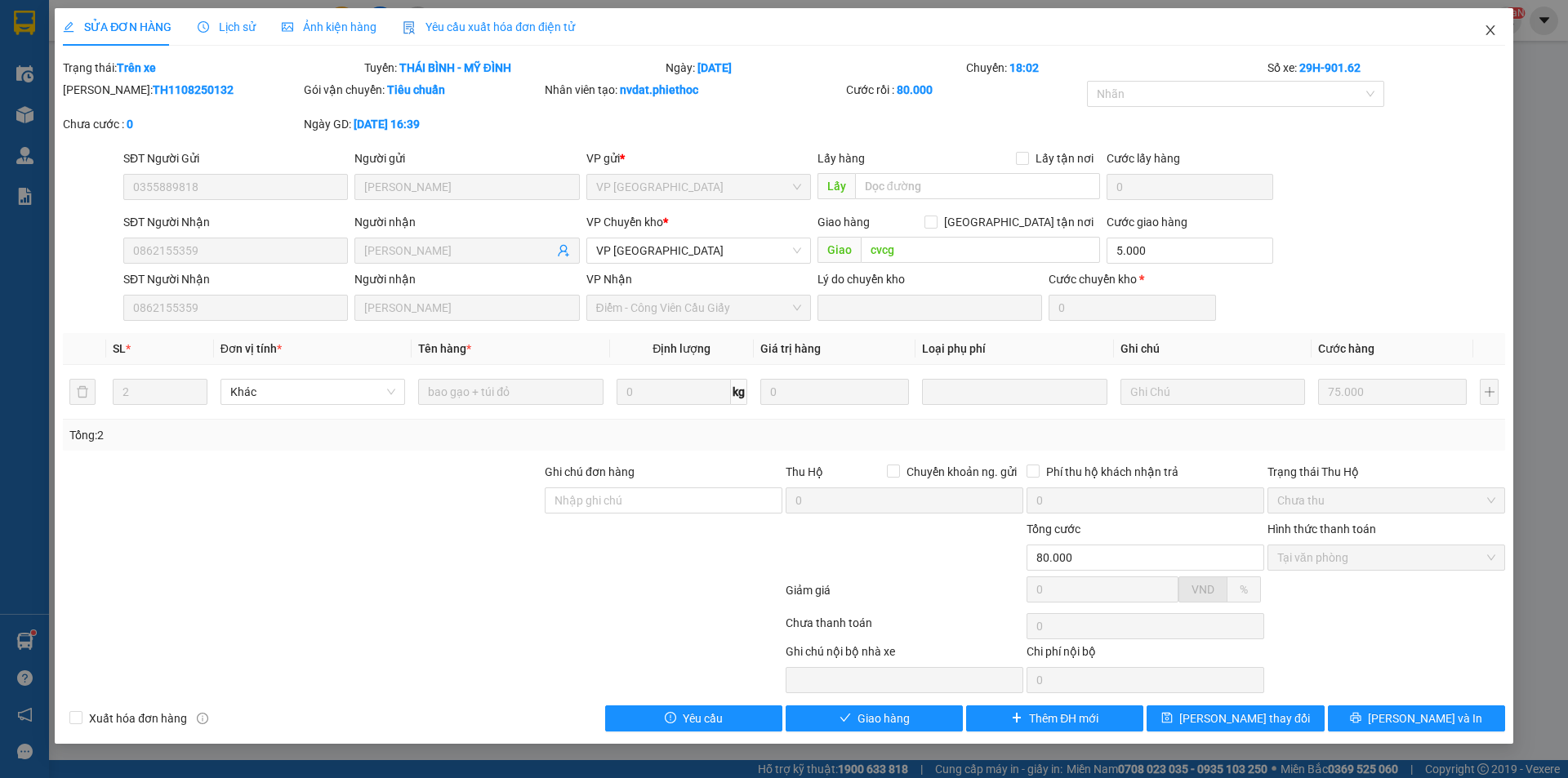
click at [1490, 25] on icon "close" at bounding box center [1490, 30] width 13 height 13
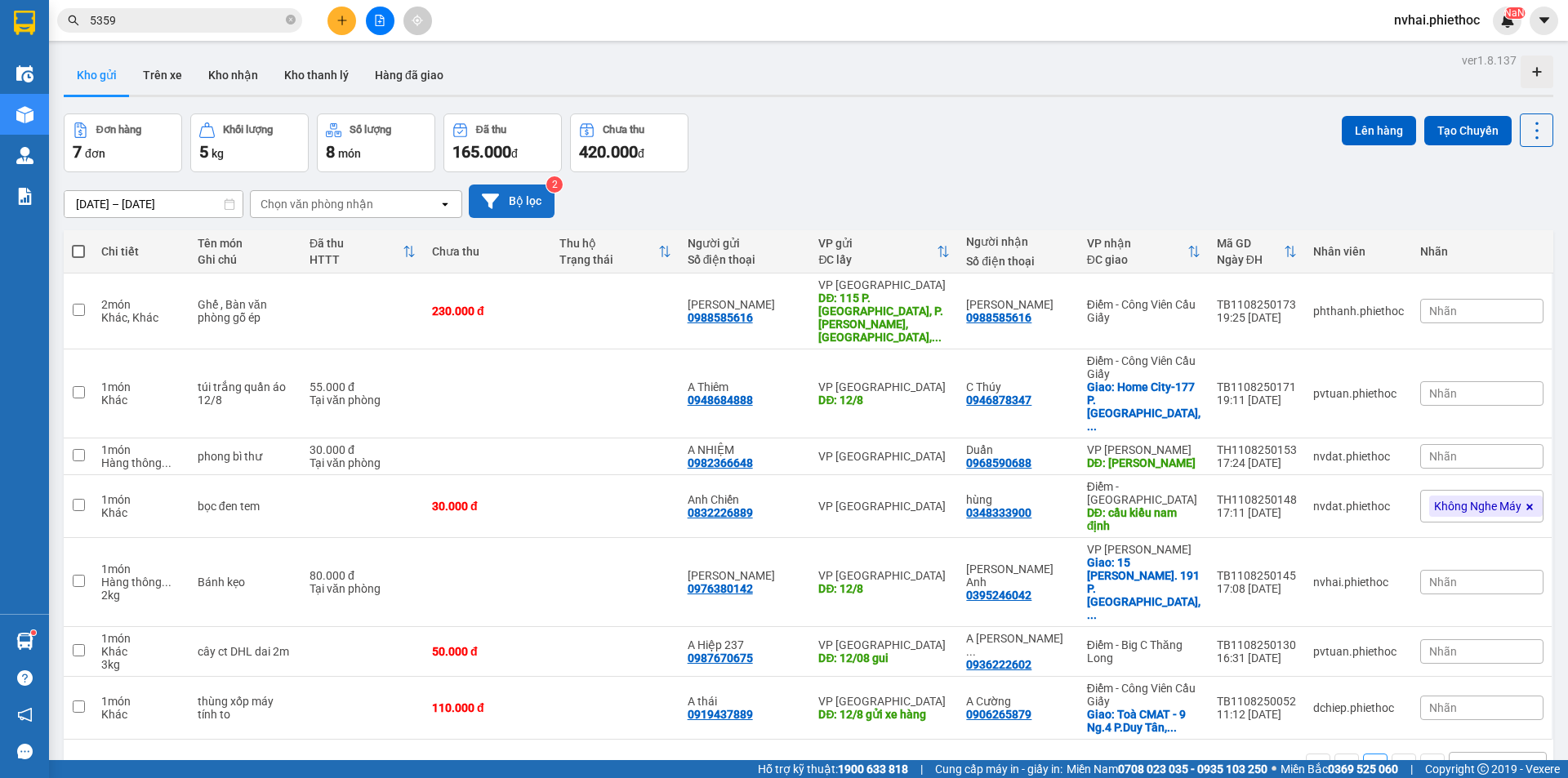
click at [507, 197] on button "Bộ lọc" at bounding box center [511, 201] width 86 height 33
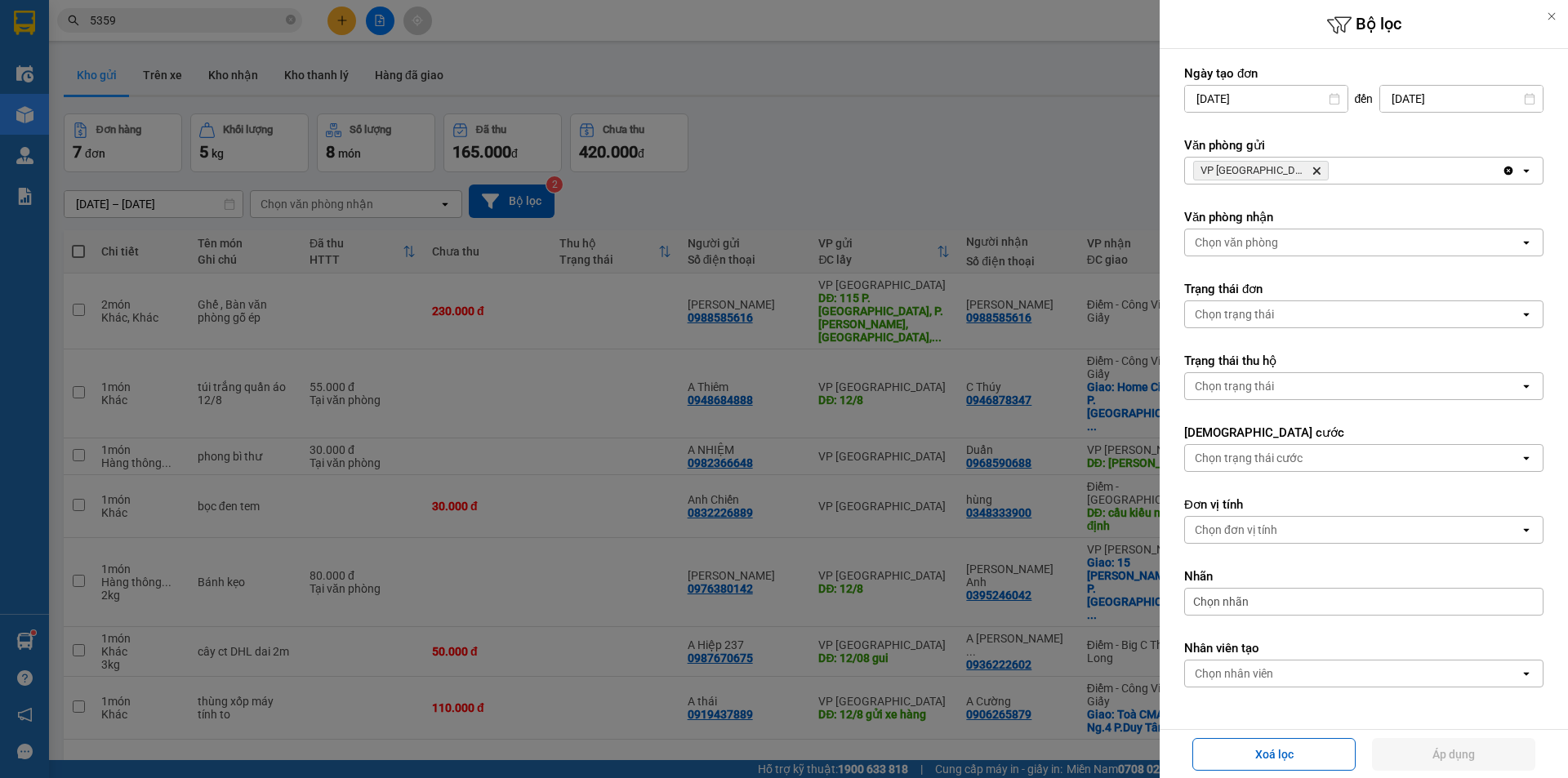
click at [1313, 169] on icon "VP Thái Bình, close by backspace" at bounding box center [1317, 170] width 8 height 8
click at [1274, 169] on div "Chọn văn phòng" at bounding box center [1237, 171] width 83 height 17
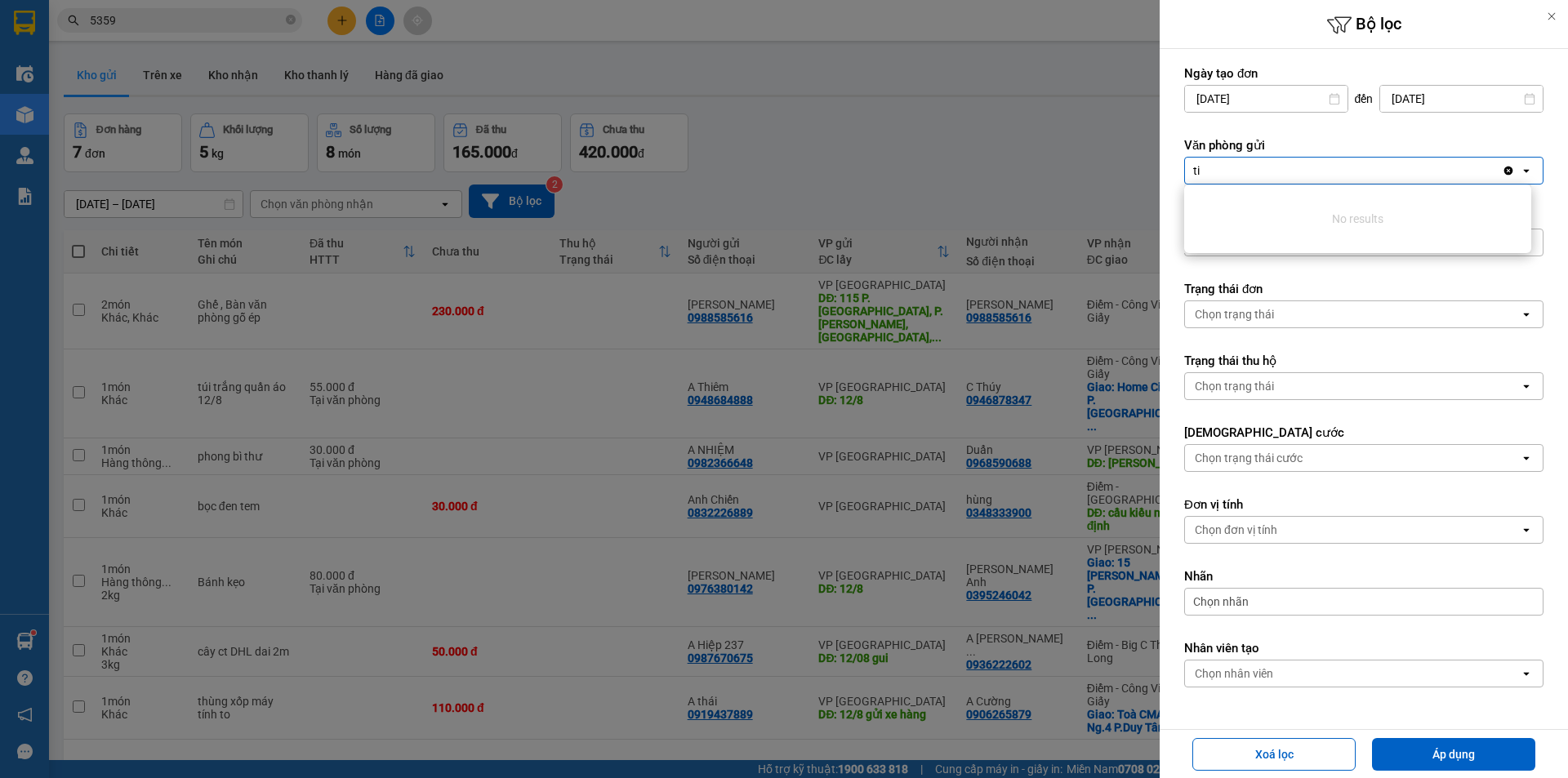
type input "t"
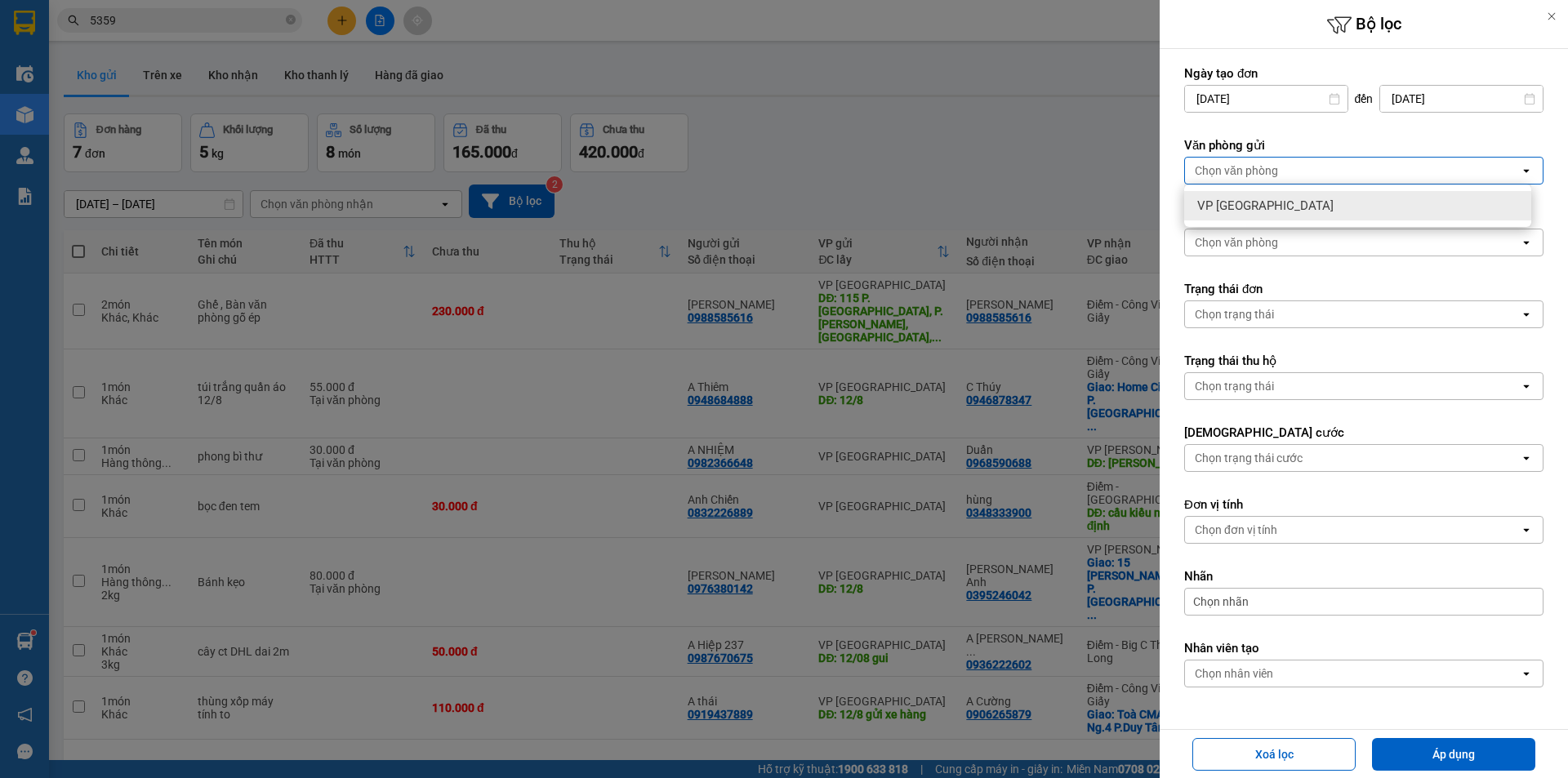
click at [1109, 188] on div at bounding box center [784, 389] width 1568 height 778
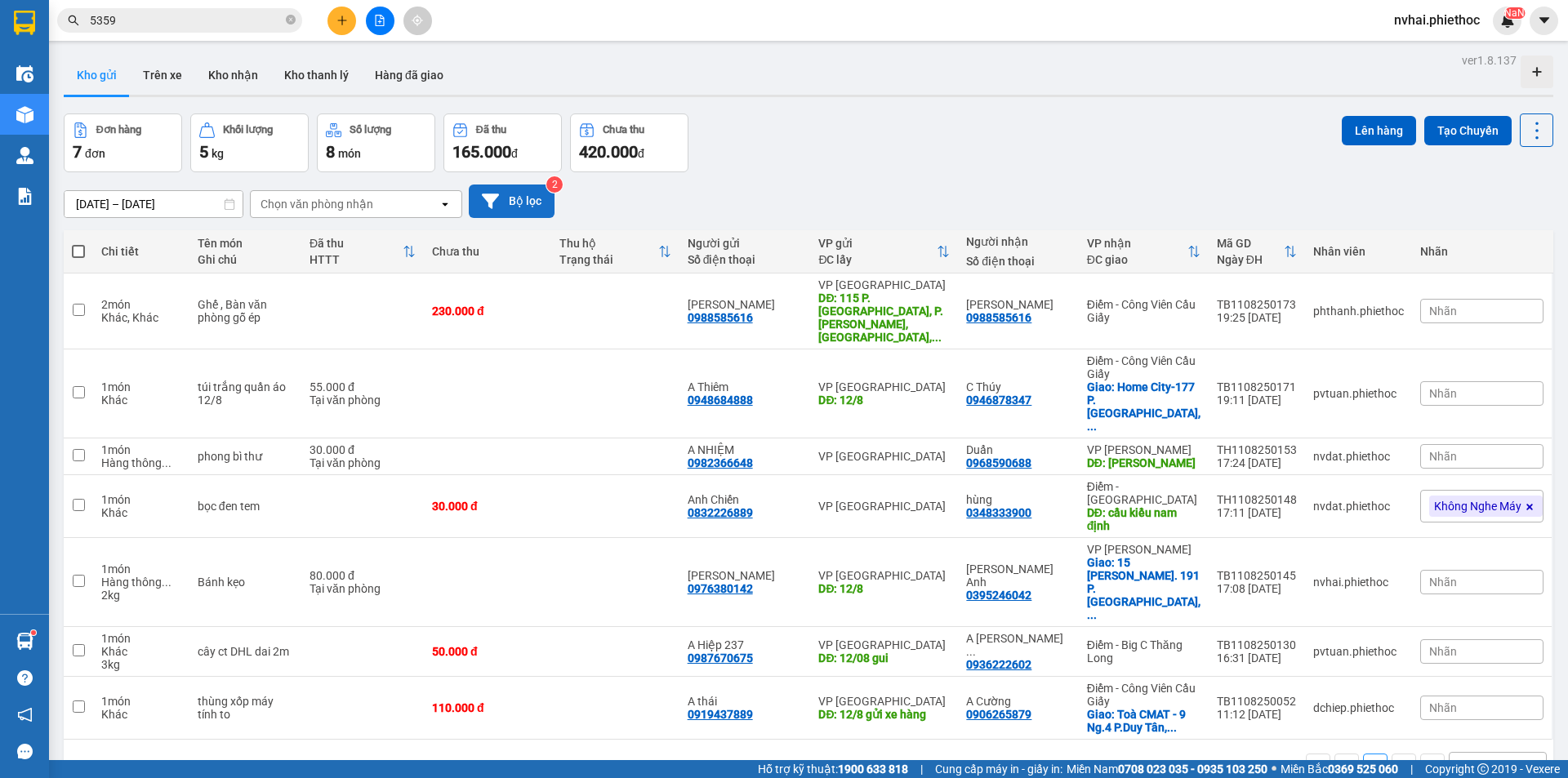
click at [526, 205] on button "Bộ lọc" at bounding box center [511, 201] width 86 height 33
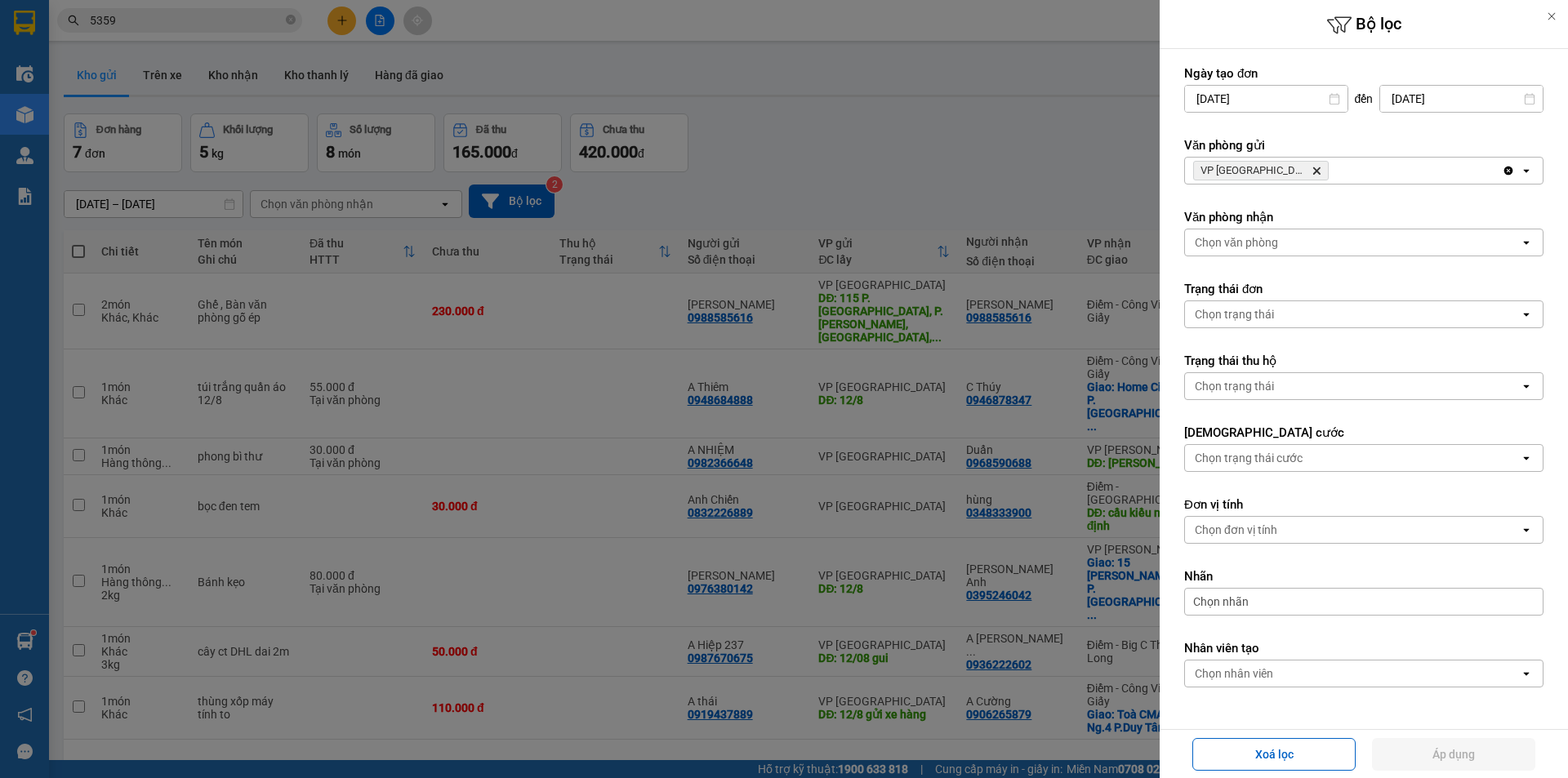
click at [1076, 129] on div at bounding box center [784, 389] width 1568 height 778
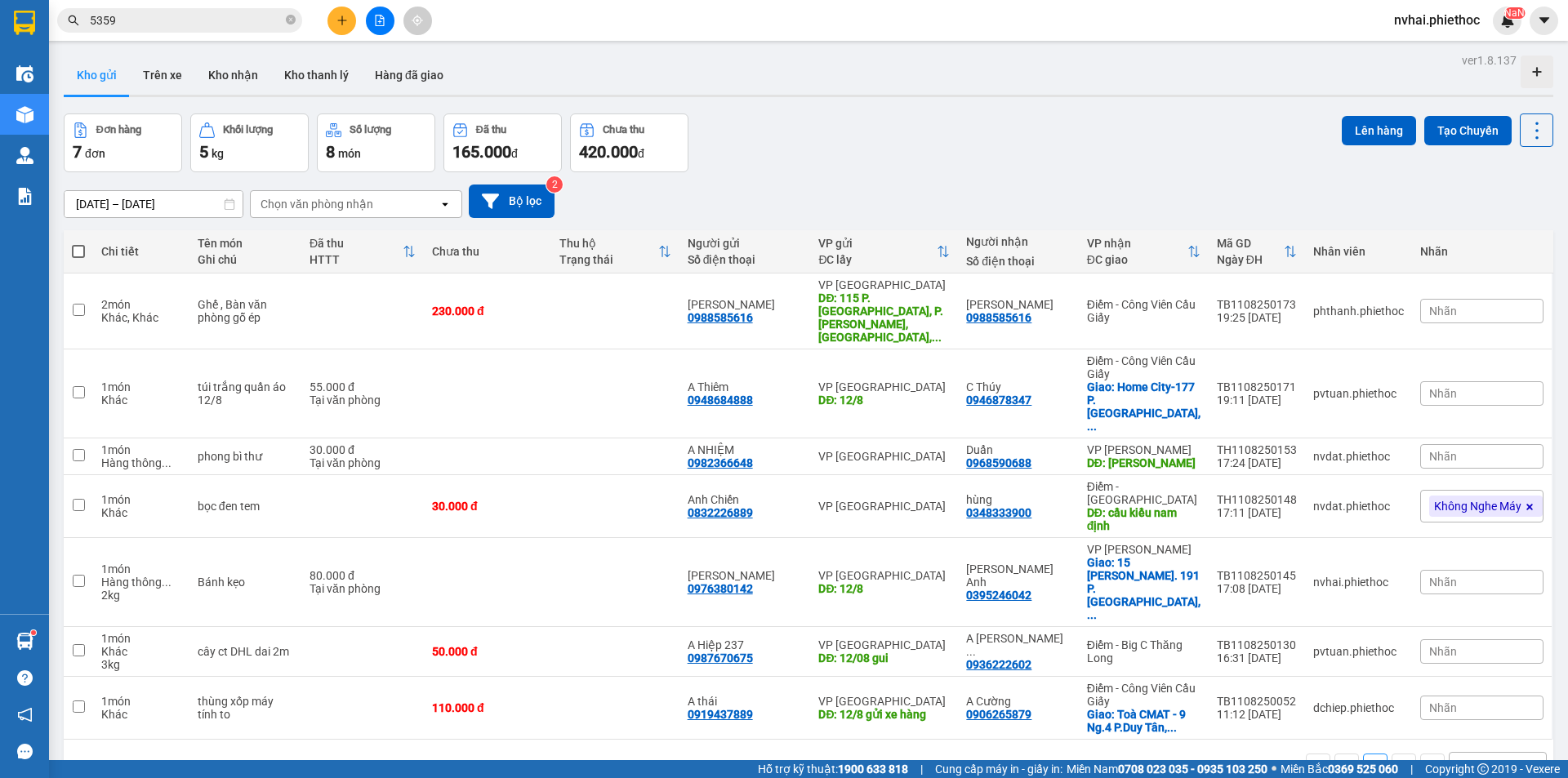
click at [179, 24] on input "5359" at bounding box center [186, 21] width 193 height 18
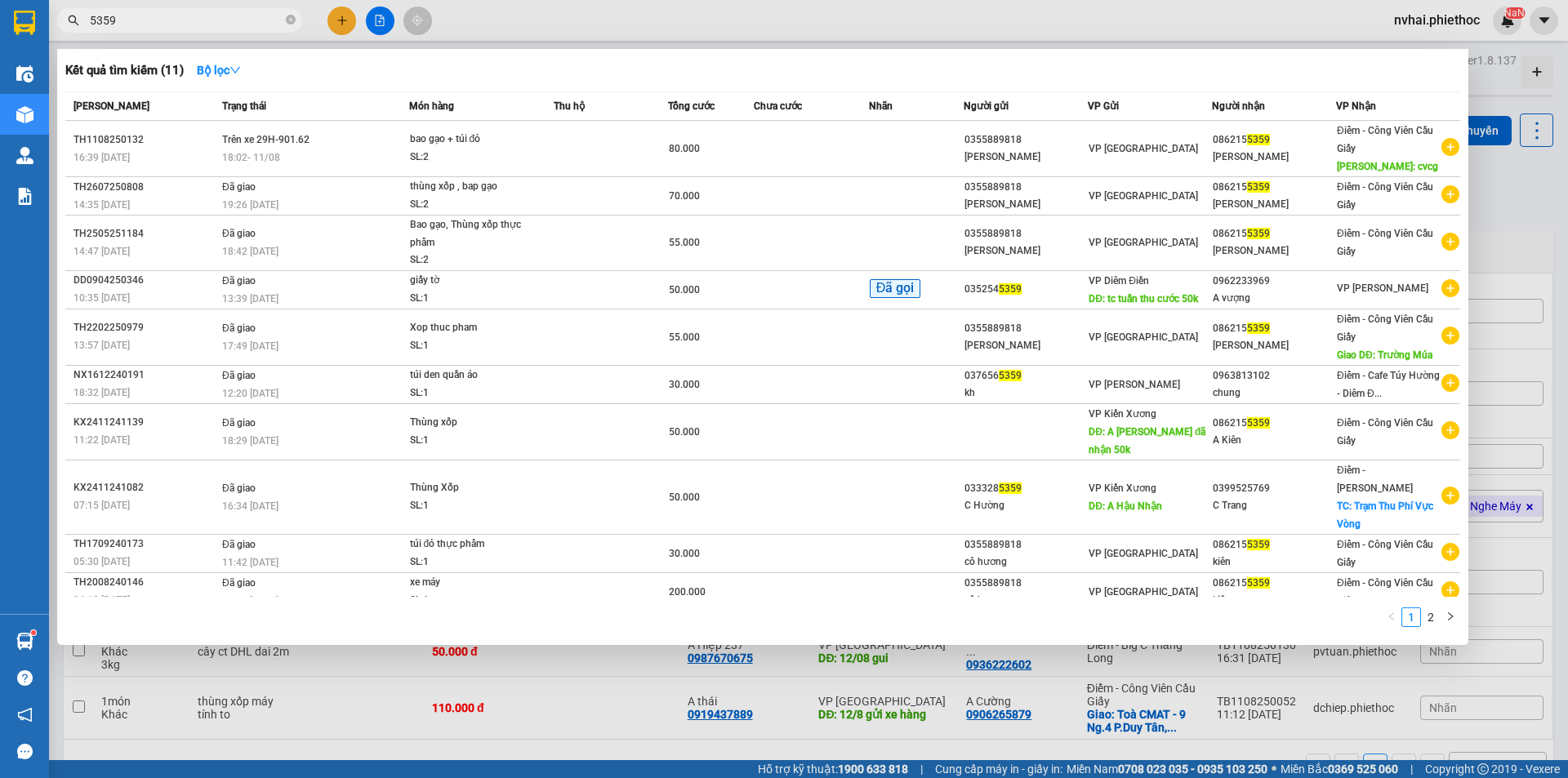
click at [179, 24] on input "5359" at bounding box center [186, 21] width 193 height 18
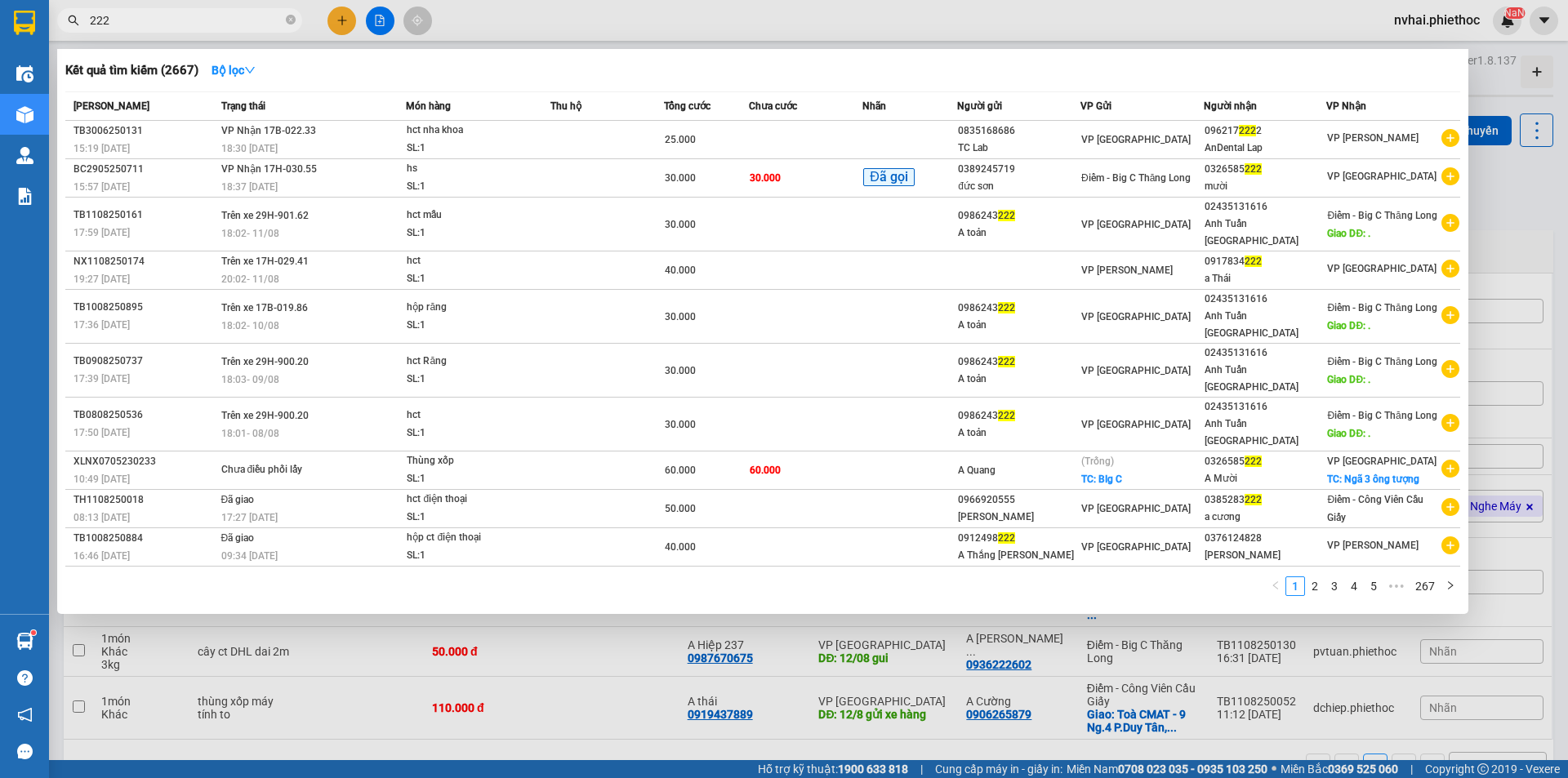
type input "222"
click at [554, 693] on div at bounding box center [784, 389] width 1568 height 778
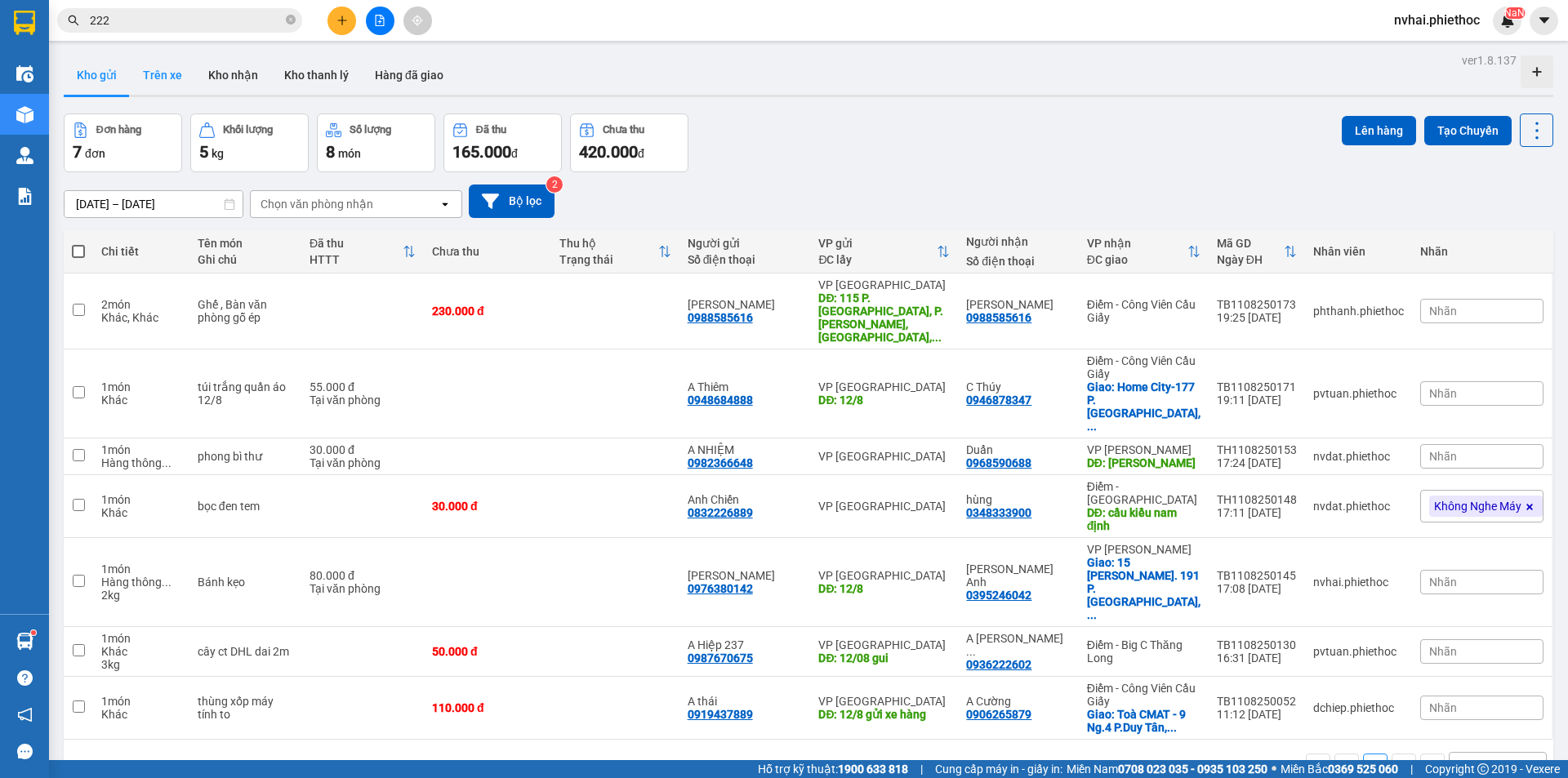
click at [177, 82] on button "Trên xe" at bounding box center [162, 75] width 65 height 39
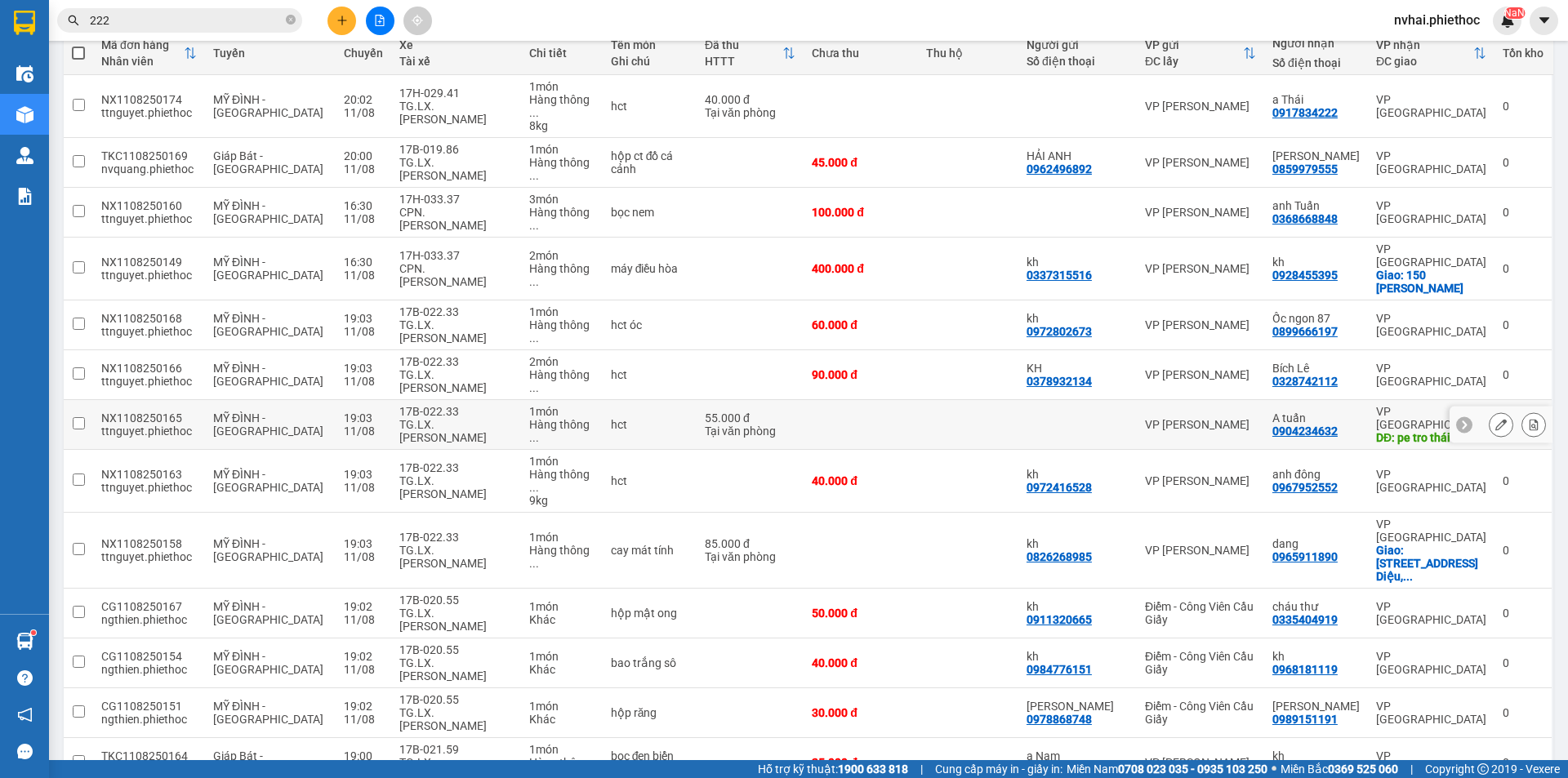
scroll to position [299, 0]
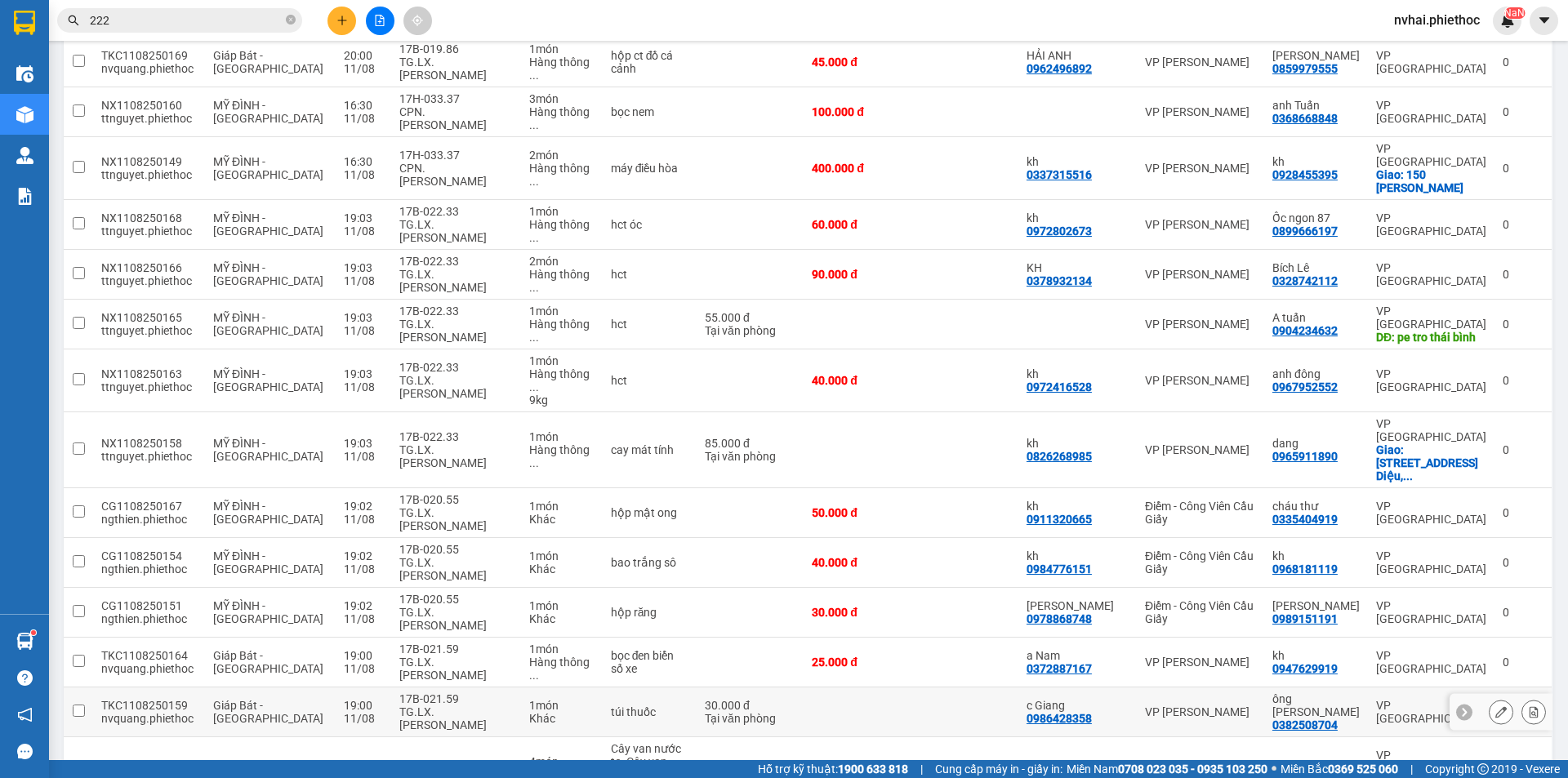
click at [458, 692] on div "17B-021.59" at bounding box center [455, 699] width 113 height 13
checkbox input "true"
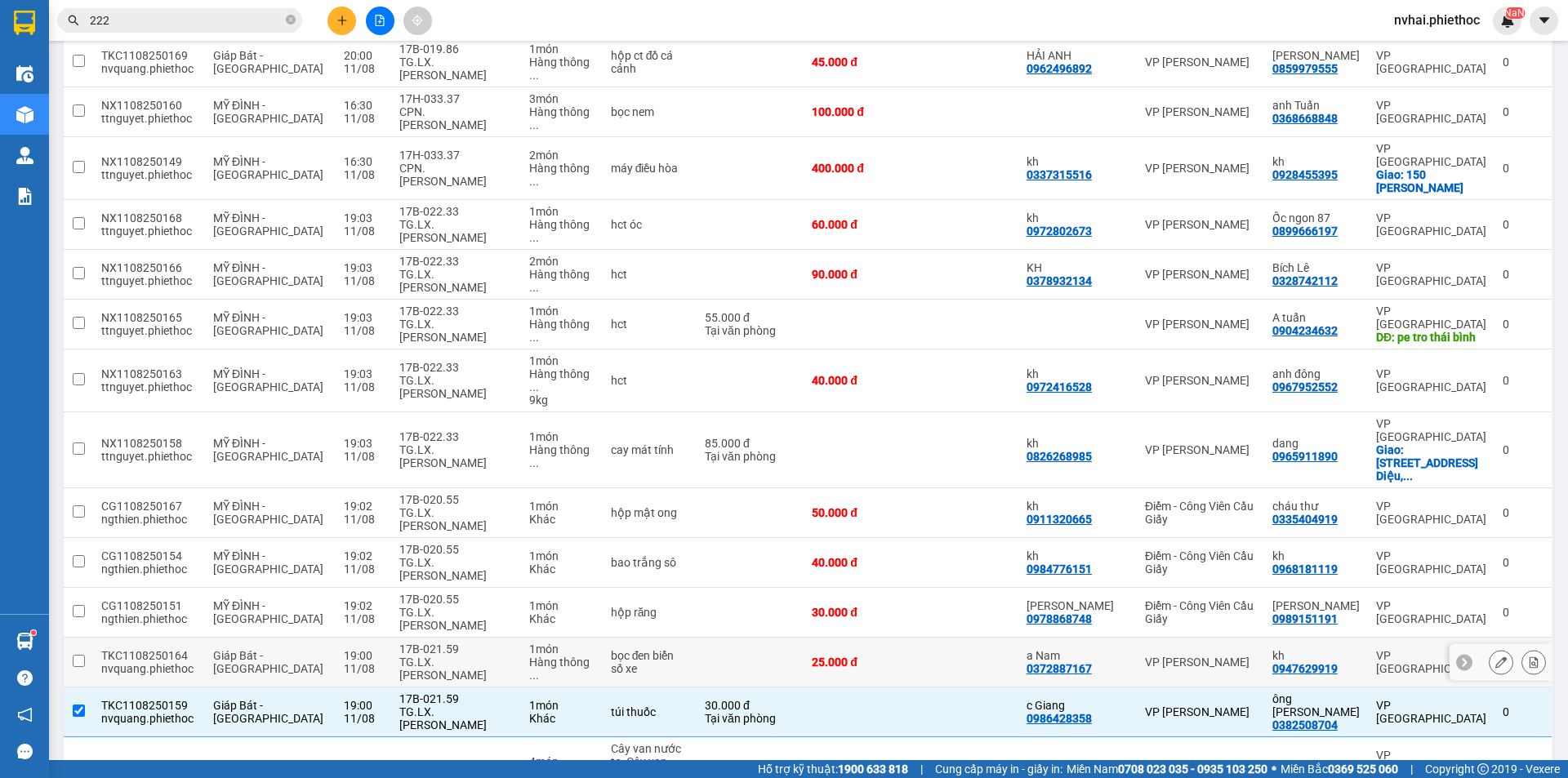
click at [453, 655] on div "TG.LX.[PERSON_NAME]" at bounding box center [455, 668] width 113 height 26
checkbox input "true"
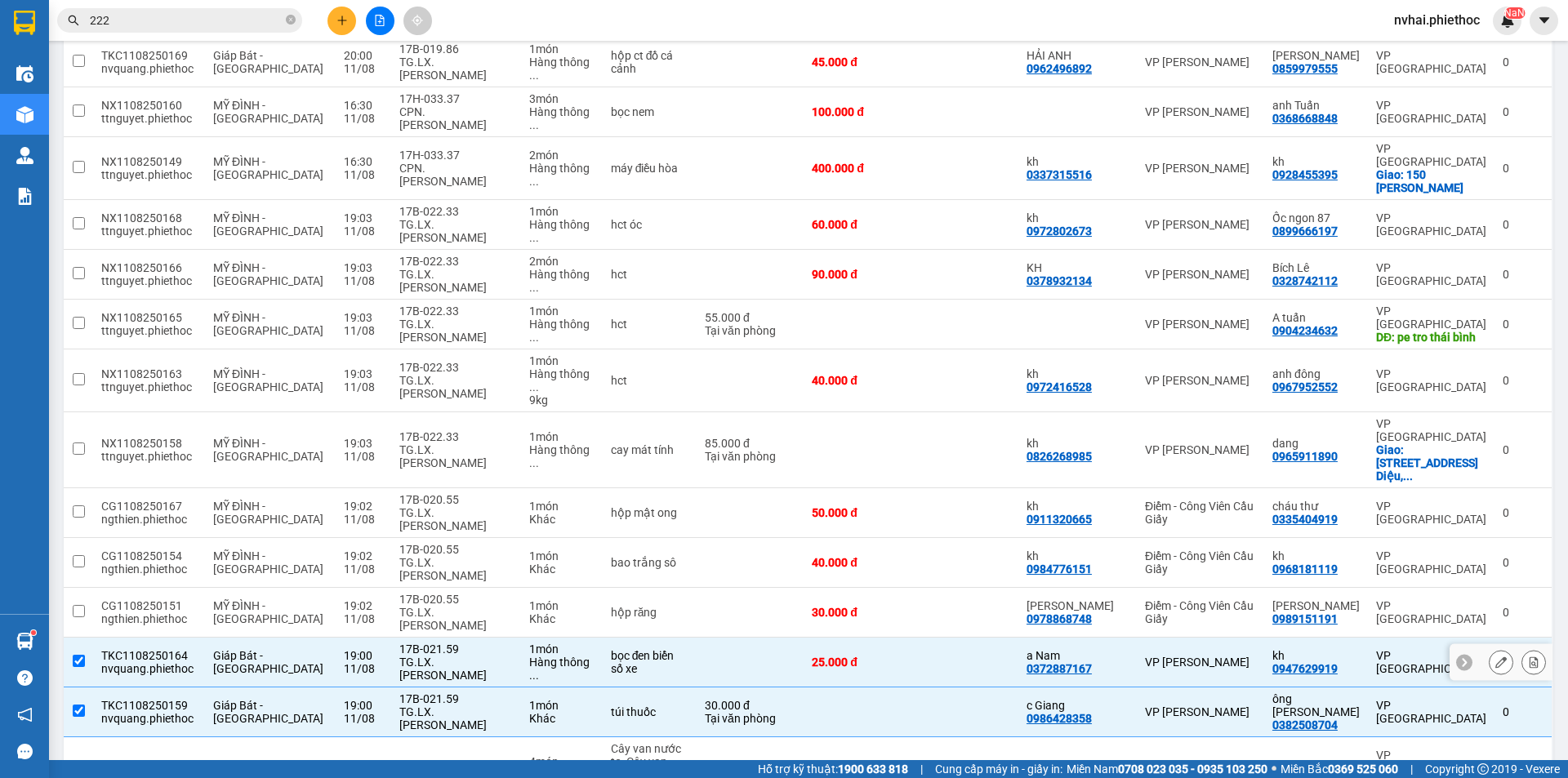
click at [452, 593] on div "17B-020.55" at bounding box center [455, 599] width 113 height 13
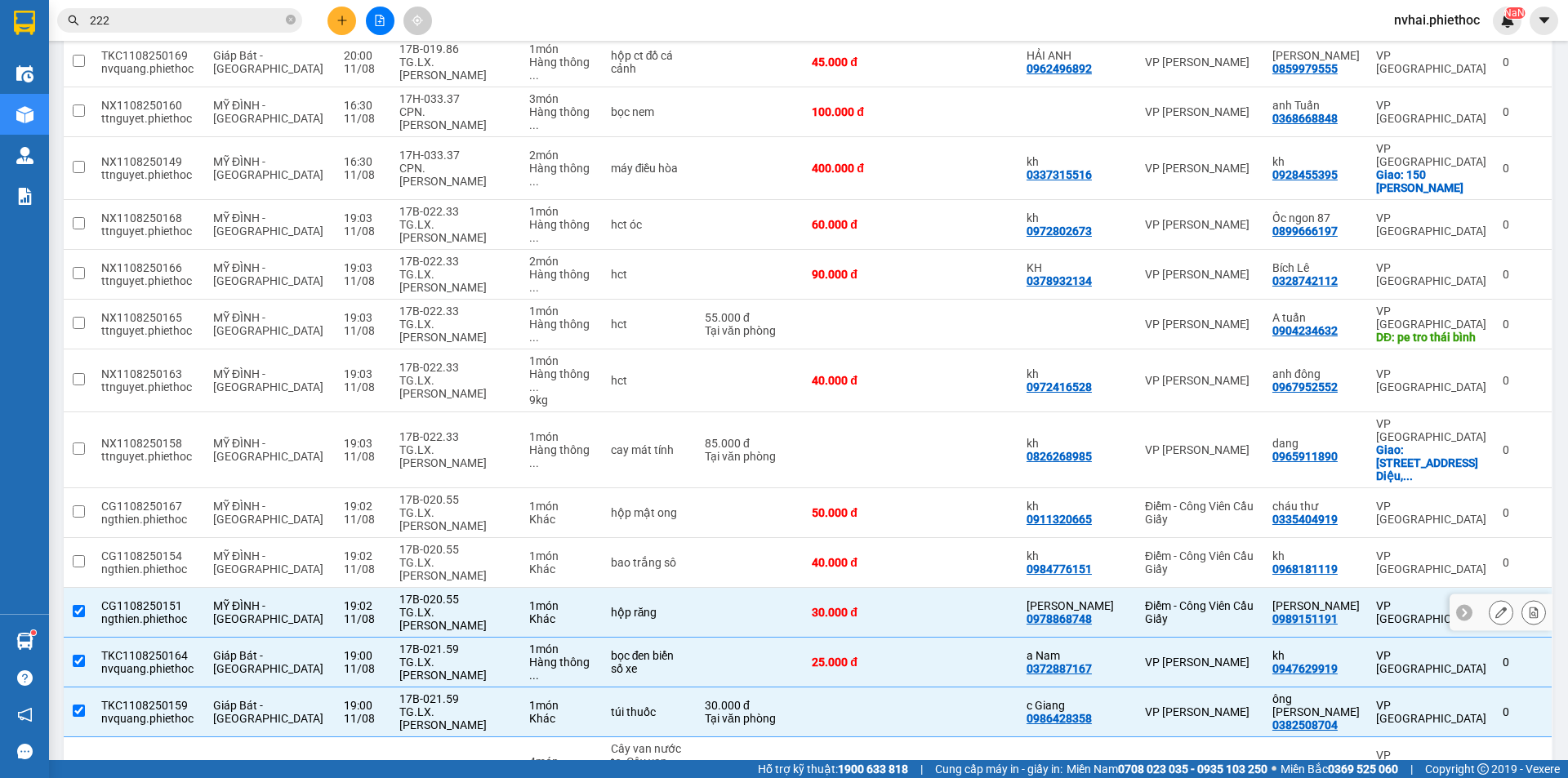
checkbox input "true"
click at [440, 556] on div "TG.LX.[PERSON_NAME]" at bounding box center [455, 568] width 113 height 26
checkbox input "true"
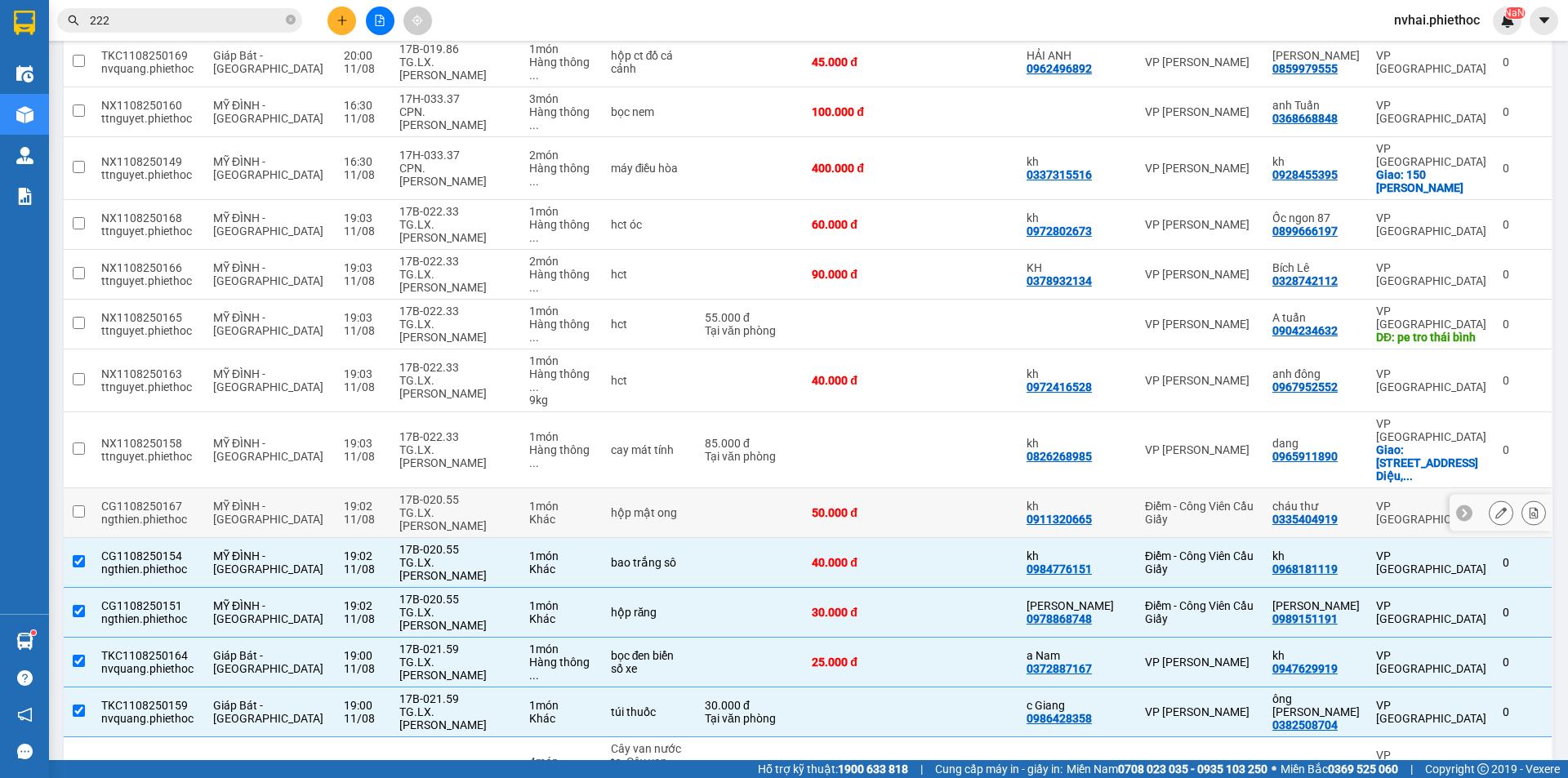
drag, startPoint x: 444, startPoint y: 401, endPoint x: 443, endPoint y: 363, distance: 38.0
click at [444, 506] on div "TG.LX.[PERSON_NAME]" at bounding box center [455, 518] width 113 height 26
checkbox input "true"
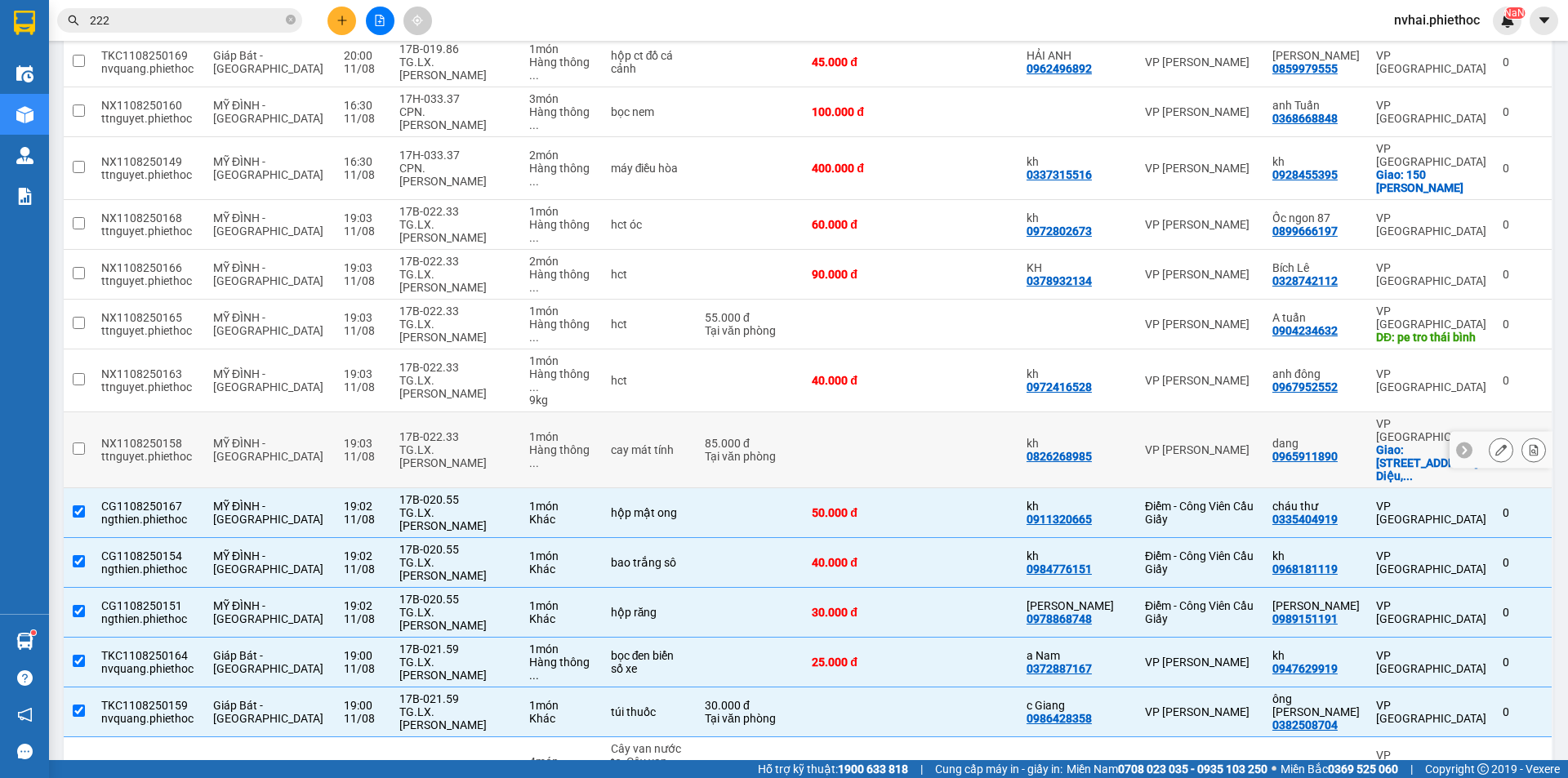
click at [443, 443] on div "TG.LX.[PERSON_NAME]" at bounding box center [455, 456] width 113 height 26
checkbox input "true"
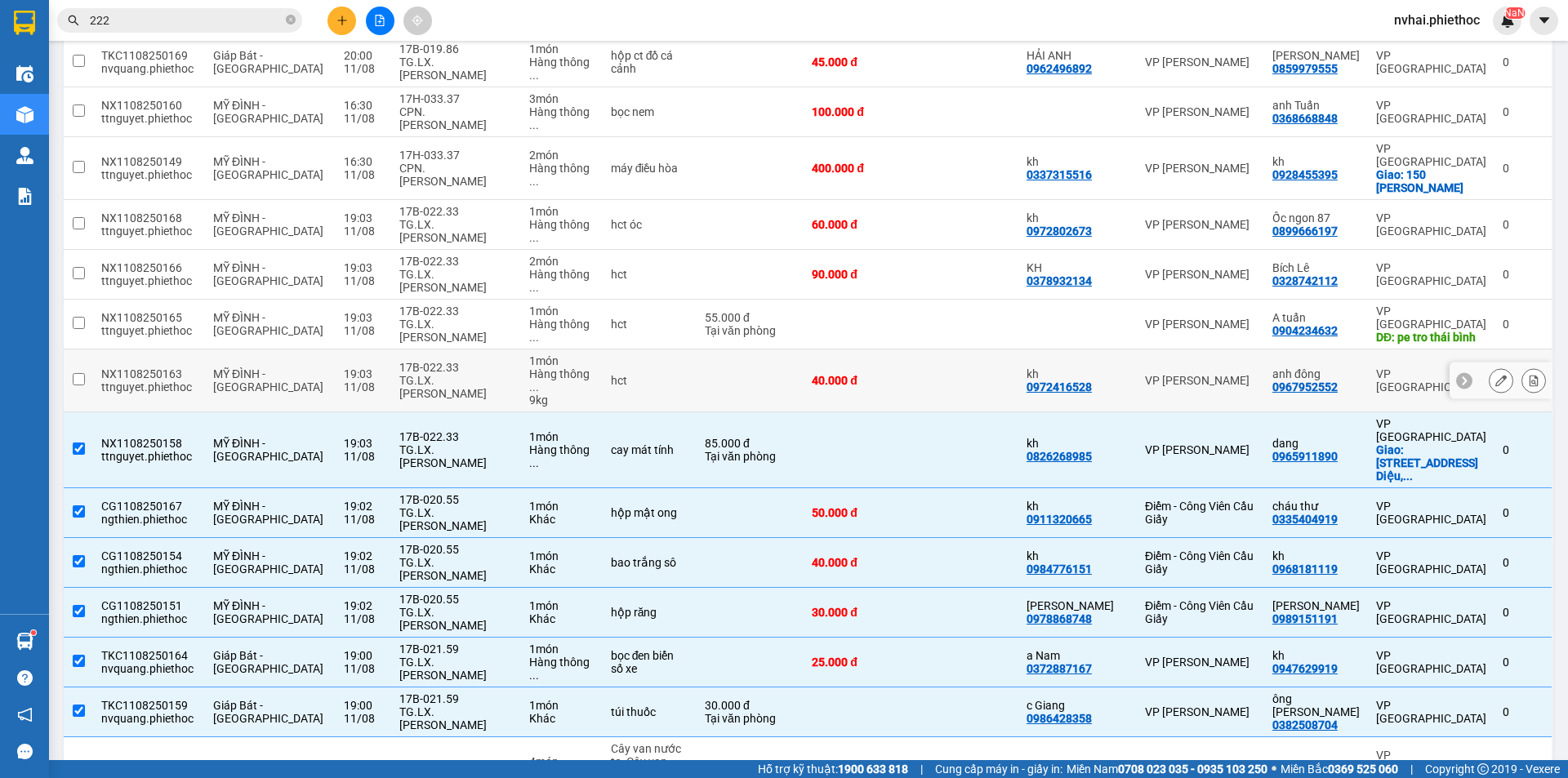
click at [439, 374] on div "TG.LX.[PERSON_NAME]" at bounding box center [455, 386] width 113 height 26
checkbox input "true"
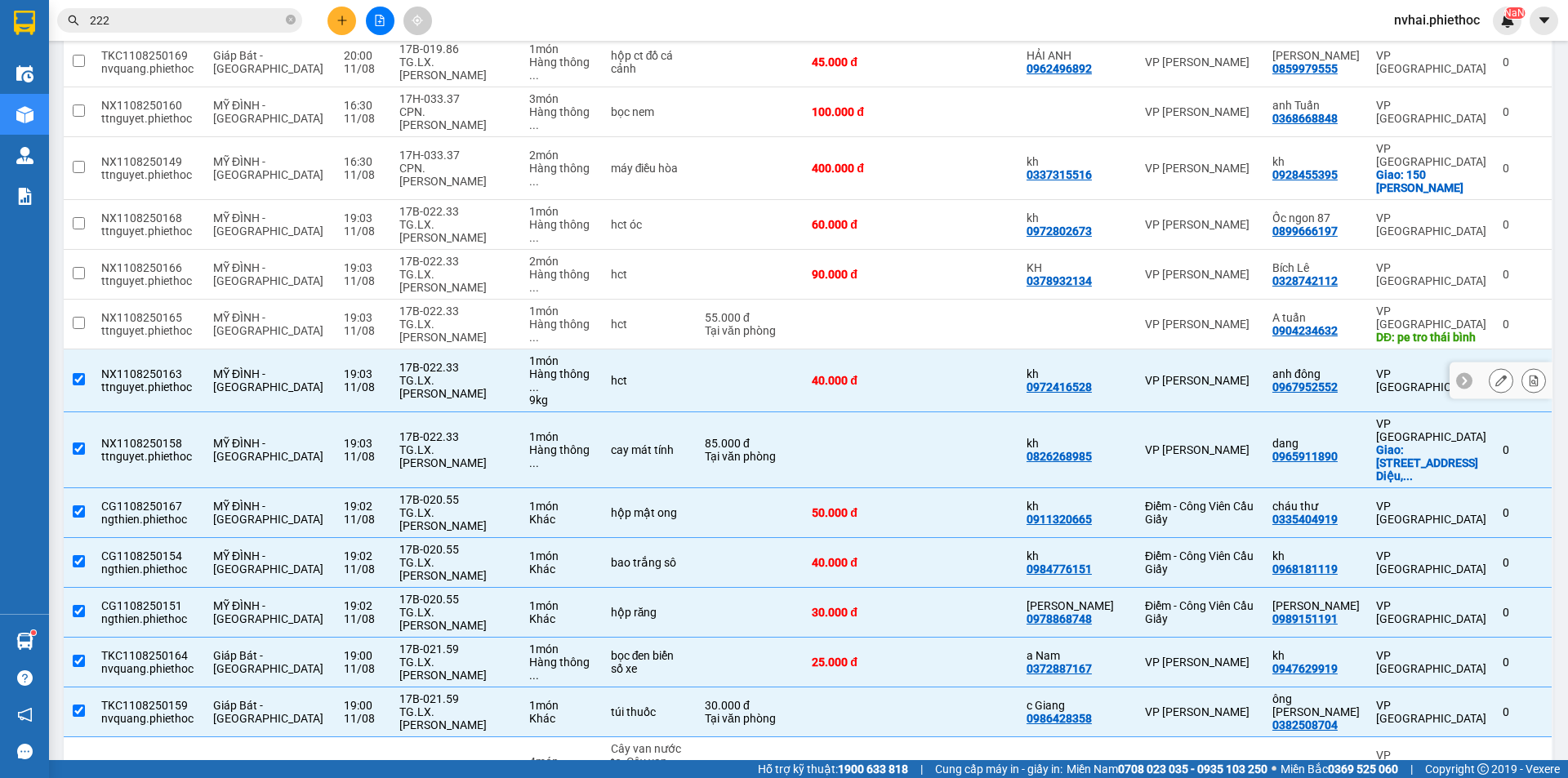
click at [431, 317] on div "TG.LX.[PERSON_NAME]" at bounding box center [455, 330] width 113 height 26
checkbox input "true"
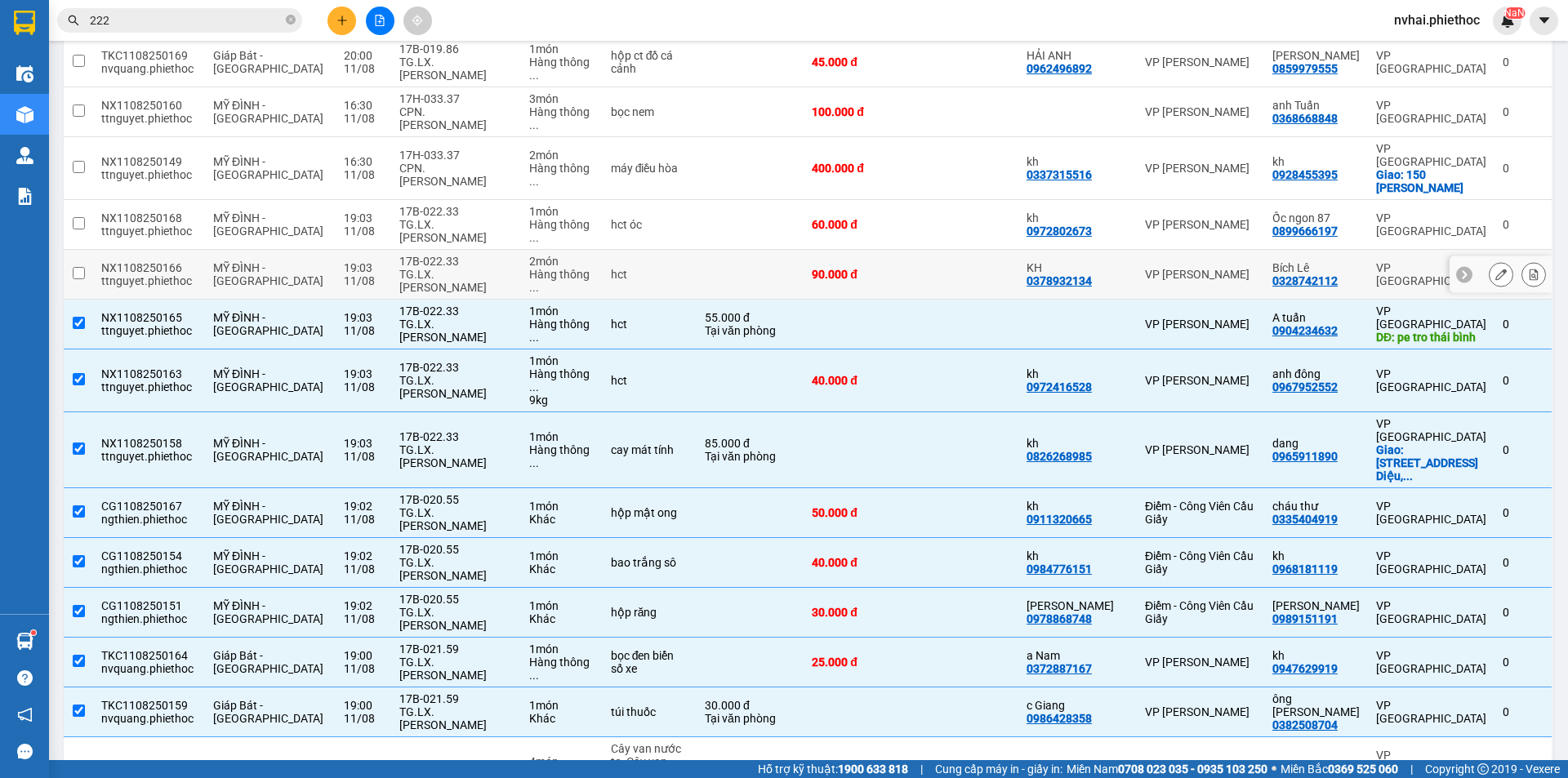
click at [455, 255] on div "17B-022.33" at bounding box center [455, 261] width 113 height 13
checkbox input "true"
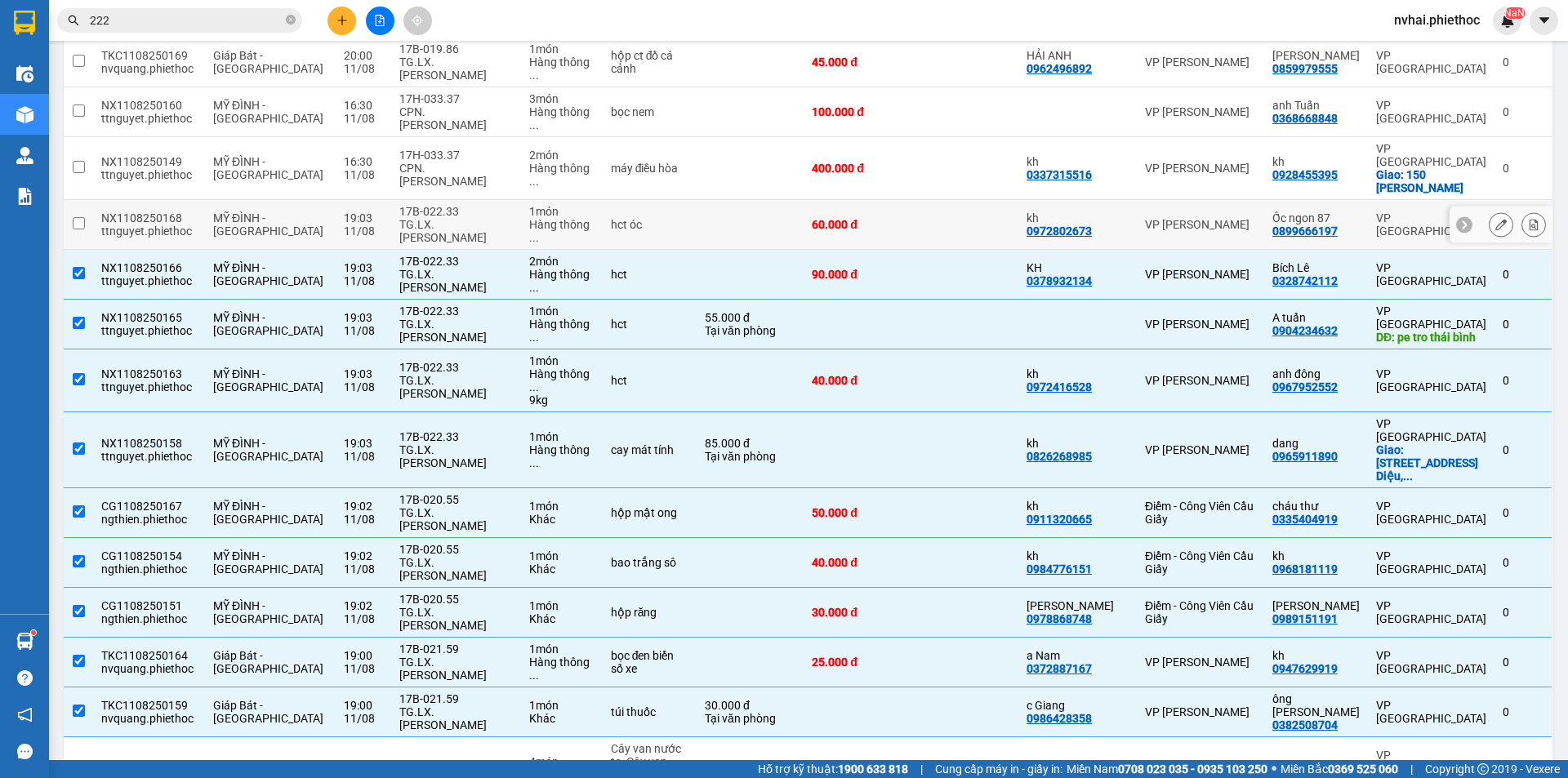
click at [451, 205] on div "17B-022.33" at bounding box center [455, 211] width 113 height 13
checkbox input "true"
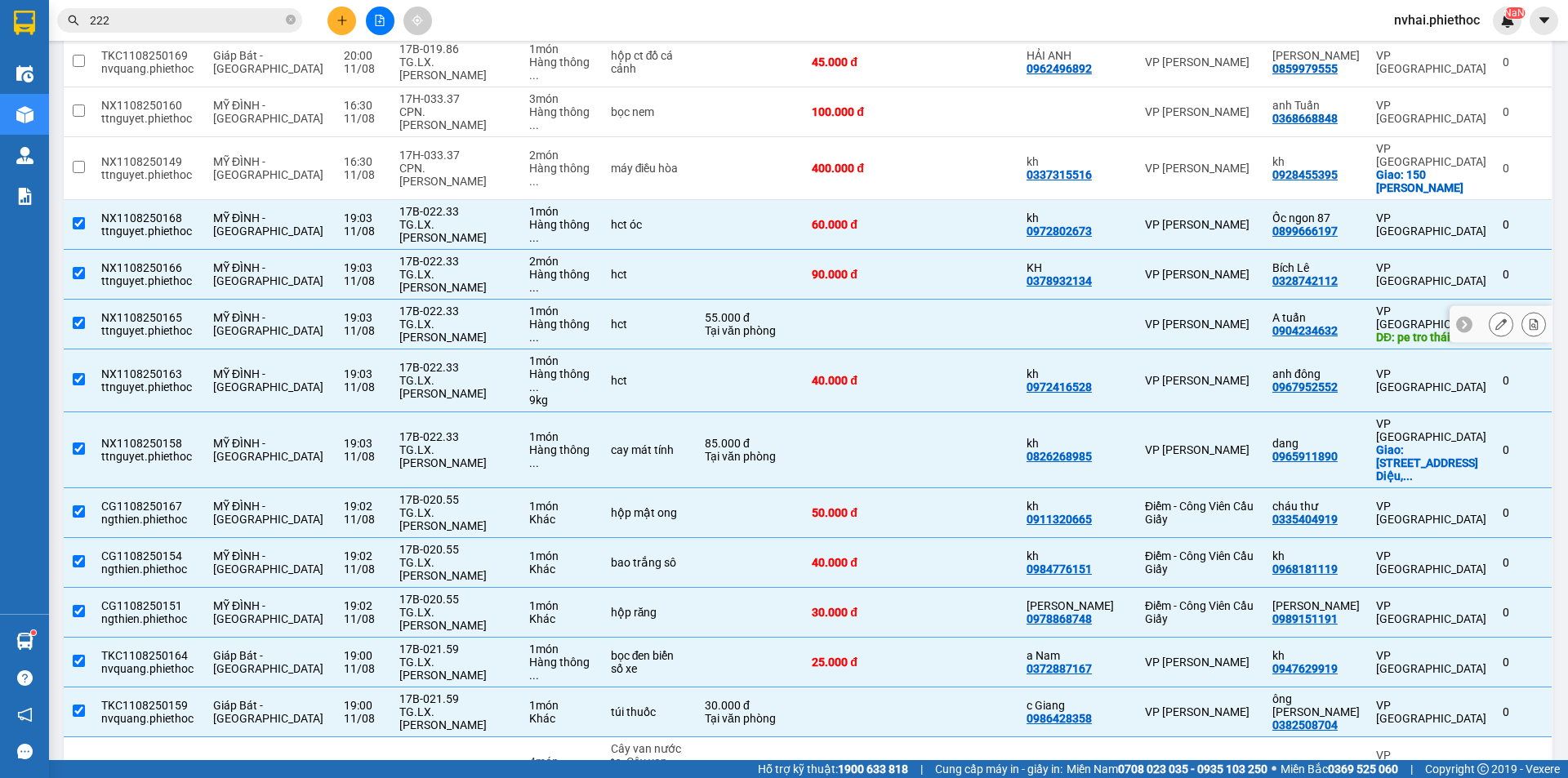
click at [1490, 311] on button at bounding box center [1500, 325] width 23 height 28
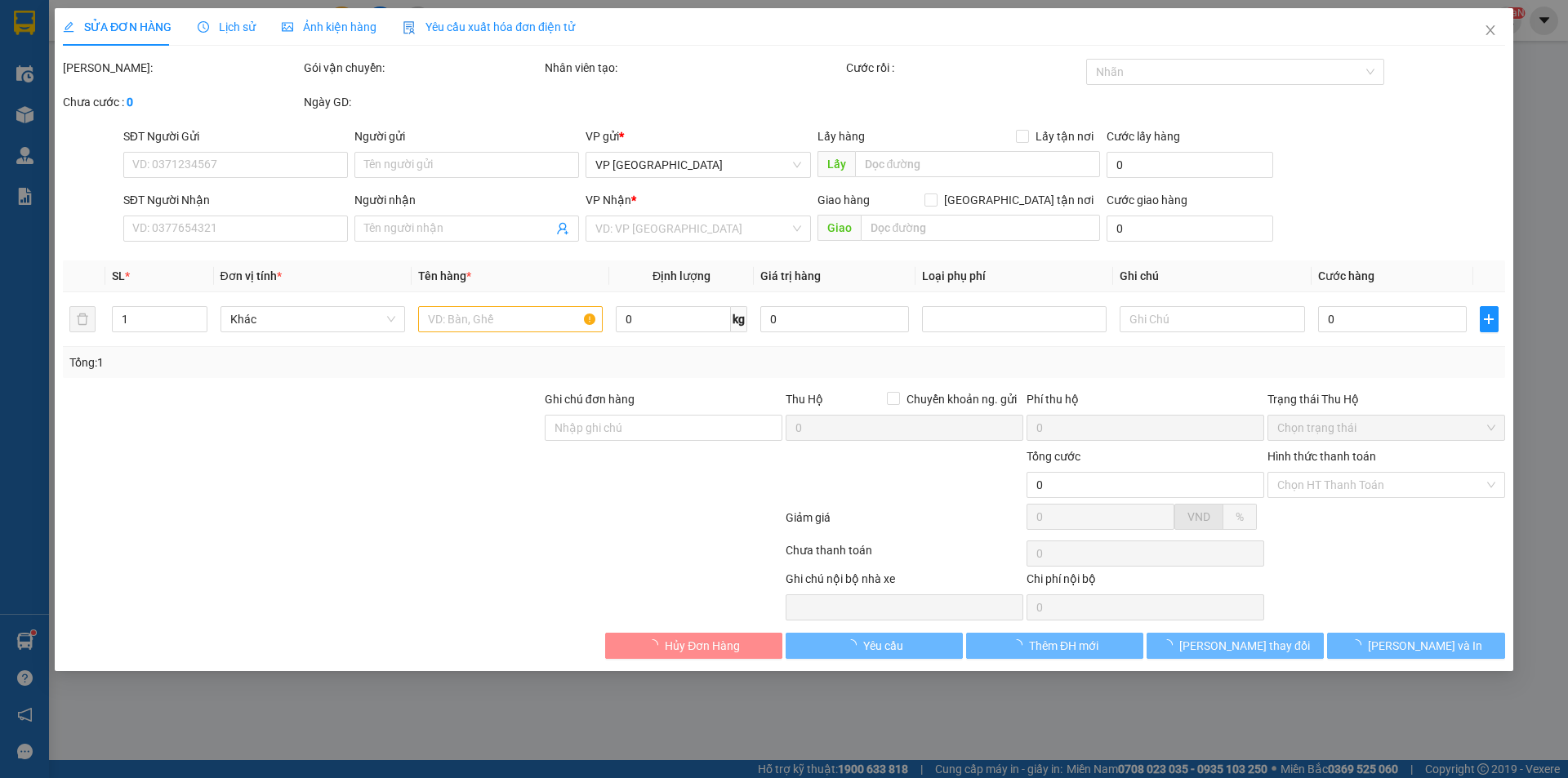
type input "0904234632"
type input "A tuấn"
type input "pe tro thái bình"
type input "30.000"
type input "55.000"
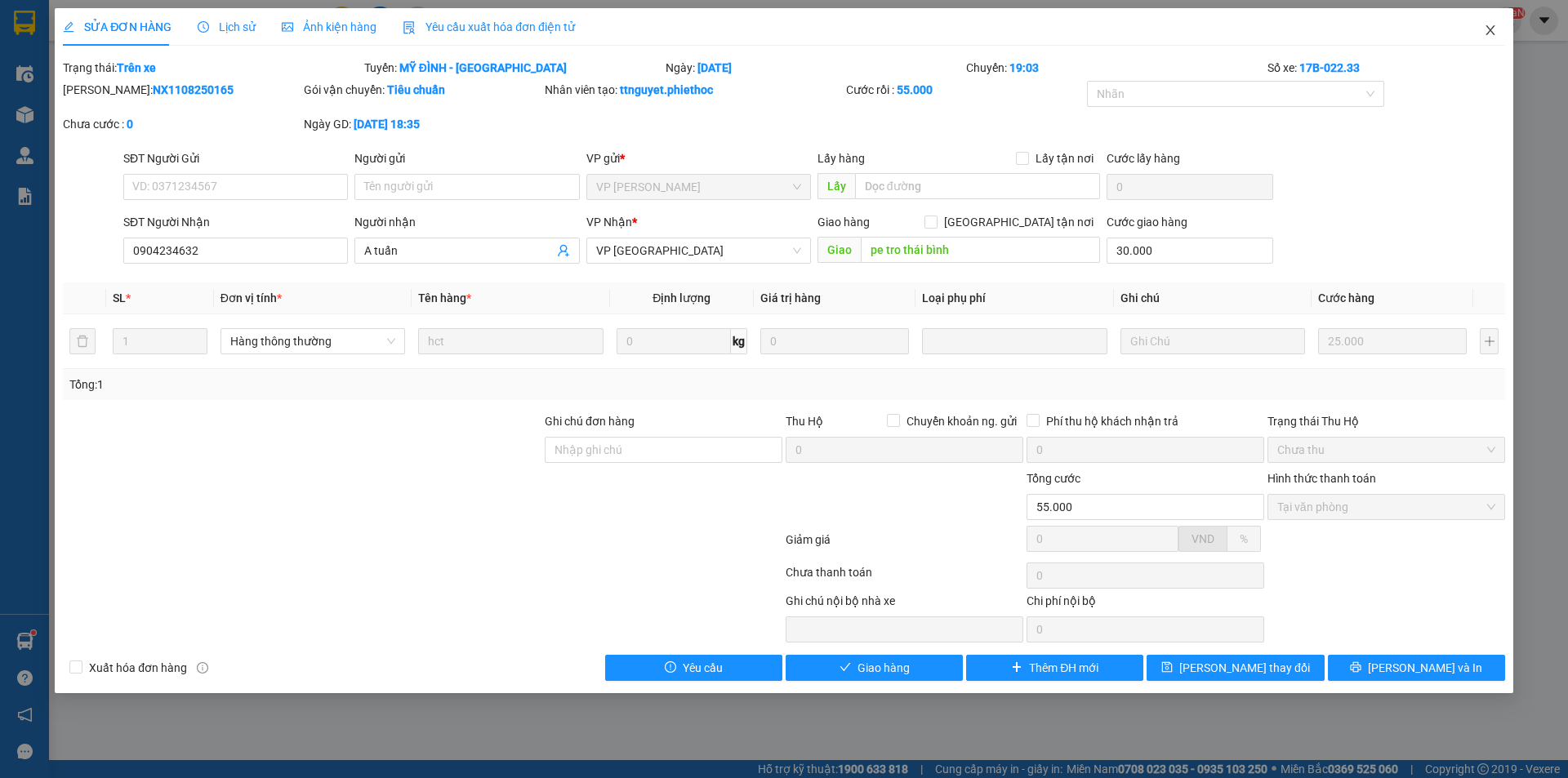
click at [1496, 29] on icon "close" at bounding box center [1490, 30] width 13 height 13
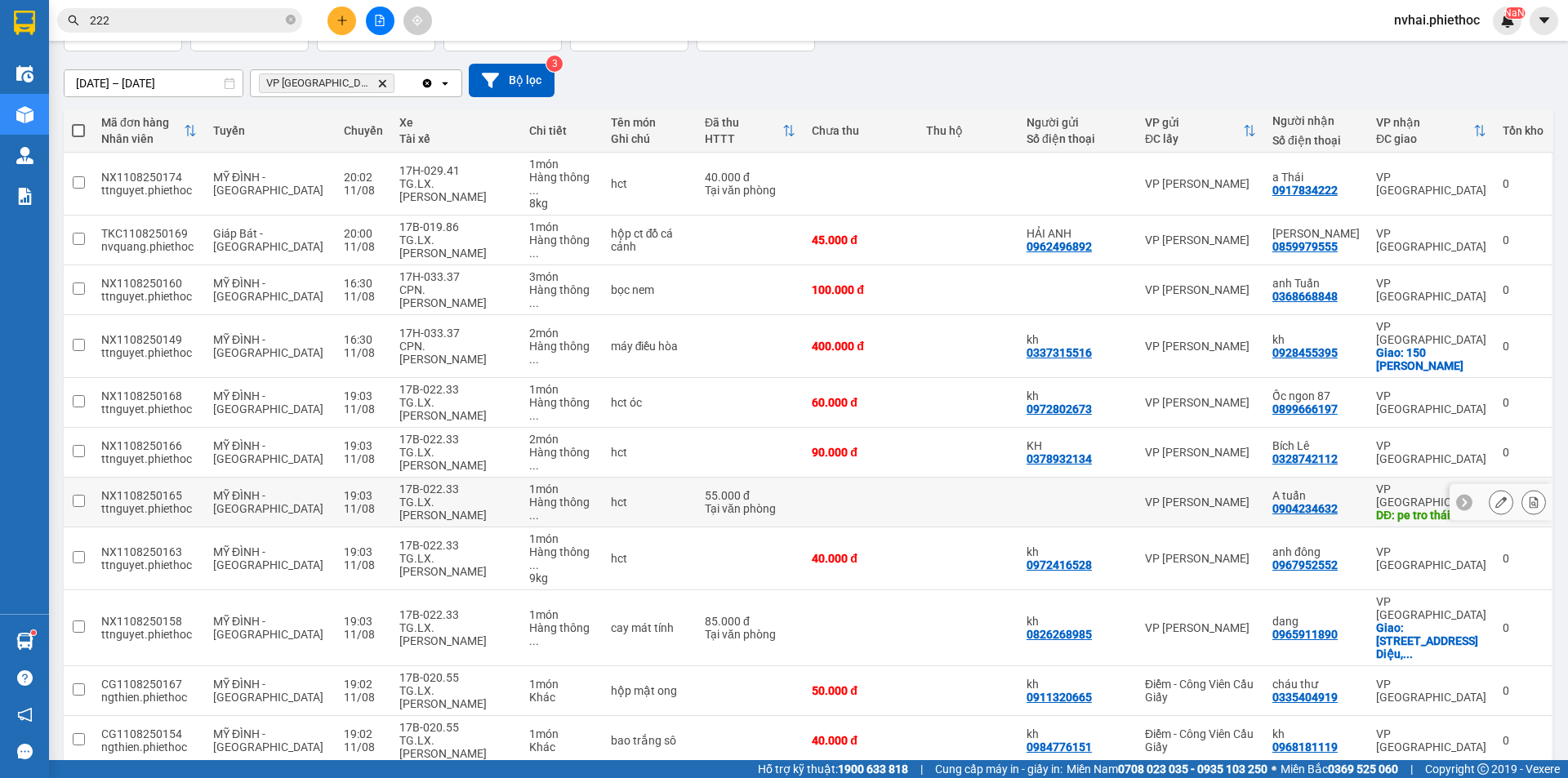
scroll to position [272, 0]
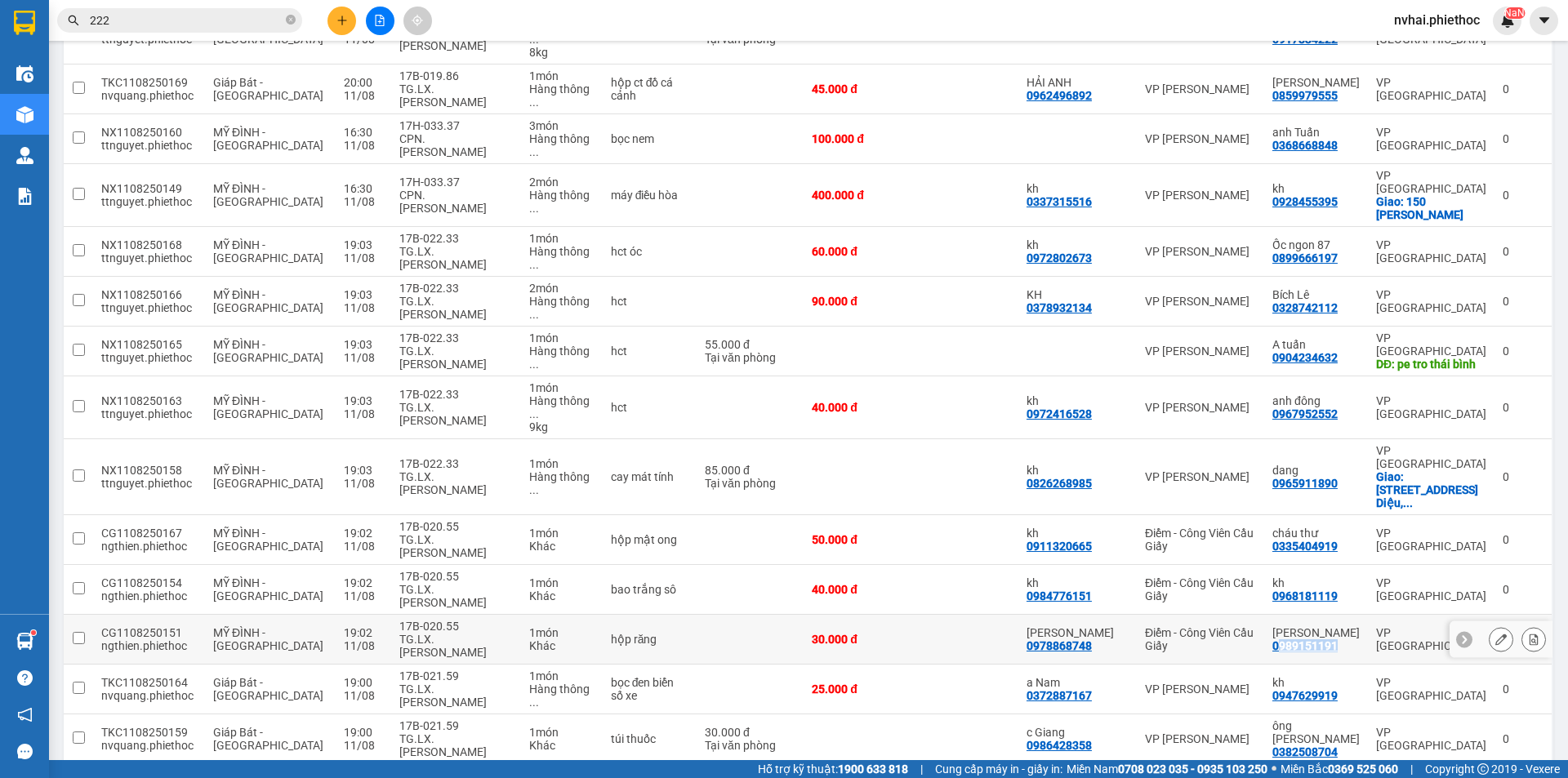
copy div "989151191"
copy div "0989151191"
drag, startPoint x: 1347, startPoint y: 503, endPoint x: 1278, endPoint y: 505, distance: 69.0
click at [1278, 626] on div "[PERSON_NAME] 0989151191" at bounding box center [1316, 639] width 88 height 26
checkbox input "true"
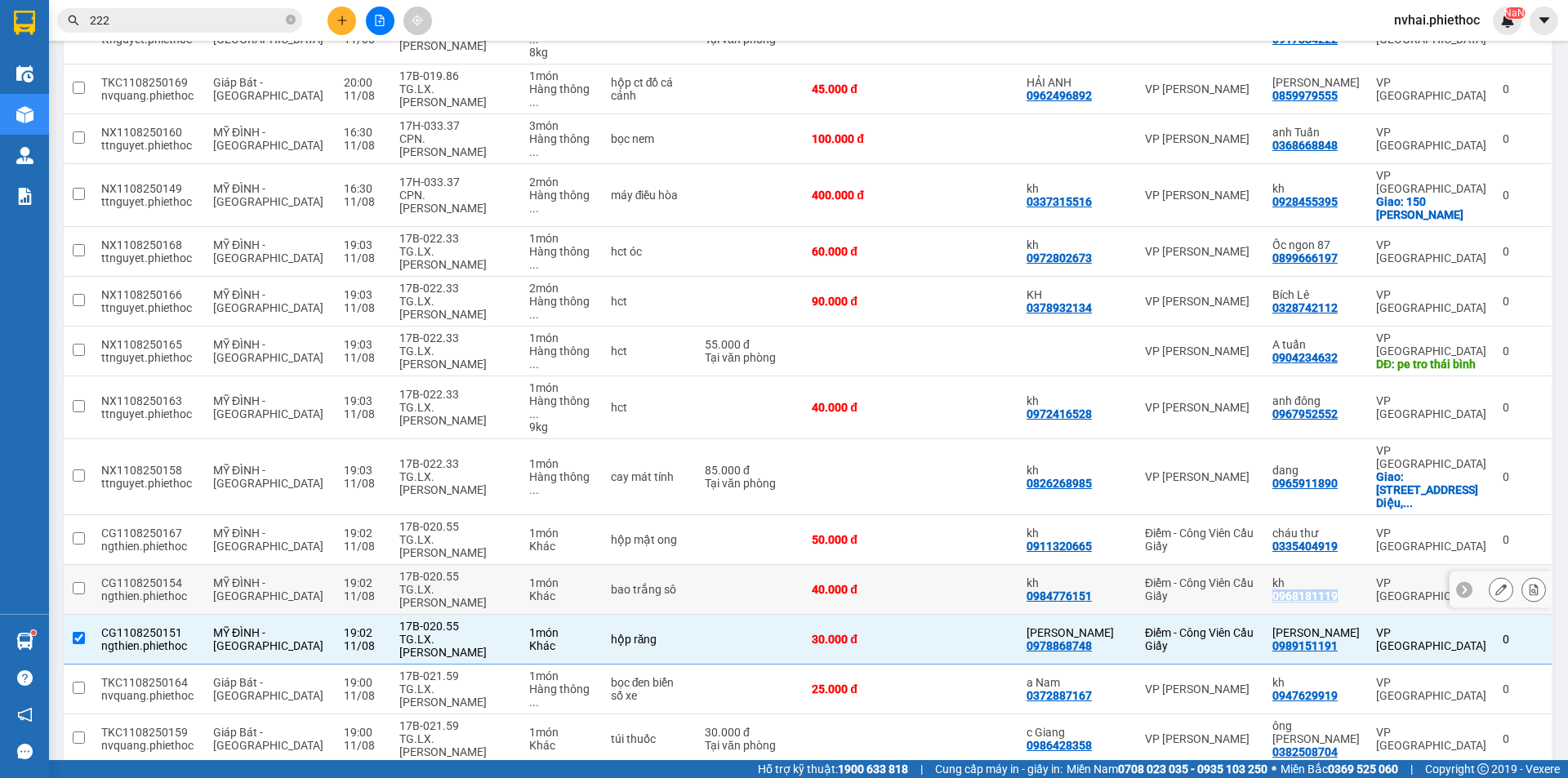
copy div "0968181119"
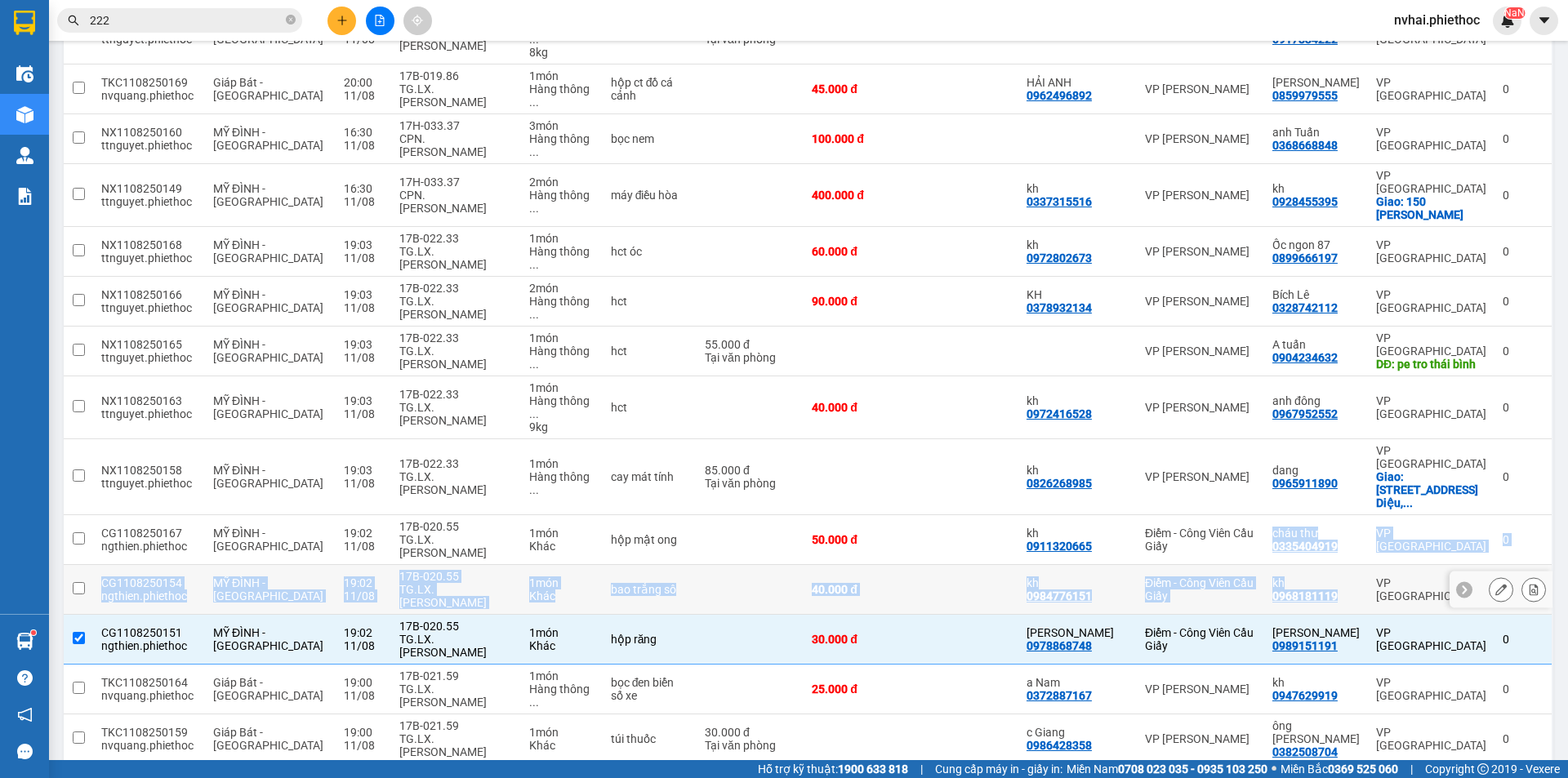
drag, startPoint x: 1339, startPoint y: 473, endPoint x: 1188, endPoint y: 294, distance: 234.2
click at [1206, 341] on tbody "NX1108250174 ttnguyet.phiethoc MỸ ĐÌNH - [GEOGRAPHIC_DATA] 20:02 [DATE] 17H-029…" at bounding box center [808, 472] width 1490 height 941
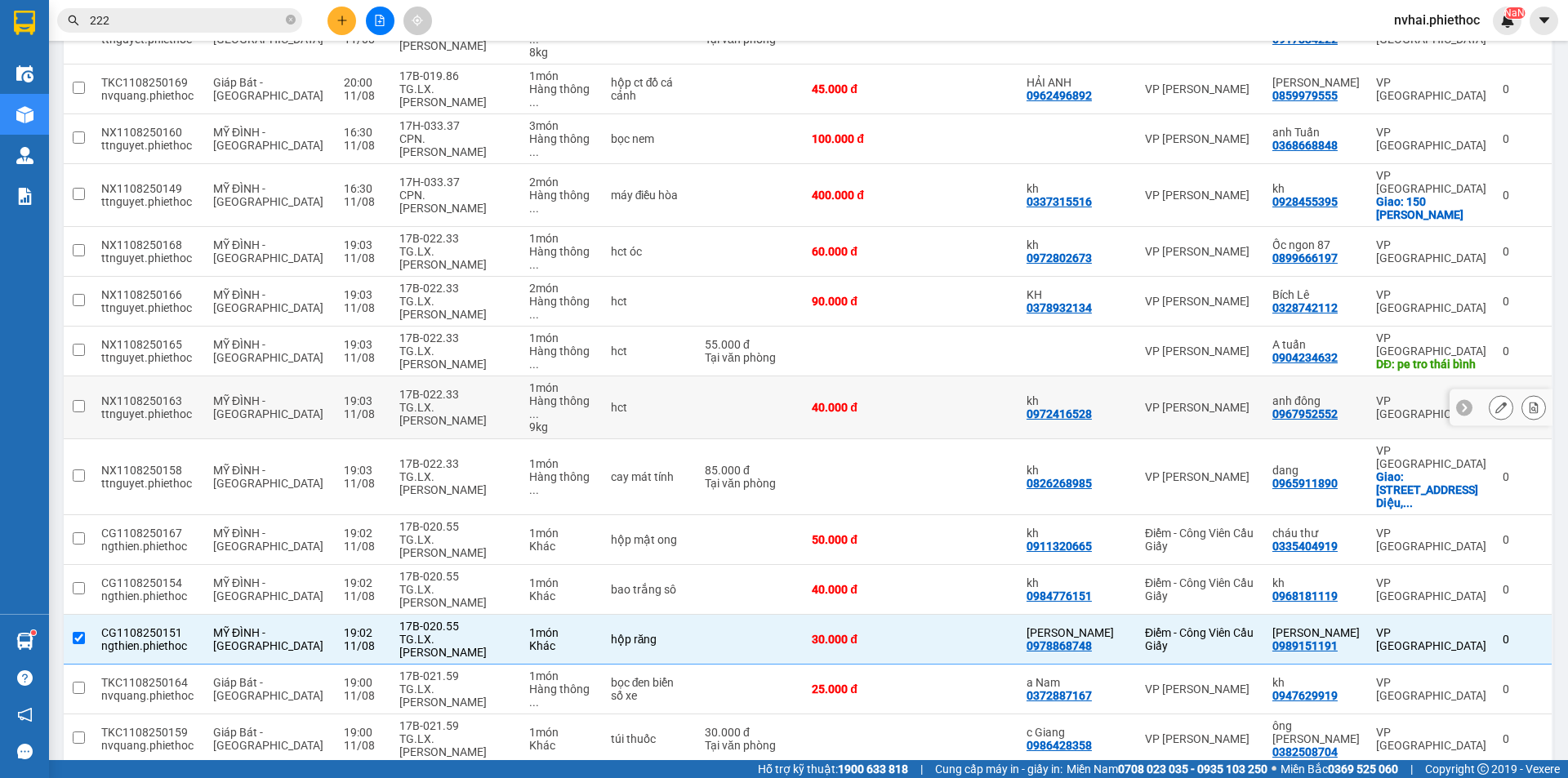
click at [1136, 376] on td "kh 0972416528" at bounding box center [1078, 407] width 119 height 63
checkbox input "true"
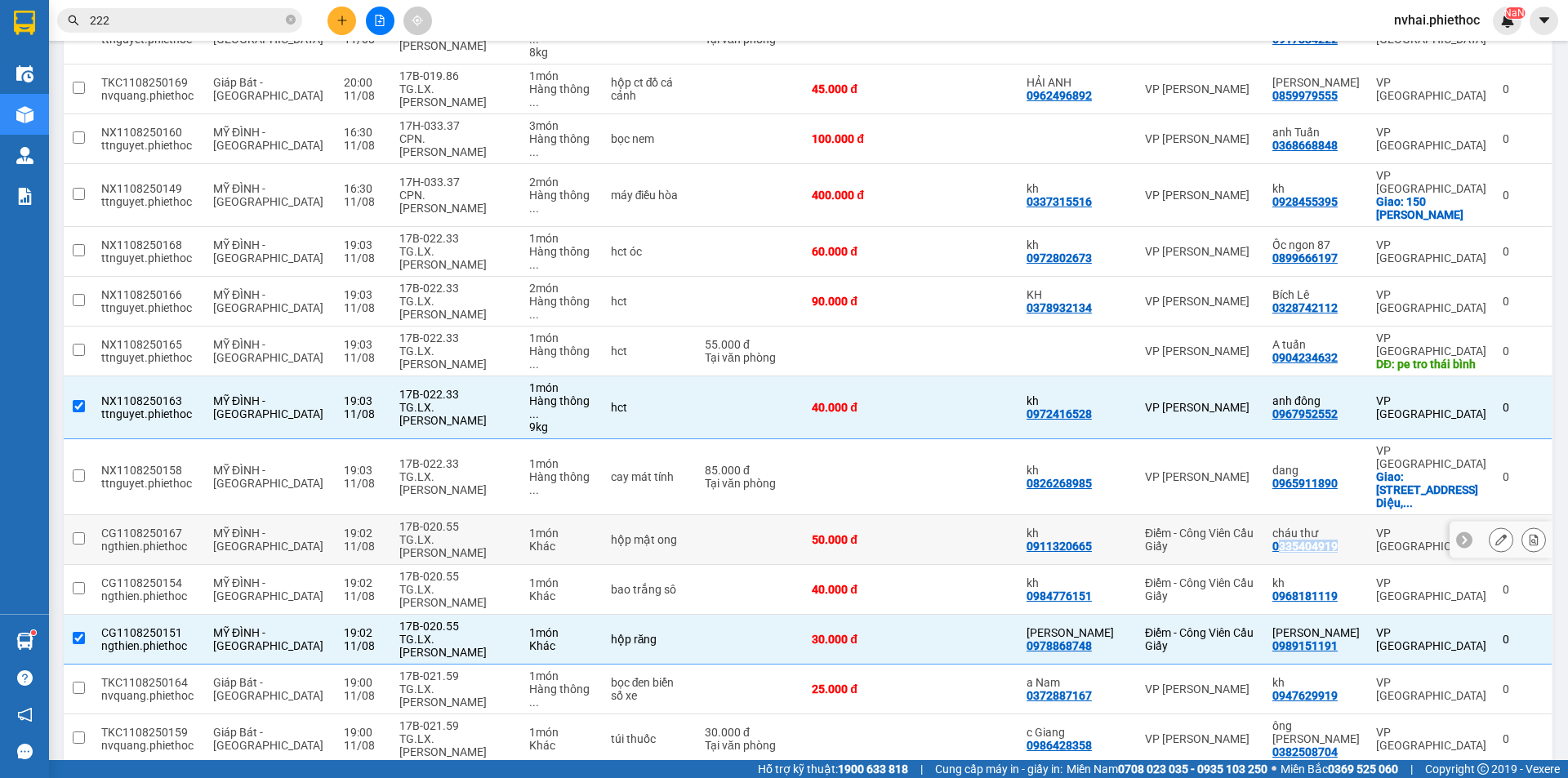
copy div "335404919"
copy div "0335404919"
drag, startPoint x: 1347, startPoint y: 436, endPoint x: 1278, endPoint y: 430, distance: 69.3
click at [1278, 527] on div "cháu thư 0335404919" at bounding box center [1316, 539] width 88 height 26
checkbox input "true"
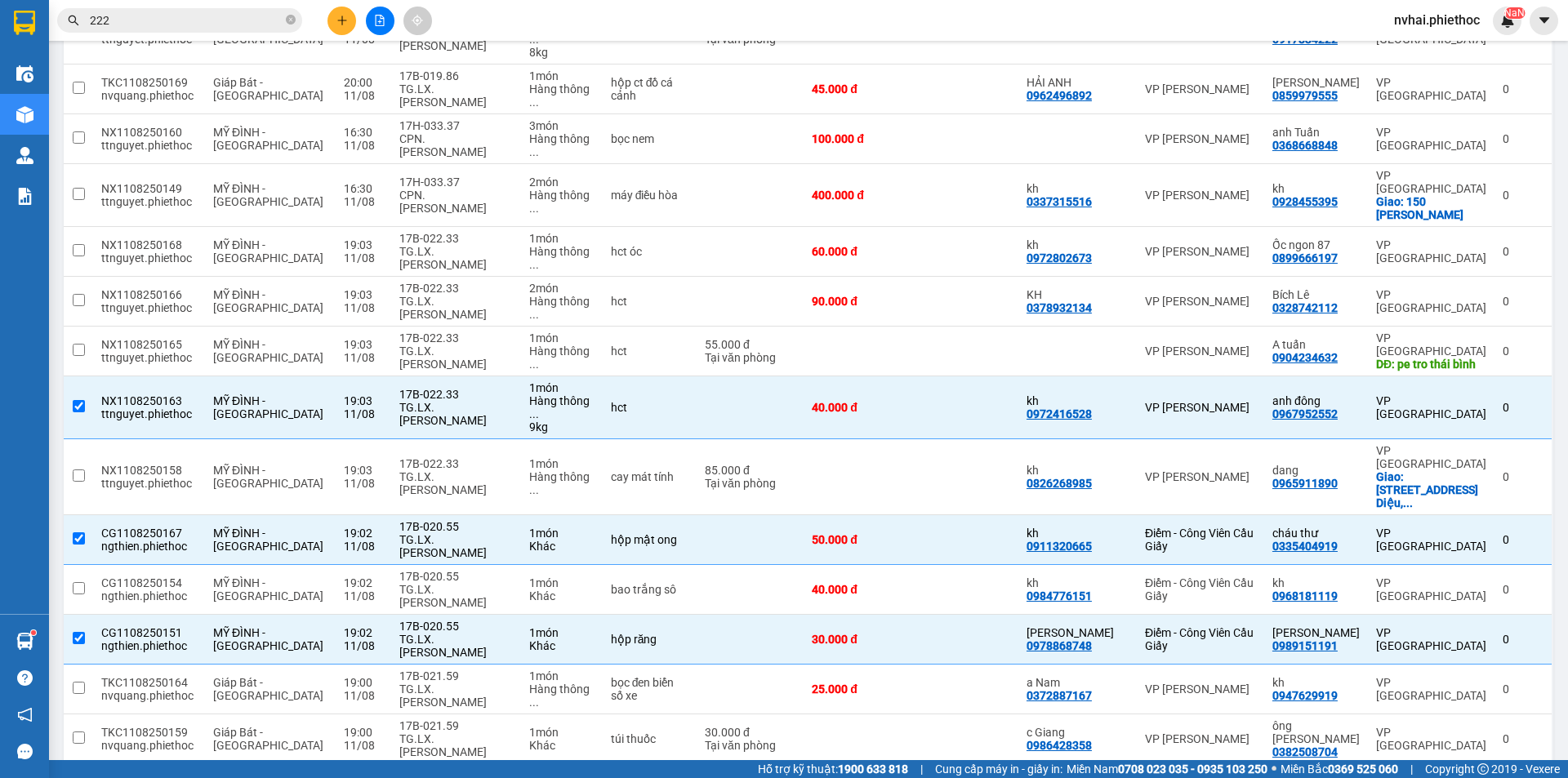
click at [204, 18] on input "222" at bounding box center [186, 21] width 193 height 18
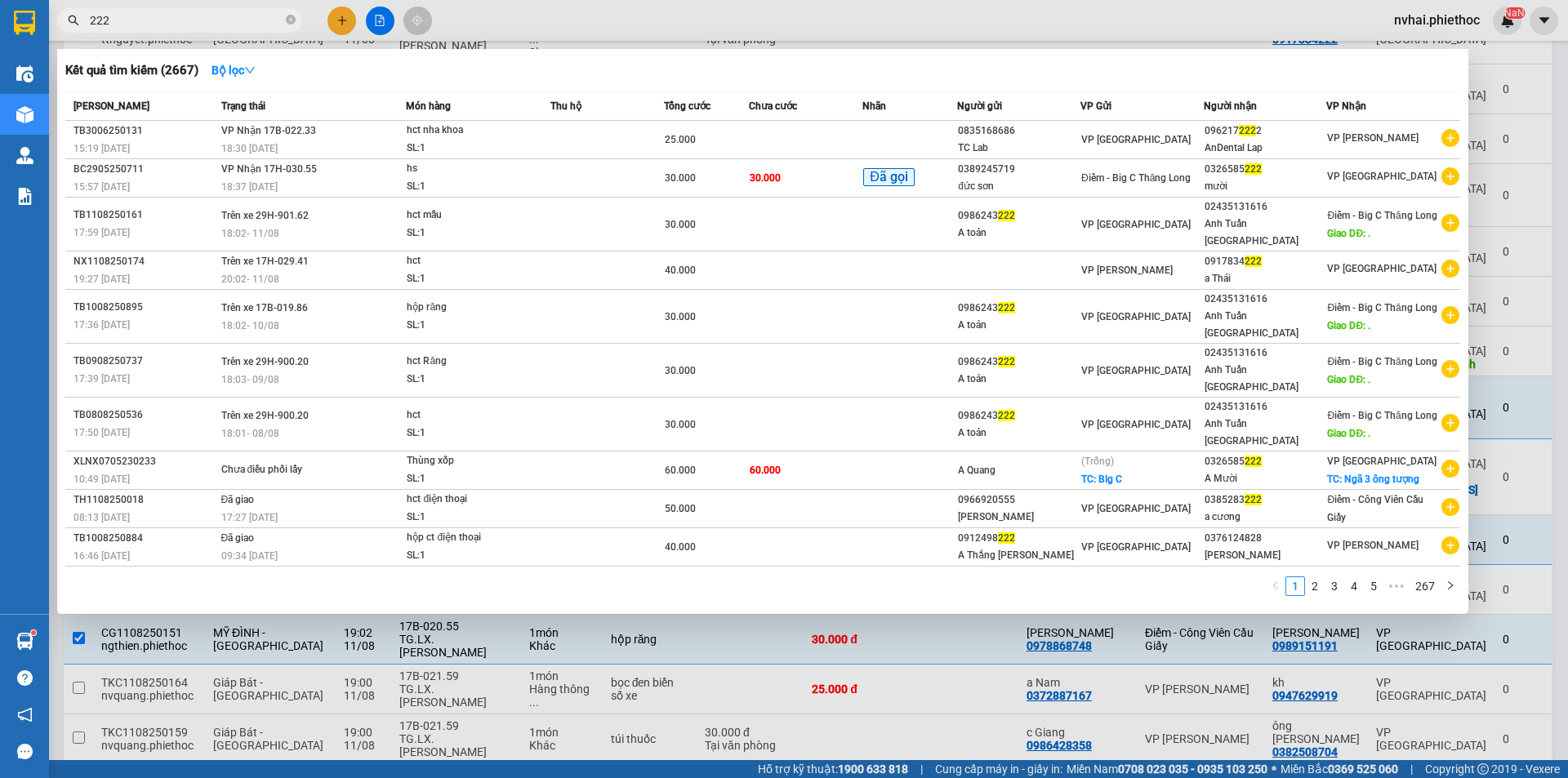
click at [204, 18] on input "222" at bounding box center [186, 21] width 193 height 18
paste input "0335404919"
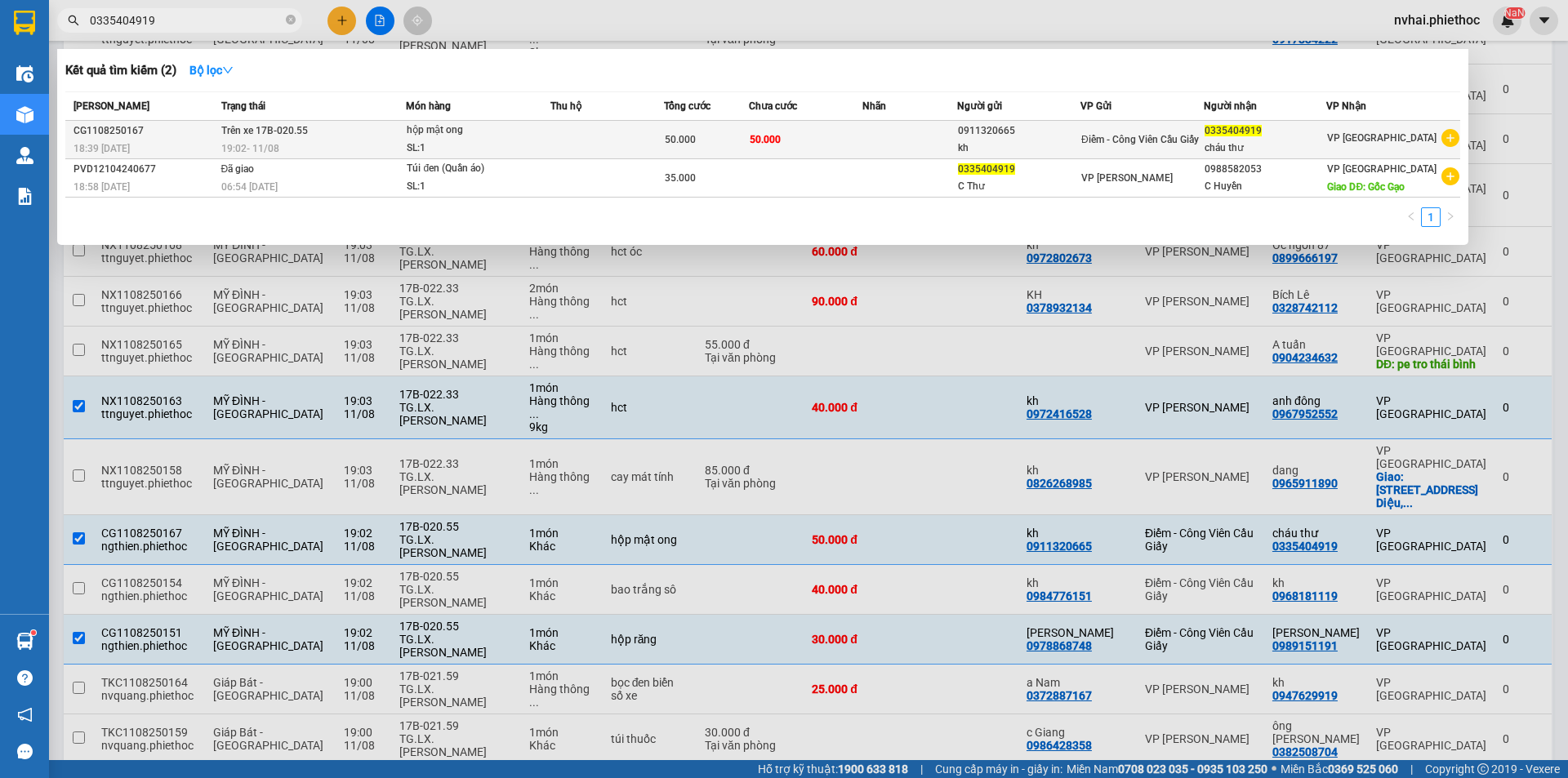
type input "0335404919"
click at [1228, 144] on div "cháu thư" at bounding box center [1265, 148] width 122 height 18
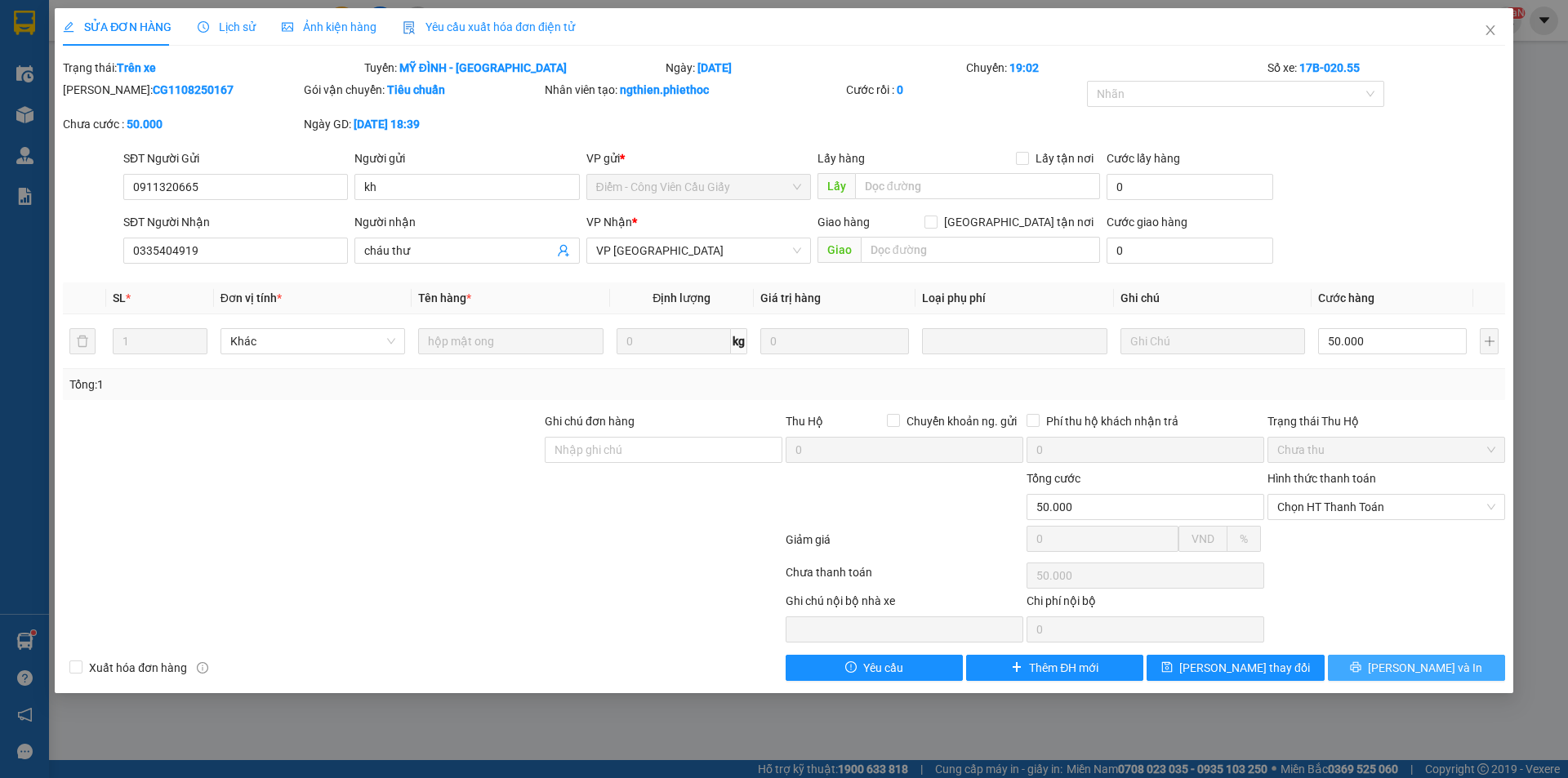
click at [1418, 671] on span "[PERSON_NAME] và In" at bounding box center [1424, 668] width 114 height 18
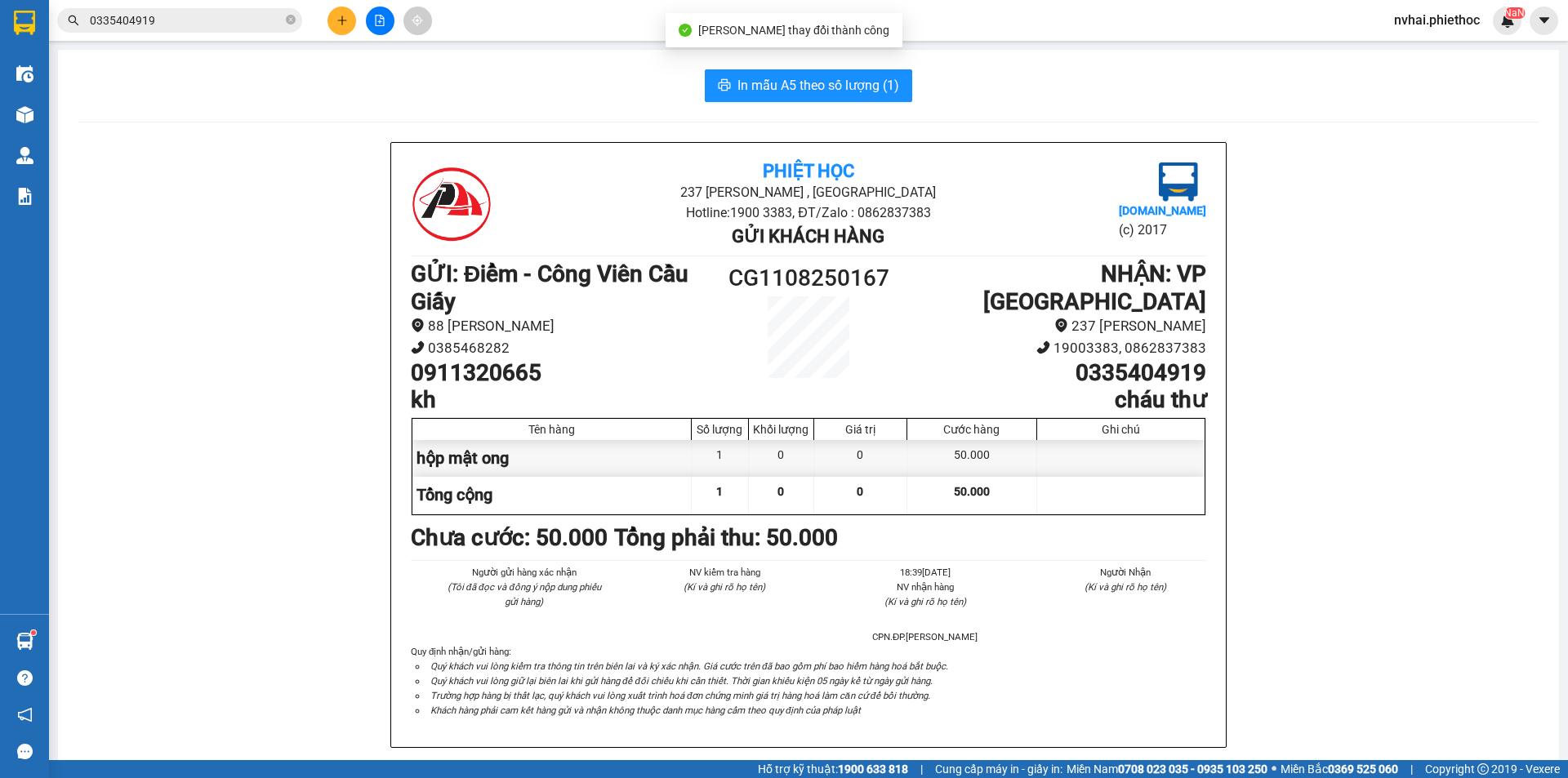
click at [804, 107] on div "In mẫu A5 theo số lượng (1) Phiệt Học 237 [PERSON_NAME] , [GEOGRAPHIC_DATA] Hot…" at bounding box center [808, 751] width 1501 height 1403
click at [812, 92] on span "In mẫu A5 theo số lượng (1)" at bounding box center [818, 85] width 162 height 20
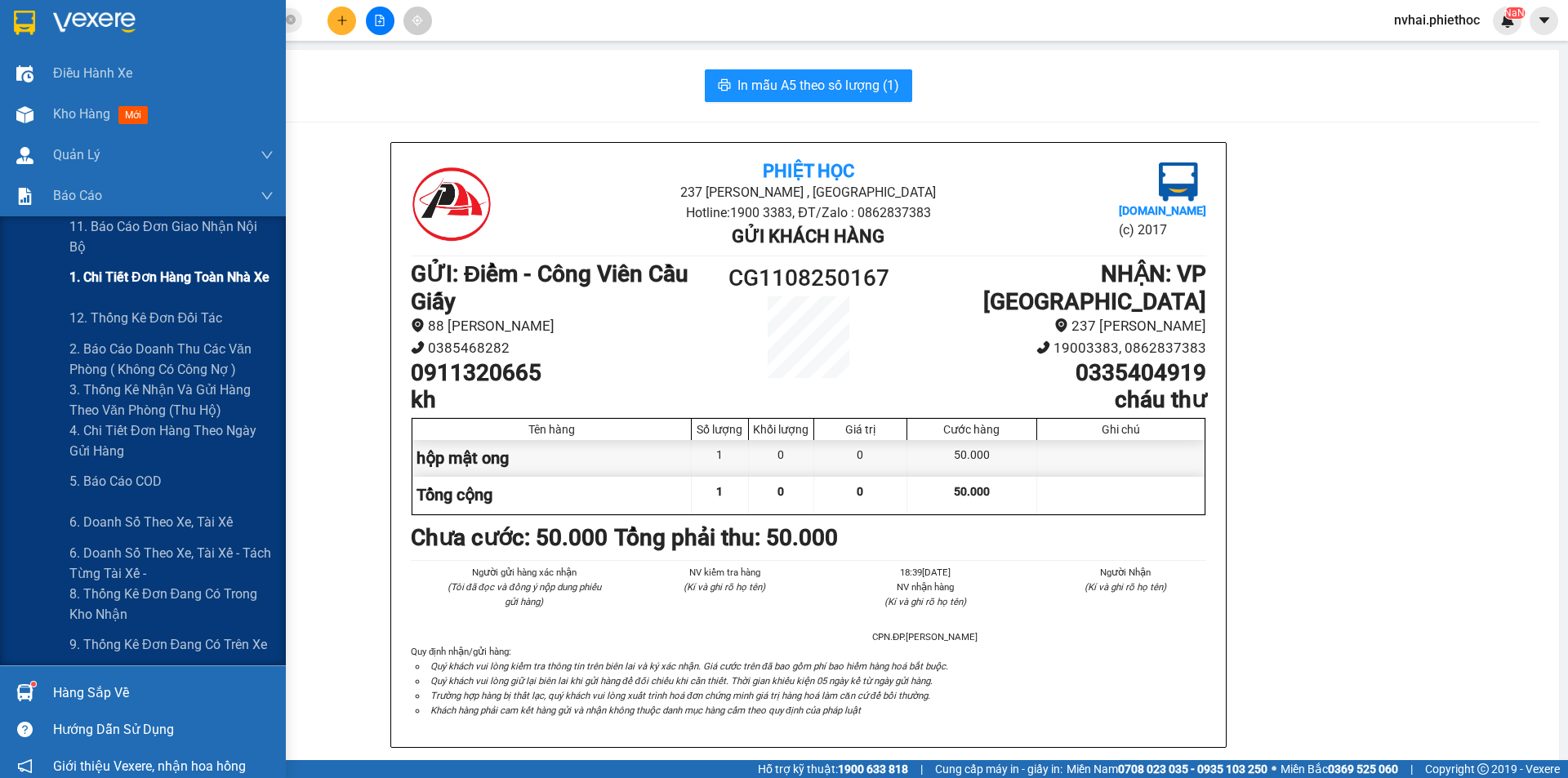
click at [145, 270] on span "1. Chi tiết đơn hàng toàn nhà xe" at bounding box center [169, 277] width 200 height 20
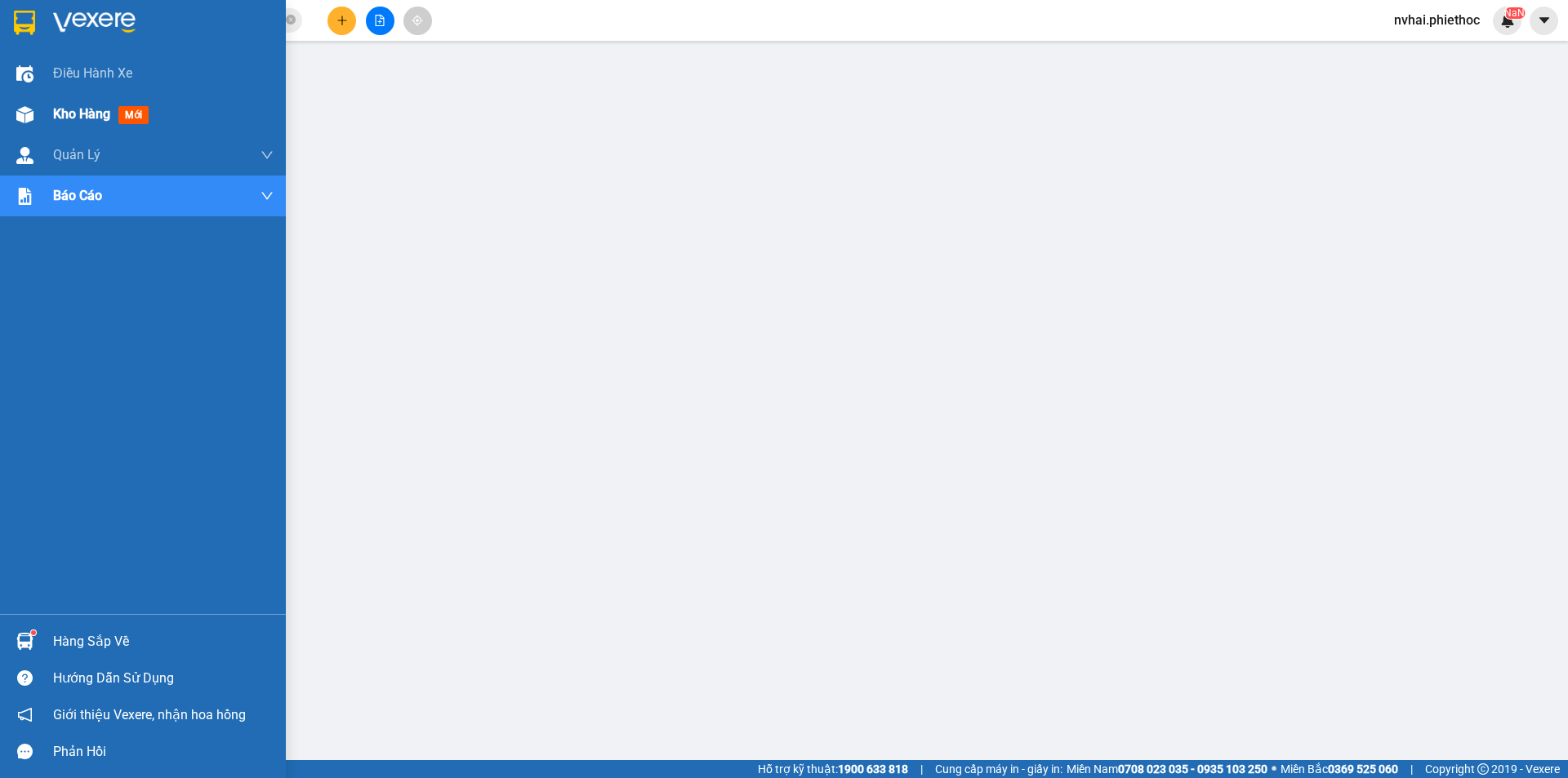
click at [31, 121] on div at bounding box center [25, 114] width 28 height 28
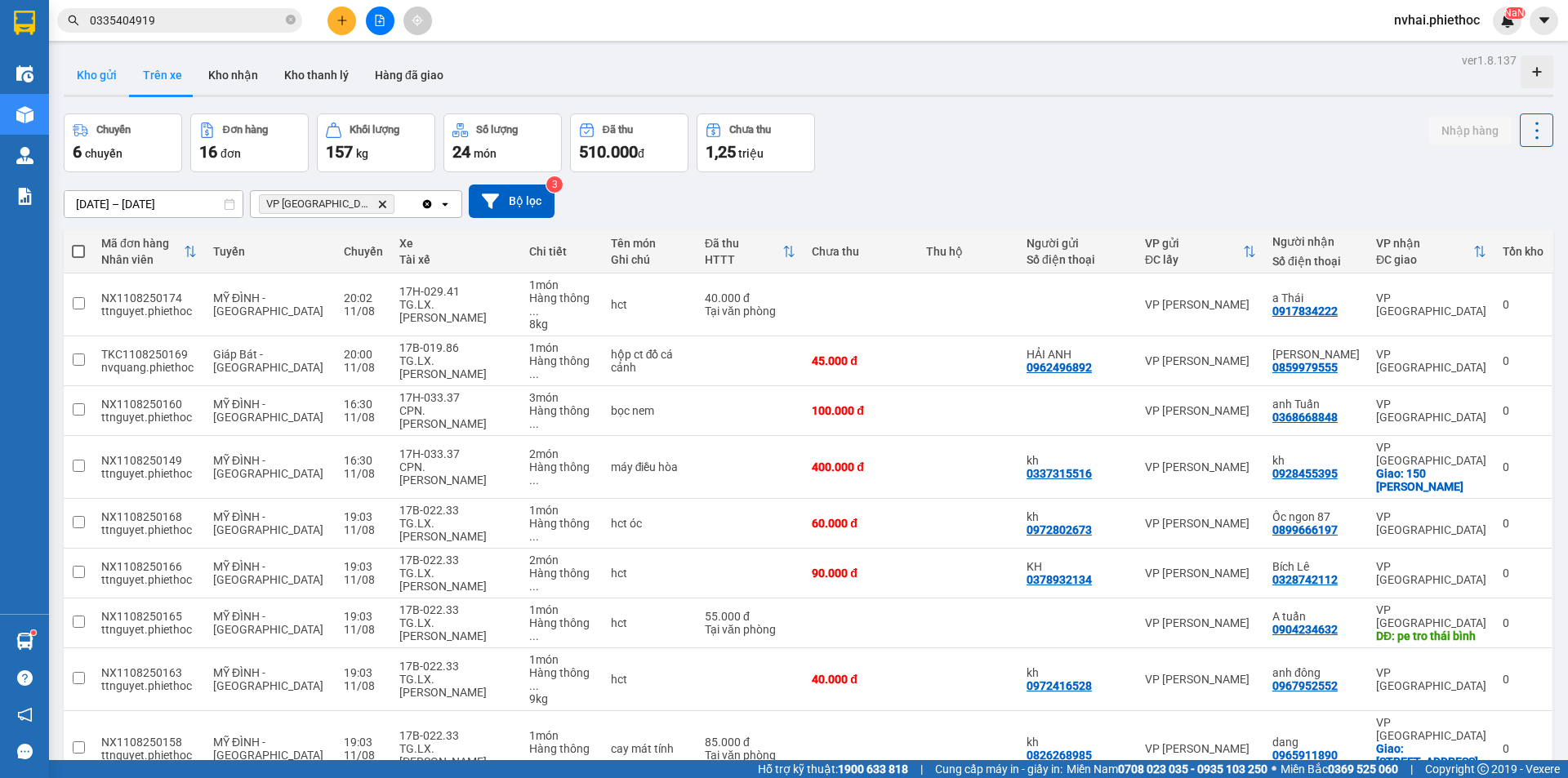
click at [109, 80] on button "Kho gửi" at bounding box center [96, 75] width 66 height 39
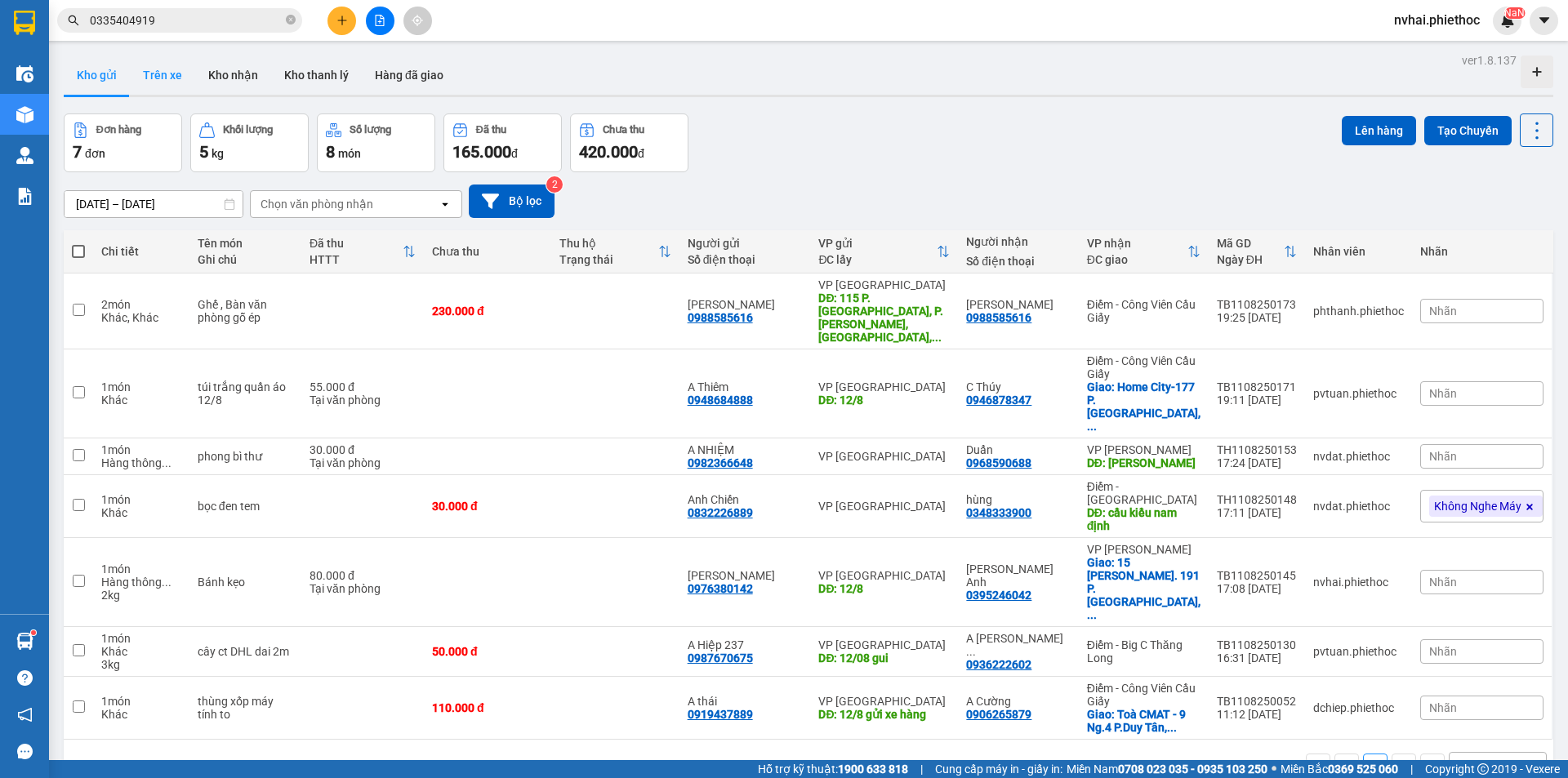
click at [156, 76] on button "Trên xe" at bounding box center [162, 75] width 65 height 39
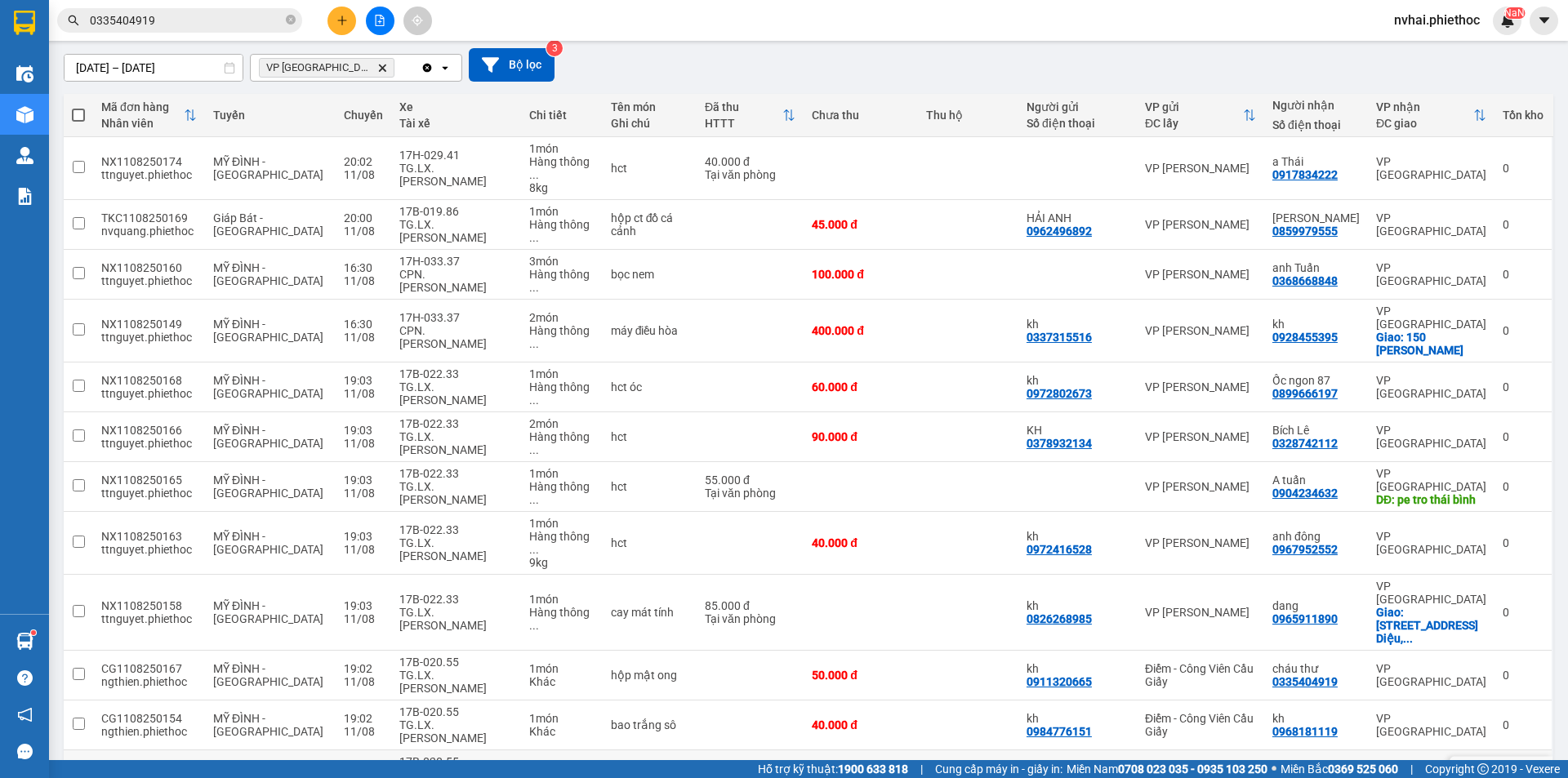
scroll to position [299, 0]
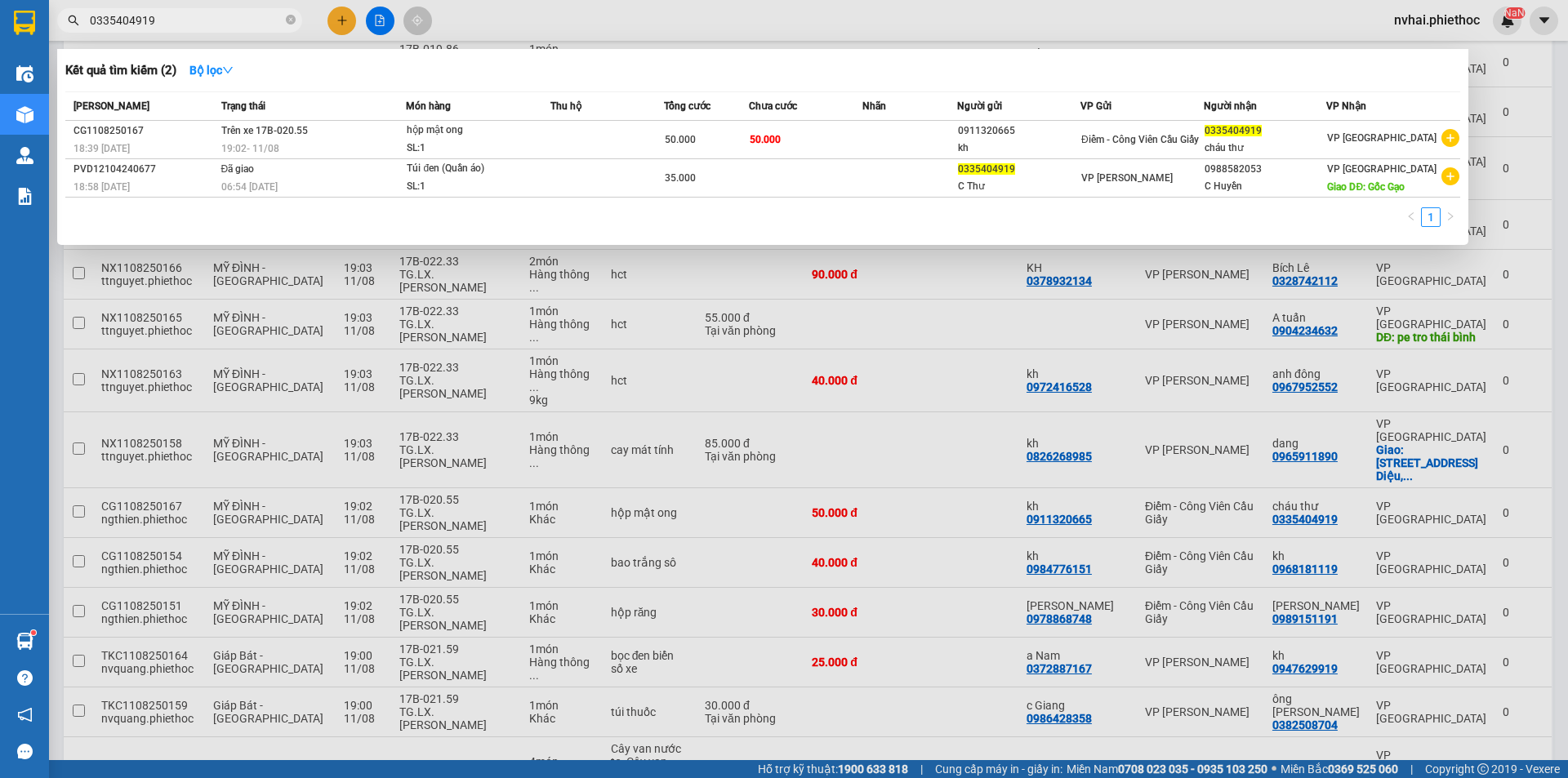
click at [170, 19] on input "0335404919" at bounding box center [186, 21] width 193 height 18
click at [202, 18] on input "0335404919" at bounding box center [186, 21] width 193 height 18
click at [949, 718] on div at bounding box center [784, 389] width 1568 height 778
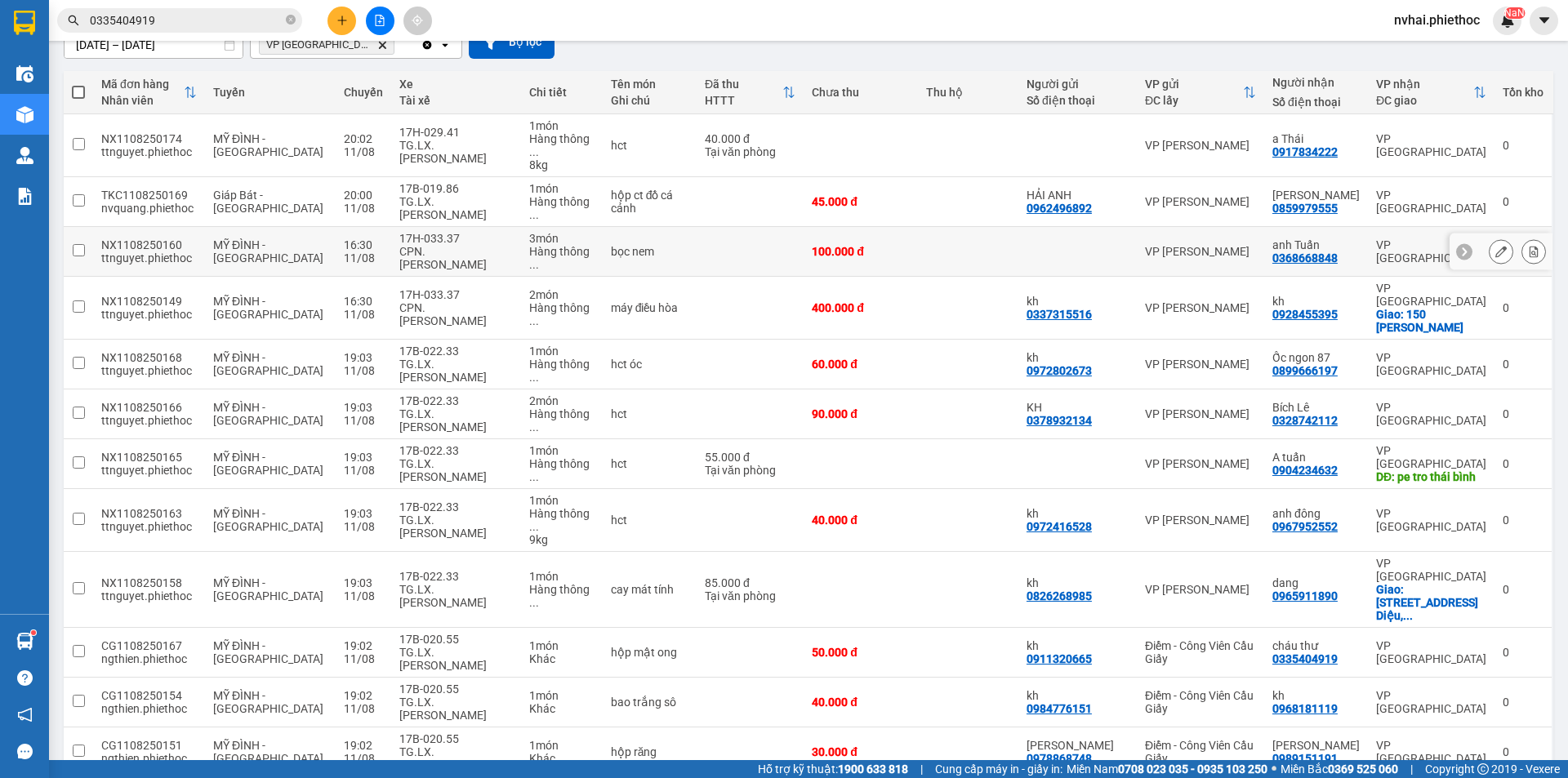
scroll to position [0, 0]
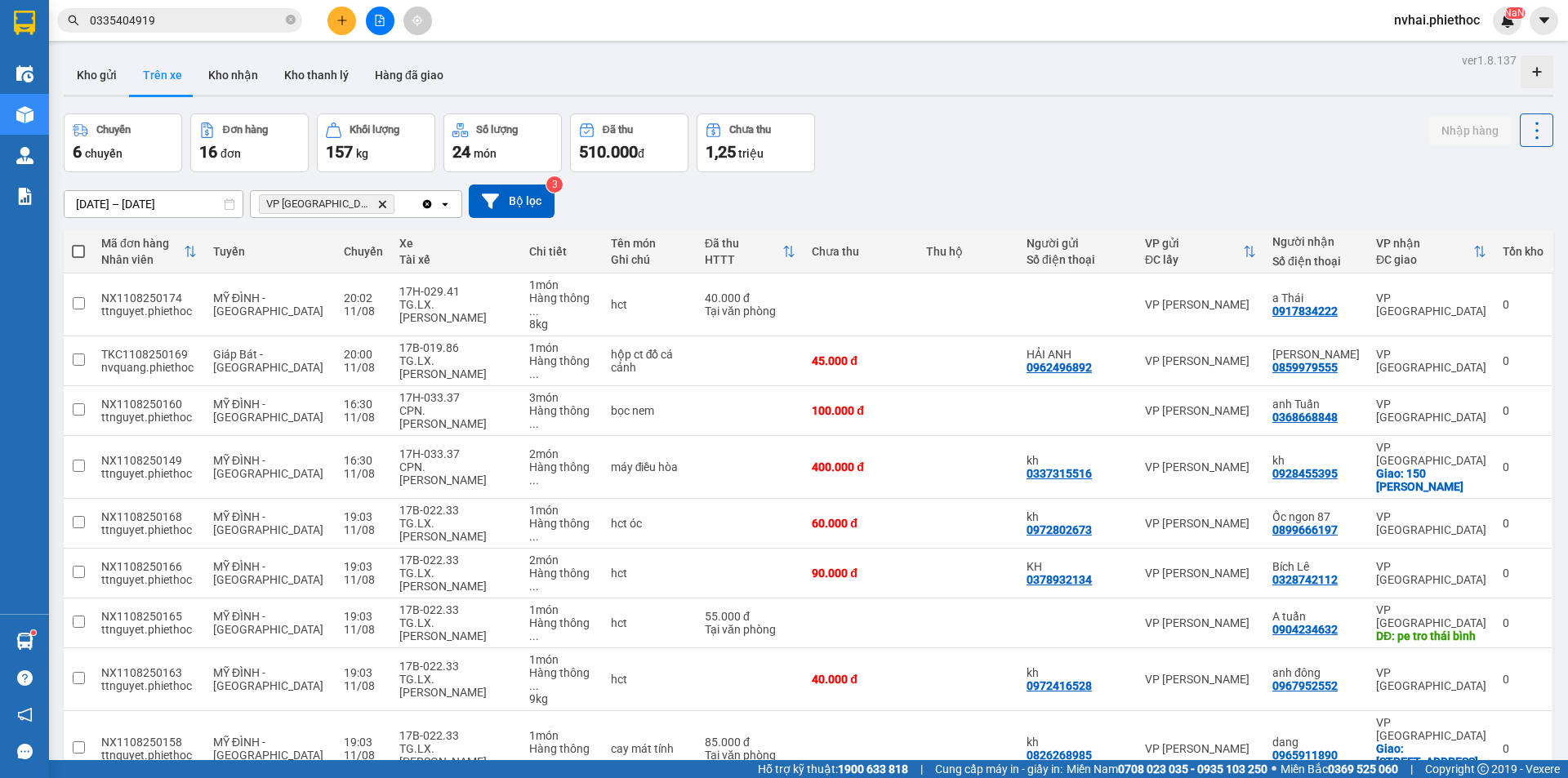
click at [379, 204] on icon "VP Thái Bình, close by backspace" at bounding box center [382, 204] width 8 height 8
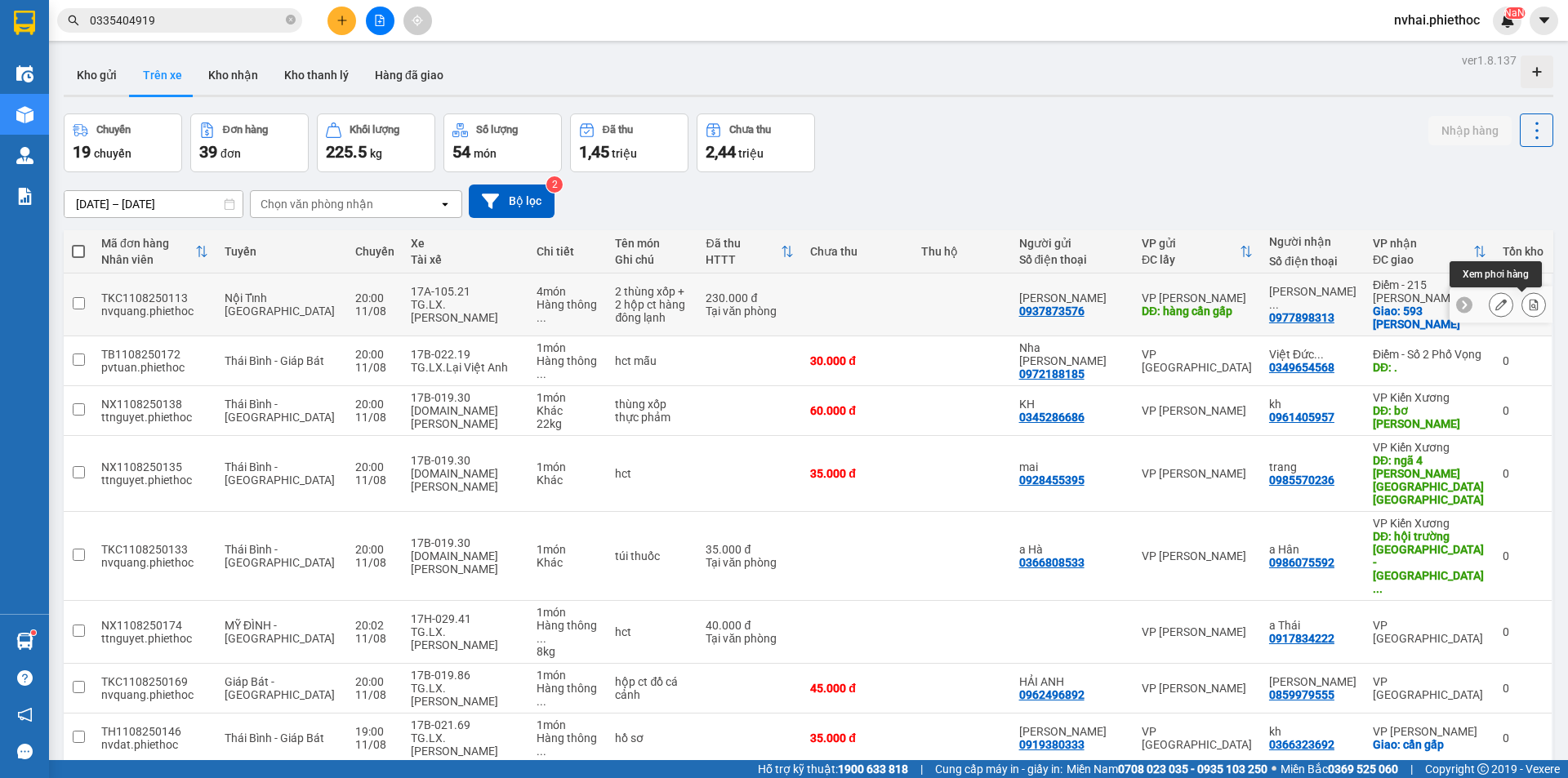
click at [1530, 304] on icon at bounding box center [1534, 305] width 9 height 12
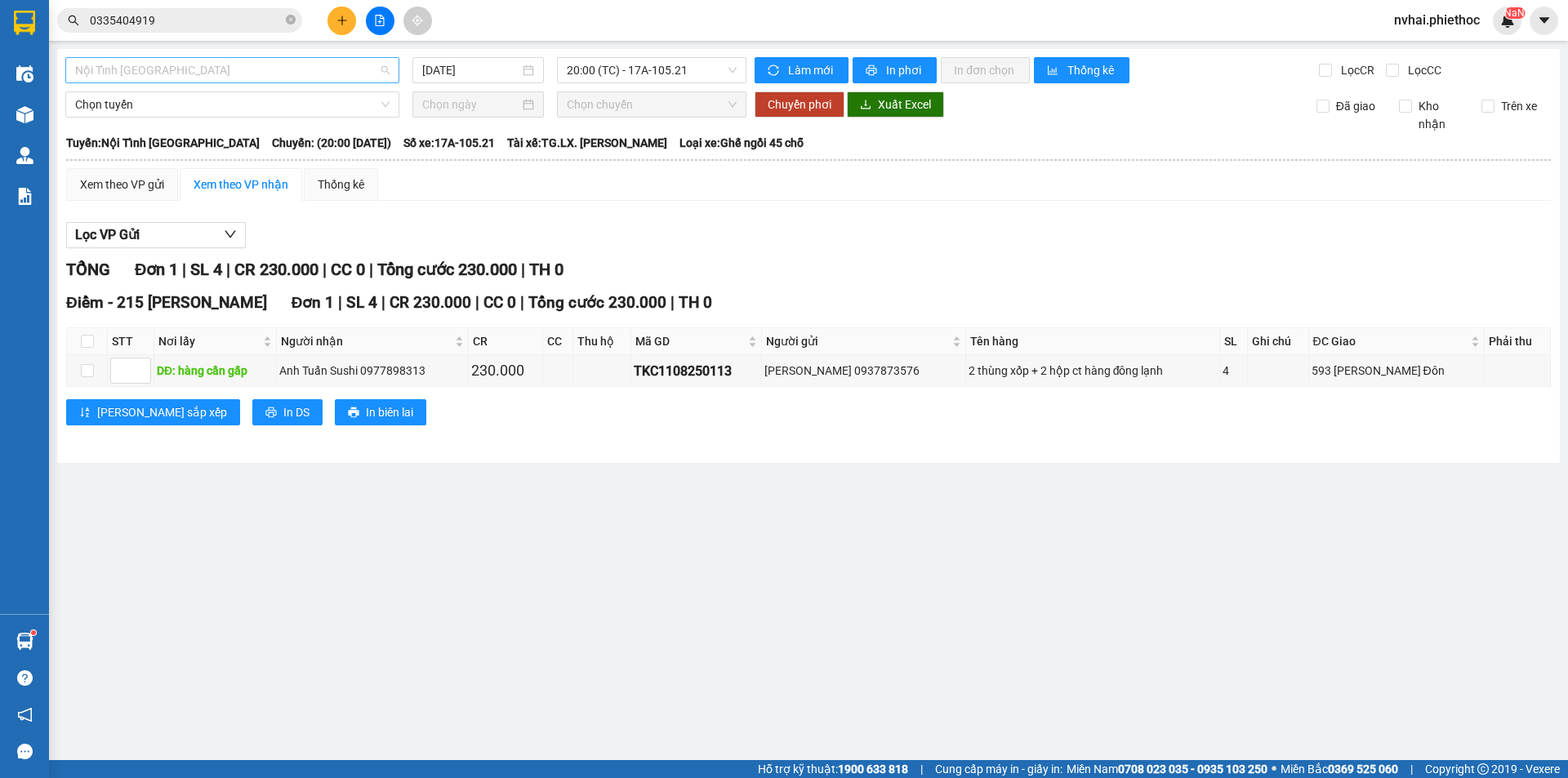
click at [179, 73] on span "Nội Tỉnh [GEOGRAPHIC_DATA]" at bounding box center [232, 69] width 315 height 24
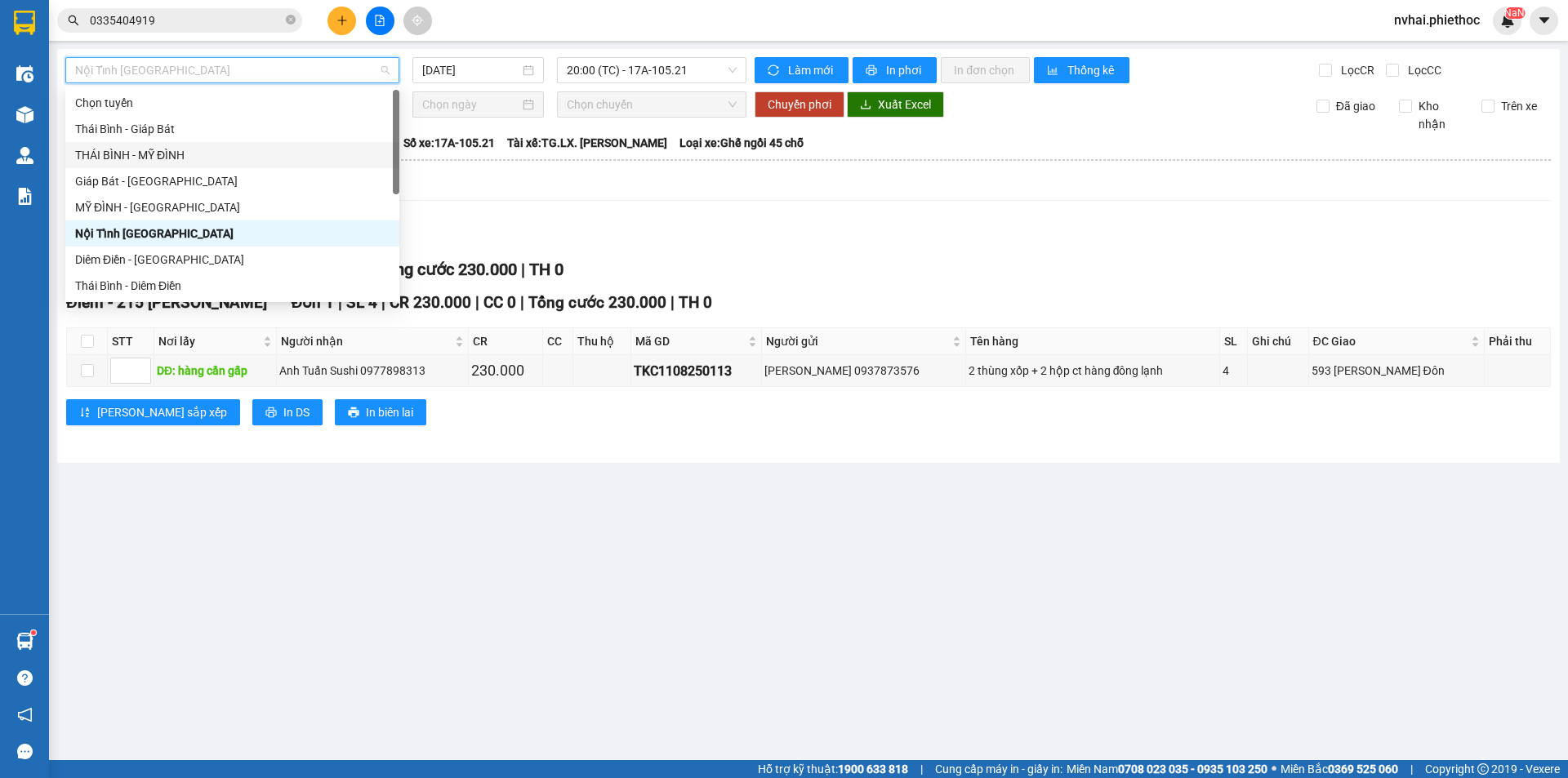
click at [163, 151] on div "THÁI BÌNH - MỸ ĐÌNH" at bounding box center [232, 155] width 315 height 18
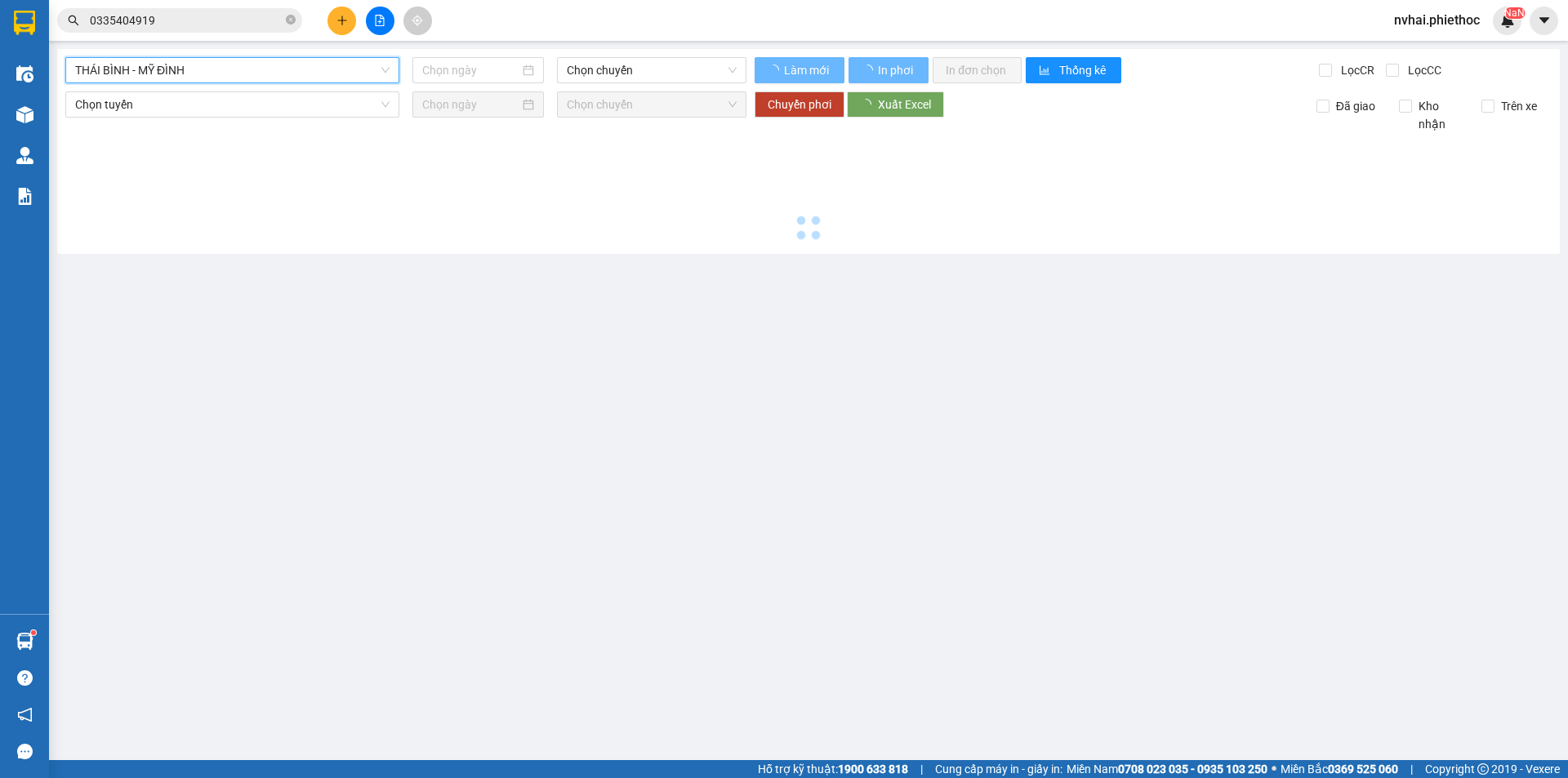
type input "[DATE]"
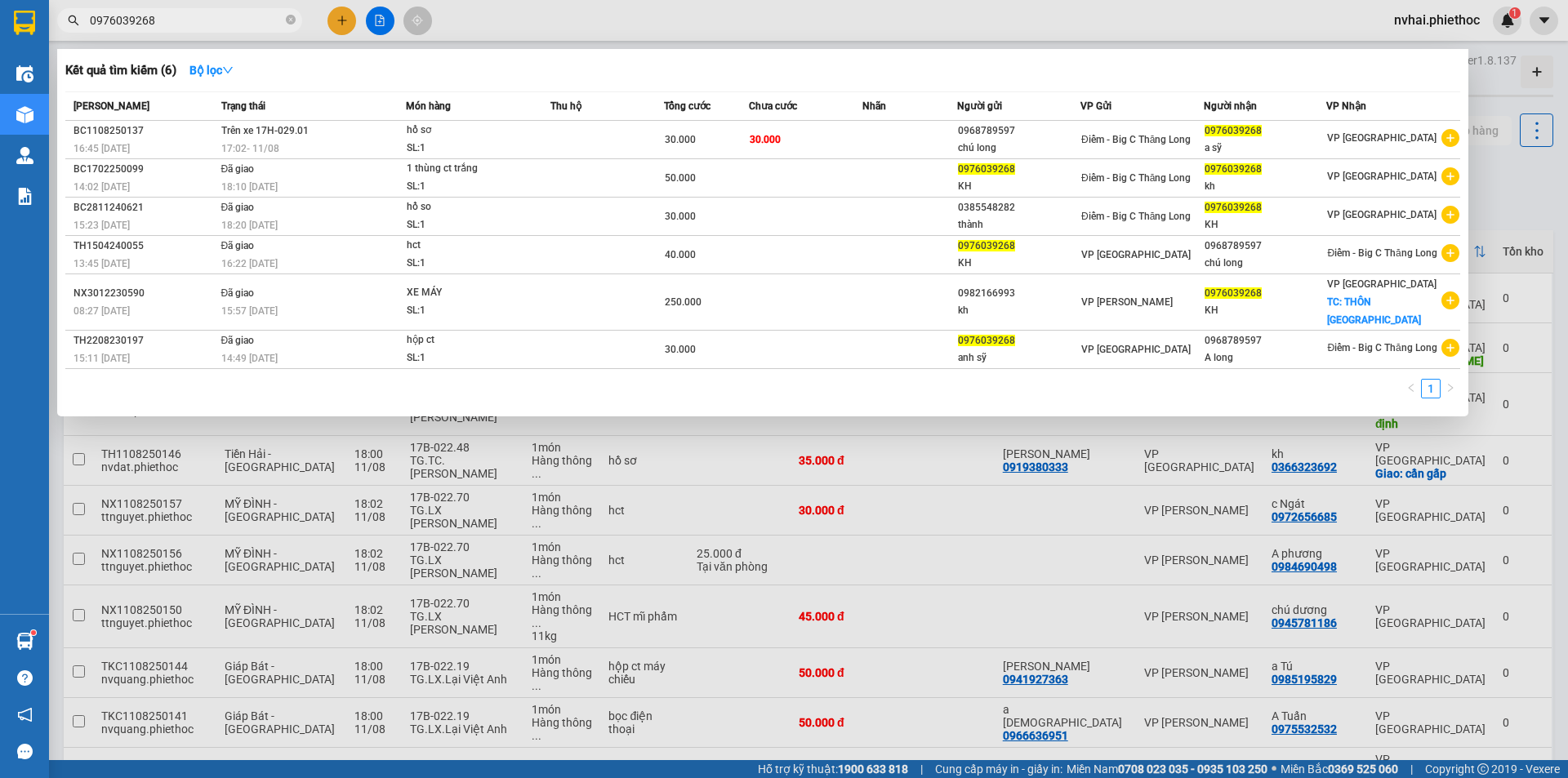
click at [213, 23] on input "0976039268" at bounding box center [186, 21] width 193 height 18
paste input "89151191"
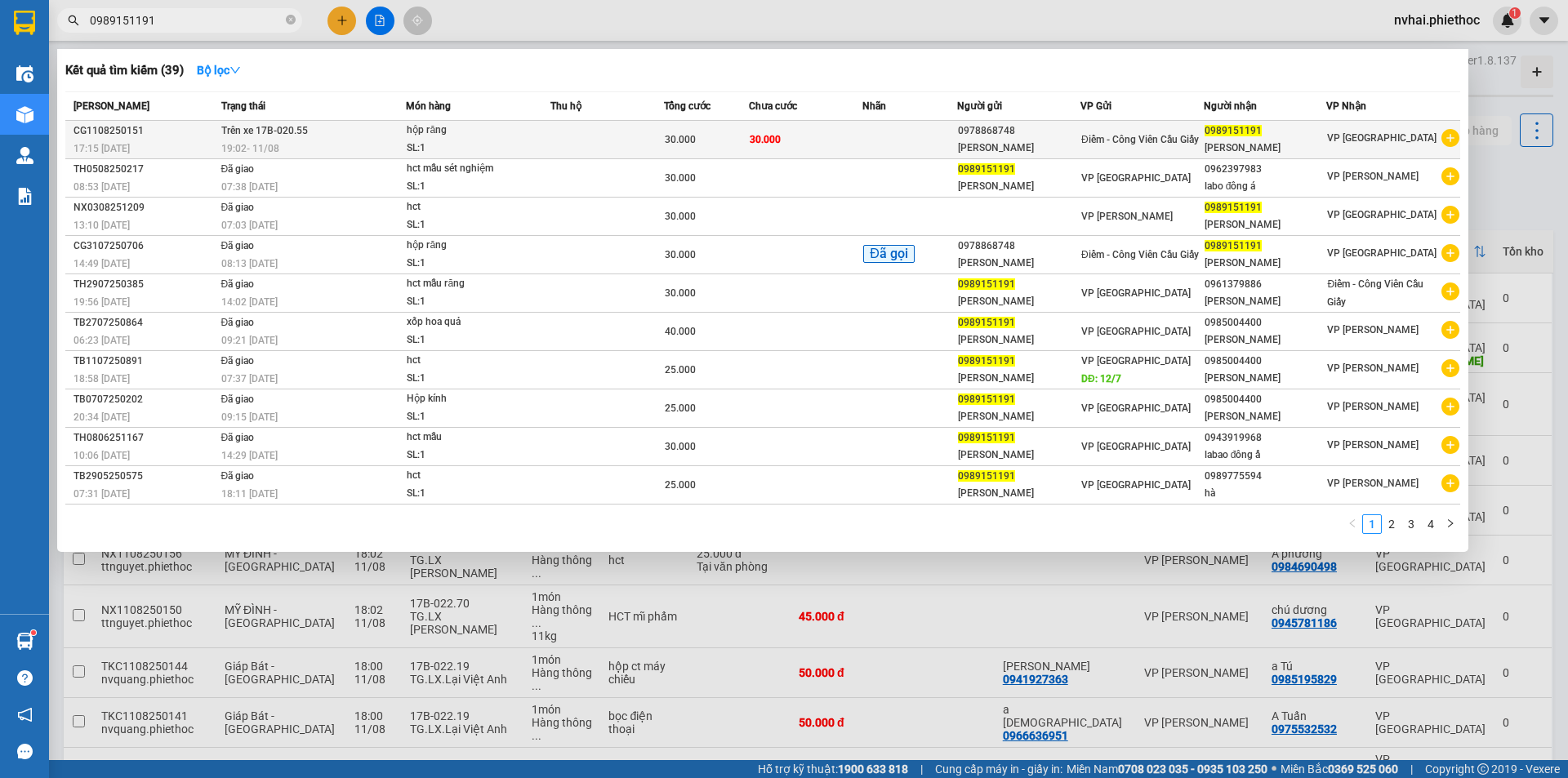
type input "0989151191"
click at [1170, 134] on span "Điểm - Công Viên Cầu Giấy" at bounding box center [1140, 139] width 118 height 12
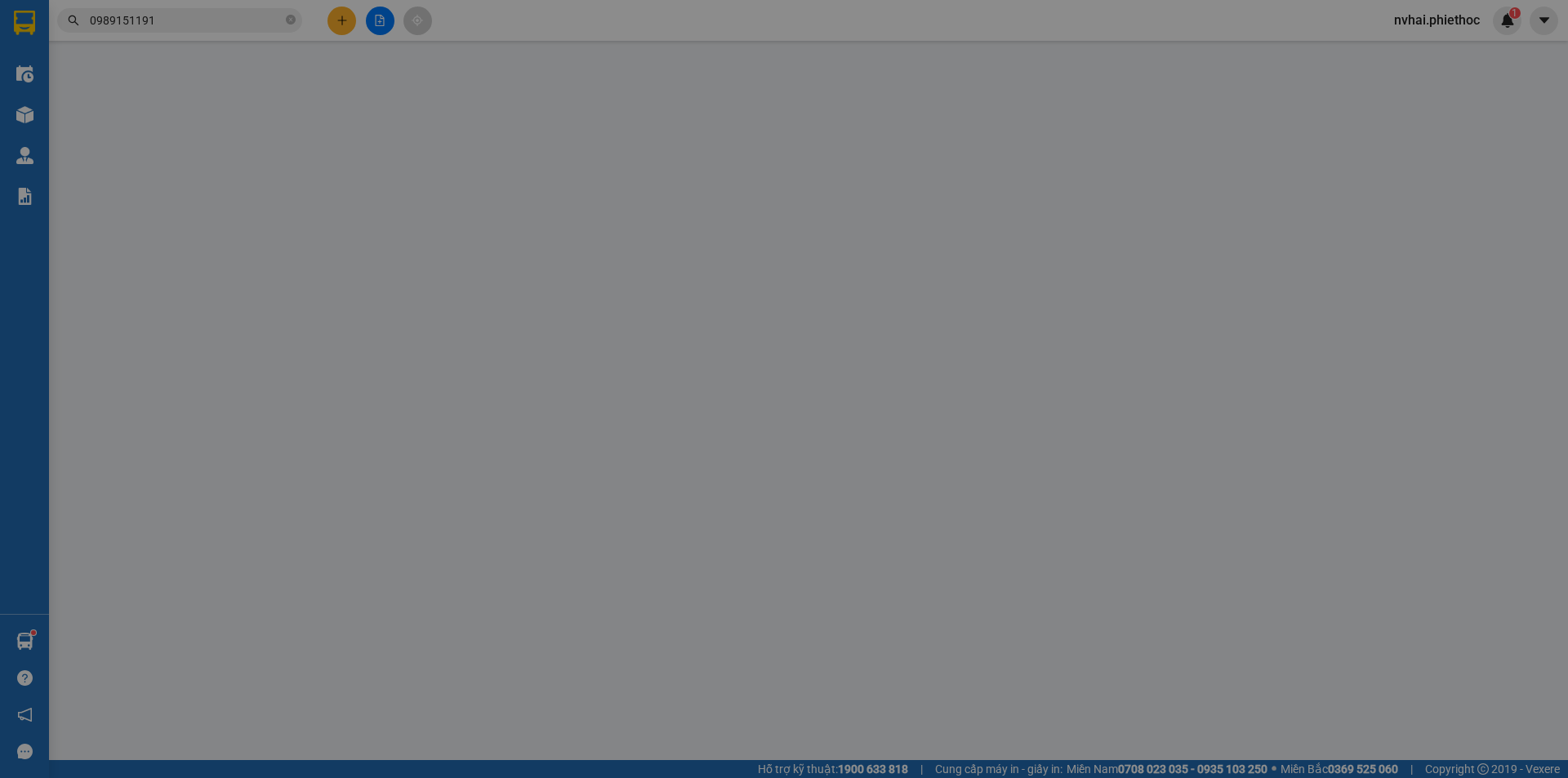
type input "0978868748"
type input "[PERSON_NAME]"
type input "0989151191"
type input "[PERSON_NAME]"
type input "30.000"
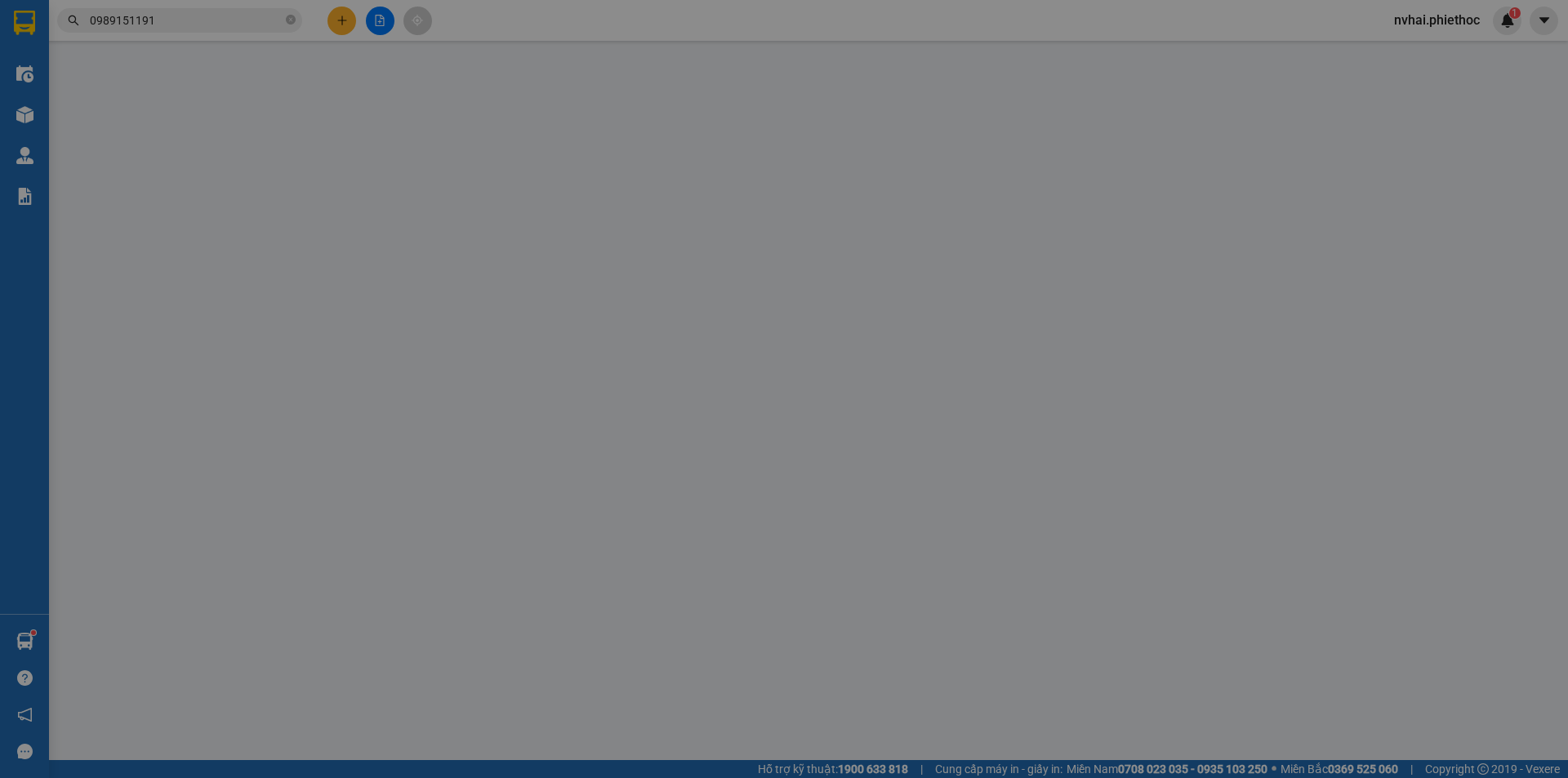
type input "30.000"
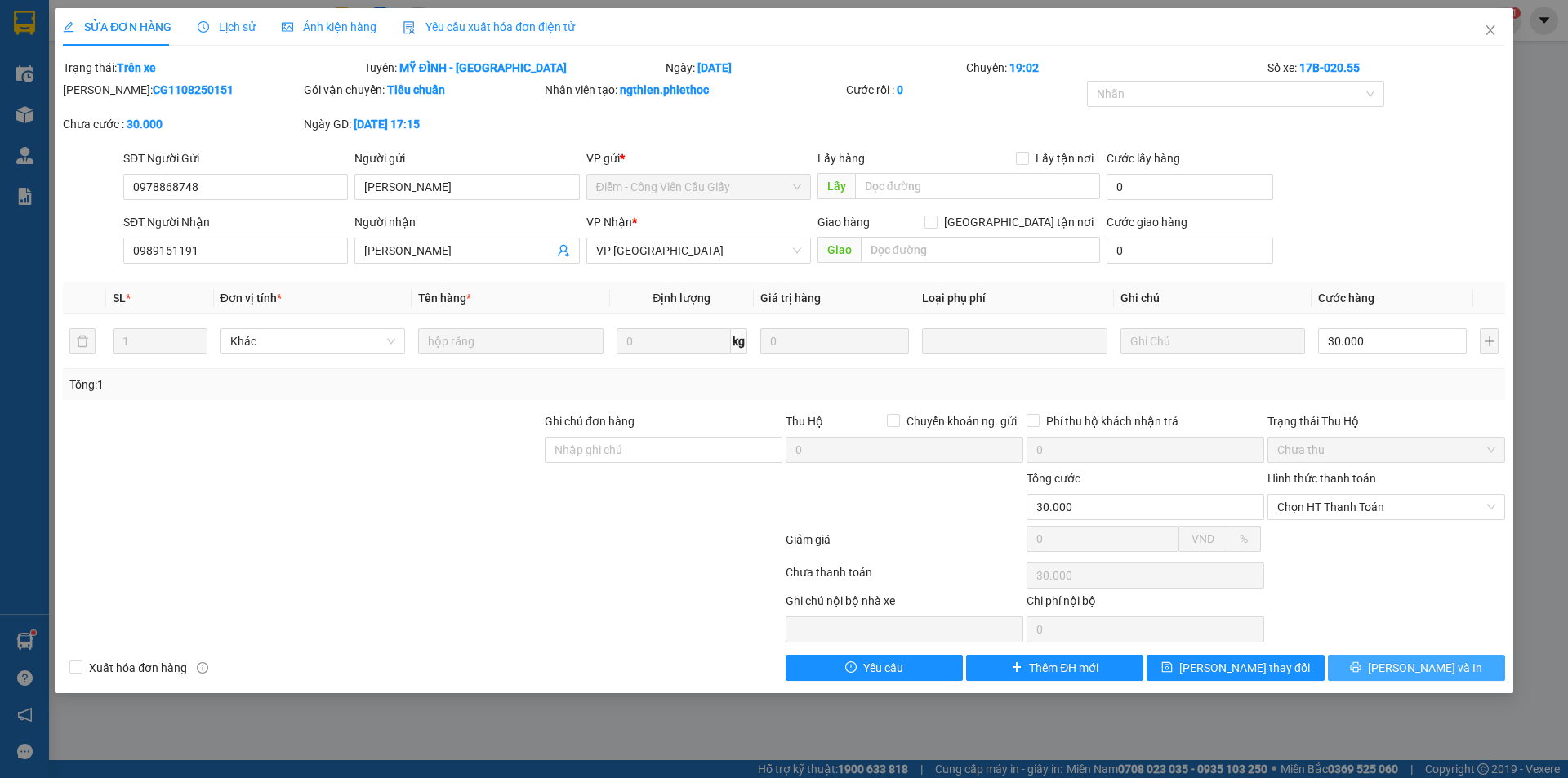
click at [1401, 663] on button "[PERSON_NAME] và In" at bounding box center [1416, 667] width 177 height 26
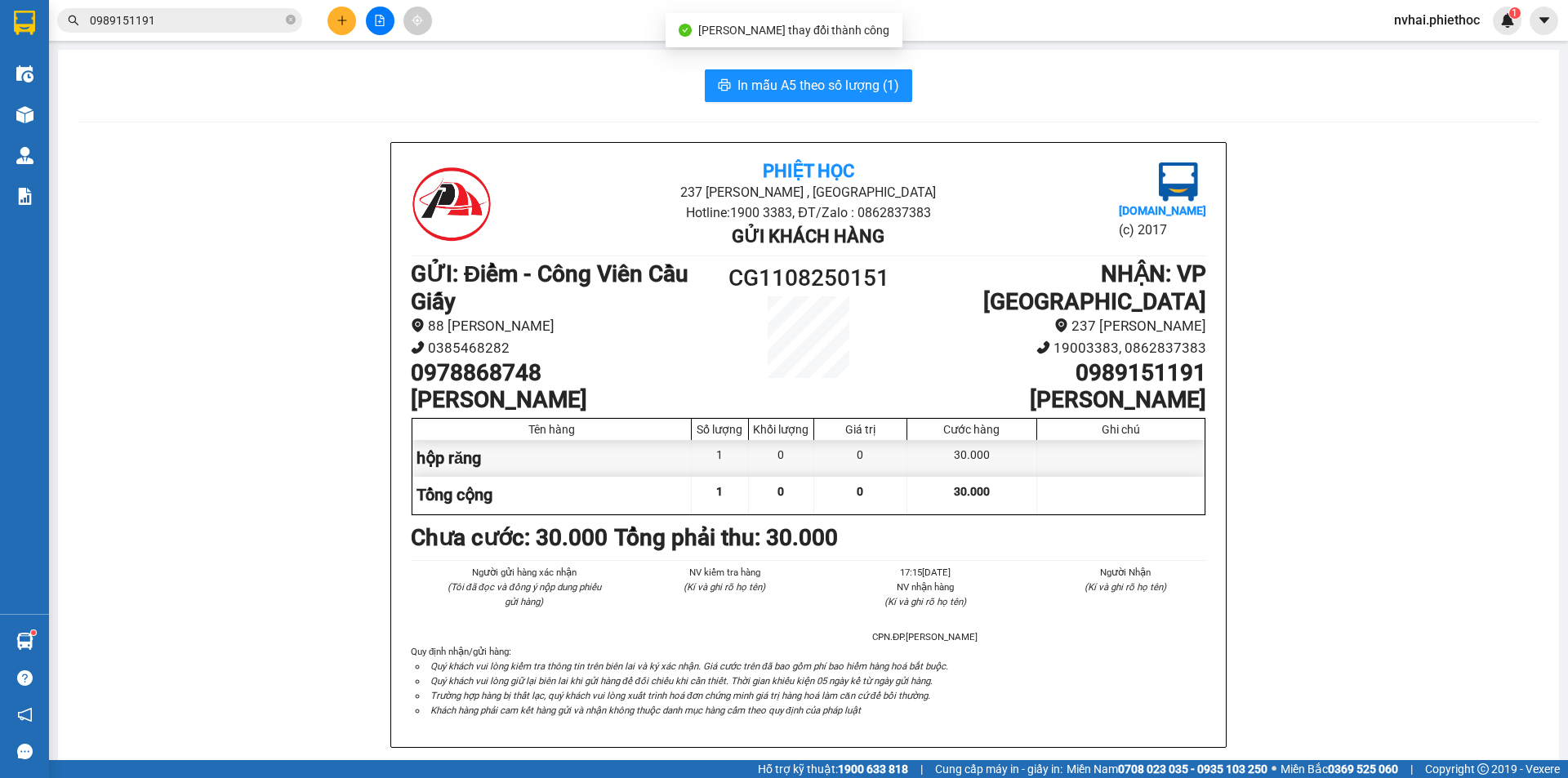
click at [801, 104] on div "In mẫu A5 theo số lượng (1) Phiệt Học 237 Trần Thái Tông , TP Thái Bình Hotline…" at bounding box center [808, 751] width 1501 height 1403
click at [801, 93] on span "In mẫu A5 theo số lượng (1)" at bounding box center [818, 85] width 162 height 20
click at [167, 18] on input "0989151191" at bounding box center [186, 21] width 193 height 18
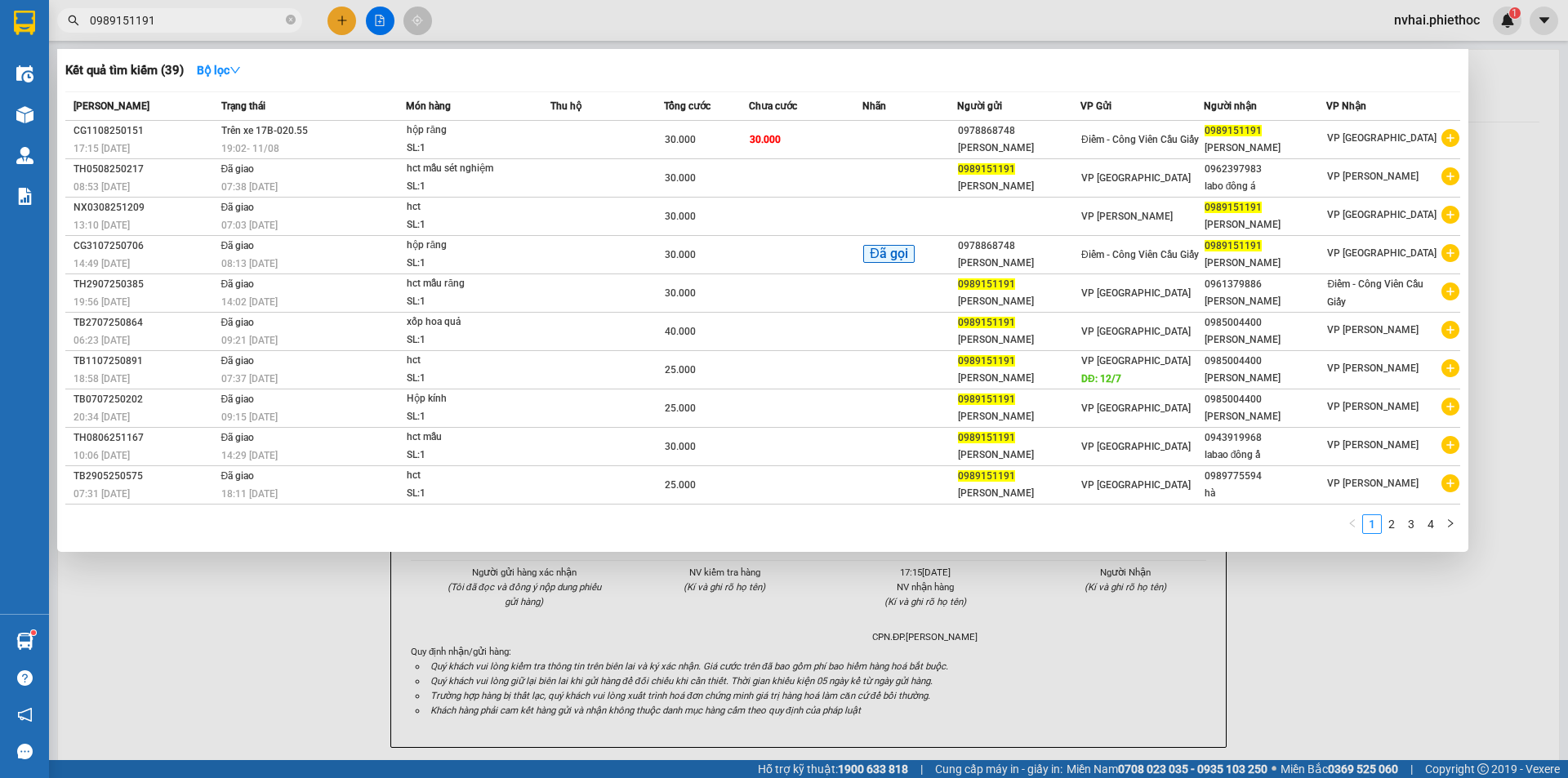
click at [167, 18] on input "0989151191" at bounding box center [186, 21] width 193 height 18
paste input "68181119"
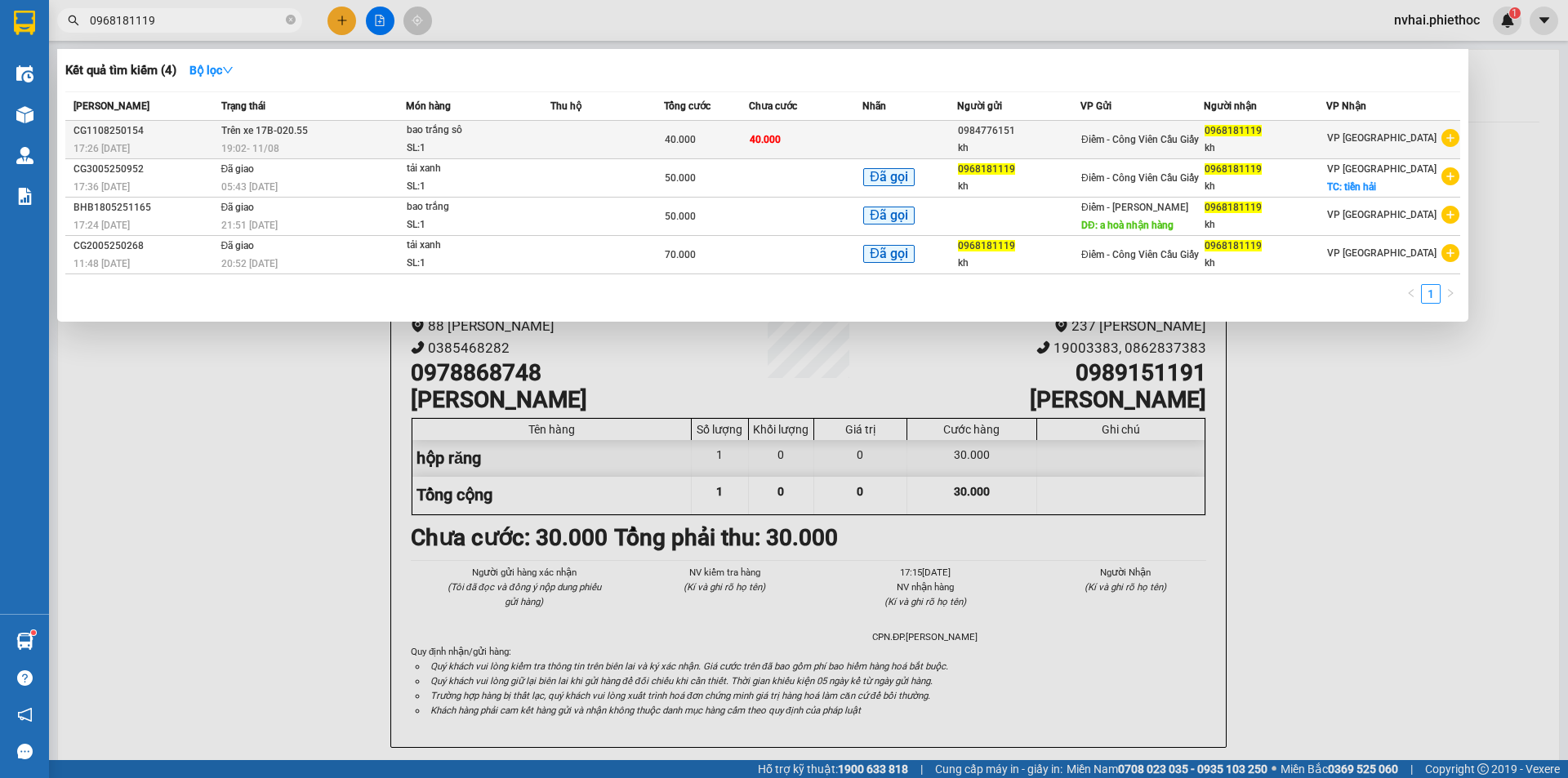
type input "0968181119"
click at [1150, 131] on div "Điểm - Công Viên Cầu Giấy" at bounding box center [1142, 139] width 122 height 18
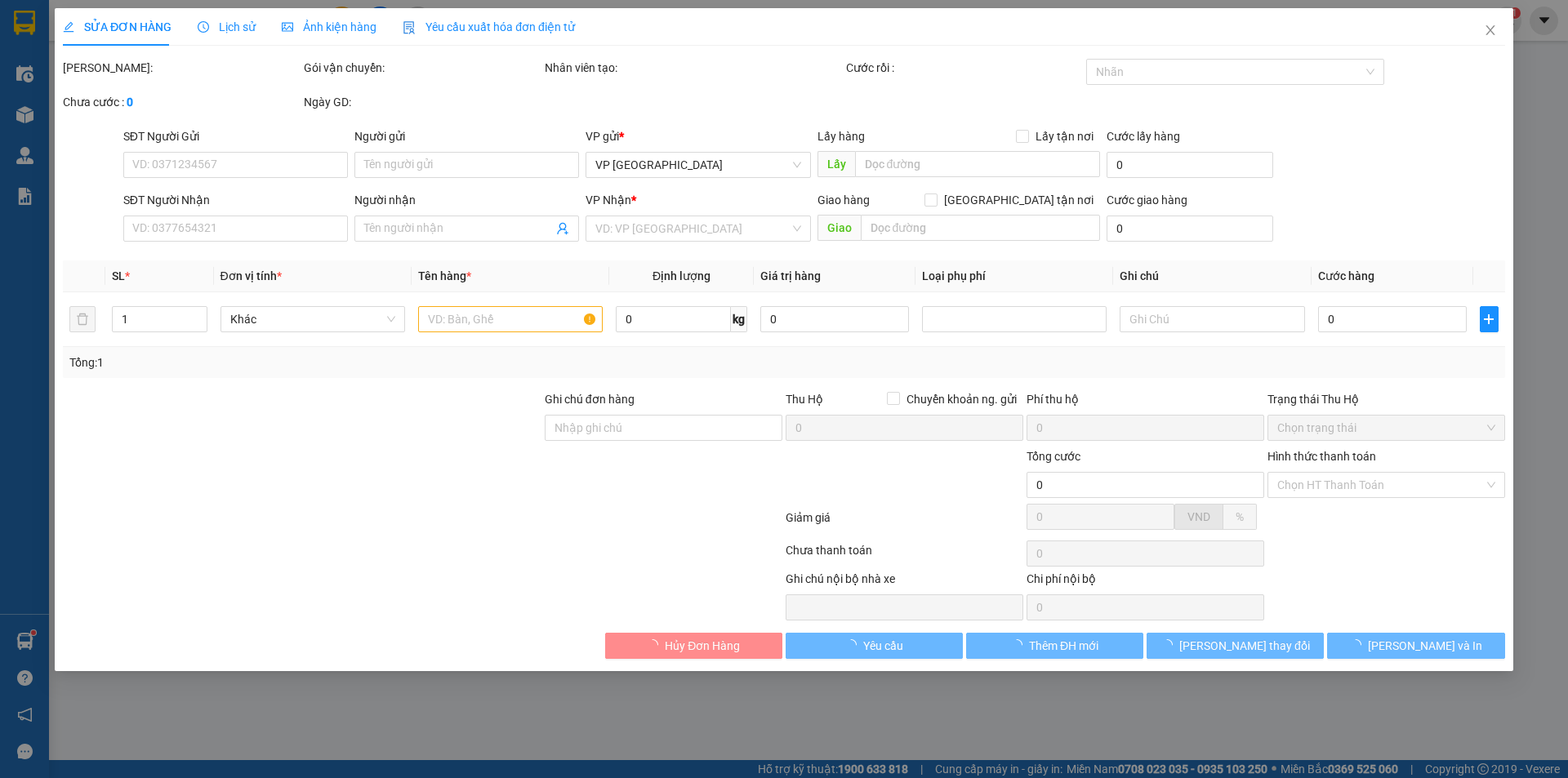
type input "0984776151"
type input "kh"
type input "0968181119"
type input "kh"
type input "40.000"
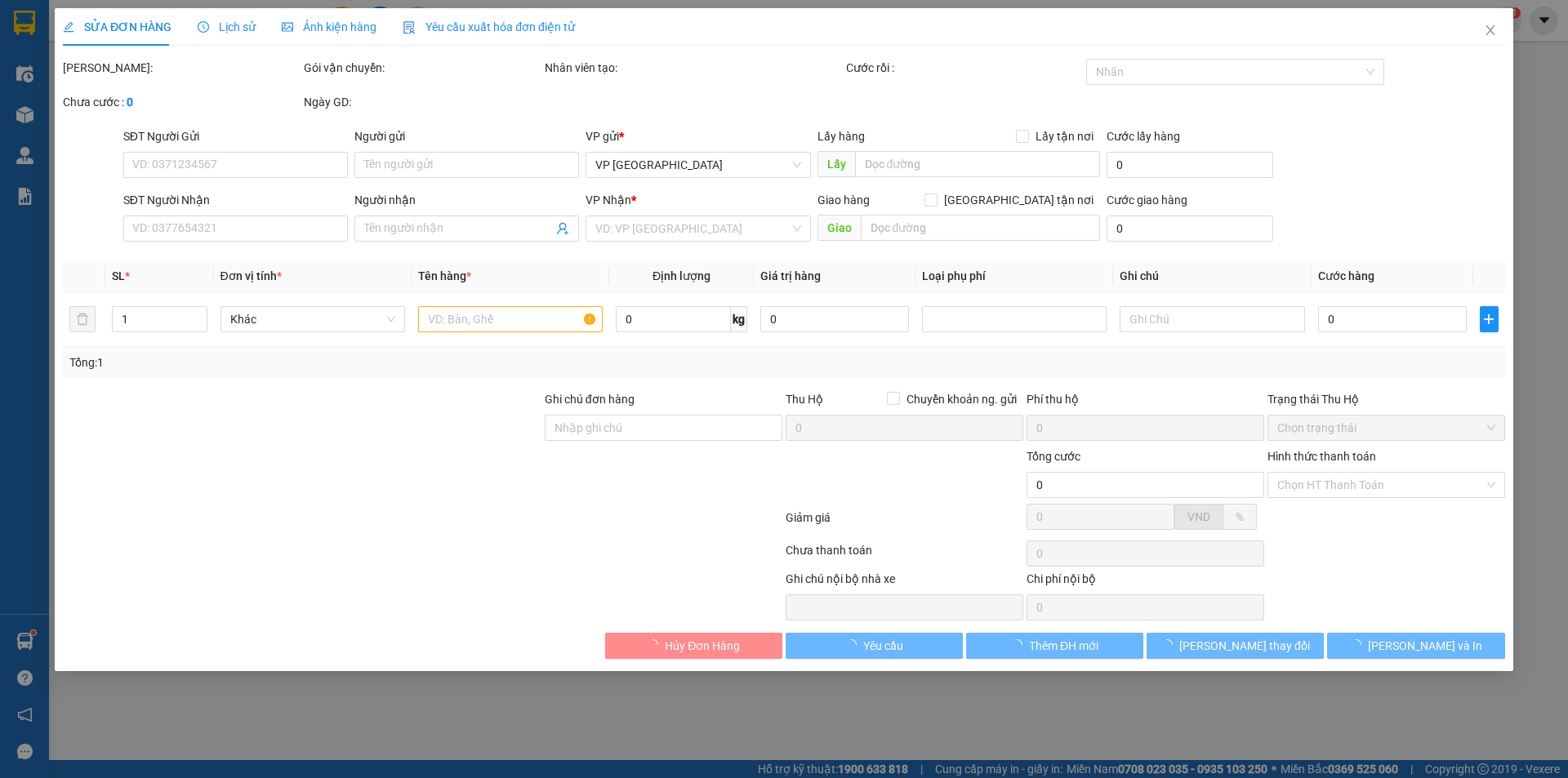
type input "40.000"
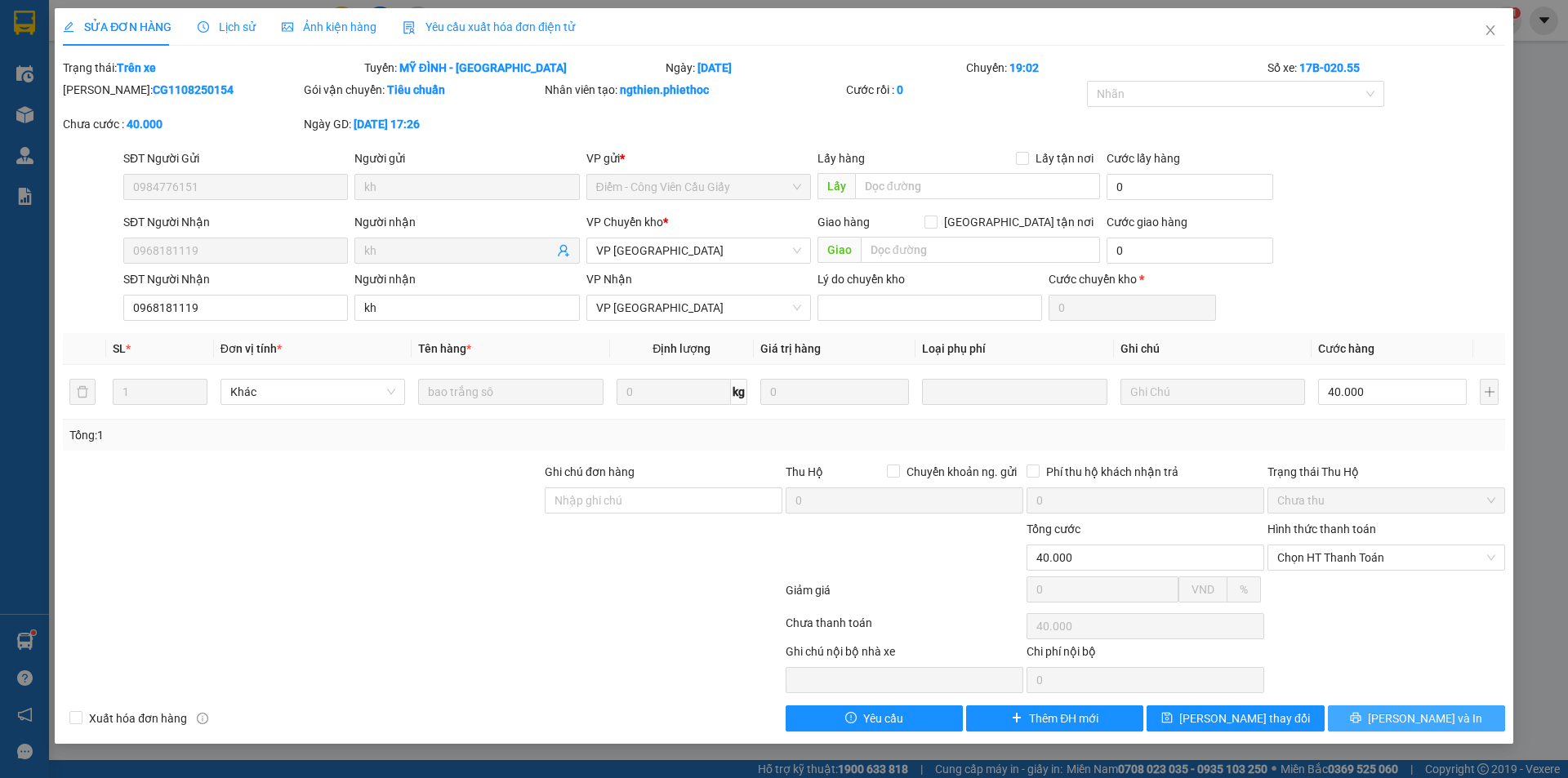
click at [1378, 705] on button "[PERSON_NAME] và In" at bounding box center [1416, 718] width 177 height 26
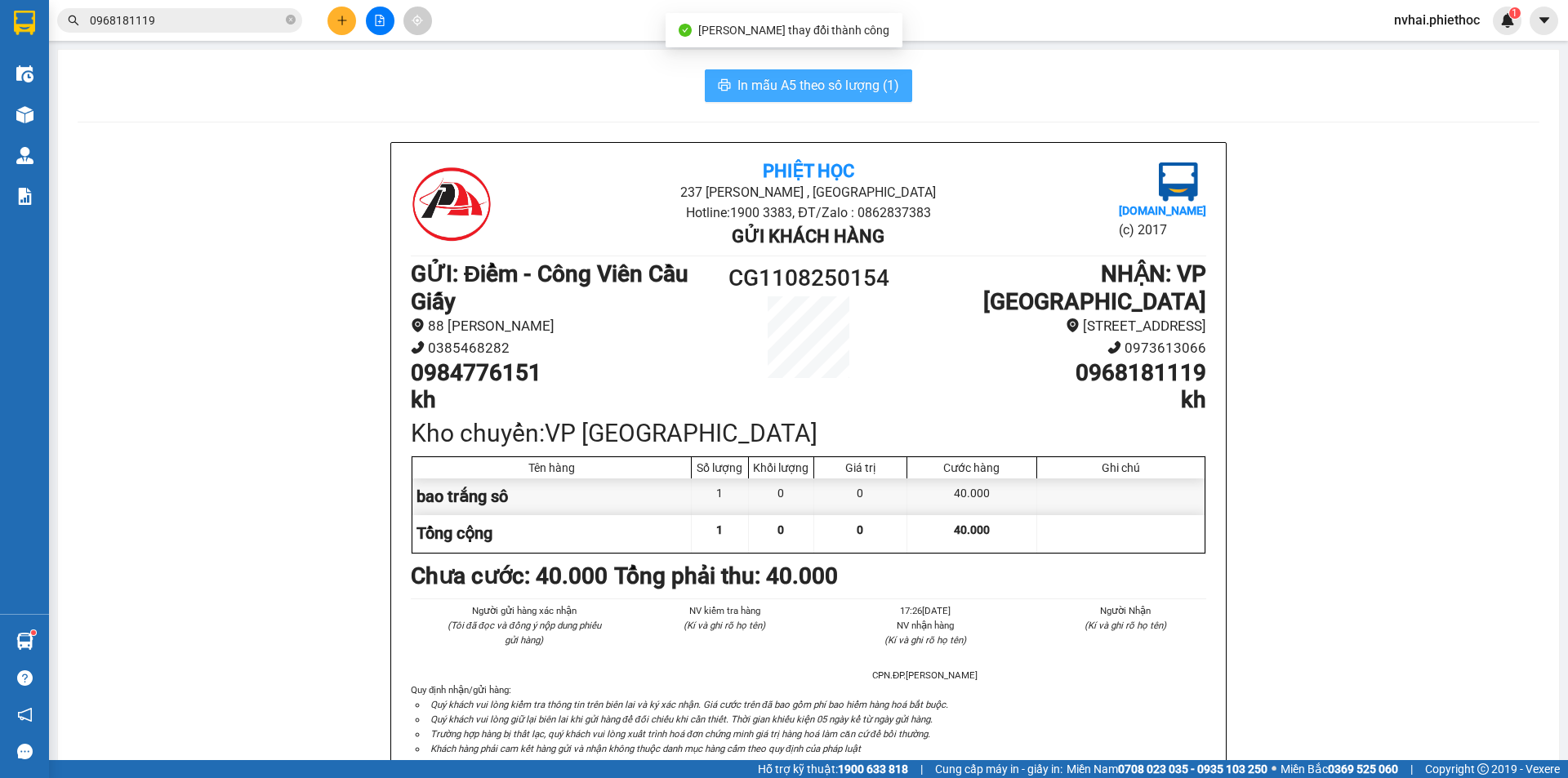
click at [831, 81] on span "In mẫu A5 theo số lượng (1)" at bounding box center [818, 85] width 162 height 20
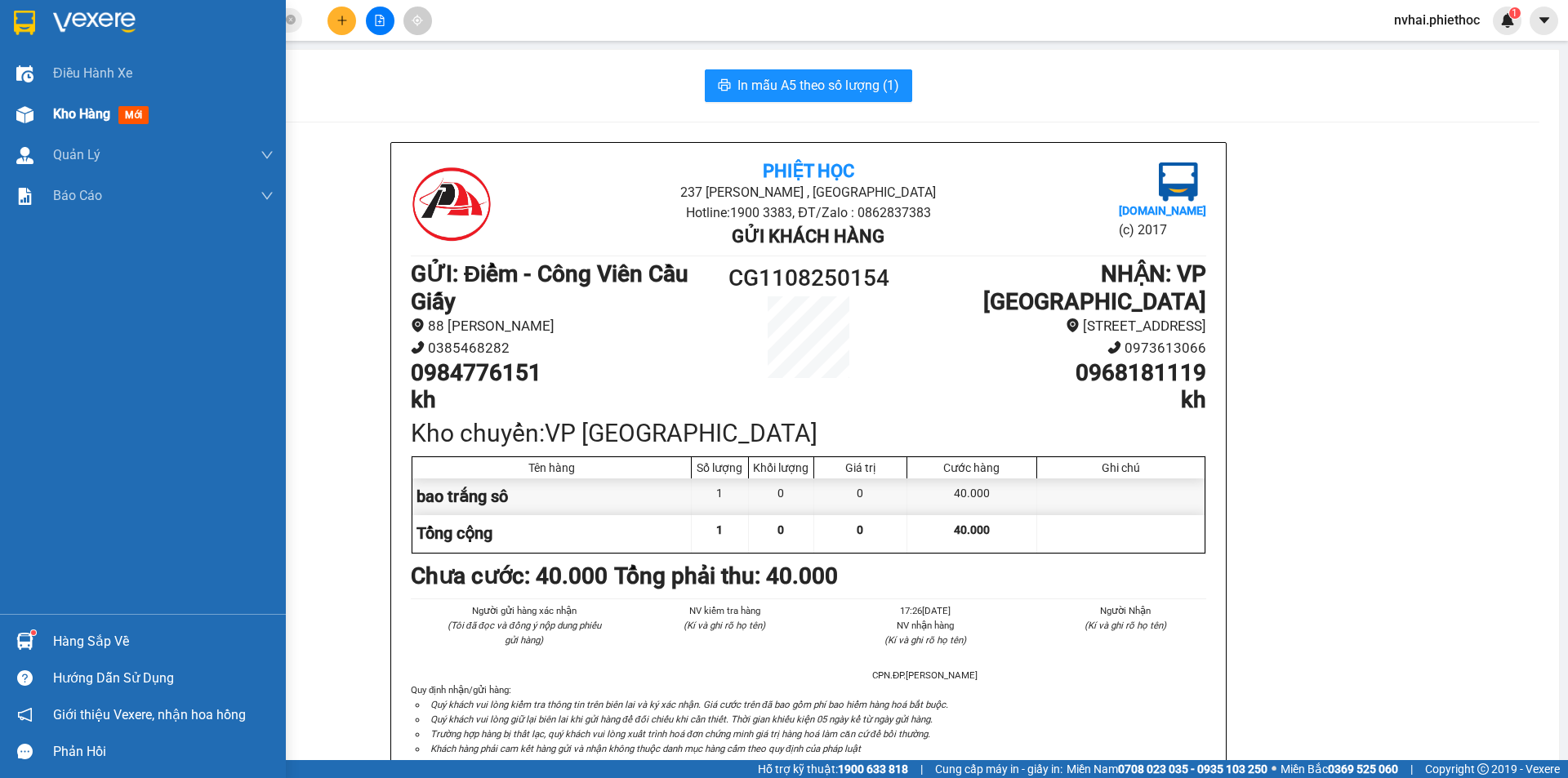
click at [28, 109] on img at bounding box center [25, 114] width 18 height 18
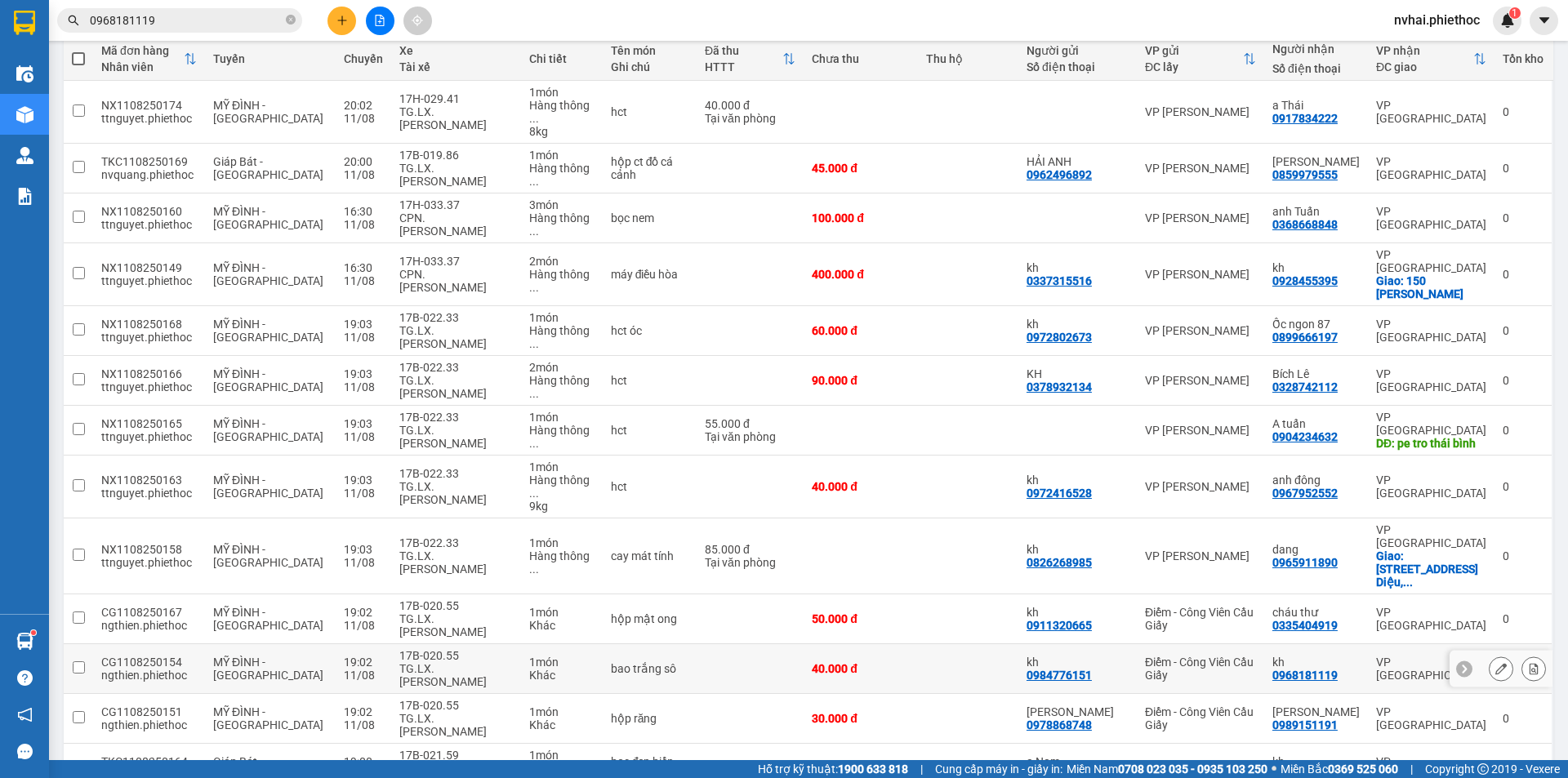
scroll to position [299, 0]
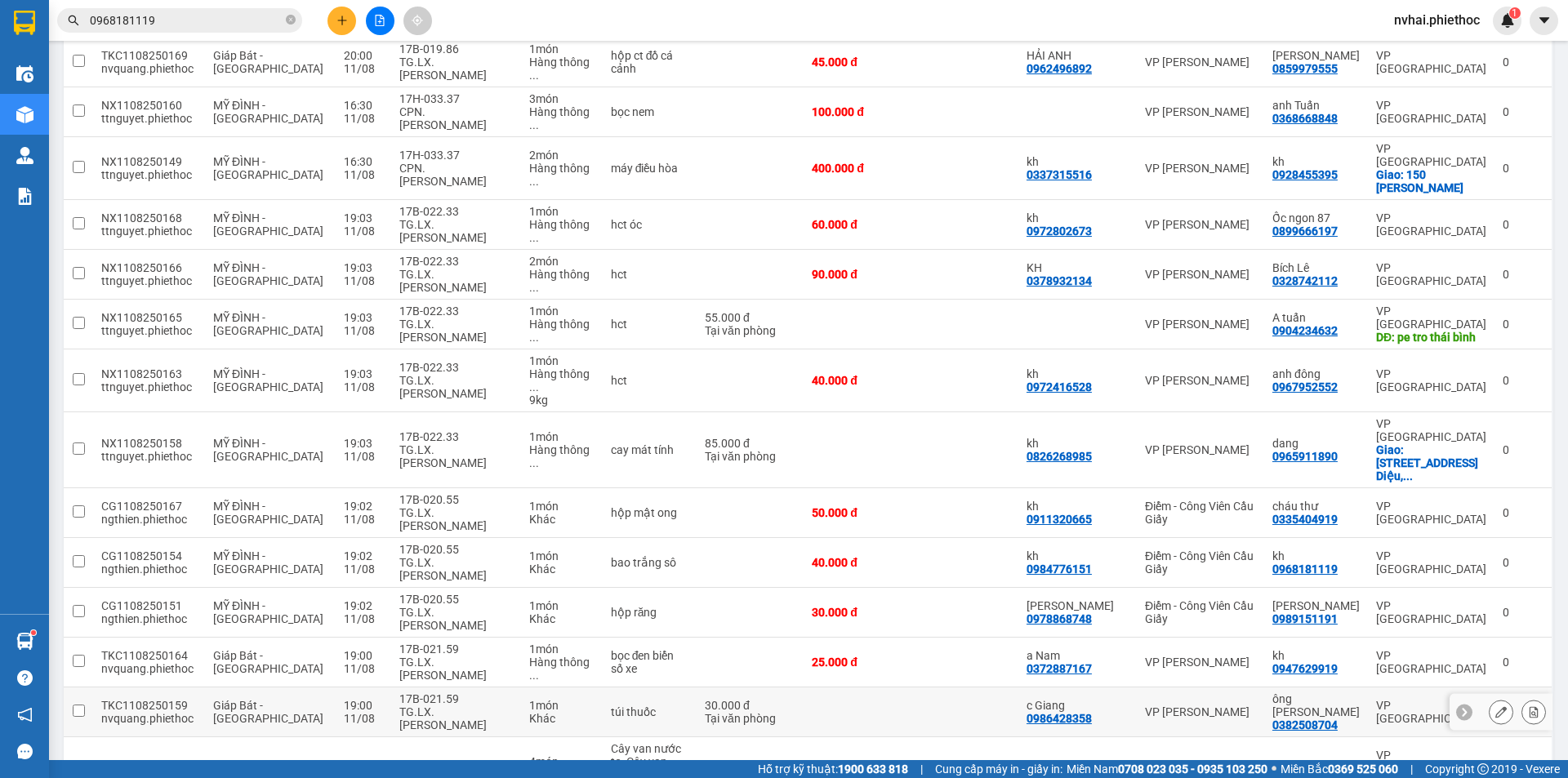
click at [529, 712] on div "Khác" at bounding box center [562, 719] width 65 height 13
checkbox input "true"
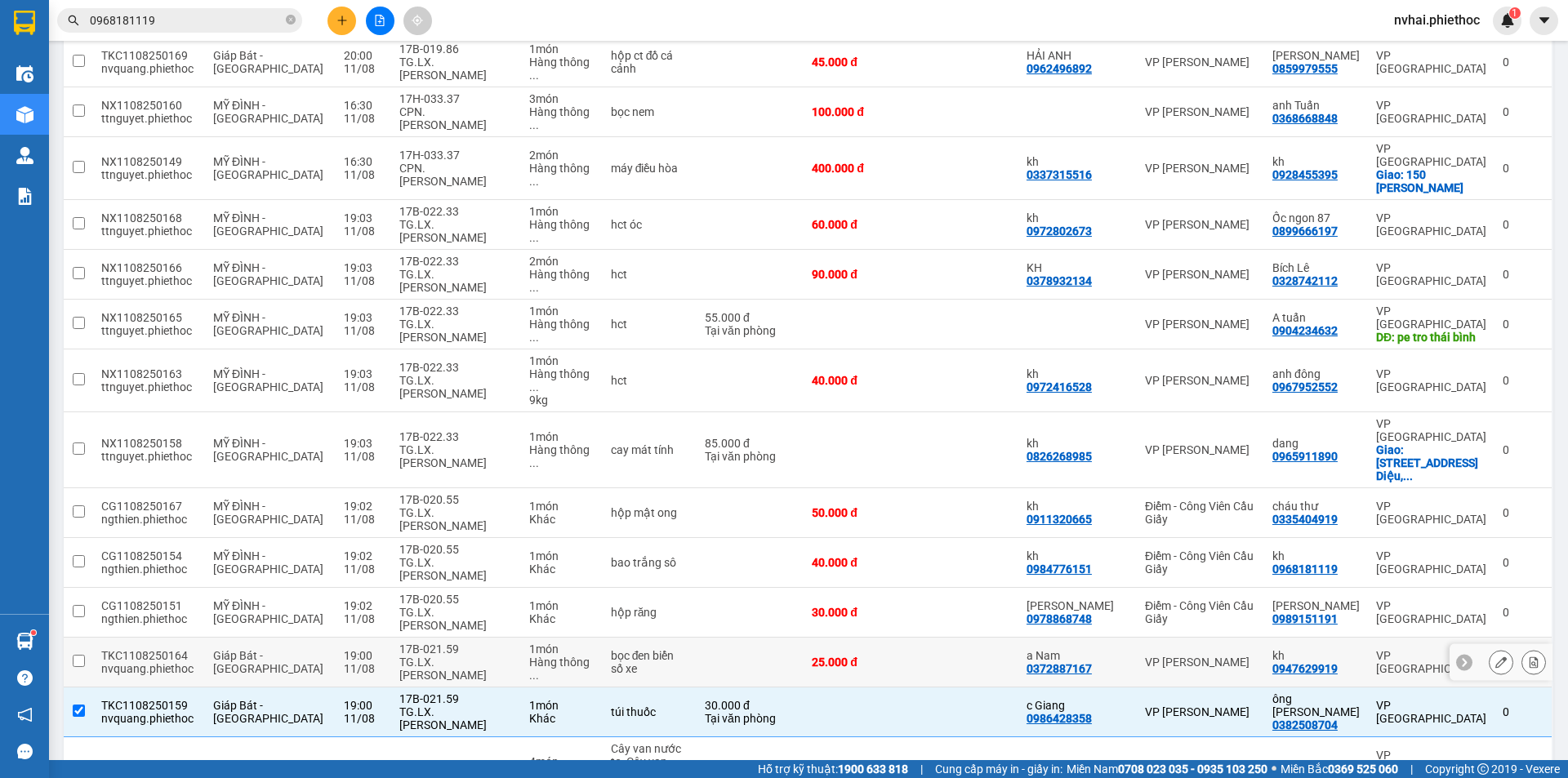
click at [529, 643] on div "1 món" at bounding box center [562, 649] width 65 height 13
checkbox input "true"
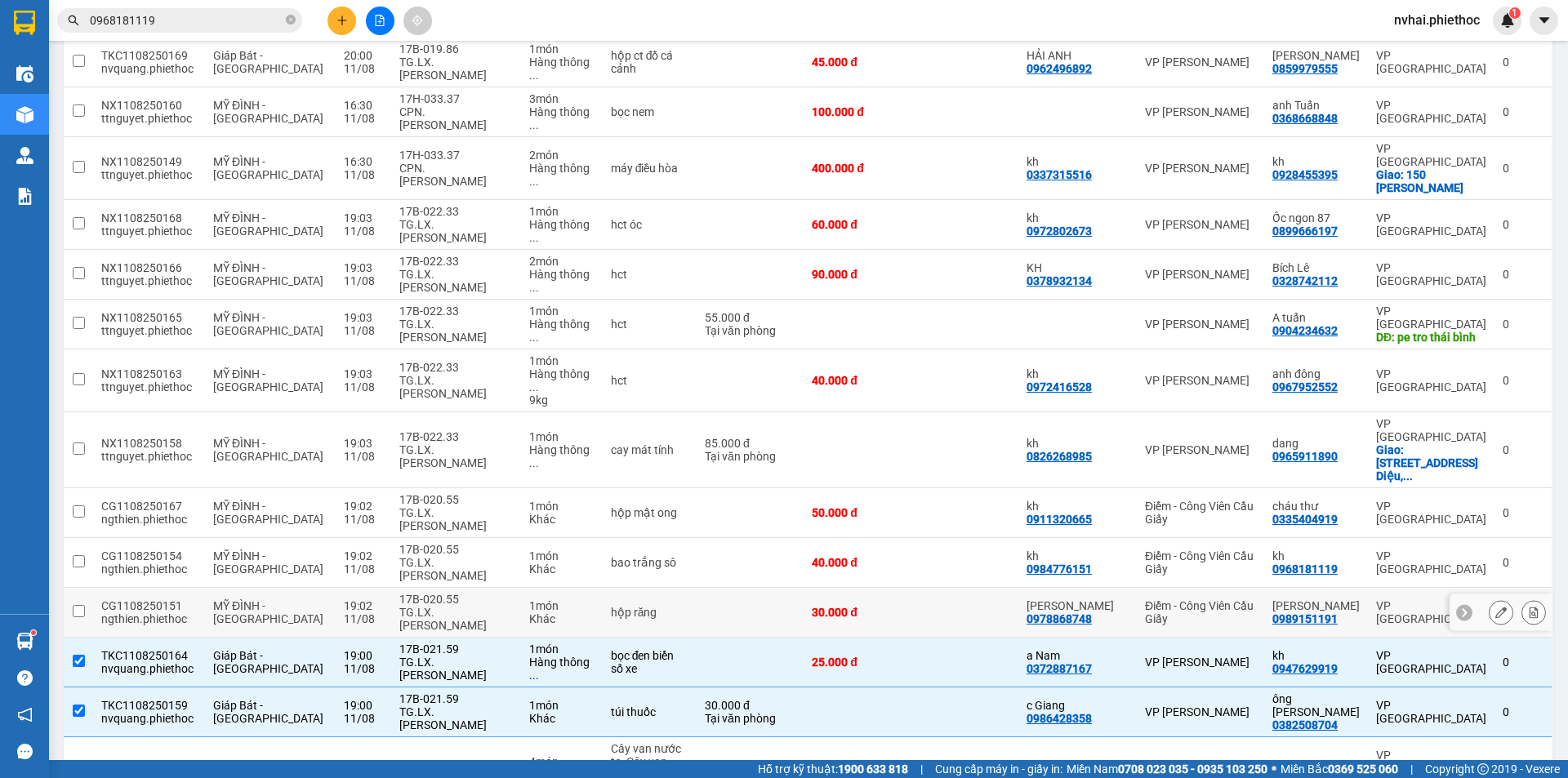
click at [521, 588] on td "1 món Khác" at bounding box center [562, 613] width 82 height 50
checkbox input "true"
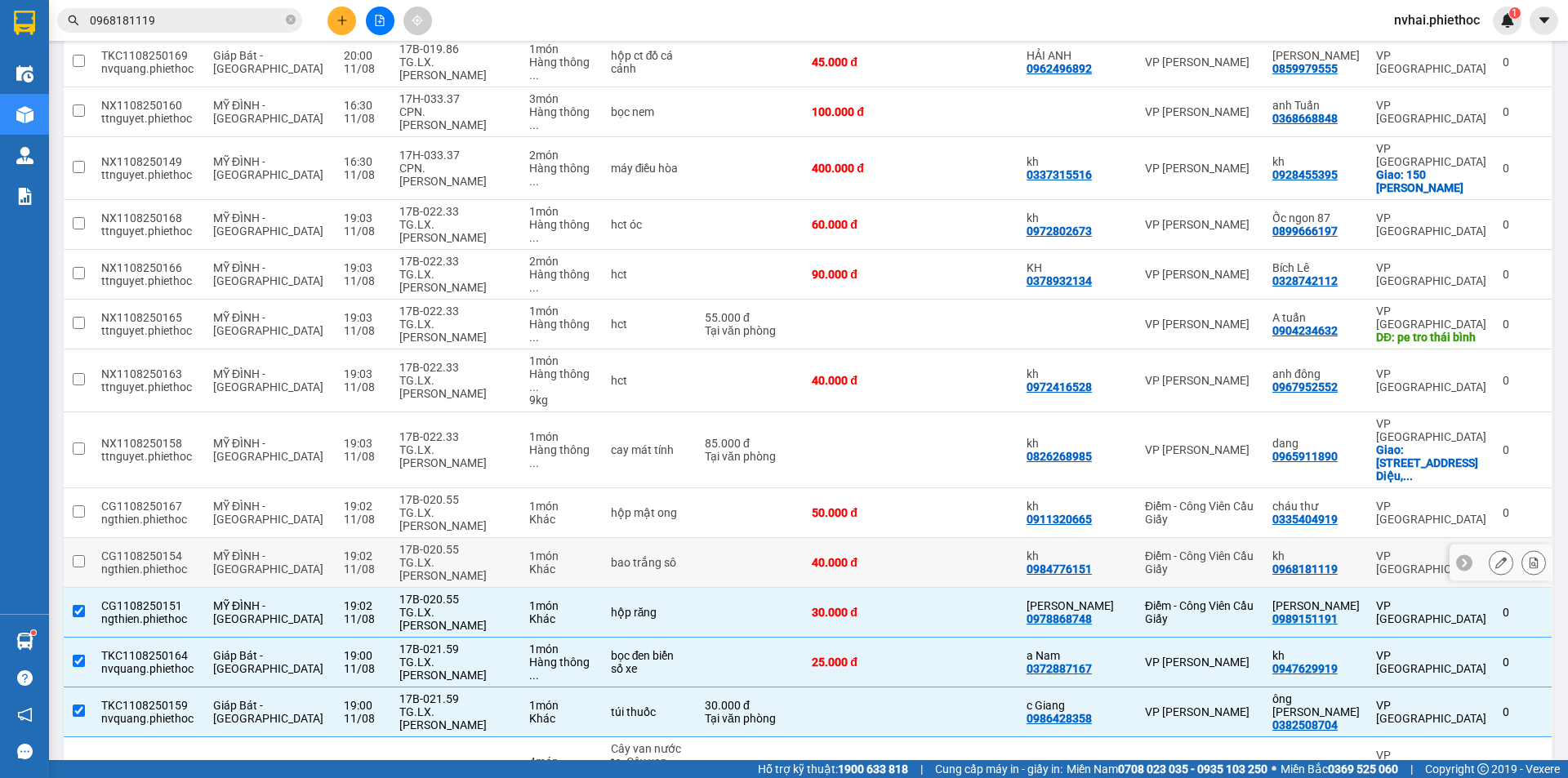
click at [495, 538] on td "17B-020.55 TG.LX.Khổng Văn Tường" at bounding box center [455, 563] width 129 height 50
checkbox input "true"
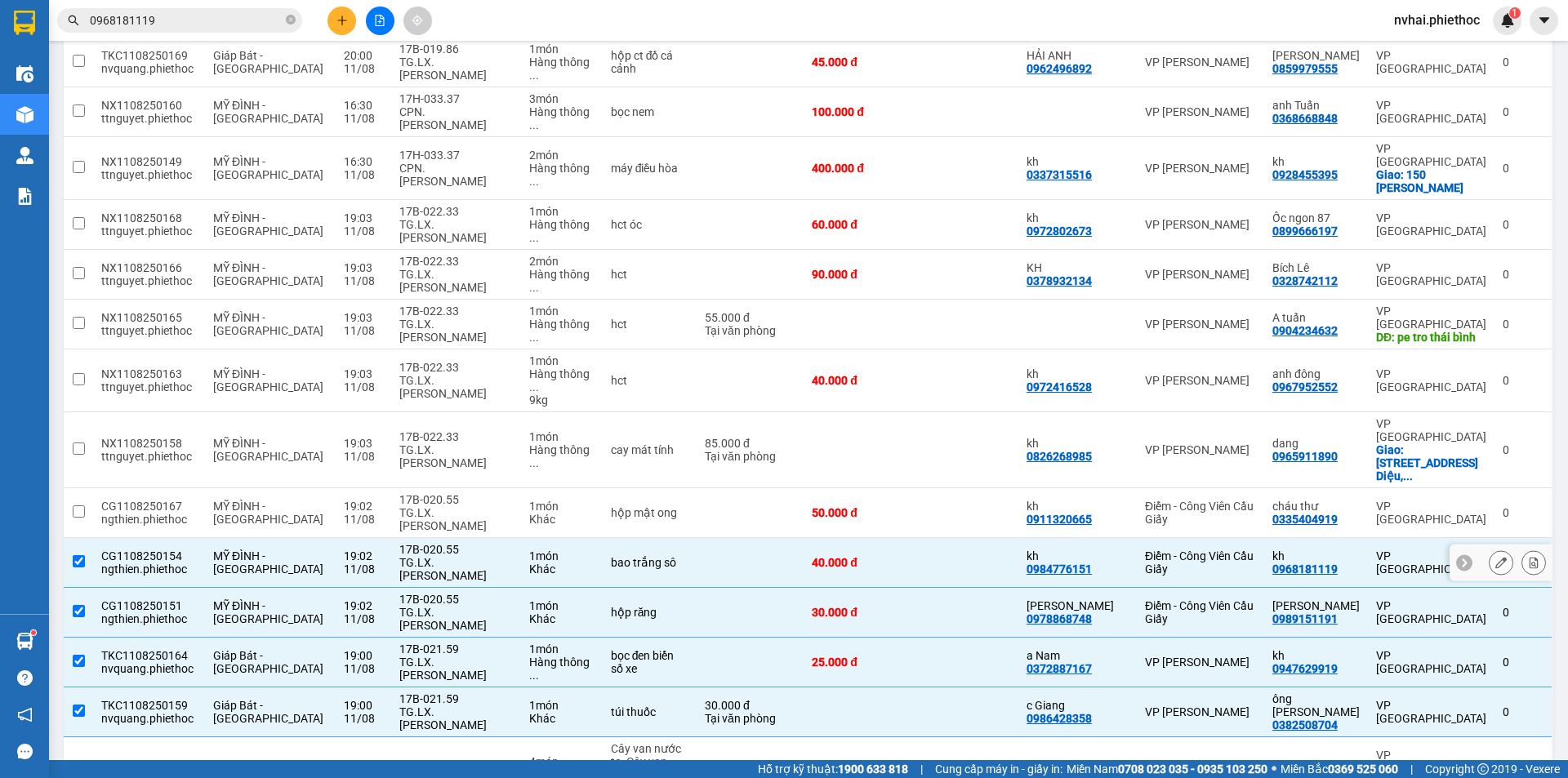
click at [476, 506] on div "TG.LX.[PERSON_NAME]" at bounding box center [455, 518] width 113 height 26
checkbox input "true"
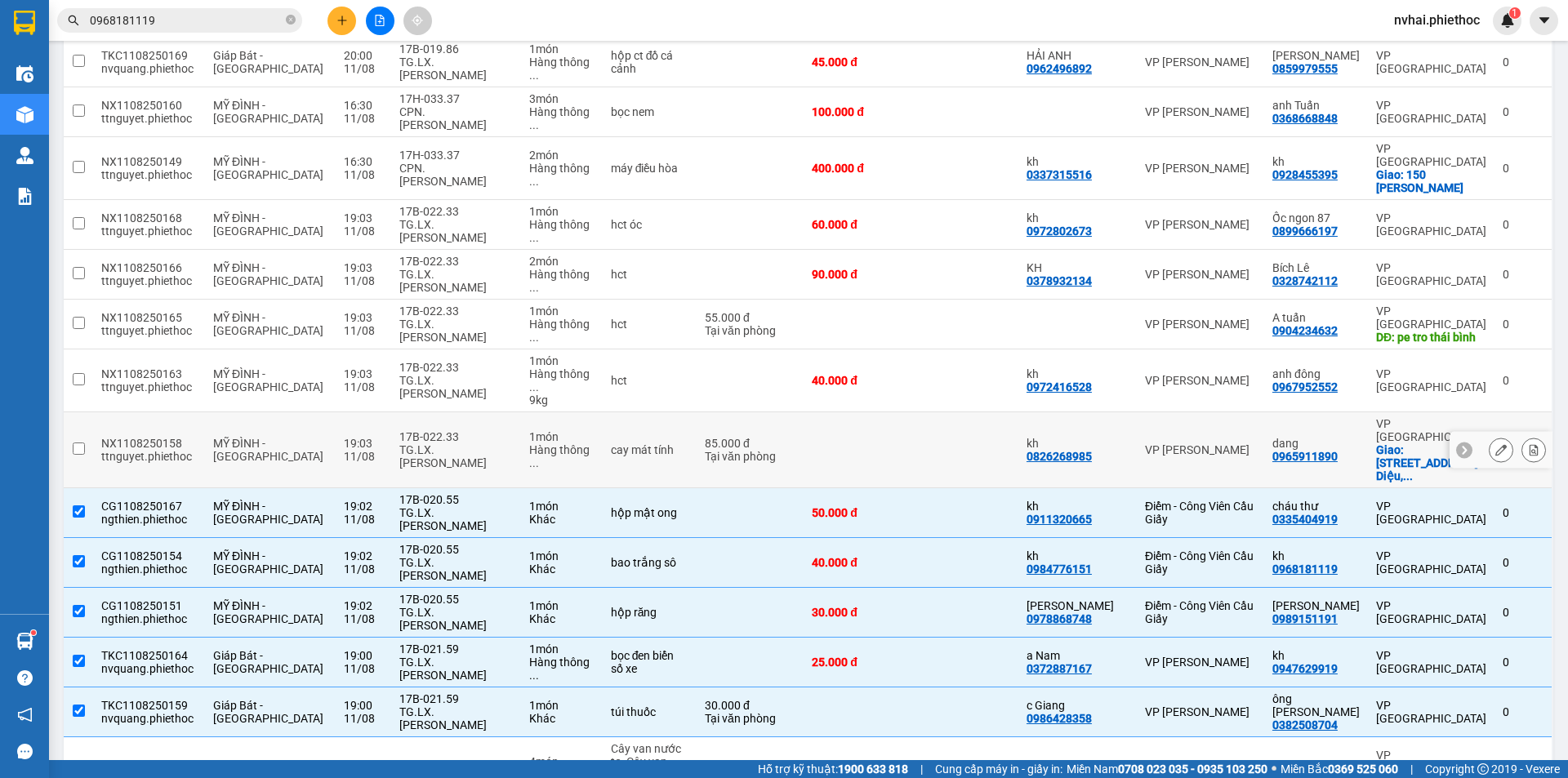
drag, startPoint x: 453, startPoint y: 366, endPoint x: 455, endPoint y: 331, distance: 35.1
click at [453, 443] on div "TG.LX.[PERSON_NAME]" at bounding box center [455, 456] width 113 height 26
checkbox input "true"
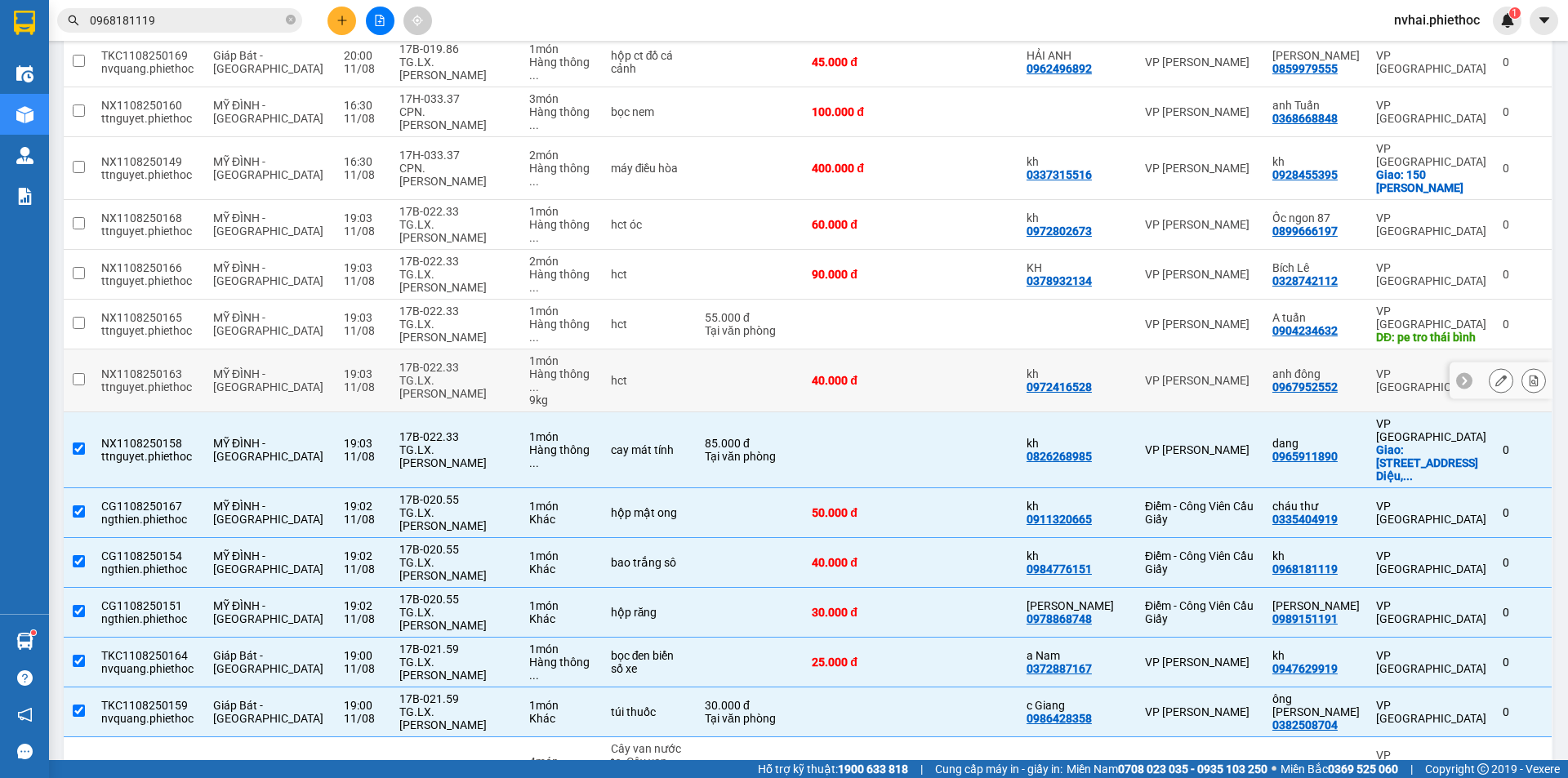
click at [455, 374] on div "TG.LX.[PERSON_NAME]" at bounding box center [455, 386] width 113 height 26
checkbox input "true"
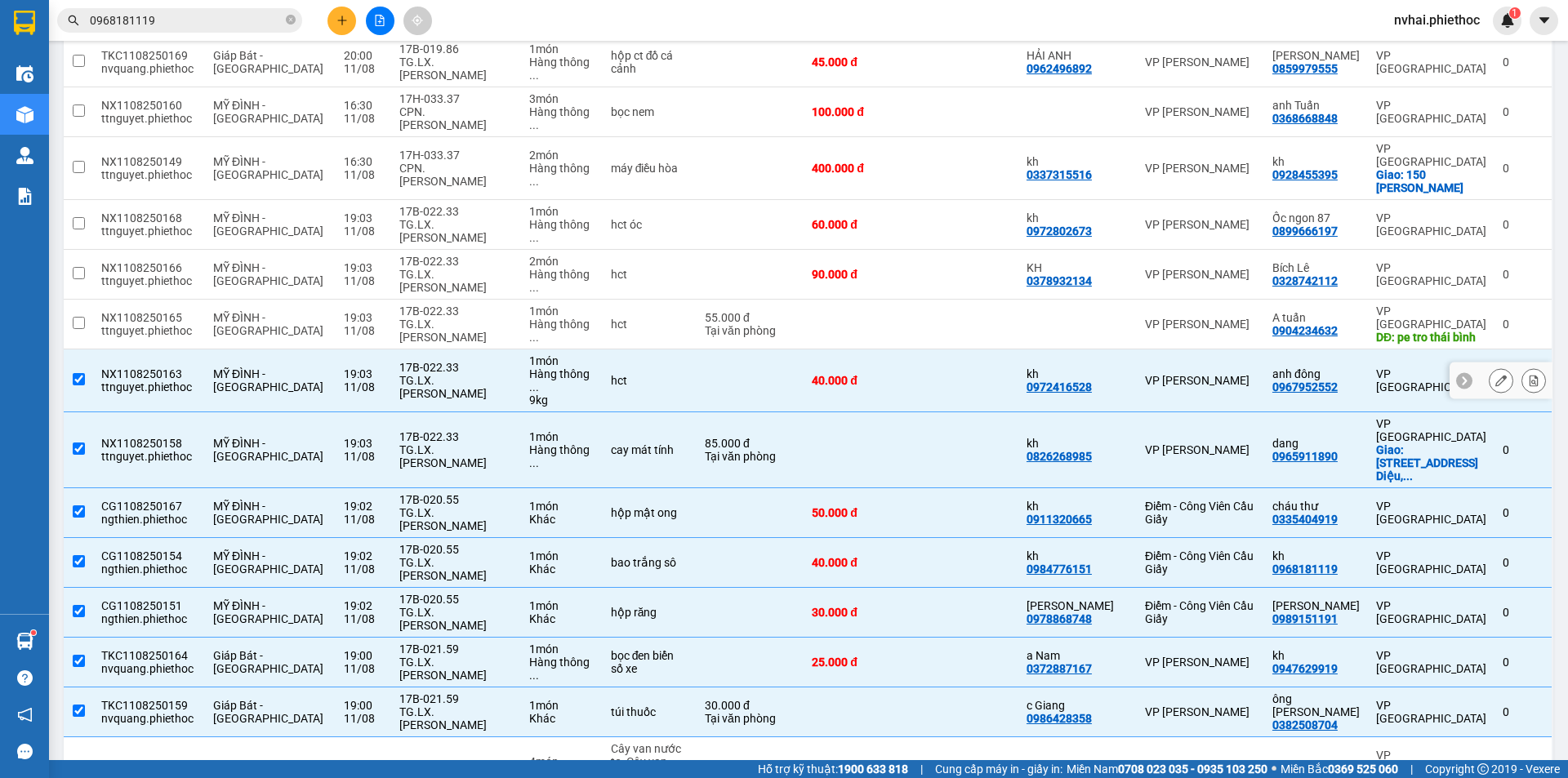
click at [453, 317] on div "TG.LX.[PERSON_NAME]" at bounding box center [455, 330] width 113 height 26
checkbox input "true"
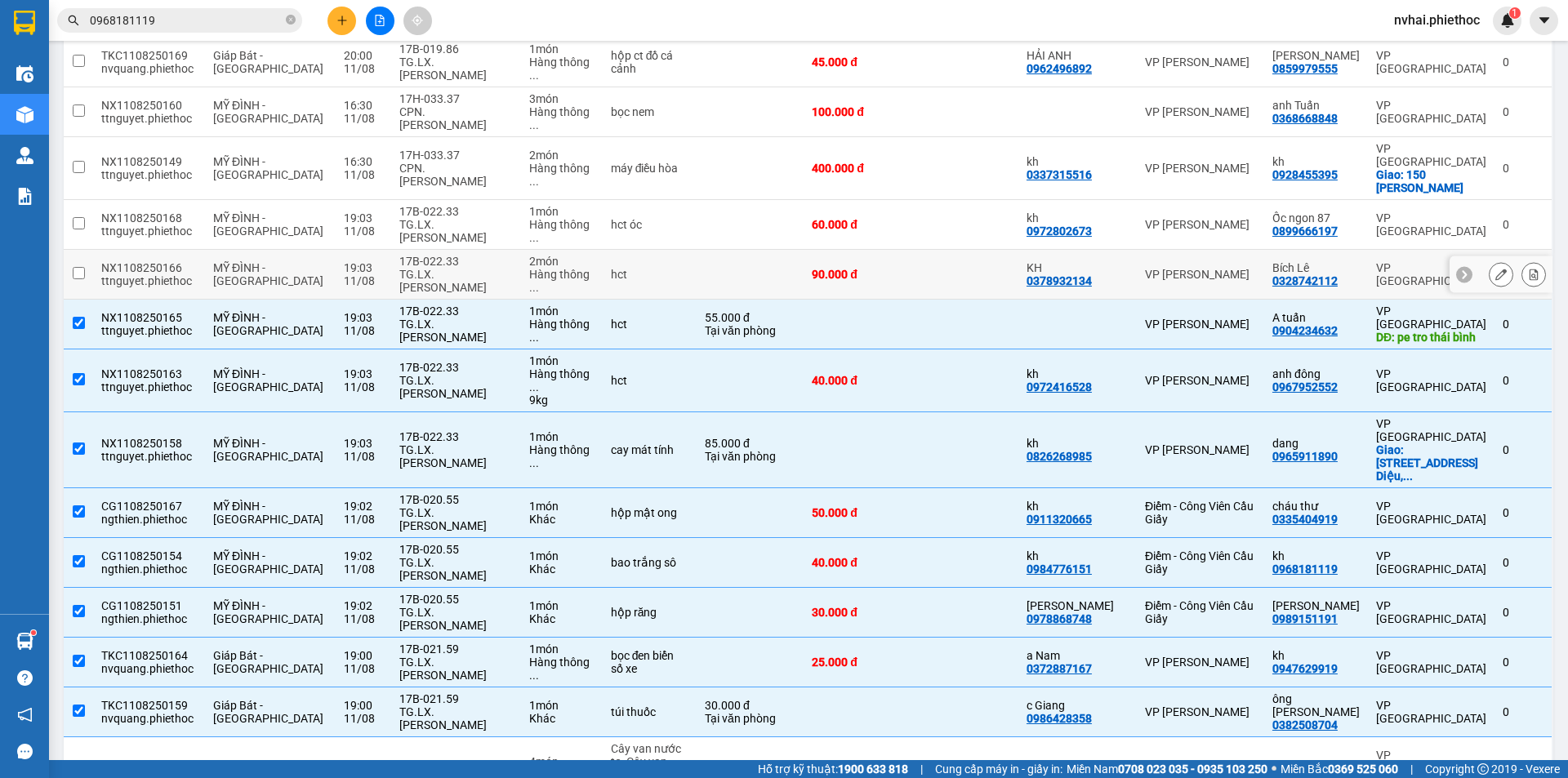
click at [443, 268] on div "TG.LX.[PERSON_NAME]" at bounding box center [455, 280] width 113 height 26
checkbox input "true"
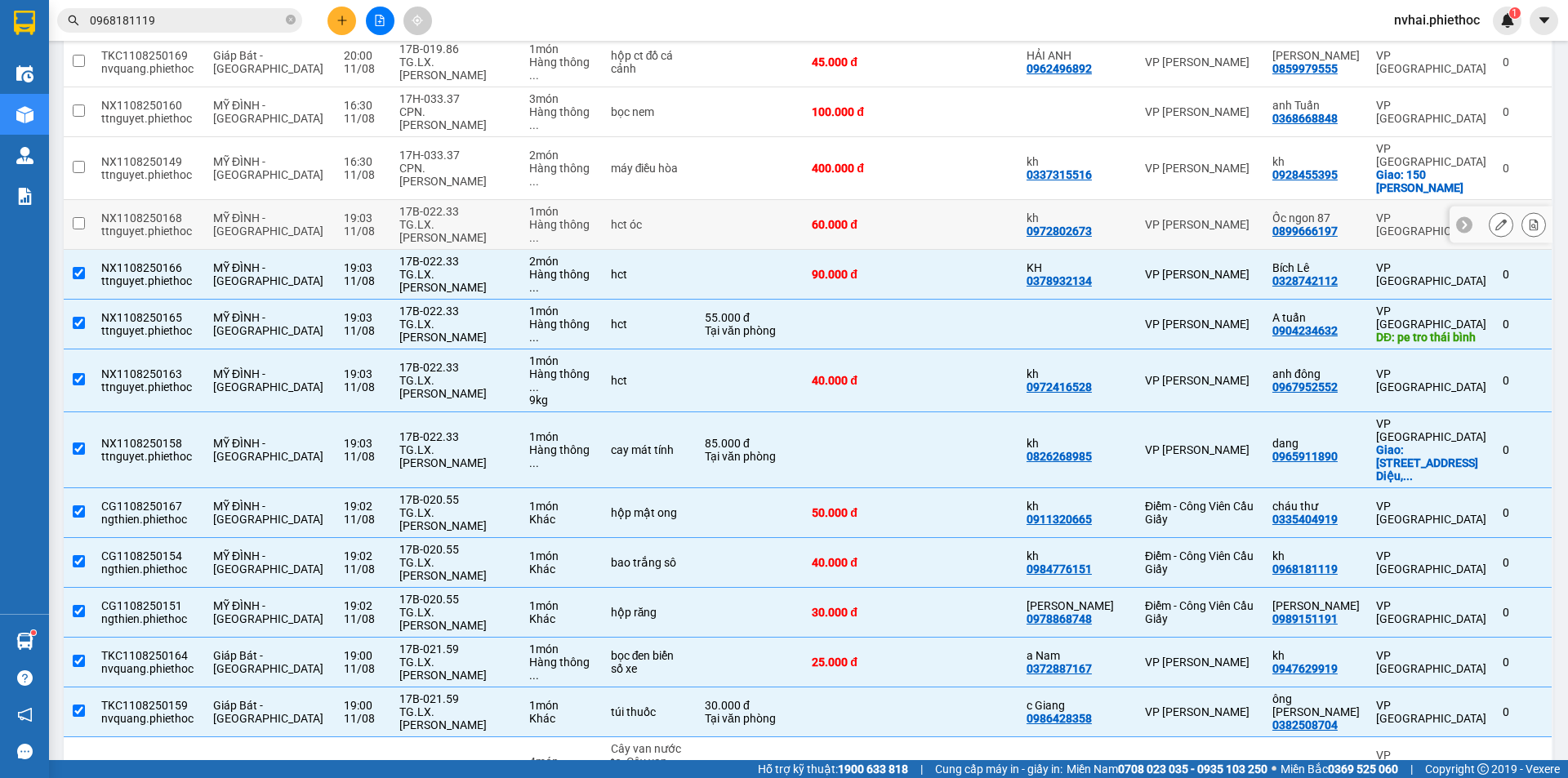
click at [446, 218] on div "TG.LX.[PERSON_NAME]" at bounding box center [455, 230] width 113 height 26
checkbox input "true"
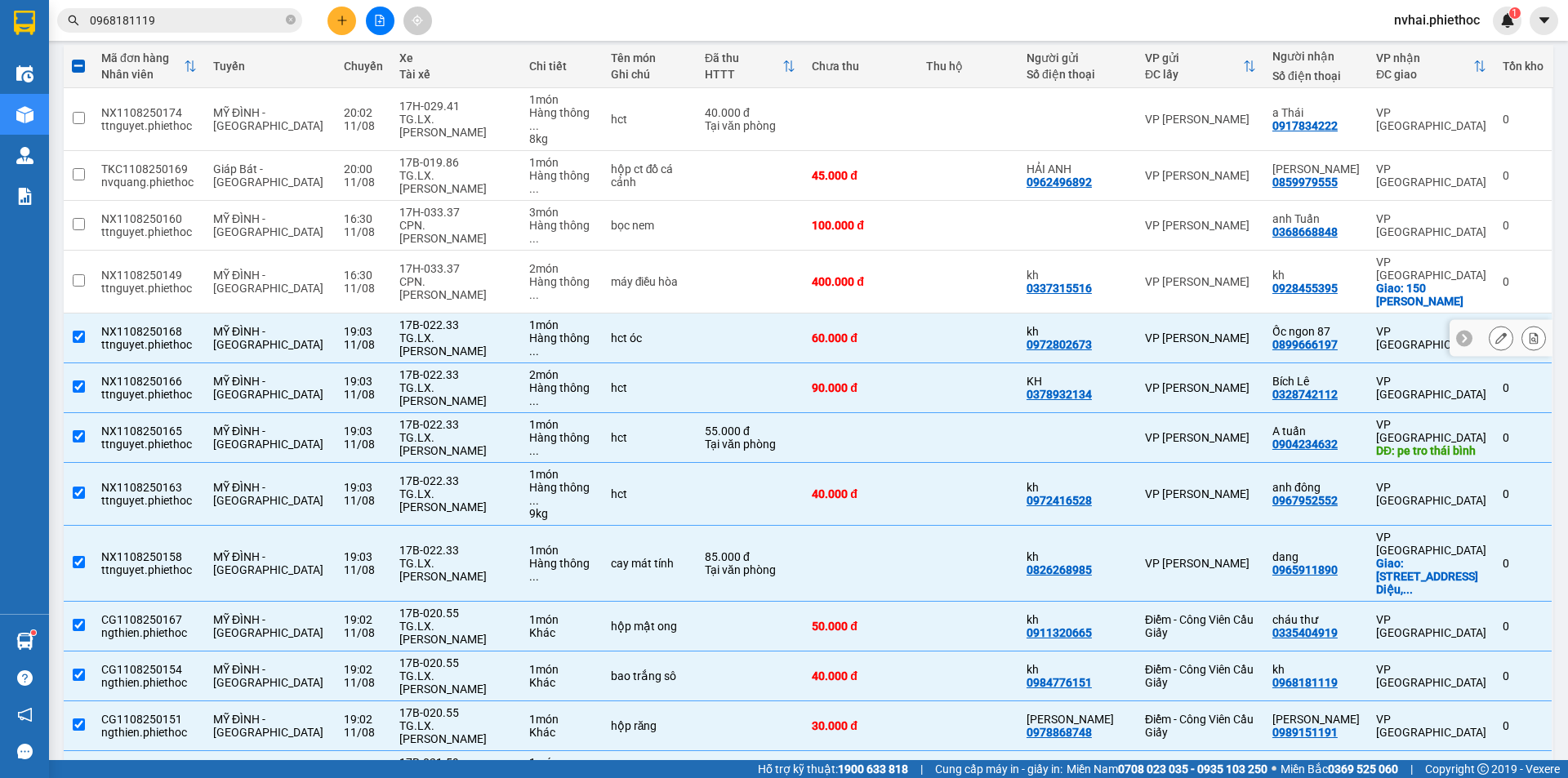
scroll to position [163, 0]
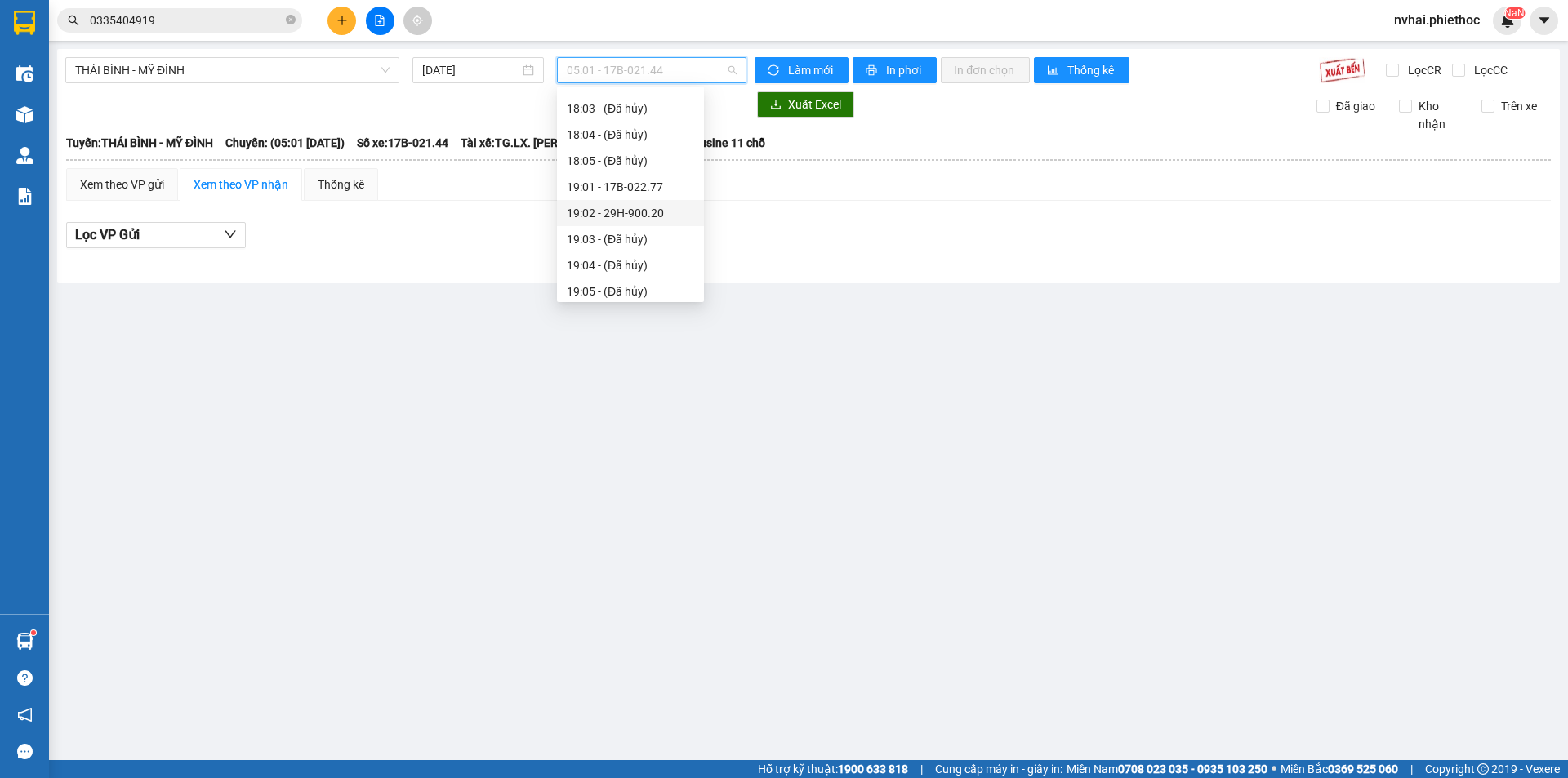
scroll to position [1740, 0]
click at [649, 218] on div "18:02 - 29H-901.62" at bounding box center [630, 218] width 128 height 18
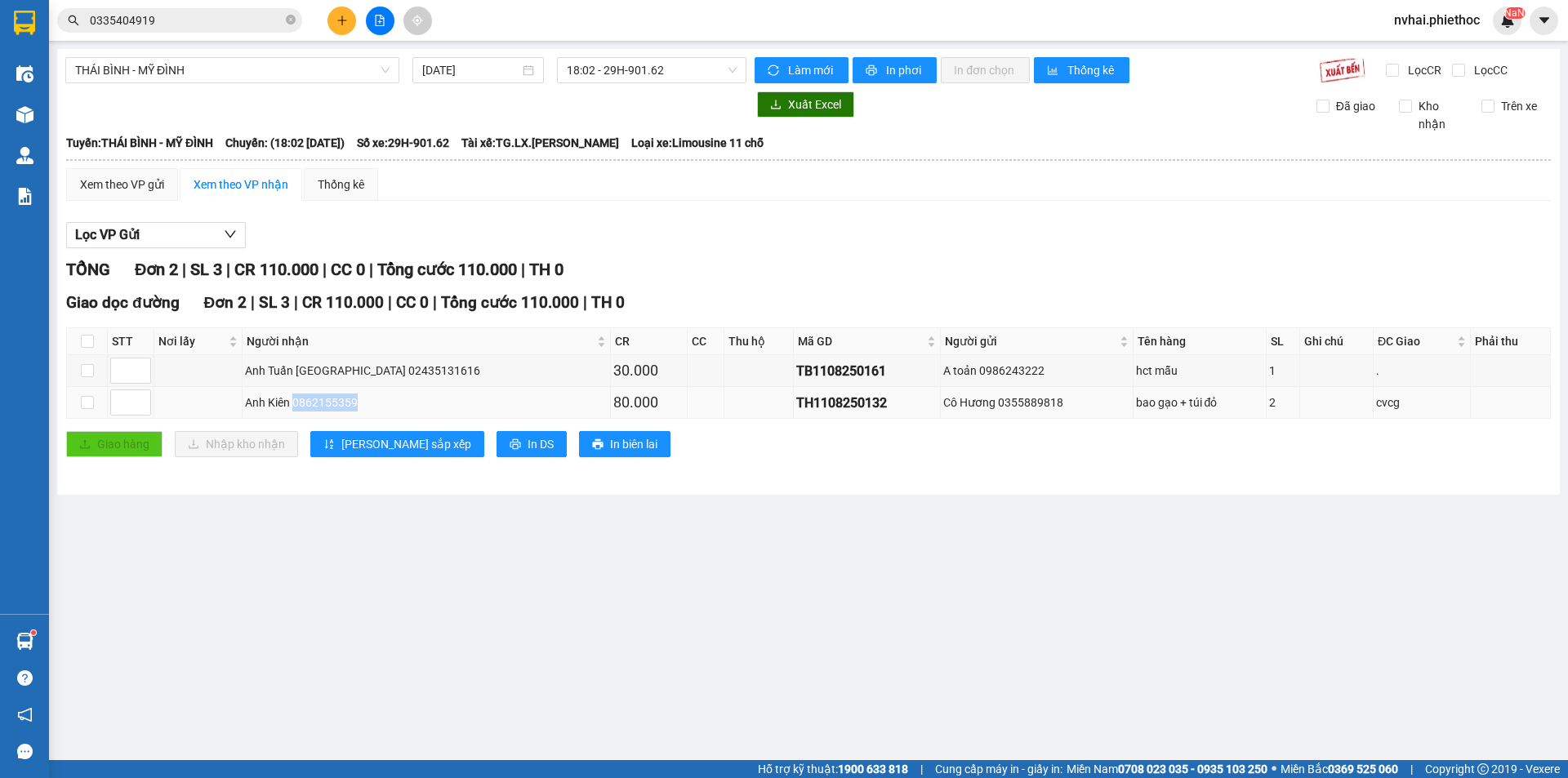
copy div "0862155359"
drag, startPoint x: 376, startPoint y: 403, endPoint x: 305, endPoint y: 403, distance: 71.0
click at [305, 403] on div "Anh Kiên 0862155359" at bounding box center [425, 402] width 362 height 18
click at [639, 71] on span "18:02 - 29H-901.62" at bounding box center [651, 69] width 169 height 24
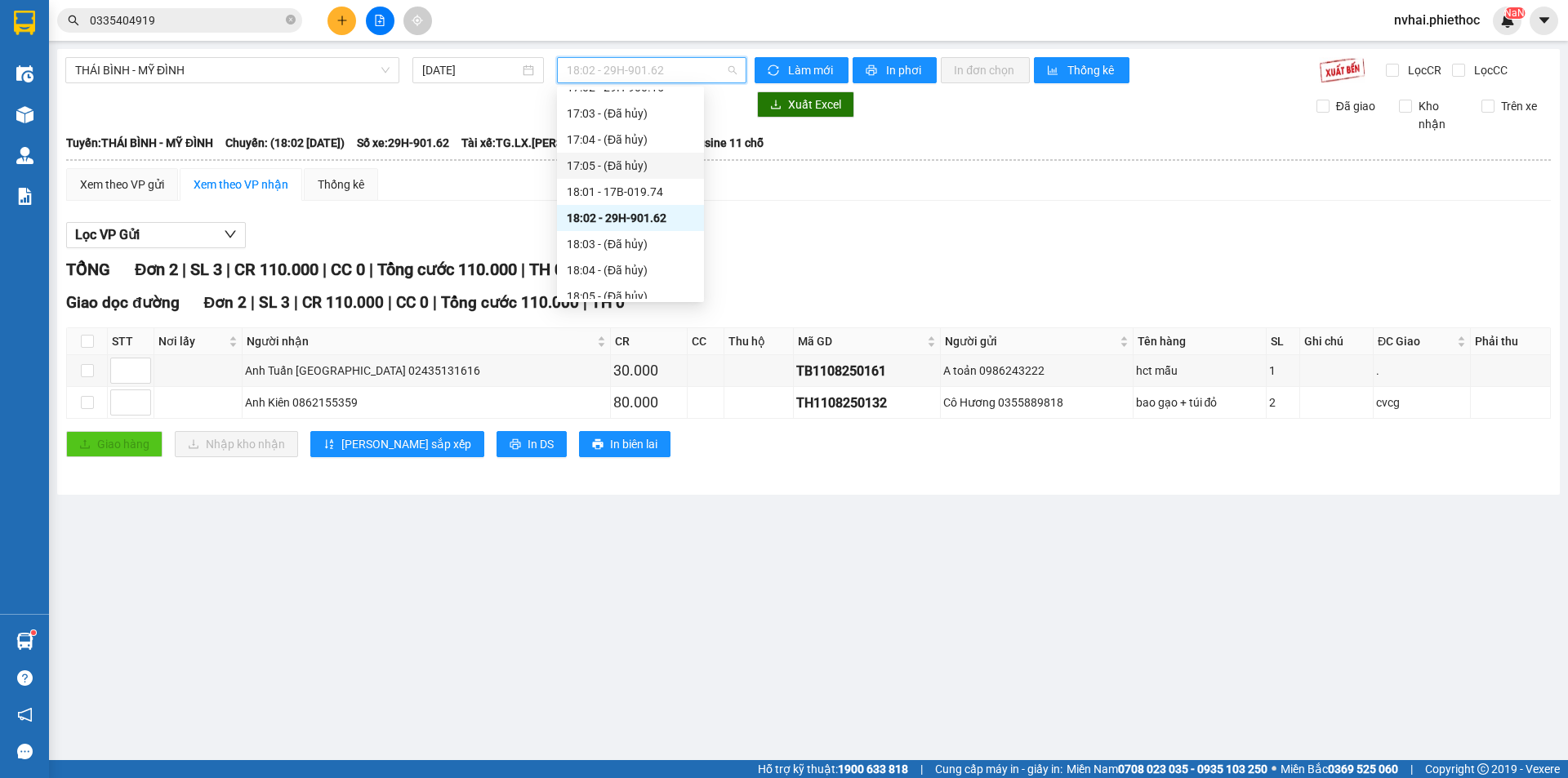
click at [854, 231] on div "Lọc VP Gửi" at bounding box center [808, 235] width 1485 height 27
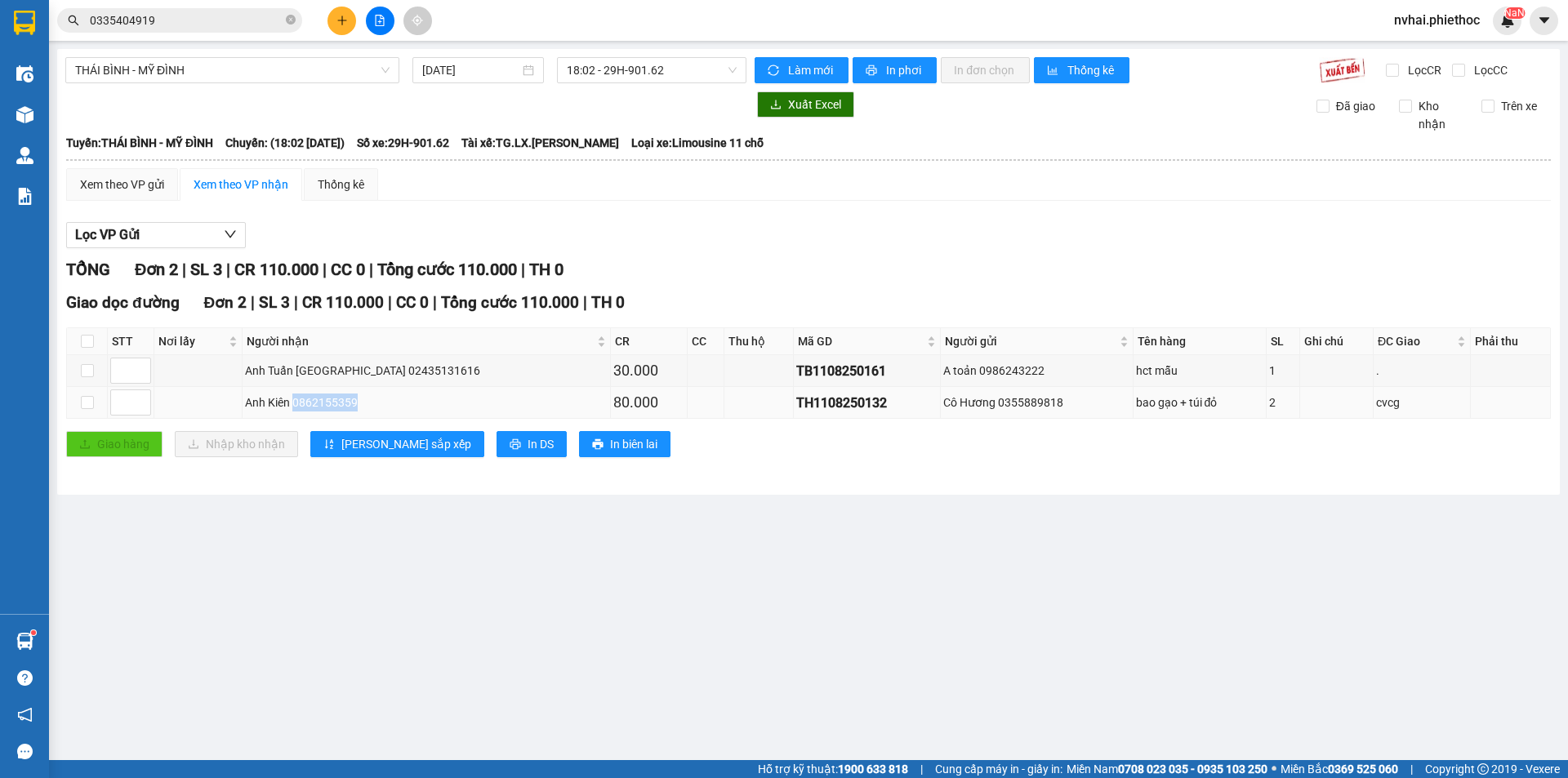
drag, startPoint x: 375, startPoint y: 404, endPoint x: 302, endPoint y: 406, distance: 73.0
click at [302, 406] on div "Anh Kiên 0862155359" at bounding box center [425, 402] width 362 height 18
drag, startPoint x: 1005, startPoint y: 401, endPoint x: 945, endPoint y: 400, distance: 60.0
click at [945, 400] on div "Cô Hương 0355889818" at bounding box center [1036, 402] width 186 height 18
click at [1093, 435] on div "Giao hàng Nhập kho nhận Lưu sắp xếp In DS In biên lai" at bounding box center [808, 443] width 1485 height 26
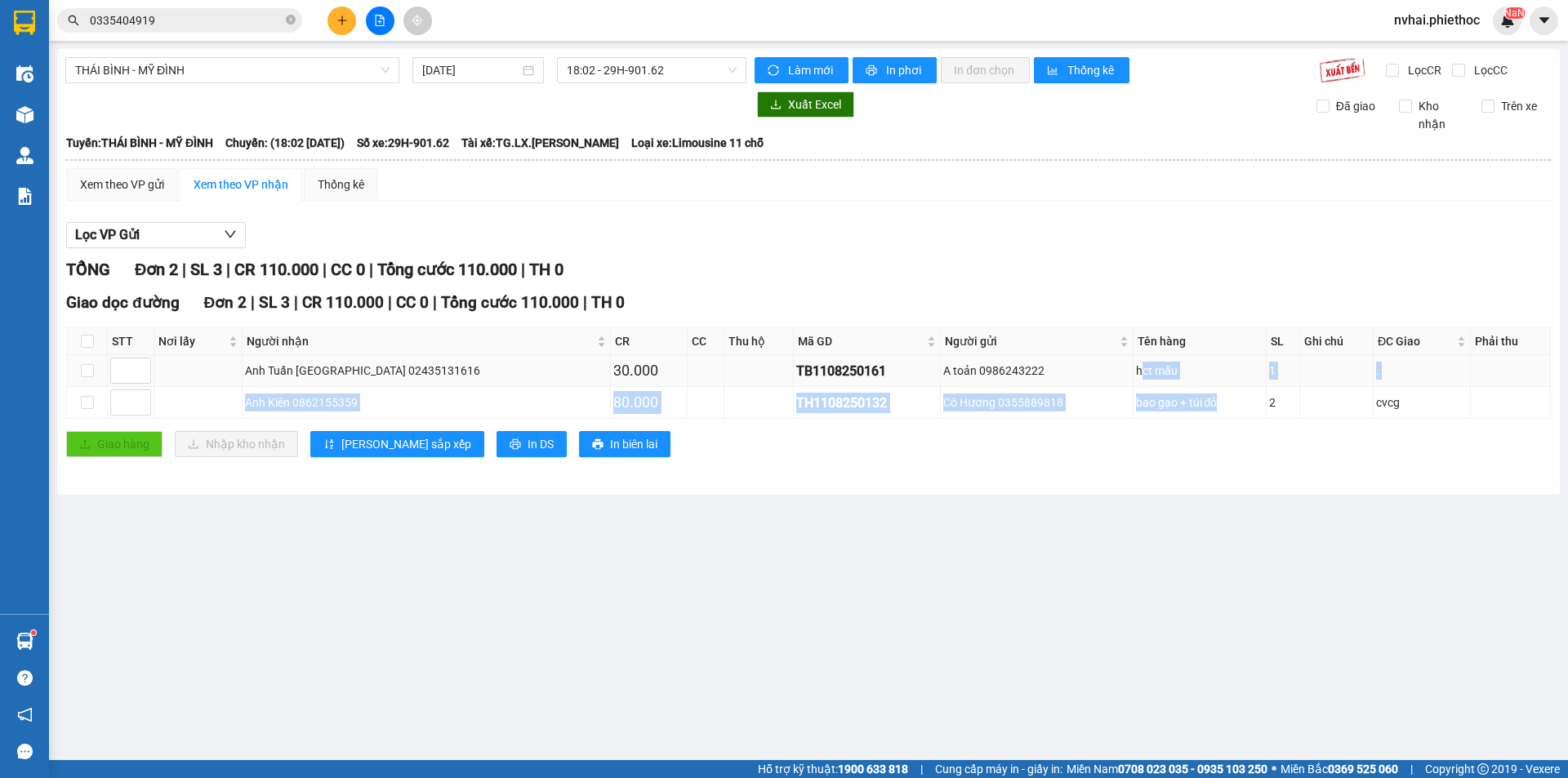
drag, startPoint x: 1186, startPoint y: 405, endPoint x: 1095, endPoint y: 372, distance: 96.8
click at [1095, 372] on tbody "Anh Tuấn Hà Nội 02435131616 30.000 TB1108250161 A toản 0986243222 hct mẫu 1 . A…" at bounding box center [808, 386] width 1484 height 63
click at [1092, 443] on div "Giao hàng Nhập kho nhận Lưu sắp xếp In DS In biên lai" at bounding box center [808, 443] width 1485 height 26
drag, startPoint x: 1399, startPoint y: 402, endPoint x: 253, endPoint y: 373, distance: 1146.4
click at [253, 373] on tbody "Anh Tuấn Hà Nội 02435131616 30.000 TB1108250161 A toản 0986243222 hct mẫu 1 . A…" at bounding box center [808, 386] width 1484 height 63
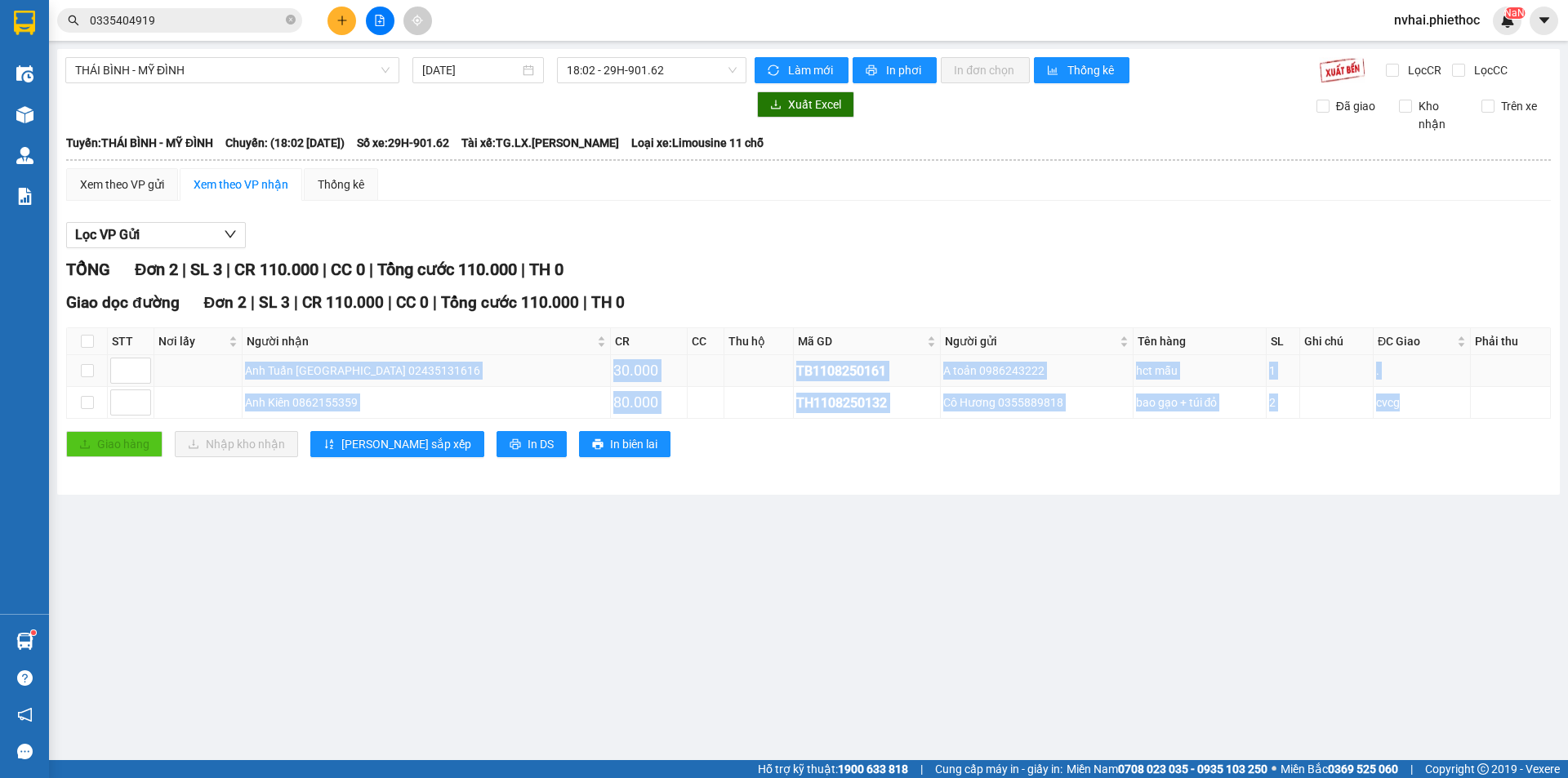
click at [724, 376] on td at bounding box center [759, 371] width 70 height 32
drag, startPoint x: 1392, startPoint y: 407, endPoint x: 246, endPoint y: 371, distance: 1146.6
click at [246, 371] on tbody "Anh Tuấn Hà Nội 02435131616 30.000 TB1108250161 A toản 0986243222 hct mẫu 1 . A…" at bounding box center [808, 386] width 1484 height 63
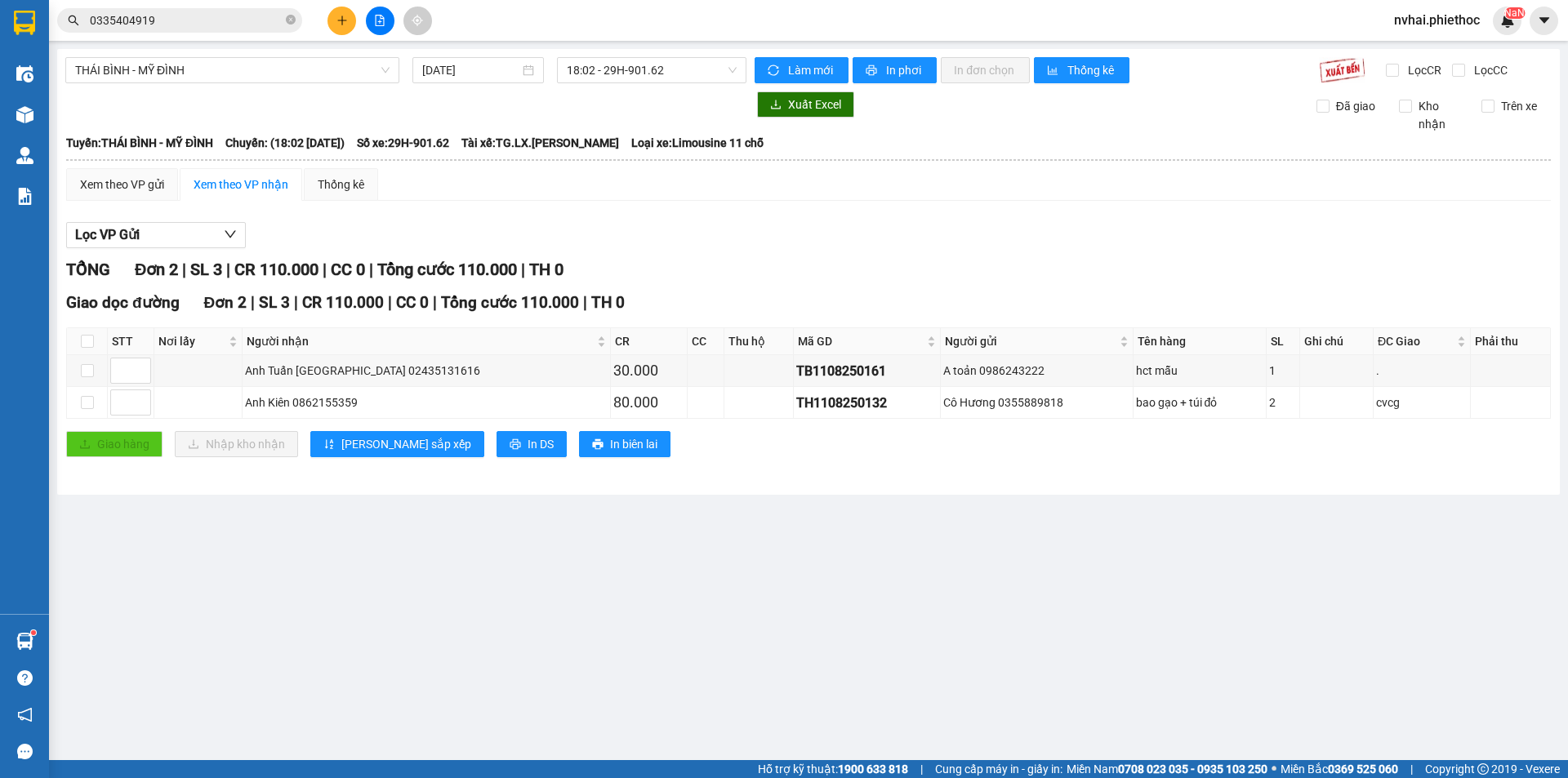
click at [827, 260] on div "TỔNG Đơn 2 | SL 3 | CR 110.000 | CC 0 | Tổng cước 110.000 | TH 0" at bounding box center [808, 270] width 1485 height 25
drag, startPoint x: 370, startPoint y: 403, endPoint x: 302, endPoint y: 405, distance: 68.0
click at [302, 405] on div "Anh Kiên 0862155359" at bounding box center [425, 402] width 362 height 18
click at [482, 509] on main "THÁI BÌNH - MỸ ĐÌNH 11/08/2025 18:02 - 29H-901.62 Làm mới In phơi In đơn chọn T…" at bounding box center [784, 380] width 1568 height 760
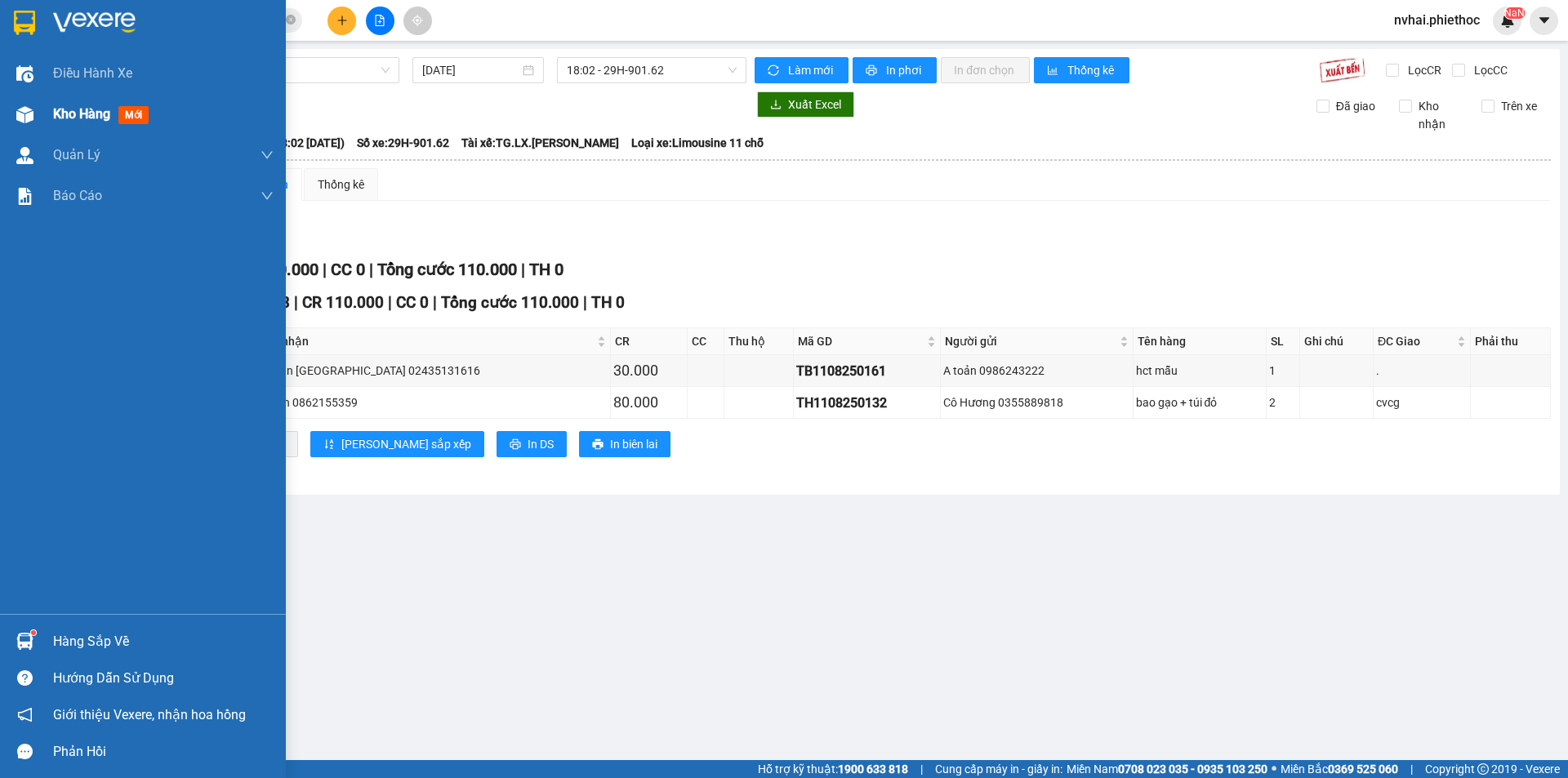
click at [32, 113] on img at bounding box center [25, 114] width 18 height 18
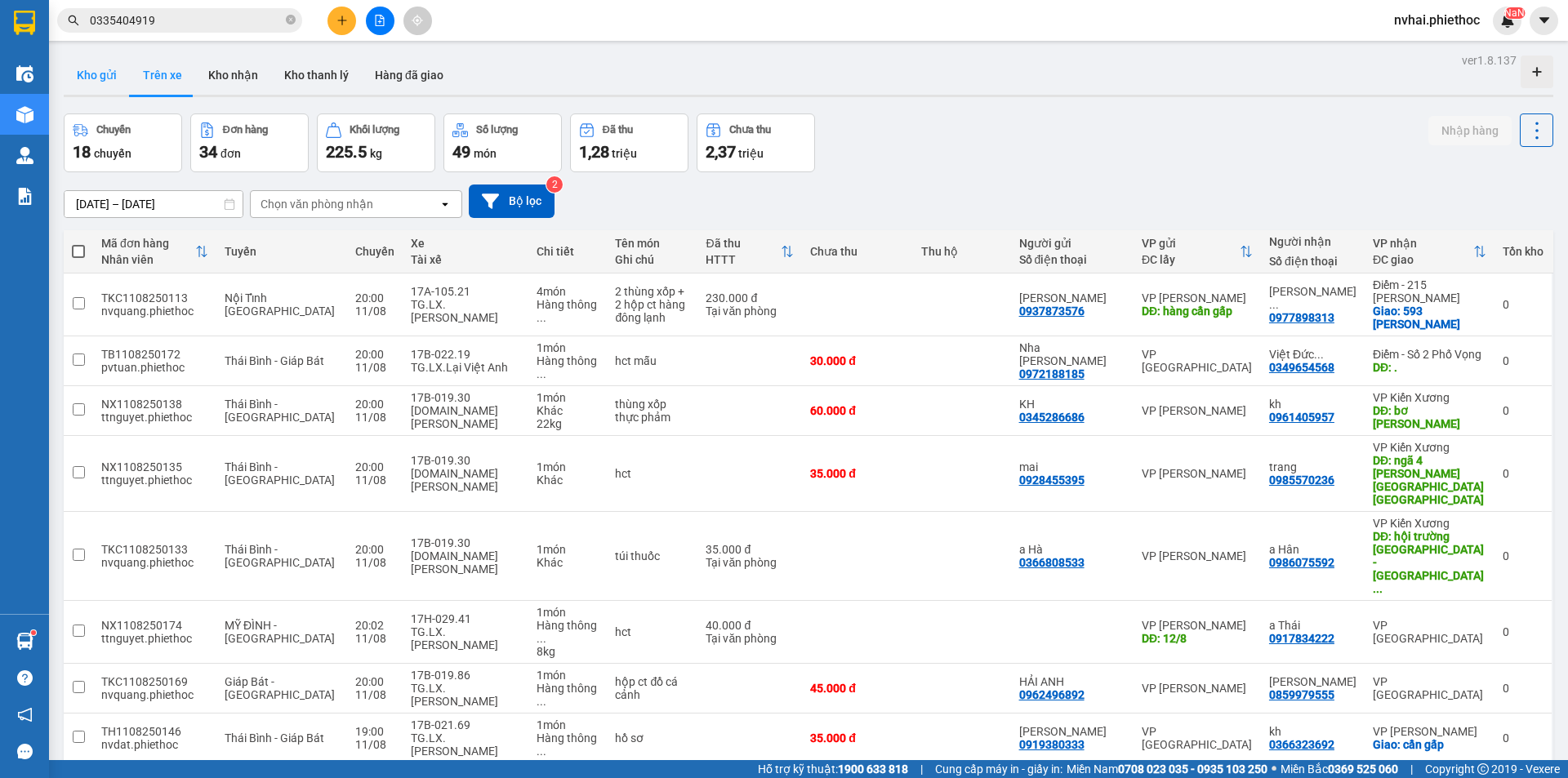
click at [100, 75] on button "Kho gửi" at bounding box center [96, 75] width 66 height 39
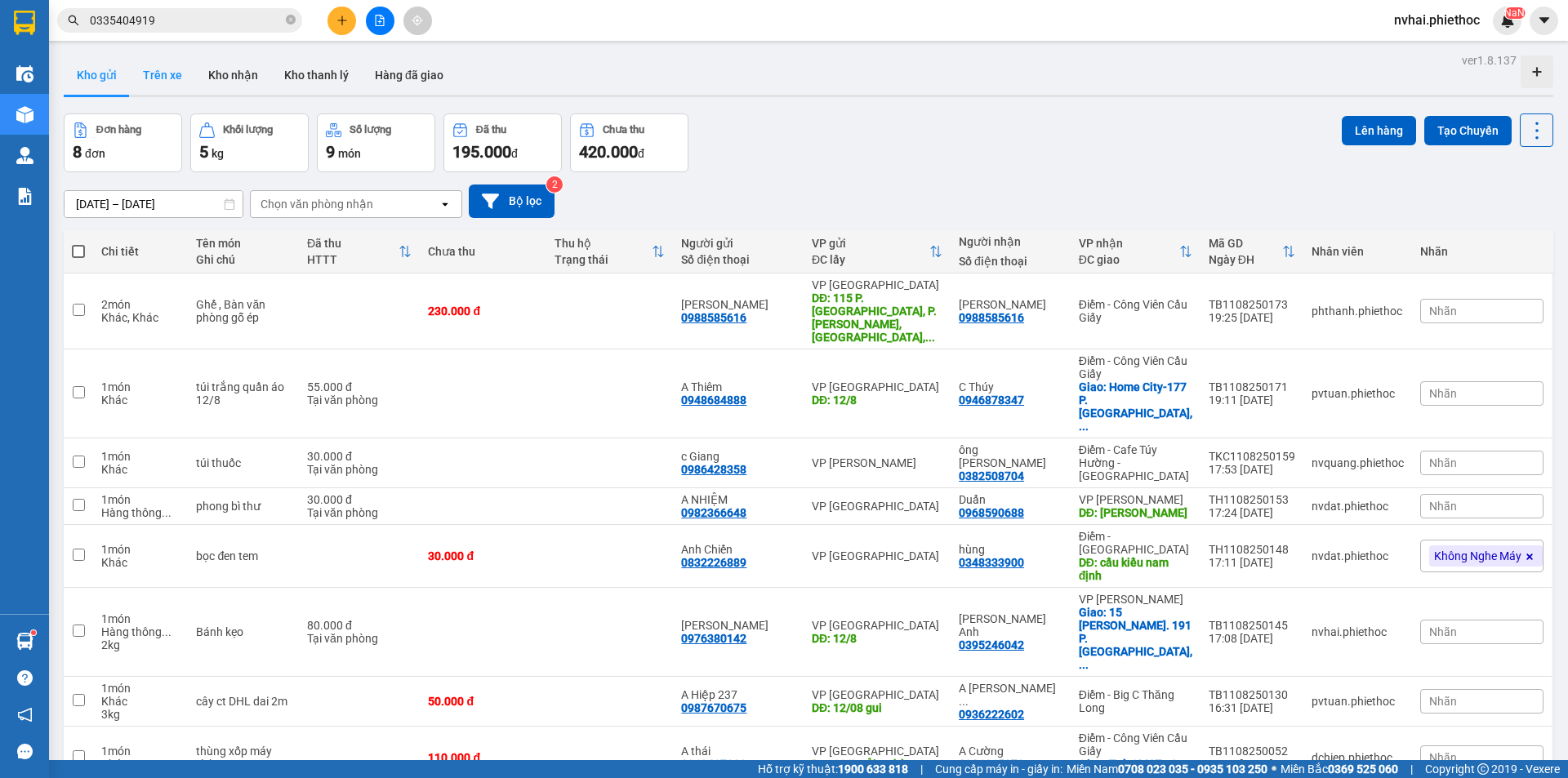
click at [167, 66] on button "Trên xe" at bounding box center [162, 75] width 65 height 39
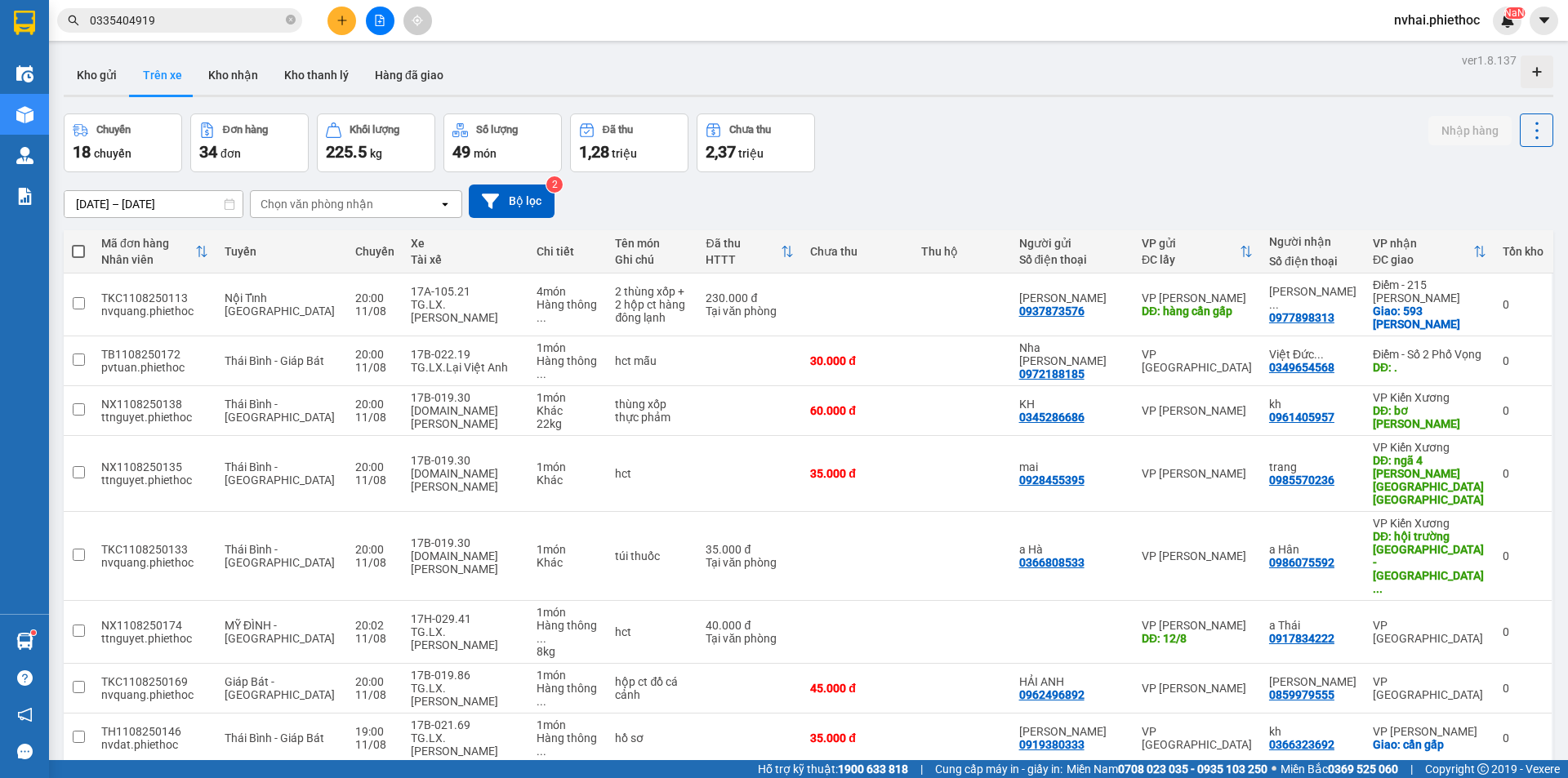
click at [406, 194] on div "Chọn văn phòng nhận" at bounding box center [344, 204] width 188 height 26
type input "thái"
click at [321, 235] on span "VP [GEOGRAPHIC_DATA]" at bounding box center [331, 239] width 136 height 17
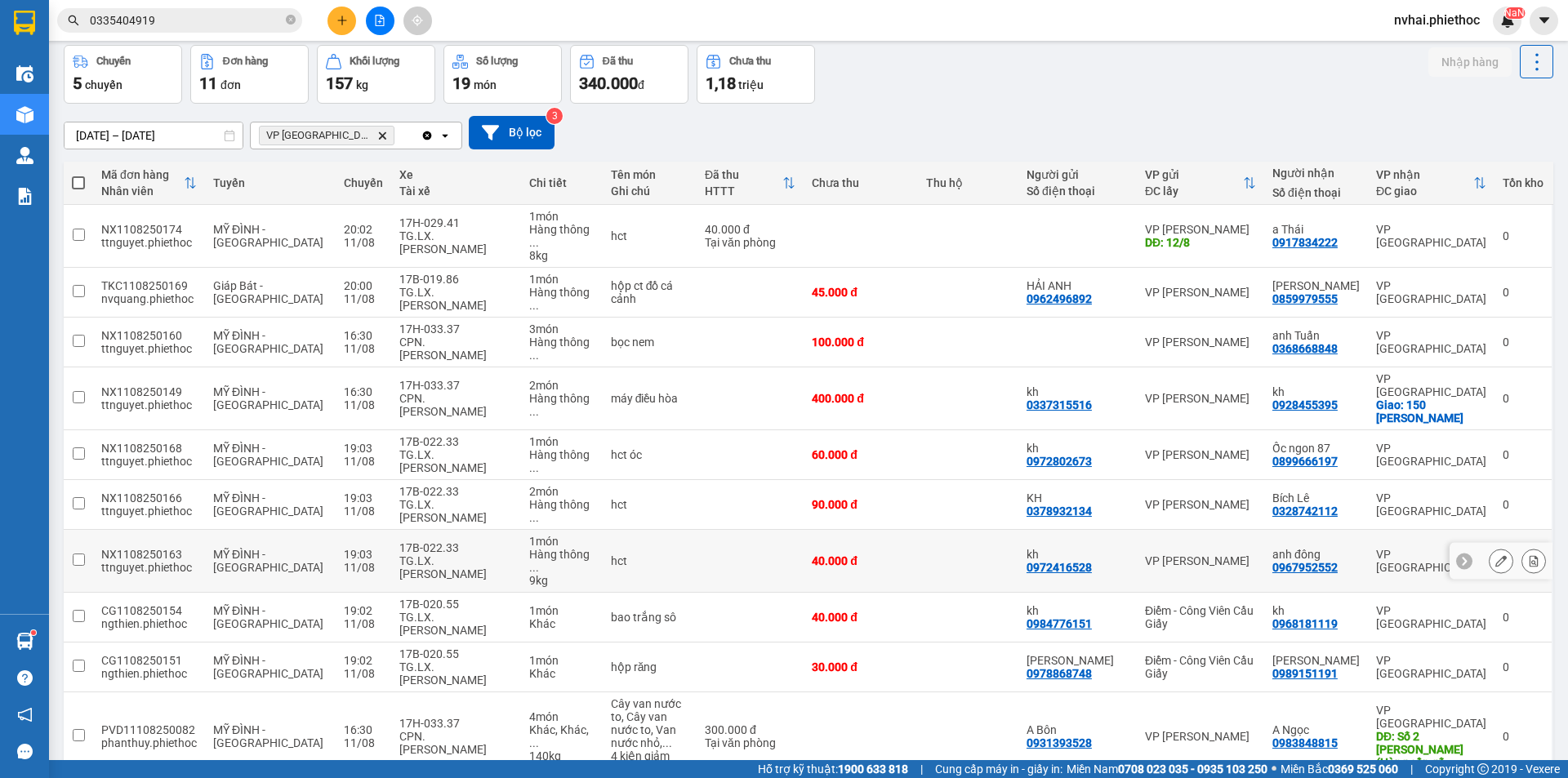
scroll to position [89, 0]
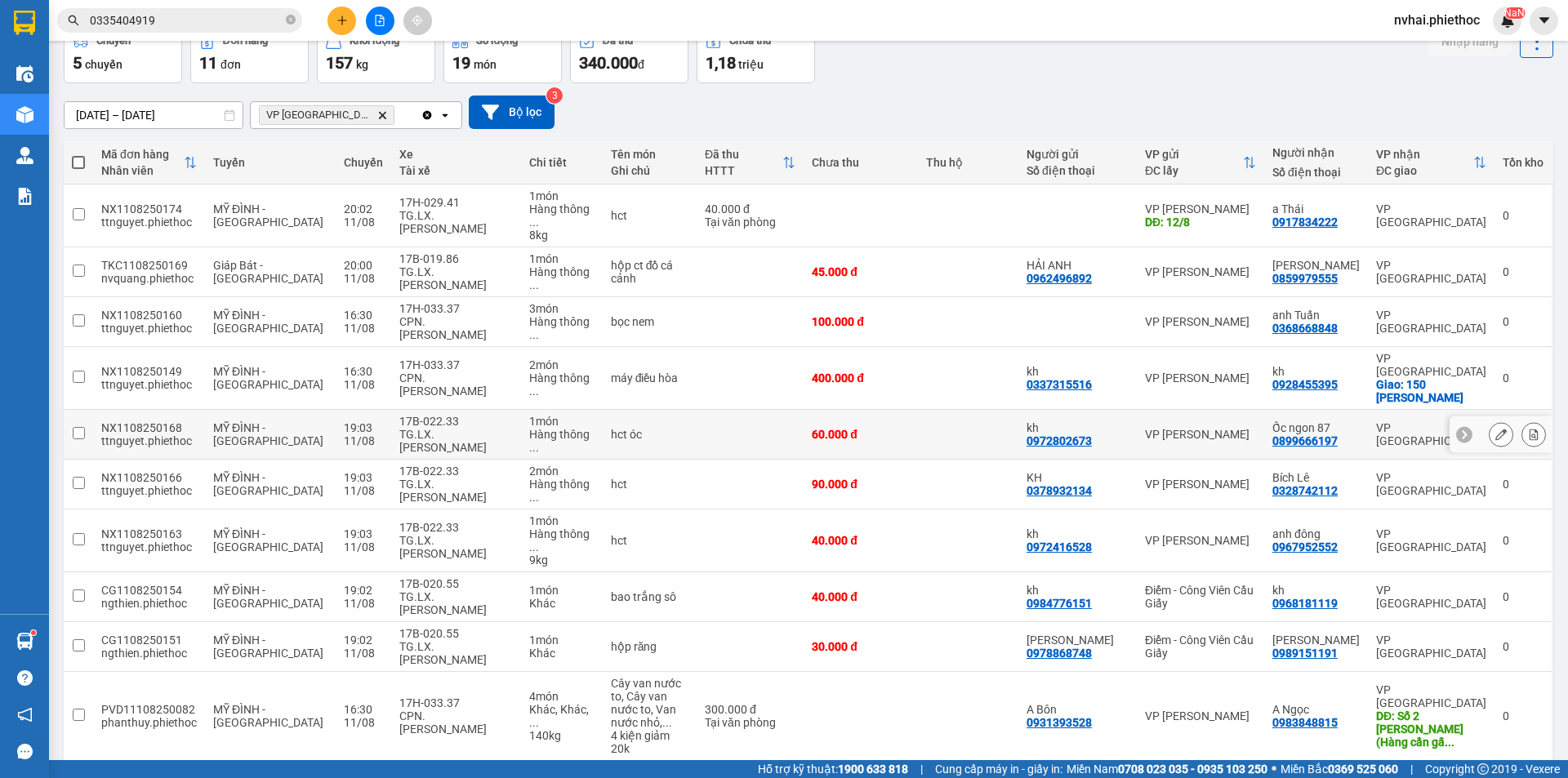
click at [478, 415] on div "17B-022.33" at bounding box center [455, 422] width 113 height 13
checkbox input "true"
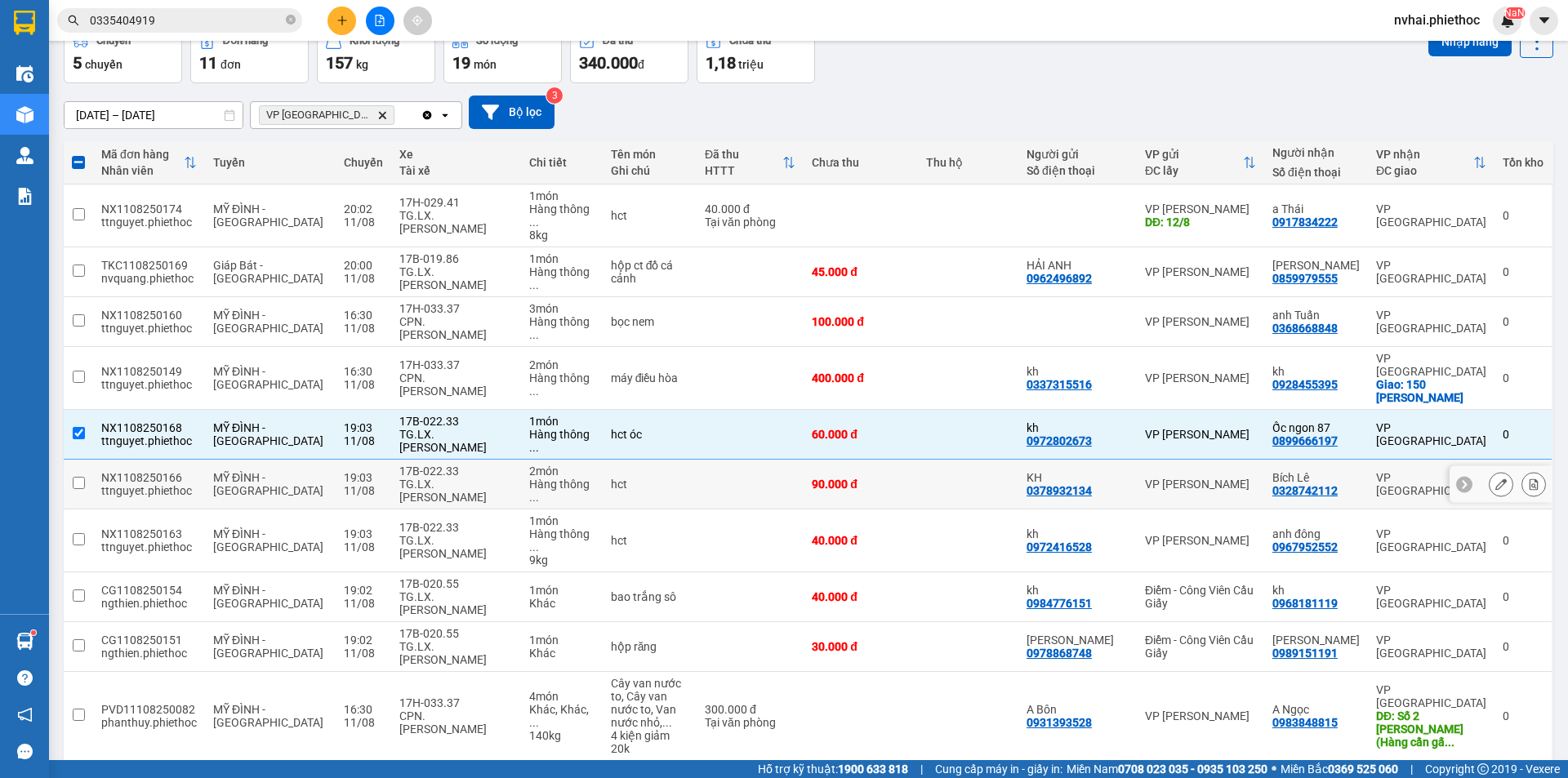
drag, startPoint x: 476, startPoint y: 426, endPoint x: 454, endPoint y: 449, distance: 31.8
click at [475, 477] on div "TG.LX.[PERSON_NAME]" at bounding box center [455, 490] width 113 height 26
checkbox input "true"
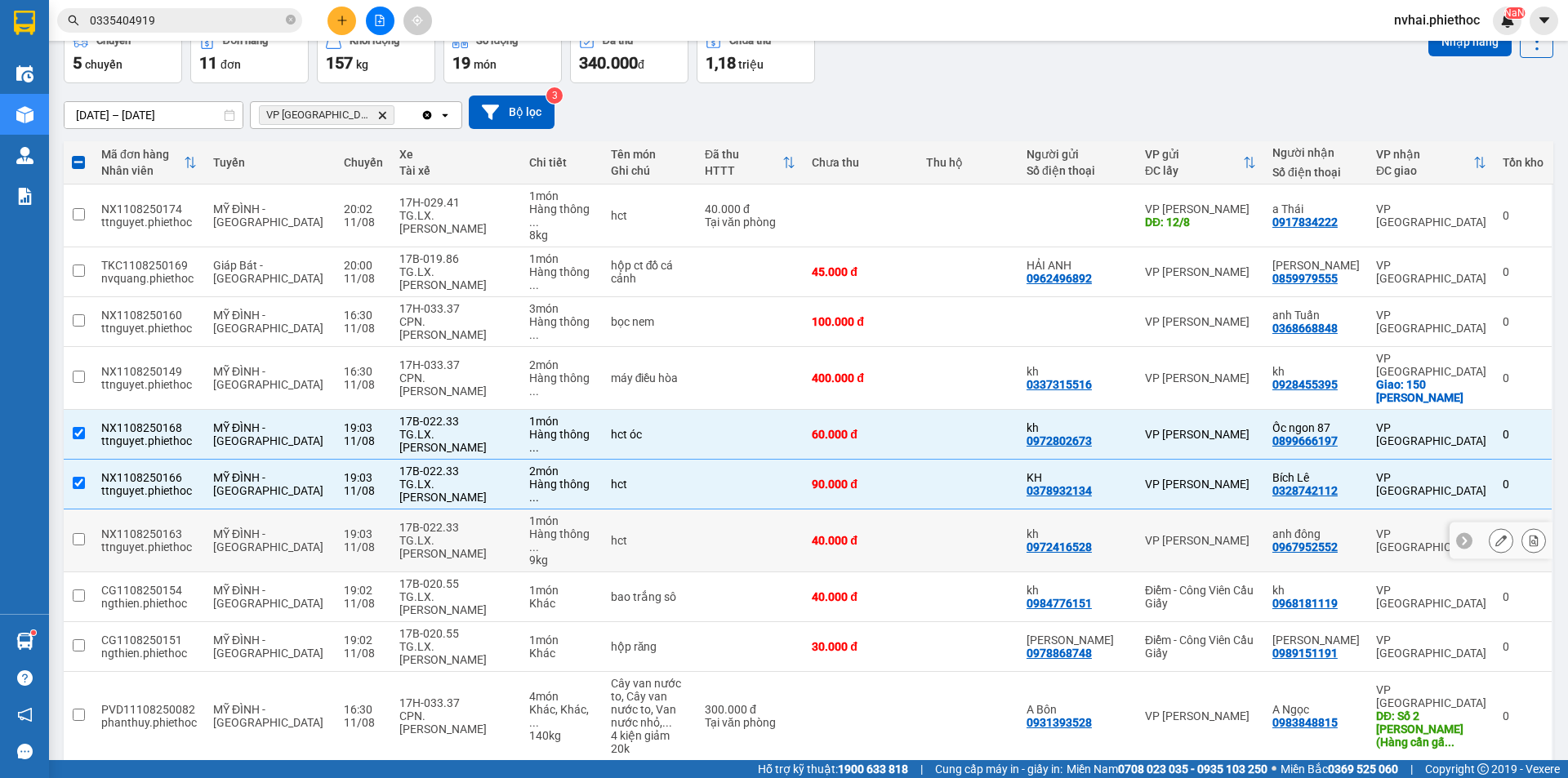
click at [448, 521] on div "17B-022.33" at bounding box center [455, 528] width 113 height 13
checkbox input "true"
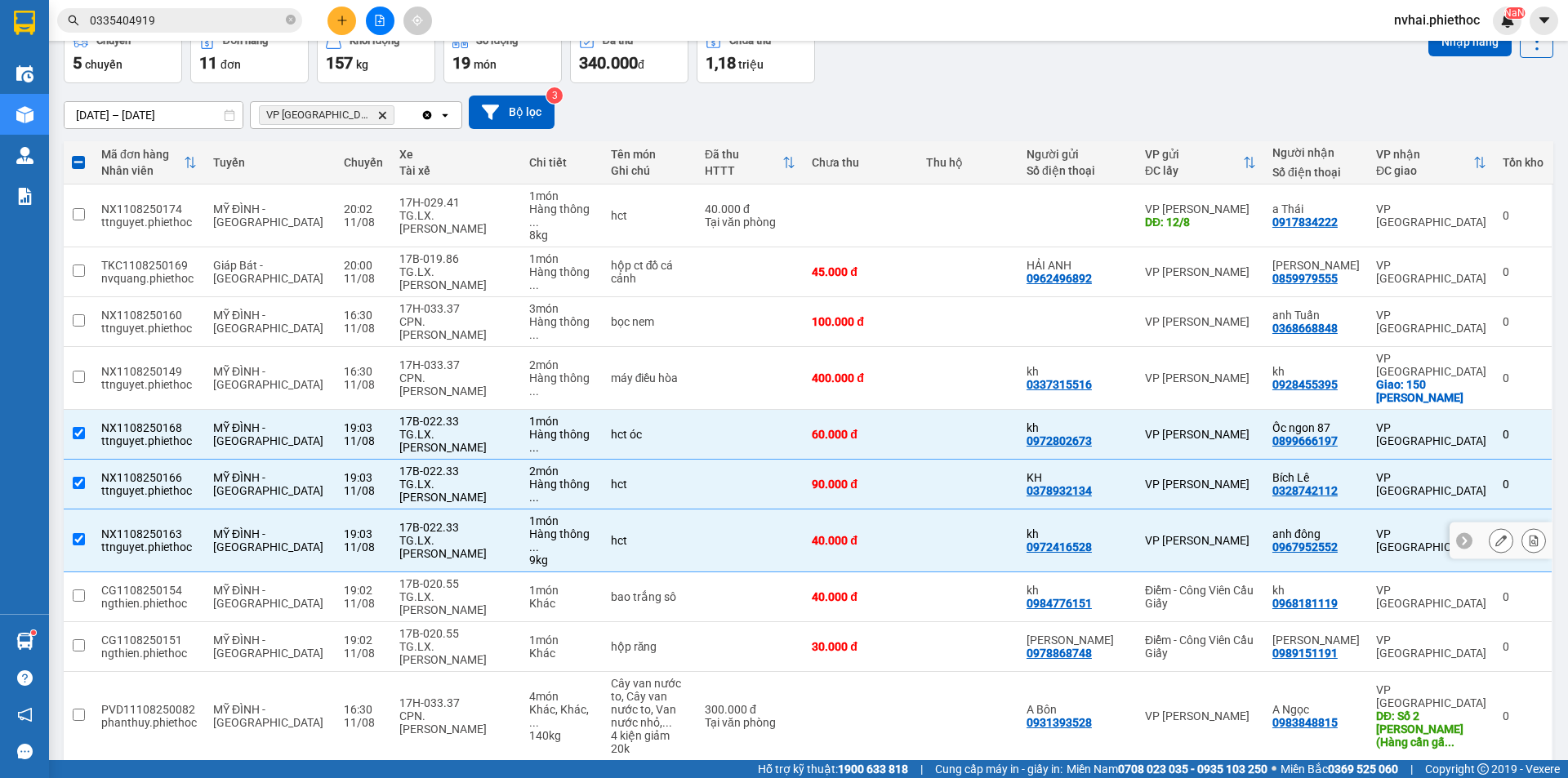
click at [441, 577] on div "17B-020.55" at bounding box center [455, 584] width 113 height 13
checkbox input "true"
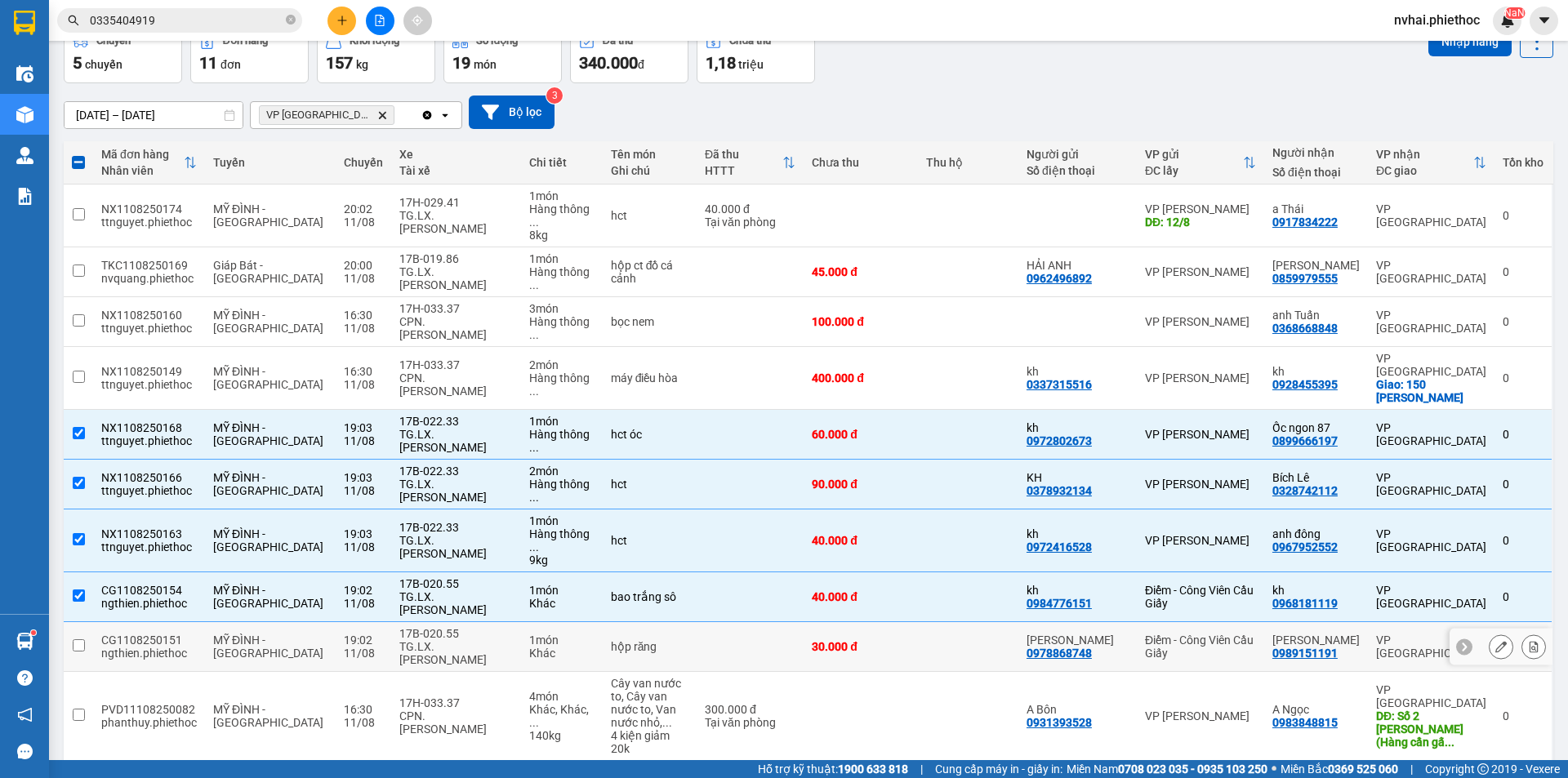
click at [441, 627] on div "17B-020.55" at bounding box center [455, 634] width 113 height 13
checkbox input "true"
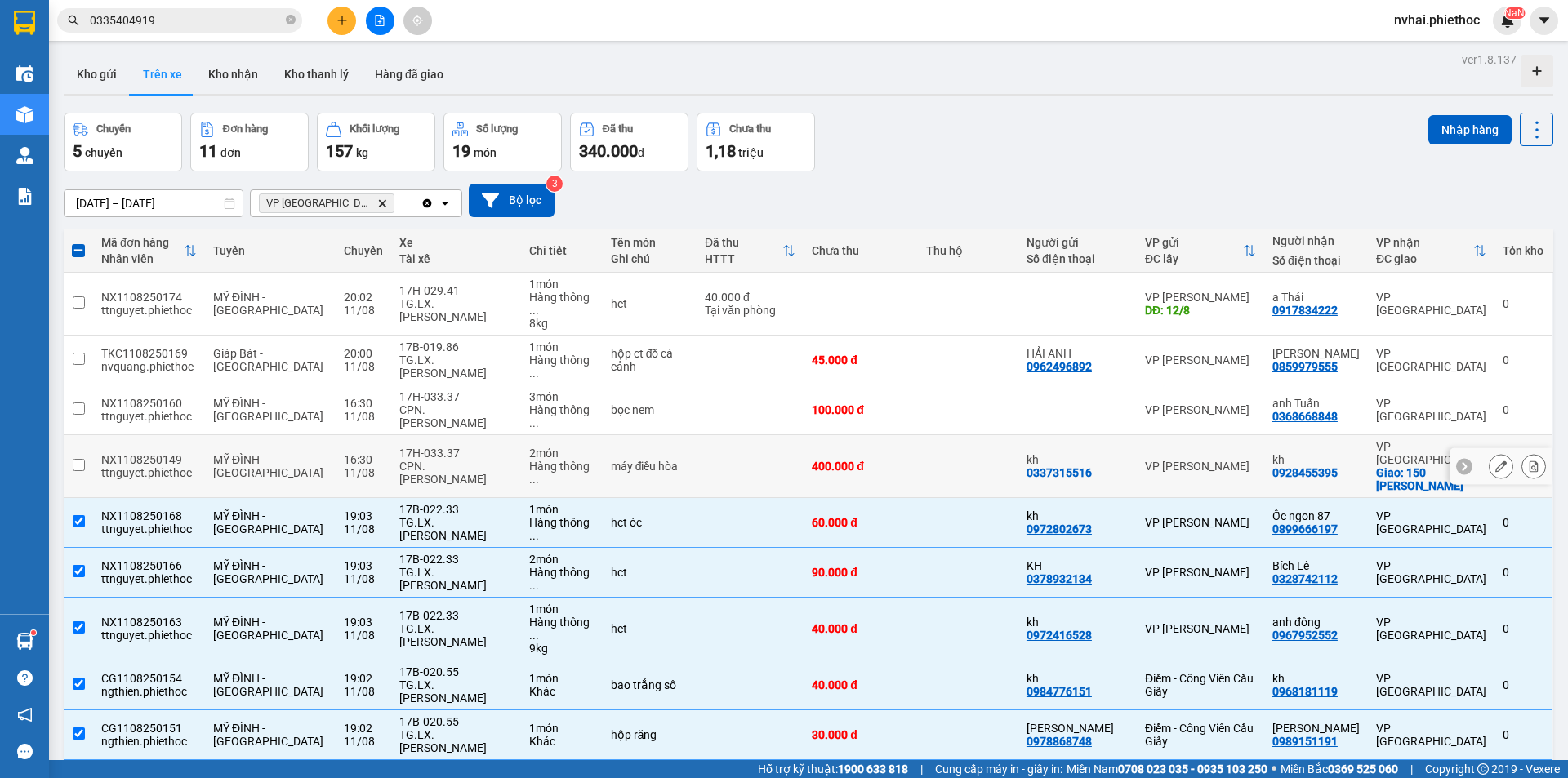
scroll to position [0, 0]
click at [1459, 137] on button "Nhập hàng" at bounding box center [1469, 130] width 83 height 29
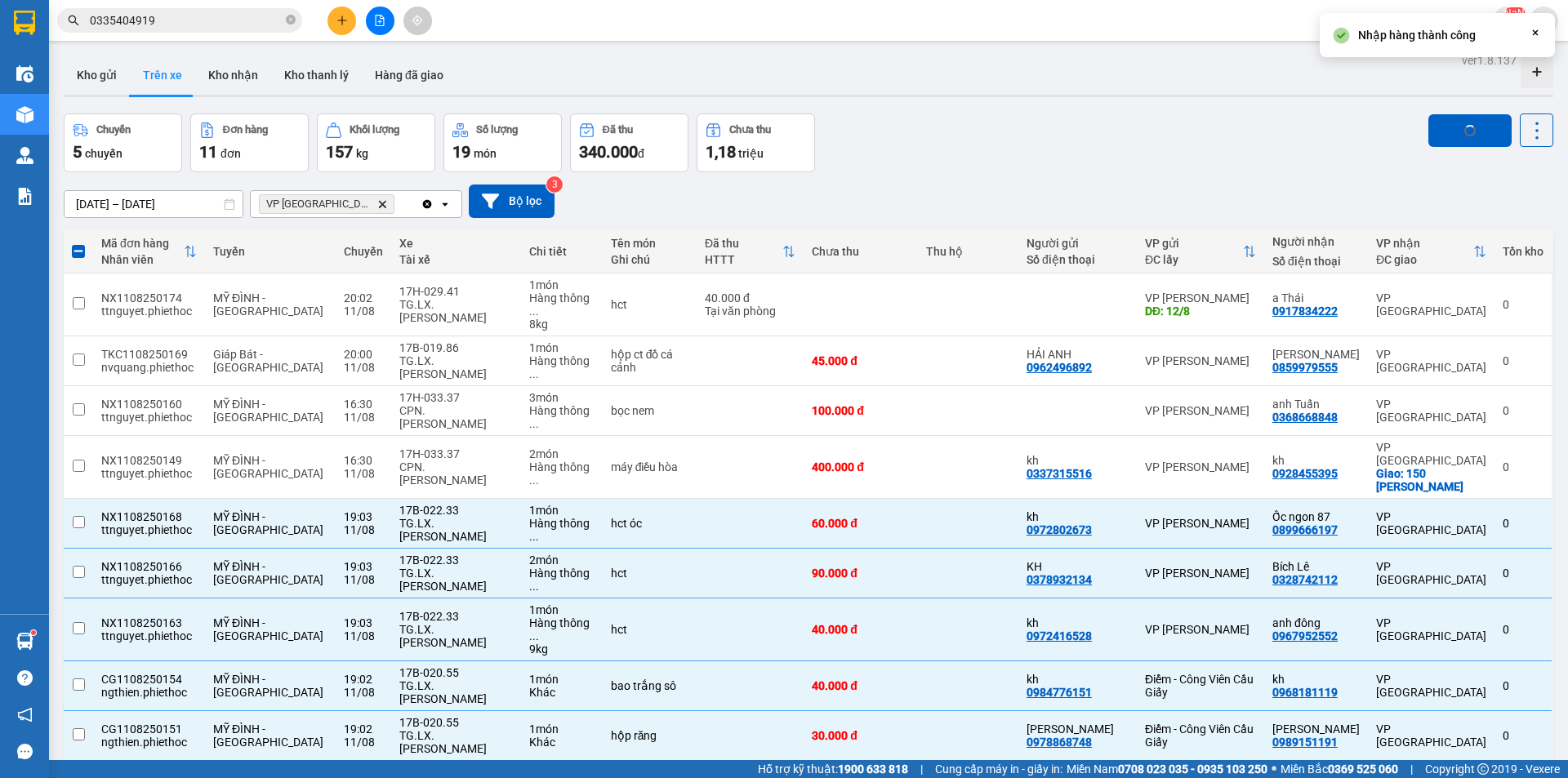
checkbox input "false"
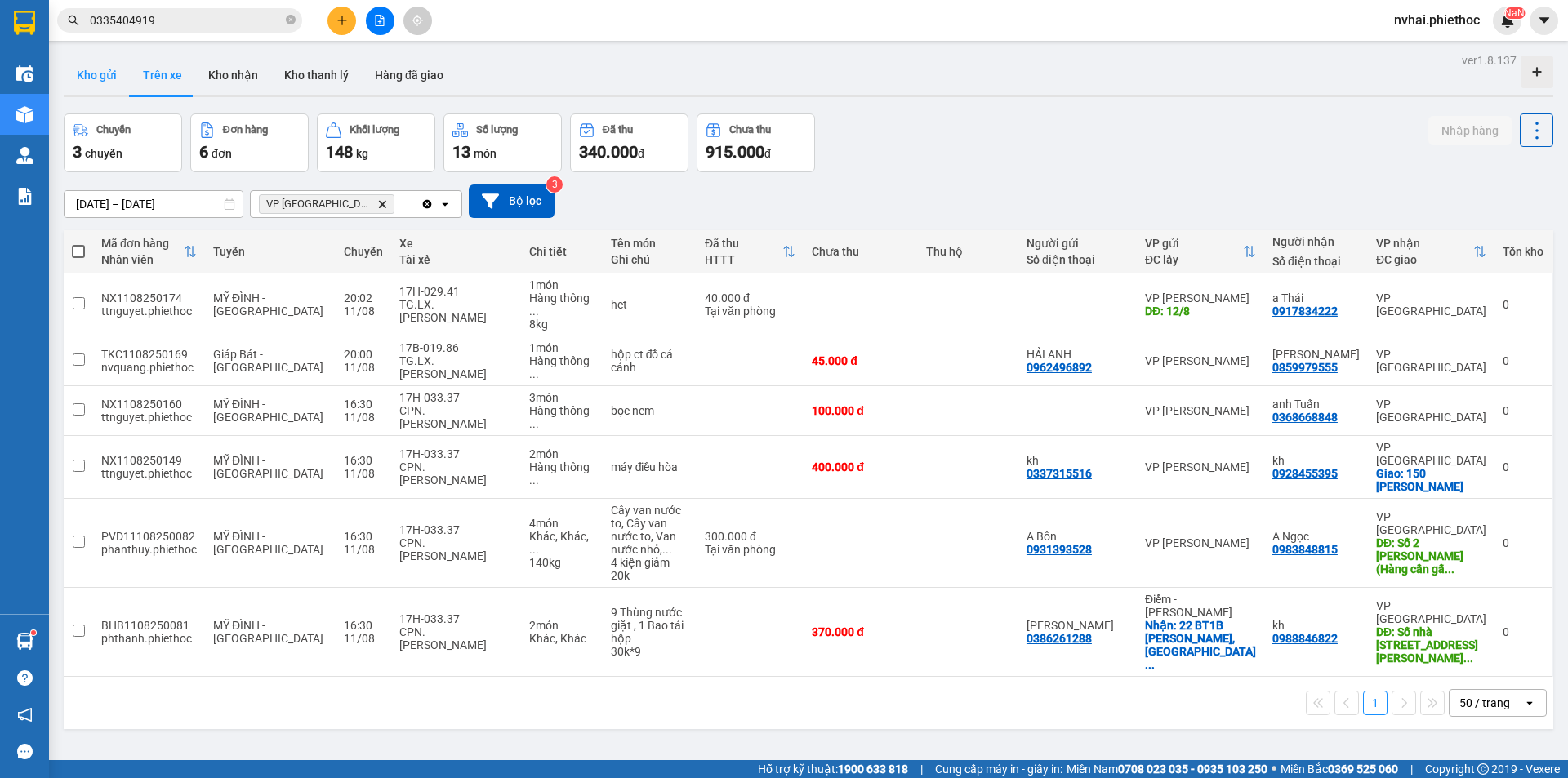
click at [102, 69] on button "Kho gửi" at bounding box center [96, 75] width 66 height 39
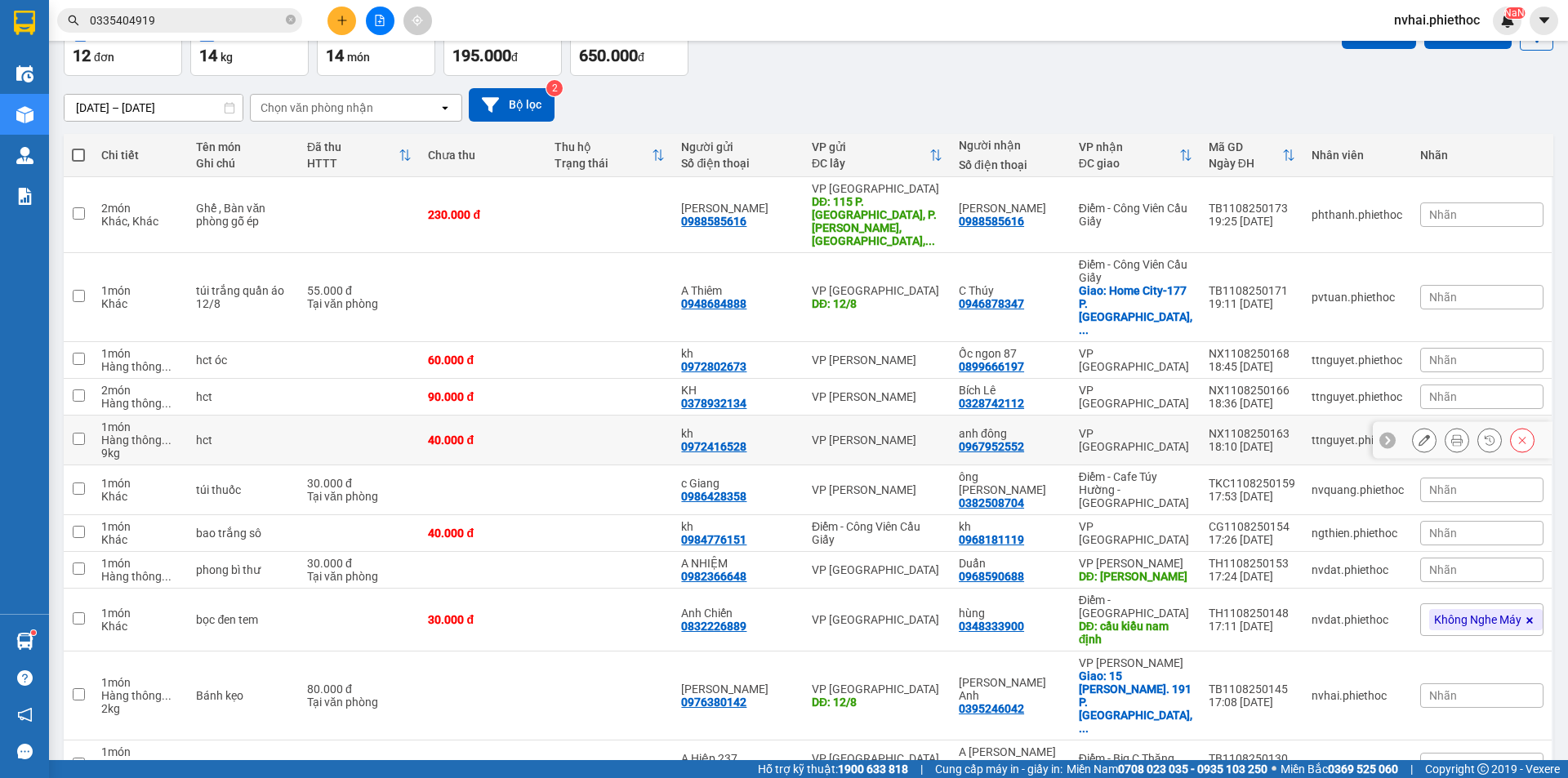
scroll to position [136, 0]
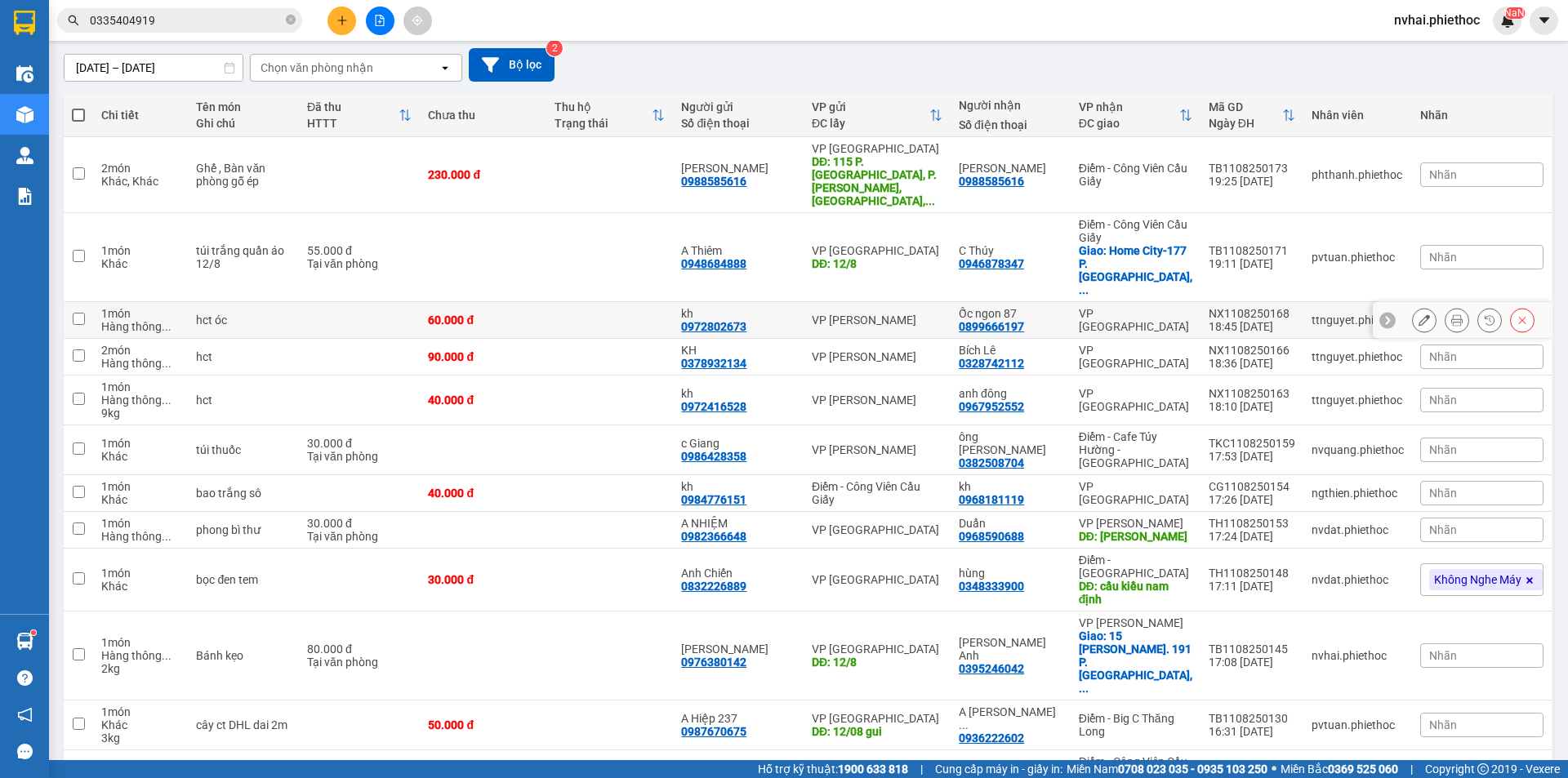
click at [1123, 307] on div "VP [GEOGRAPHIC_DATA]" at bounding box center [1136, 320] width 114 height 26
checkbox input "true"
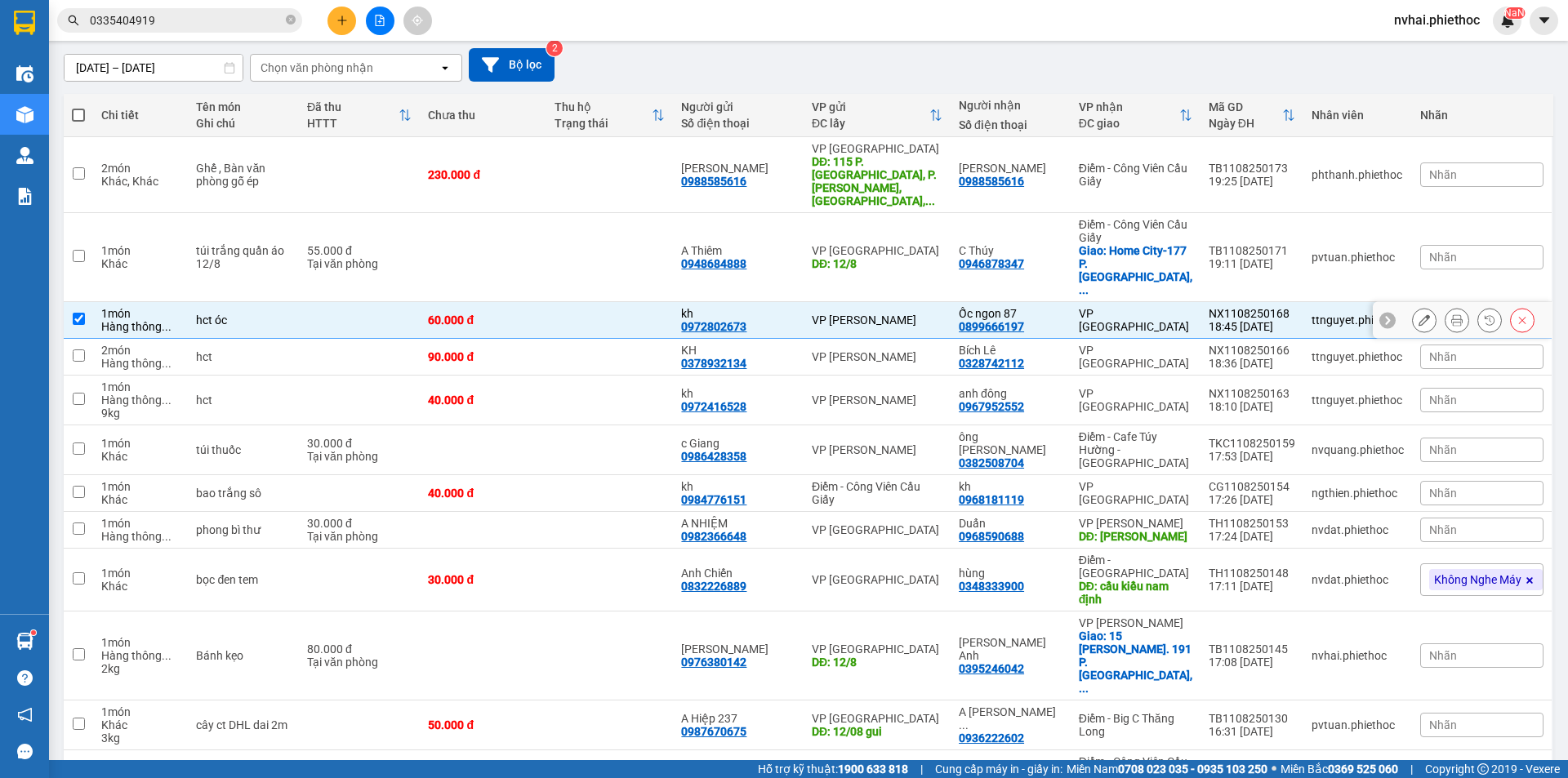
click at [1126, 339] on td "VP [GEOGRAPHIC_DATA]" at bounding box center [1135, 357] width 129 height 37
checkbox input "true"
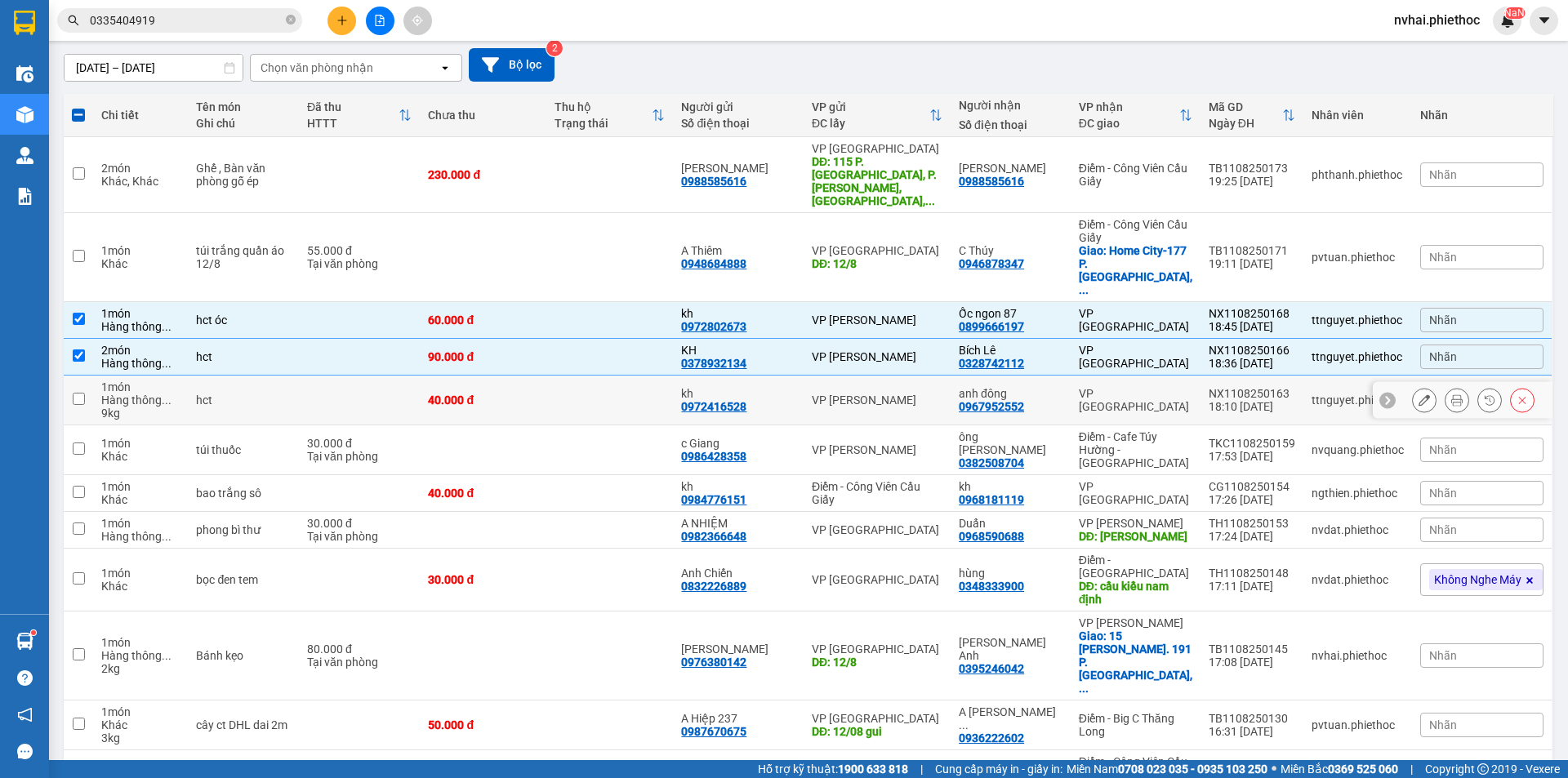
click at [1123, 387] on div "VP [GEOGRAPHIC_DATA]" at bounding box center [1136, 400] width 114 height 26
checkbox input "true"
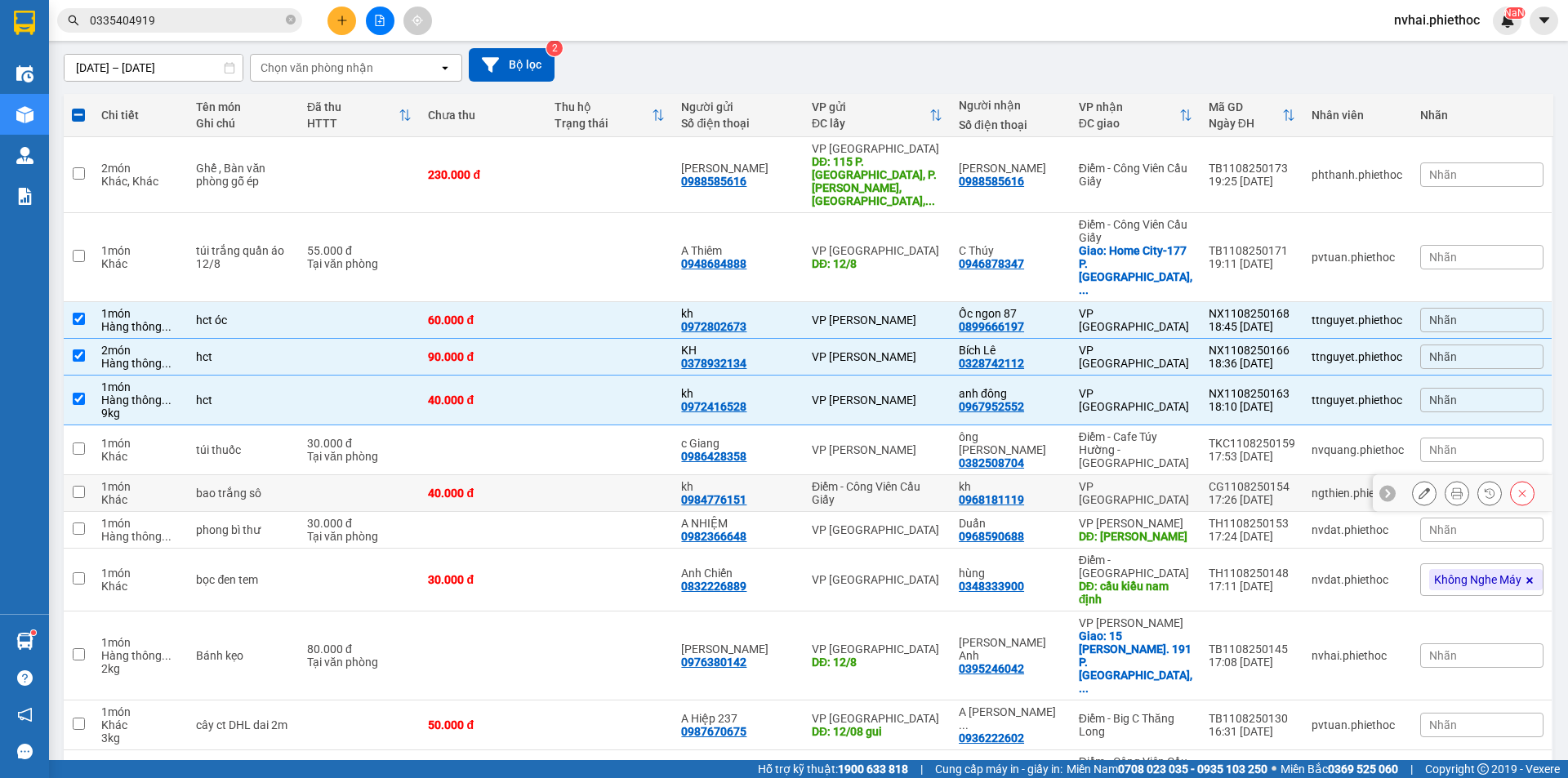
click at [1144, 480] on div "VP [GEOGRAPHIC_DATA]" at bounding box center [1136, 493] width 114 height 26
checkbox input "true"
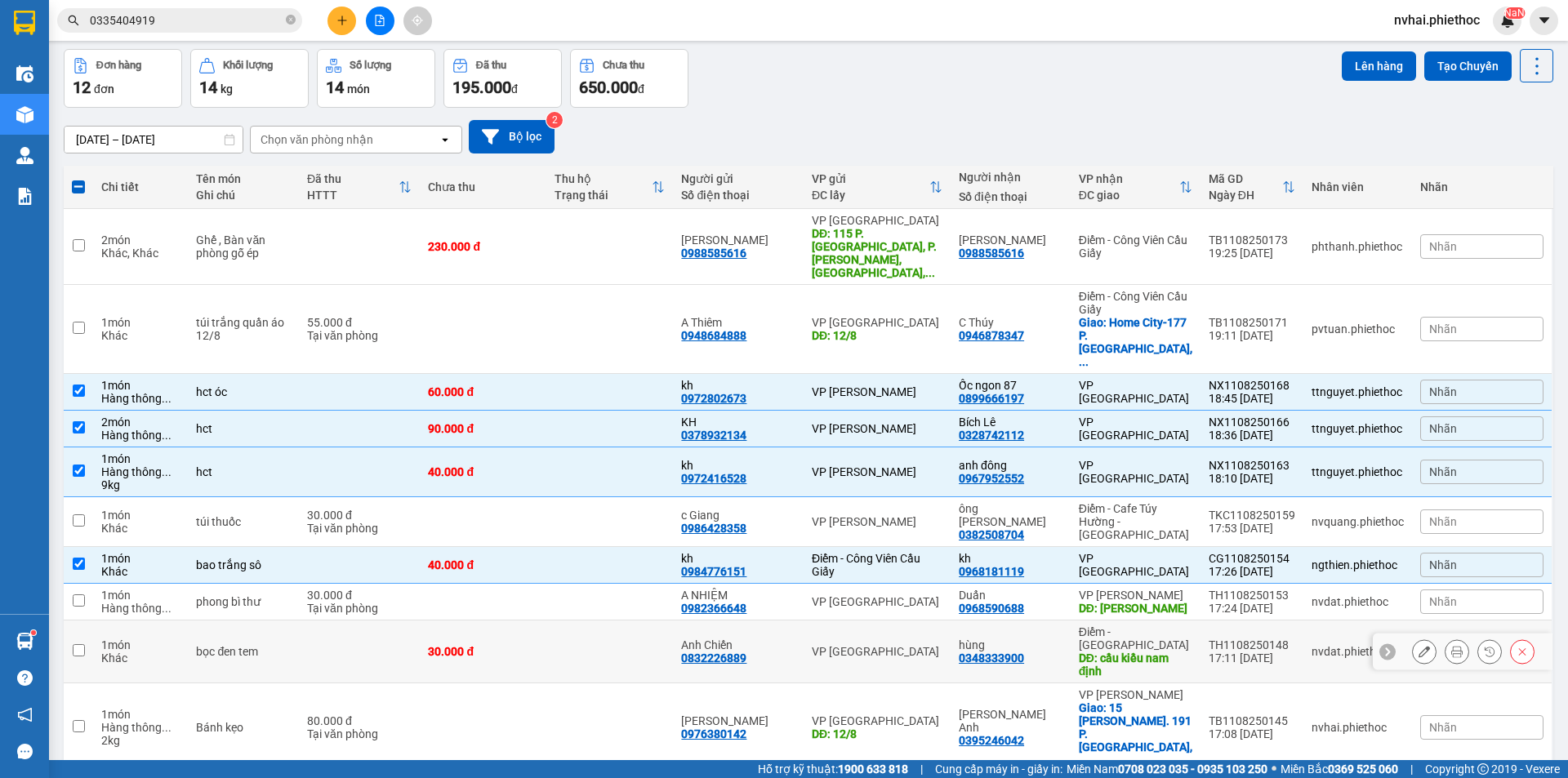
scroll to position [0, 0]
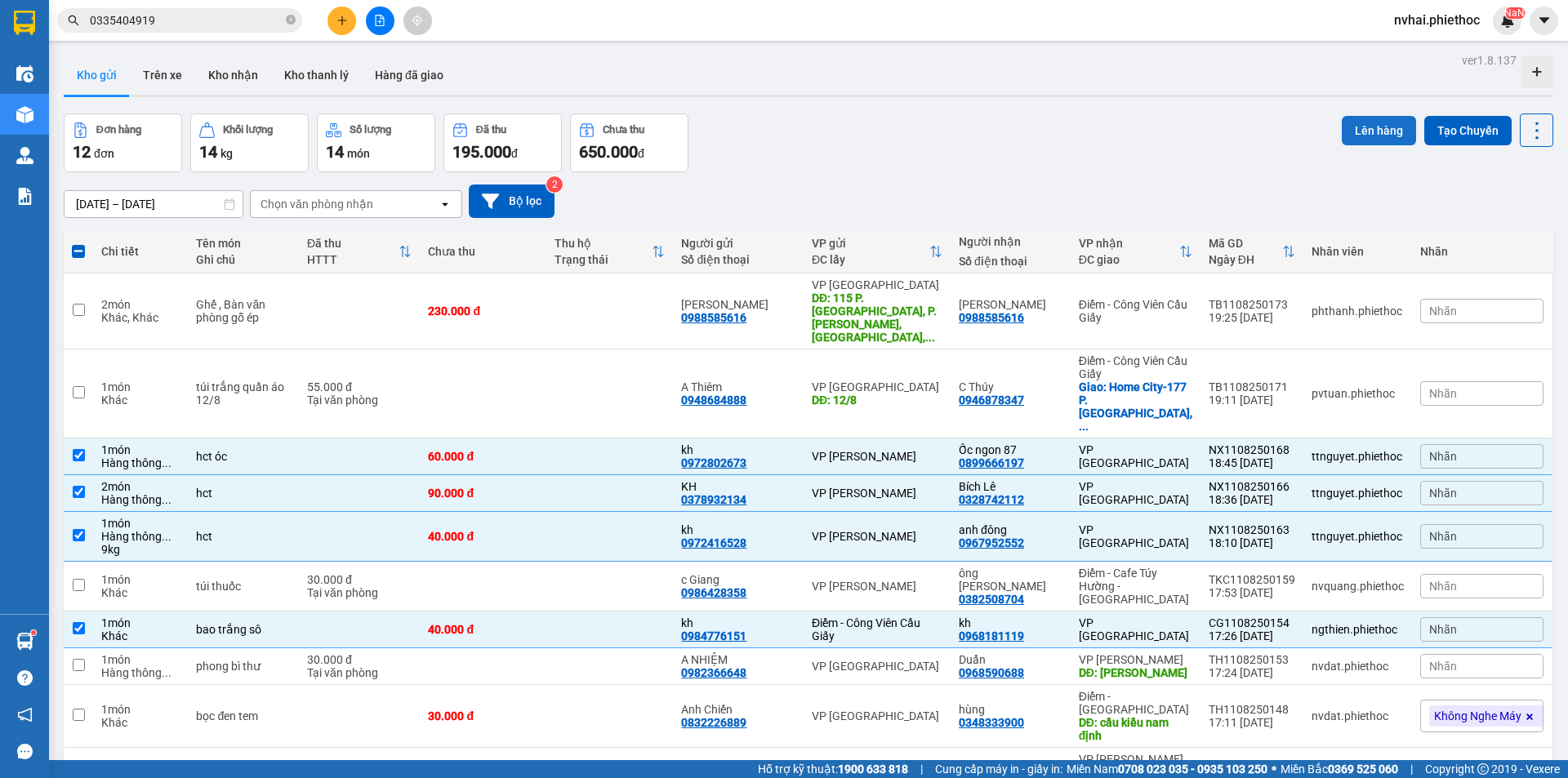
click at [1357, 132] on button "Lên hàng" at bounding box center [1378, 130] width 74 height 29
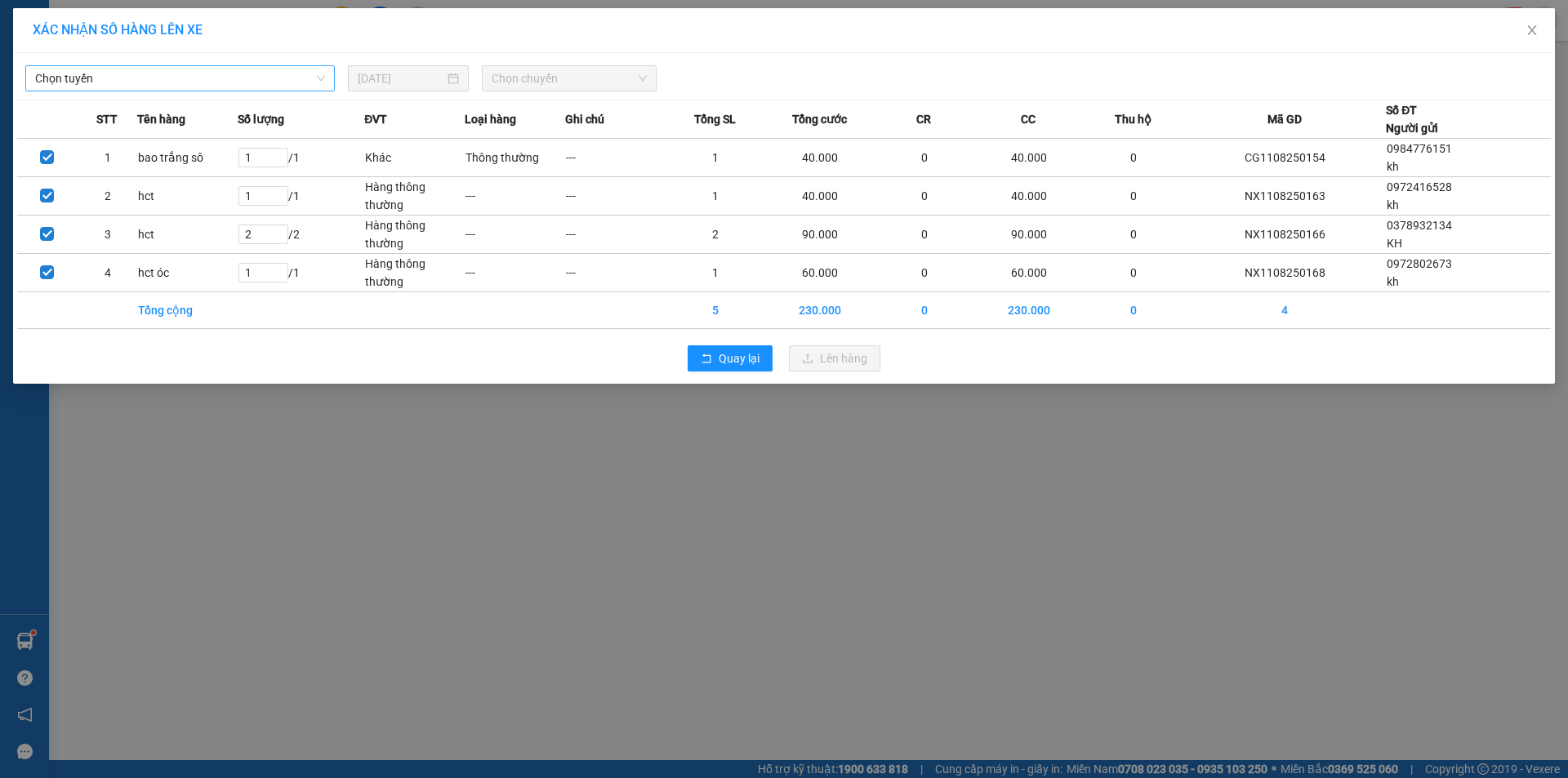
click at [225, 81] on span "Chọn tuyến" at bounding box center [180, 78] width 290 height 24
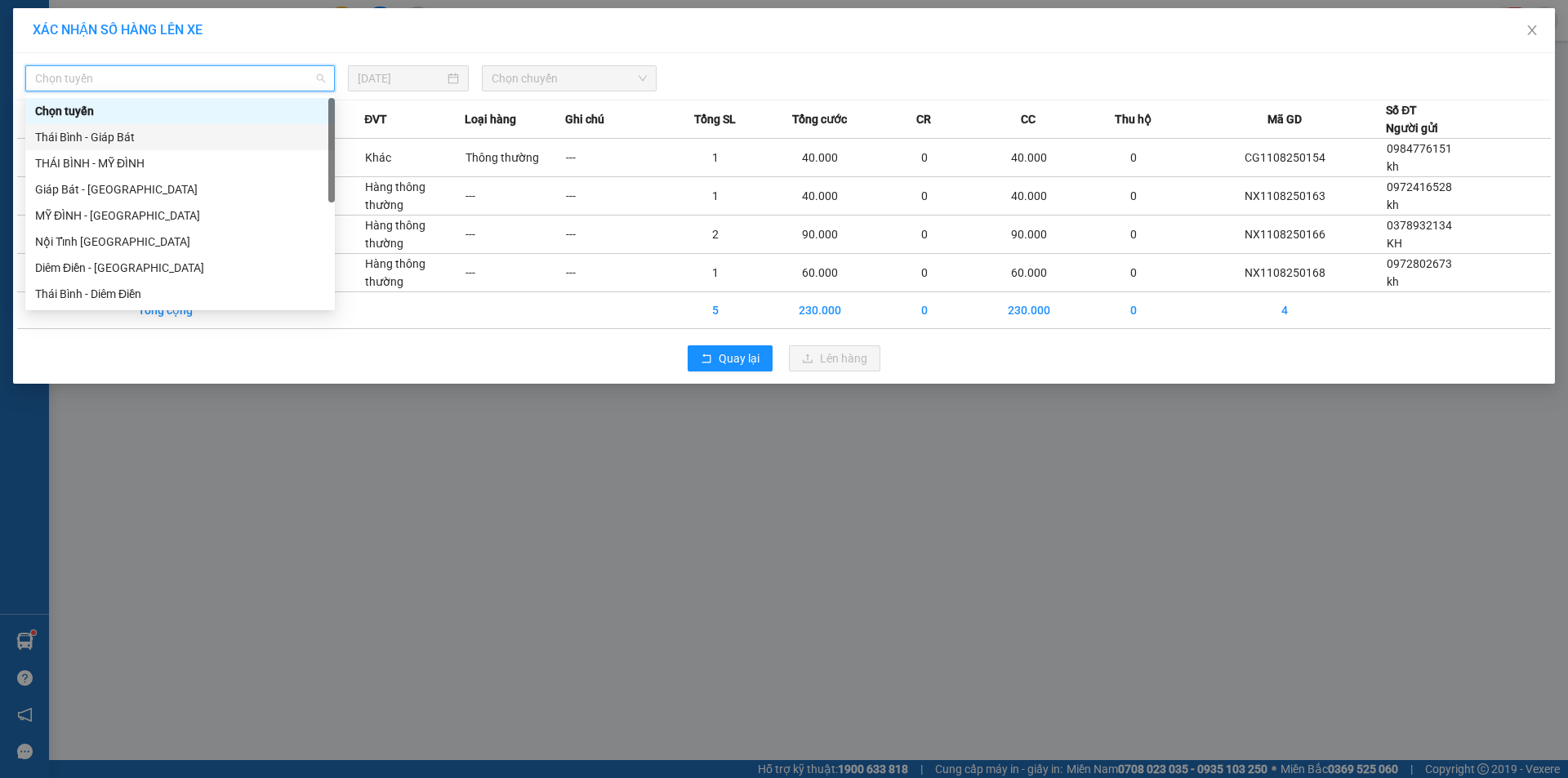
click at [122, 131] on div "Thái Bình - Giáp Bát" at bounding box center [180, 138] width 290 height 18
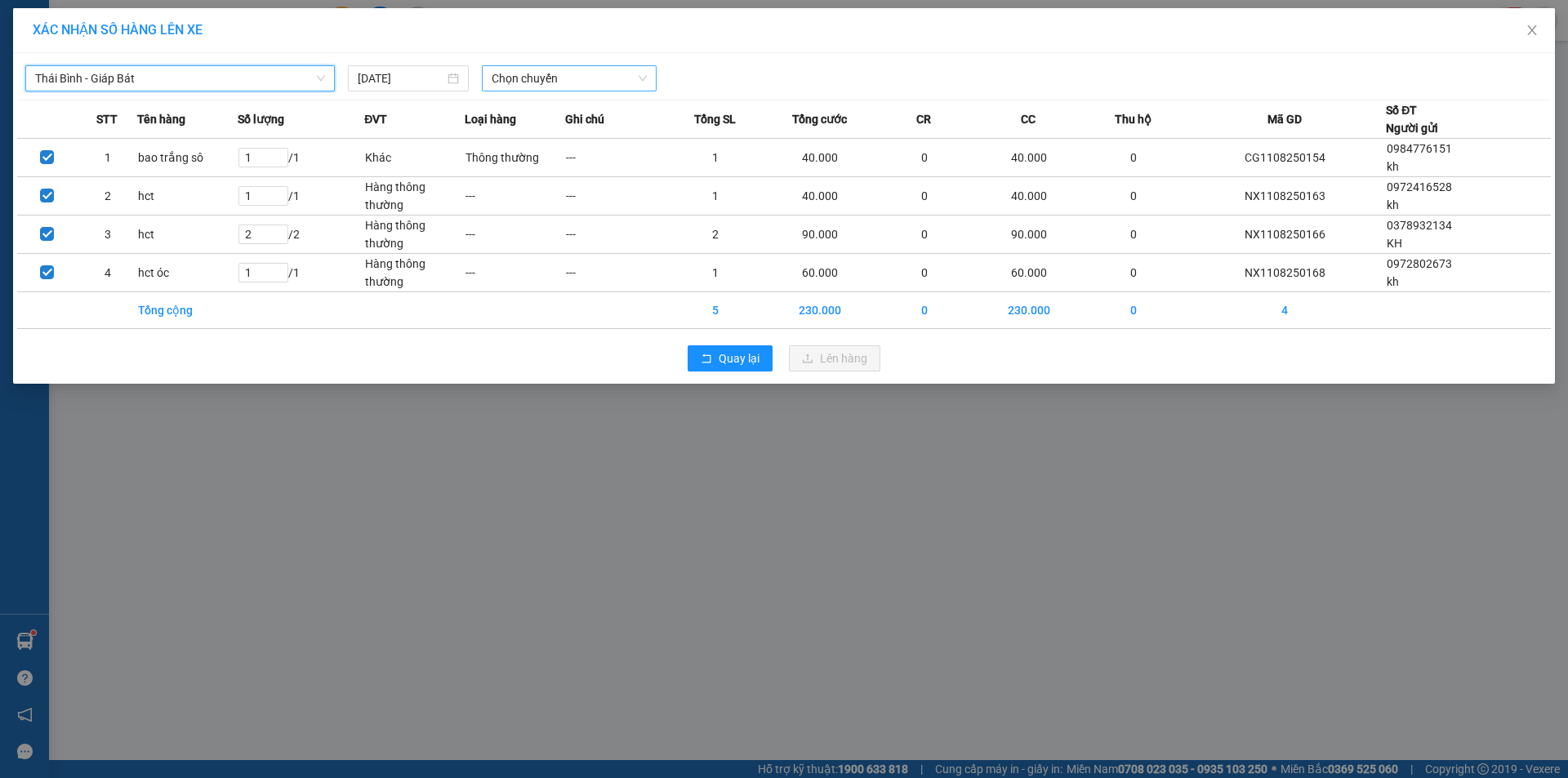
click at [576, 76] on span "Chọn chuyến" at bounding box center [569, 78] width 155 height 24
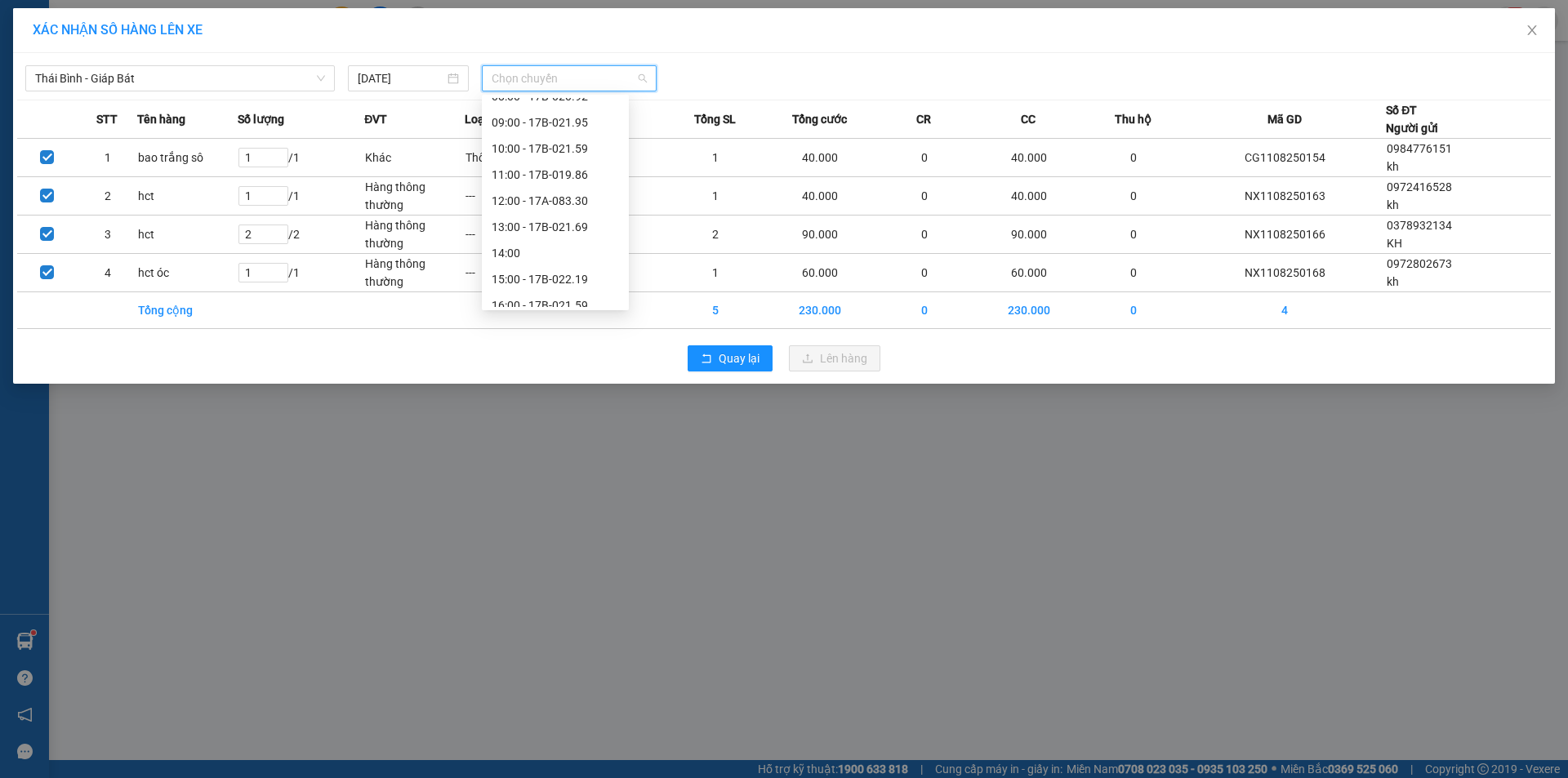
scroll to position [287, 0]
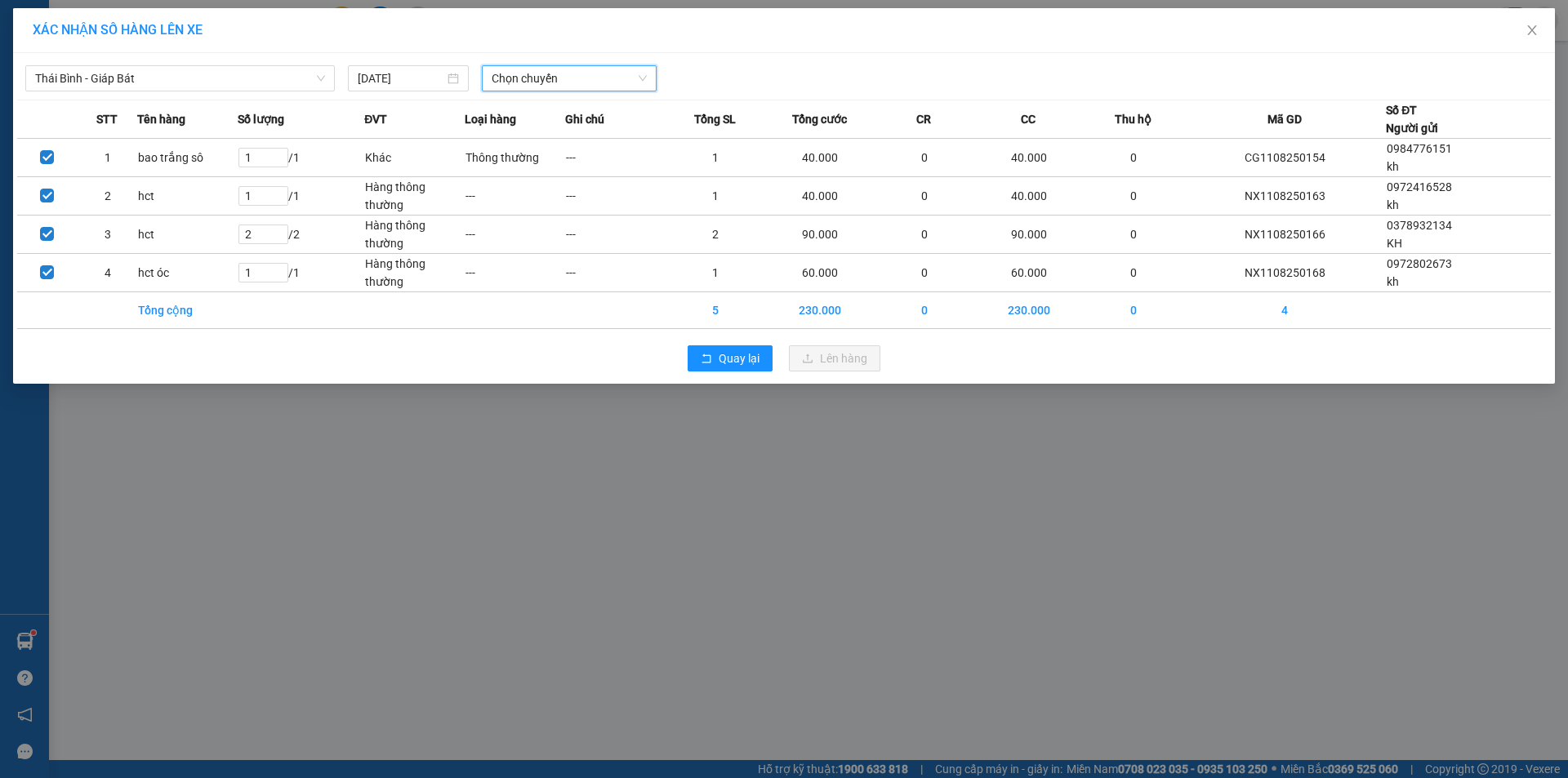
click at [564, 67] on span "Chọn chuyến" at bounding box center [569, 78] width 155 height 24
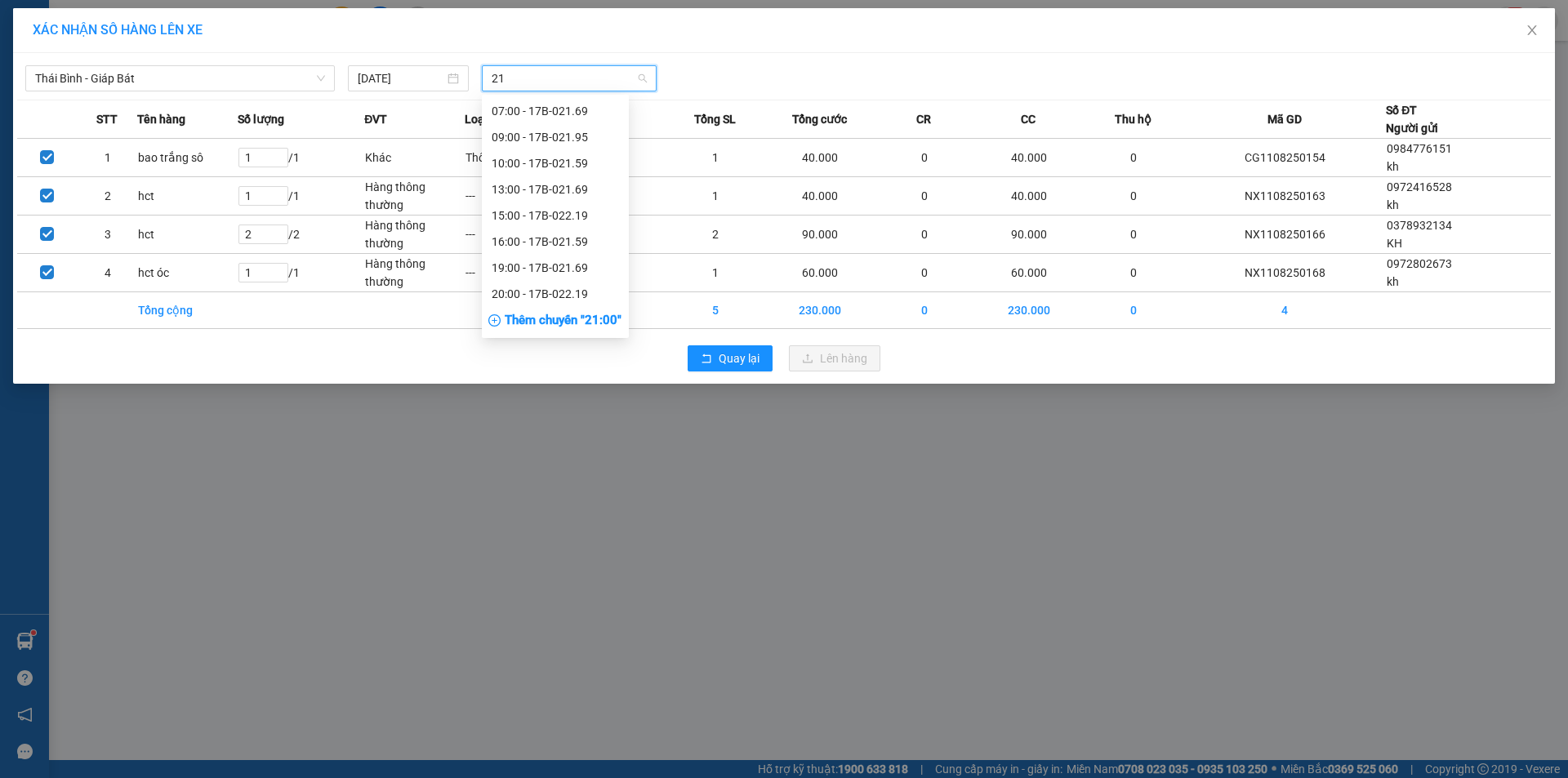
scroll to position [53, 0]
type input "21"
click at [608, 314] on div "Thêm chuyến " 21:00 "" at bounding box center [555, 321] width 147 height 28
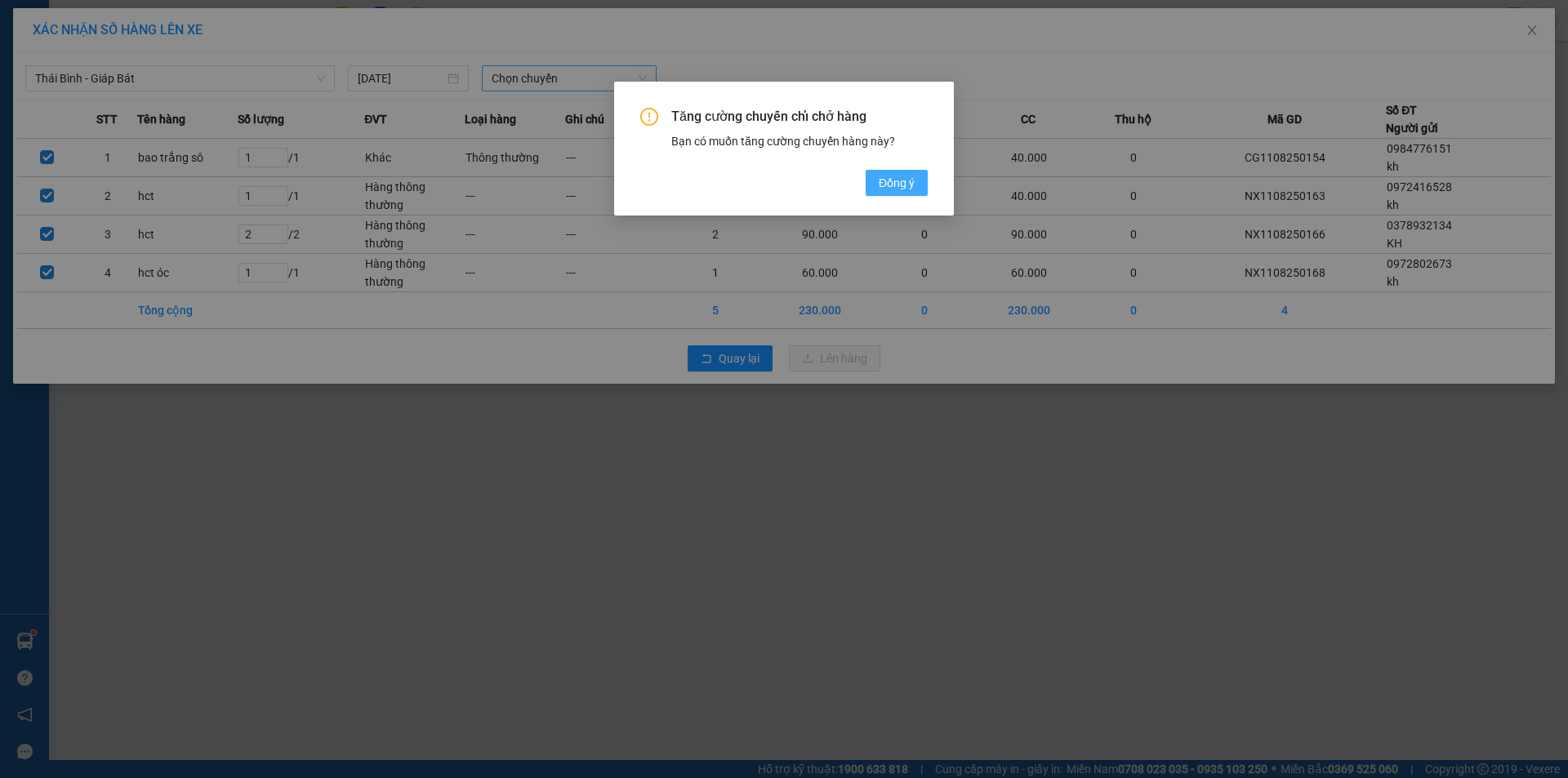
click at [908, 184] on span "Đồng ý" at bounding box center [896, 183] width 36 height 18
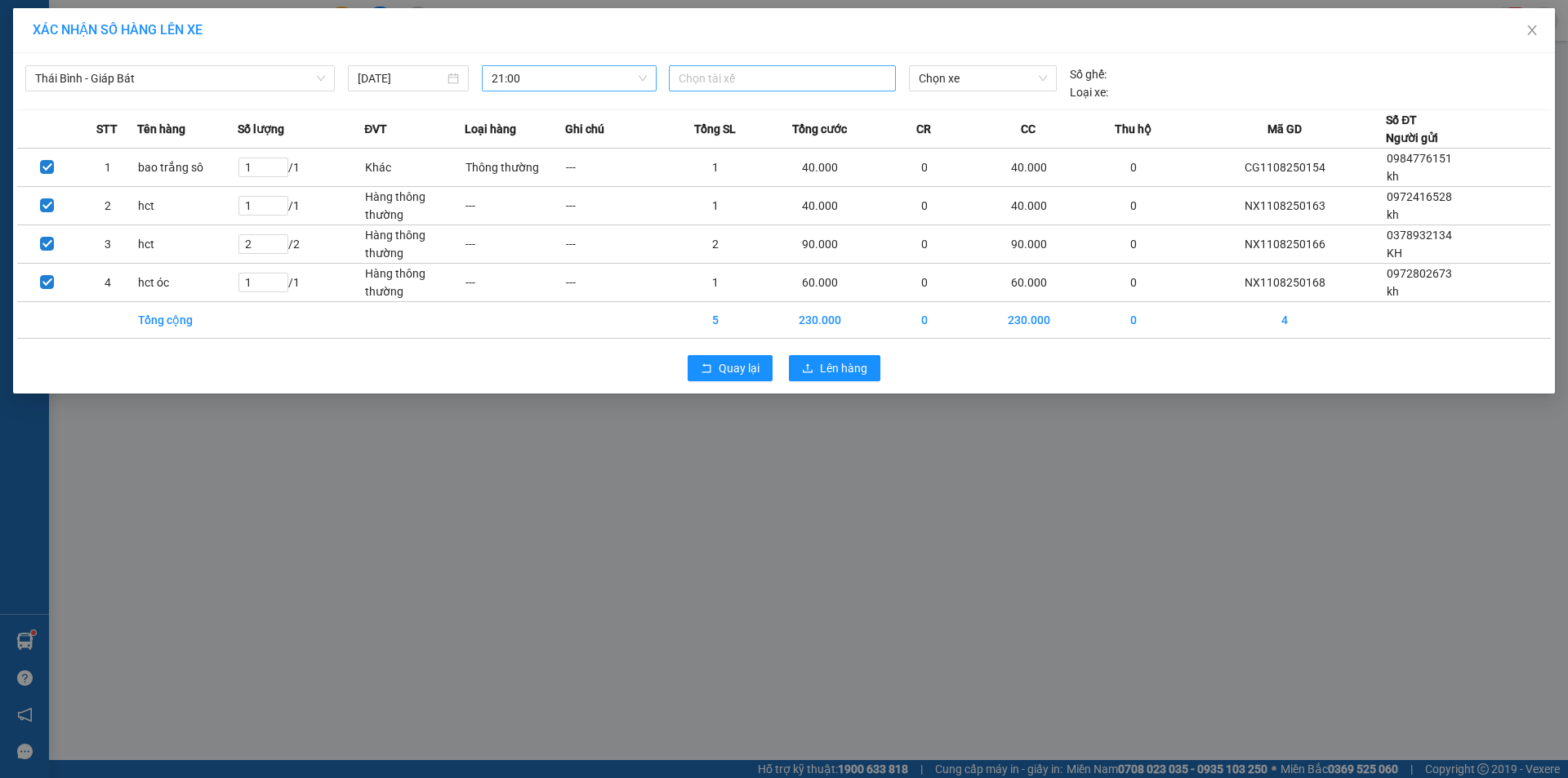
click at [784, 70] on div at bounding box center [782, 78] width 219 height 19
paste input "Chu Thanh Nam"
type input "Chu Thanh Nam"
click at [781, 109] on div "TG.LX.[PERSON_NAME]" at bounding box center [792, 111] width 225 height 18
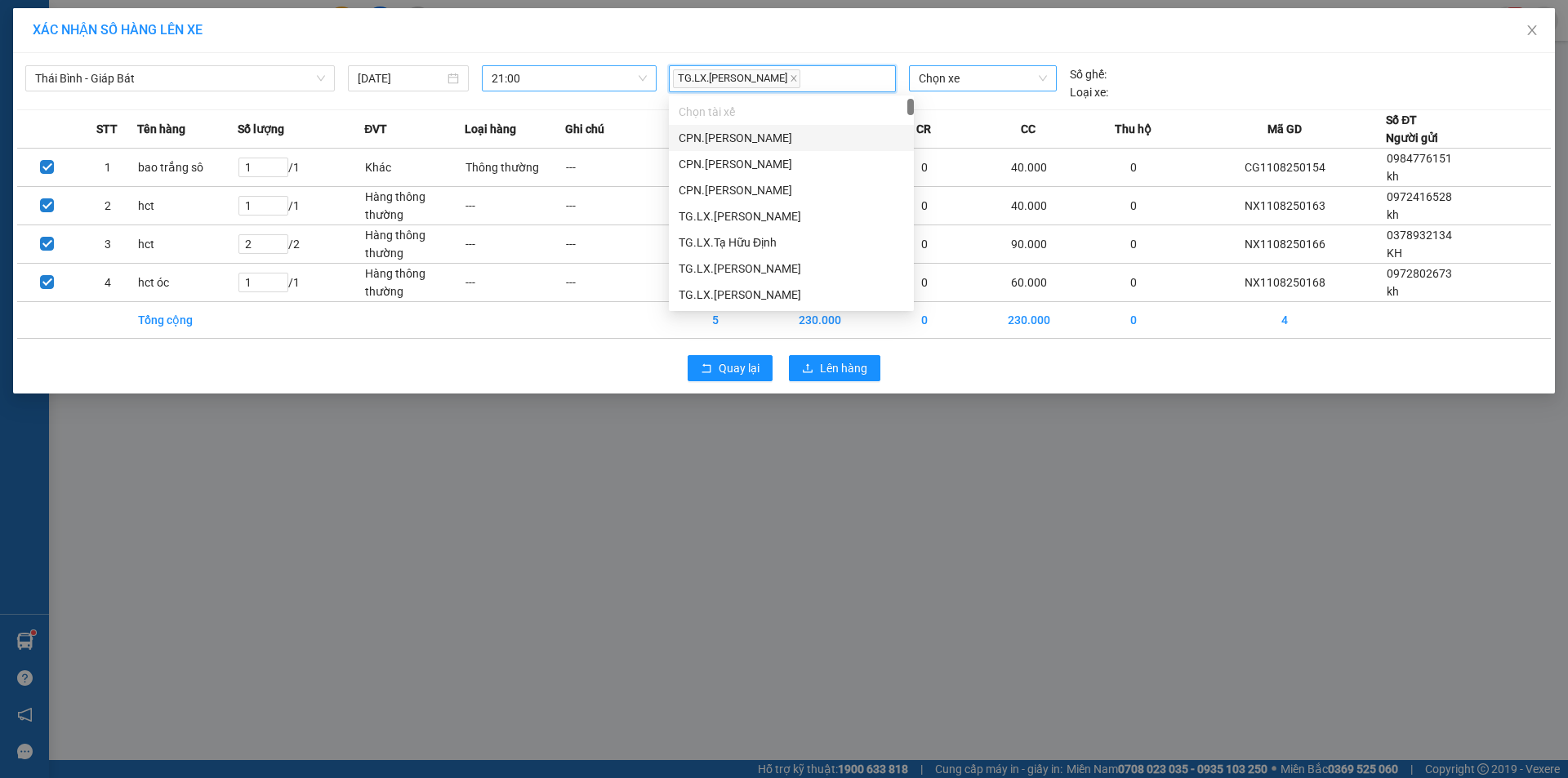
click at [938, 87] on span "Chọn xe" at bounding box center [982, 78] width 128 height 24
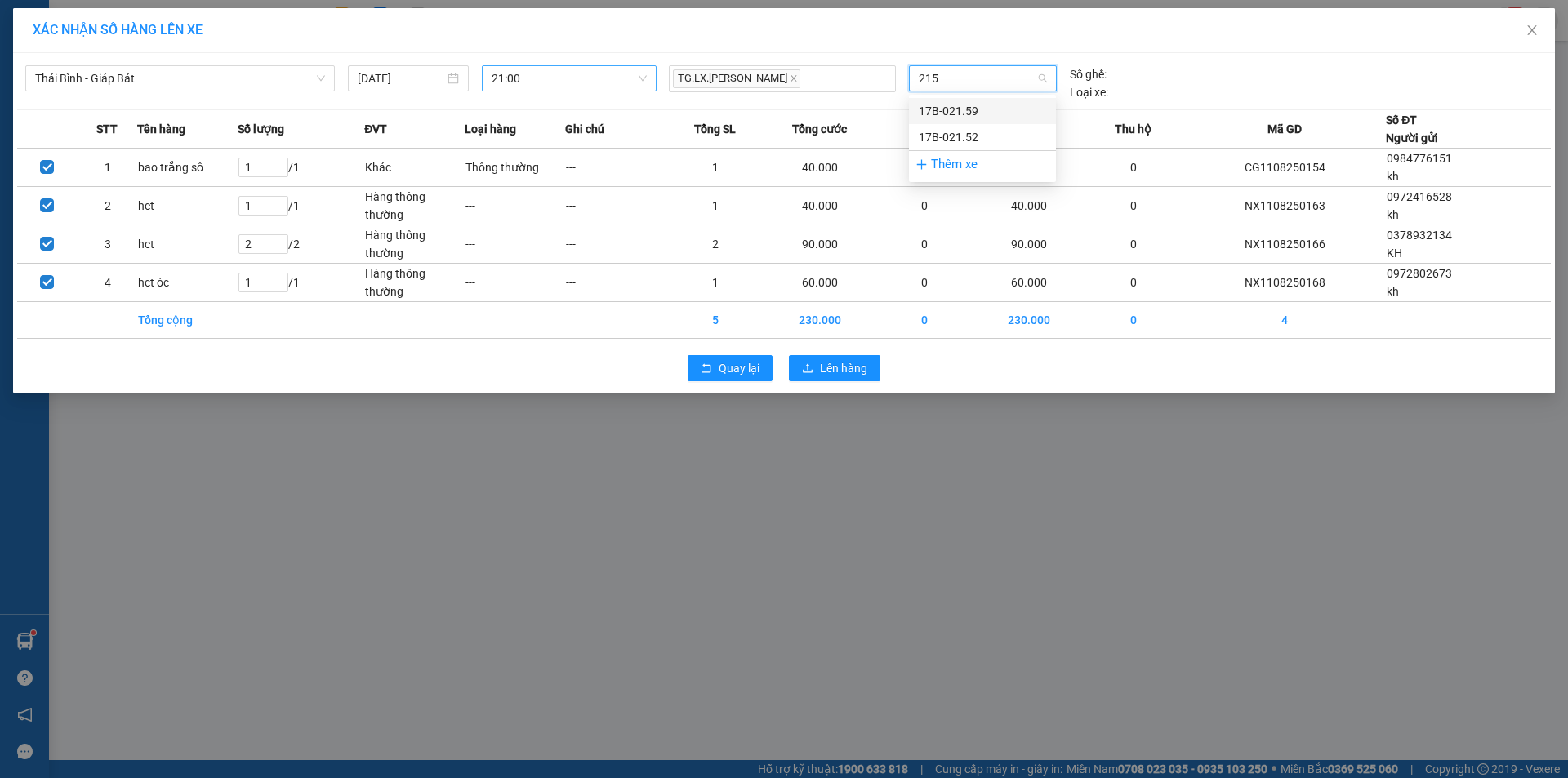
type input "2159"
click at [959, 105] on div "17B-021.59" at bounding box center [982, 111] width 128 height 18
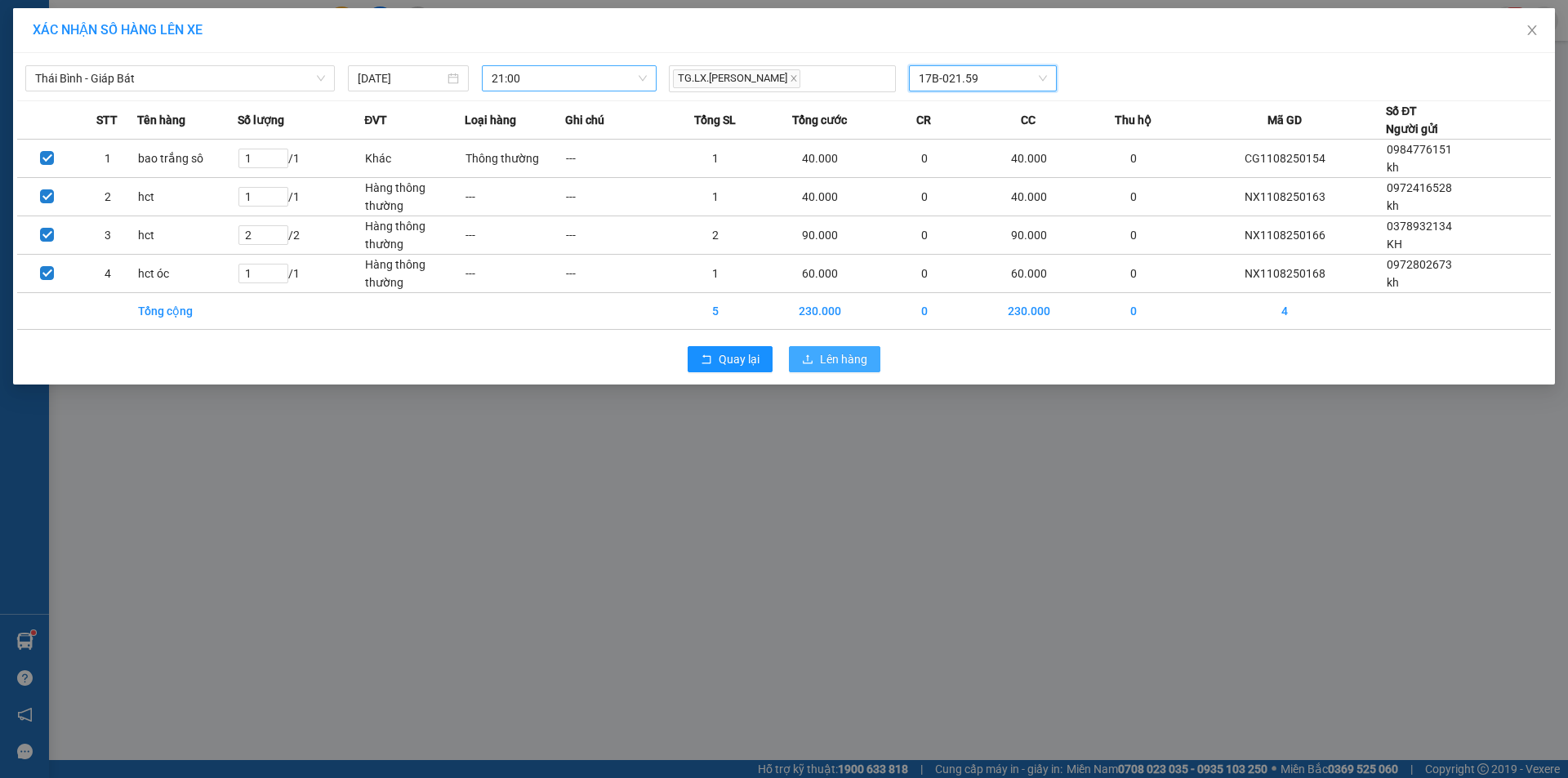
click at [835, 354] on span "Lên hàng" at bounding box center [843, 360] width 48 height 18
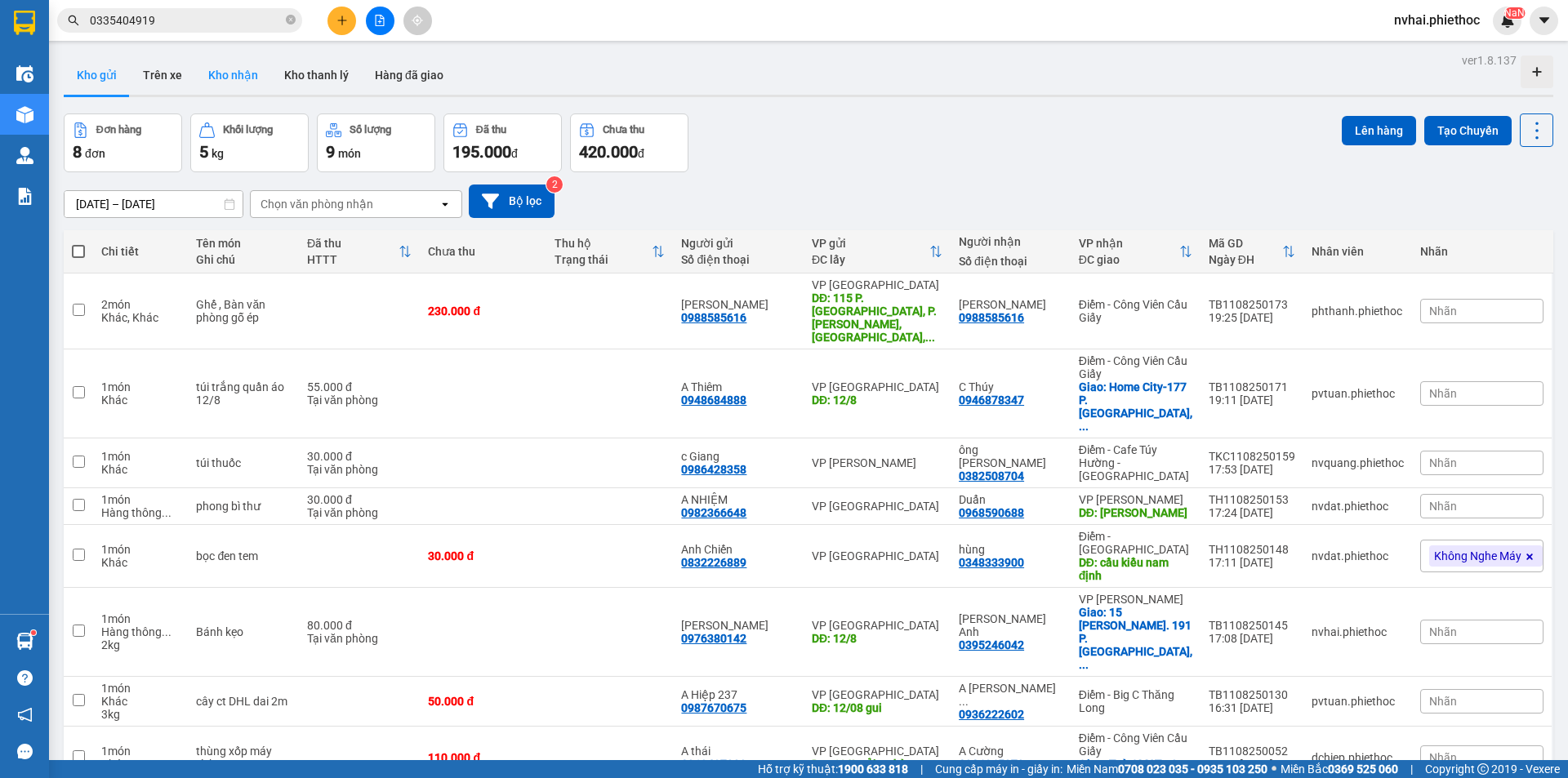
click at [215, 75] on button "Kho nhận" at bounding box center [233, 75] width 76 height 39
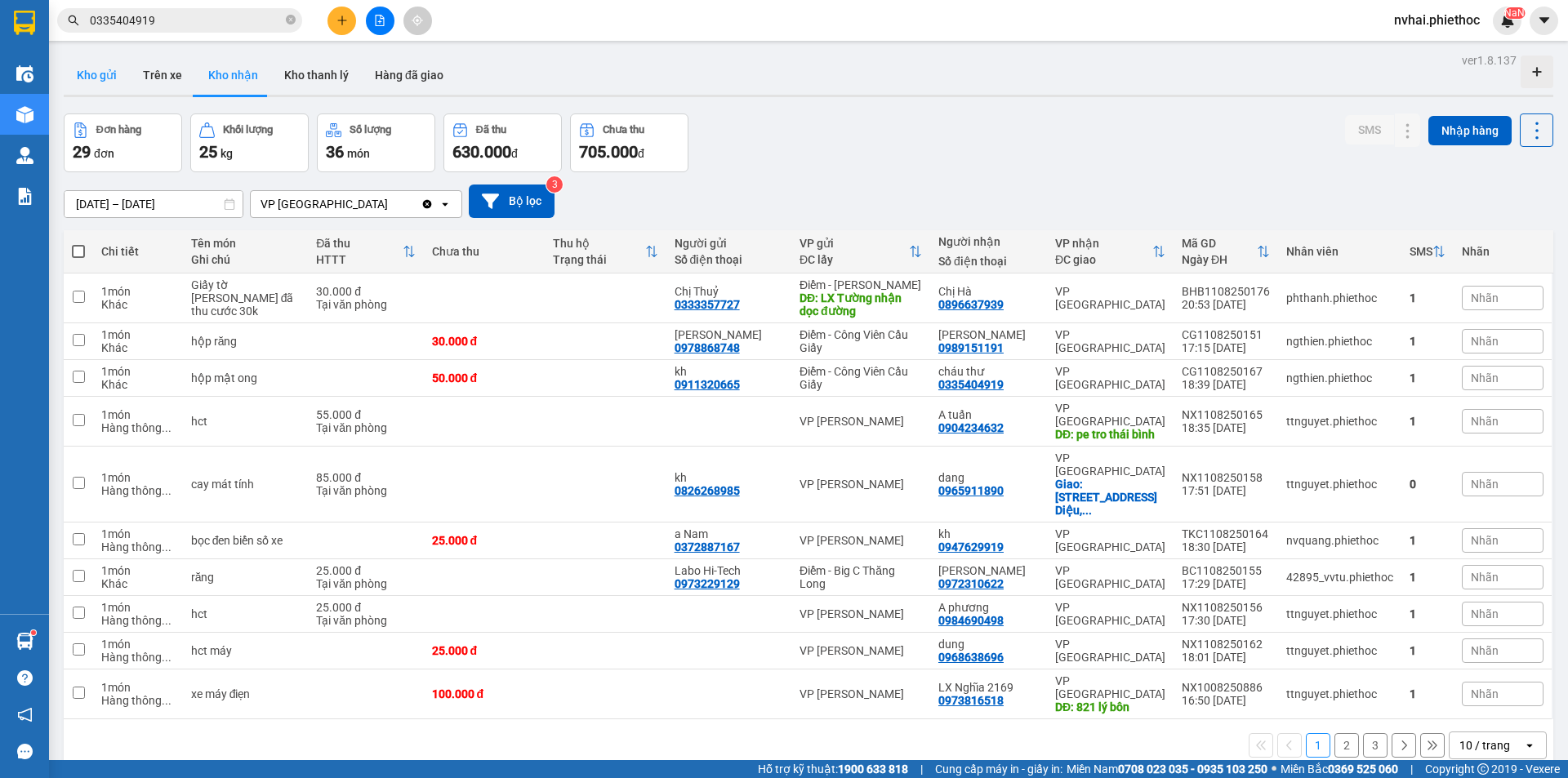
click at [110, 72] on button "Kho gửi" at bounding box center [96, 75] width 66 height 39
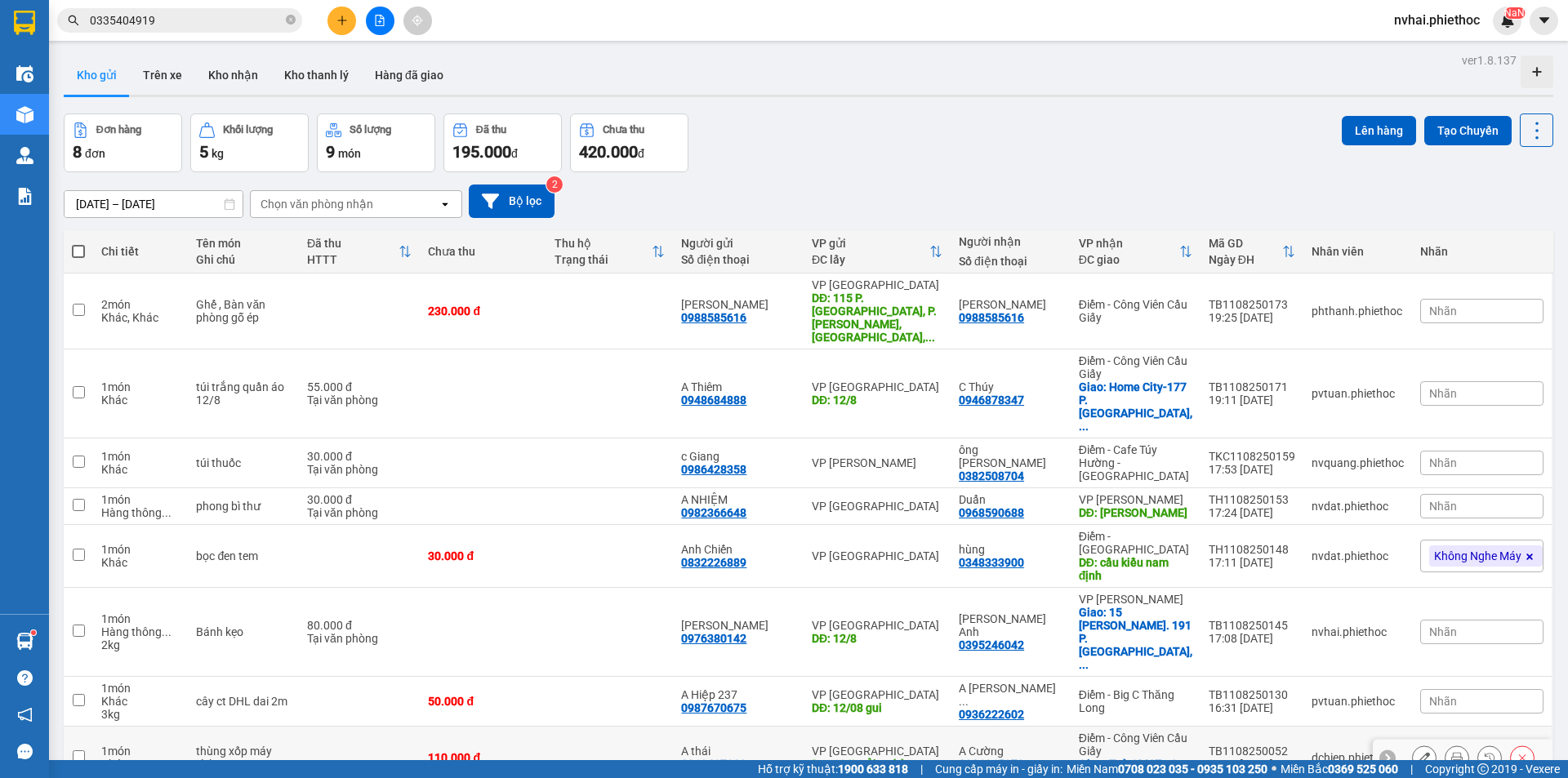
click at [590, 726] on td at bounding box center [609, 757] width 127 height 63
checkbox input "true"
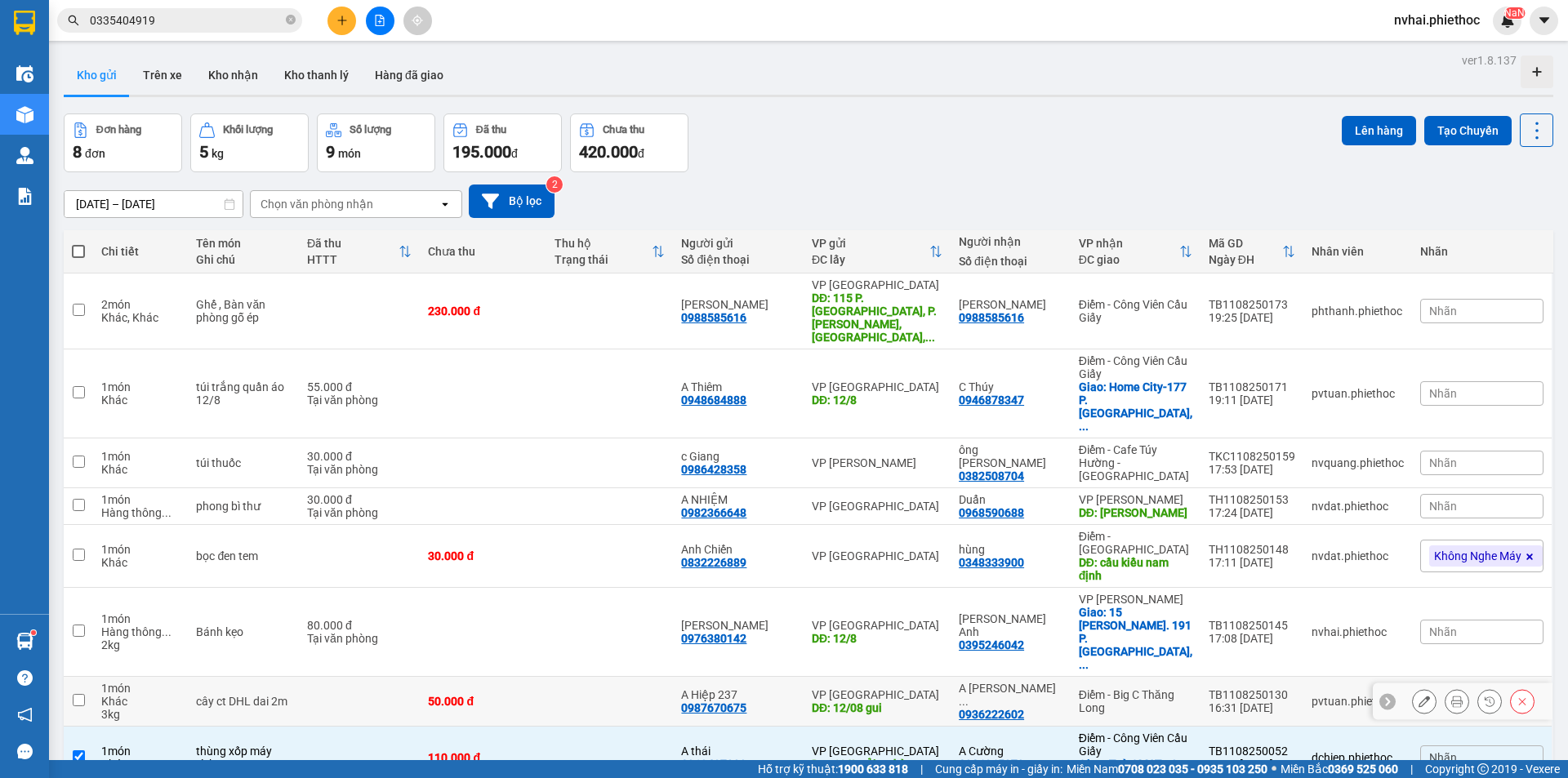
click at [574, 677] on td at bounding box center [609, 702] width 127 height 50
checkbox input "true"
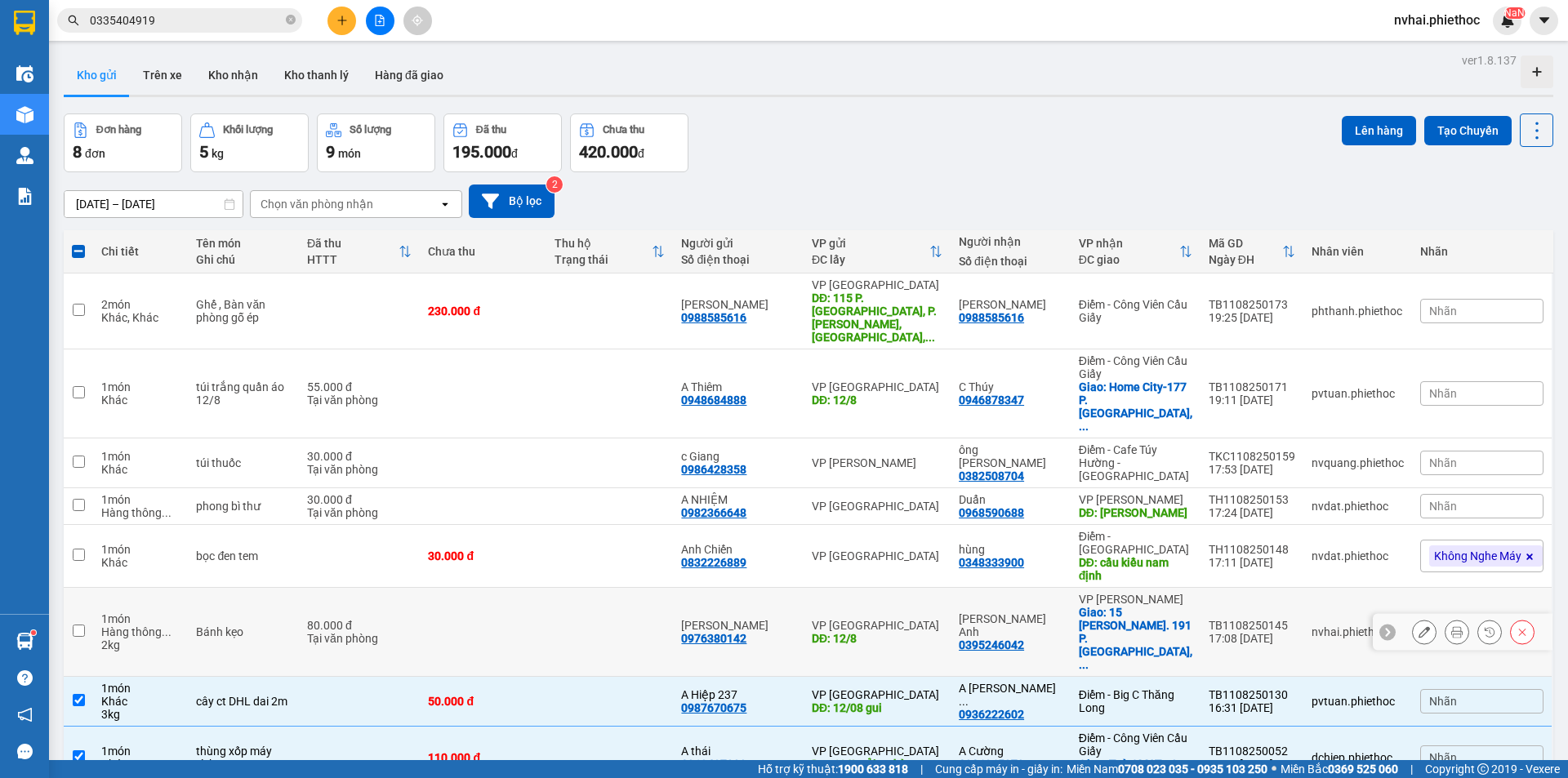
click at [546, 588] on td at bounding box center [483, 632] width 127 height 89
checkbox input "true"
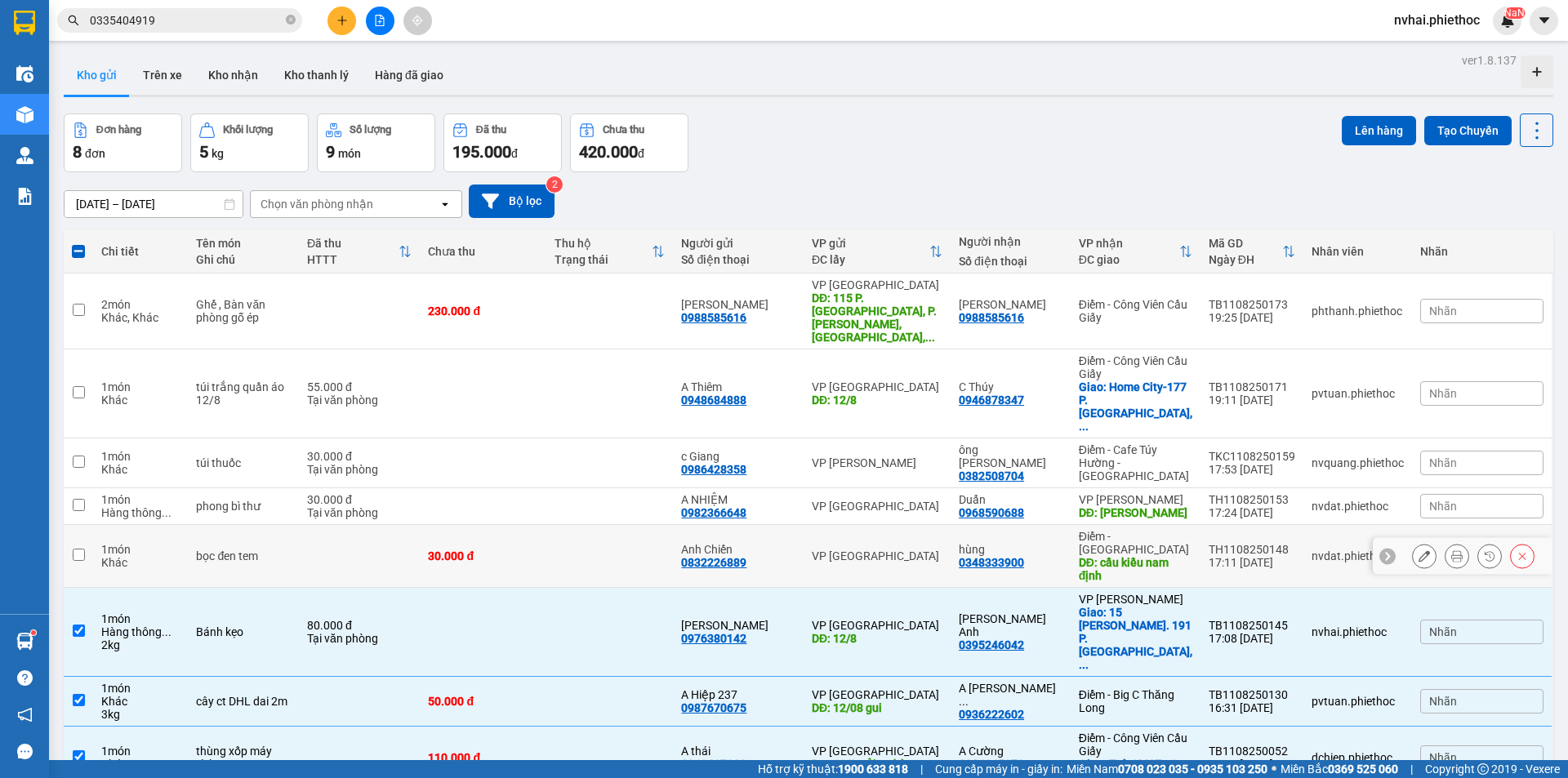
click at [538, 525] on td "30.000 đ" at bounding box center [483, 556] width 127 height 63
checkbox input "true"
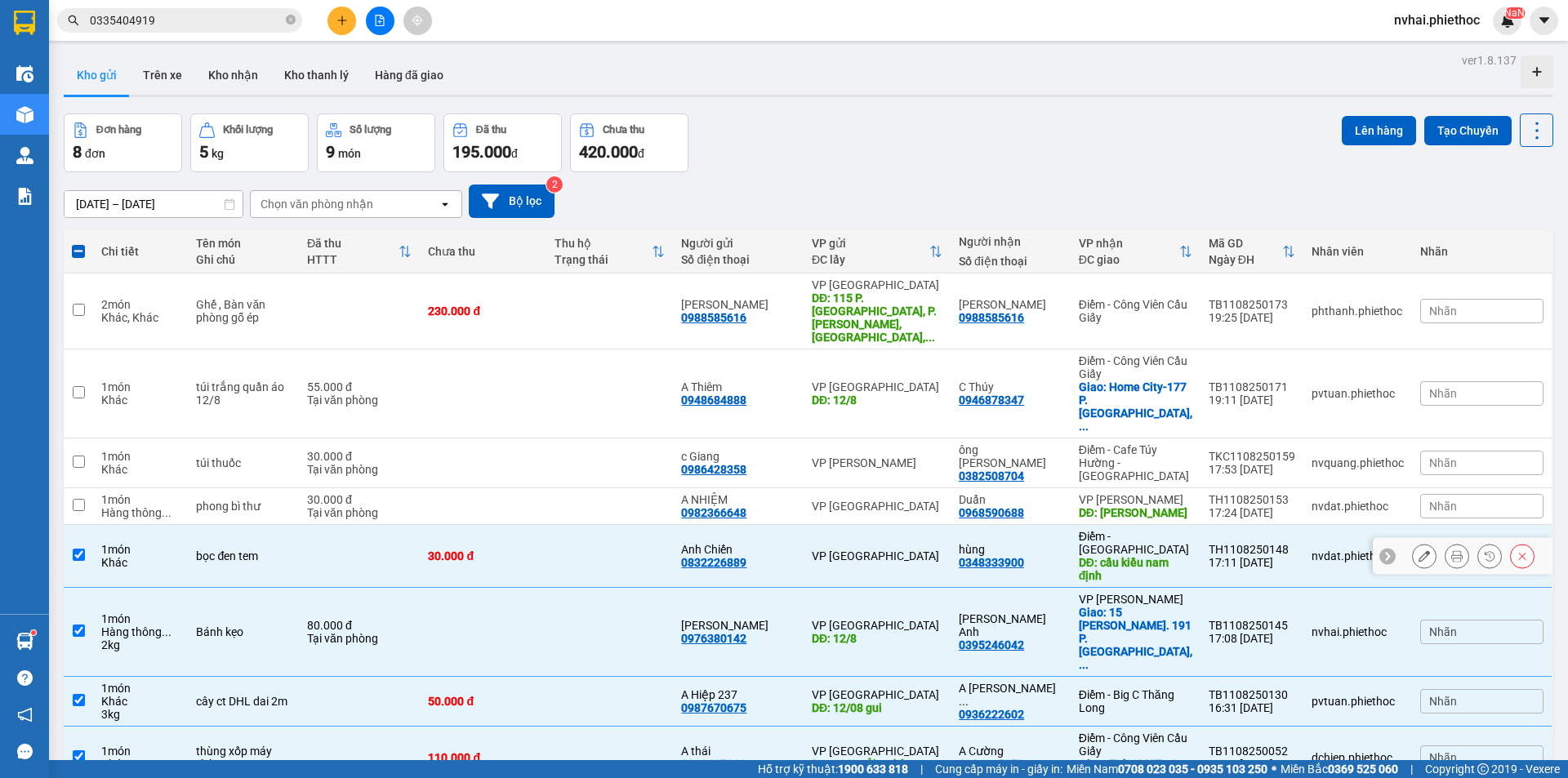
click at [508, 488] on td at bounding box center [483, 507] width 127 height 37
checkbox input "true"
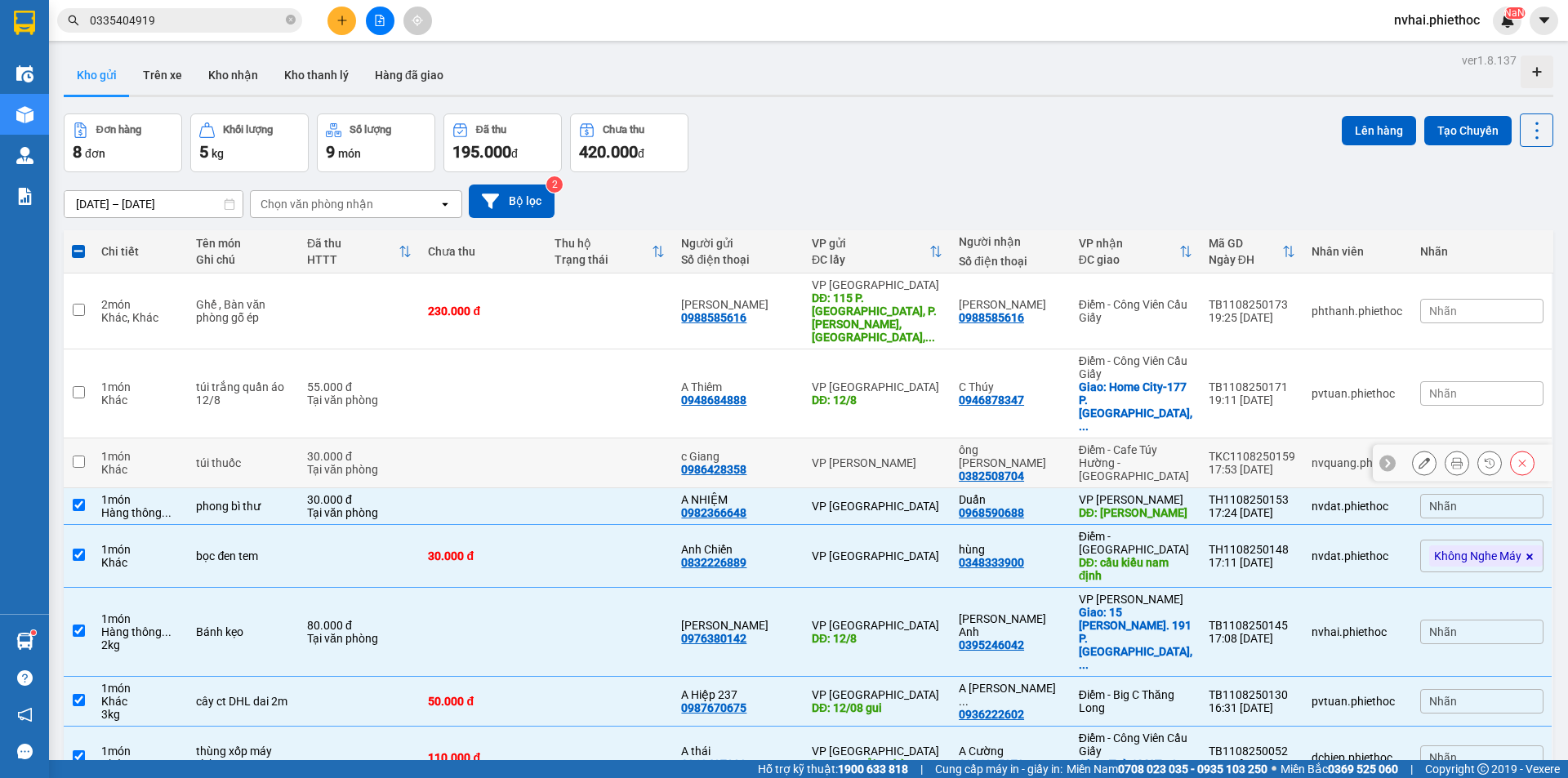
click at [523, 438] on td at bounding box center [483, 463] width 127 height 50
checkbox input "true"
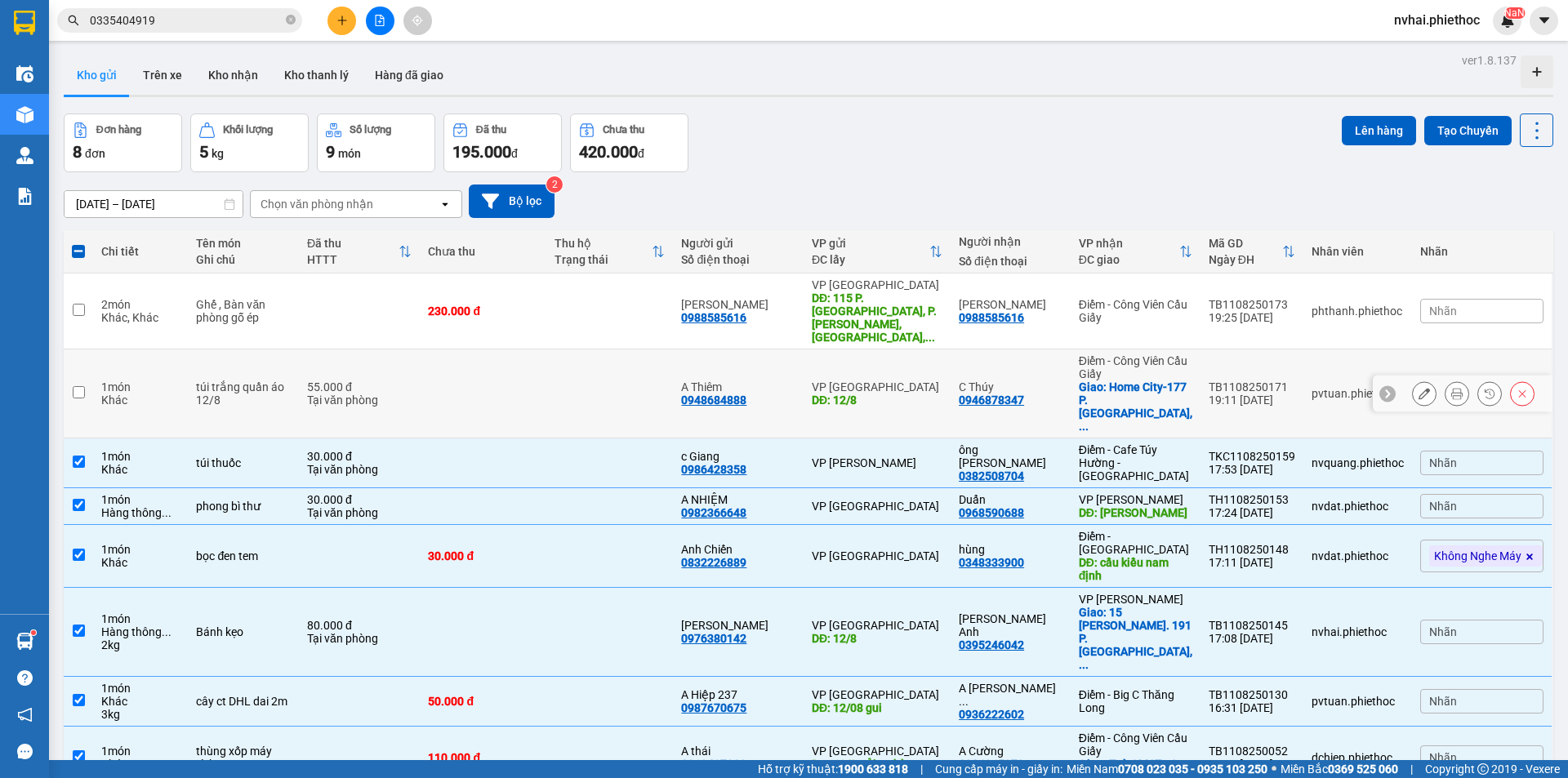
click at [525, 375] on td at bounding box center [483, 394] width 127 height 89
checkbox input "true"
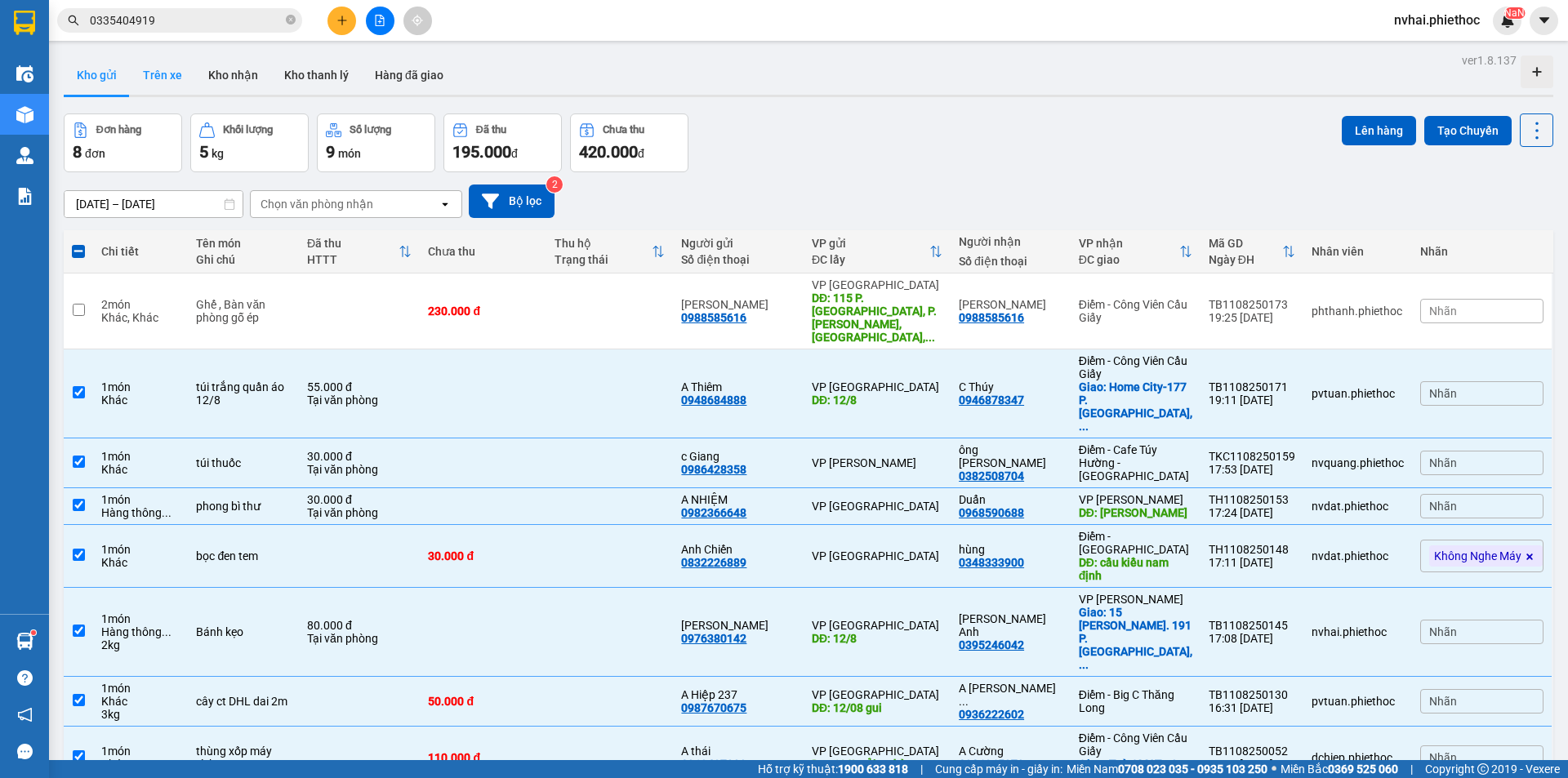
click at [154, 70] on button "Trên xe" at bounding box center [162, 75] width 65 height 39
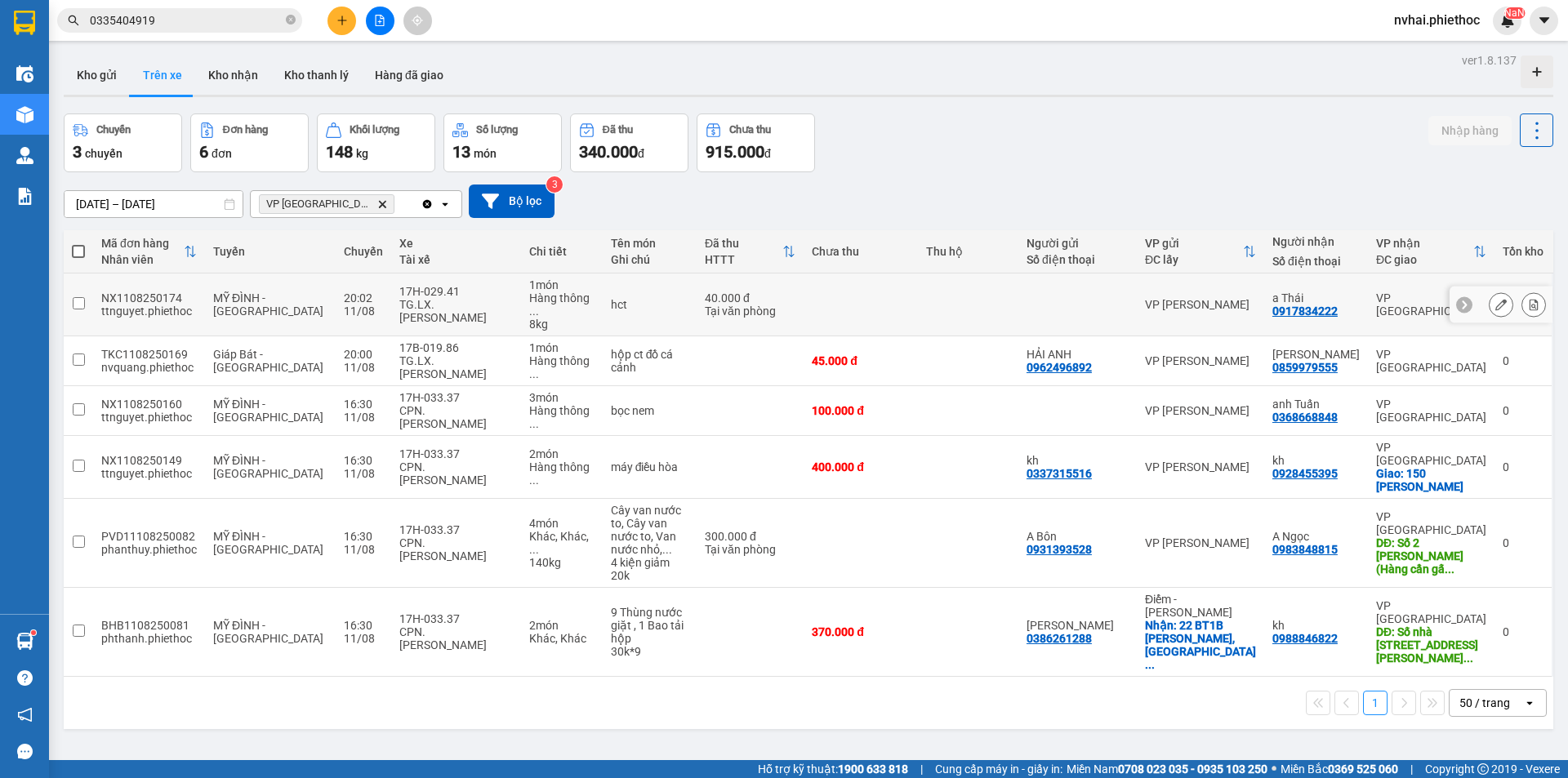
click at [1528, 299] on icon at bounding box center [1534, 305] width 12 height 12
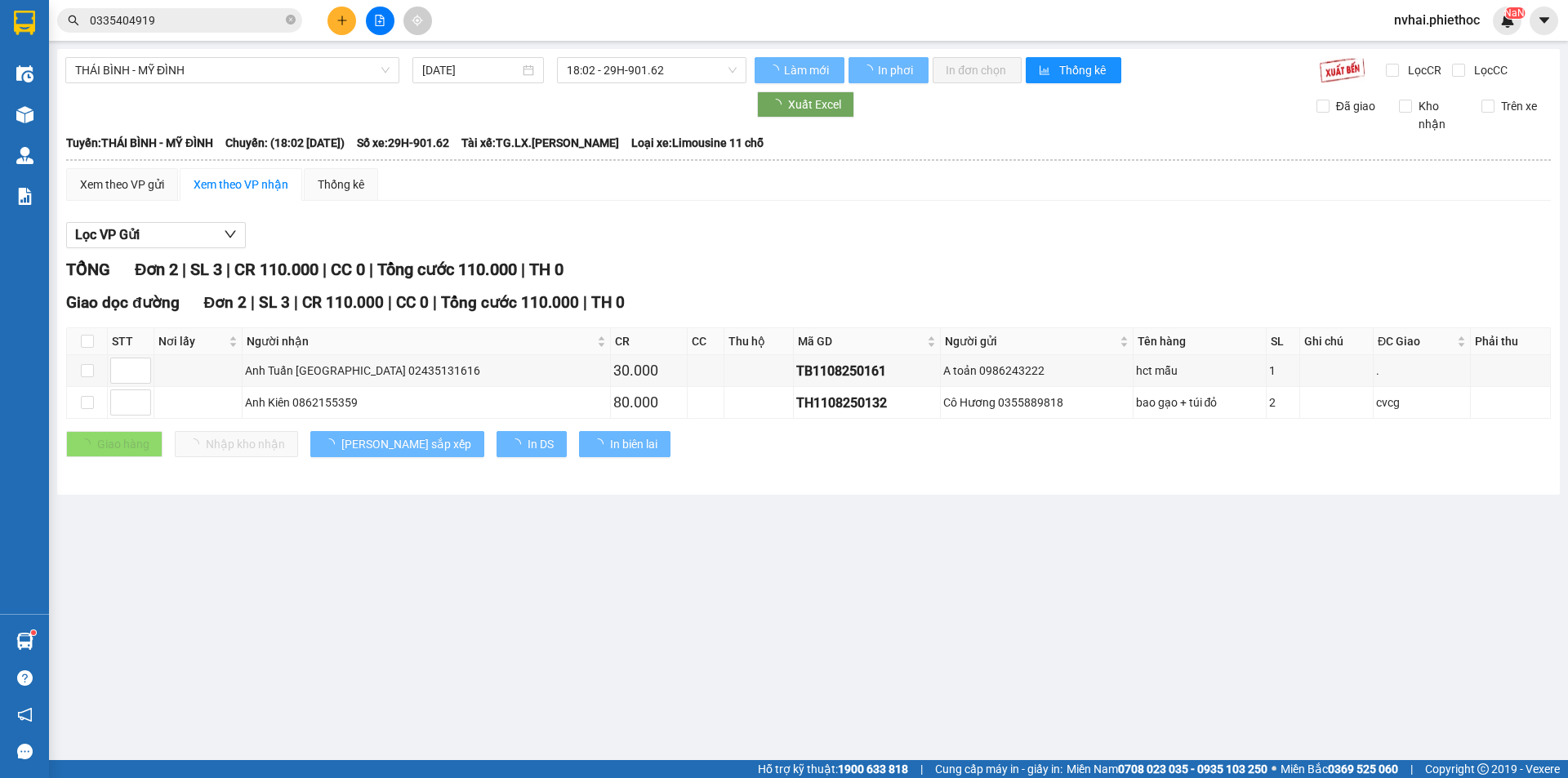
click at [154, 55] on div "THÁI BÌNH - MỸ ĐÌNH 11/08/2025 18:02 - 29H-901.62 Làm mới In phơi In đơn chọn T…" at bounding box center [807, 272] width 1502 height 446
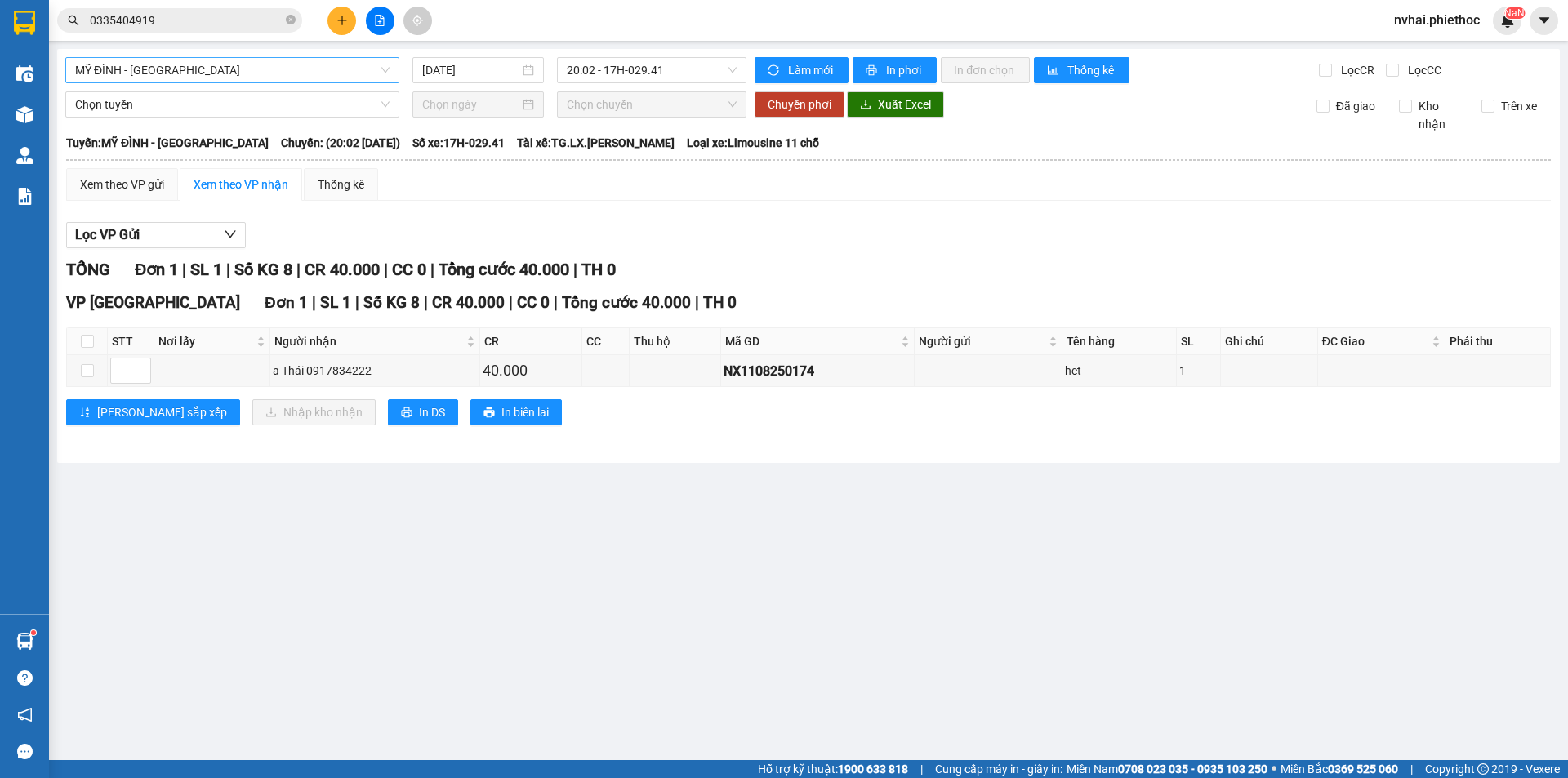
click at [163, 70] on span "MỸ ĐÌNH - [GEOGRAPHIC_DATA]" at bounding box center [232, 69] width 315 height 24
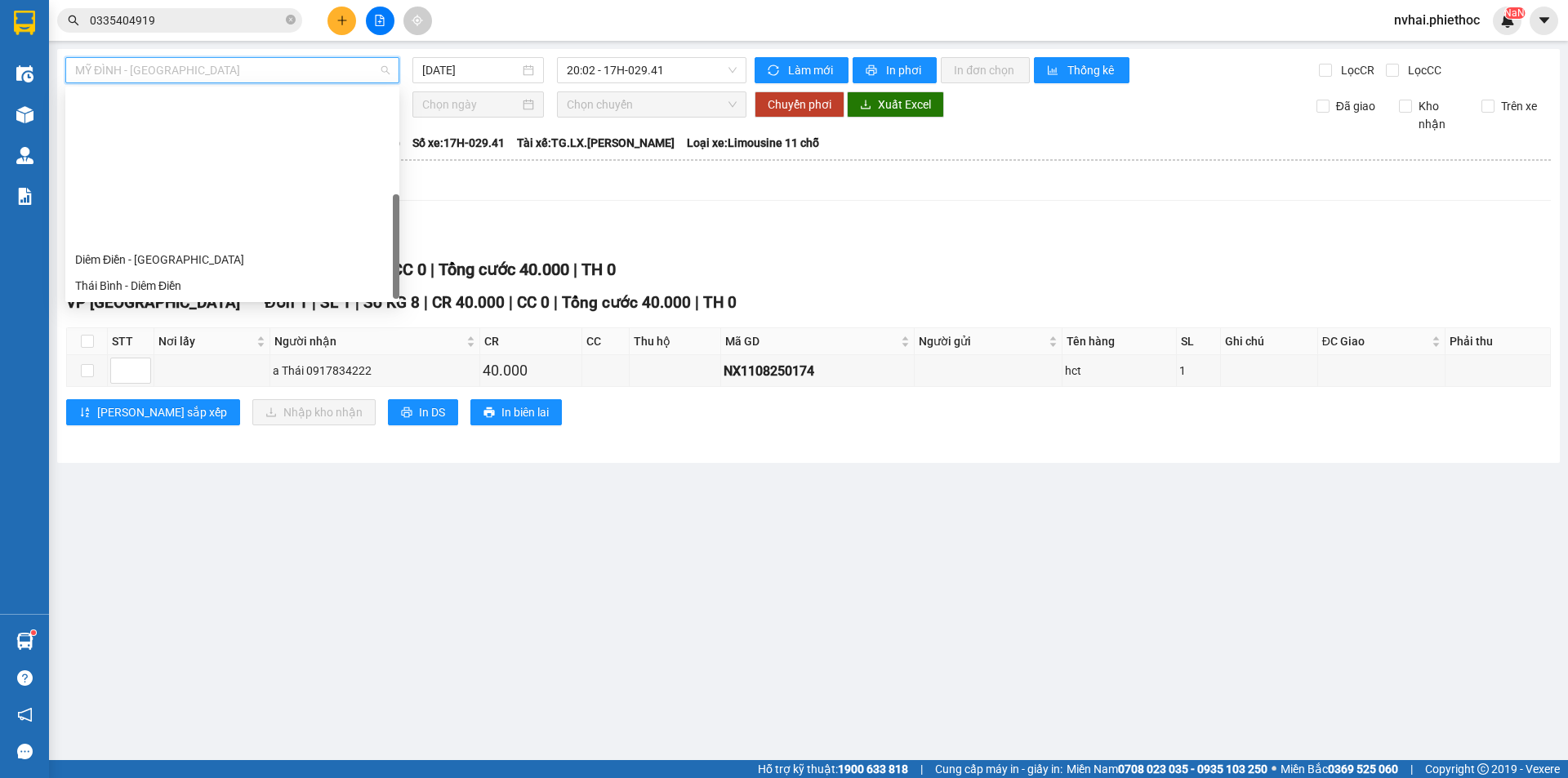
scroll to position [183, 0]
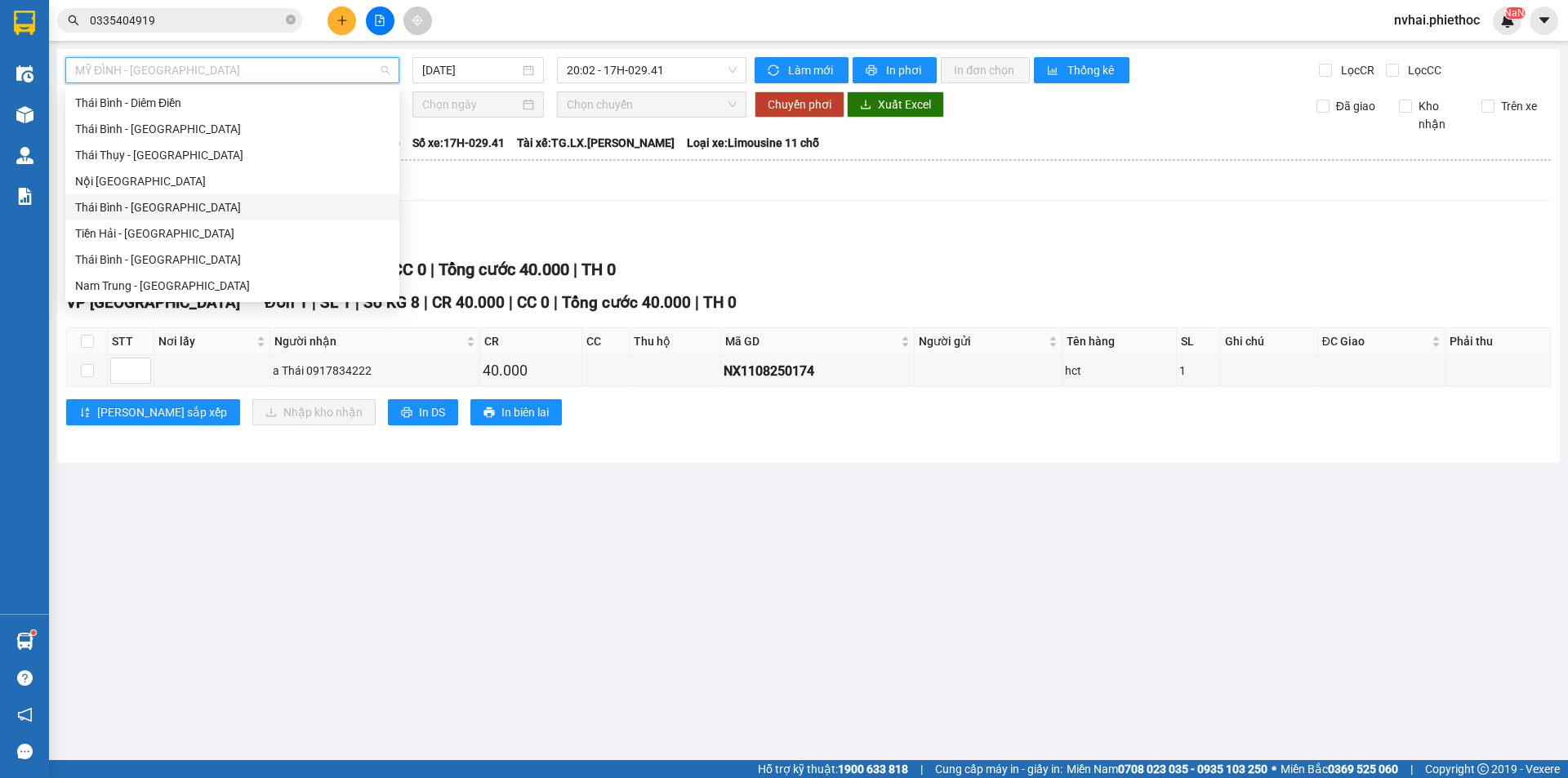
click at [149, 204] on div "Thái Bình - [GEOGRAPHIC_DATA]" at bounding box center [232, 208] width 315 height 18
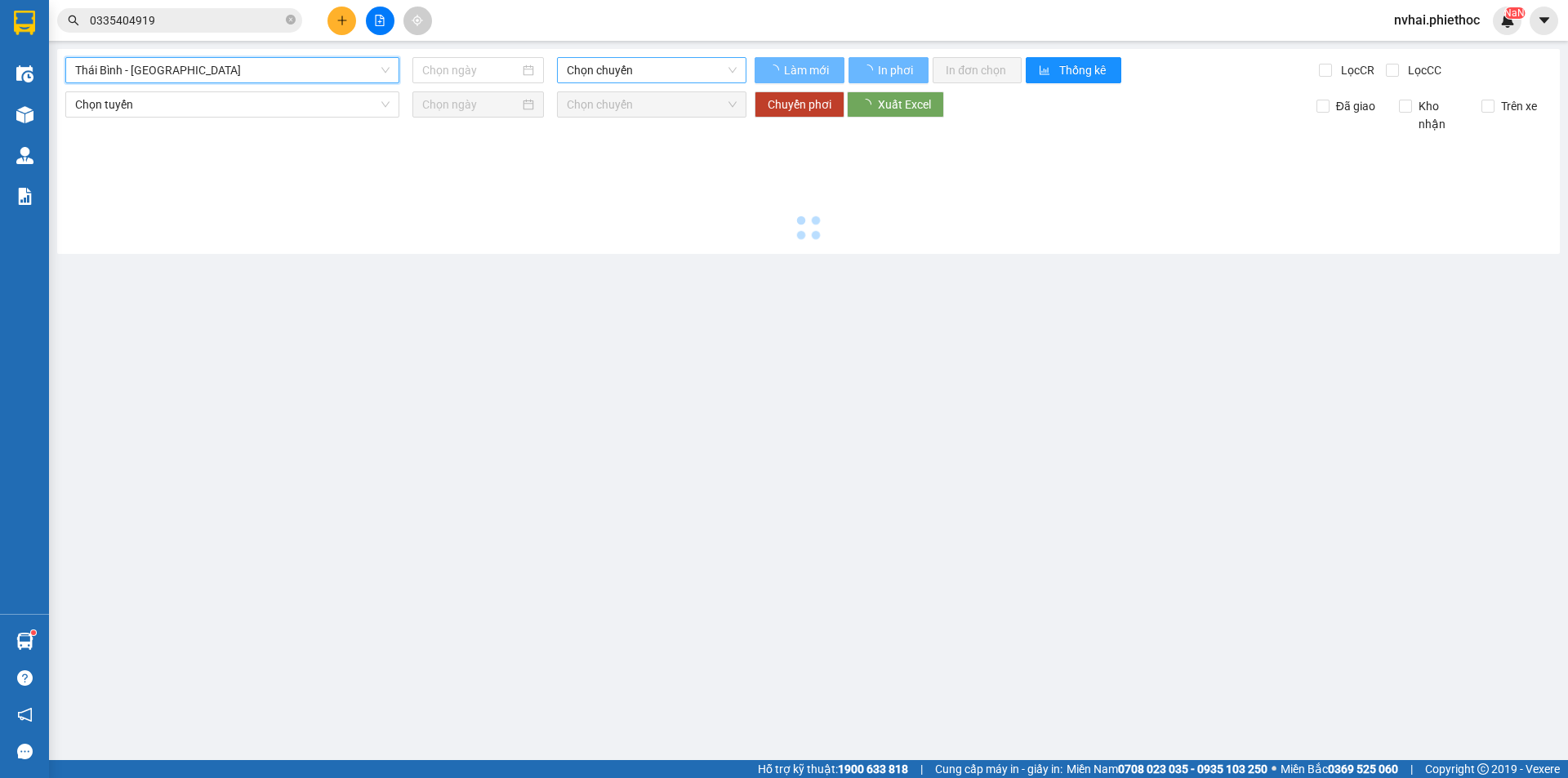
type input "[DATE]"
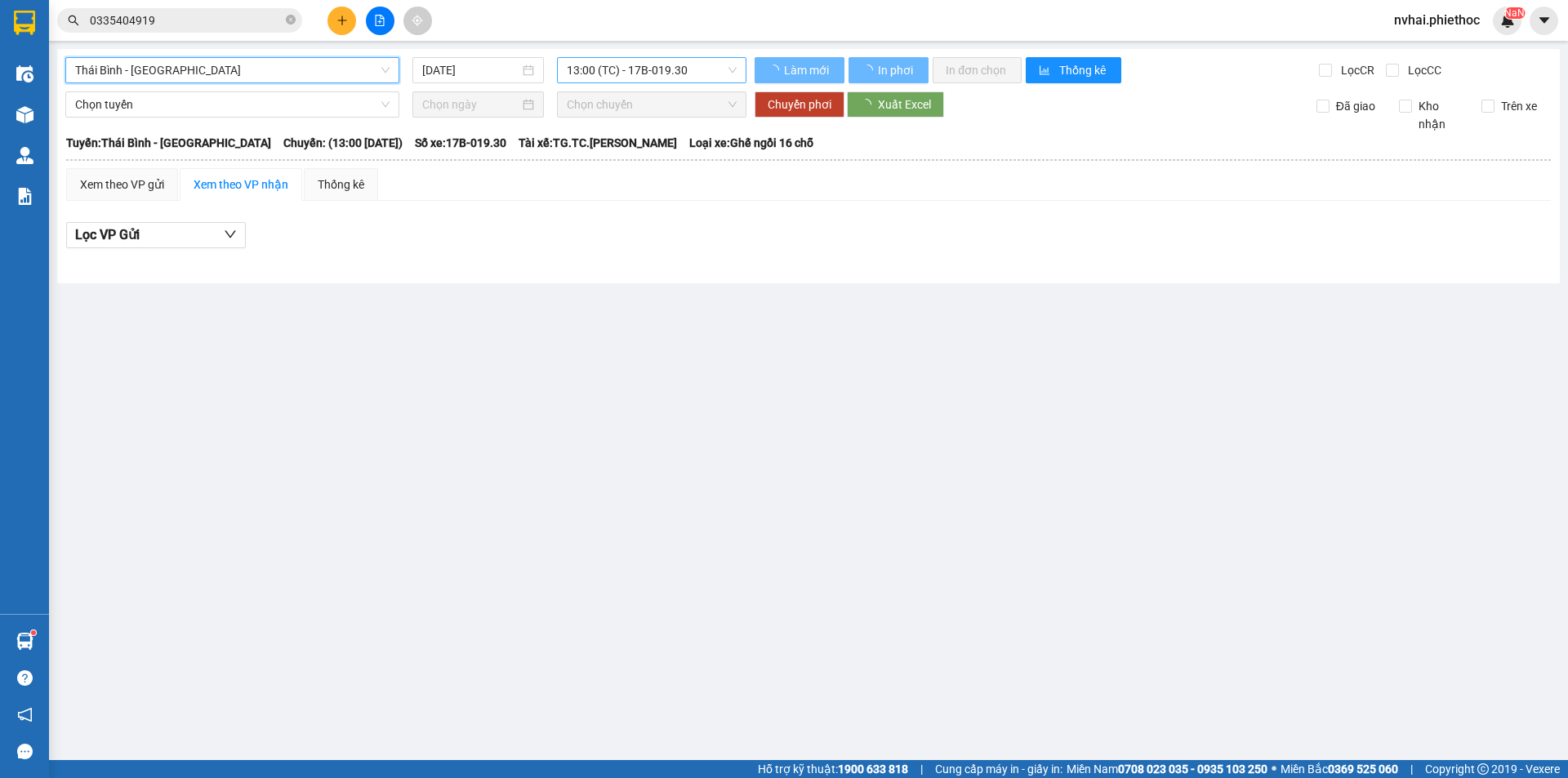
click at [594, 74] on span "13:00 (TC) - 17B-019.30" at bounding box center [651, 69] width 169 height 24
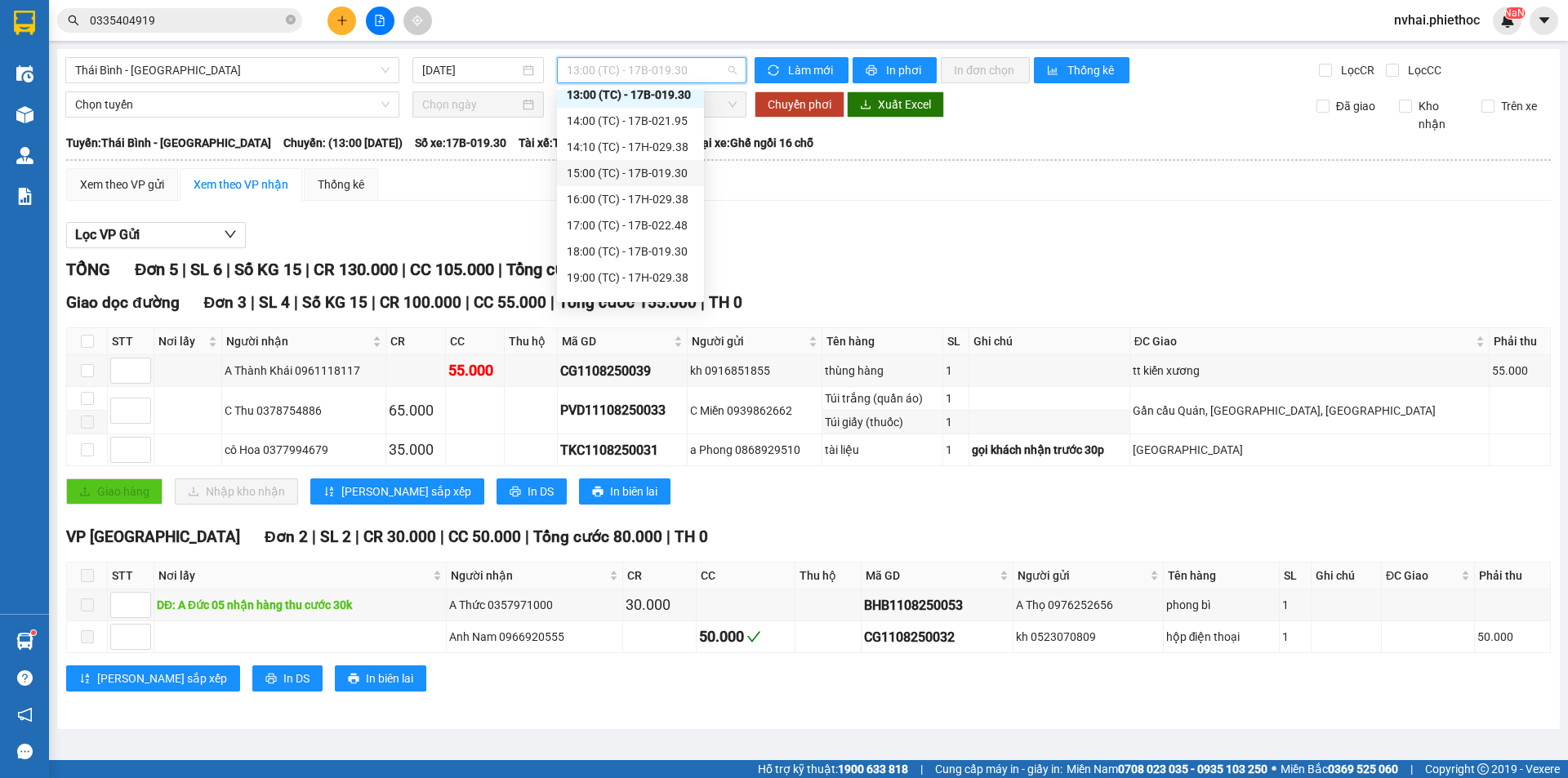
scroll to position [53, 0]
click at [663, 284] on div "20:00 (TC) - 17B-019.30" at bounding box center [630, 286] width 128 height 18
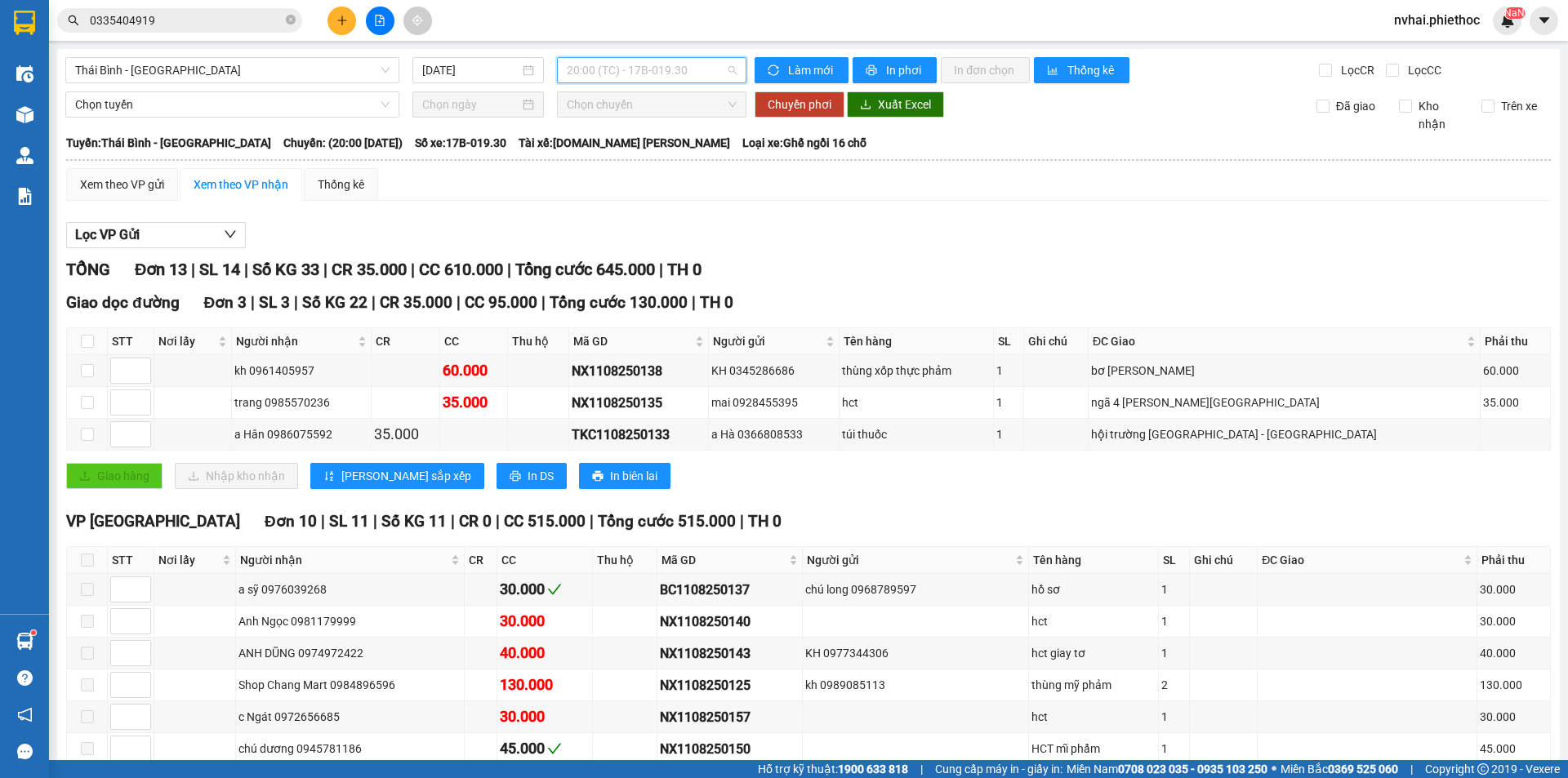
click at [623, 71] on span "20:00 (TC) - 17B-019.30" at bounding box center [651, 69] width 169 height 24
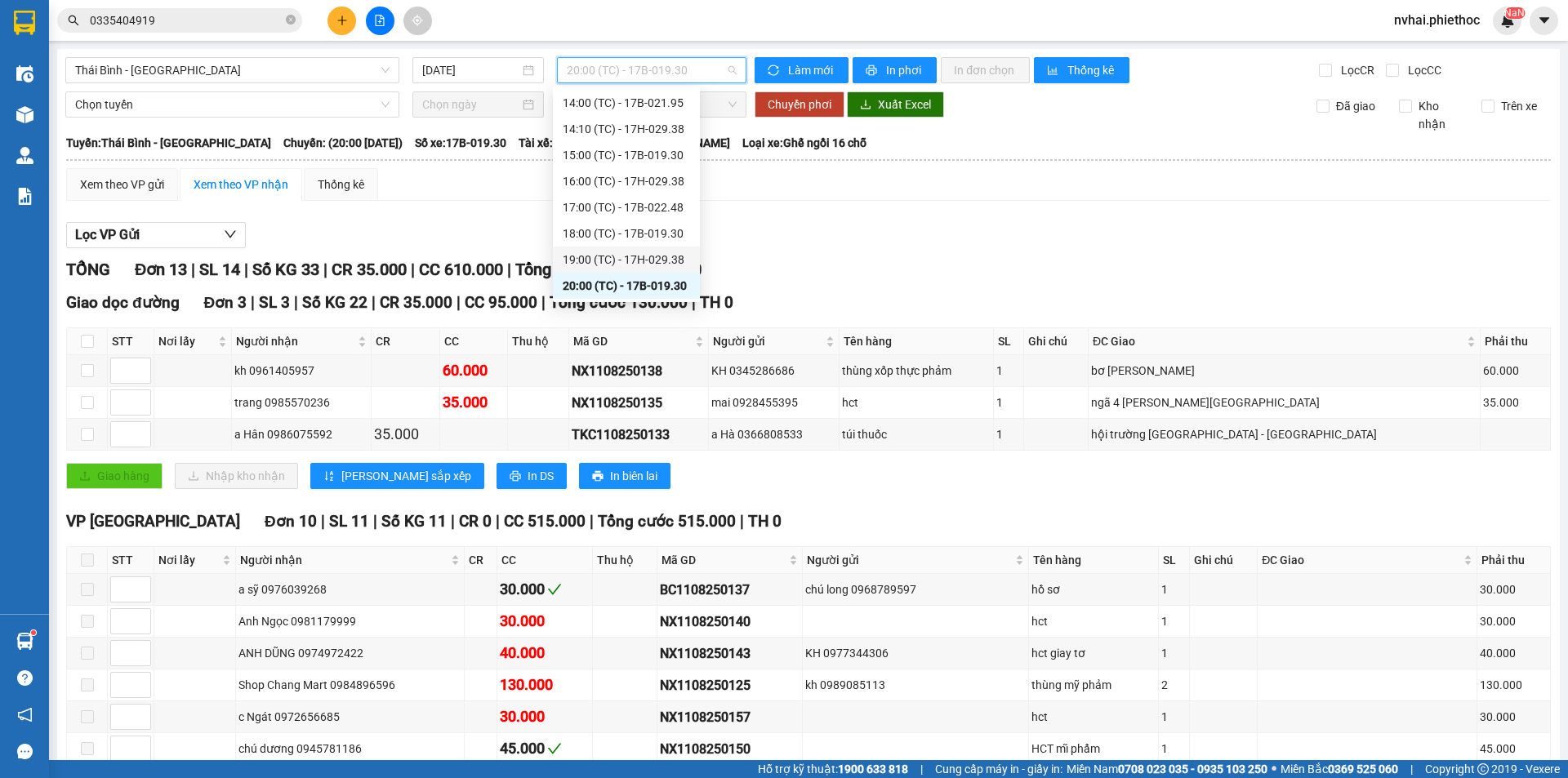
click at [858, 235] on div "Lọc VP Gửi" at bounding box center [808, 235] width 1485 height 27
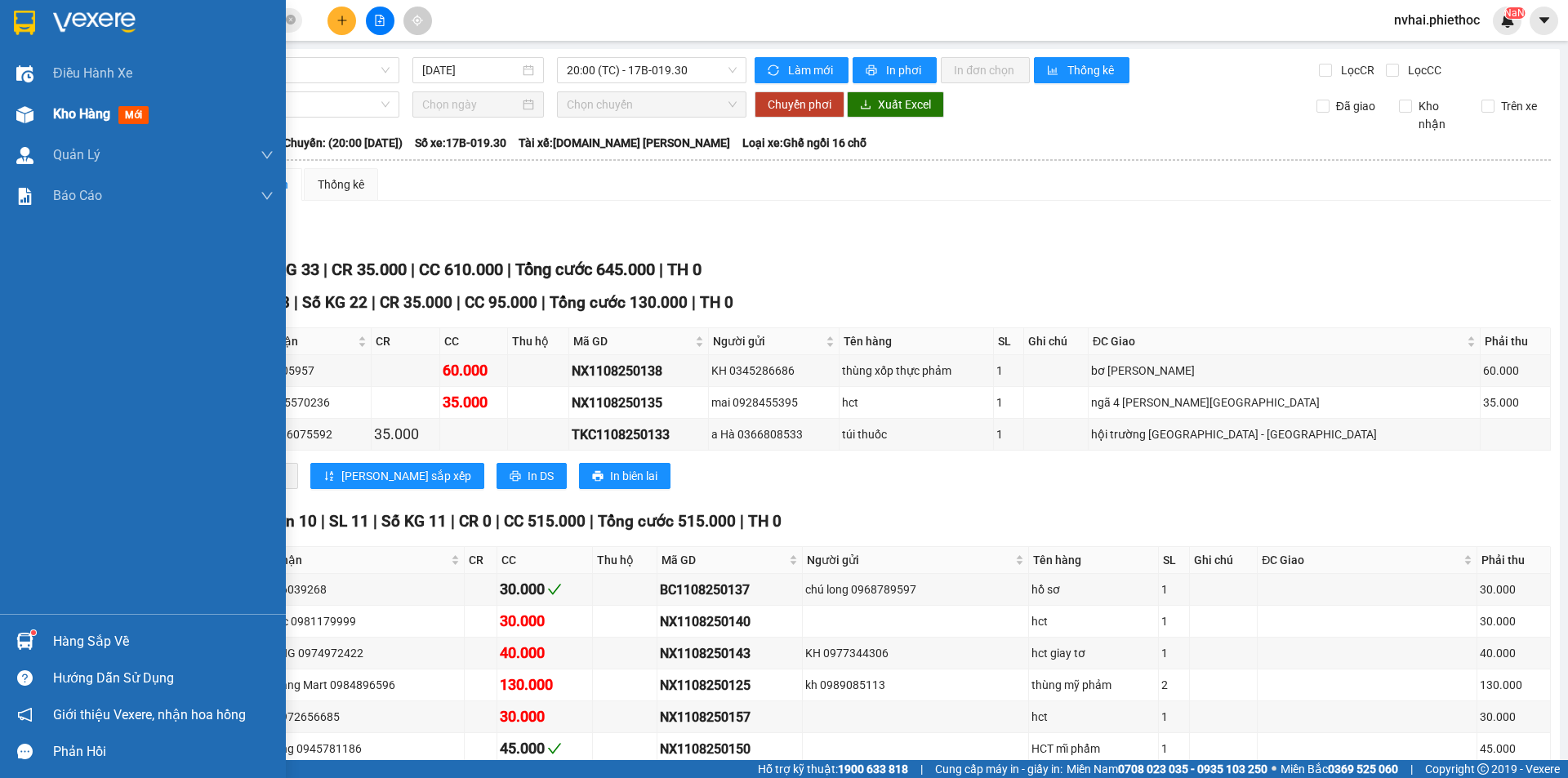
click at [32, 110] on img at bounding box center [25, 114] width 18 height 18
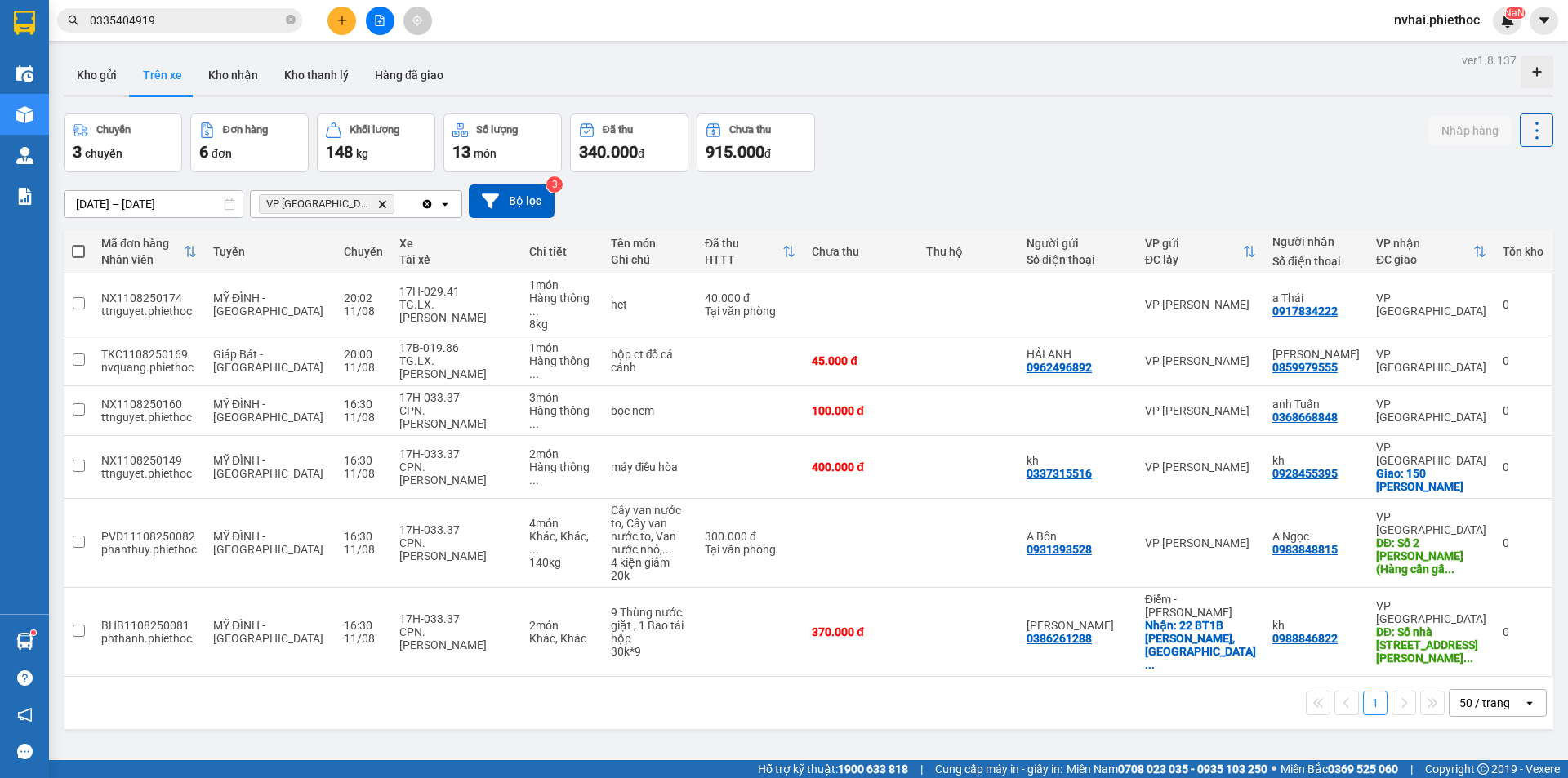
click at [377, 205] on icon "Delete" at bounding box center [382, 205] width 10 height 10
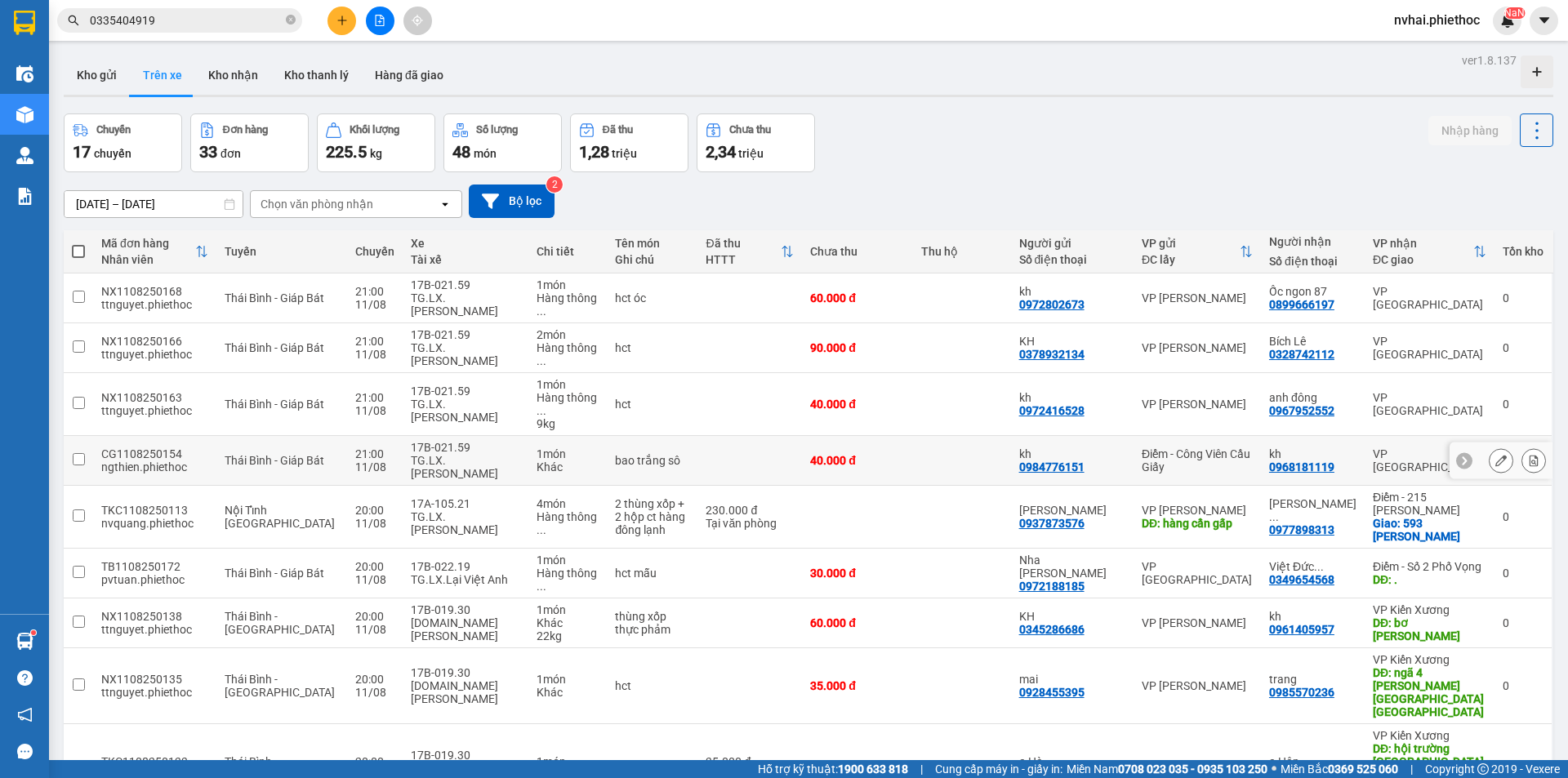
click at [979, 436] on td at bounding box center [961, 461] width 97 height 50
checkbox input "true"
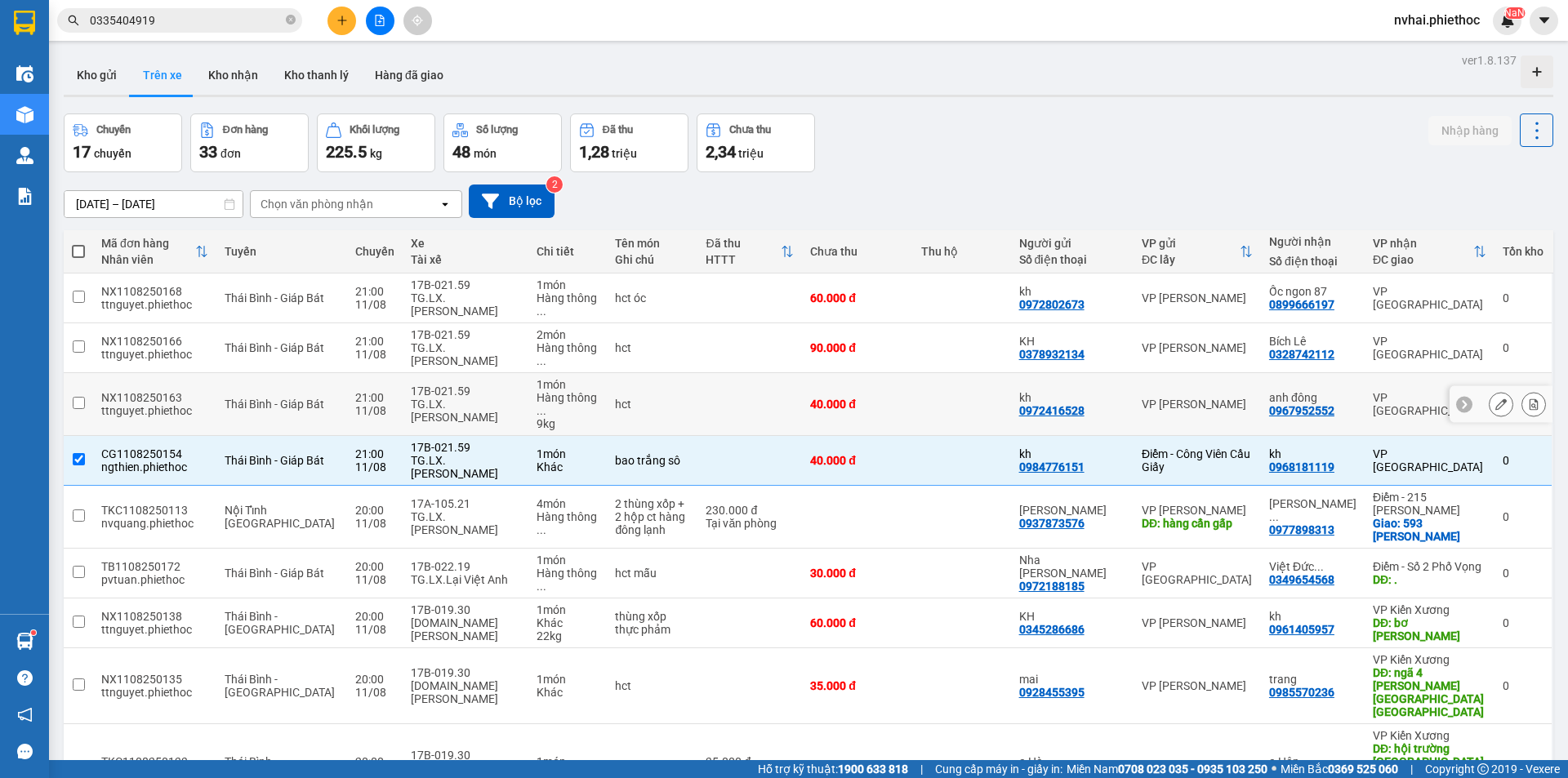
click at [959, 373] on td at bounding box center [961, 404] width 97 height 63
checkbox input "true"
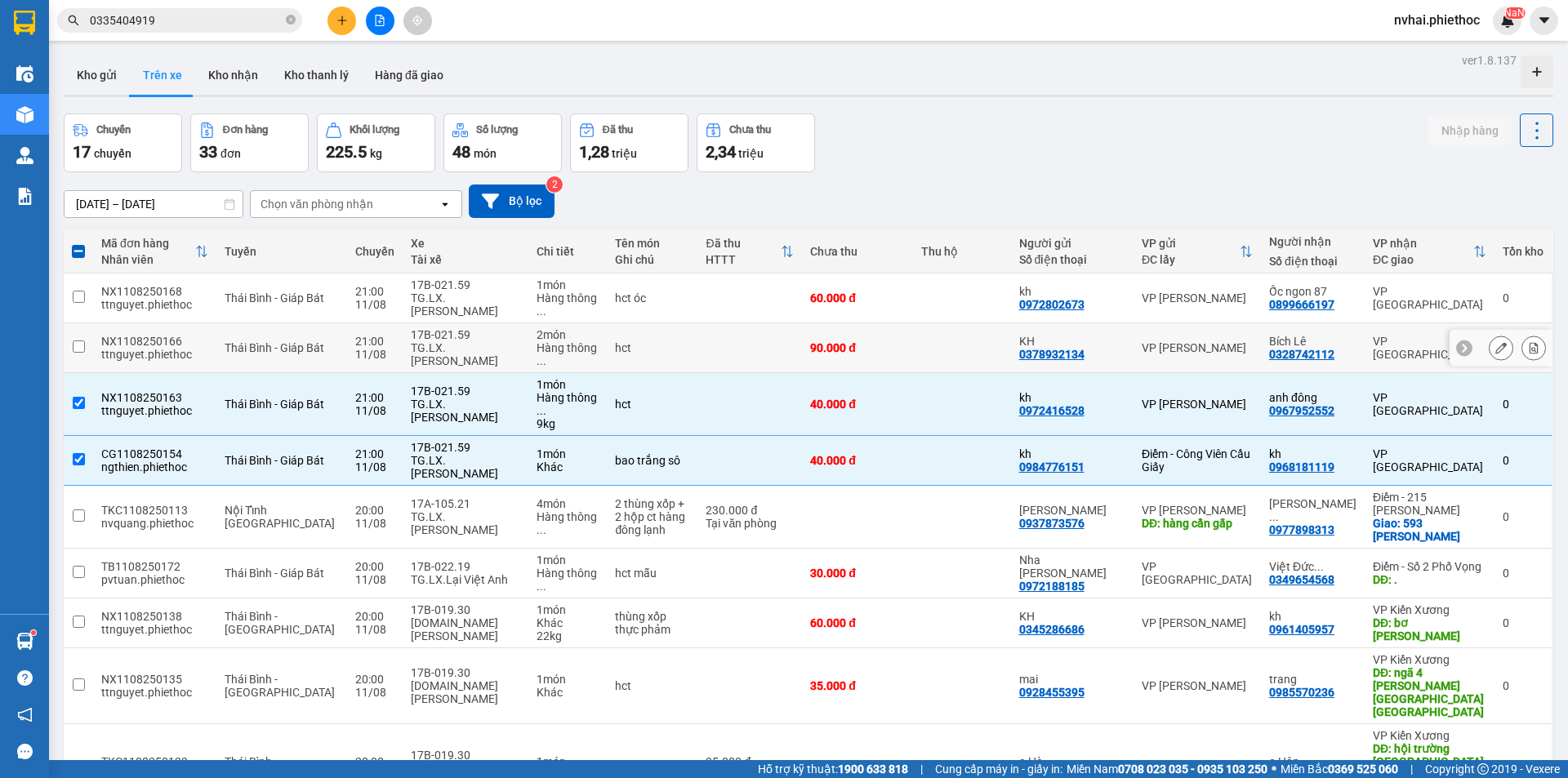
click at [939, 326] on td at bounding box center [961, 348] width 97 height 50
checkbox input "true"
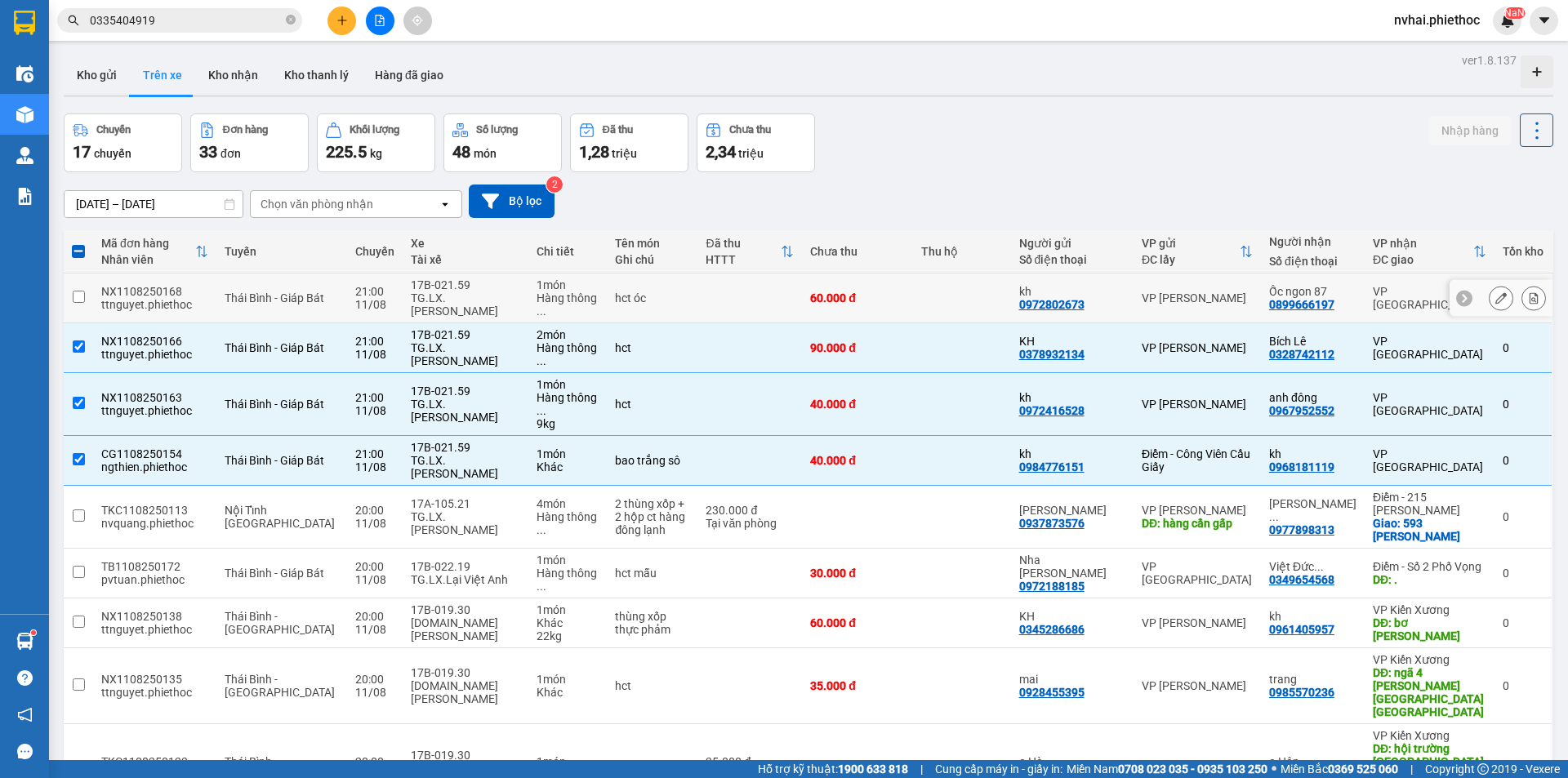
click at [913, 291] on td "60.000 đ" at bounding box center [857, 299] width 111 height 50
checkbox input "true"
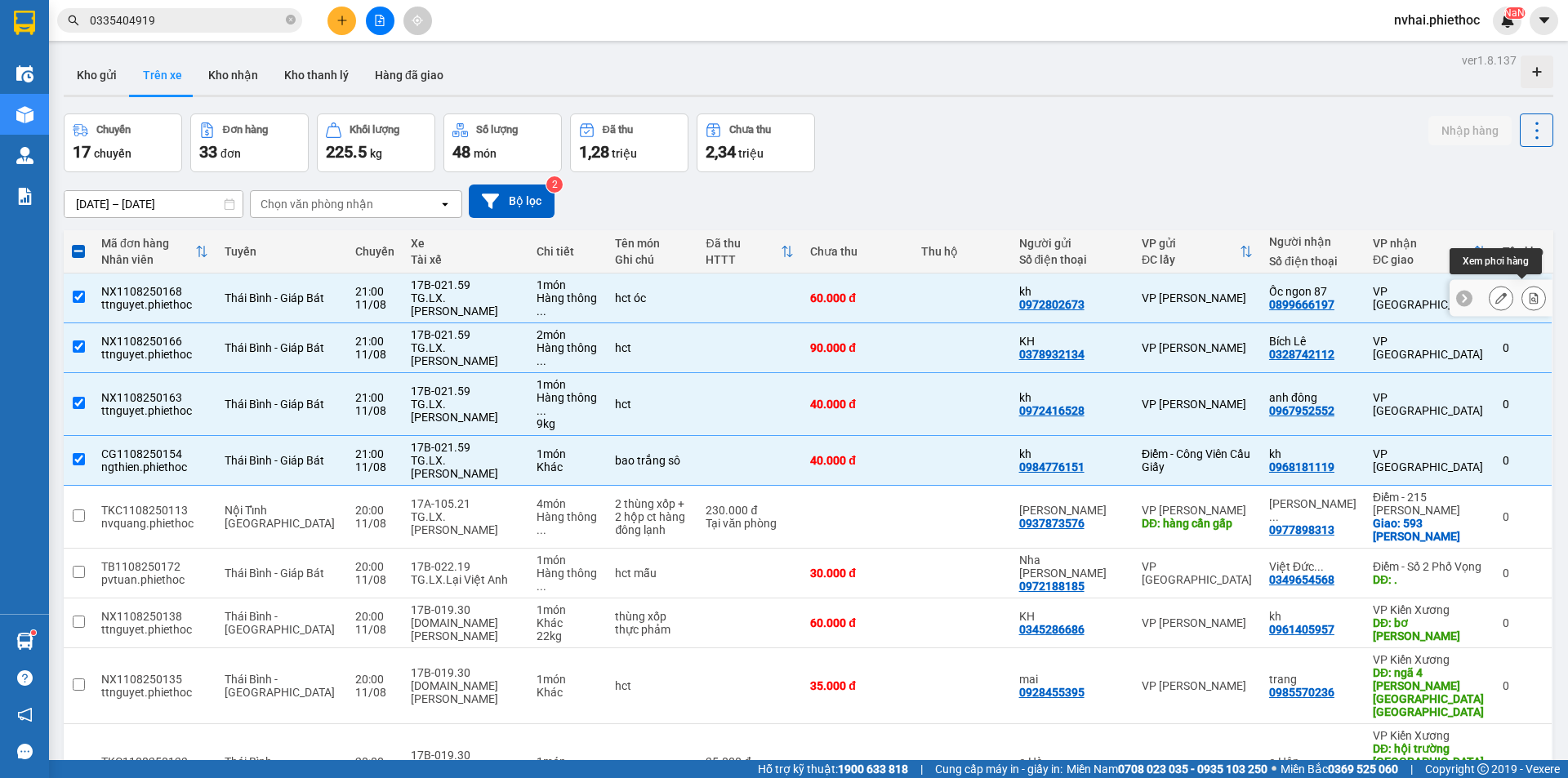
click at [1528, 292] on icon at bounding box center [1534, 298] width 12 height 12
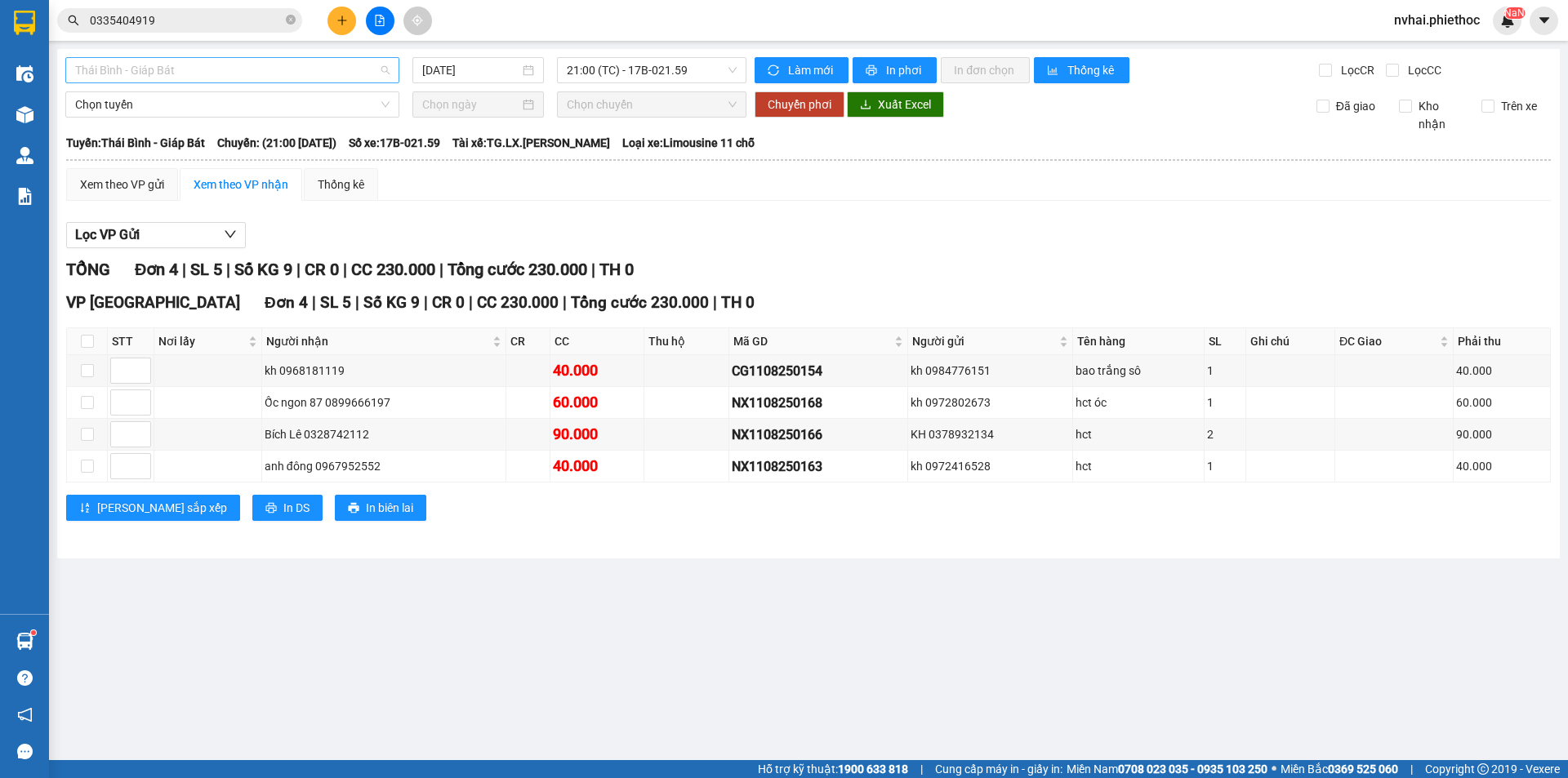
click at [164, 71] on span "Thái Bình - Giáp Bát" at bounding box center [232, 69] width 315 height 24
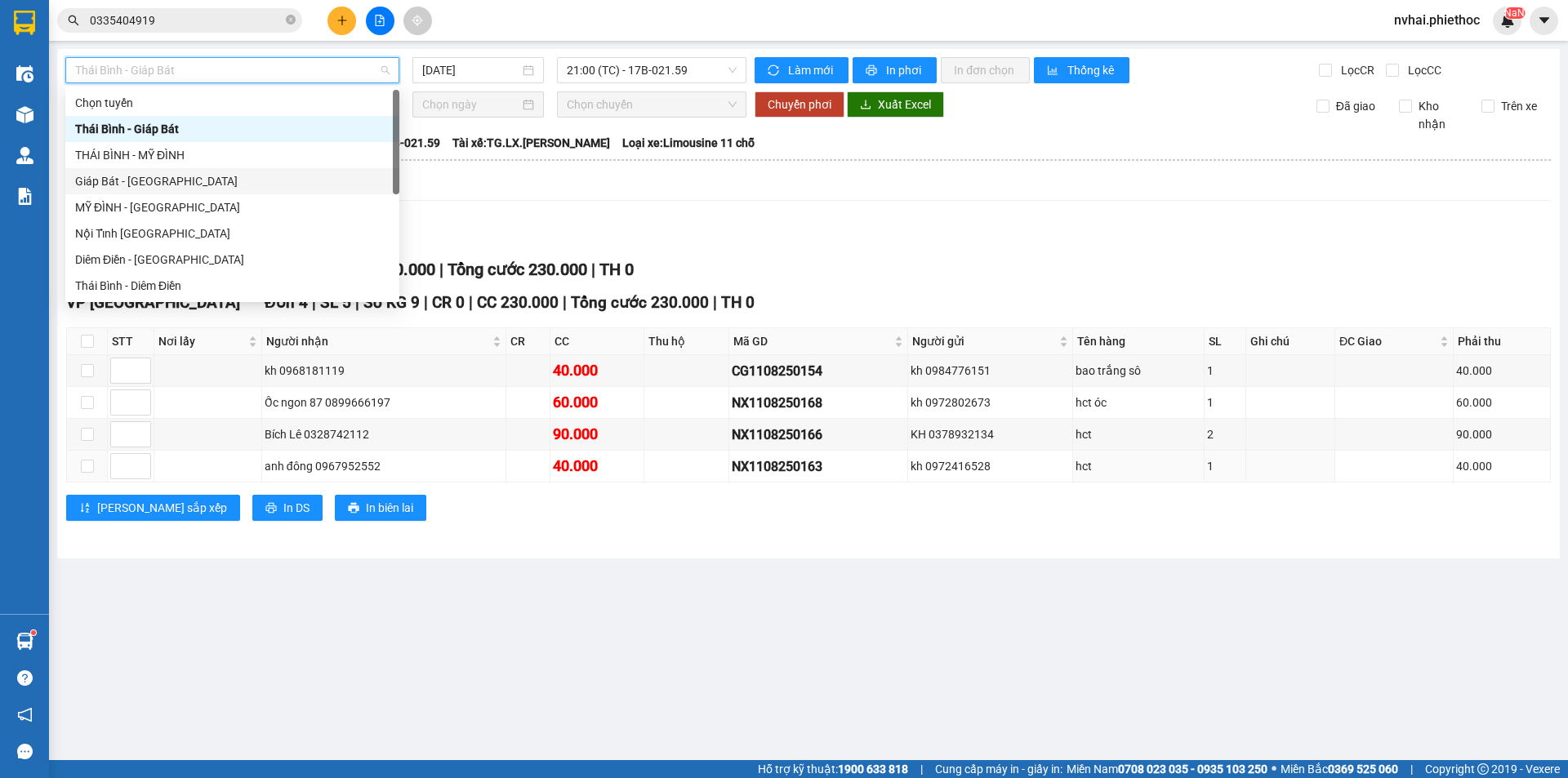
click at [514, 543] on div "Thái Bình - Giáp Bát 11/08/2025 21:00 (TC) - 17B-021.59 Làm mới In phơi In đơn …" at bounding box center [807, 304] width 1502 height 509
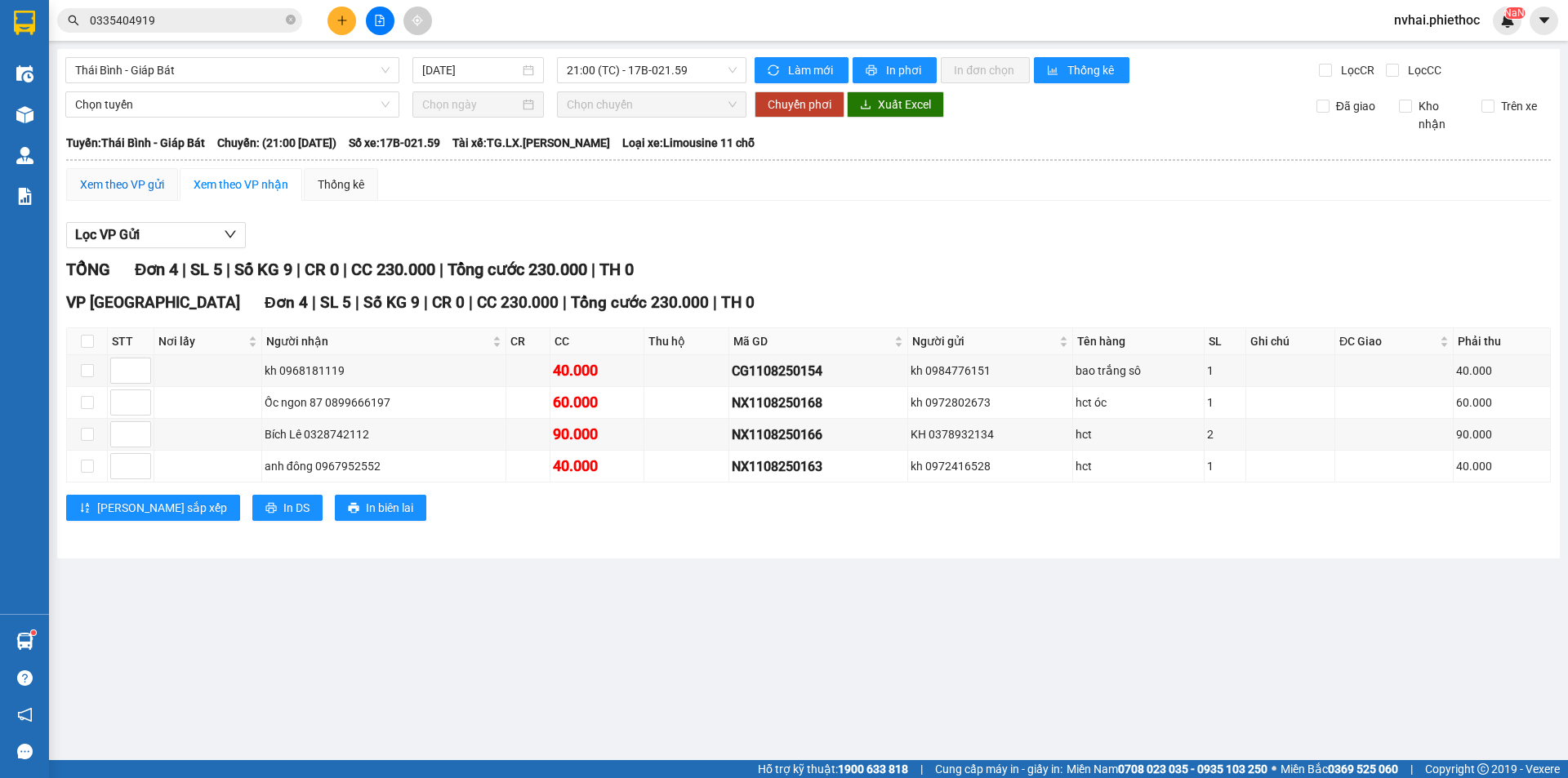
click at [115, 184] on div "Xem theo VP gửi" at bounding box center [122, 184] width 84 height 18
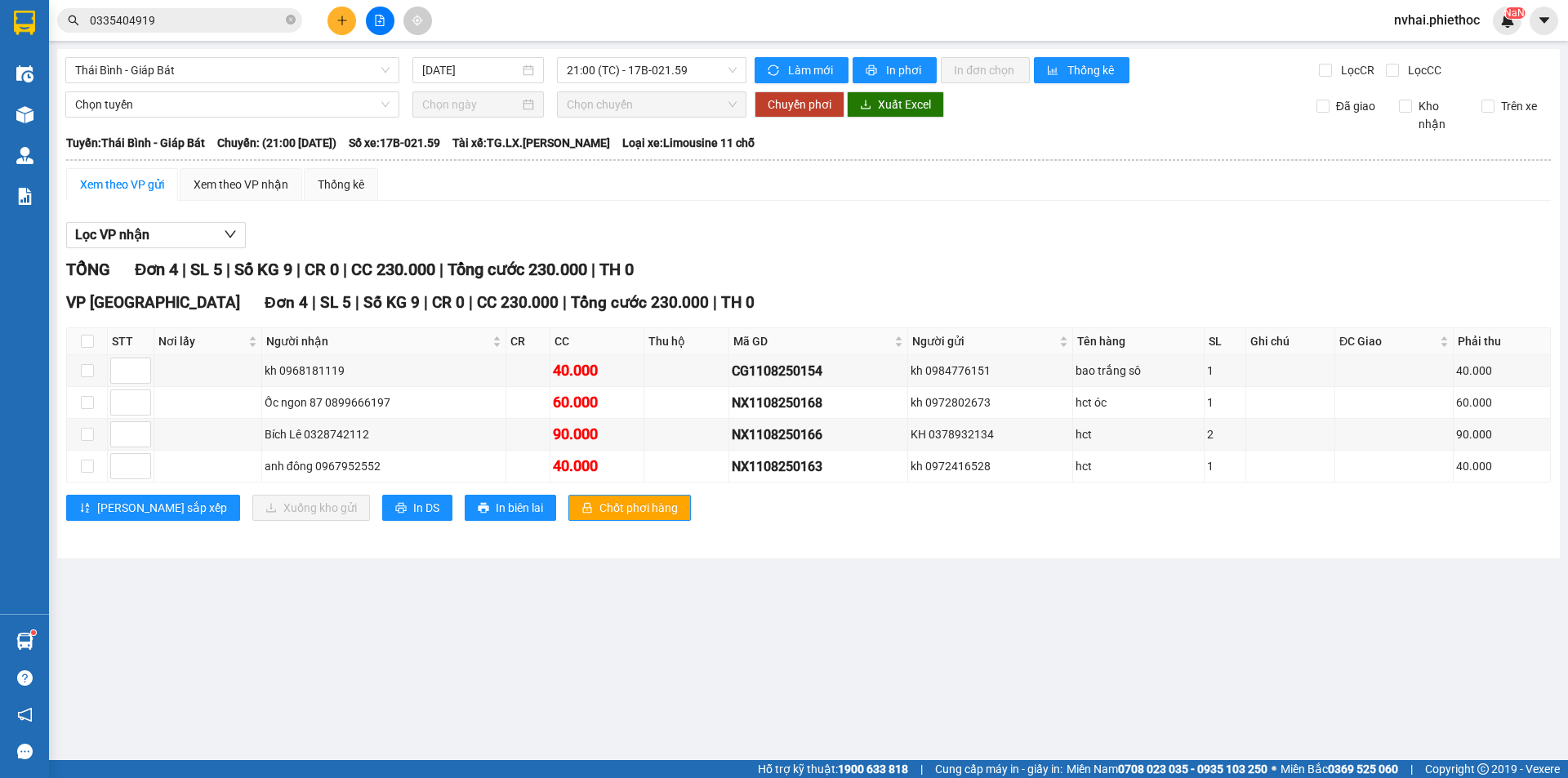
drag, startPoint x: 78, startPoint y: 334, endPoint x: 89, endPoint y: 342, distance: 13.6
click at [79, 335] on th at bounding box center [87, 341] width 41 height 27
click at [89, 342] on input "checkbox" at bounding box center [88, 341] width 13 height 13
checkbox input "true"
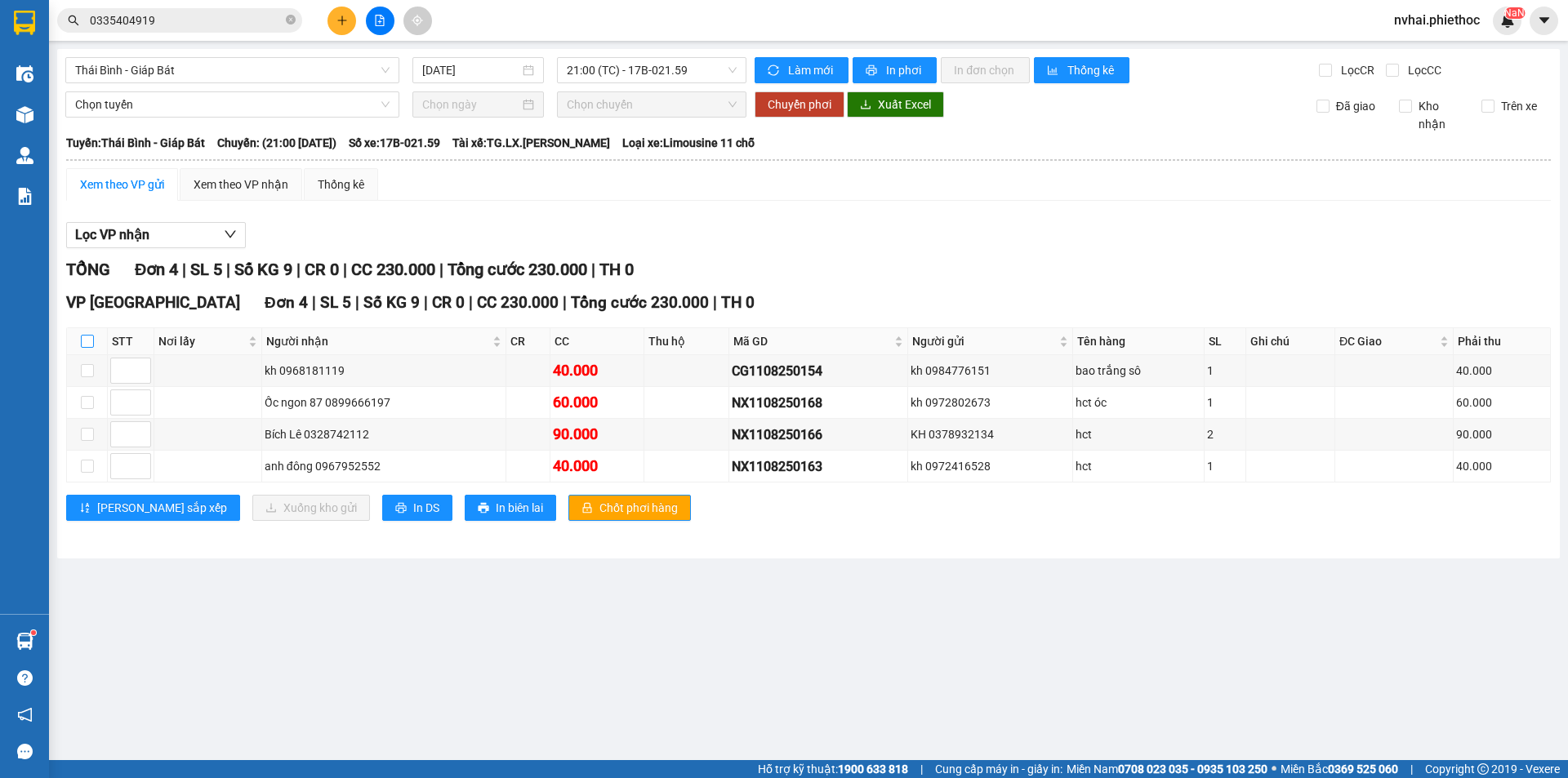
checkbox input "true"
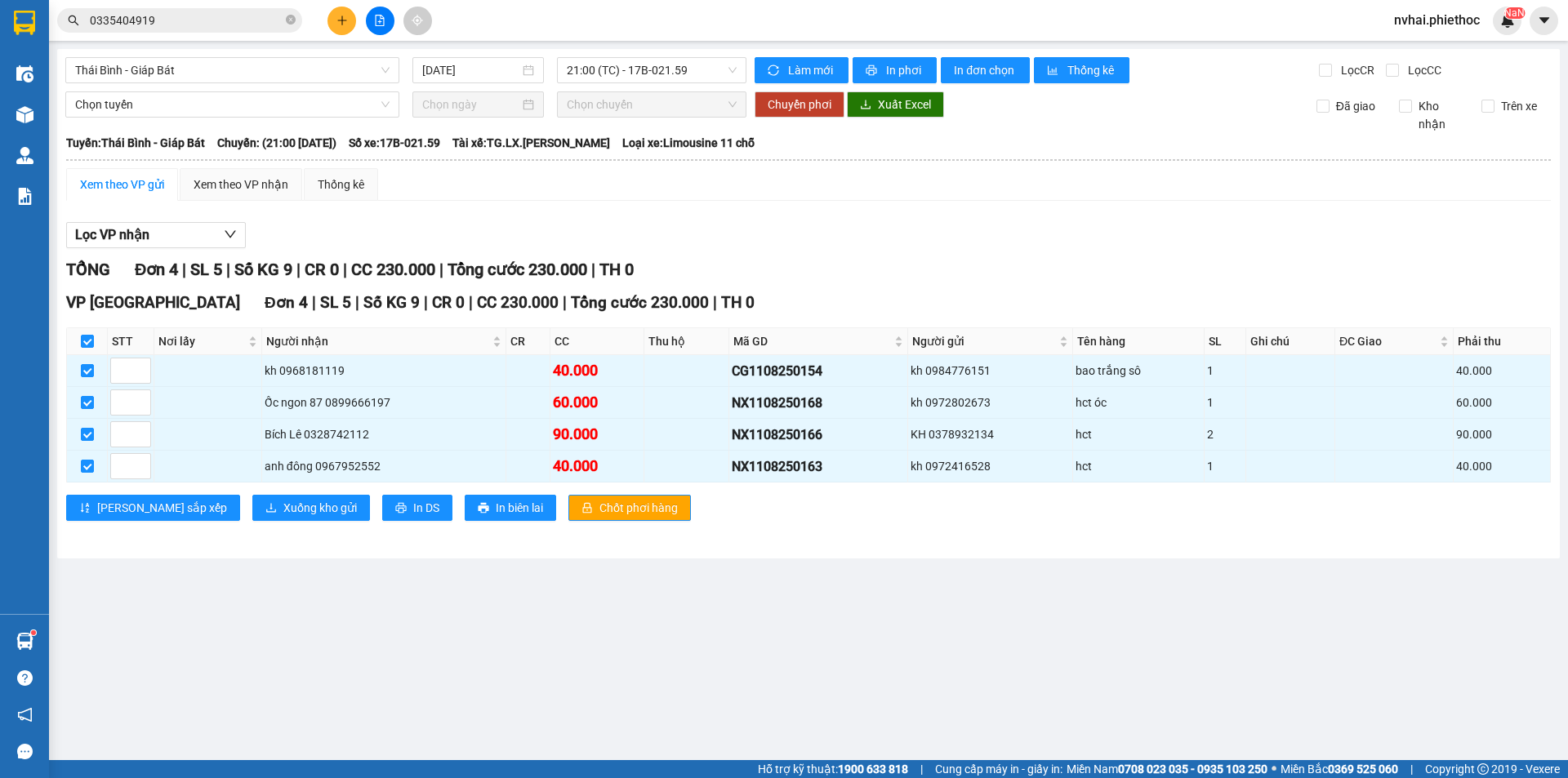
click at [217, 493] on div "VP Thái Bình Đơn 4 | SL 5 | Số KG 9 | CR 0 | CC 230.000 | Tổng cước 230.000 | T…" at bounding box center [808, 412] width 1485 height 242
click at [283, 502] on span "Xuống kho gửi" at bounding box center [320, 508] width 73 height 18
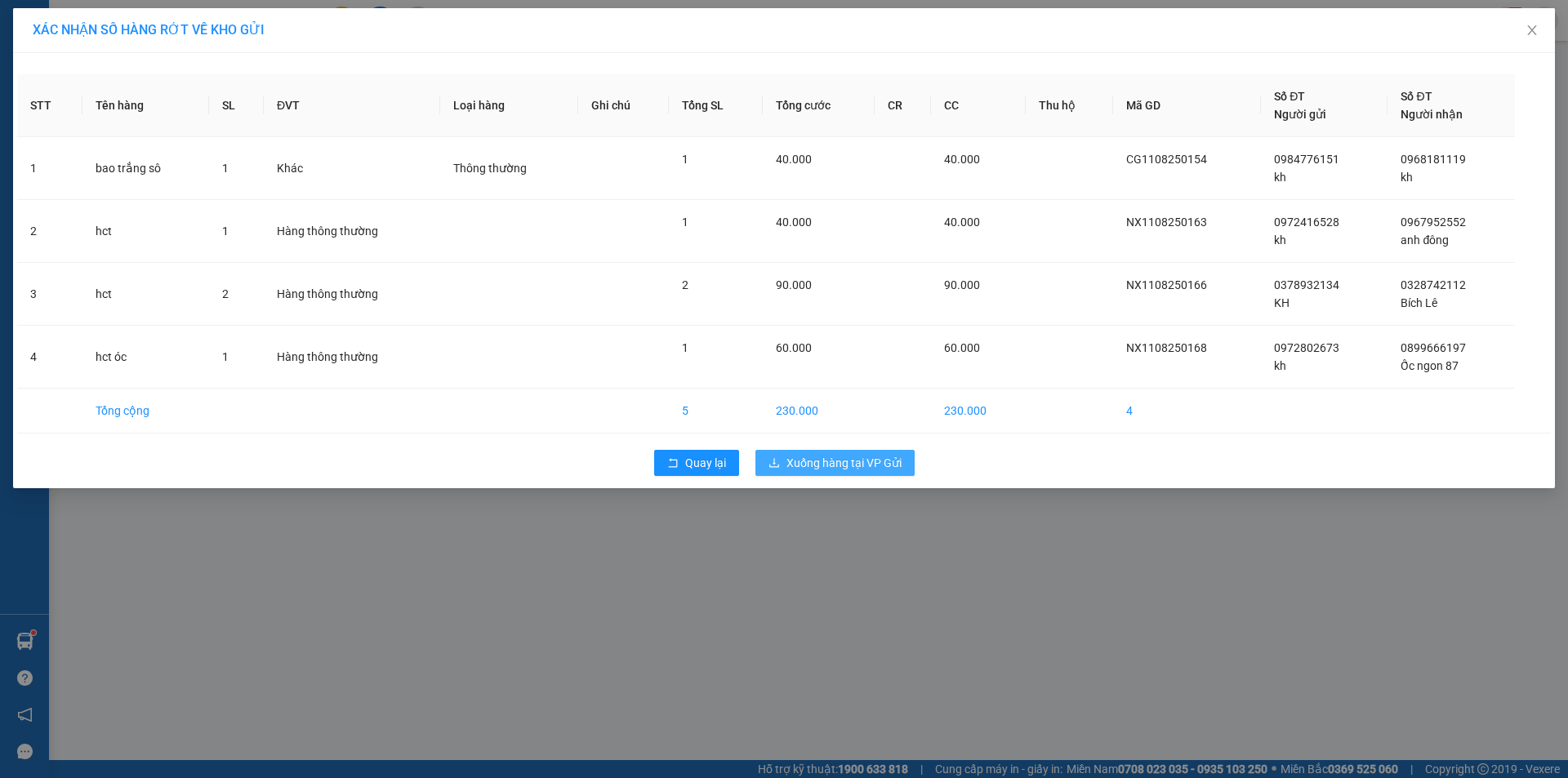
click at [876, 464] on span "Xuống hàng tại VP Gửi" at bounding box center [844, 463] width 115 height 18
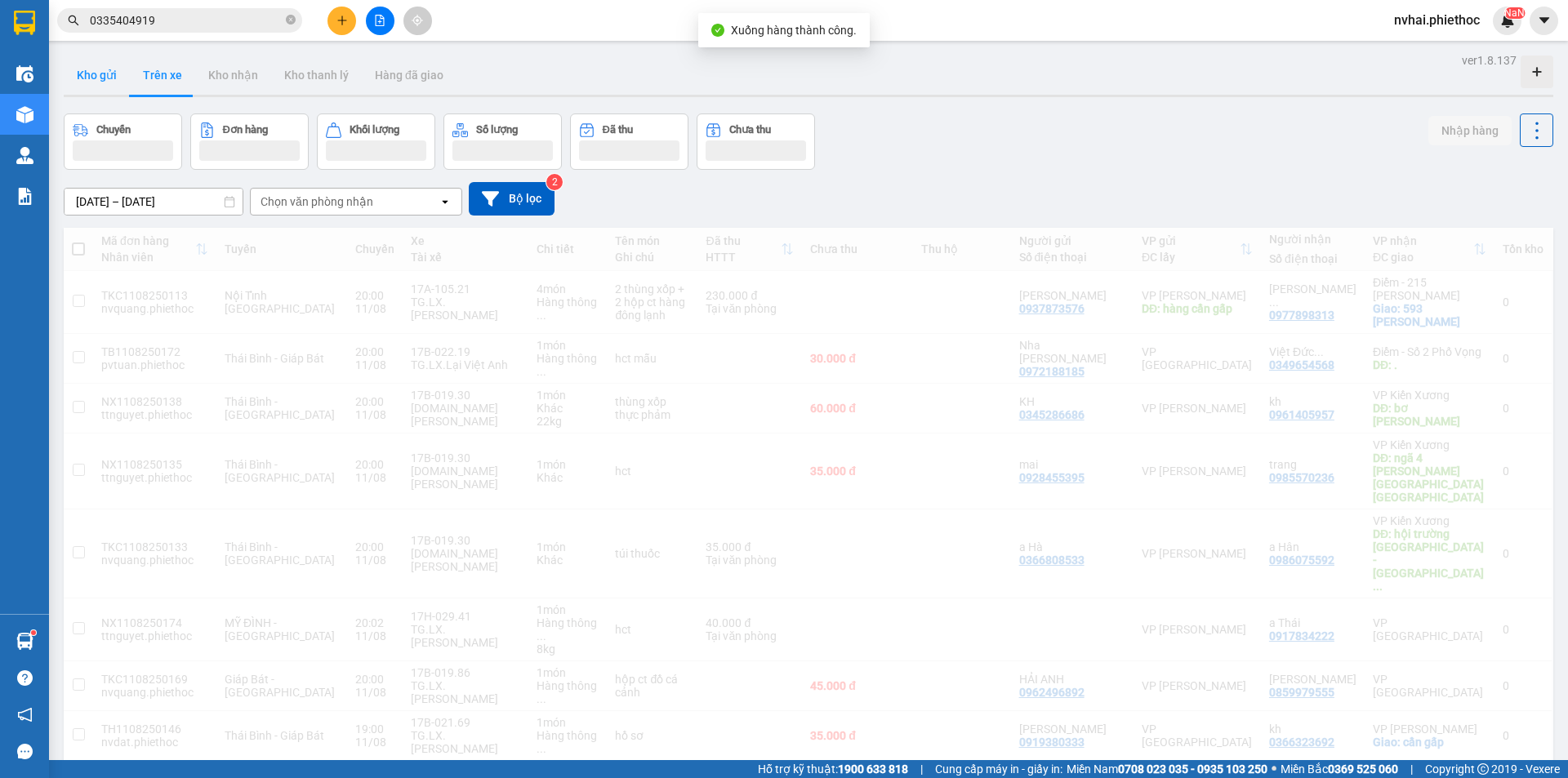
click at [96, 64] on button "Kho gửi" at bounding box center [96, 75] width 66 height 39
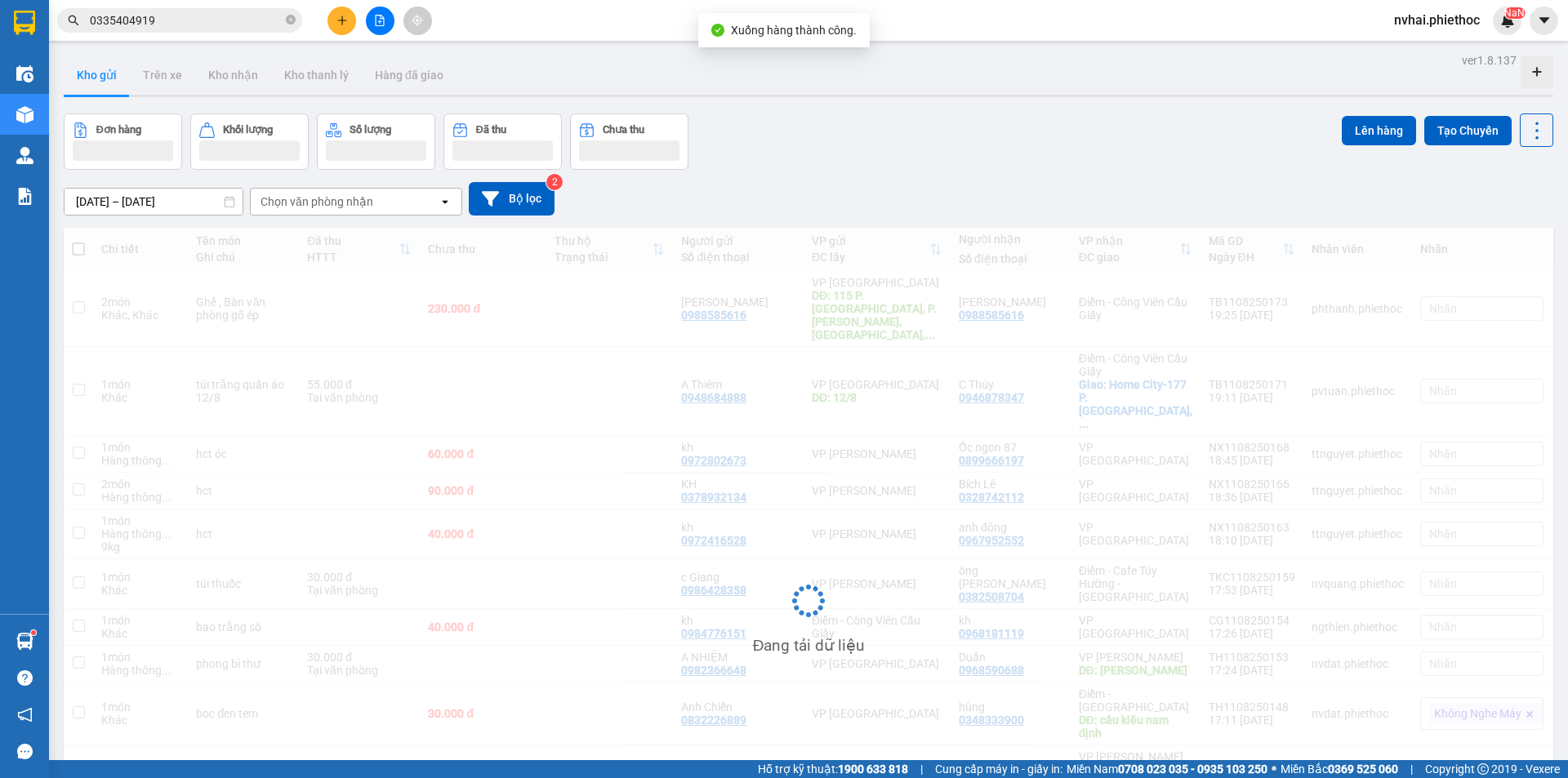
click at [99, 73] on button "Kho gửi" at bounding box center [96, 75] width 66 height 39
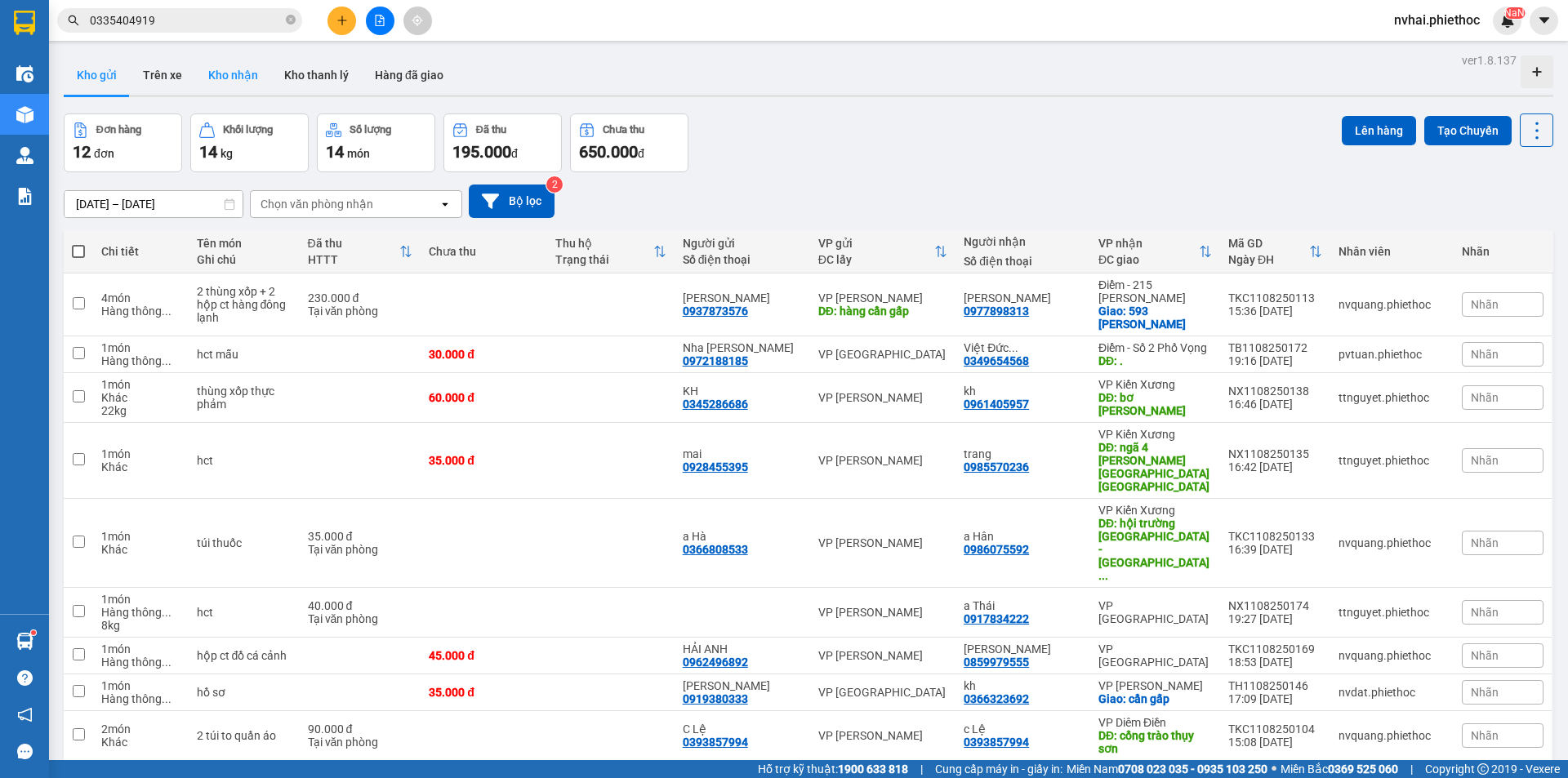
click at [255, 73] on button "Kho nhận" at bounding box center [233, 75] width 76 height 39
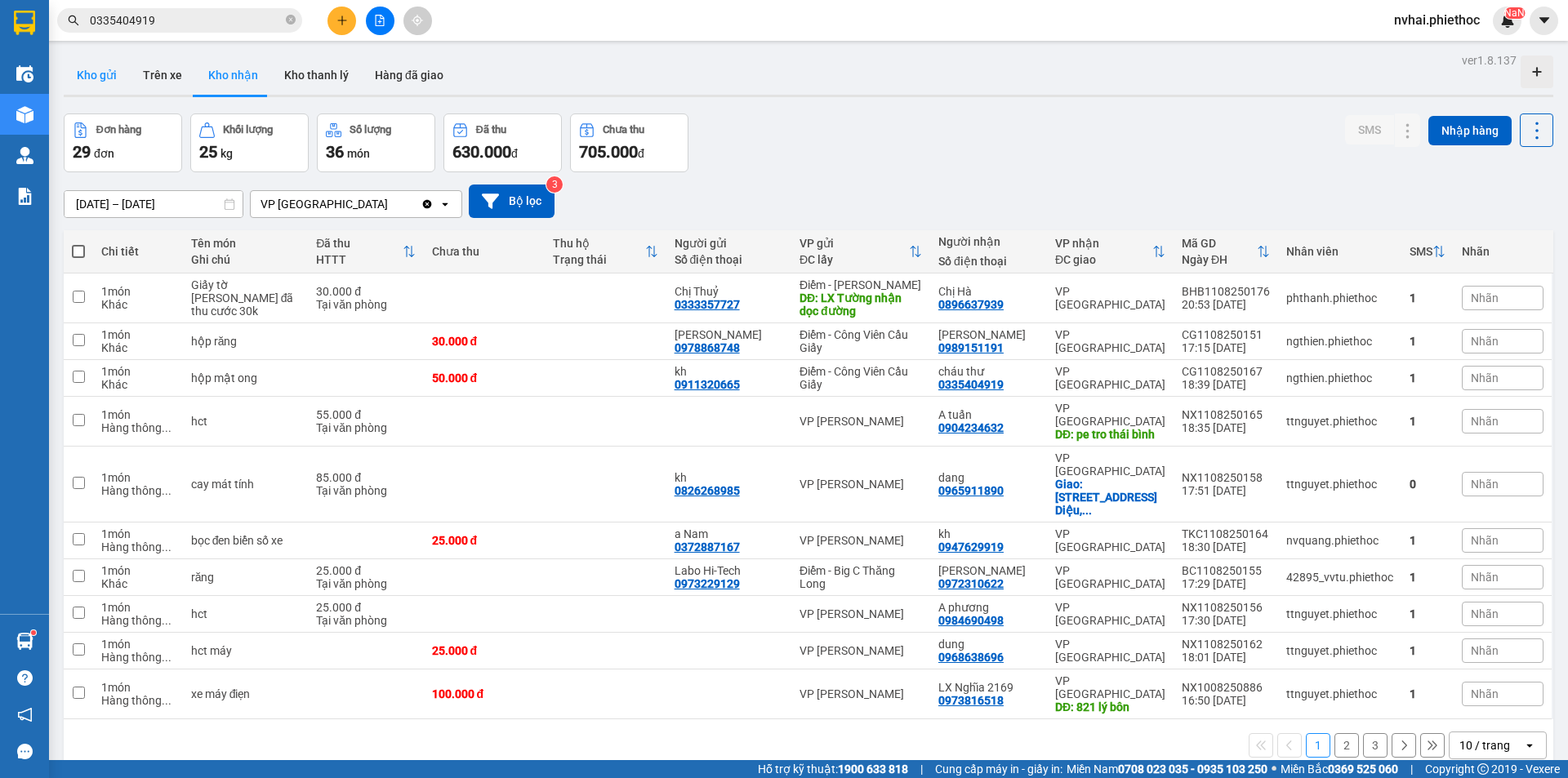
click at [110, 81] on button "Kho gửi" at bounding box center [96, 75] width 66 height 39
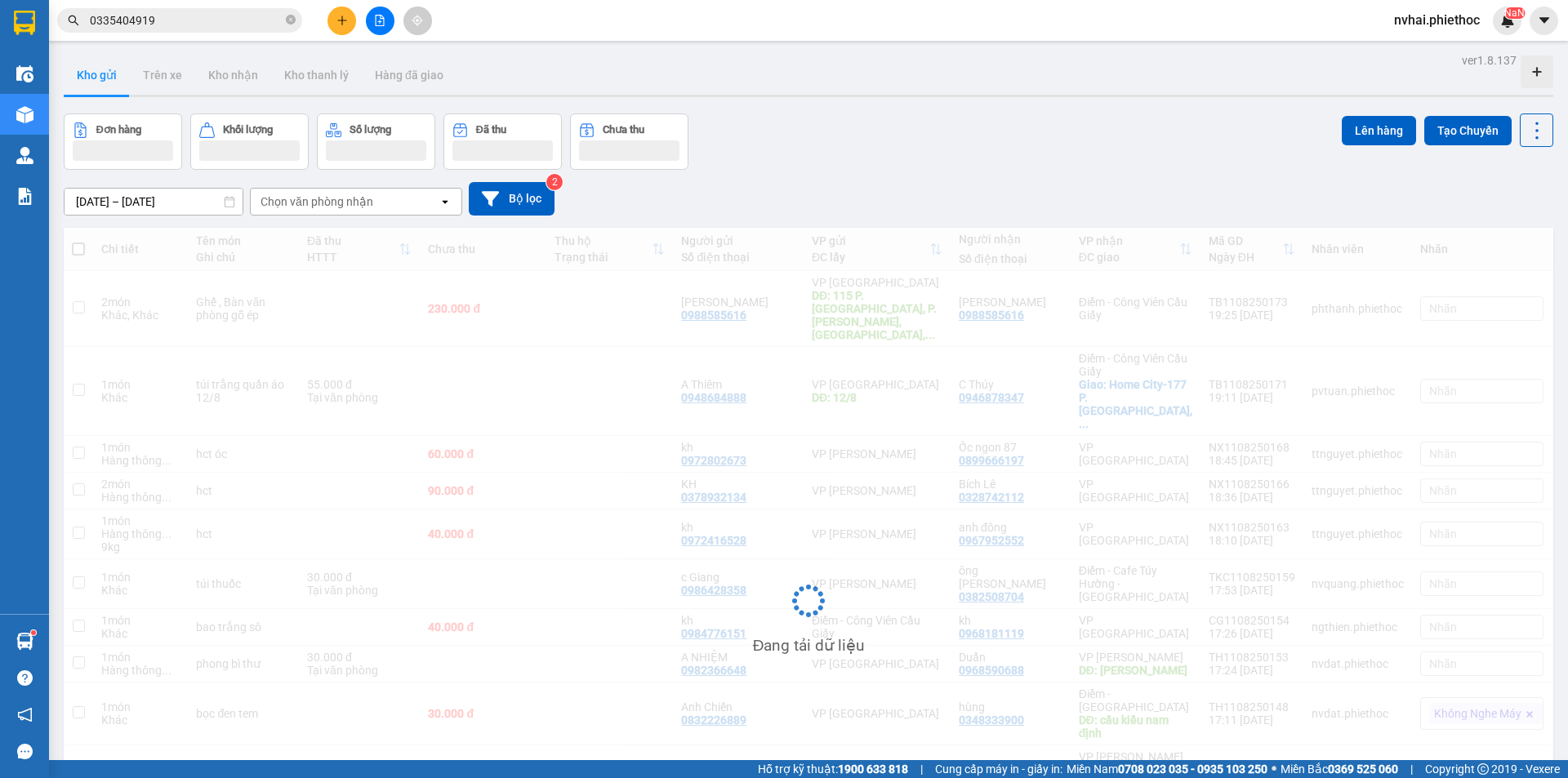
click at [110, 81] on button "Kho gửi" at bounding box center [96, 75] width 66 height 39
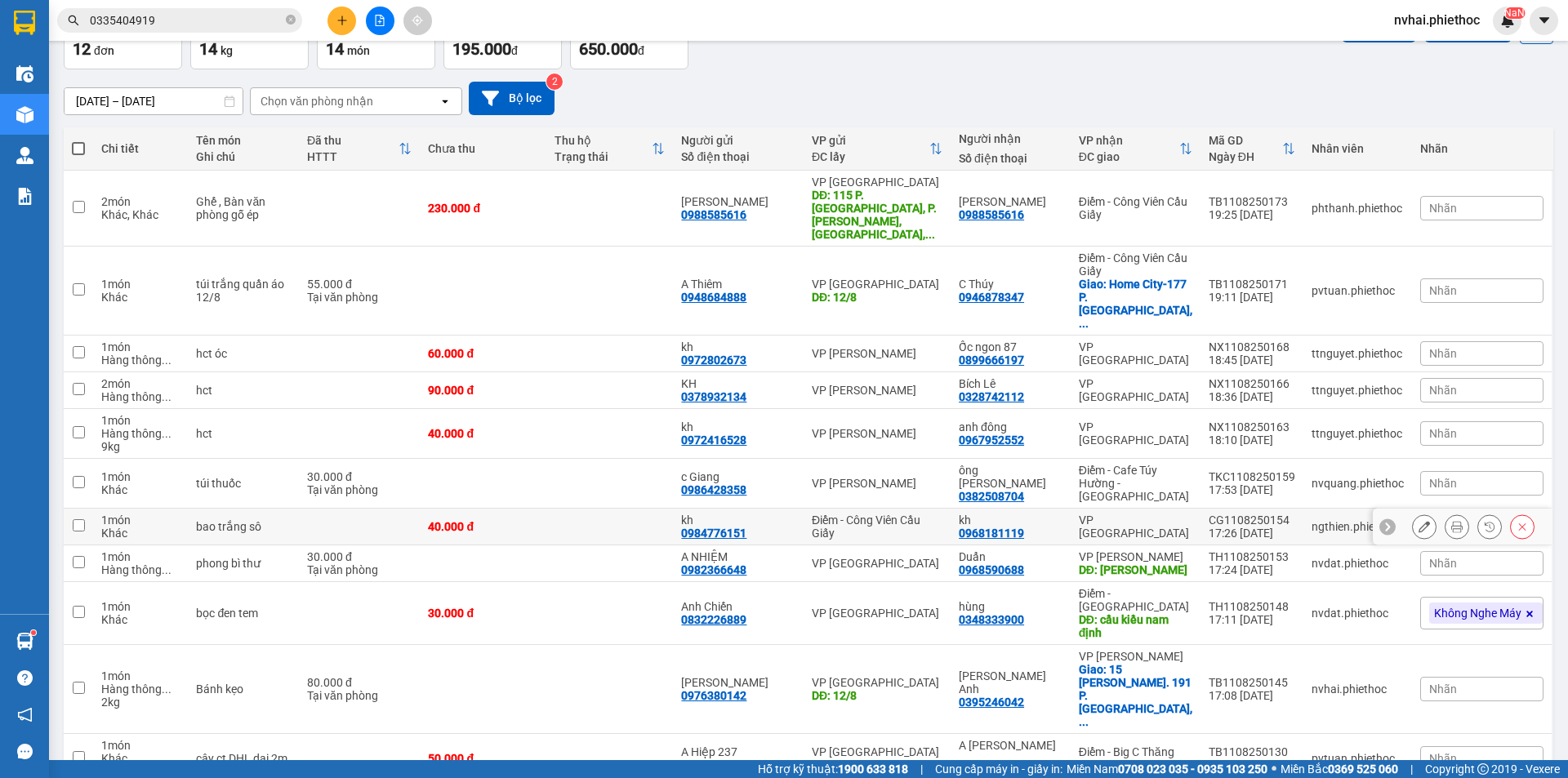
scroll to position [136, 0]
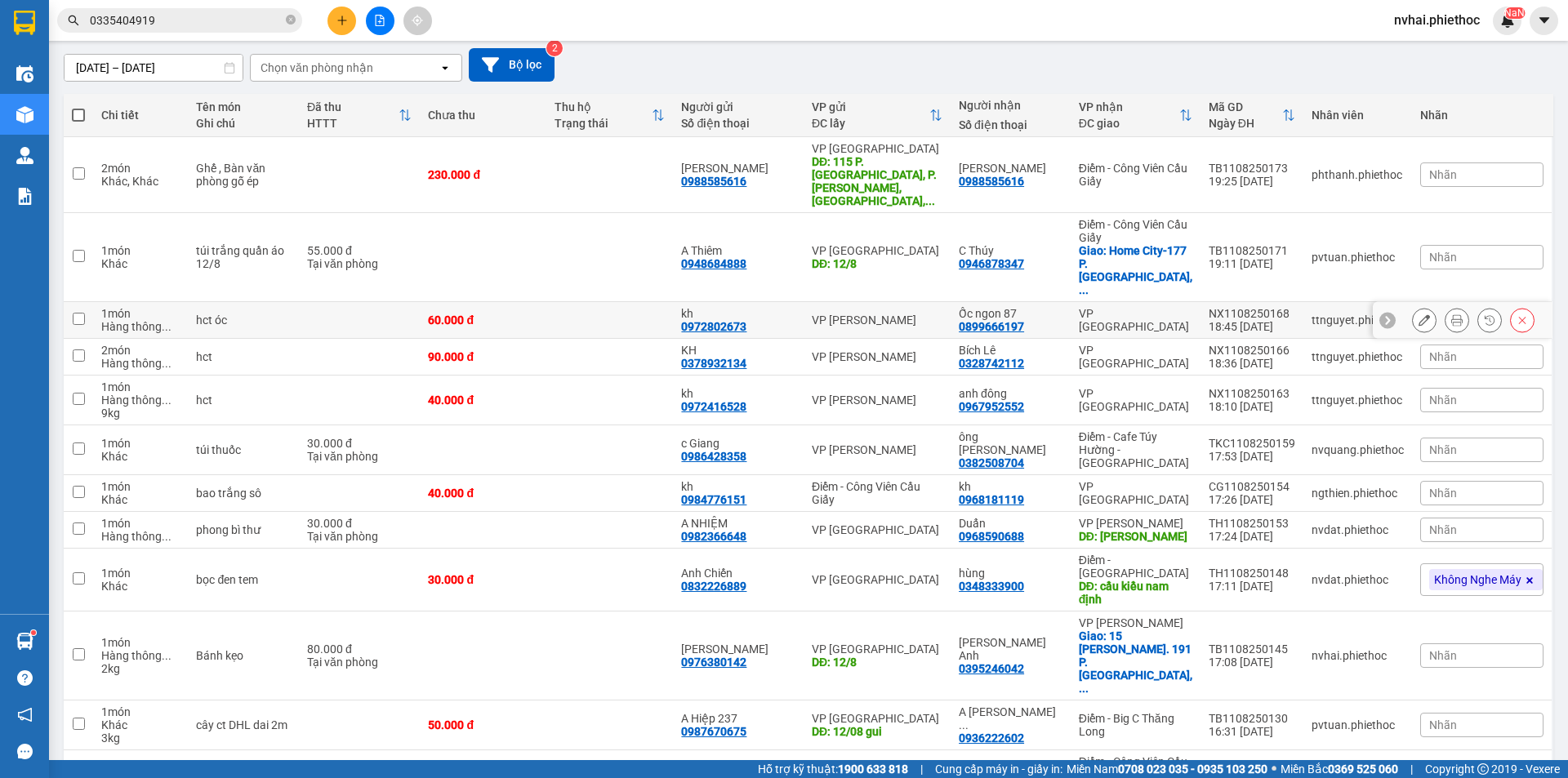
click at [1134, 307] on div "VP [GEOGRAPHIC_DATA]" at bounding box center [1136, 320] width 114 height 26
checkbox input "true"
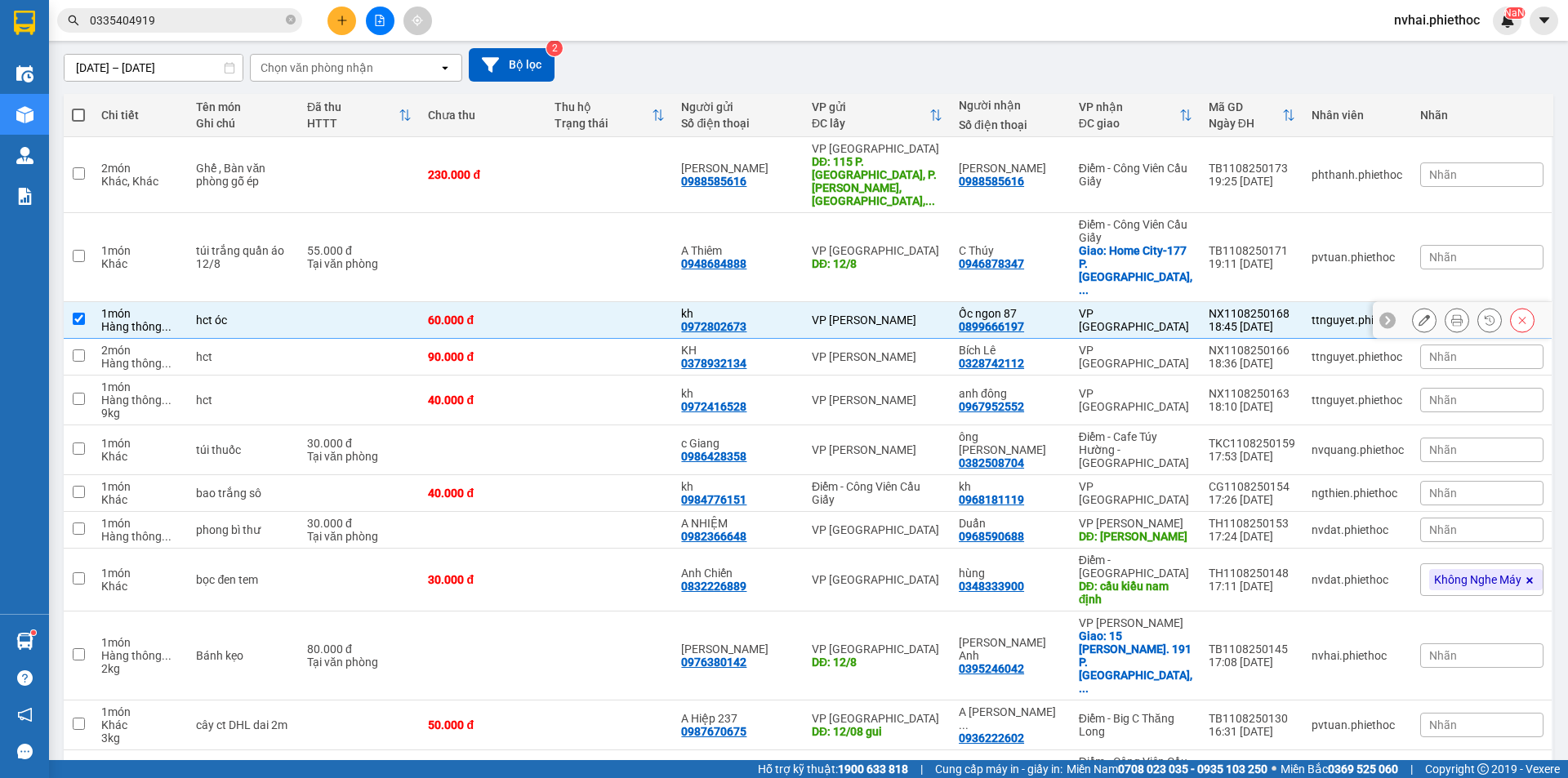
click at [1141, 344] on div "VP [GEOGRAPHIC_DATA]" at bounding box center [1136, 356] width 114 height 26
checkbox input "true"
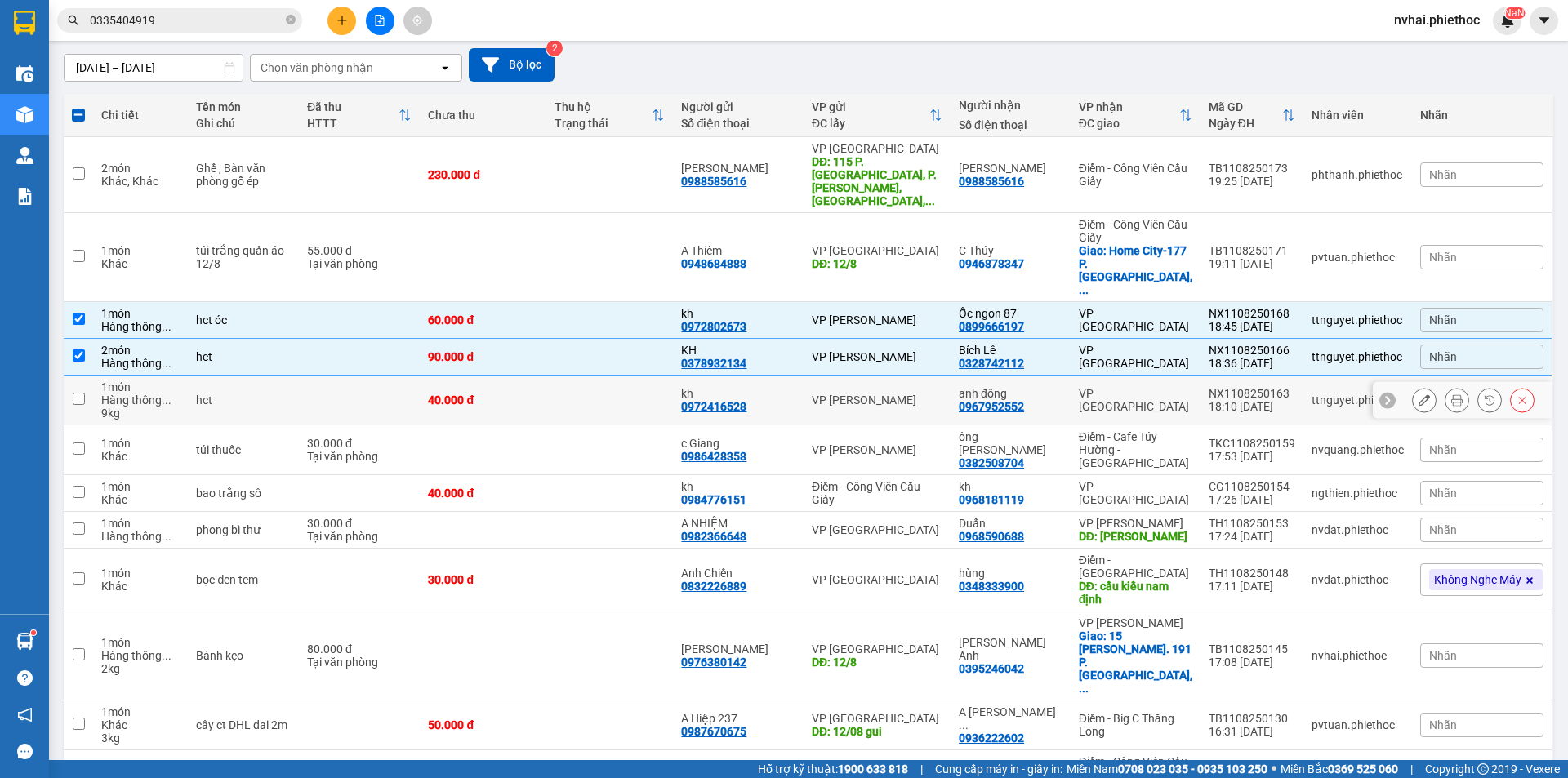
click at [1136, 387] on div "VP [GEOGRAPHIC_DATA]" at bounding box center [1136, 400] width 114 height 26
checkbox input "true"
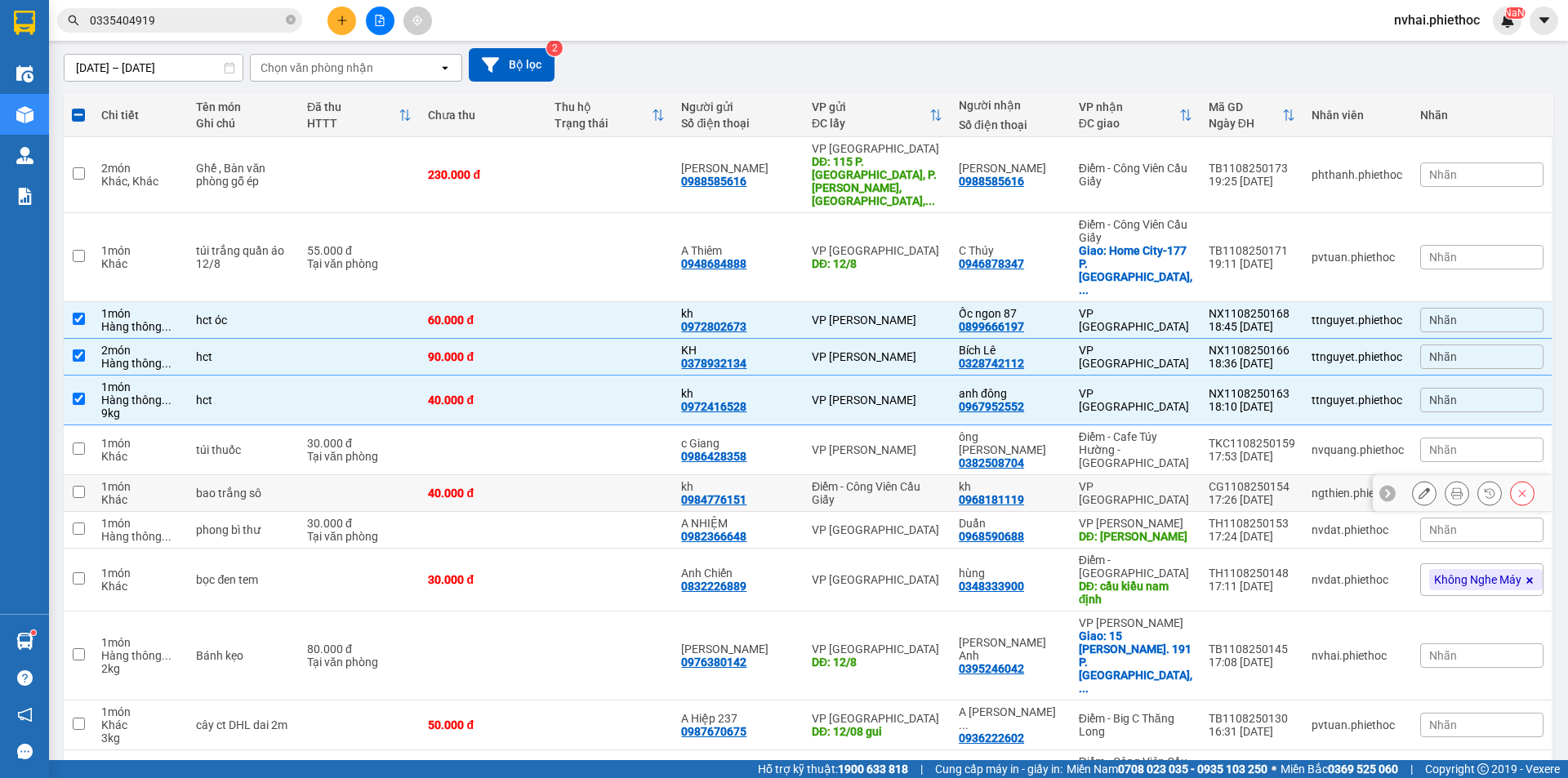
click at [1160, 480] on div "VP [GEOGRAPHIC_DATA]" at bounding box center [1136, 493] width 114 height 26
checkbox input "true"
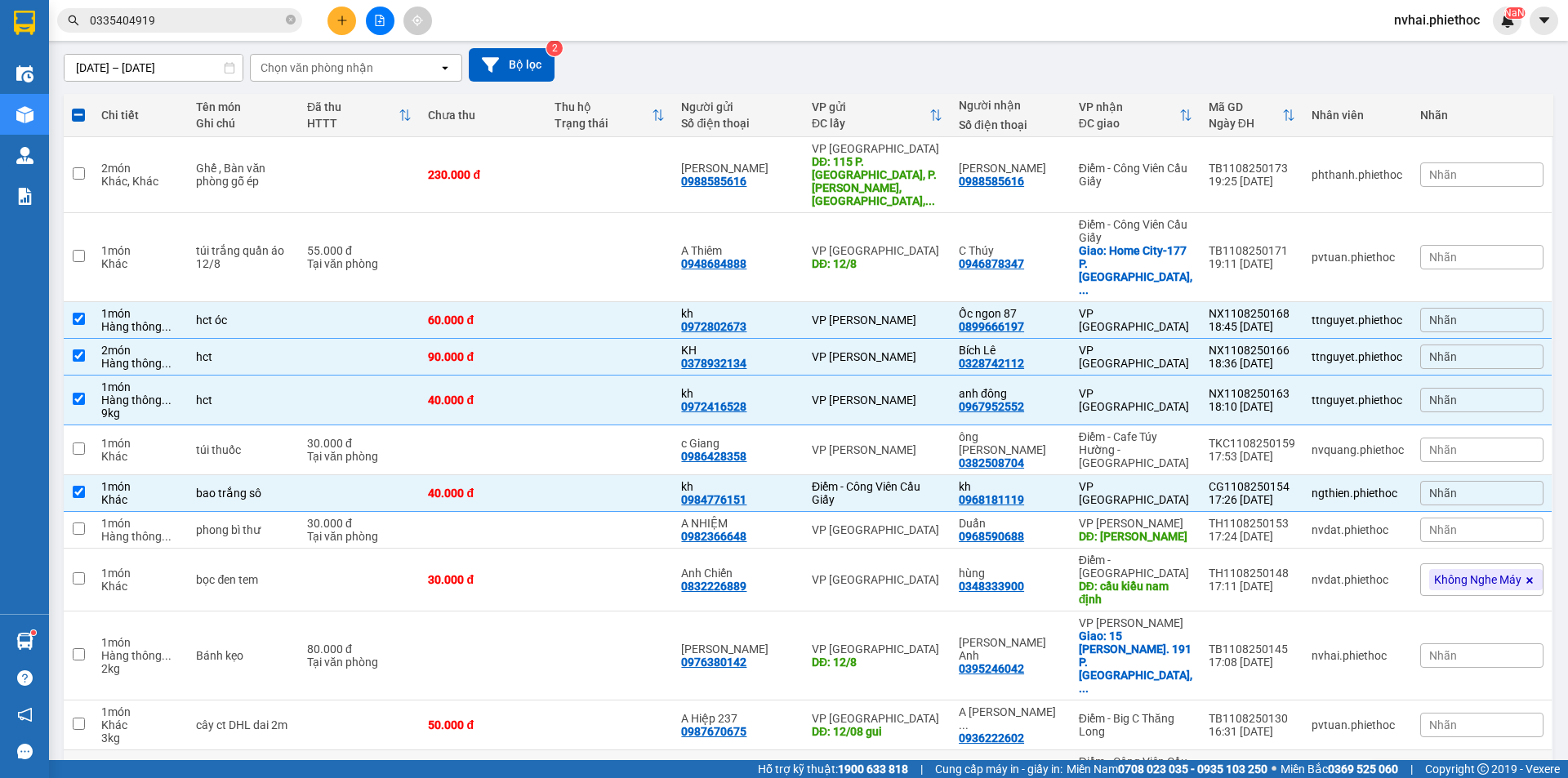
scroll to position [0, 0]
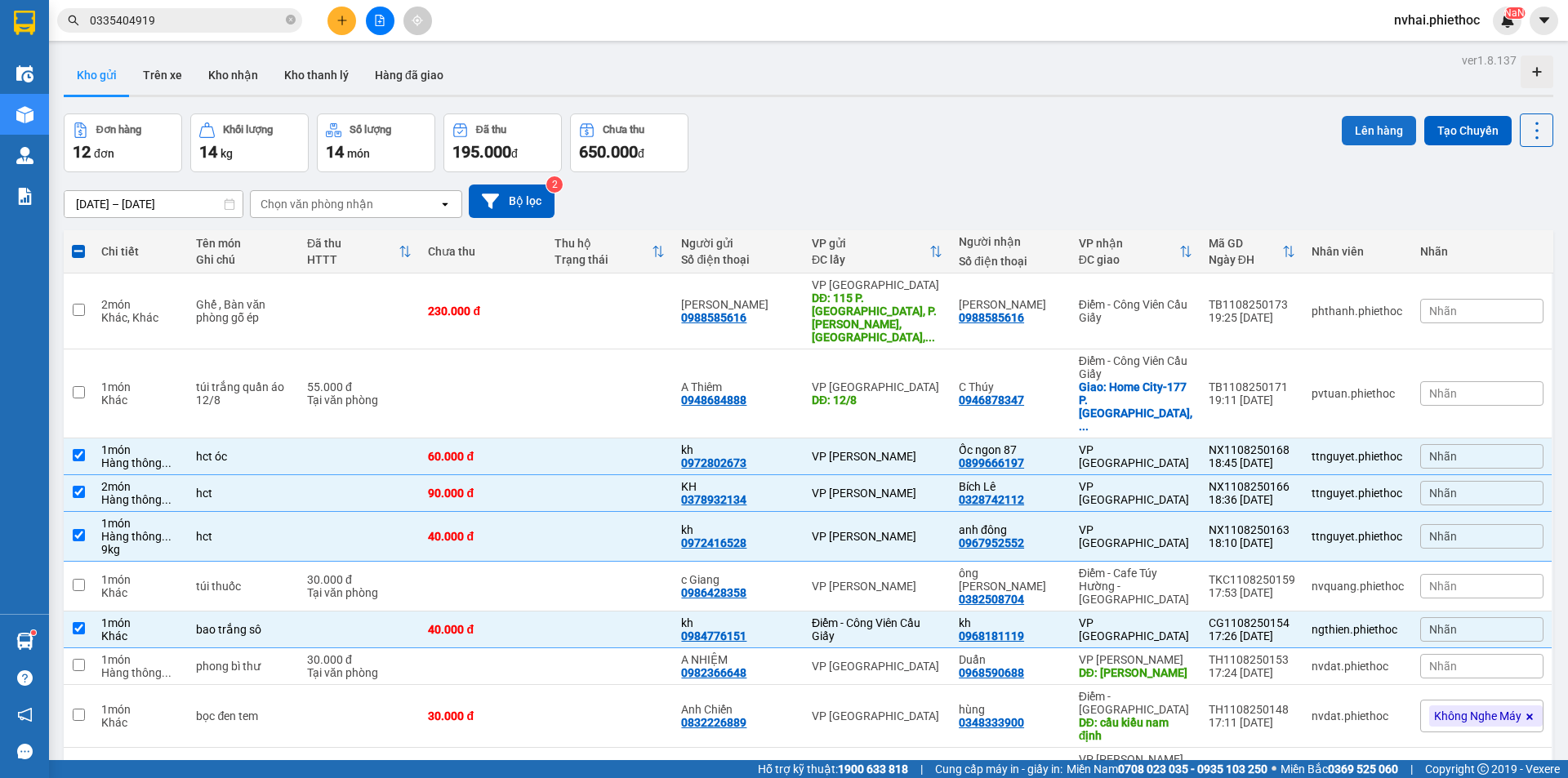
click at [1351, 127] on button "Lên hàng" at bounding box center [1378, 130] width 74 height 29
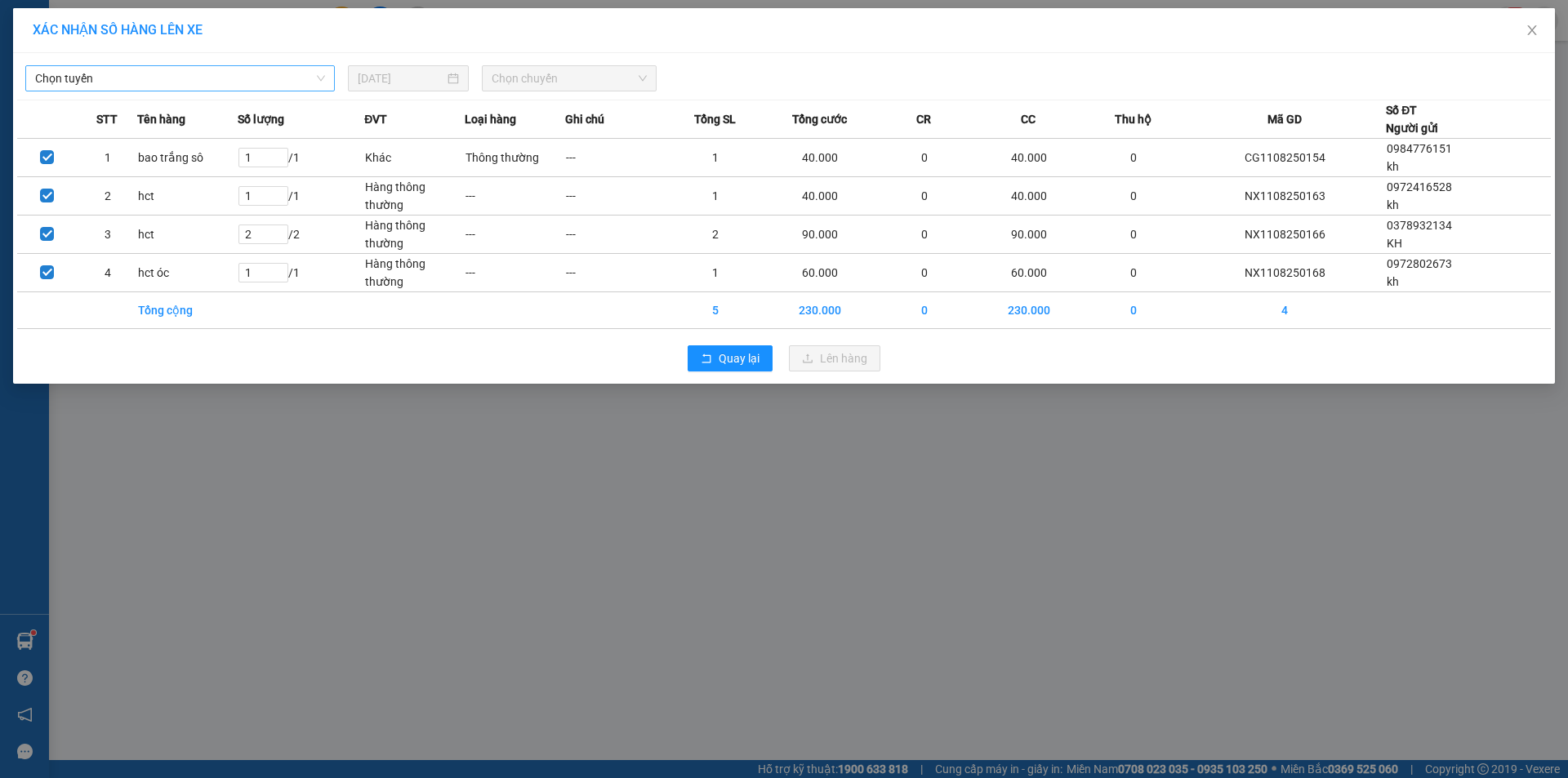
click at [162, 89] on span "Chọn tuyến" at bounding box center [180, 78] width 290 height 24
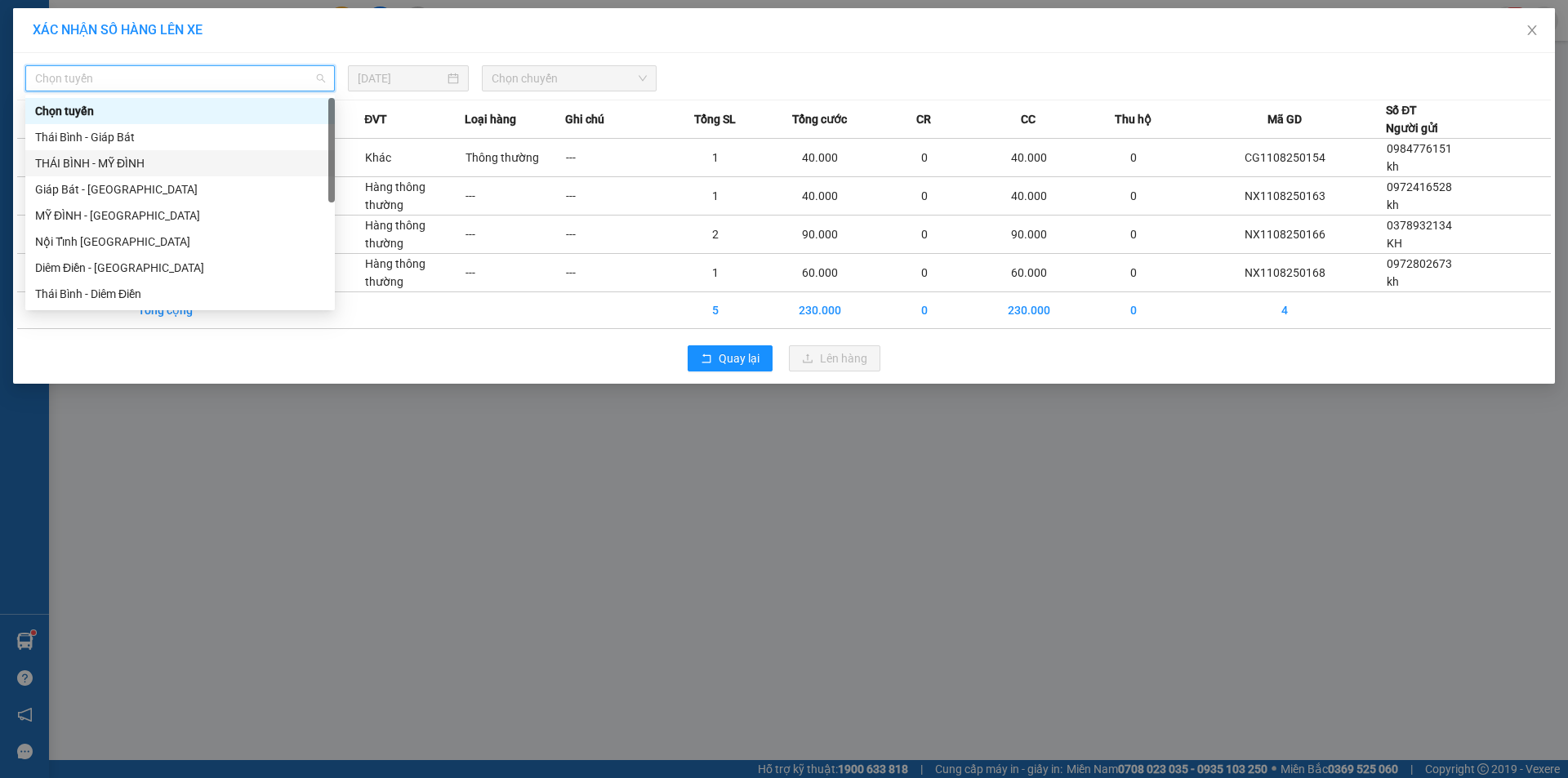
scroll to position [183, 0]
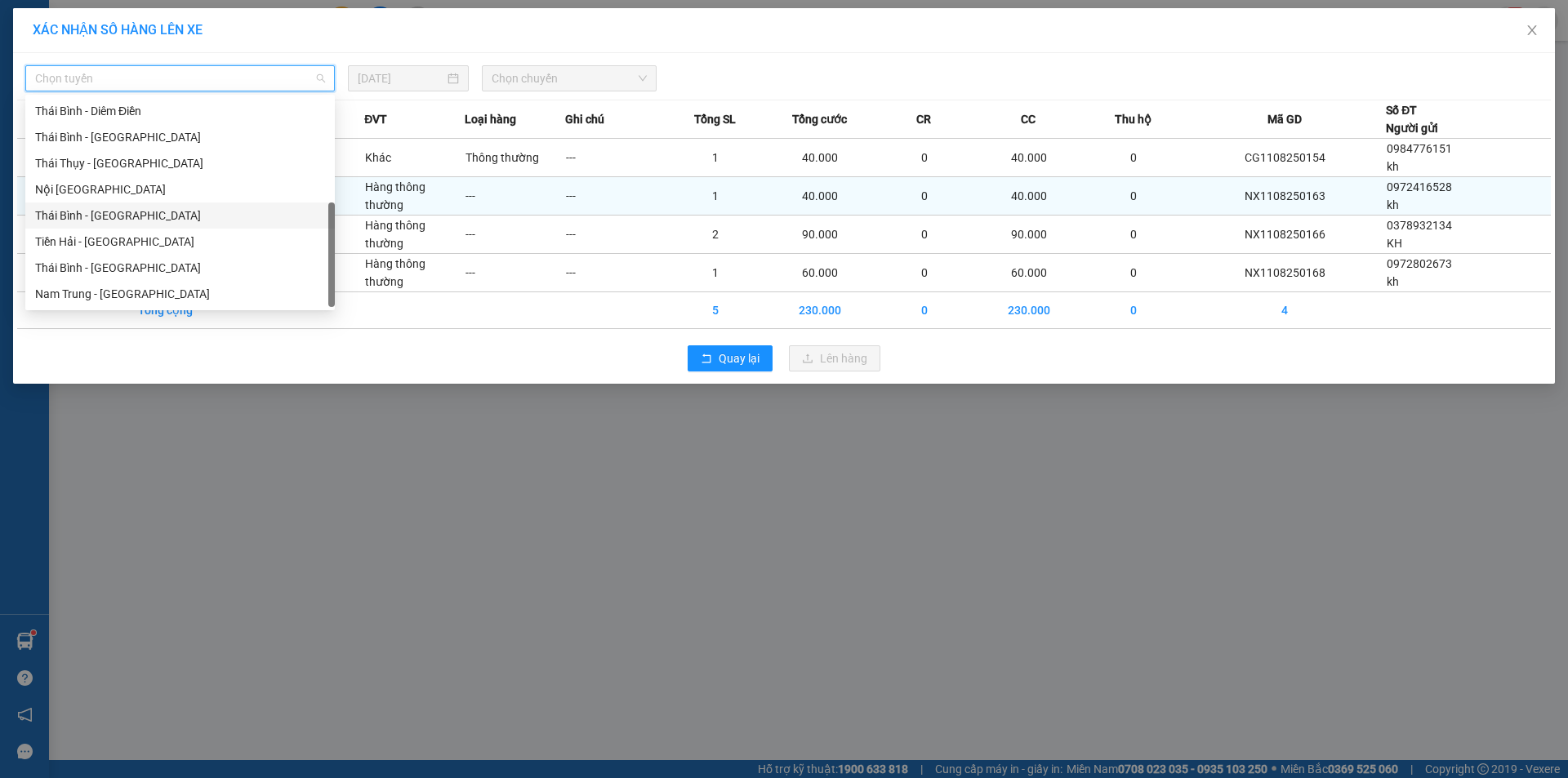
click at [107, 216] on div "Thái Bình - [GEOGRAPHIC_DATA]" at bounding box center [180, 215] width 290 height 18
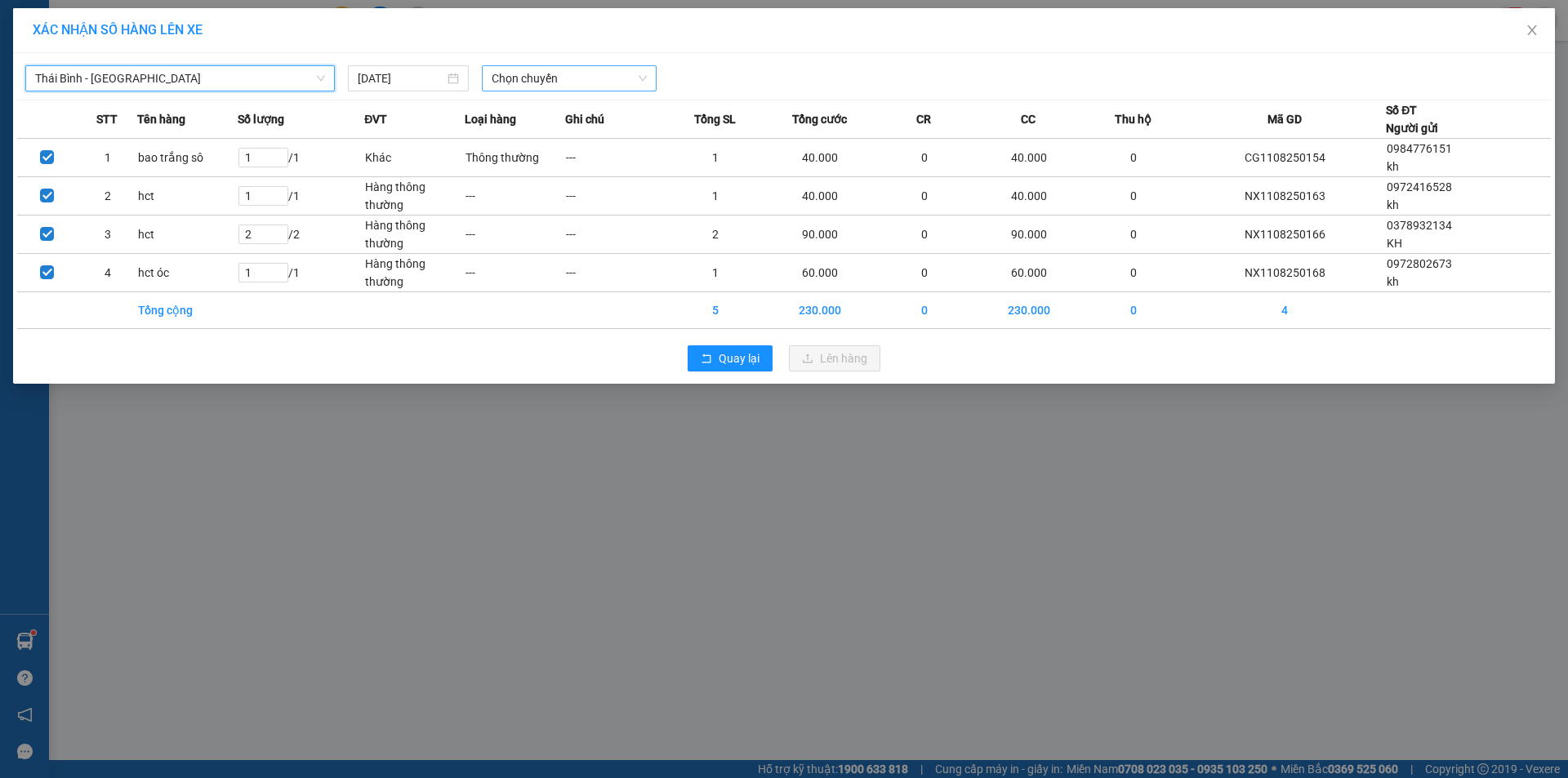
click at [538, 83] on span "Chọn chuyến" at bounding box center [569, 78] width 155 height 24
type input "21"
click at [618, 136] on div "Thêm chuyến " 21:00 "" at bounding box center [555, 138] width 147 height 28
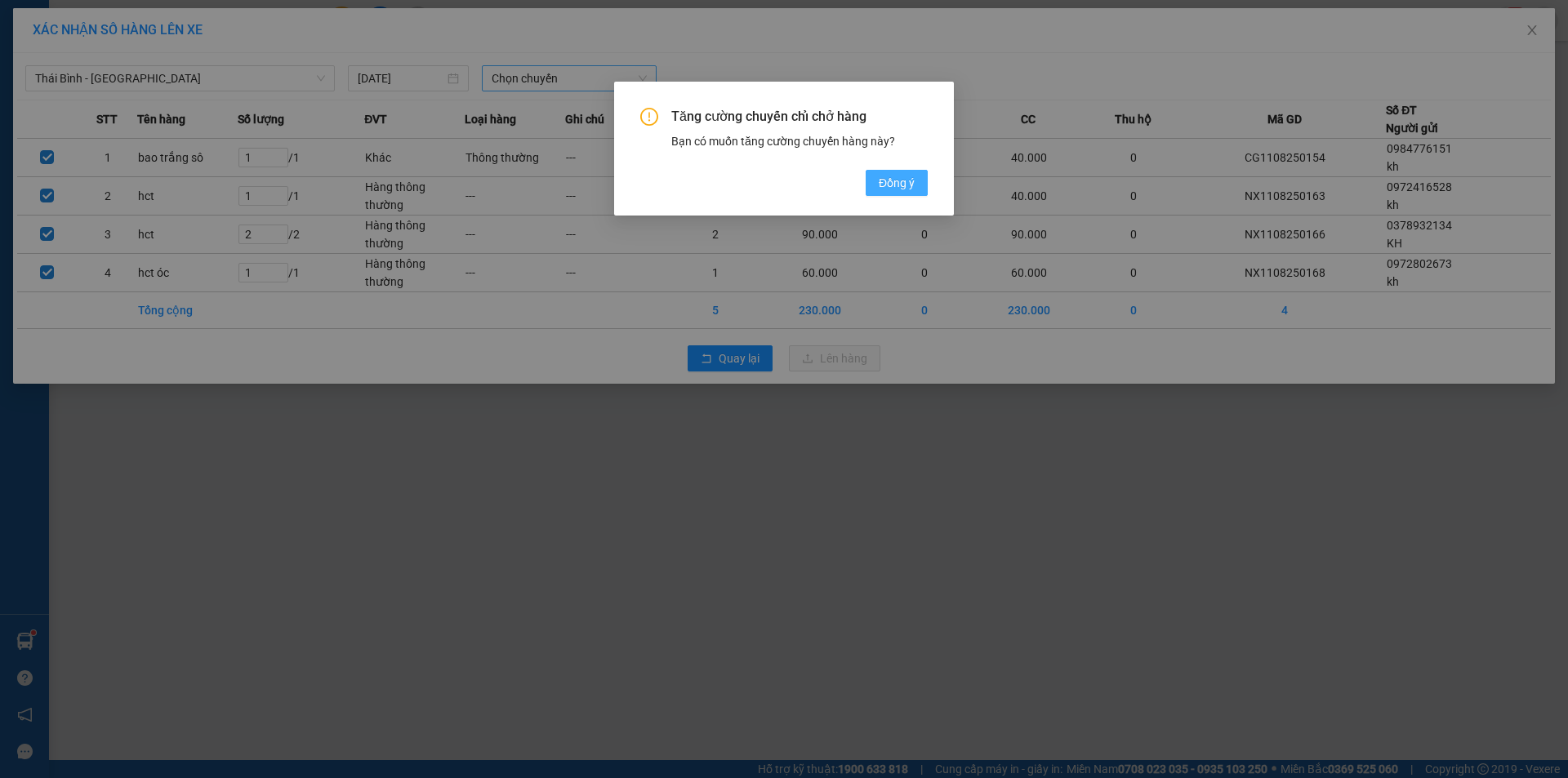
click at [913, 185] on span "Đồng ý" at bounding box center [896, 183] width 36 height 18
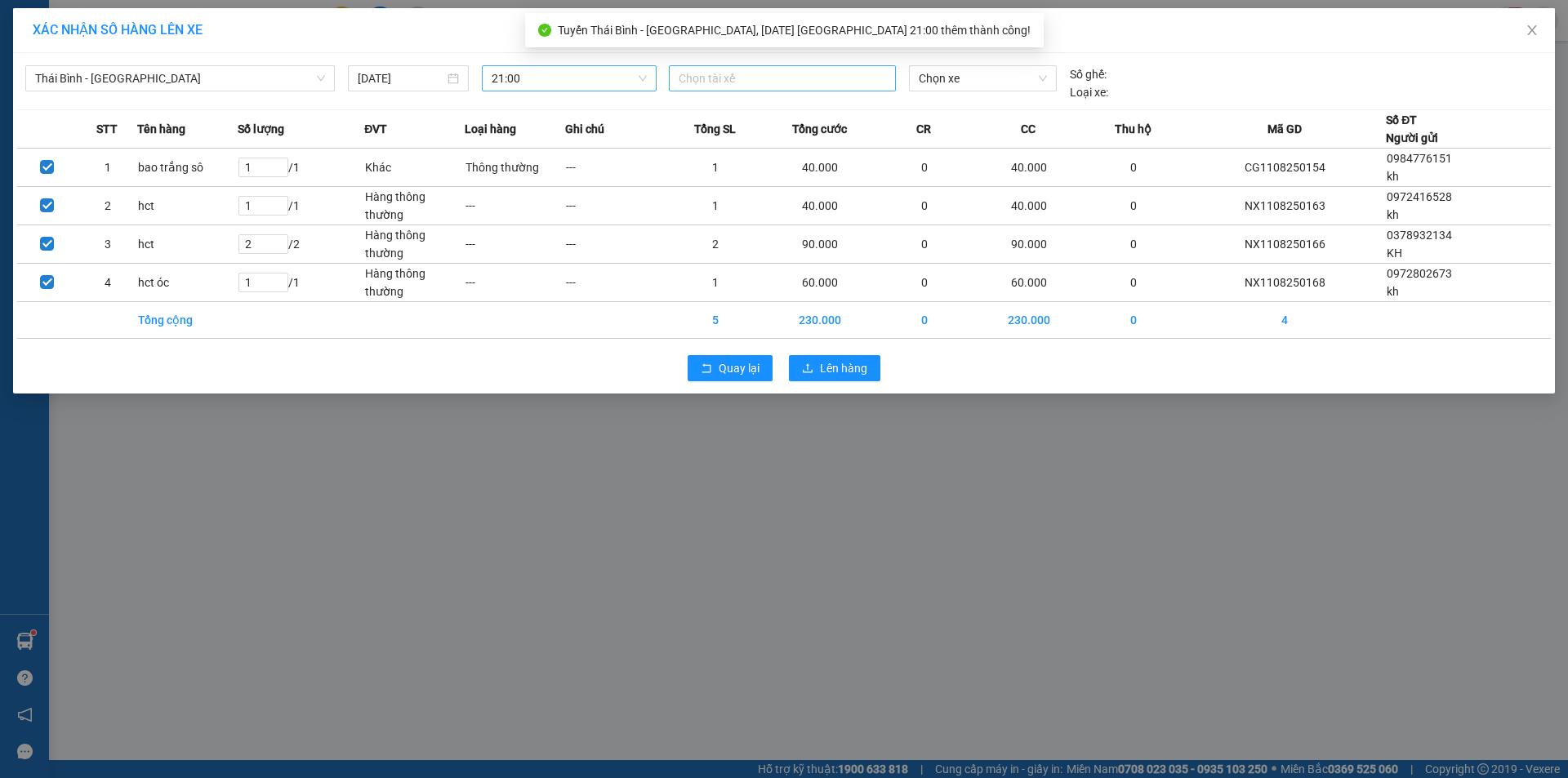
click at [839, 82] on div at bounding box center [782, 78] width 219 height 19
paste input "Chu Thanh Nam"
type input "Chu Thanh Nam"
click at [777, 103] on div "TG.LX.[PERSON_NAME]" at bounding box center [792, 111] width 225 height 18
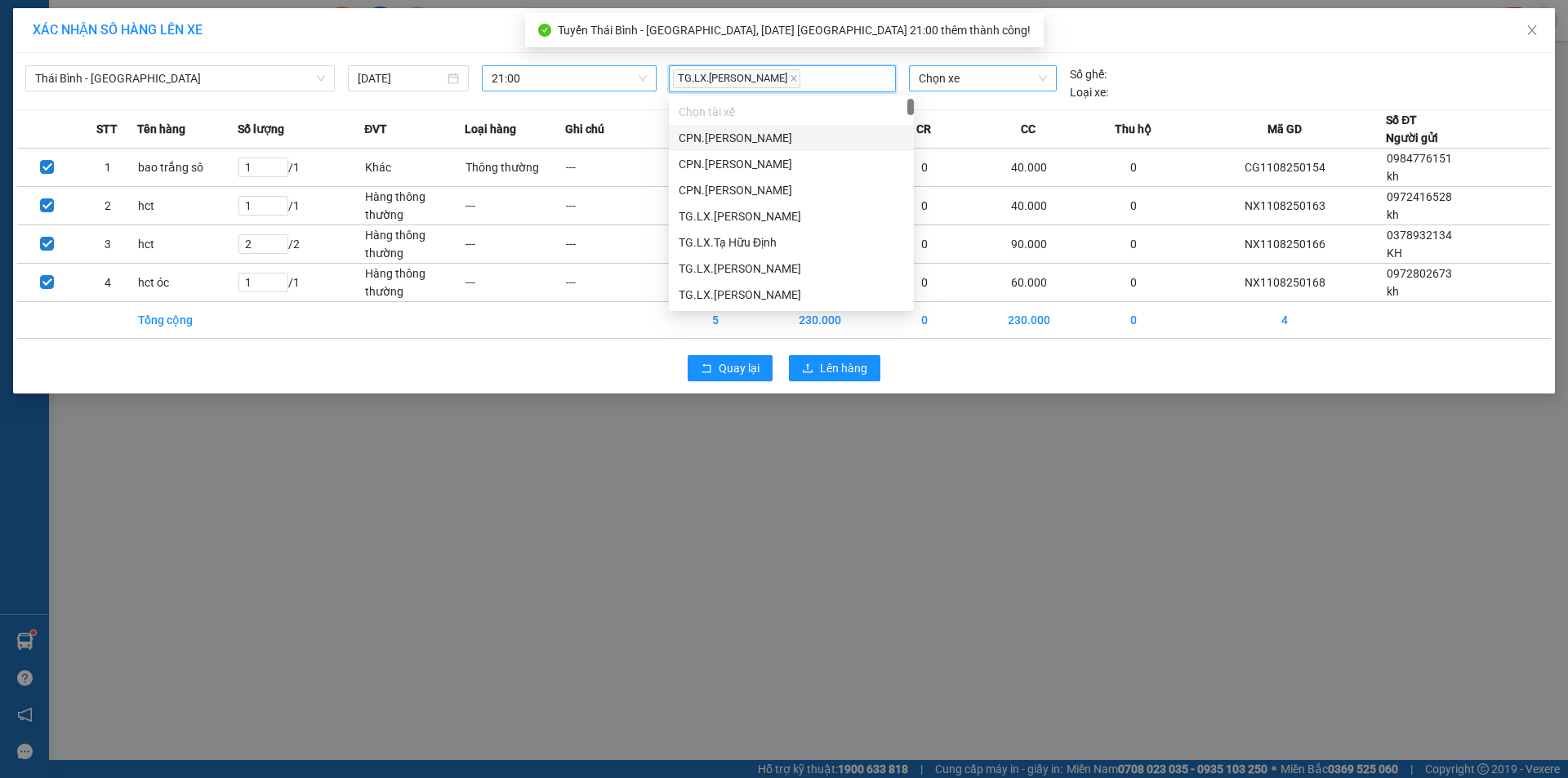
click at [993, 78] on span "Chọn xe" at bounding box center [982, 78] width 128 height 24
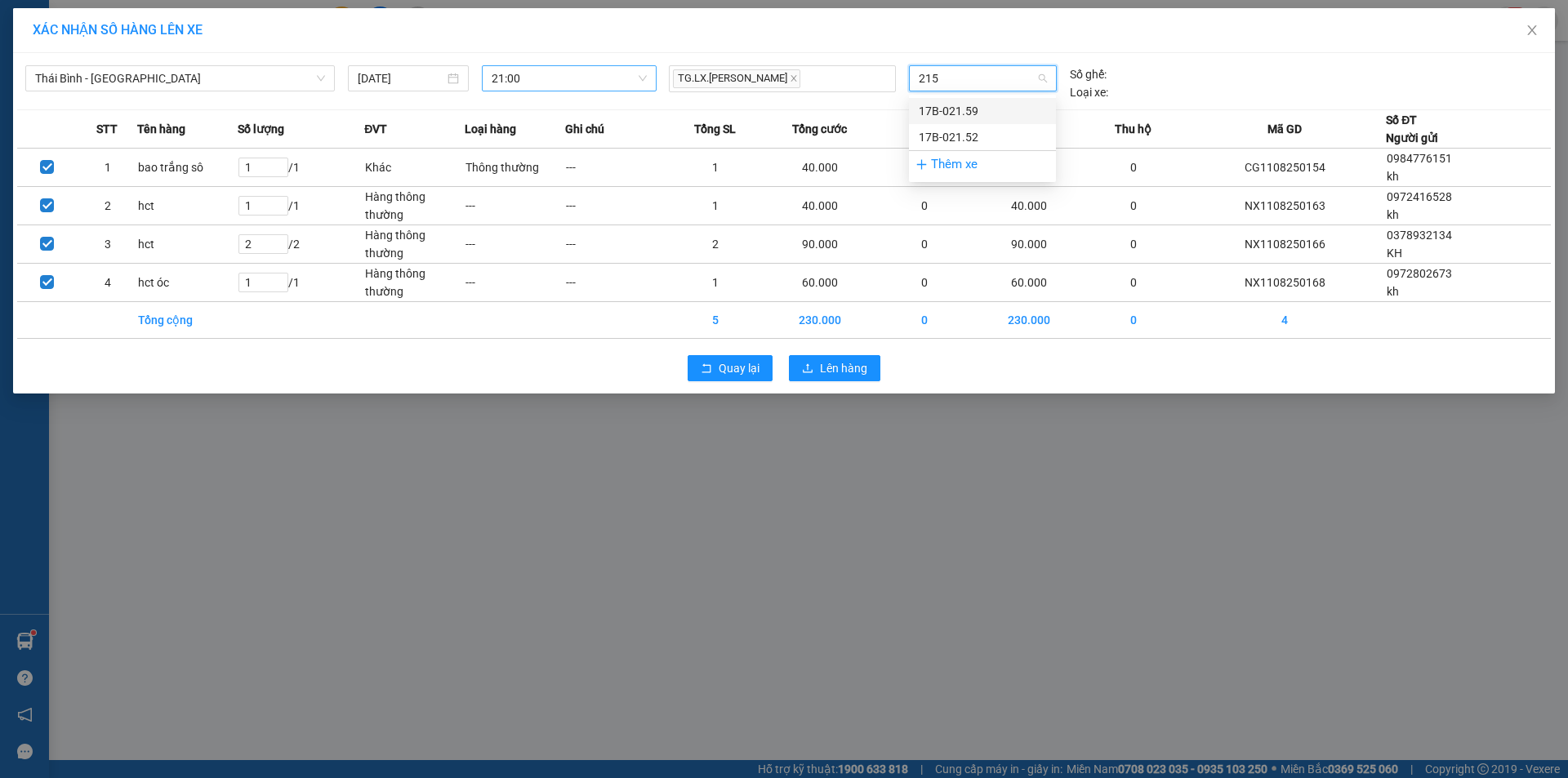
type input "2159"
click at [974, 107] on div "17B-021.59" at bounding box center [982, 111] width 128 height 18
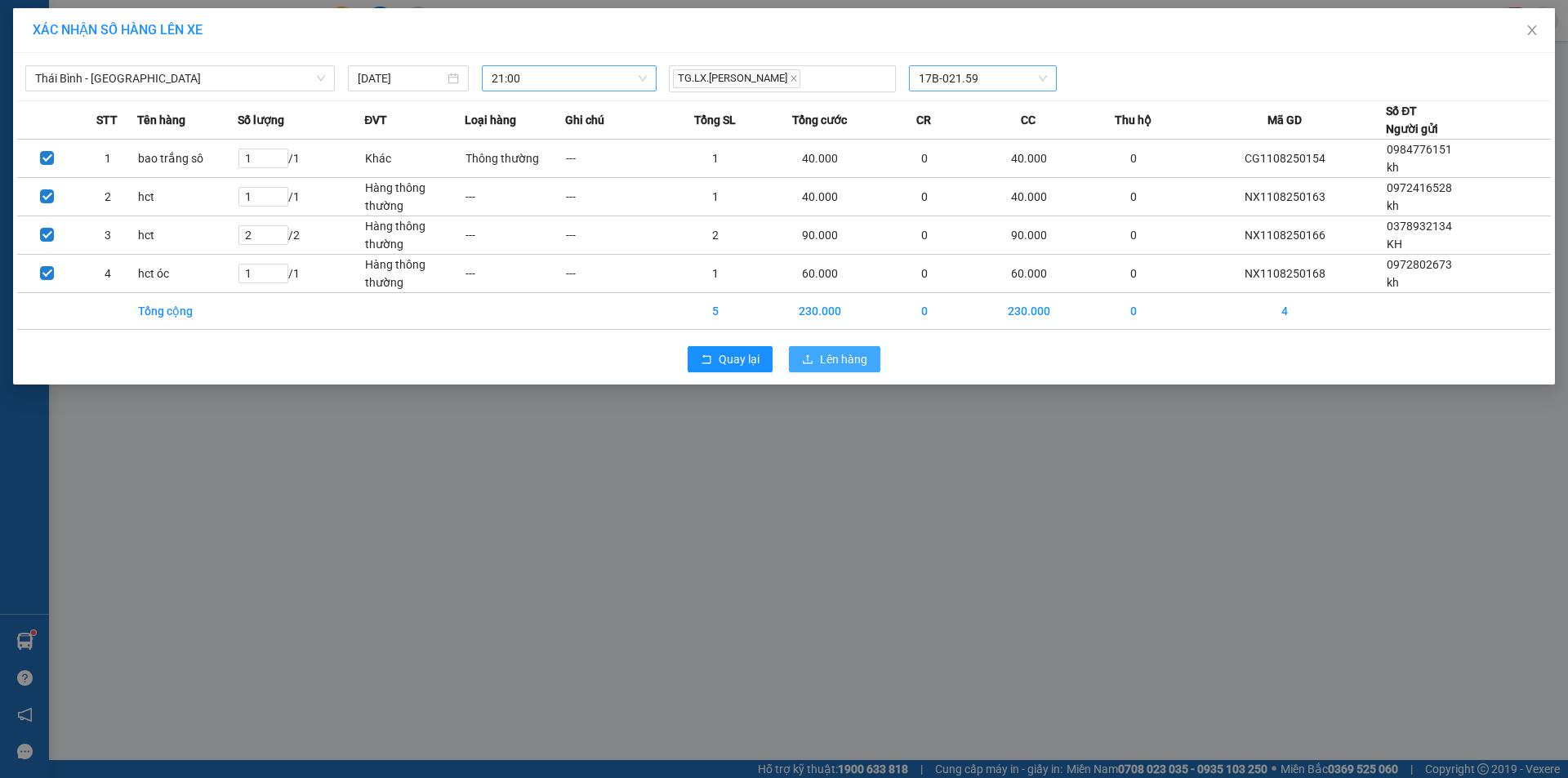
click at [857, 363] on span "Lên hàng" at bounding box center [843, 360] width 48 height 18
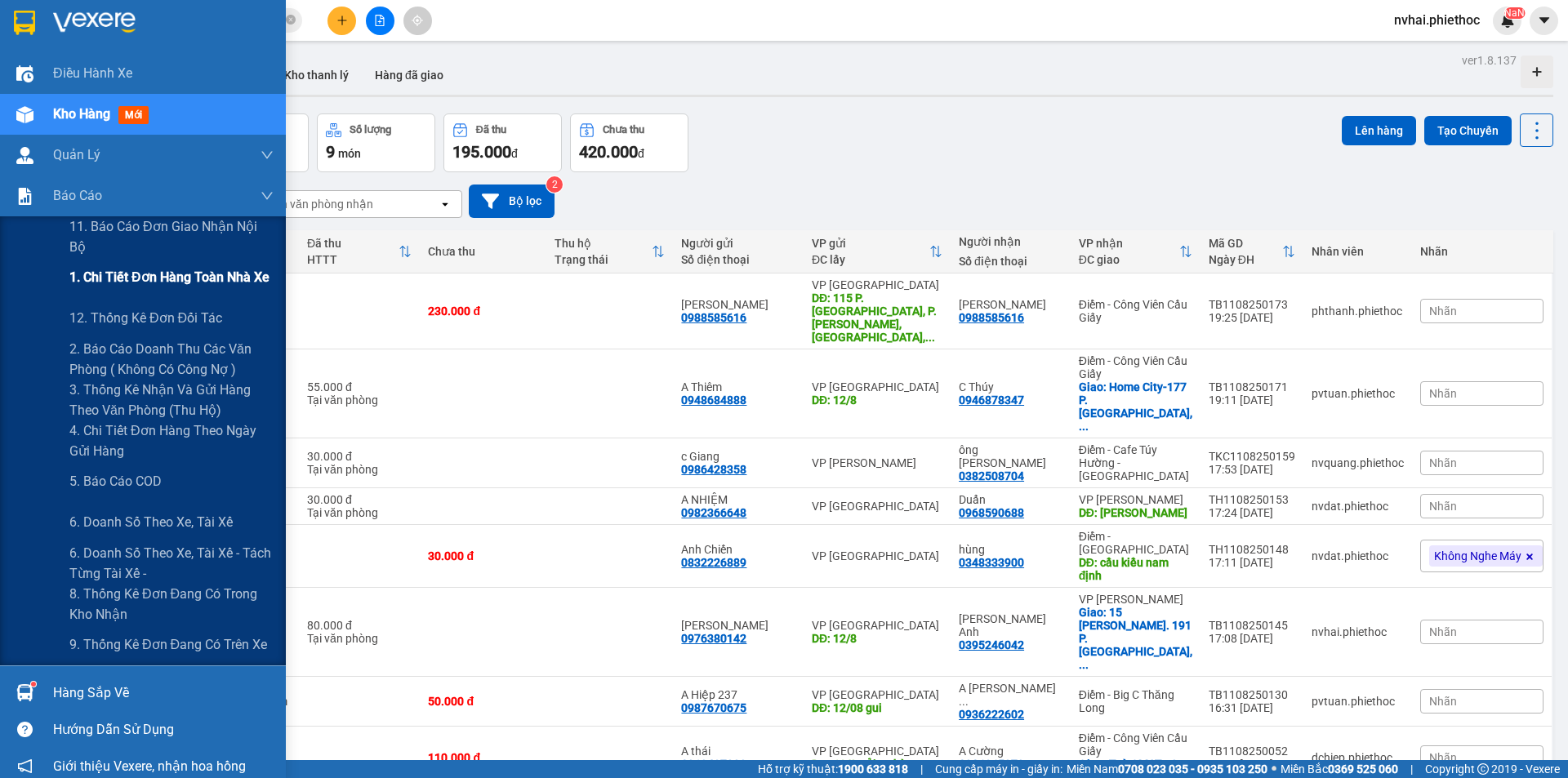
click at [141, 271] on span "1. Chi tiết đơn hàng toàn nhà xe" at bounding box center [169, 277] width 200 height 20
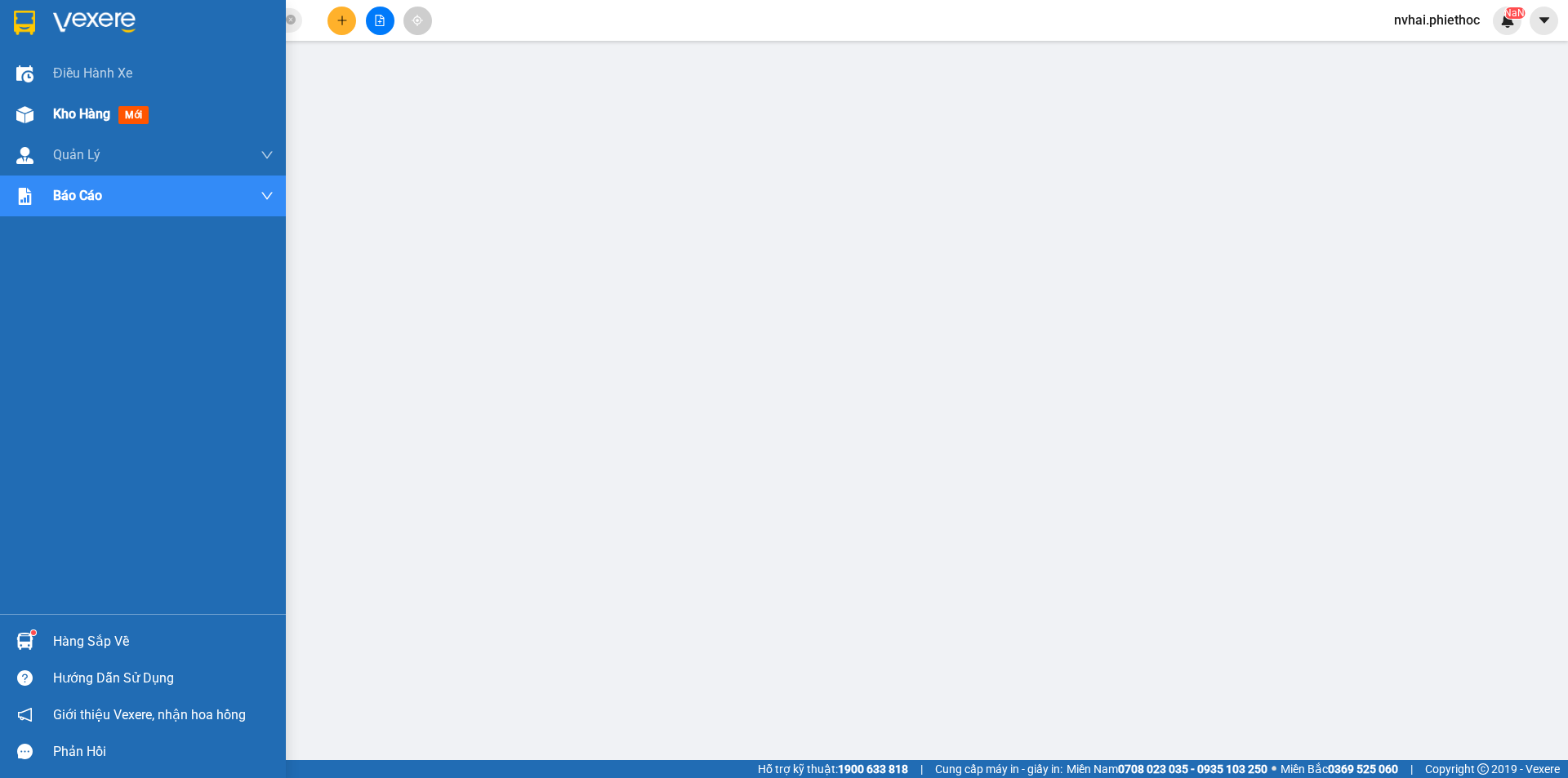
click at [23, 115] on img at bounding box center [25, 114] width 18 height 18
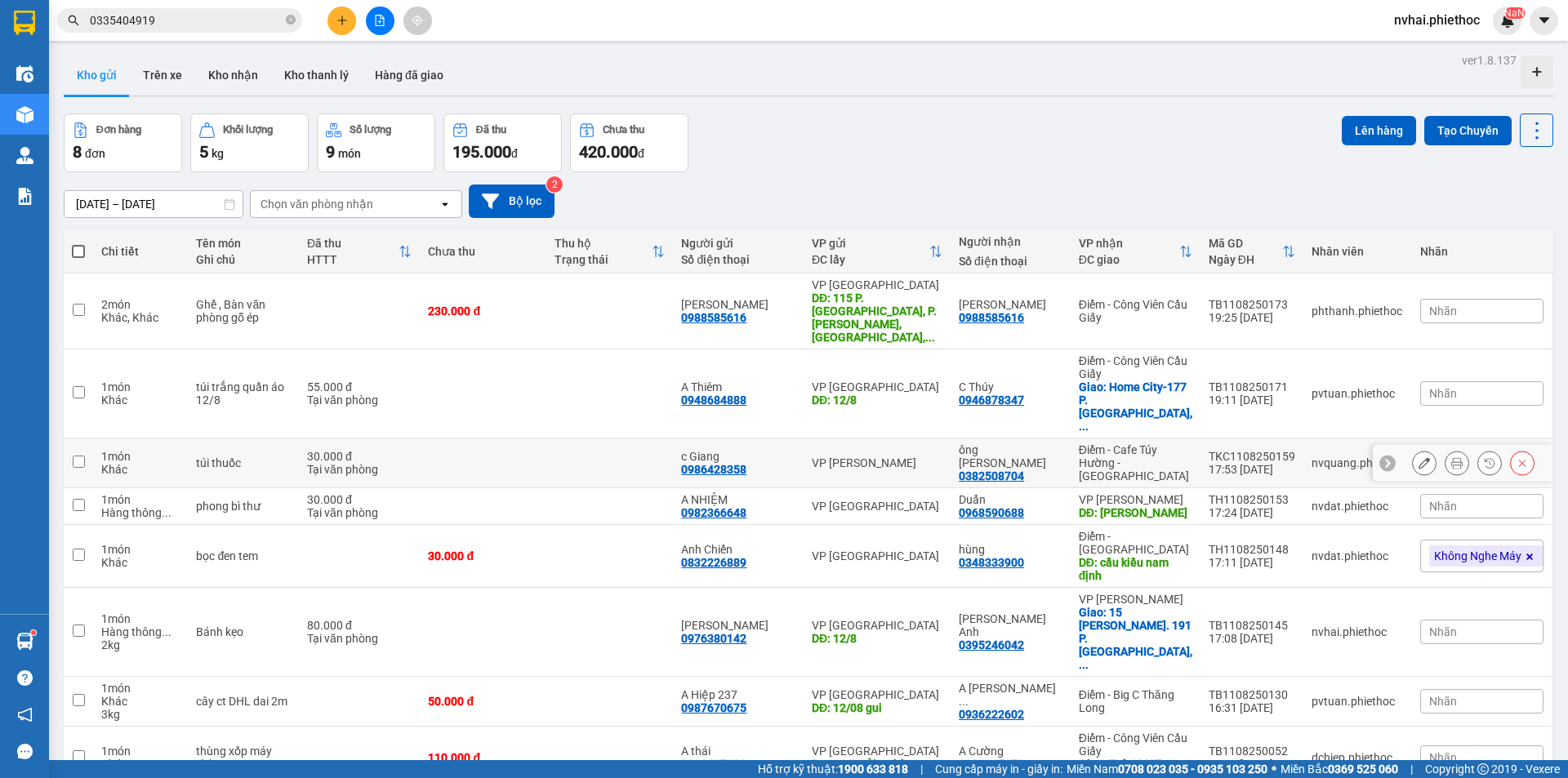
scroll to position [75, 0]
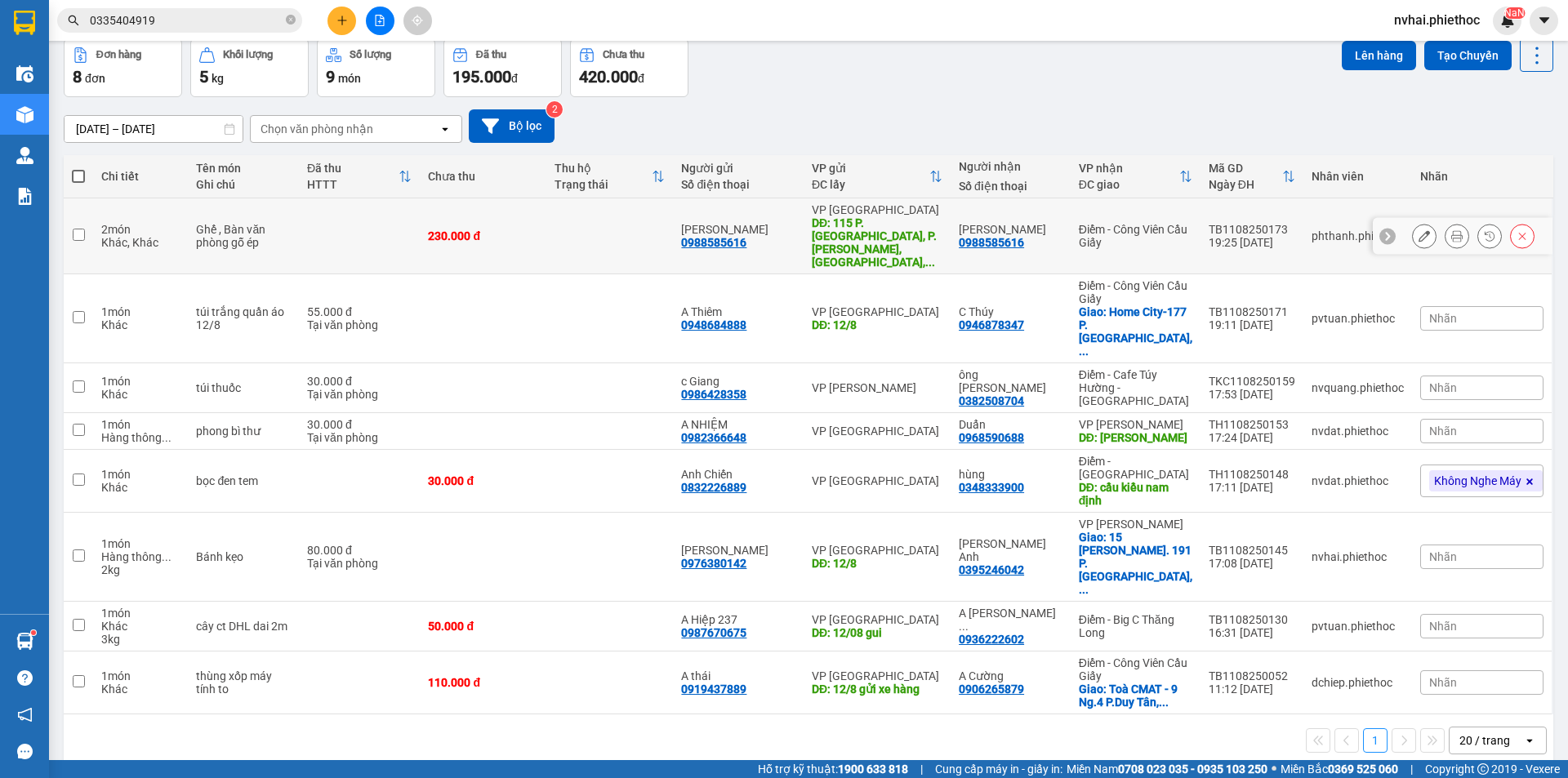
click at [1166, 228] on div "Điểm - Công Viên Cầu Giấy" at bounding box center [1136, 235] width 114 height 26
checkbox input "true"
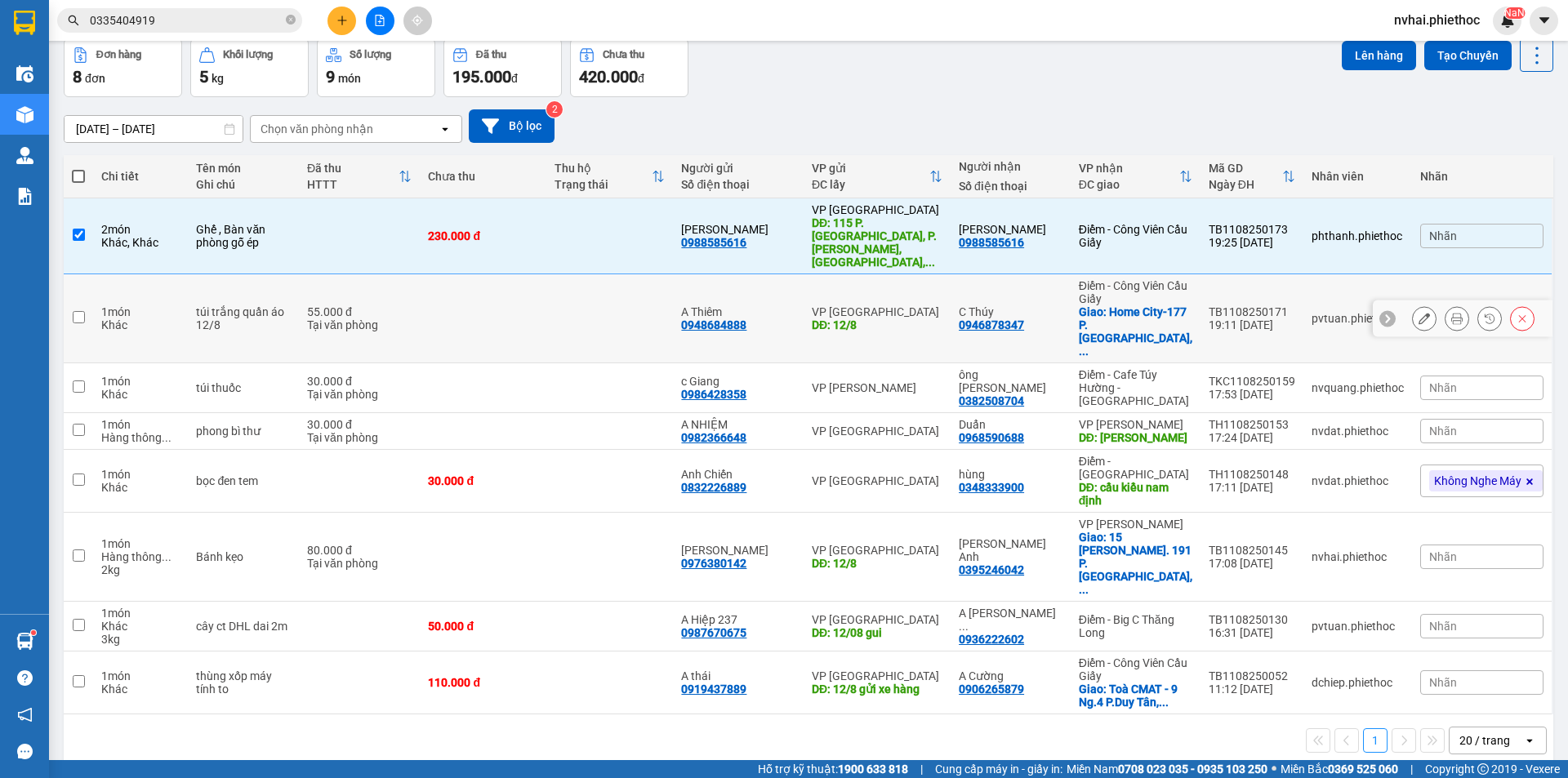
click at [1207, 275] on td "TB1108250171 19:11 11/08" at bounding box center [1252, 319] width 103 height 89
checkbox input "true"
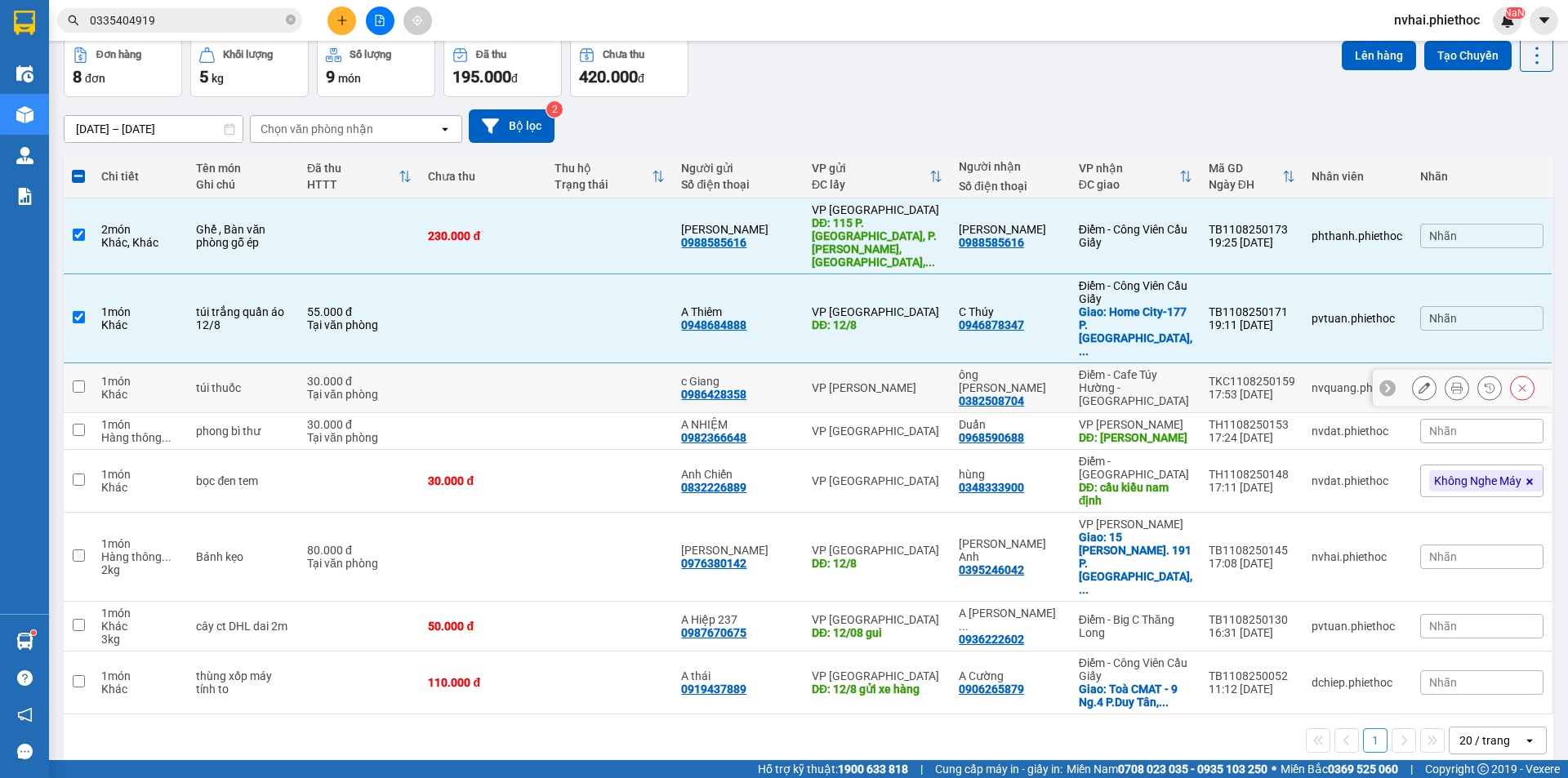
click at [1219, 375] on div "TKC1108250159" at bounding box center [1252, 381] width 87 height 13
checkbox input "true"
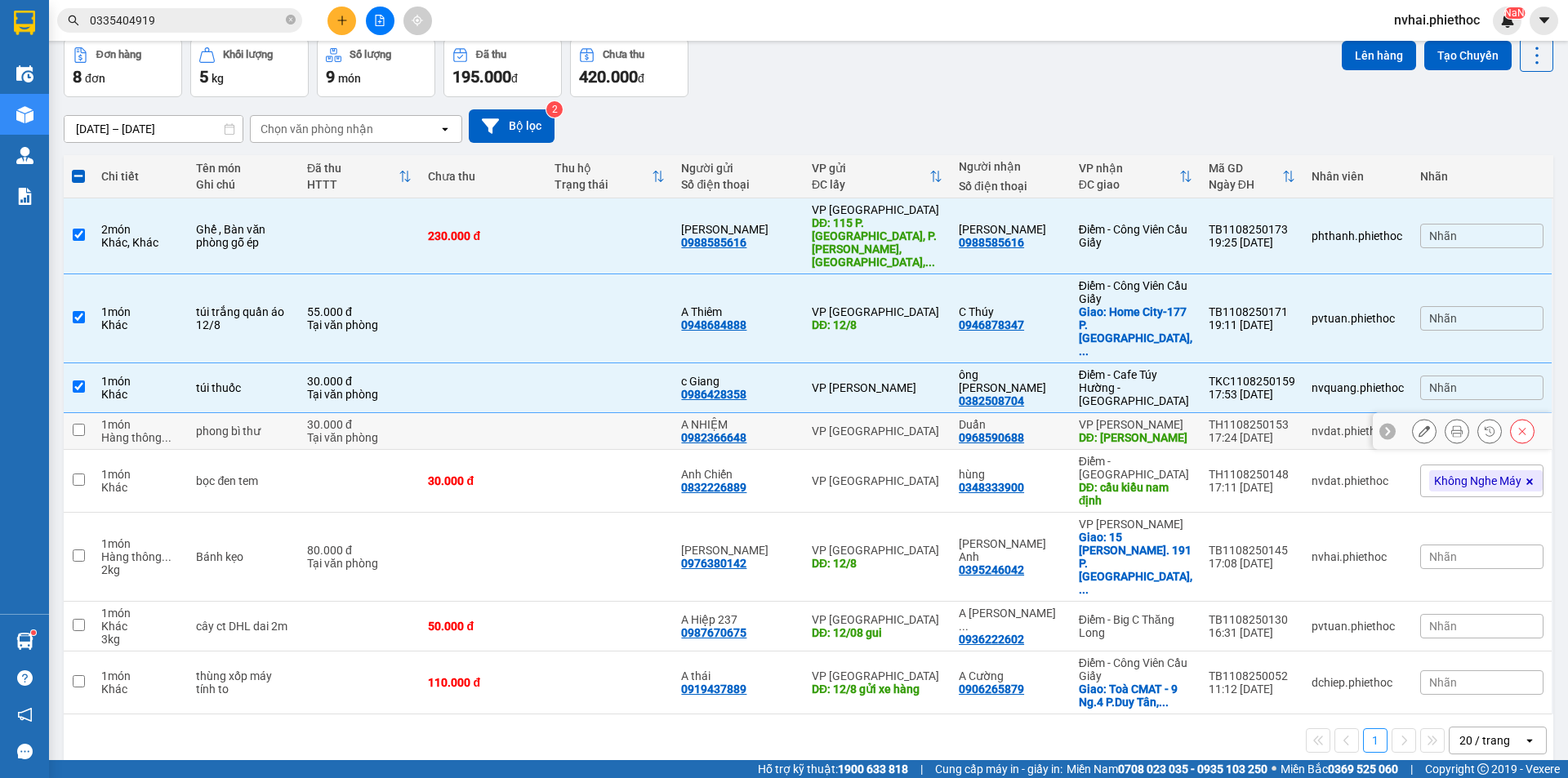
click at [1219, 418] on div "TH1108250153" at bounding box center [1252, 425] width 87 height 13
checkbox input "true"
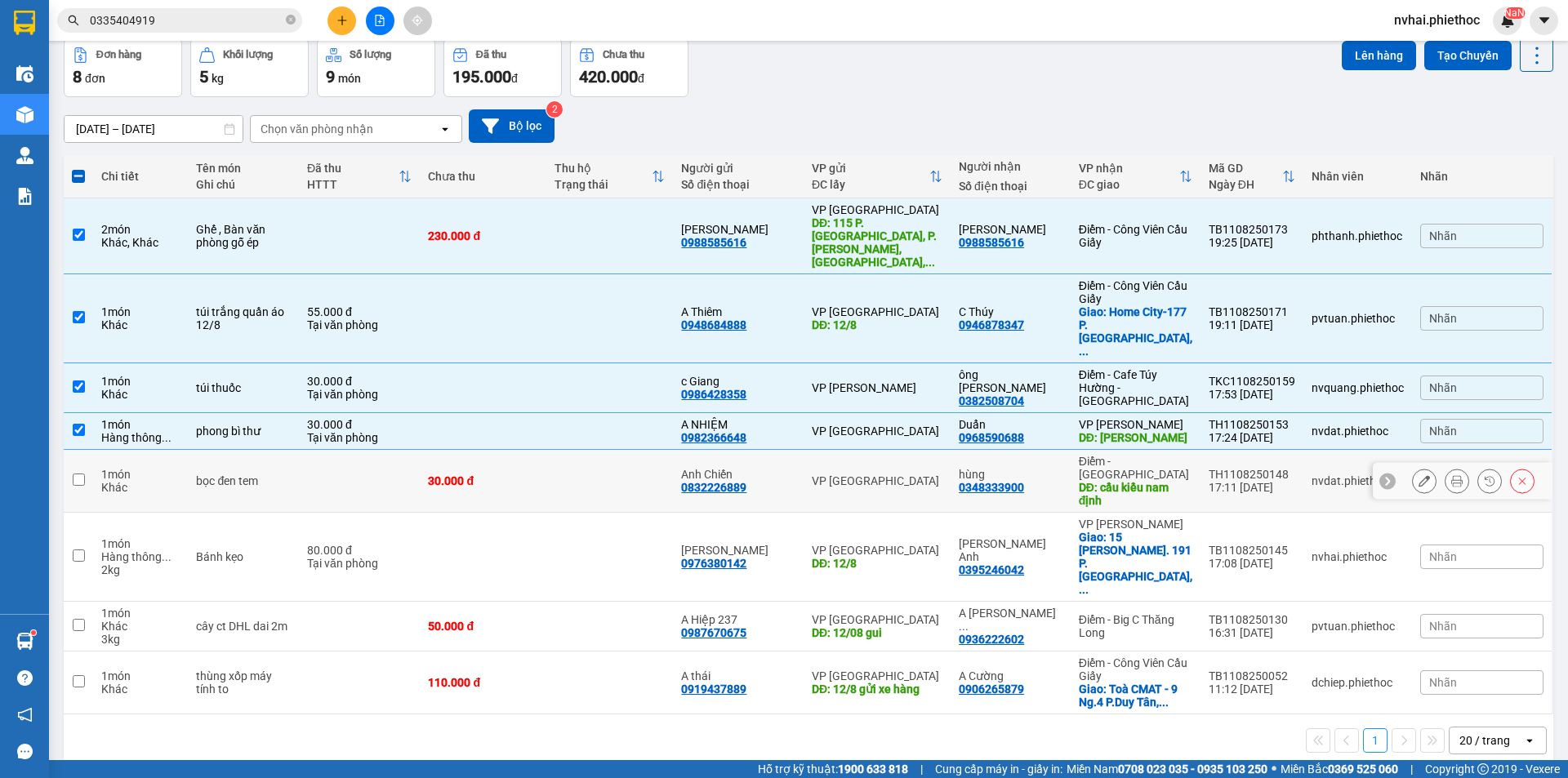
click at [1230, 467] on div "TH1108250148" at bounding box center [1252, 474] width 87 height 13
checkbox input "true"
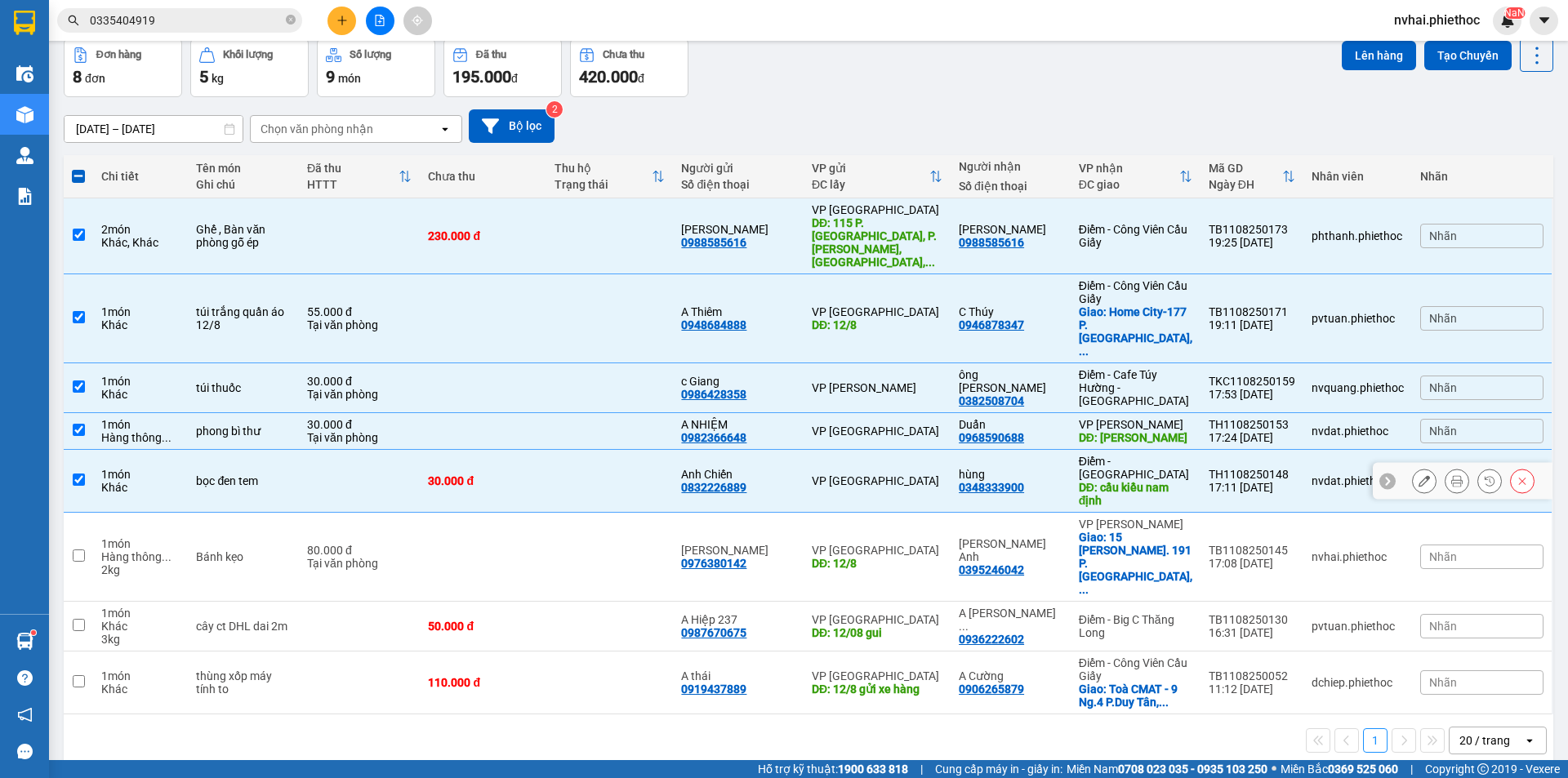
click at [1227, 543] on div "TB1108250145" at bounding box center [1252, 550] width 87 height 13
checkbox input "true"
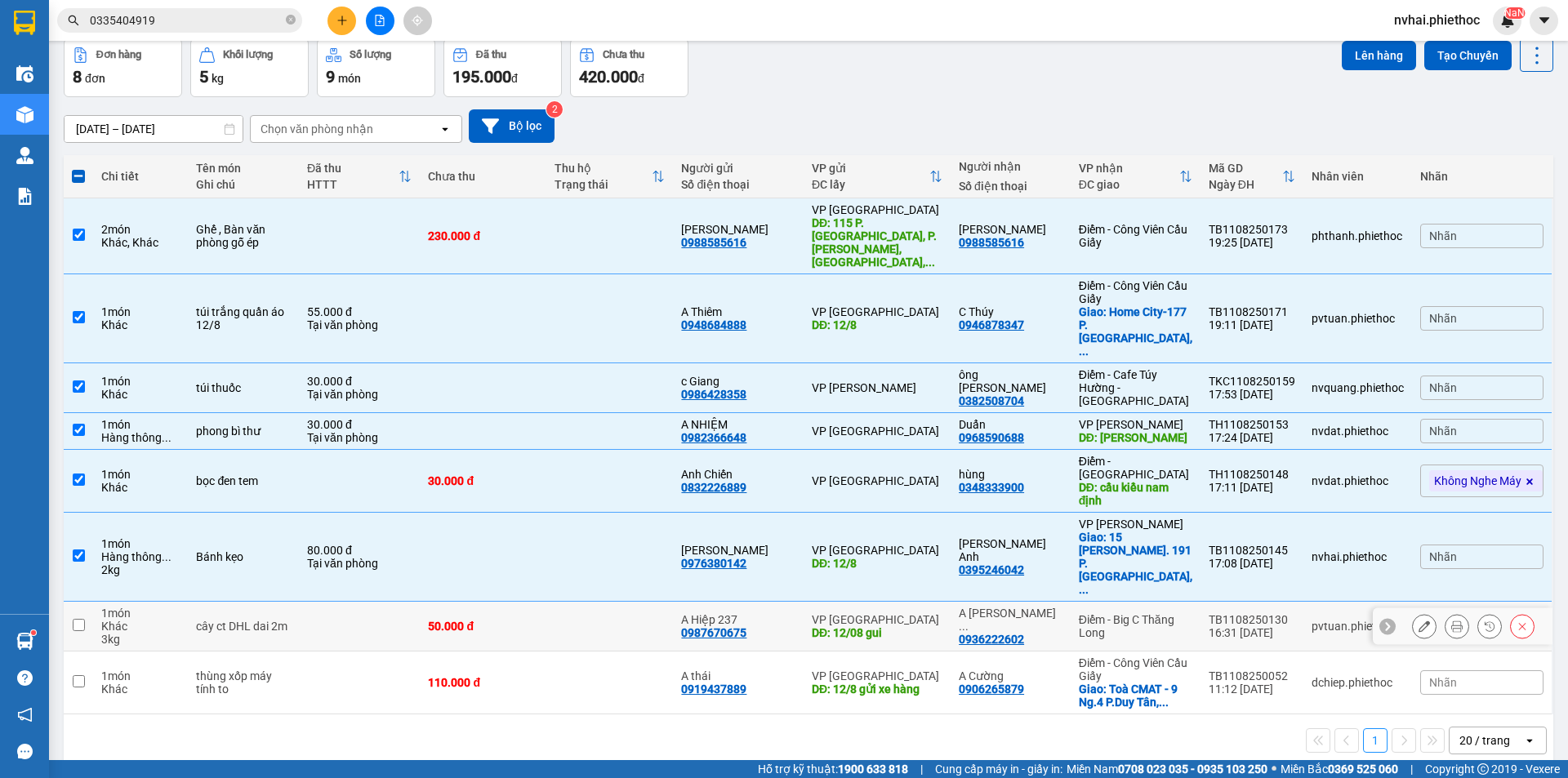
click at [1228, 613] on div "TB1108250130" at bounding box center [1252, 619] width 87 height 13
checkbox input "true"
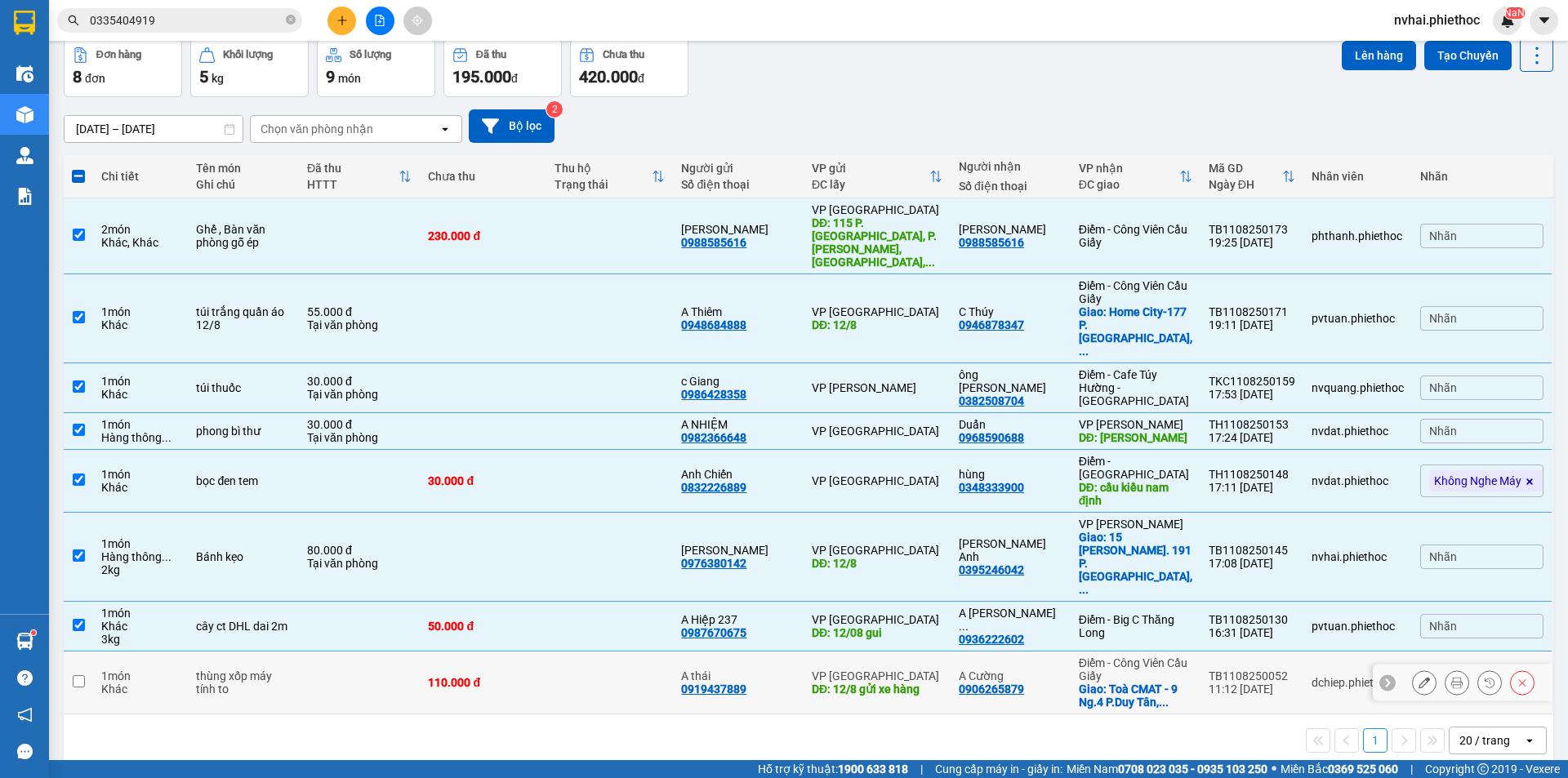
click at [1231, 651] on td "TB1108250052 11:12 11/08" at bounding box center [1252, 682] width 103 height 63
checkbox input "true"
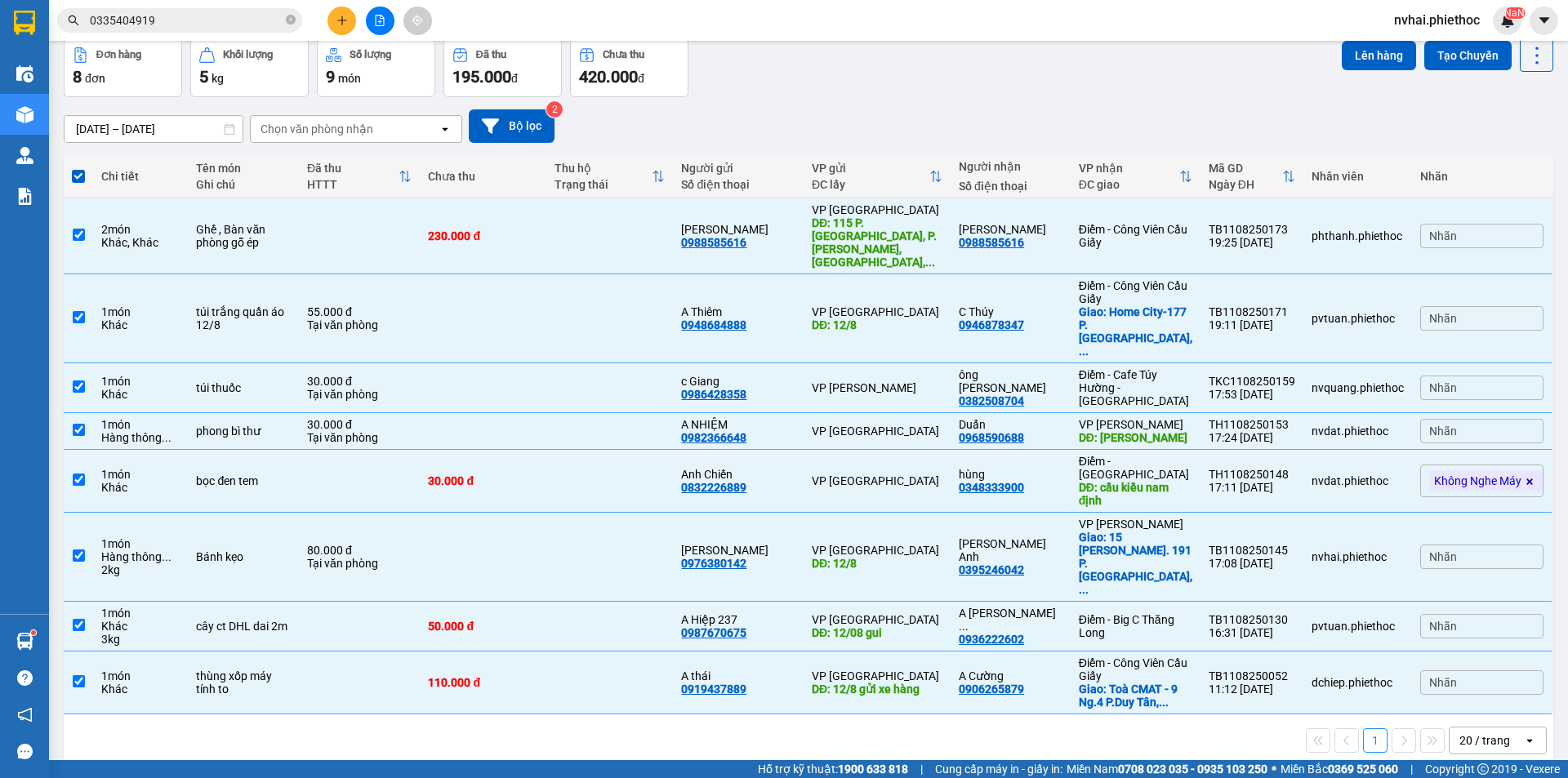
click at [73, 168] on label at bounding box center [78, 176] width 13 height 17
click at [78, 168] on input "checkbox" at bounding box center [78, 168] width 0 height 0
checkbox input "false"
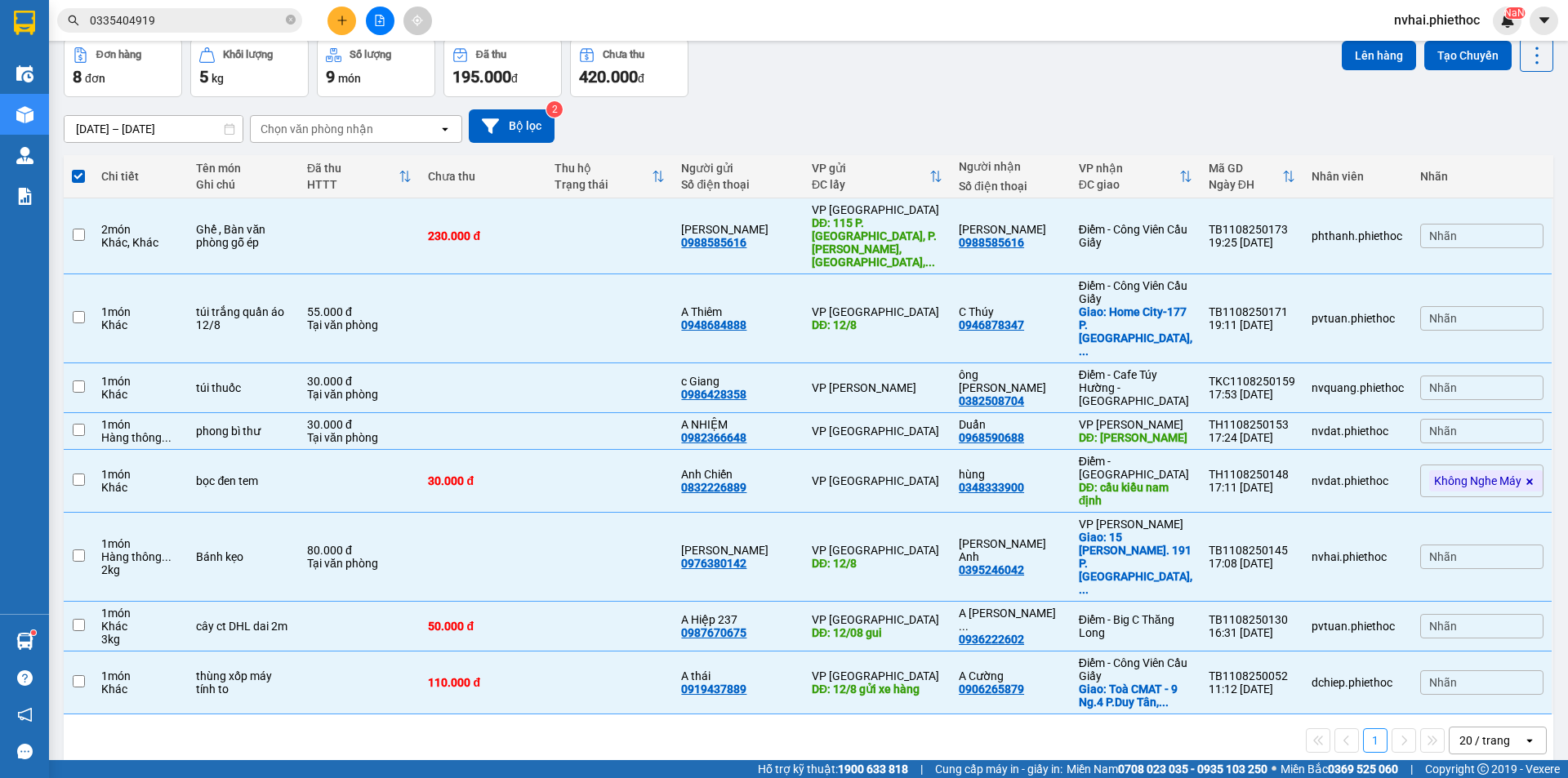
checkbox input "false"
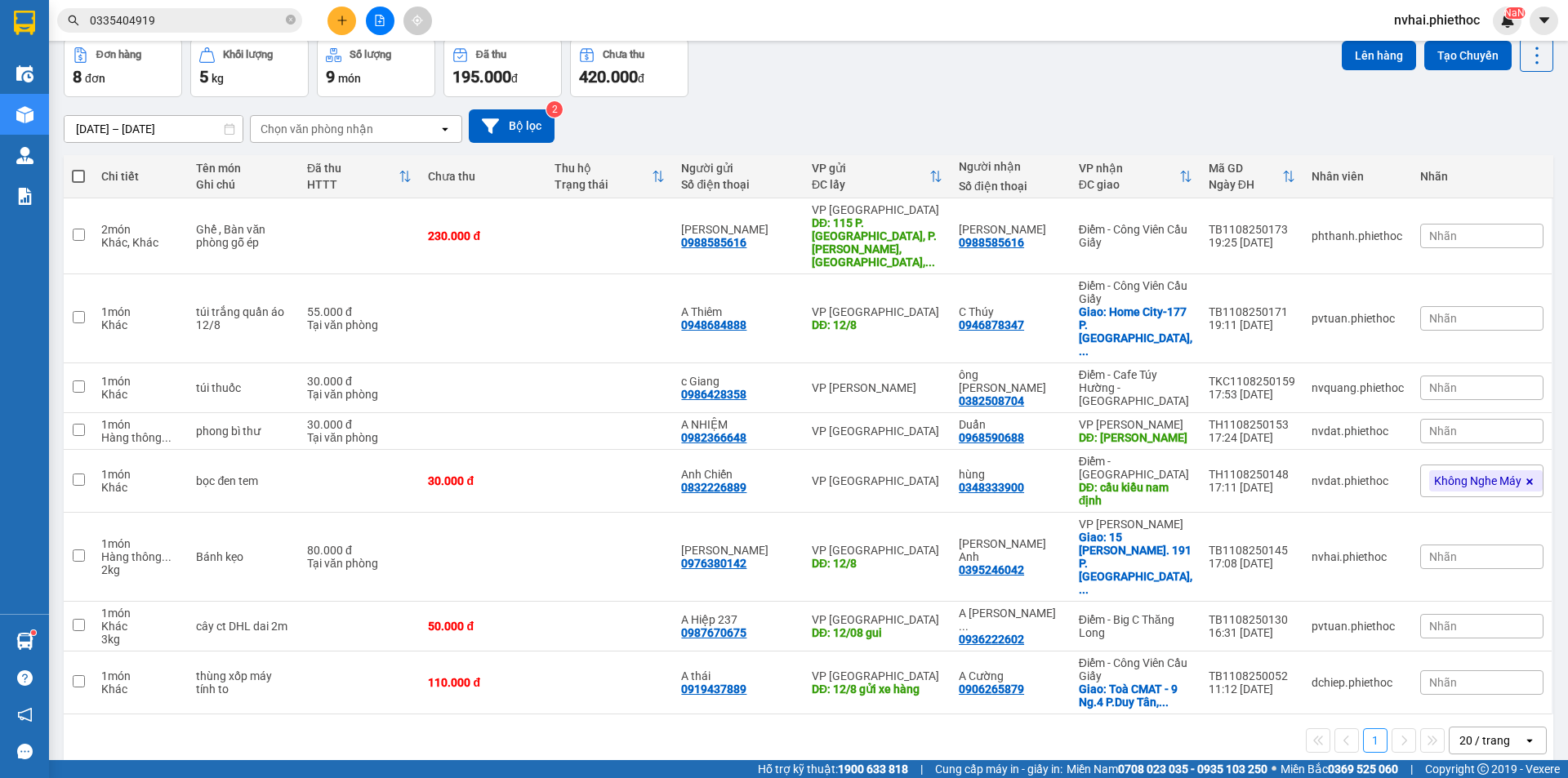
click at [154, 10] on span "0335404919" at bounding box center [179, 20] width 245 height 24
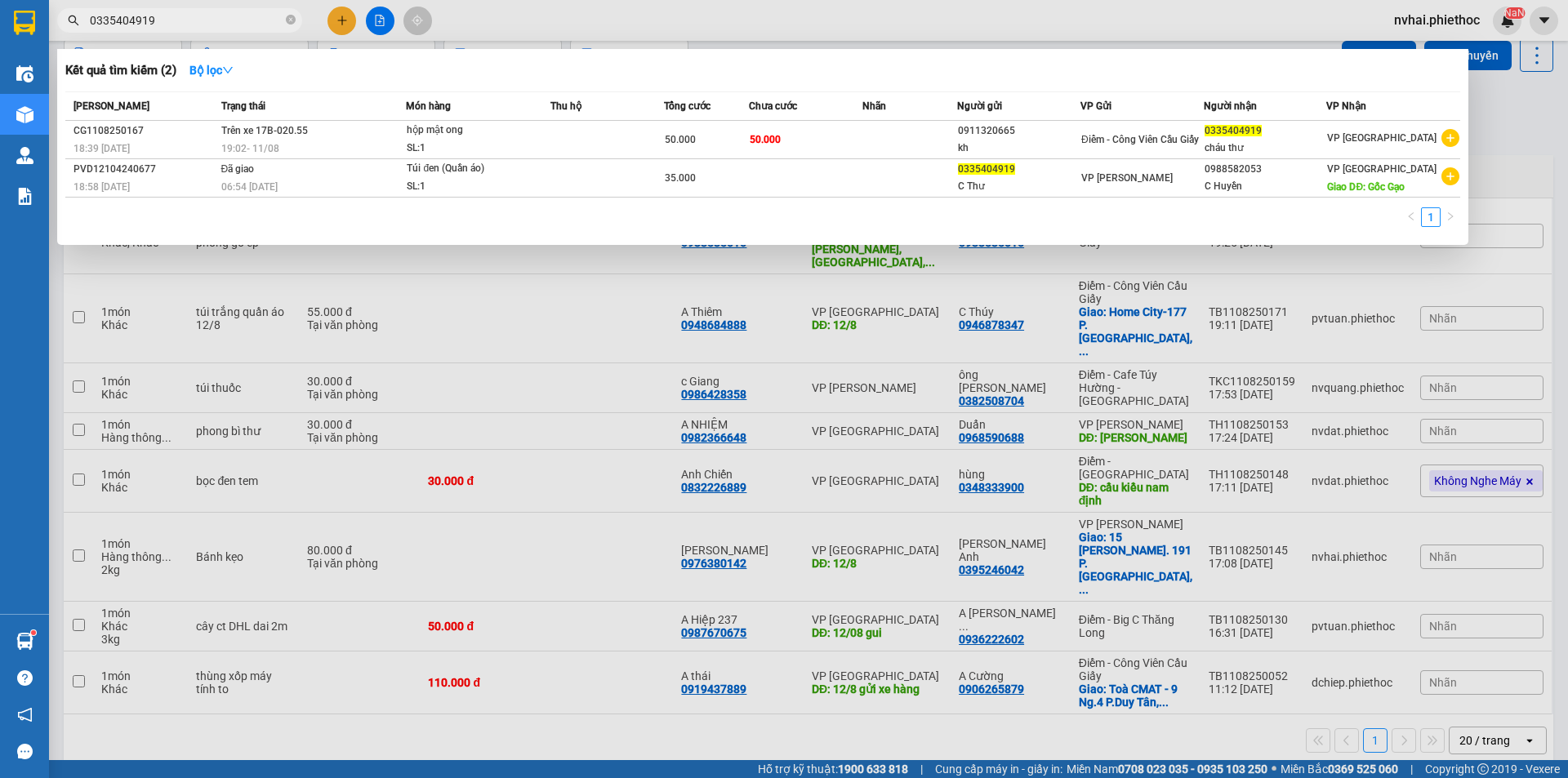
click at [154, 10] on span "0335404919" at bounding box center [179, 20] width 245 height 24
click at [167, 18] on input "0335404919" at bounding box center [186, 21] width 193 height 18
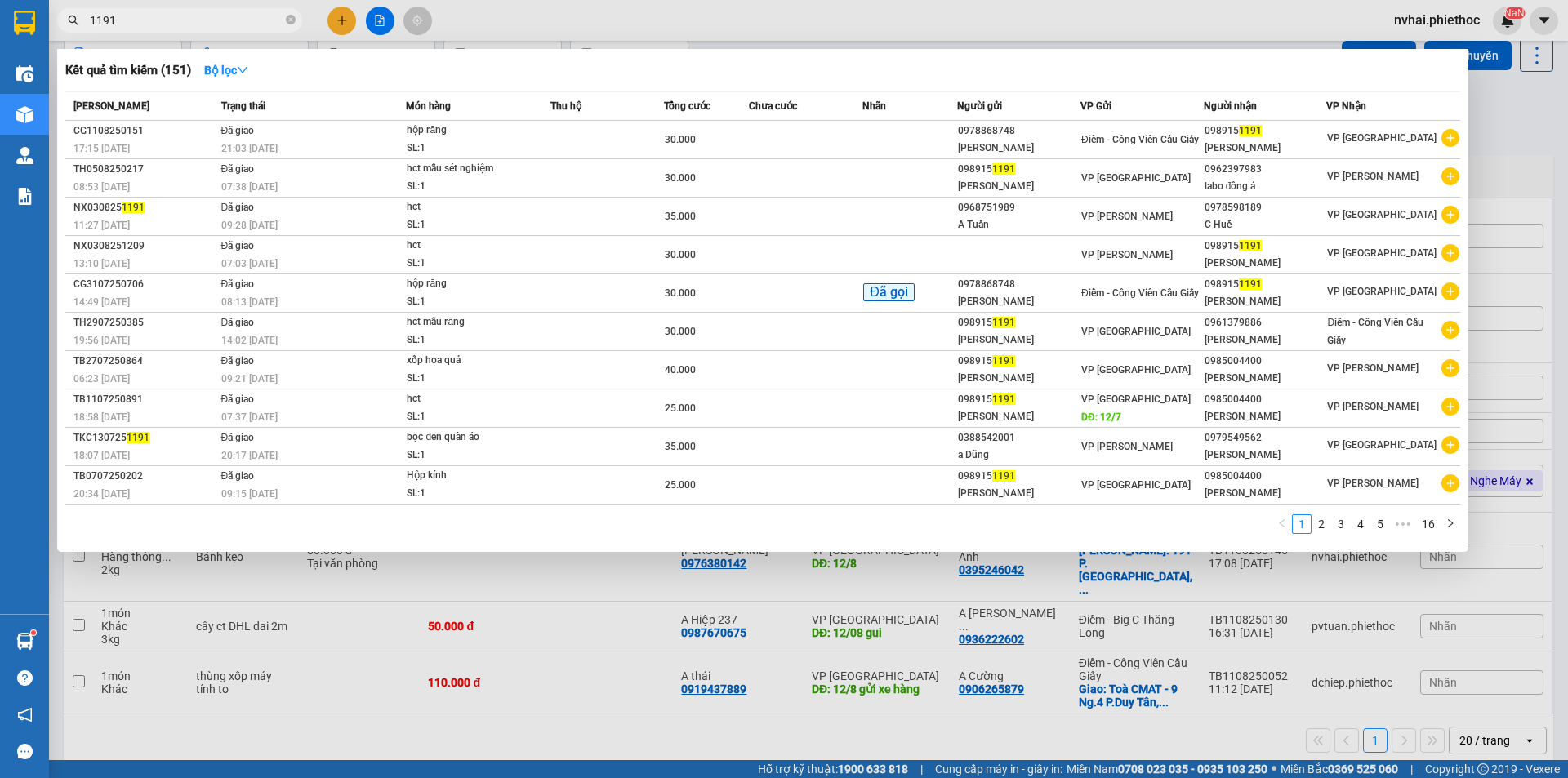
type input "1191"
click at [1535, 178] on div at bounding box center [784, 389] width 1568 height 778
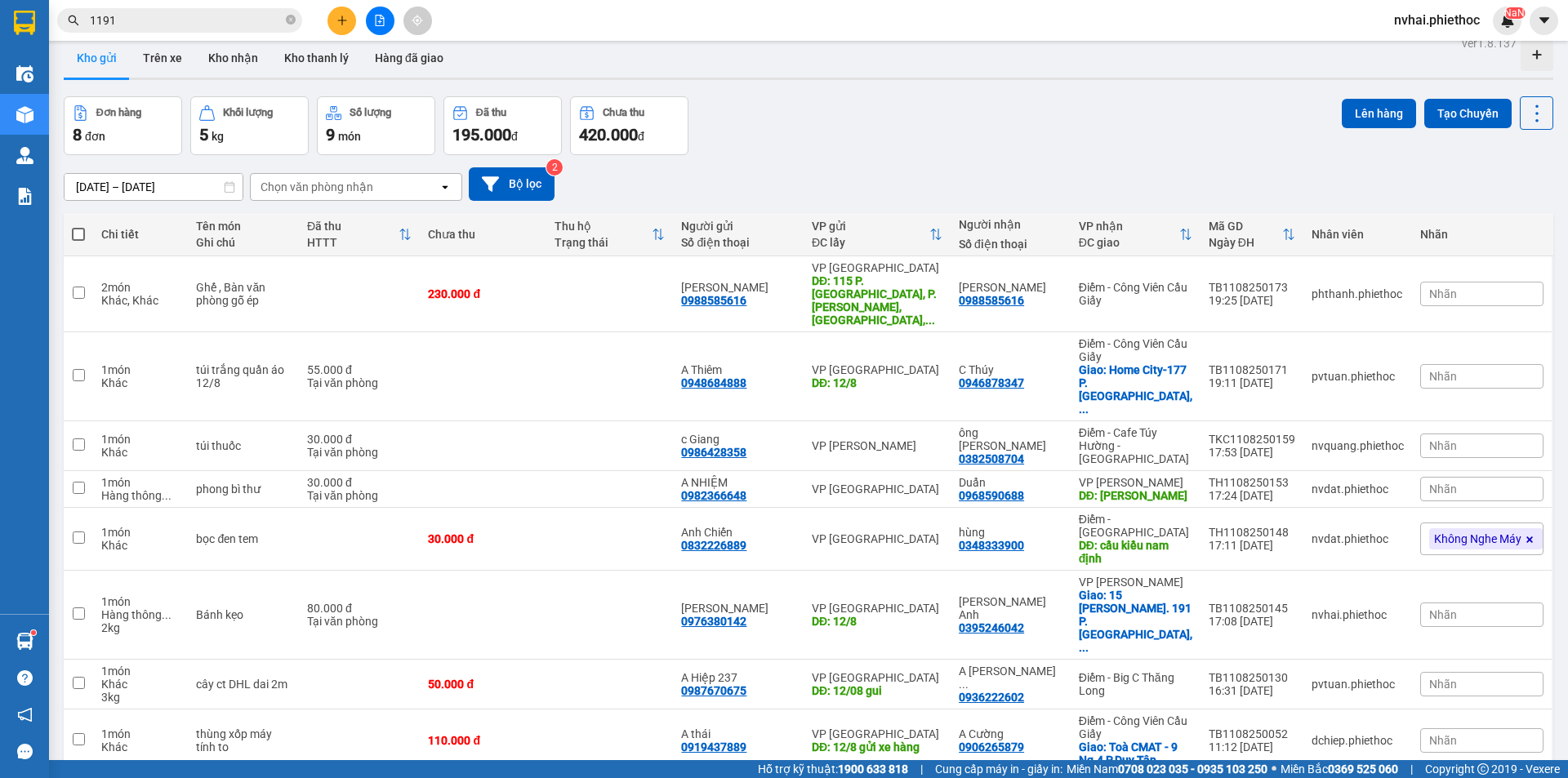
scroll to position [0, 0]
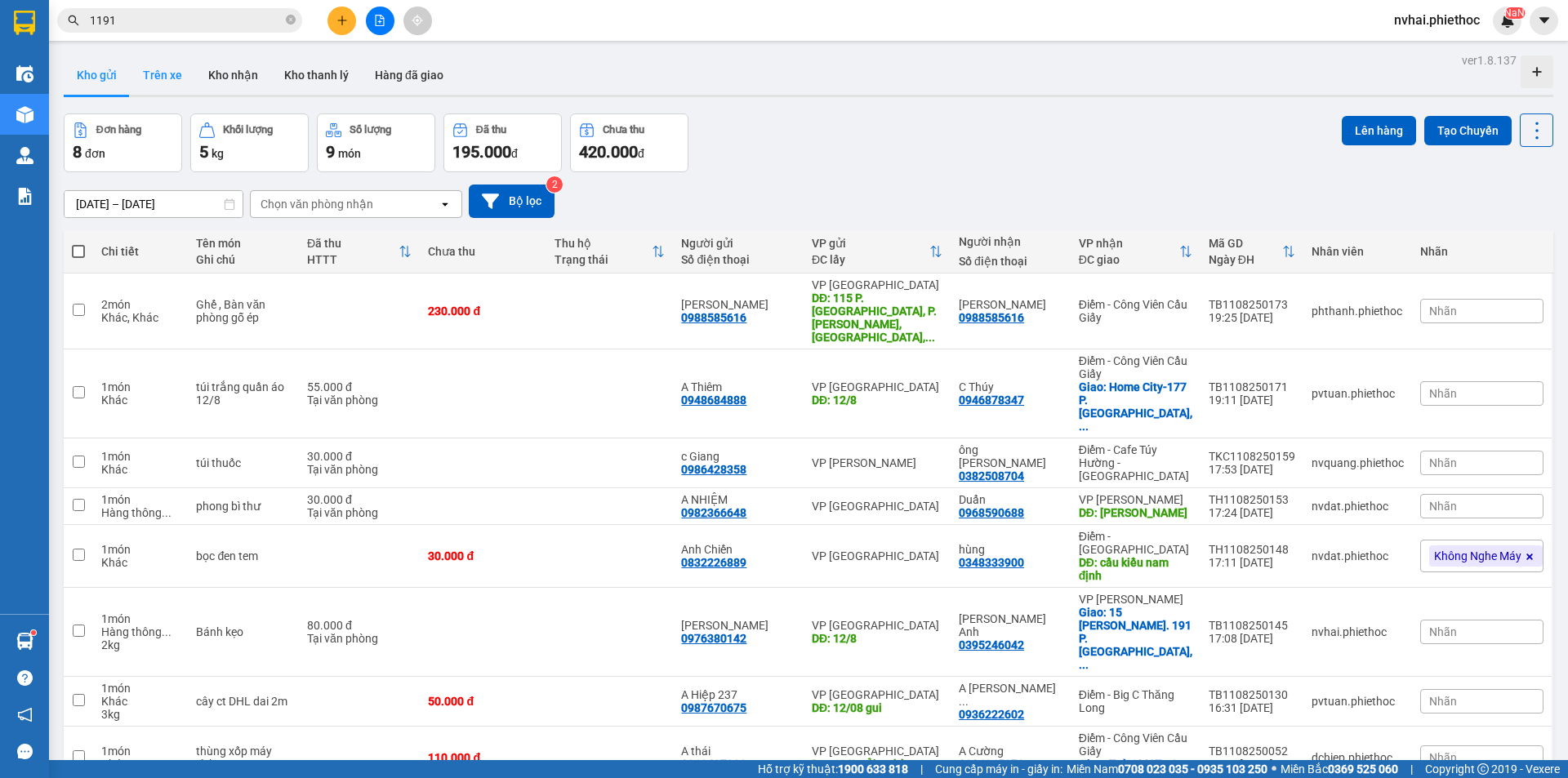
click at [162, 76] on button "Trên xe" at bounding box center [162, 75] width 65 height 39
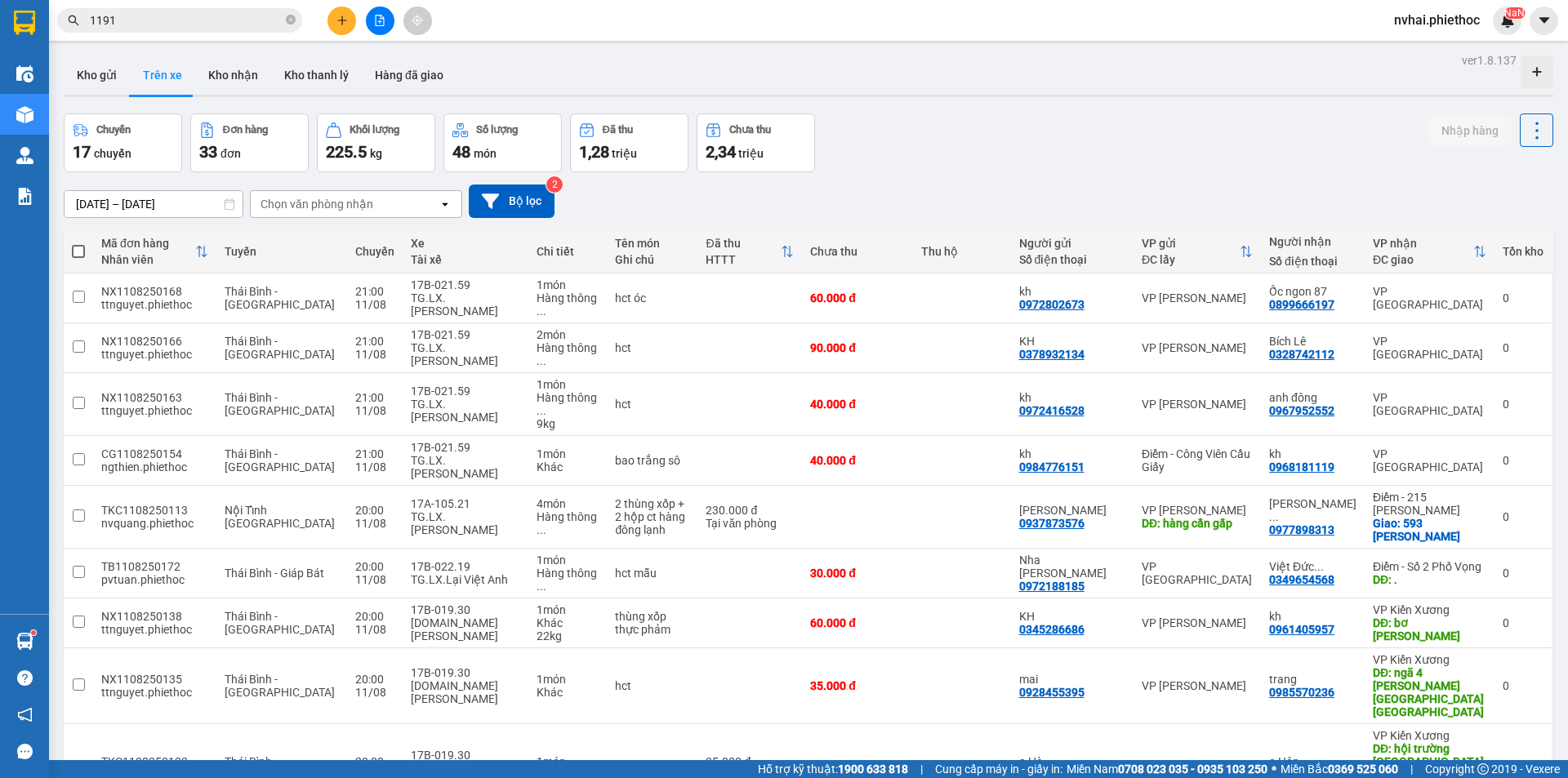
click at [400, 202] on div "Chọn văn phòng nhận" at bounding box center [344, 204] width 188 height 26
type input "thái"
click at [360, 237] on div "VP [GEOGRAPHIC_DATA]" at bounding box center [356, 238] width 212 height 29
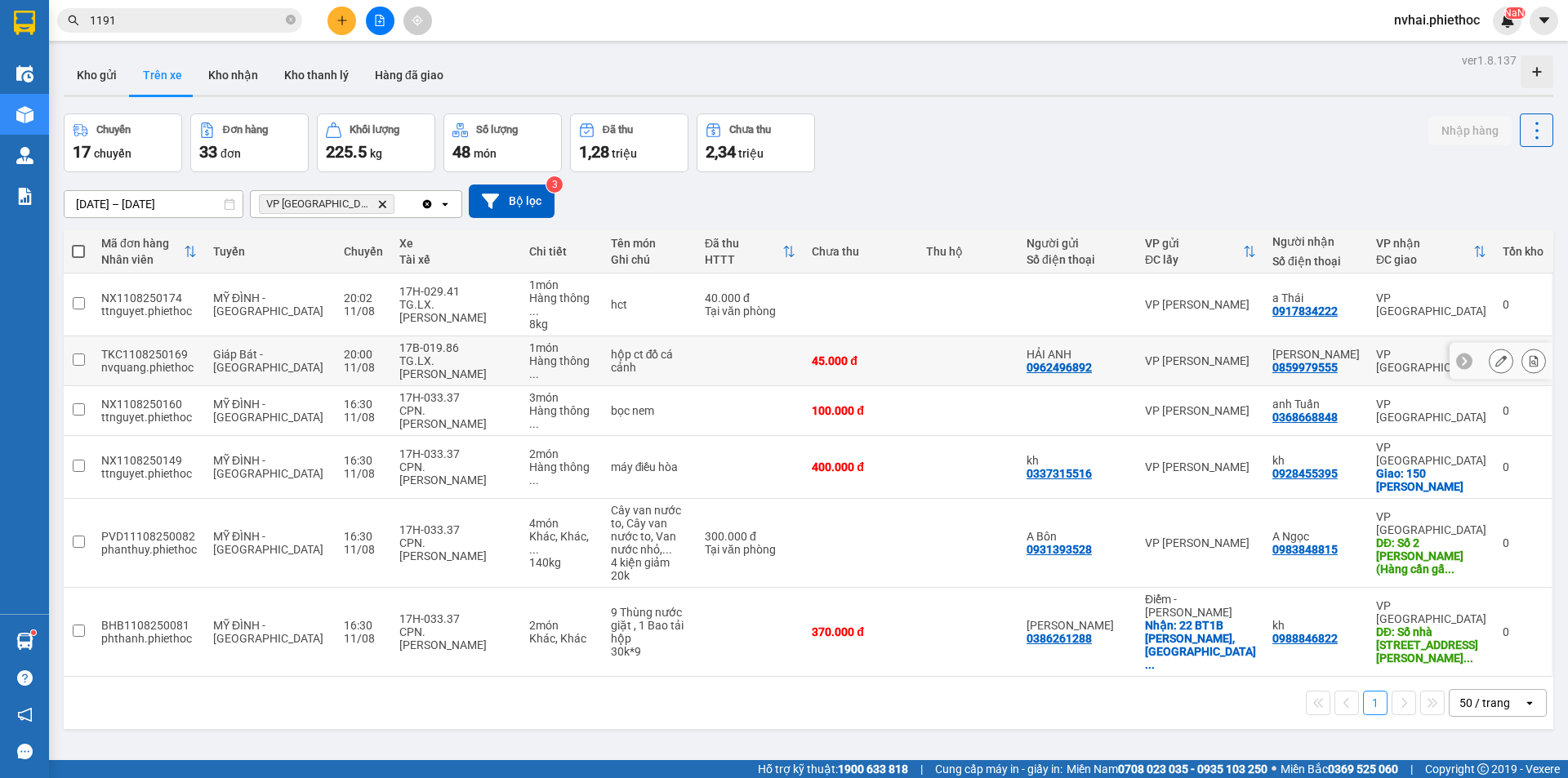
click at [559, 354] on div "Hàng thông ..." at bounding box center [562, 366] width 65 height 26
checkbox input "true"
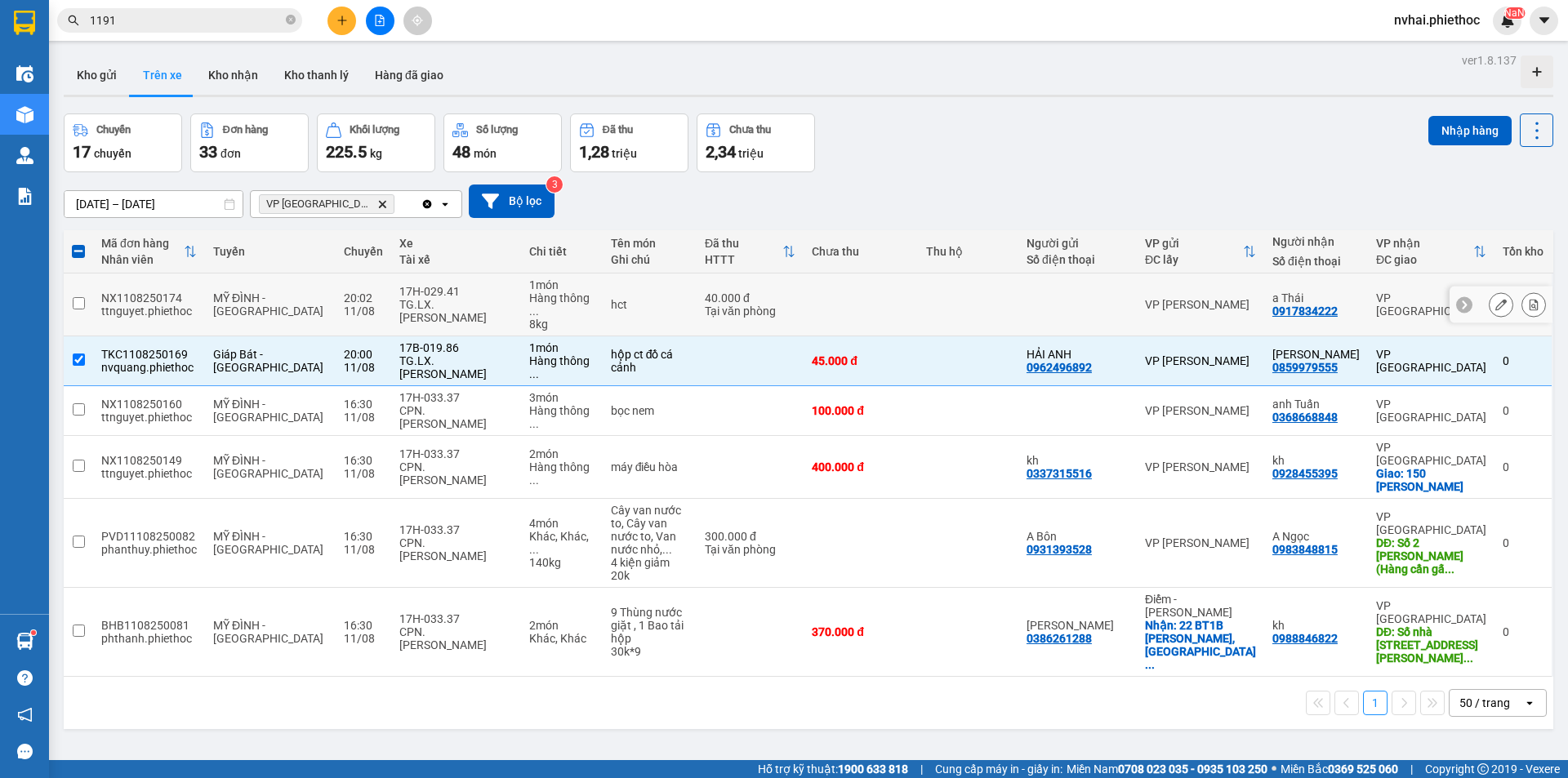
click at [474, 307] on div "TG.LX.[PERSON_NAME]" at bounding box center [455, 311] width 113 height 26
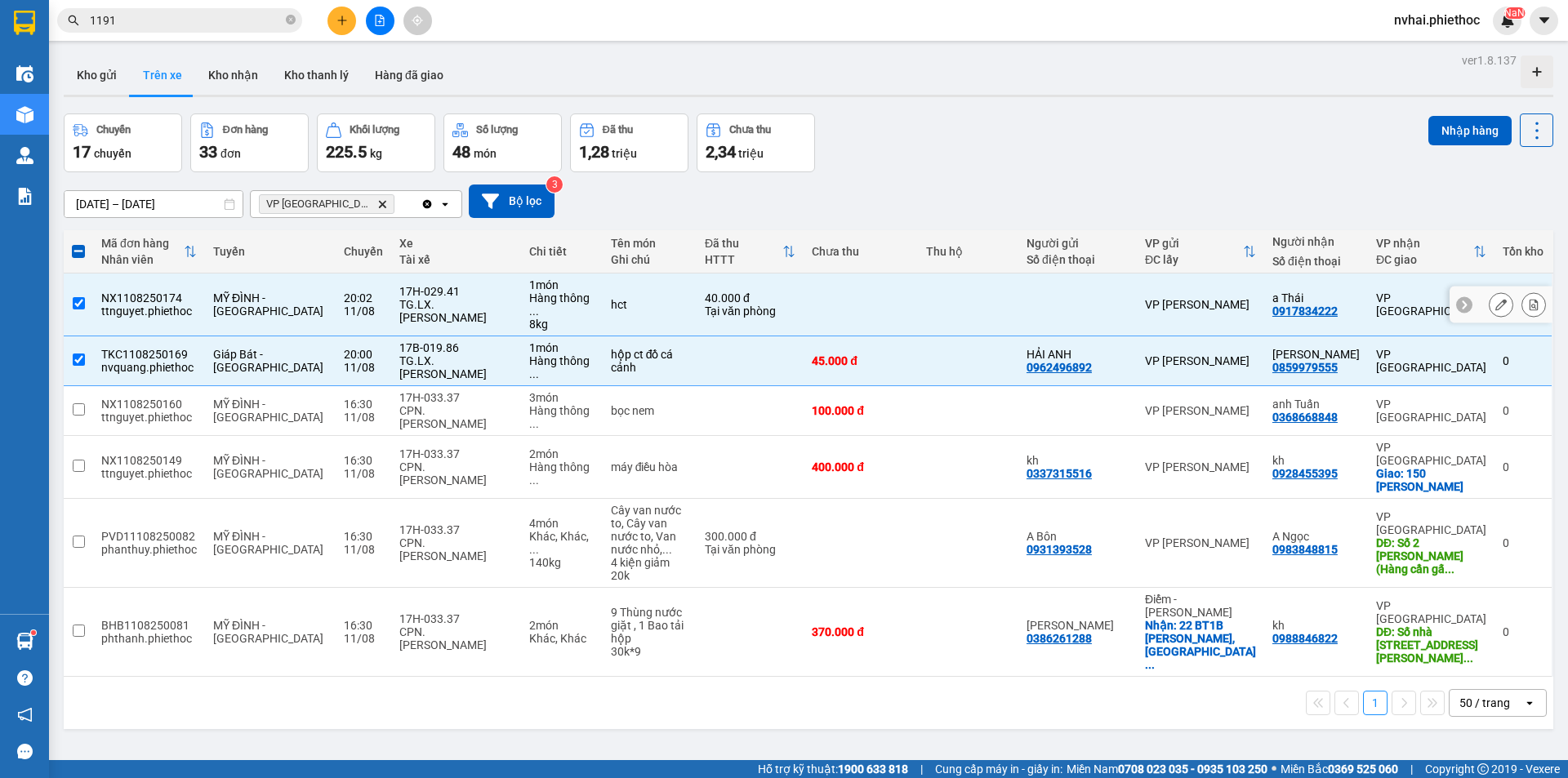
checkbox input "true"
click at [1490, 297] on button at bounding box center [1500, 305] width 23 height 28
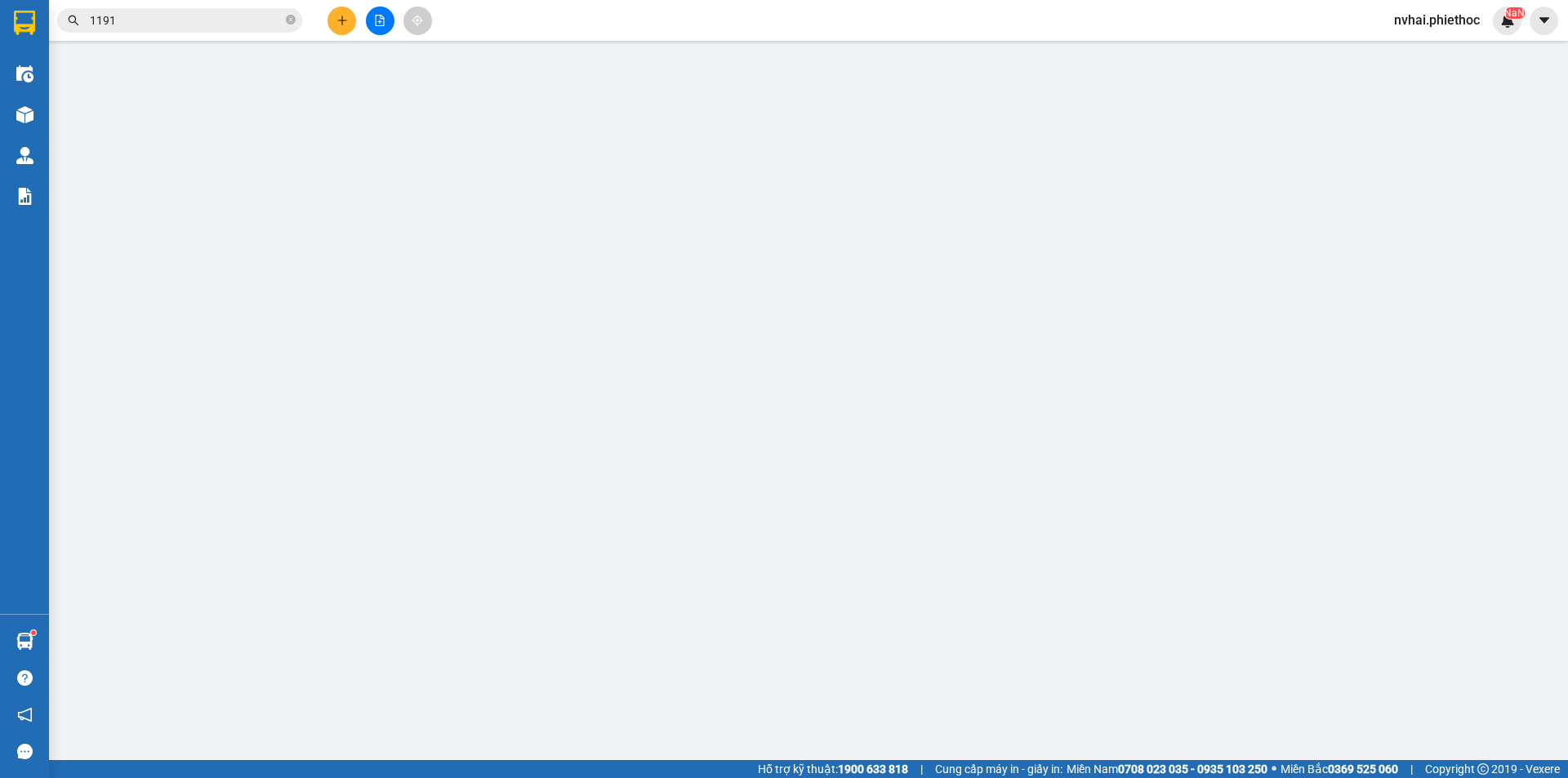
type input "0917834222"
type input "a Thái"
type input "40.000"
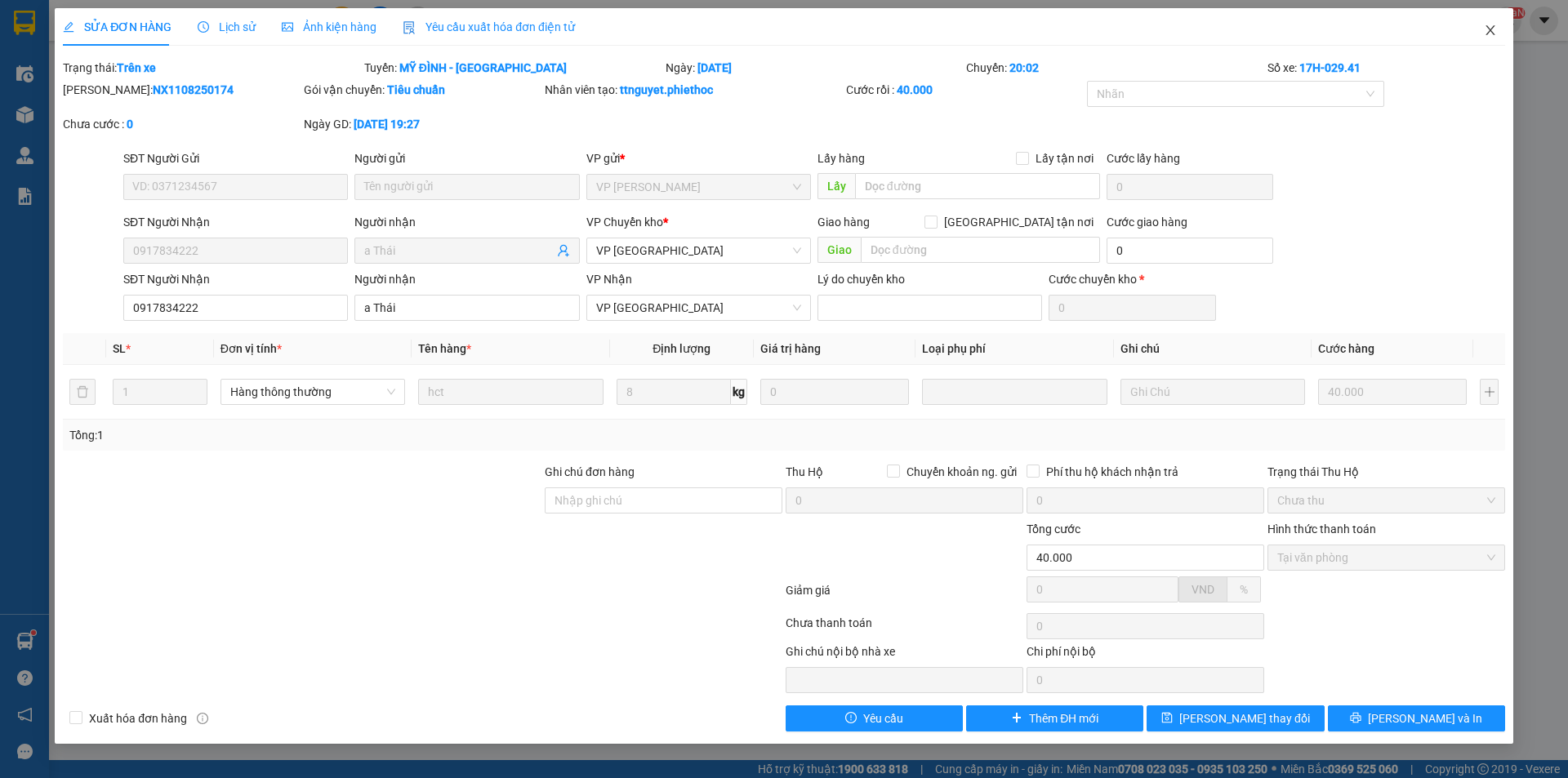
click at [1483, 41] on span "Close" at bounding box center [1490, 31] width 46 height 46
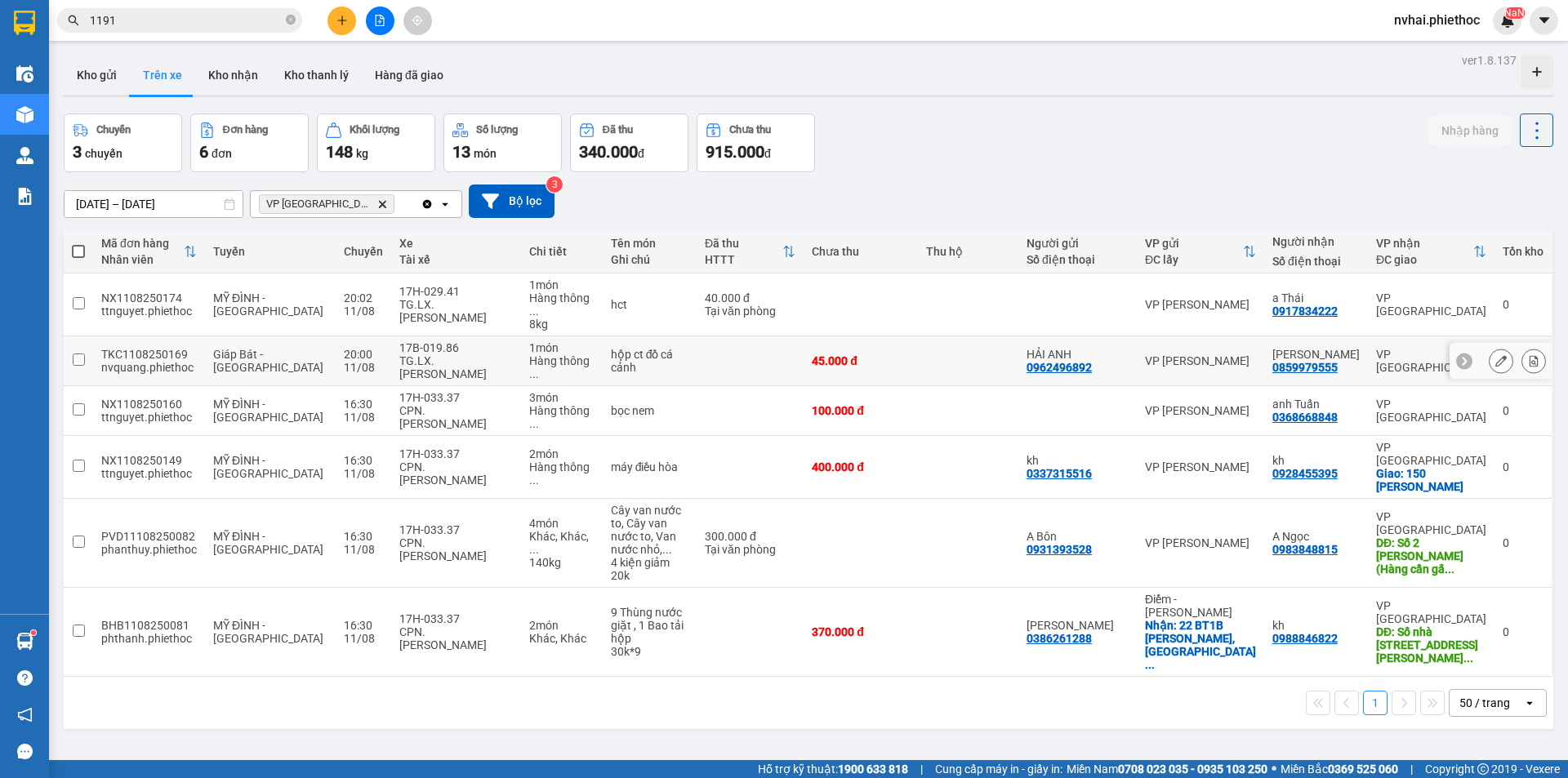
click at [1490, 347] on button at bounding box center [1500, 361] width 23 height 28
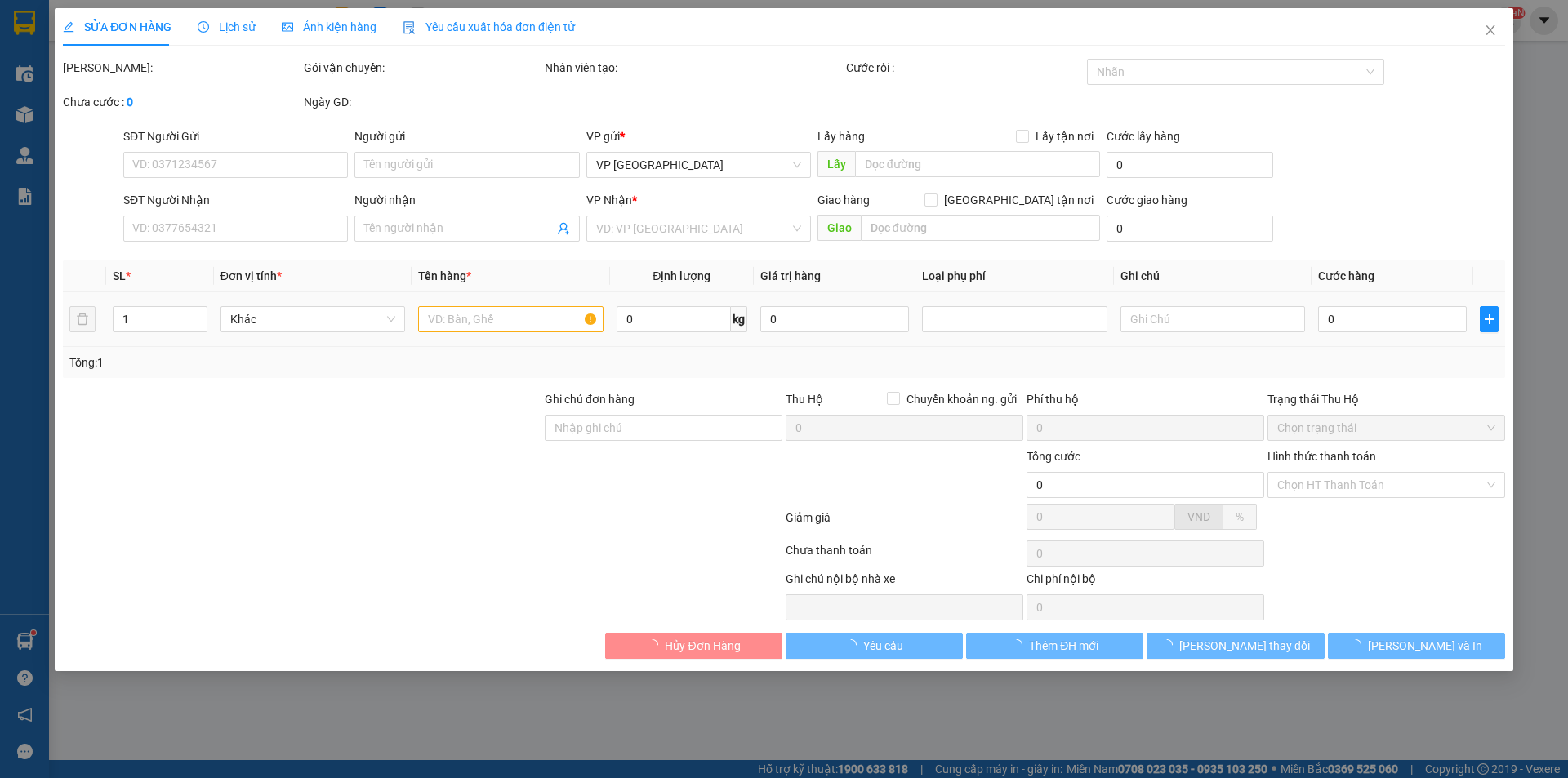
type input "0962496892"
type input "HẢI ANH"
type input "0859979555"
type input "[PERSON_NAME]"
type input "45.000"
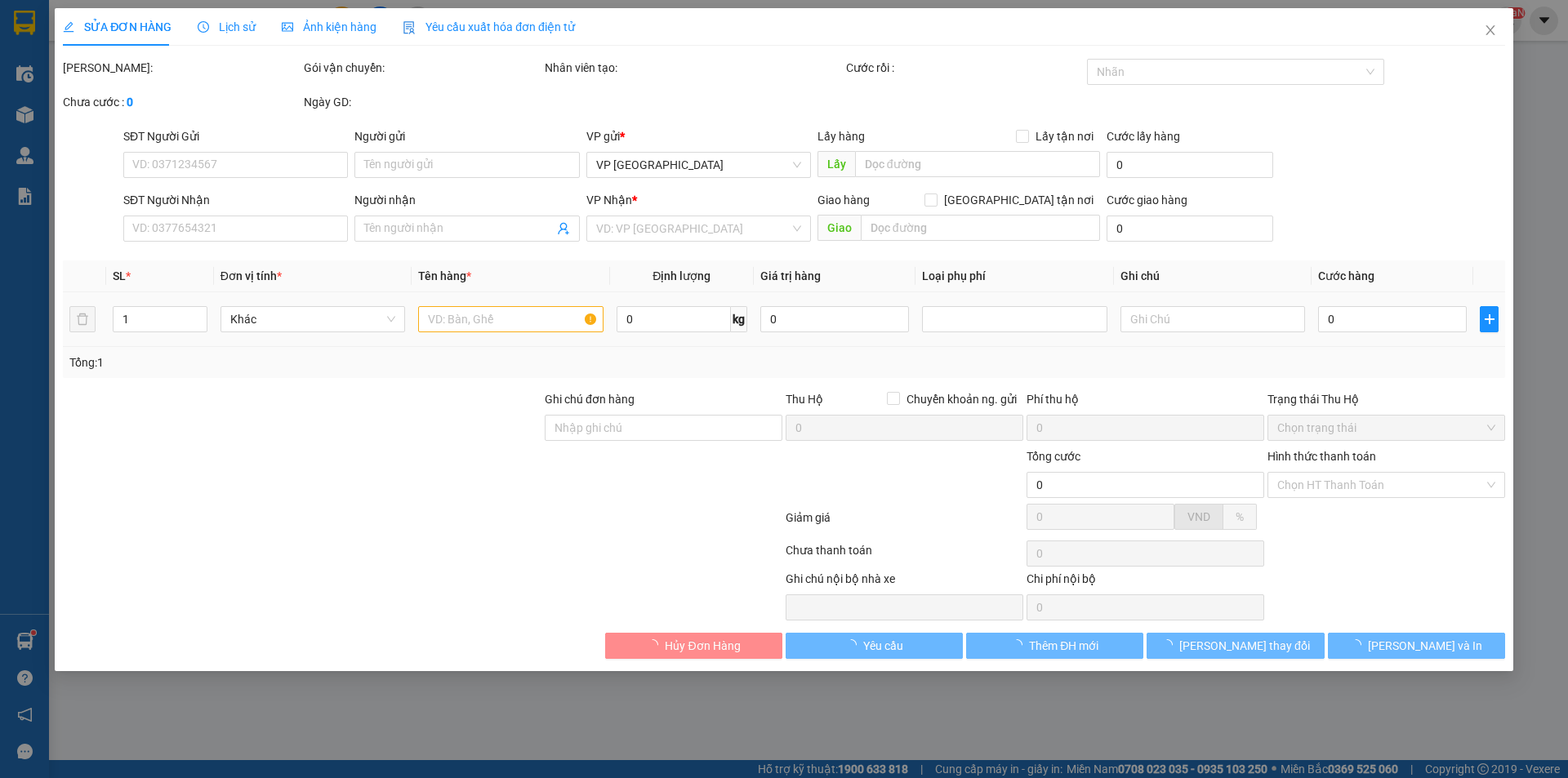
type input "45.000"
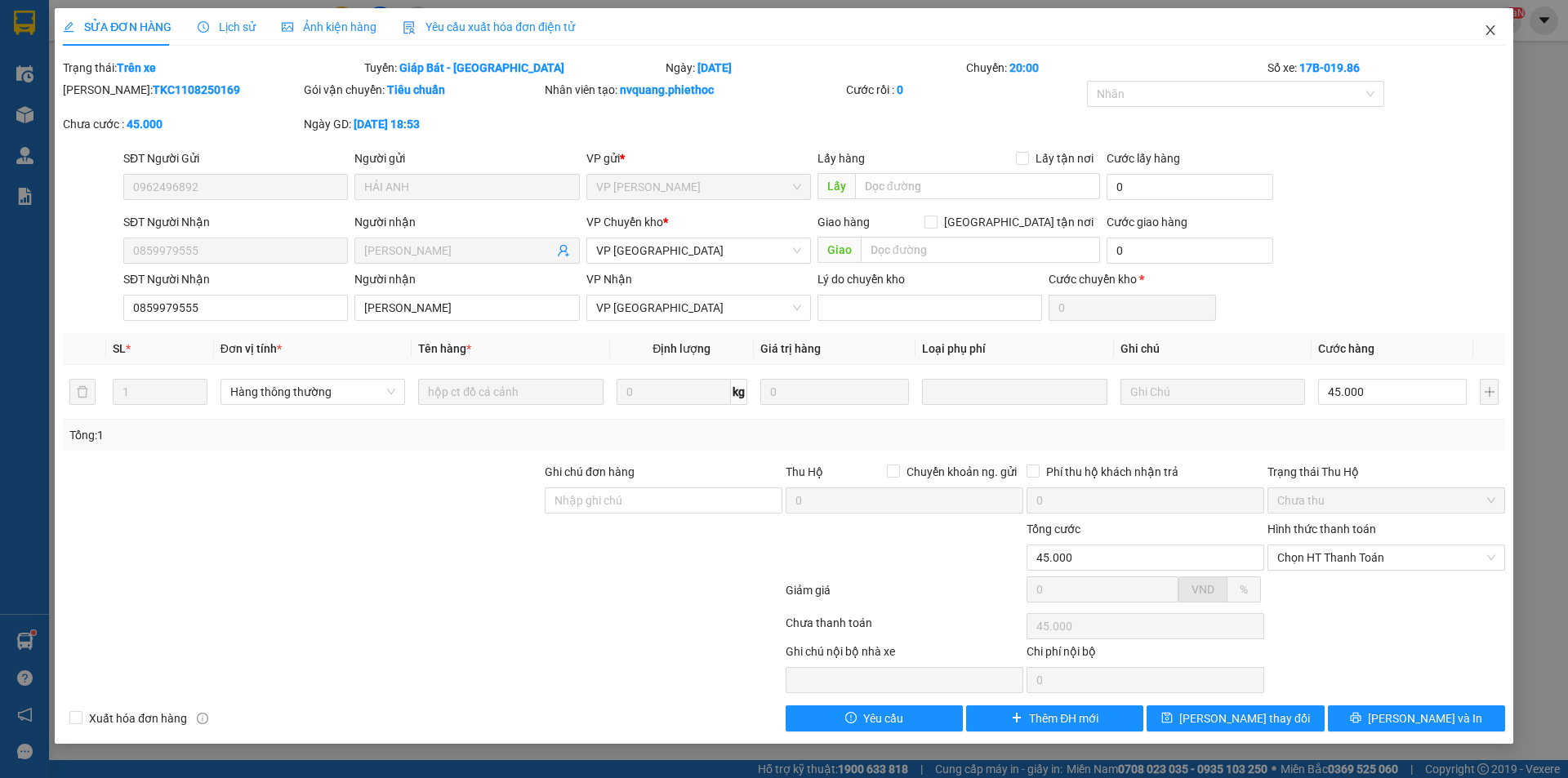
click at [1490, 32] on icon "close" at bounding box center [1490, 30] width 9 height 10
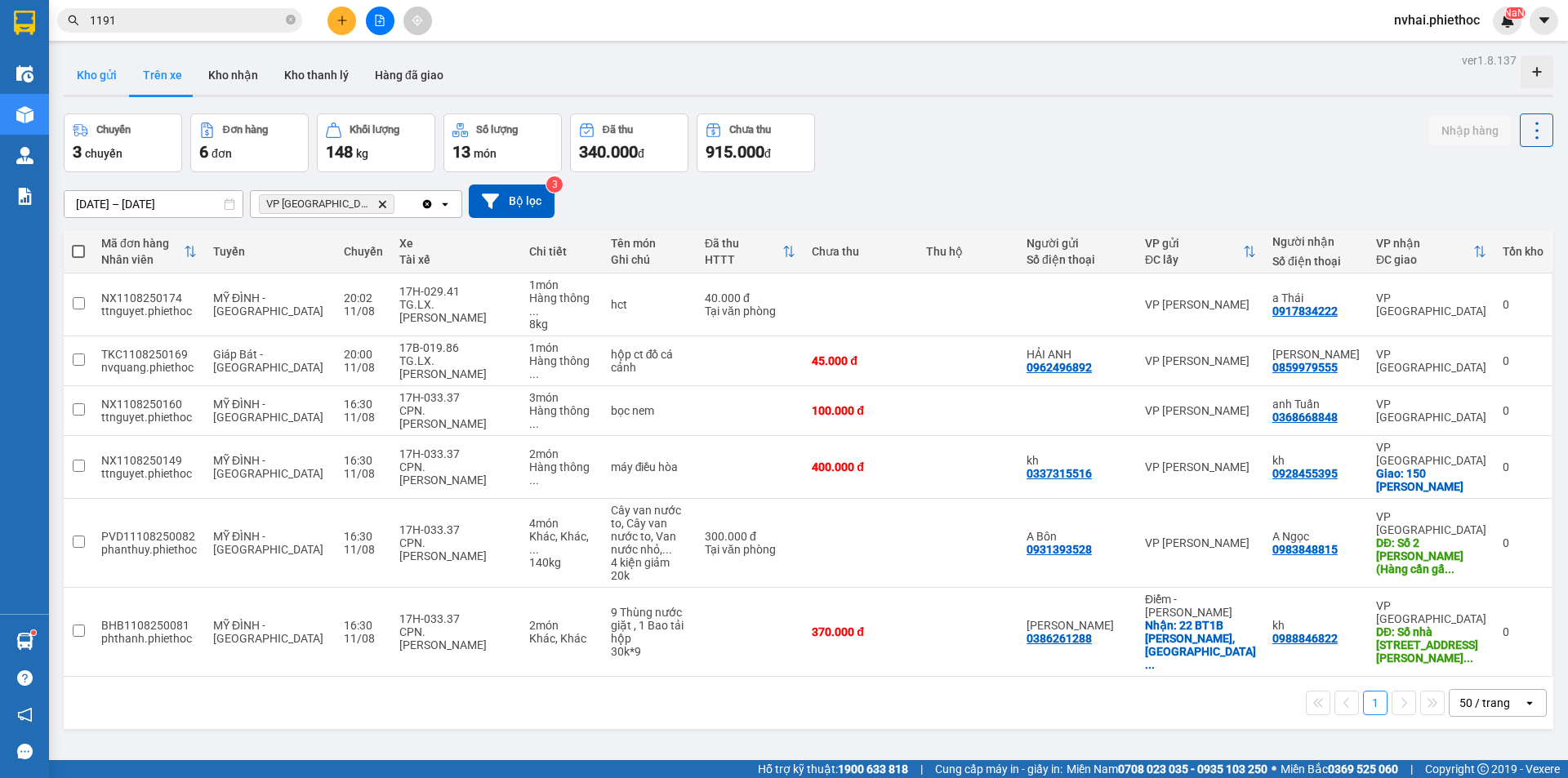
click at [103, 70] on button "Kho gửi" at bounding box center [96, 75] width 66 height 39
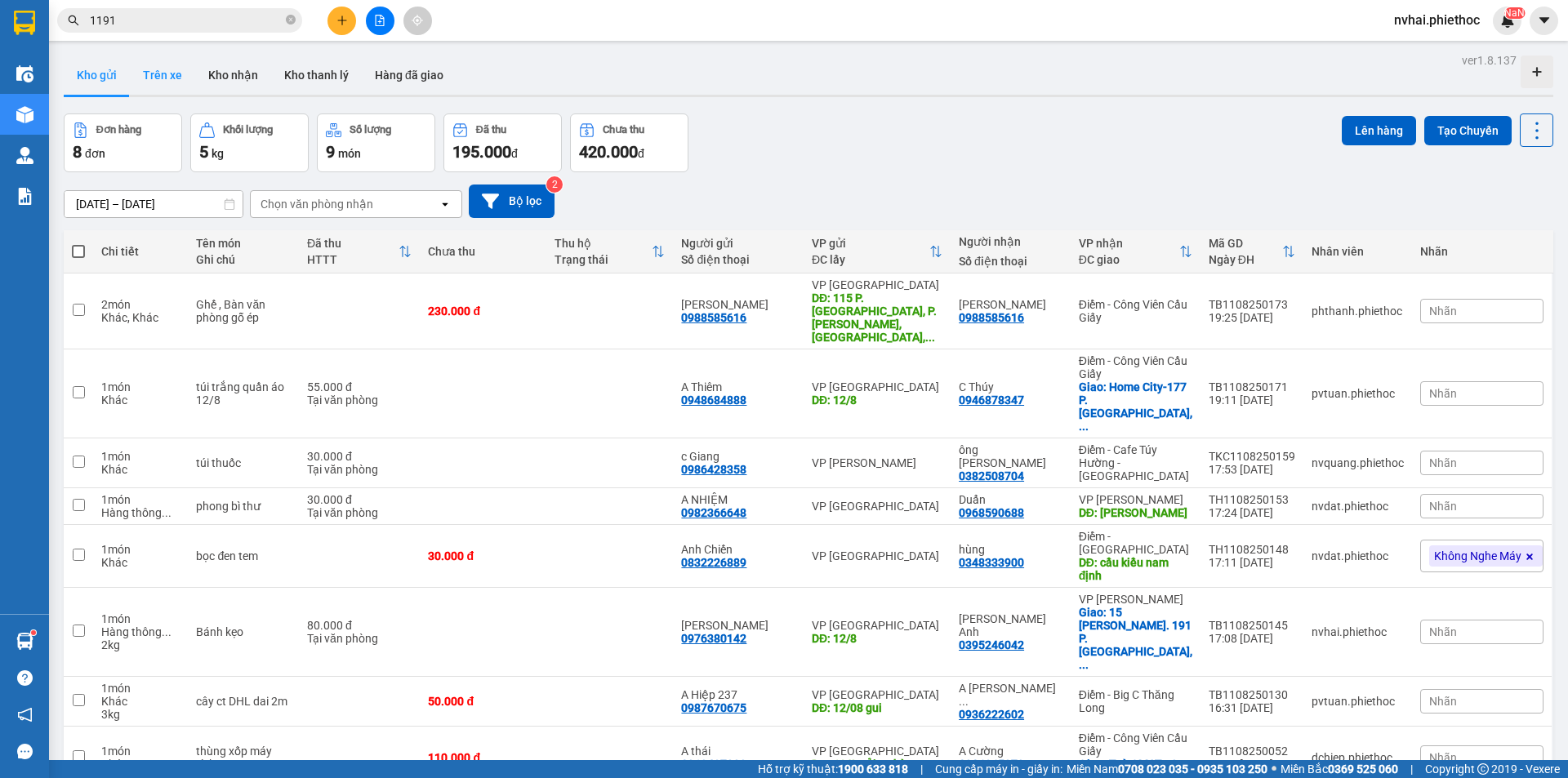
click at [157, 70] on button "Trên xe" at bounding box center [162, 75] width 65 height 39
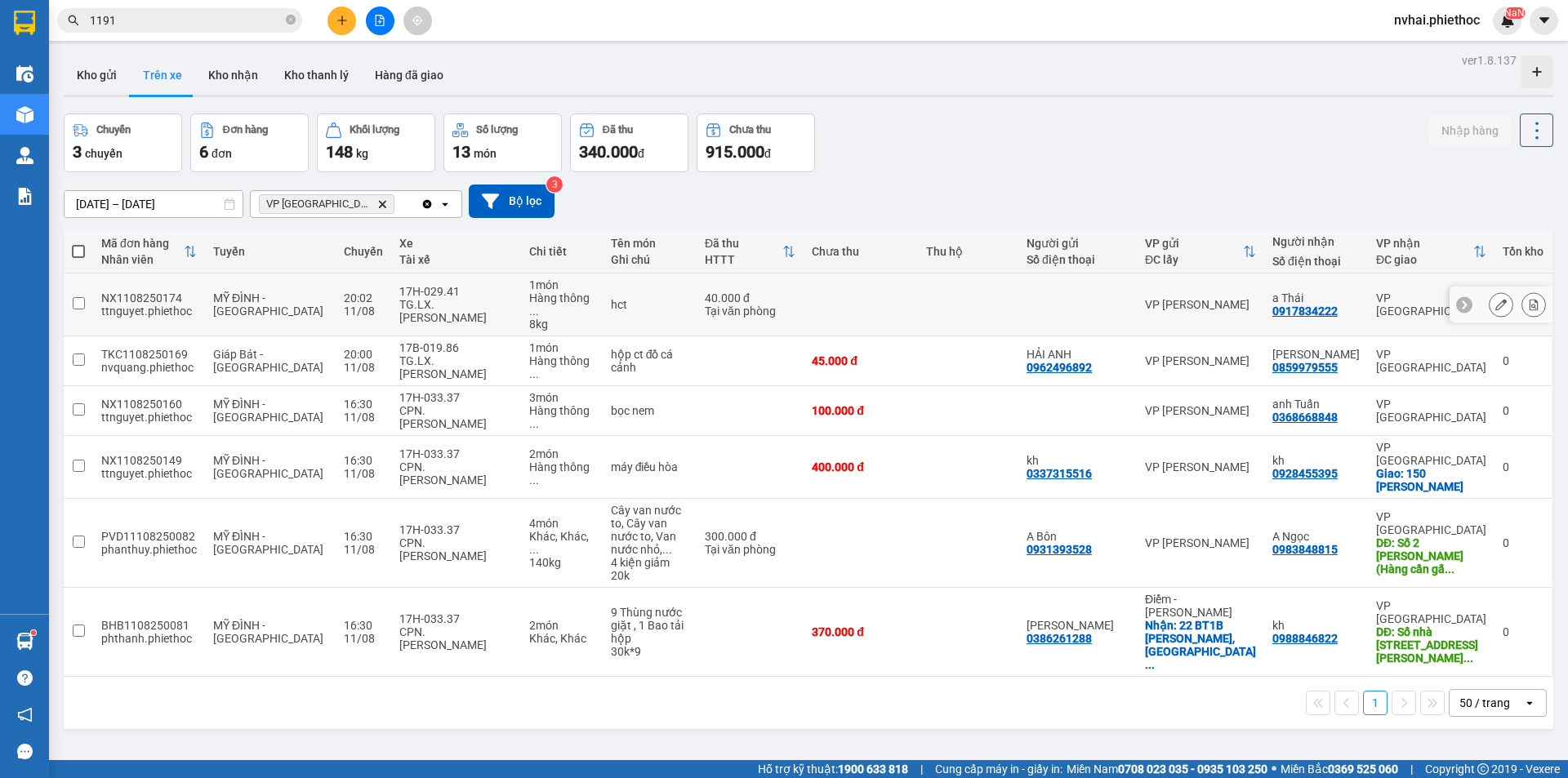
click at [1490, 302] on button at bounding box center [1500, 305] width 23 height 28
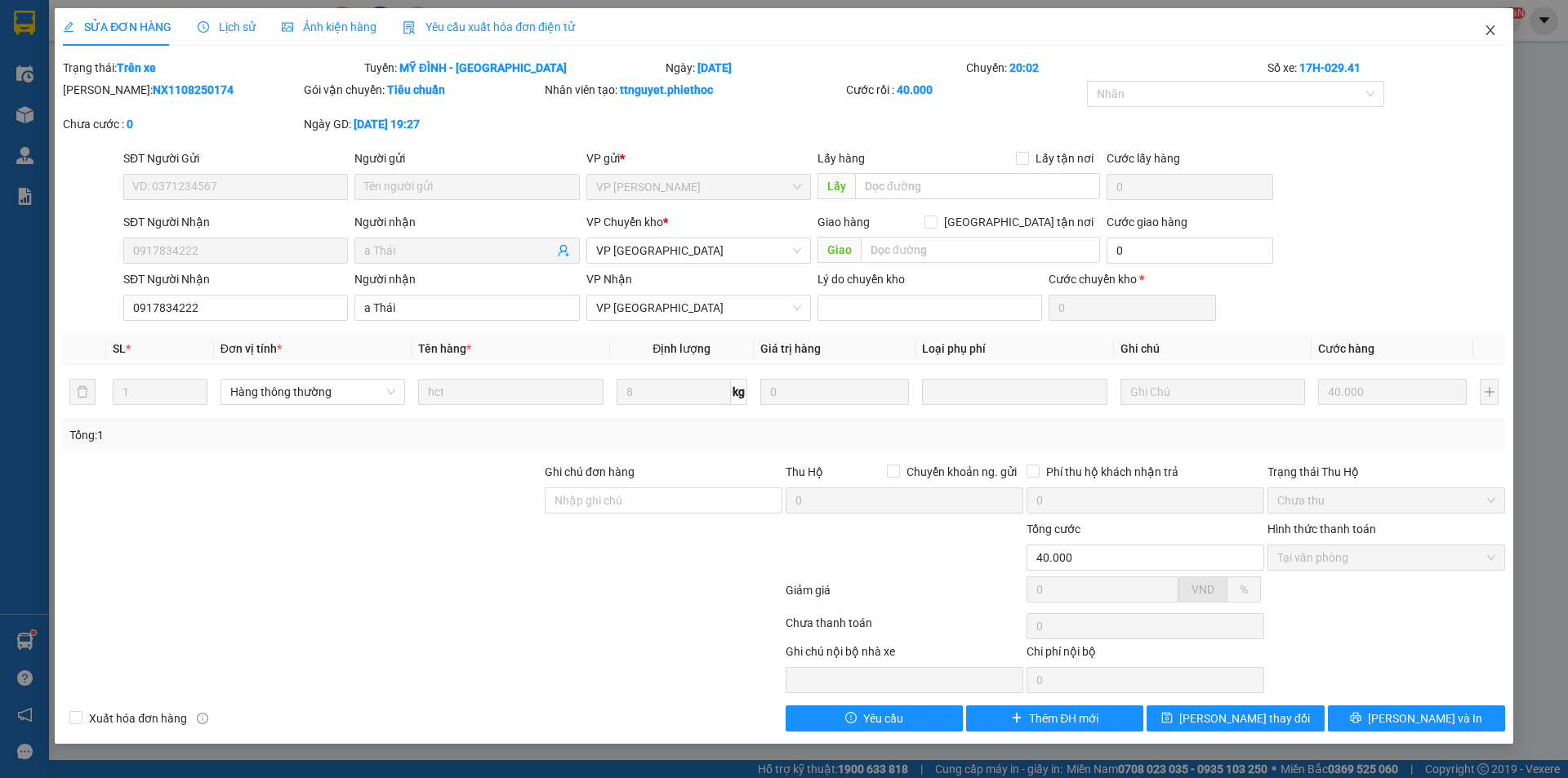
click at [1484, 33] on icon "close" at bounding box center [1490, 30] width 13 height 13
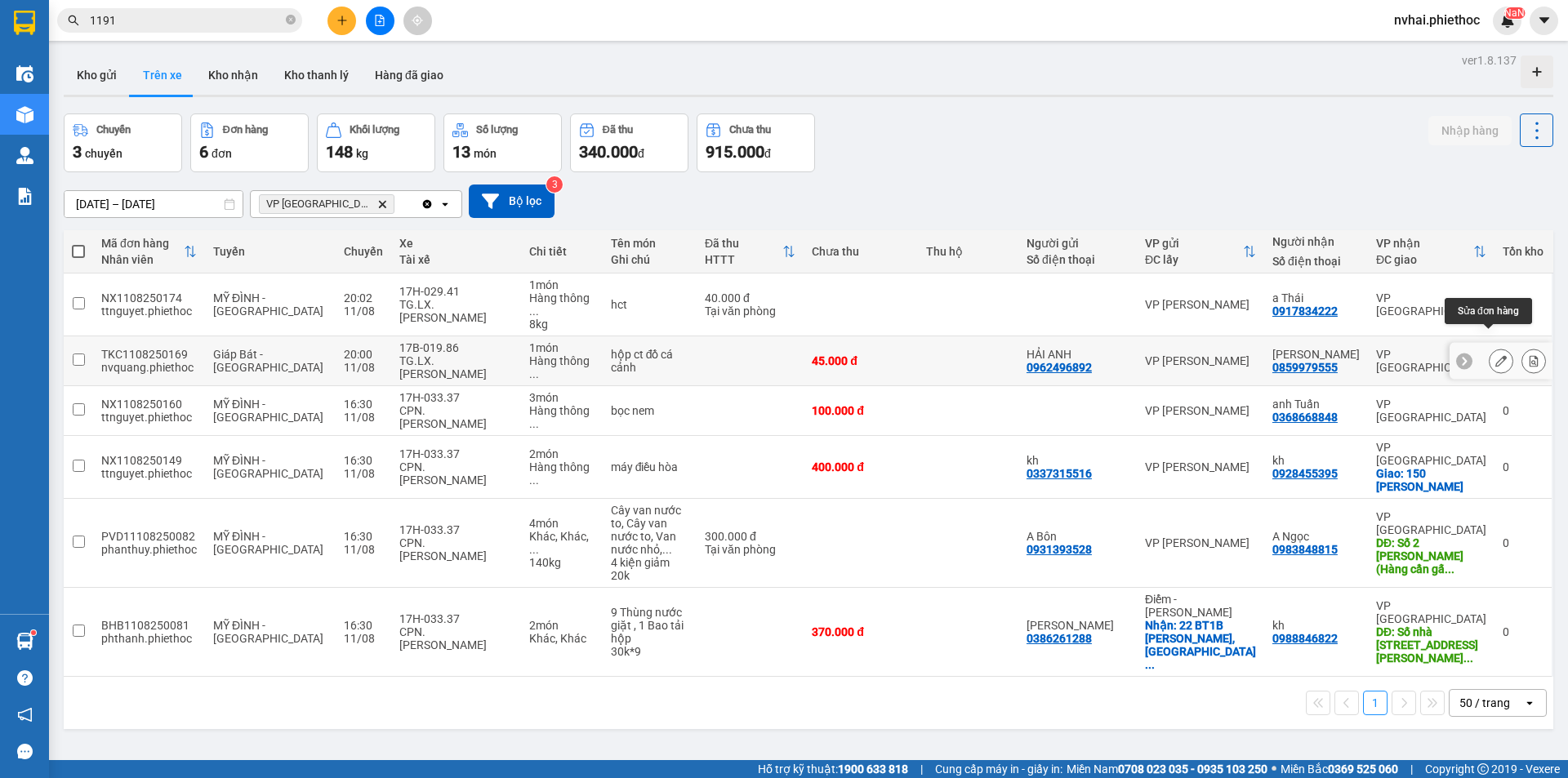
click at [1490, 347] on button at bounding box center [1500, 361] width 23 height 28
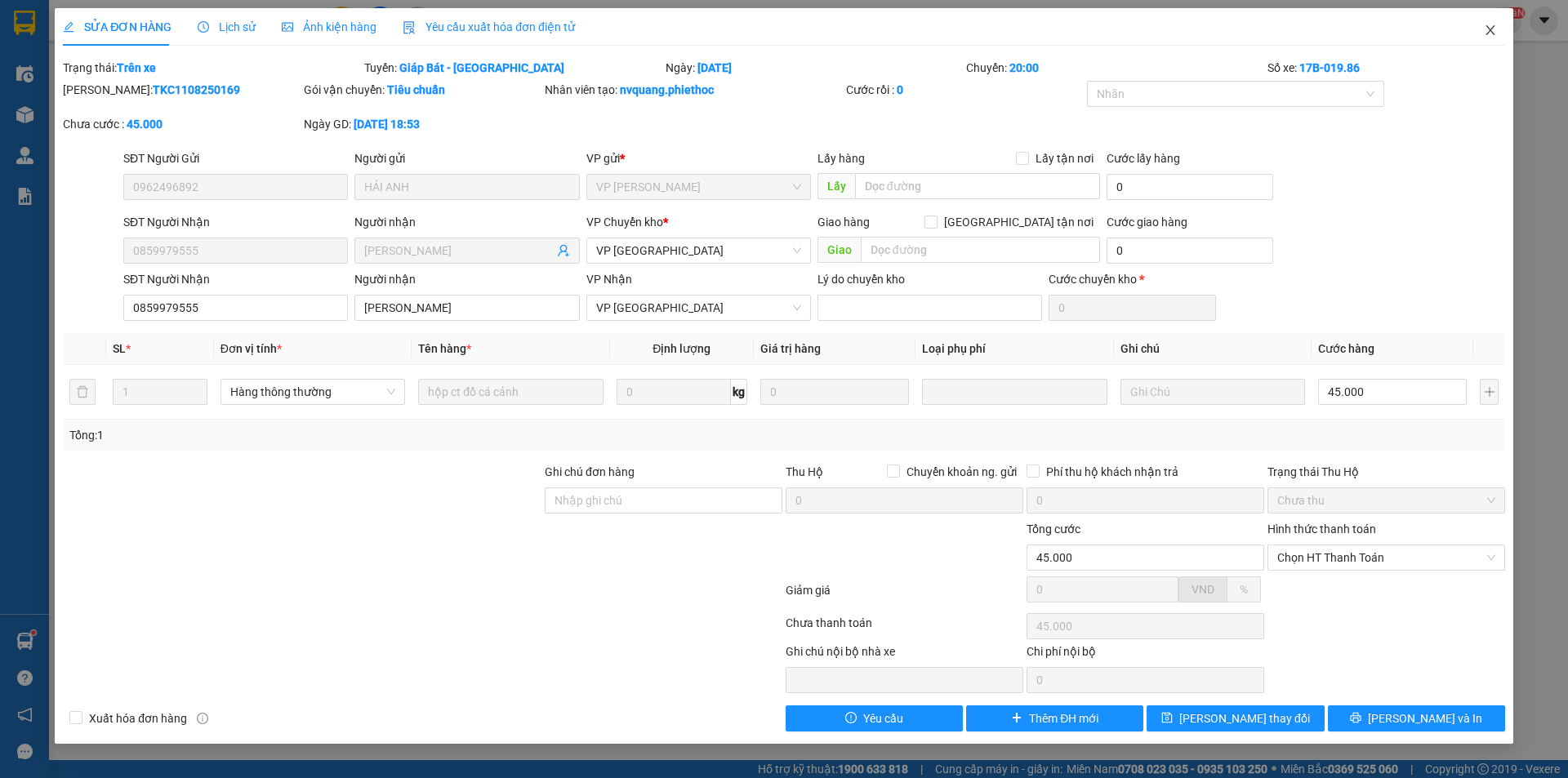
click at [1487, 33] on icon "close" at bounding box center [1490, 30] width 13 height 13
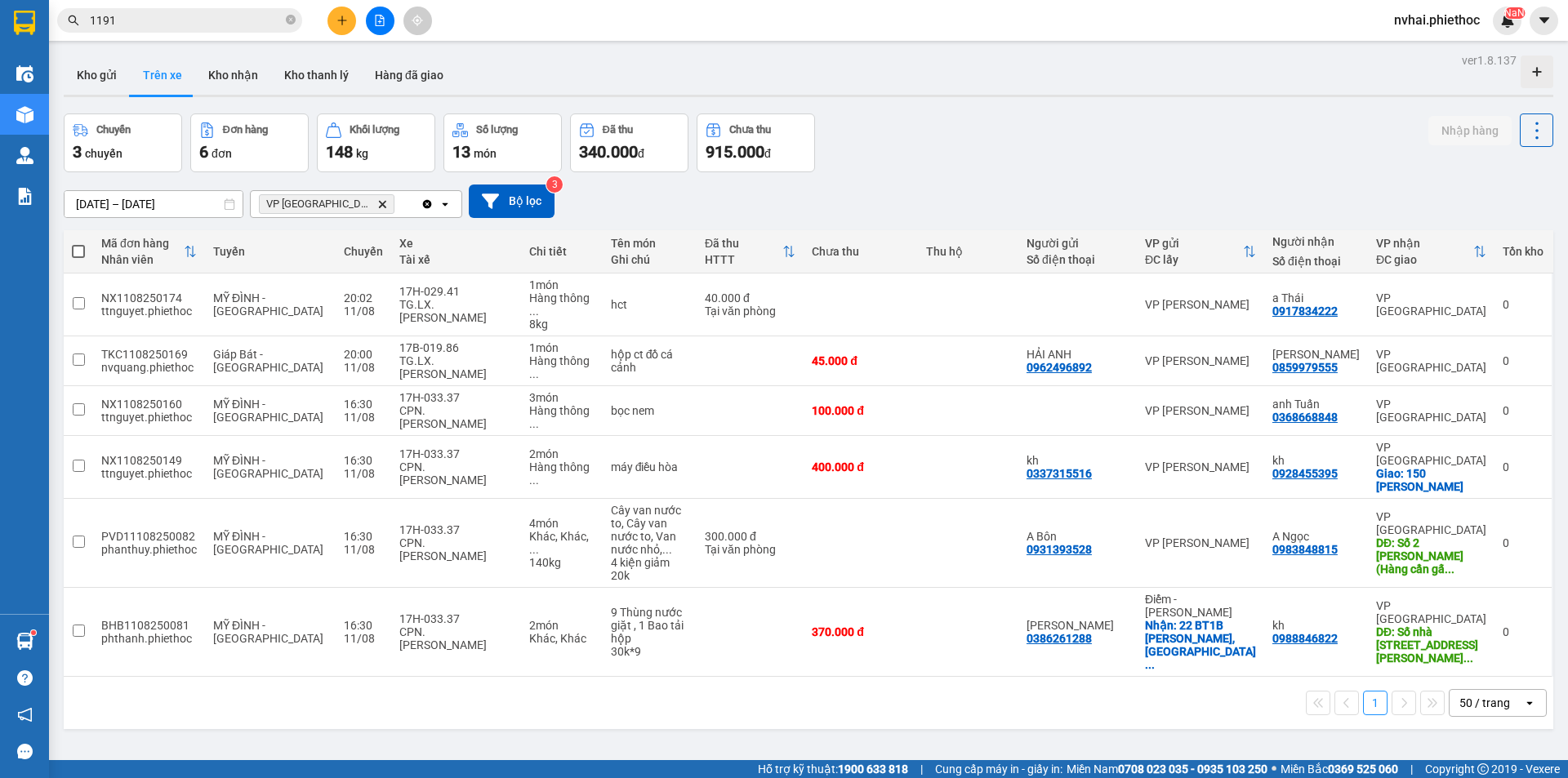
click at [215, 20] on input "1191" at bounding box center [186, 21] width 193 height 18
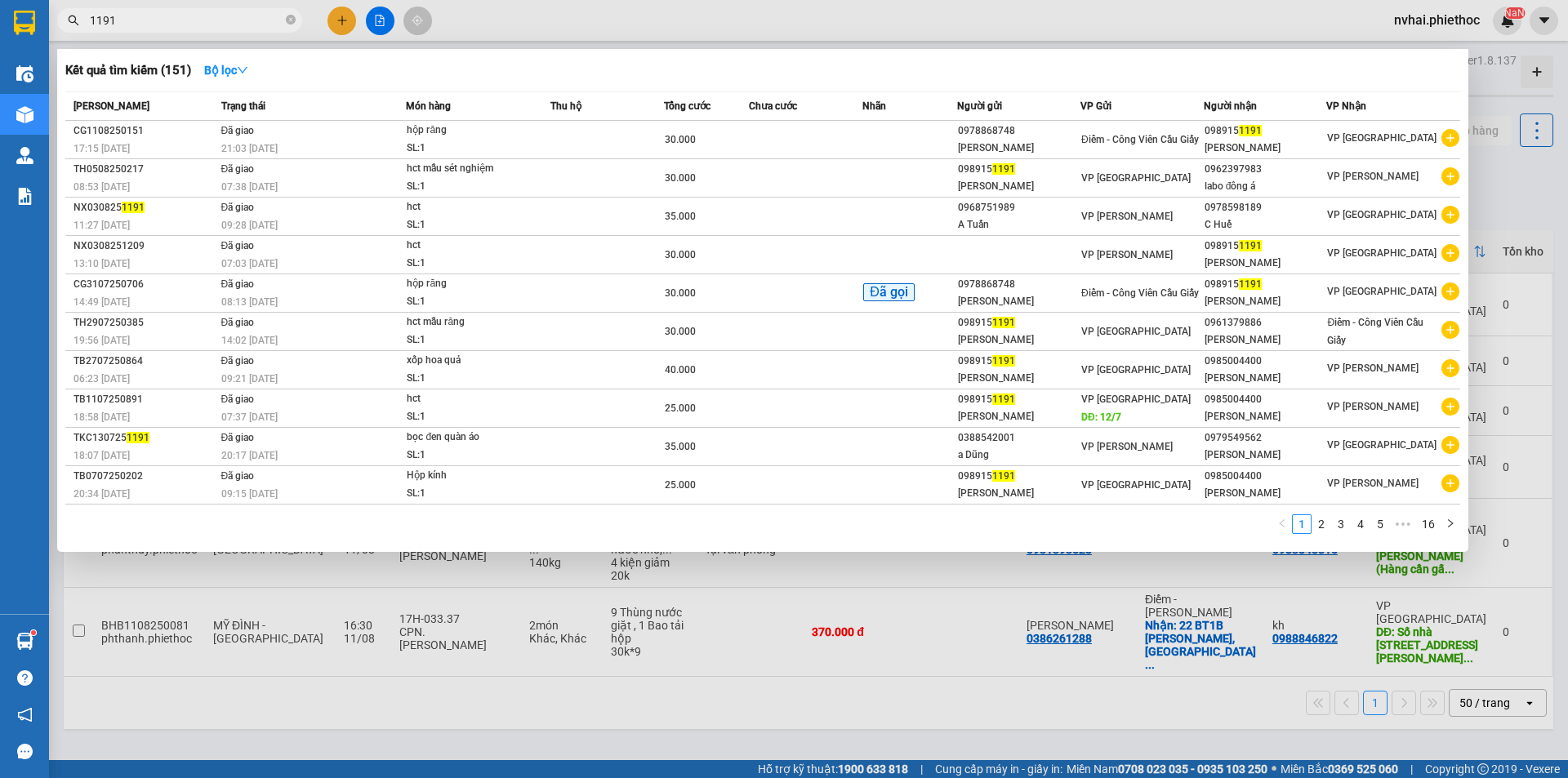
click at [215, 19] on input "1191" at bounding box center [186, 21] width 193 height 18
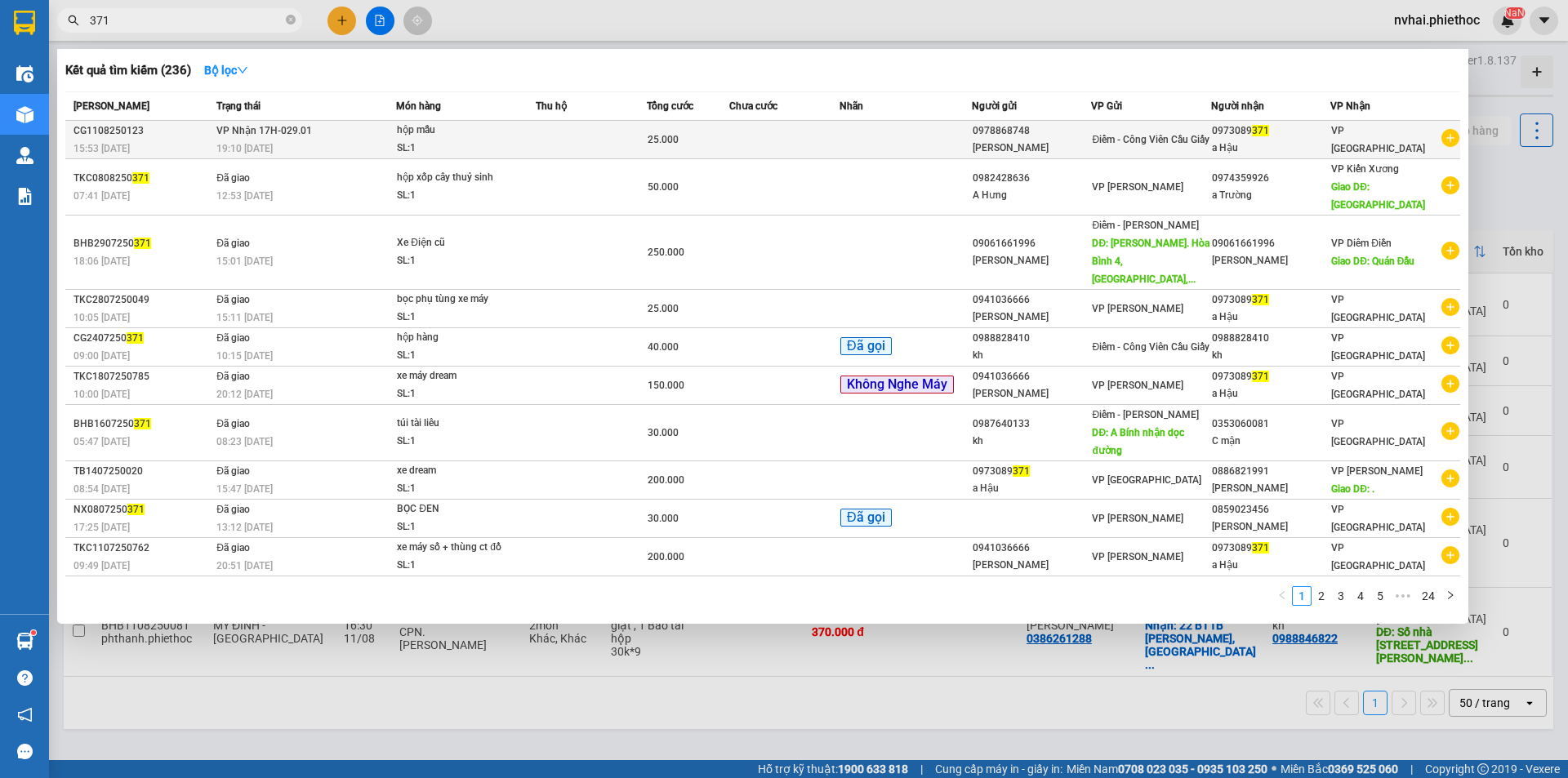
type input "371"
click at [1151, 134] on span "Điểm - Công Viên Cầu Giấy" at bounding box center [1151, 139] width 118 height 12
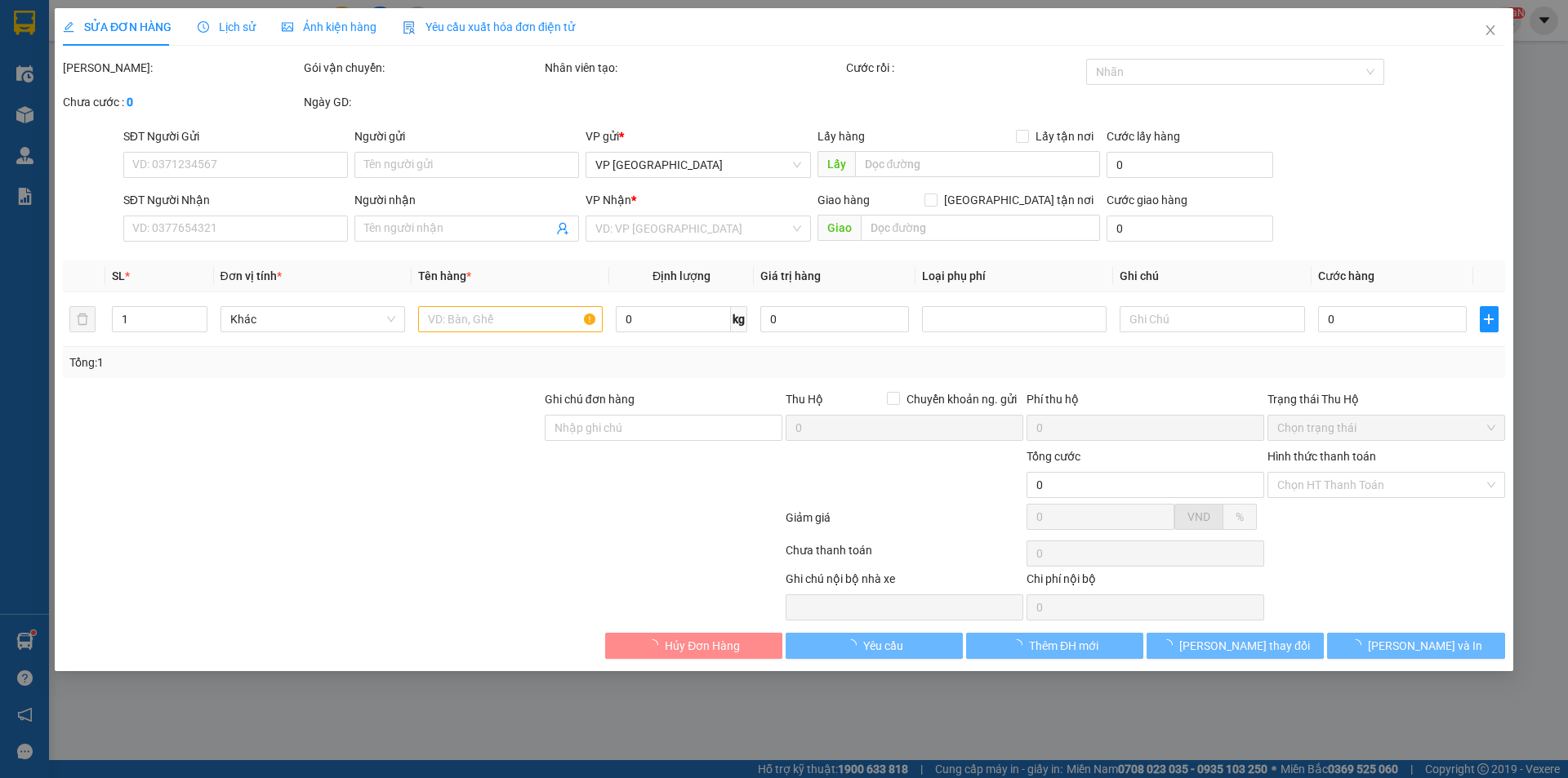
type input "0978868748"
type input "[PERSON_NAME]"
type input "0973089371"
type input "a Hậu"
type input "25.000"
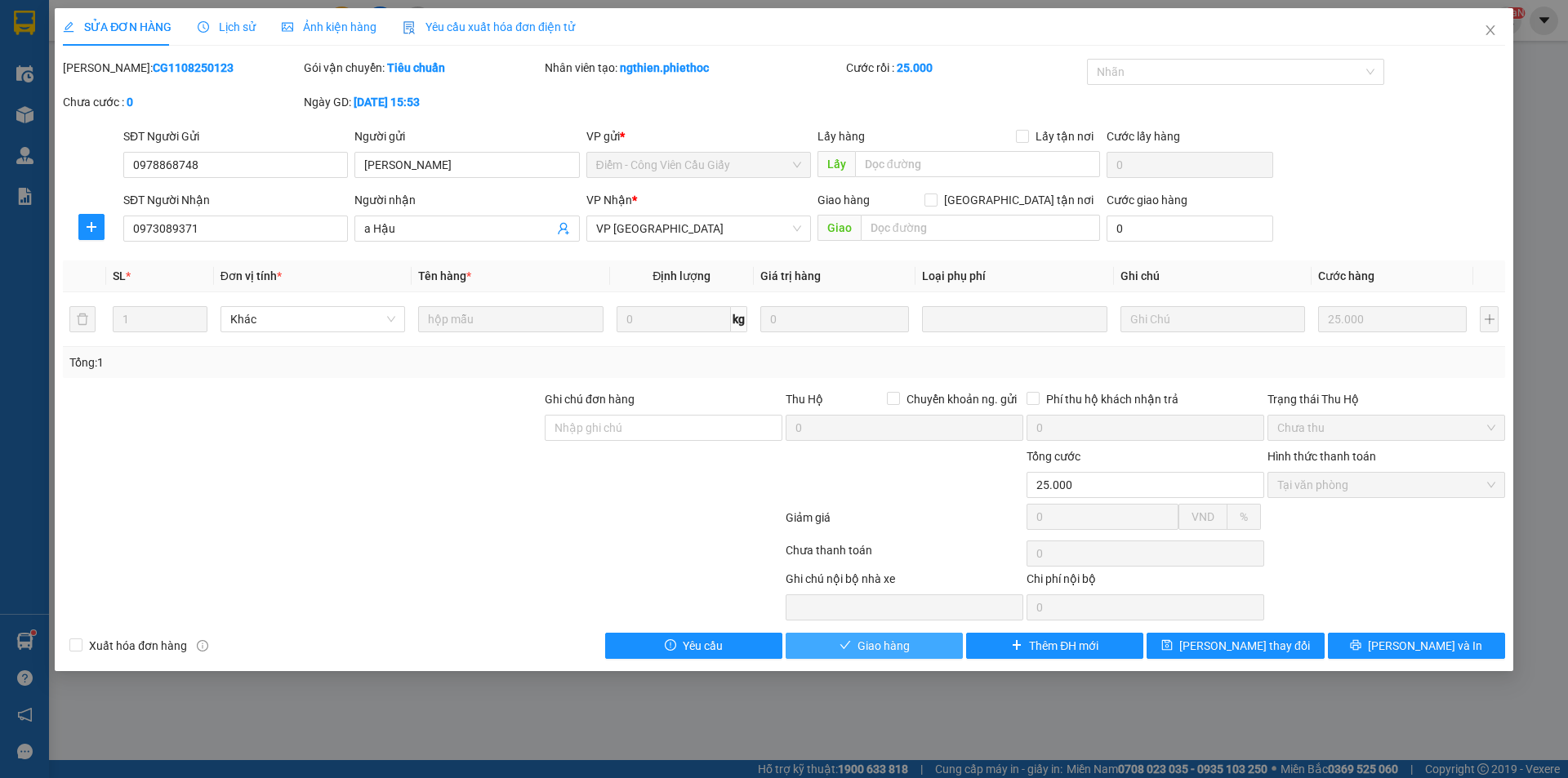
click at [853, 639] on button "Giao hàng" at bounding box center [874, 645] width 177 height 26
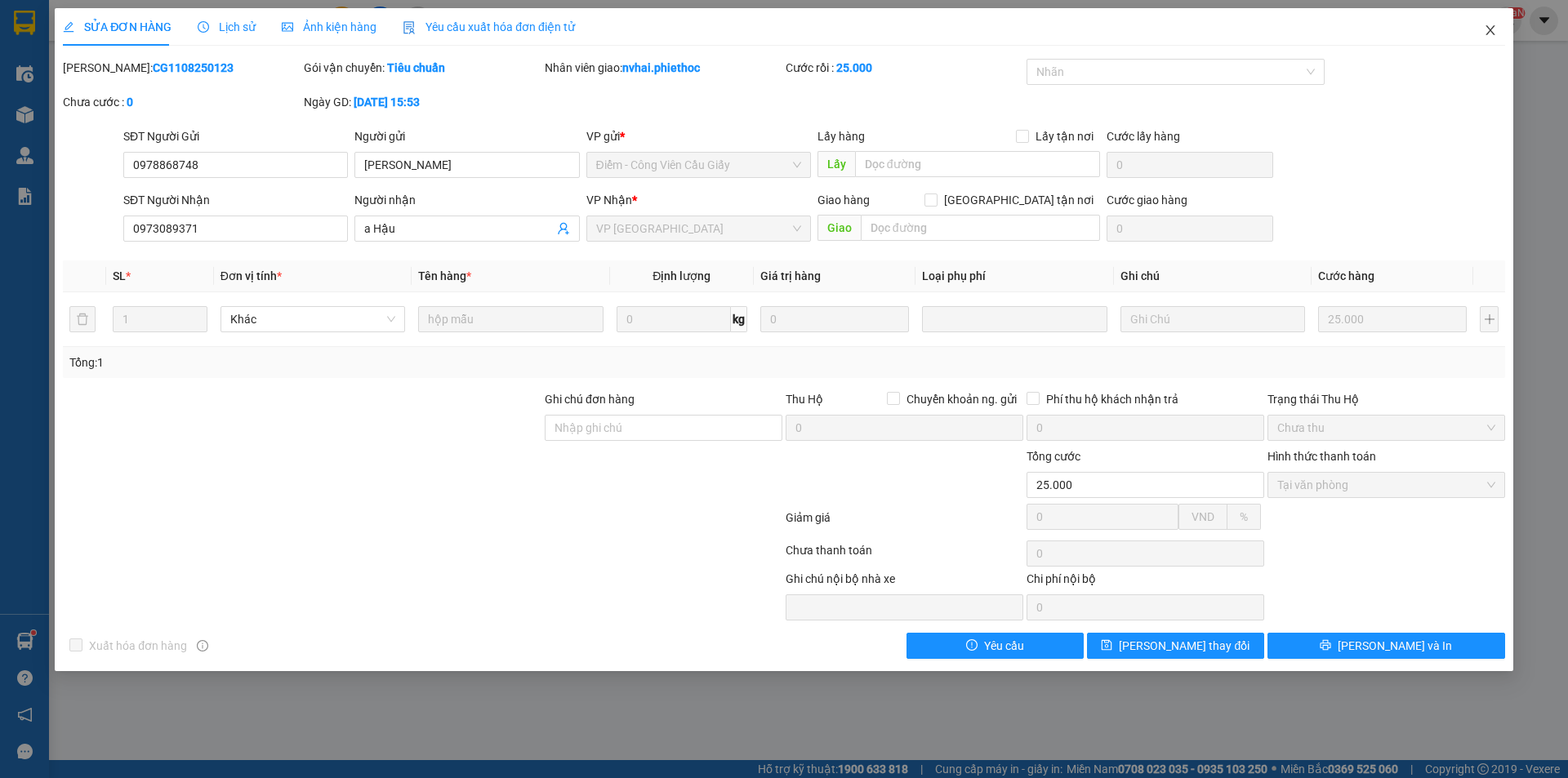
click at [1497, 34] on span "Close" at bounding box center [1490, 31] width 46 height 46
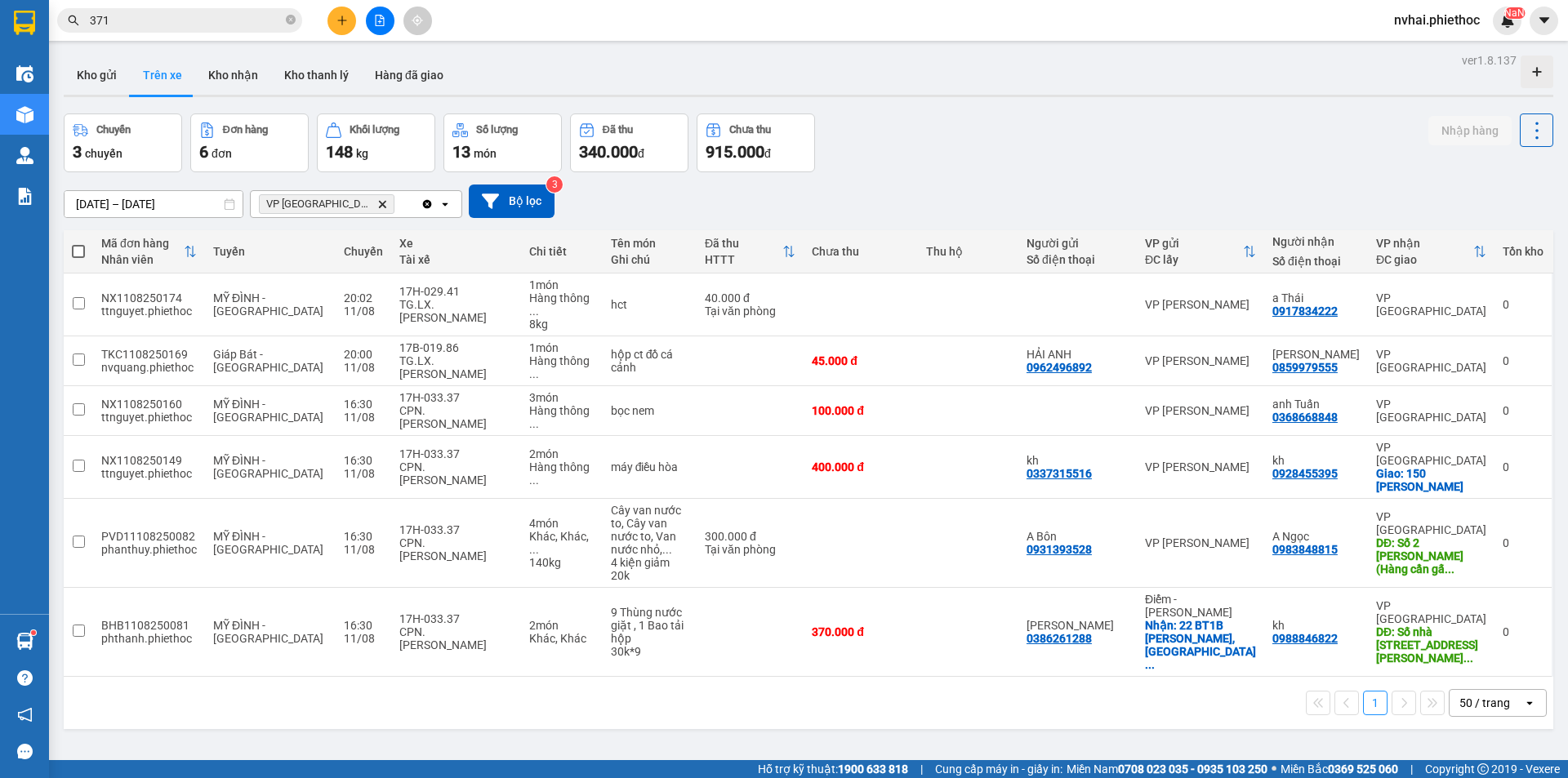
click at [236, 22] on input "371" at bounding box center [186, 21] width 193 height 18
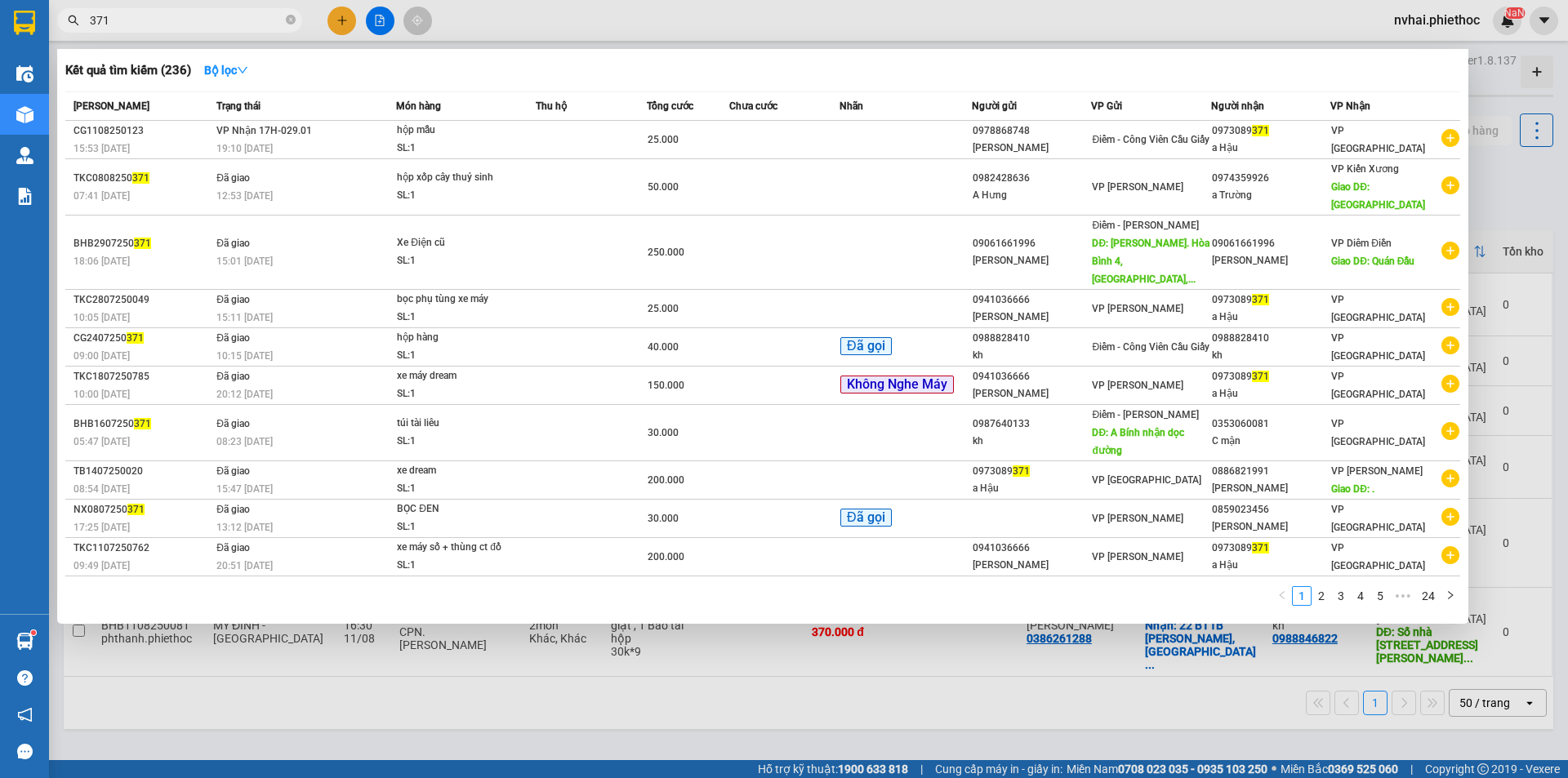
click at [236, 22] on input "371" at bounding box center [186, 21] width 193 height 18
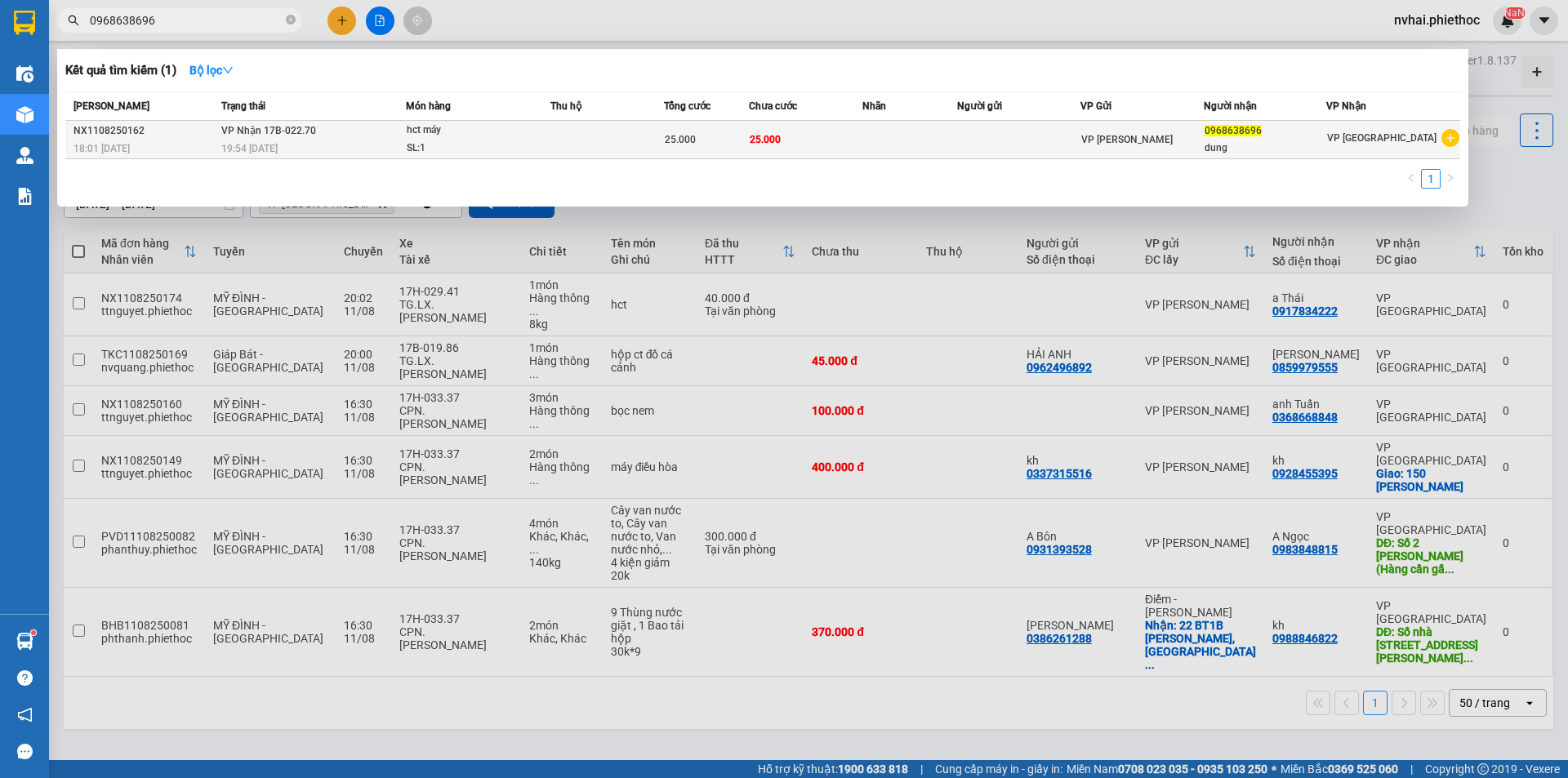
type input "0968638696"
click at [1225, 135] on span "0968638696" at bounding box center [1232, 131] width 57 height 12
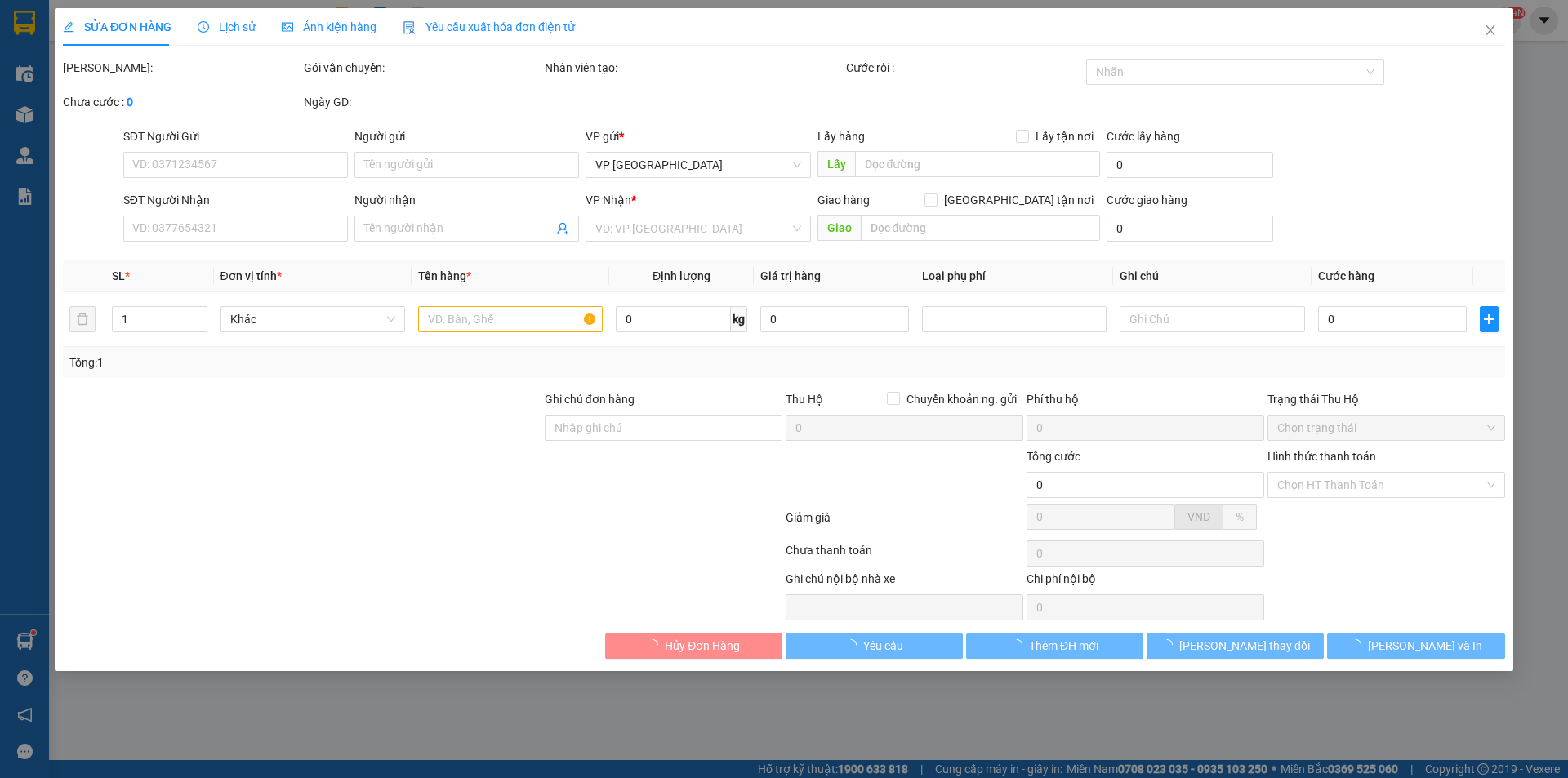
type input "0968638696"
type input "dung"
type input "25.000"
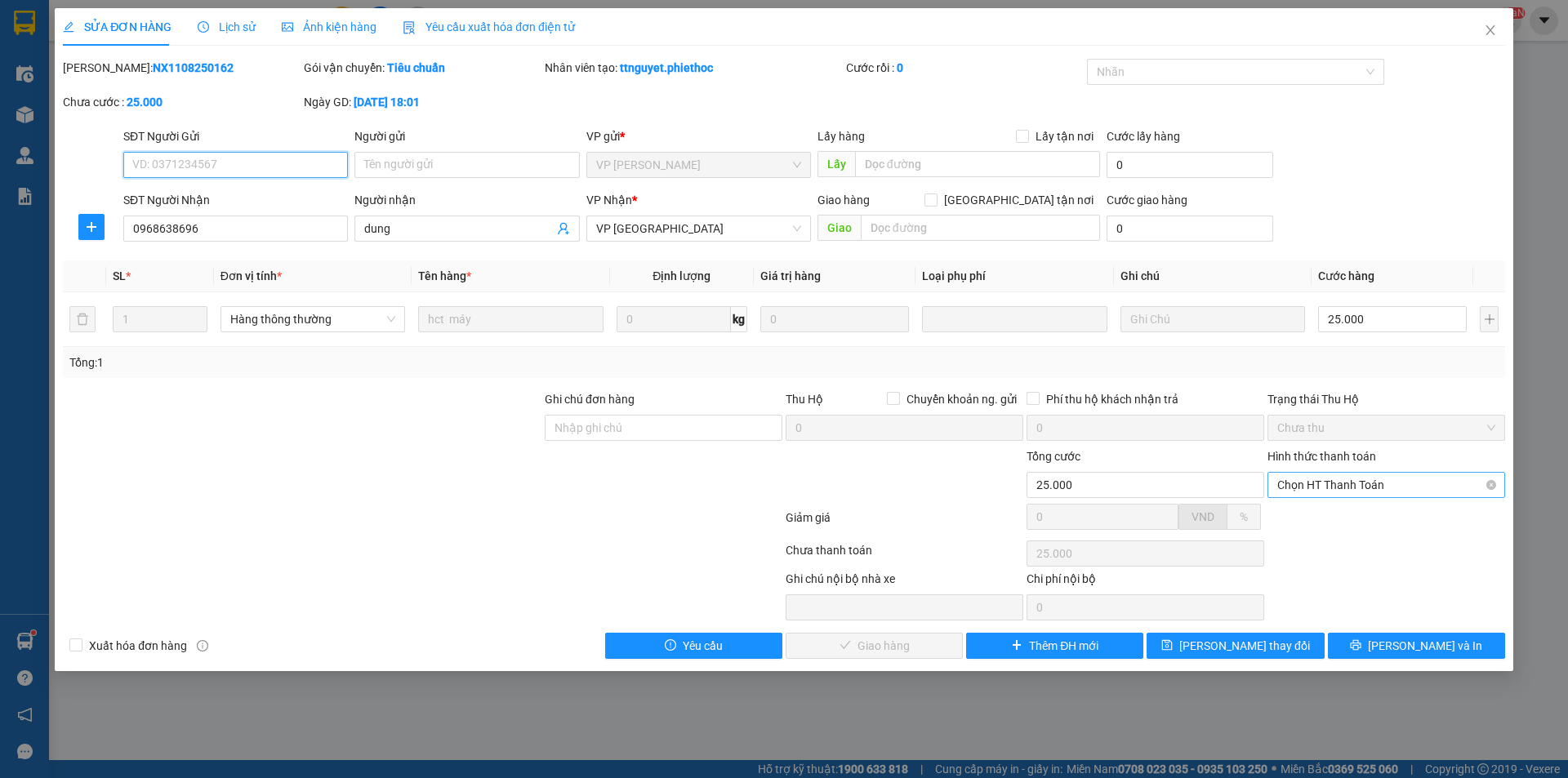
click at [1368, 480] on span "Chọn HT Thanh Toán" at bounding box center [1386, 484] width 218 height 24
click at [1353, 514] on div "Tại văn phòng" at bounding box center [1386, 518] width 218 height 18
type input "0"
click at [915, 634] on button "[PERSON_NAME] và Giao hàng" at bounding box center [874, 645] width 177 height 26
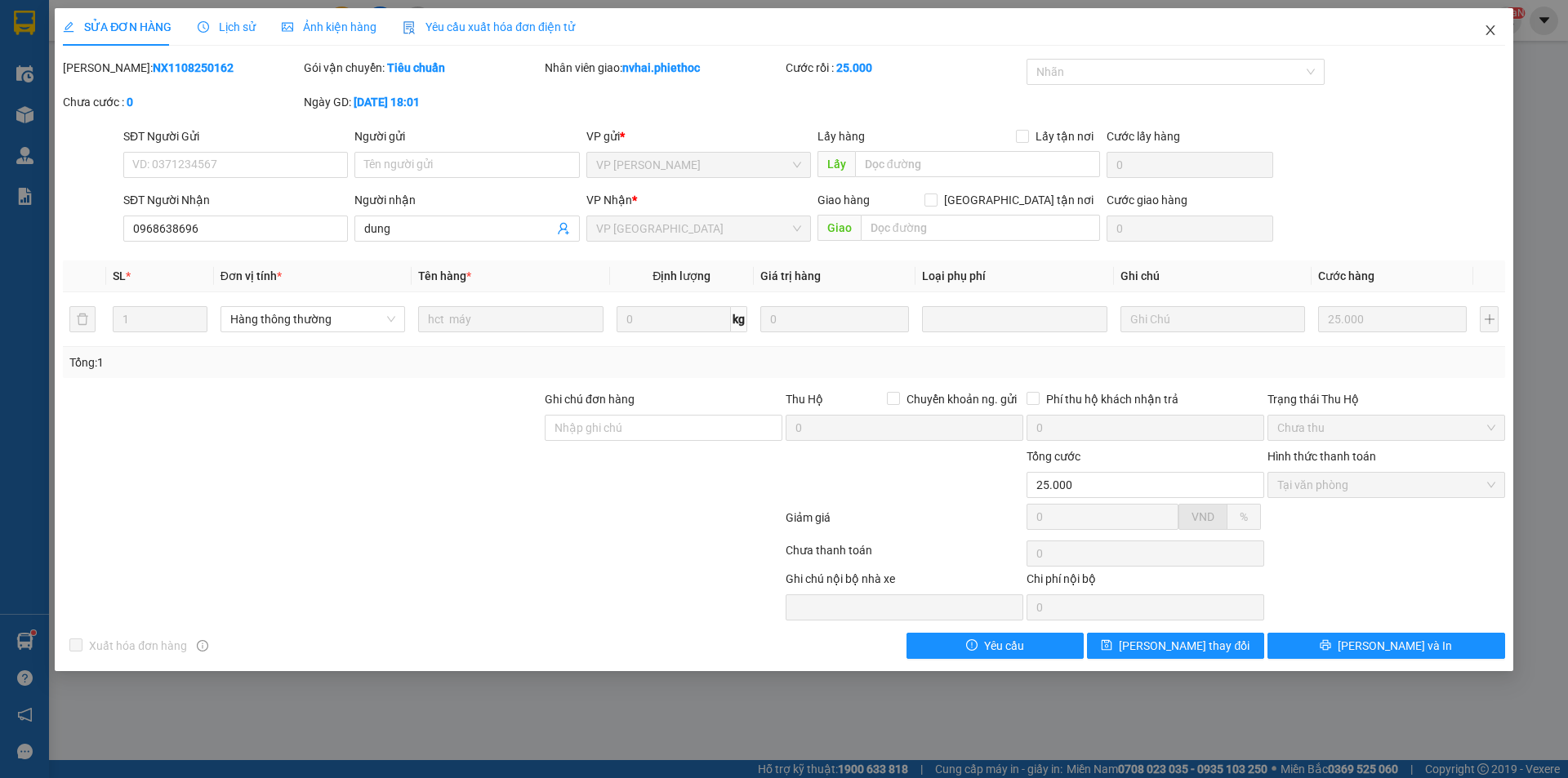
click at [1493, 34] on icon "close" at bounding box center [1490, 30] width 9 height 10
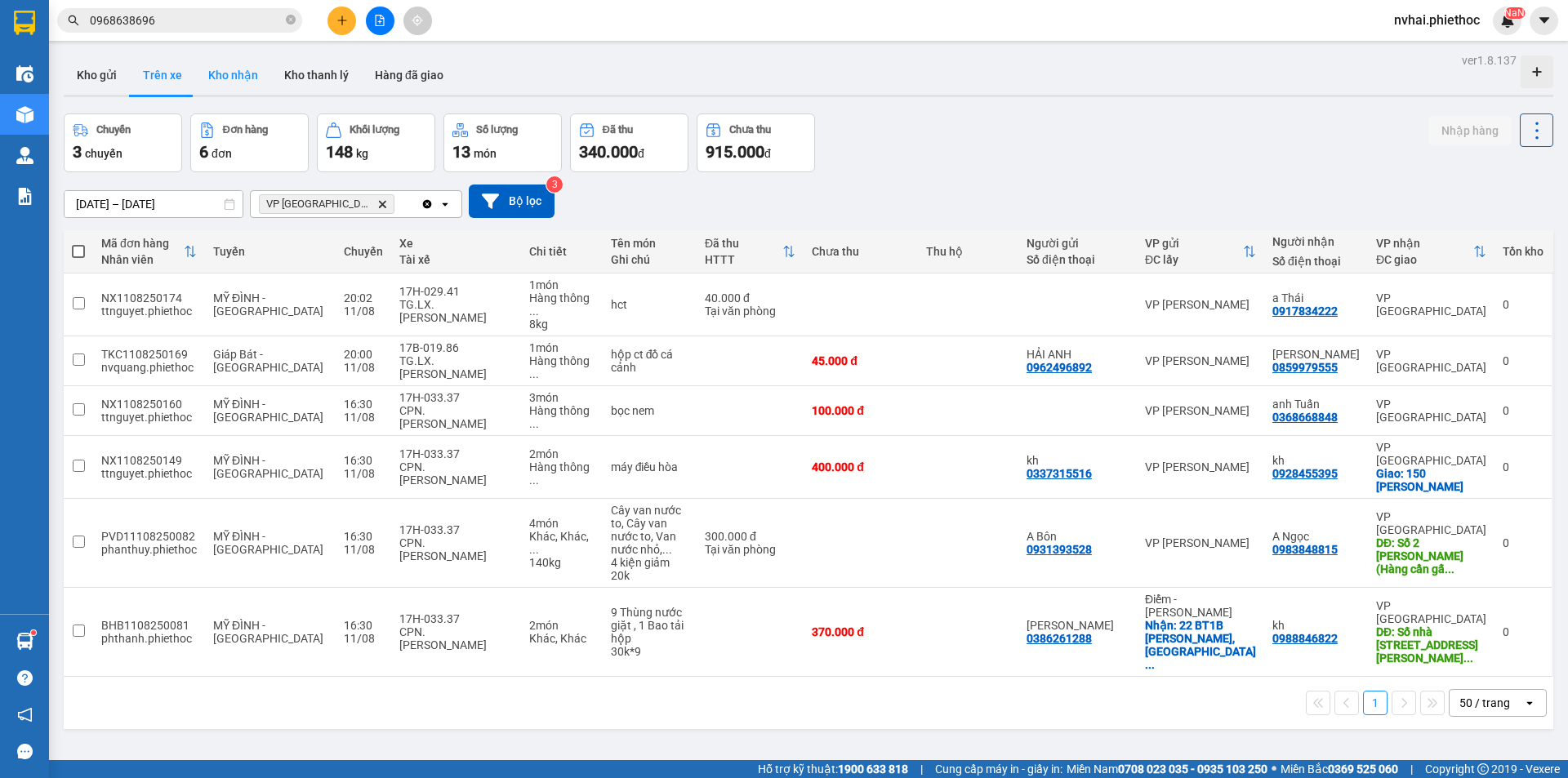
click at [221, 72] on button "Kho nhận" at bounding box center [233, 75] width 76 height 39
type input "[DATE] – [DATE]"
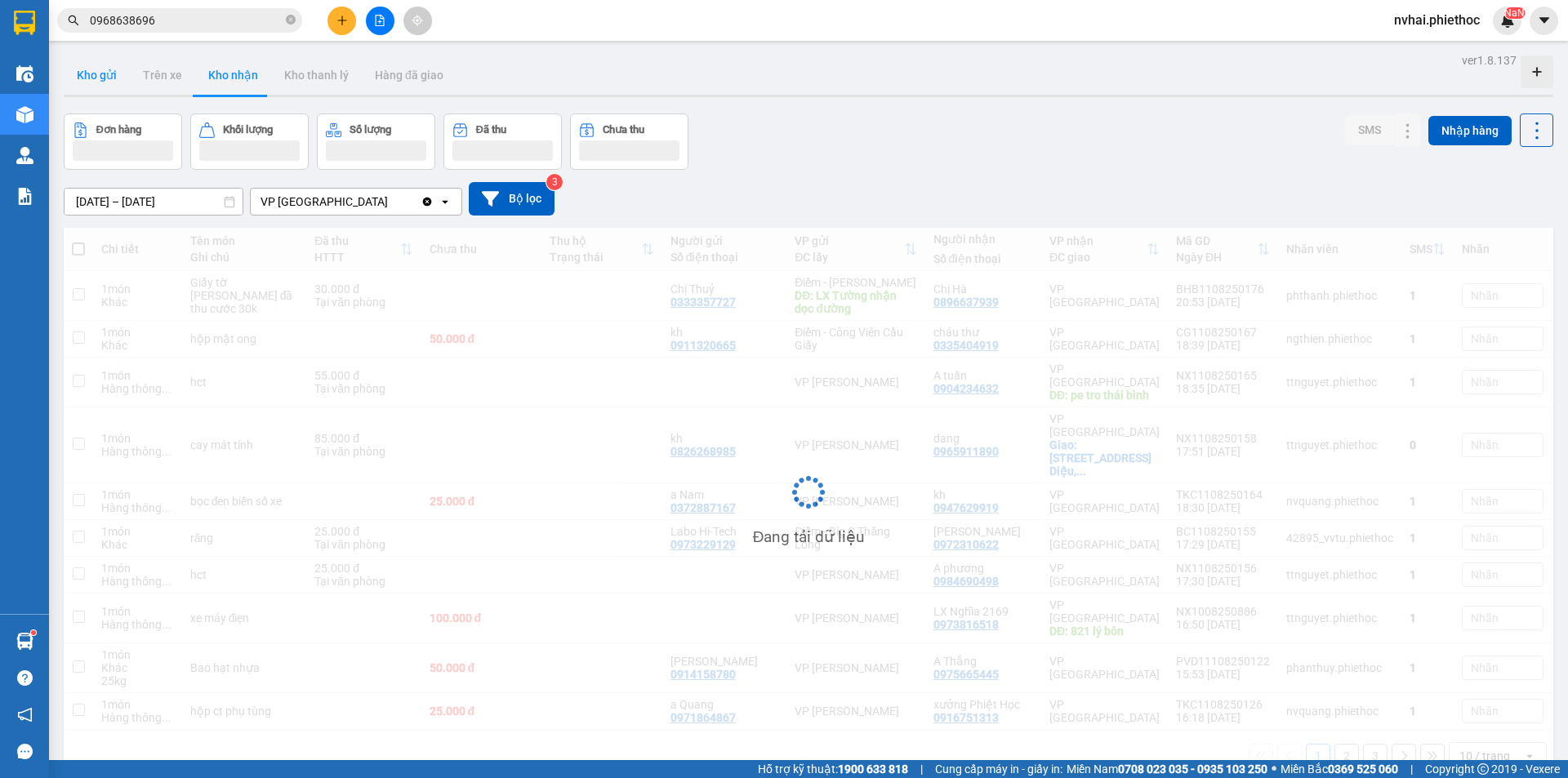
click at [94, 82] on button "Kho gửi" at bounding box center [96, 75] width 66 height 39
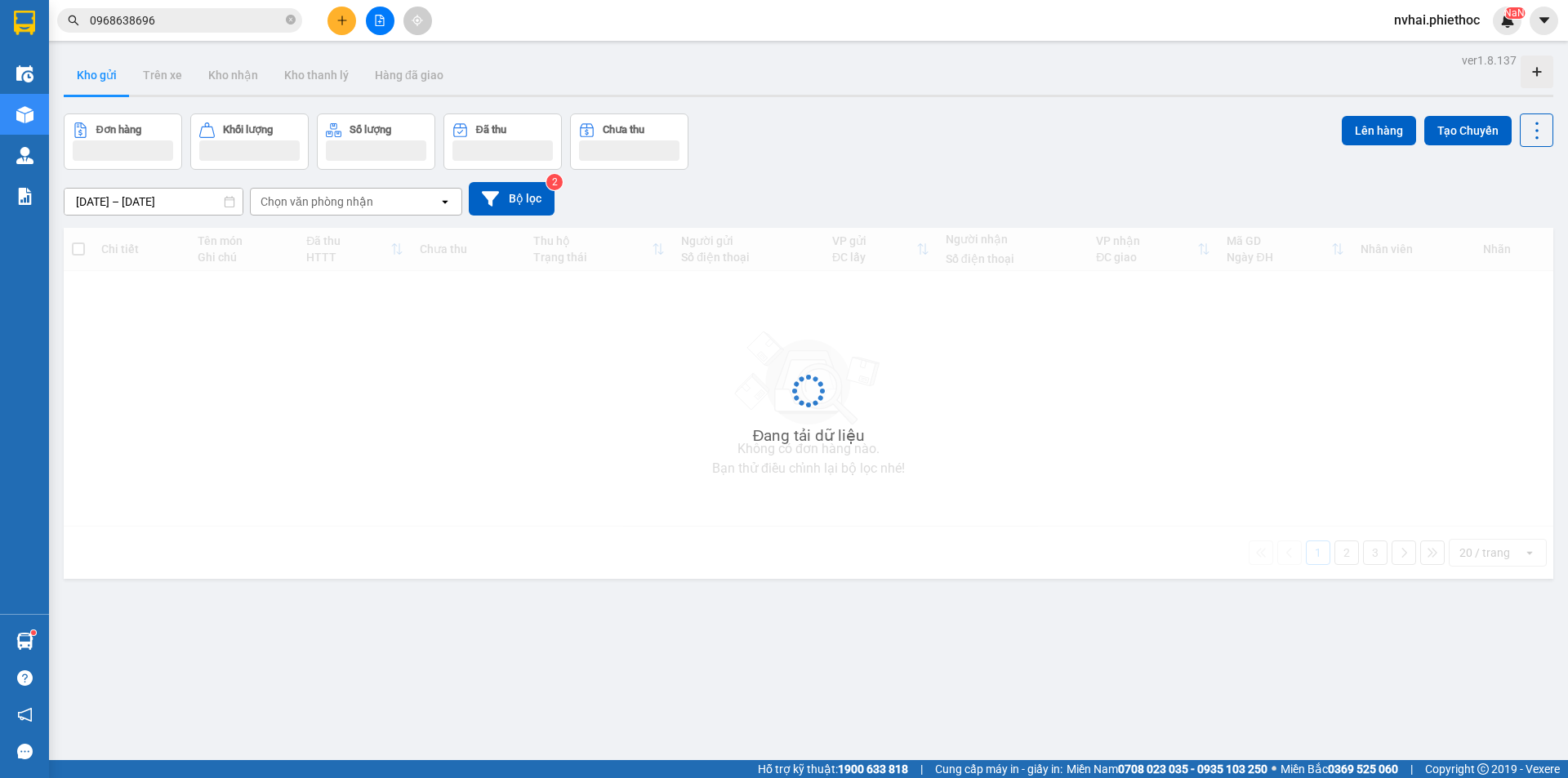
click at [94, 82] on button "Kho gửi" at bounding box center [96, 75] width 66 height 39
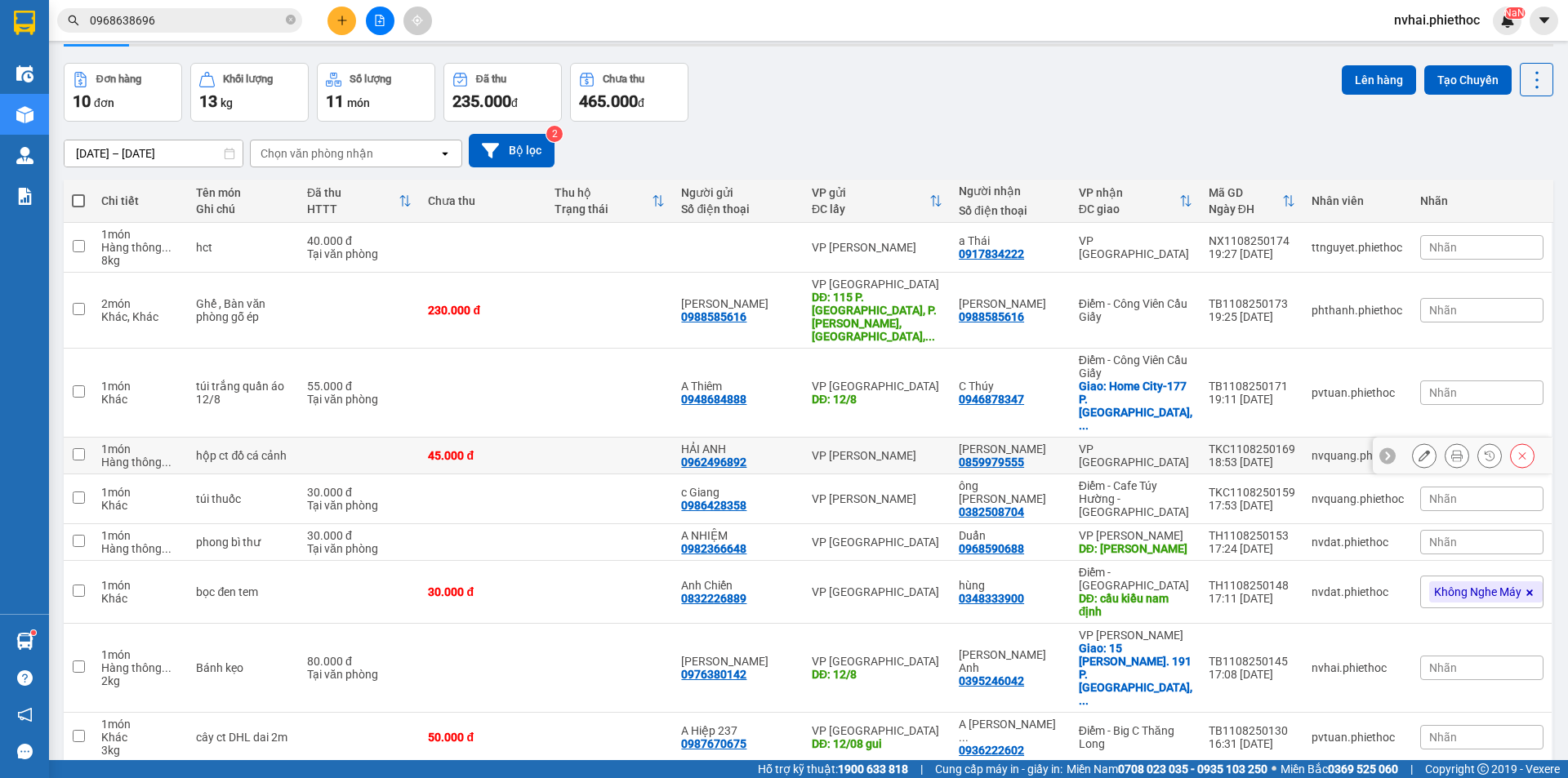
scroll to position [78, 0]
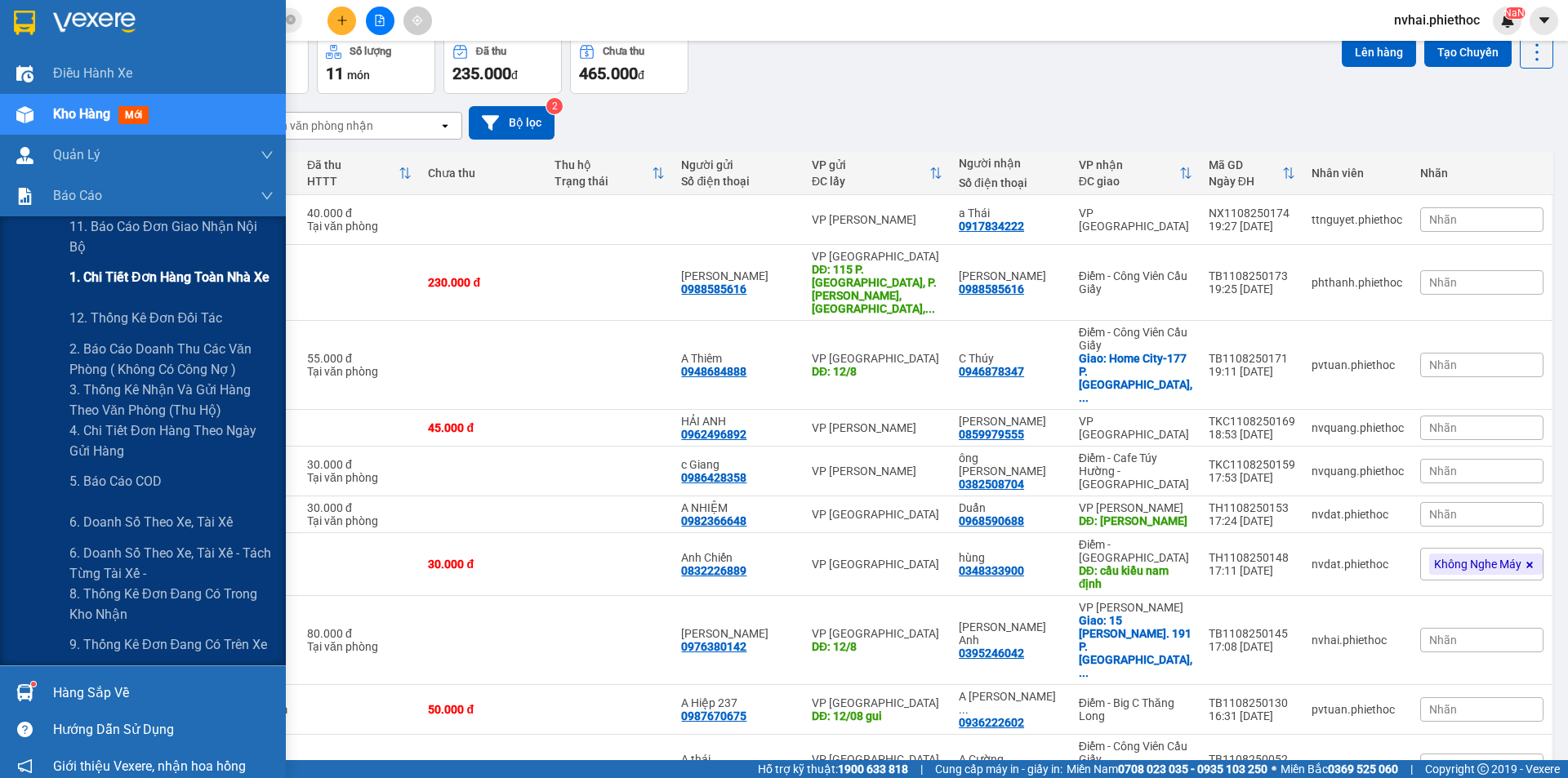
click at [124, 278] on span "1. Chi tiết đơn hàng toàn nhà xe" at bounding box center [169, 277] width 200 height 20
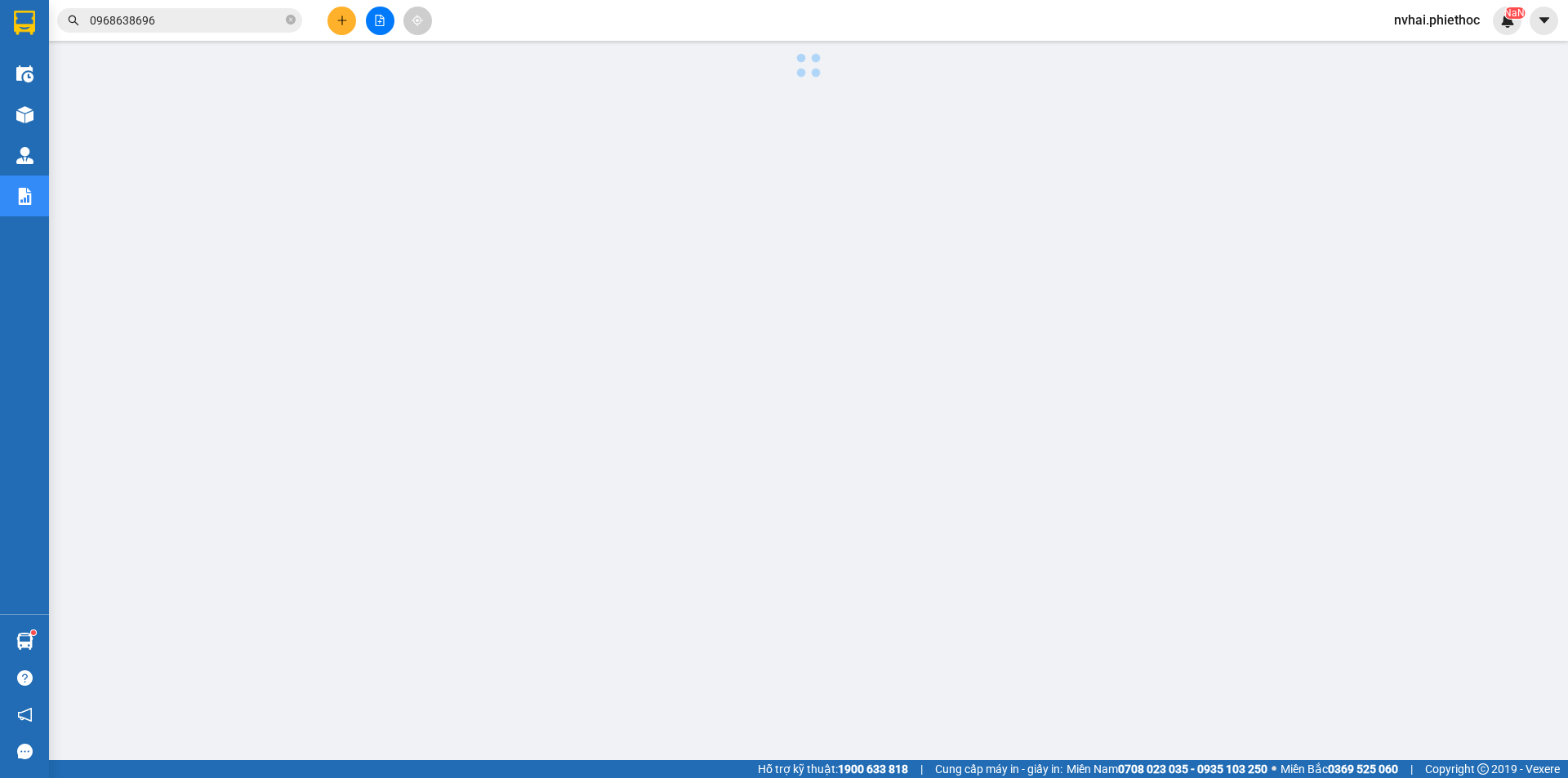
scroll to position [32, 0]
click at [224, 20] on input "0968638696" at bounding box center [186, 21] width 193 height 18
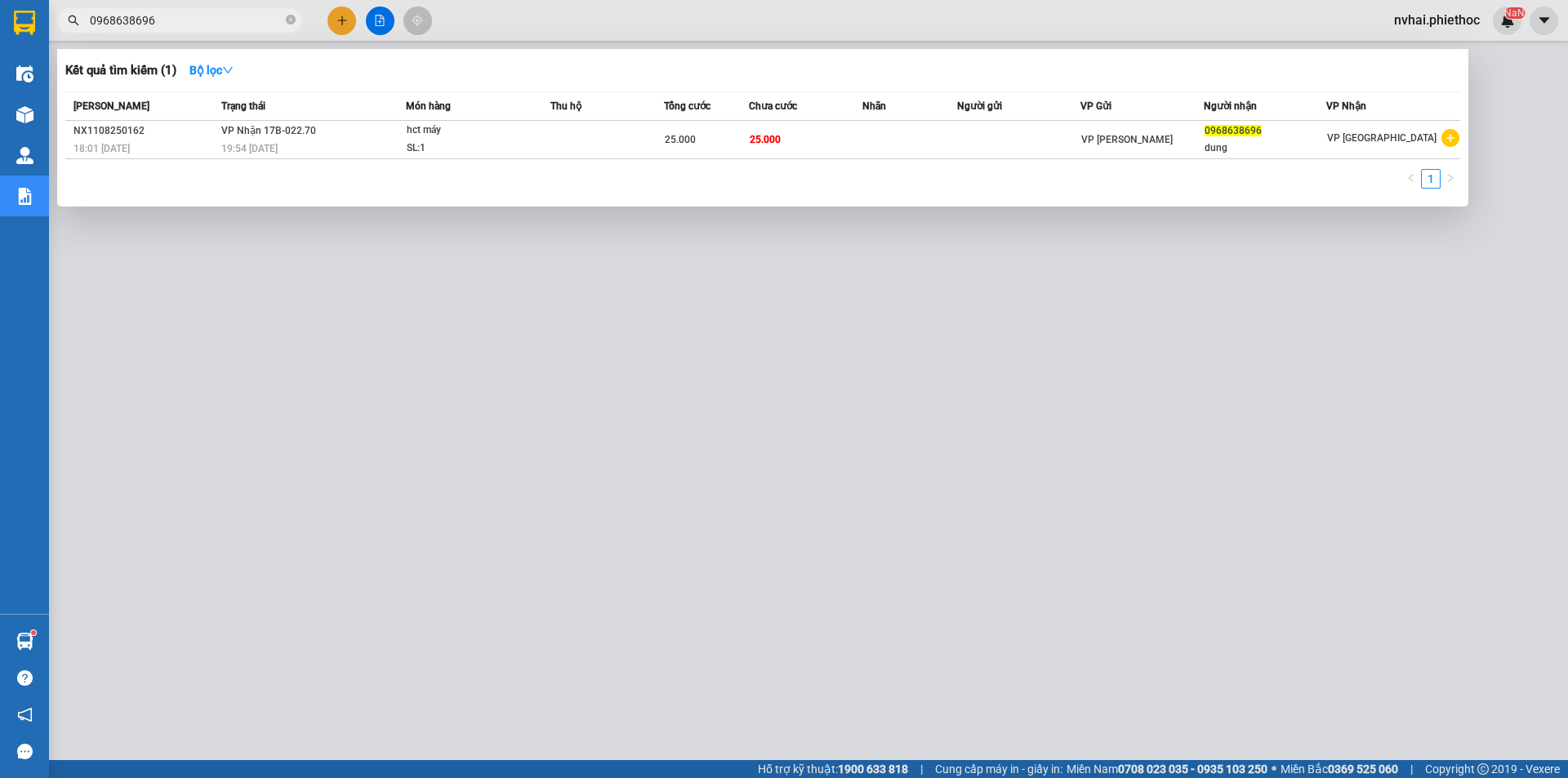
click at [224, 20] on input "0968638696" at bounding box center [186, 21] width 193 height 18
click at [608, 611] on div at bounding box center [784, 389] width 1568 height 778
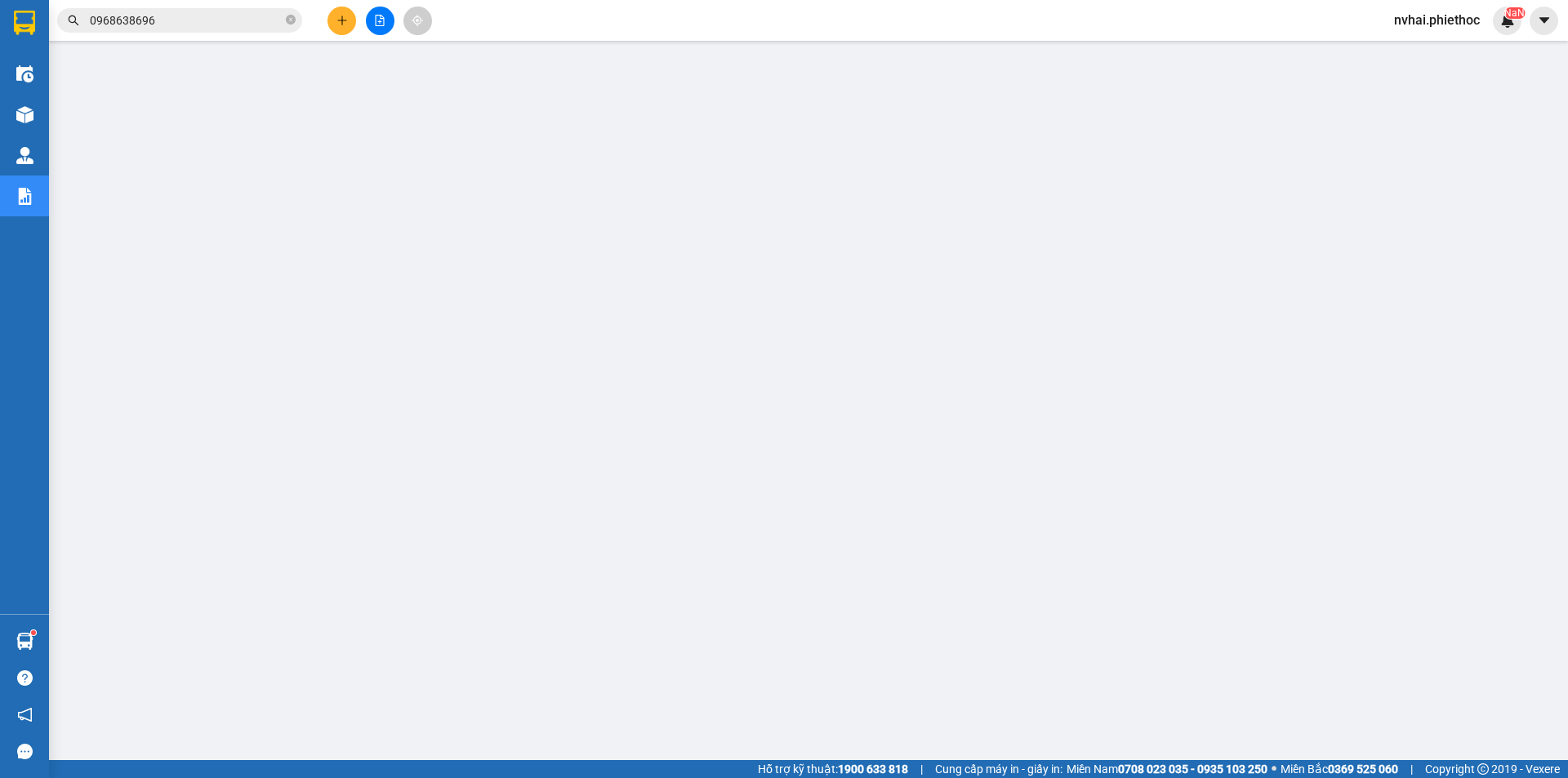
scroll to position [0, 0]
click at [40, 119] on div "Kho hàng mới" at bounding box center [24, 114] width 49 height 41
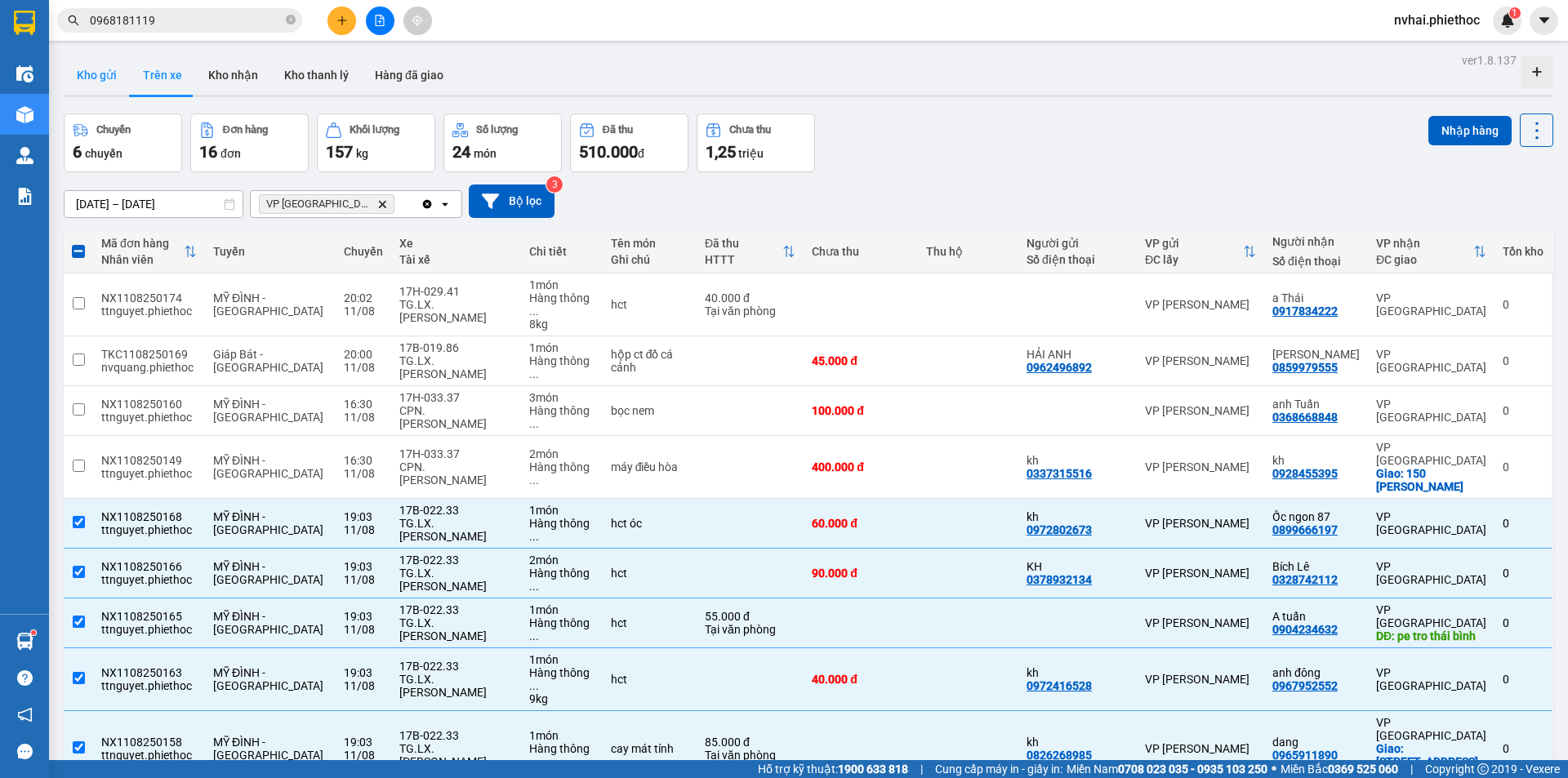
click at [72, 72] on button "Kho gửi" at bounding box center [96, 75] width 66 height 39
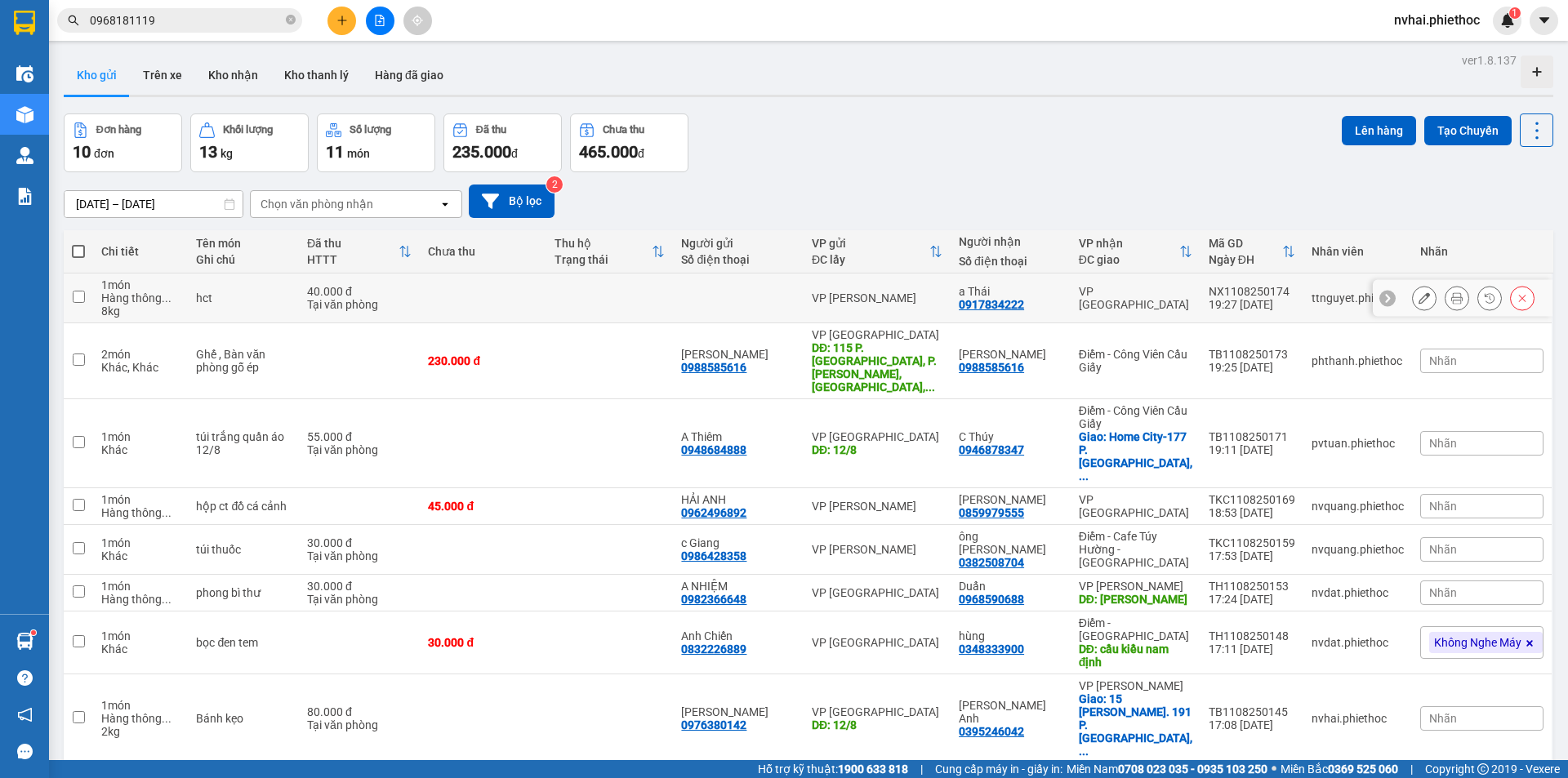
click at [1155, 300] on div "VP [GEOGRAPHIC_DATA]" at bounding box center [1136, 297] width 114 height 26
checkbox input "true"
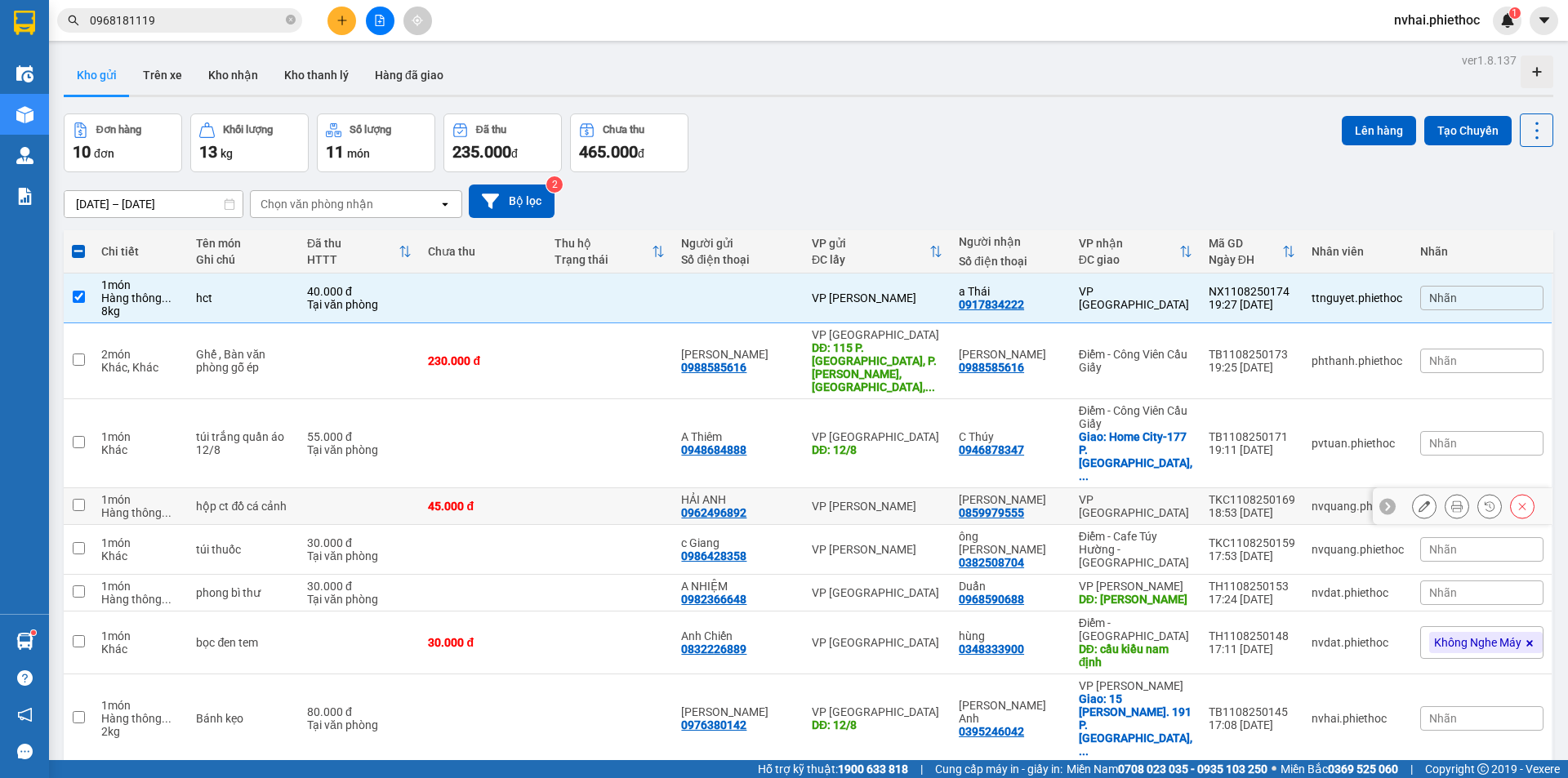
click at [1146, 493] on div "VP [GEOGRAPHIC_DATA]" at bounding box center [1136, 506] width 114 height 26
checkbox input "true"
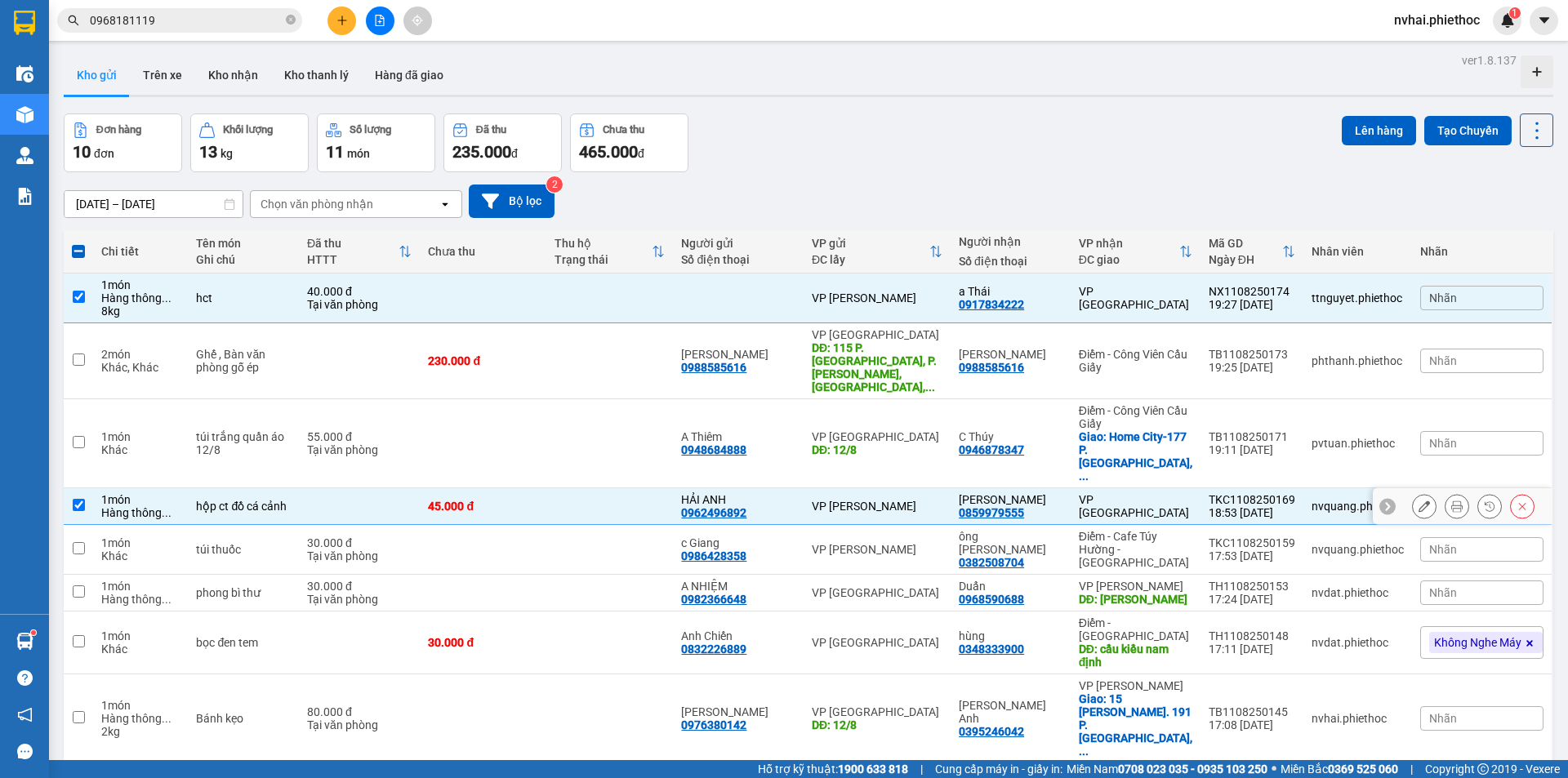
click at [1151, 530] on div "Điểm - Cafe Túy Hường - [GEOGRAPHIC_DATA]" at bounding box center [1136, 549] width 114 height 39
checkbox input "true"
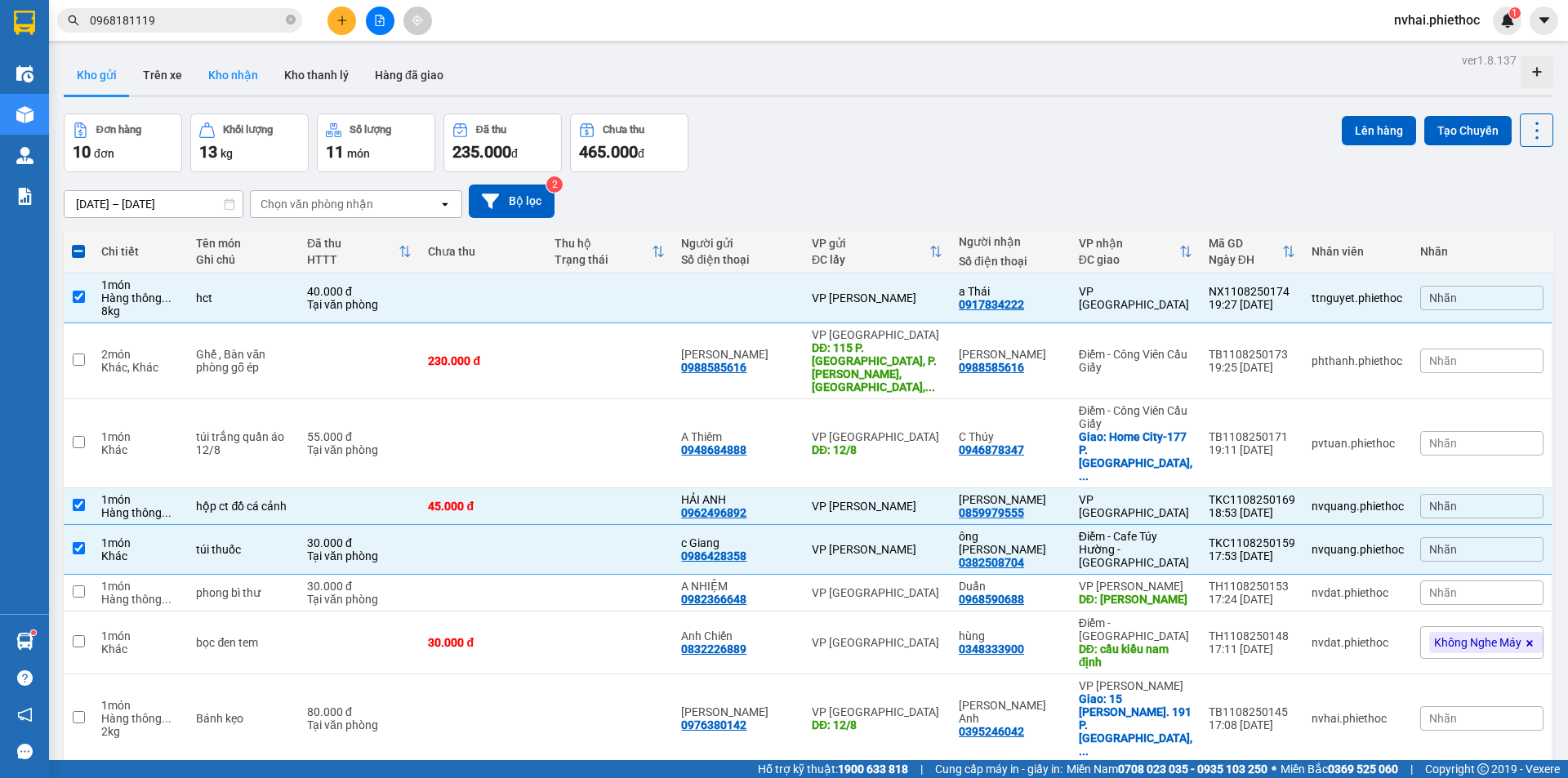
click at [239, 65] on button "Kho nhận" at bounding box center [233, 75] width 76 height 39
